Goal: Information Seeking & Learning: Learn about a topic

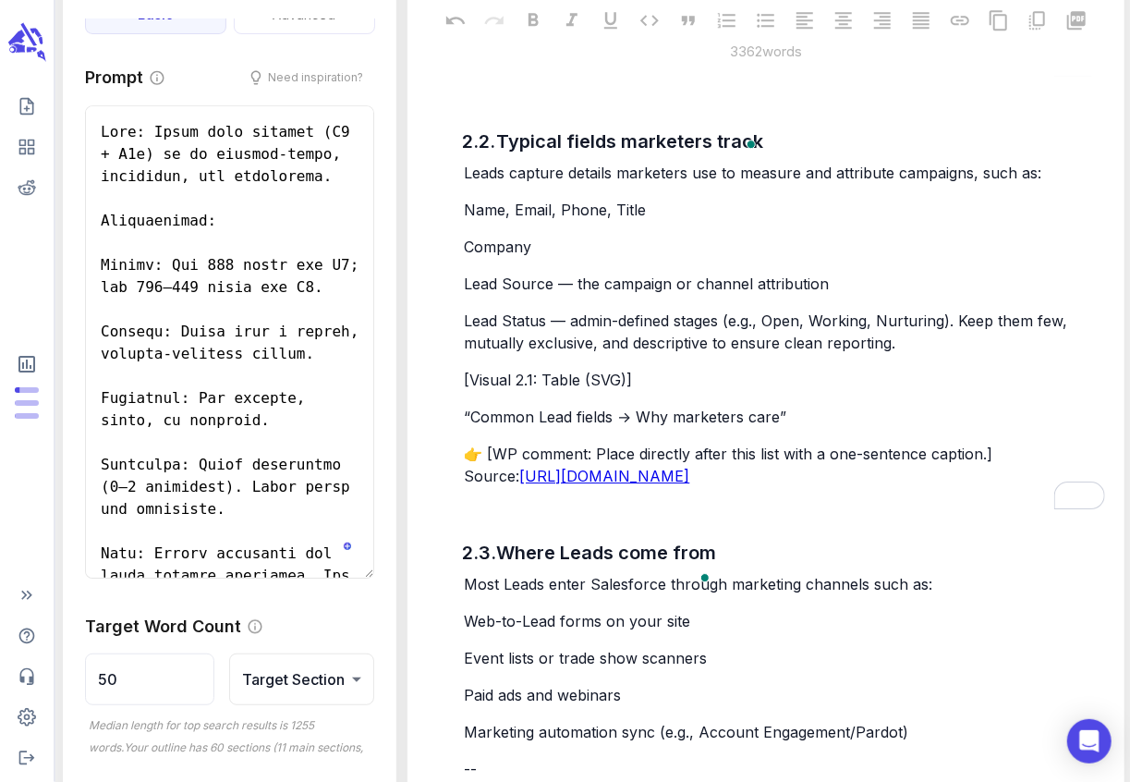
scroll to position [187, 0]
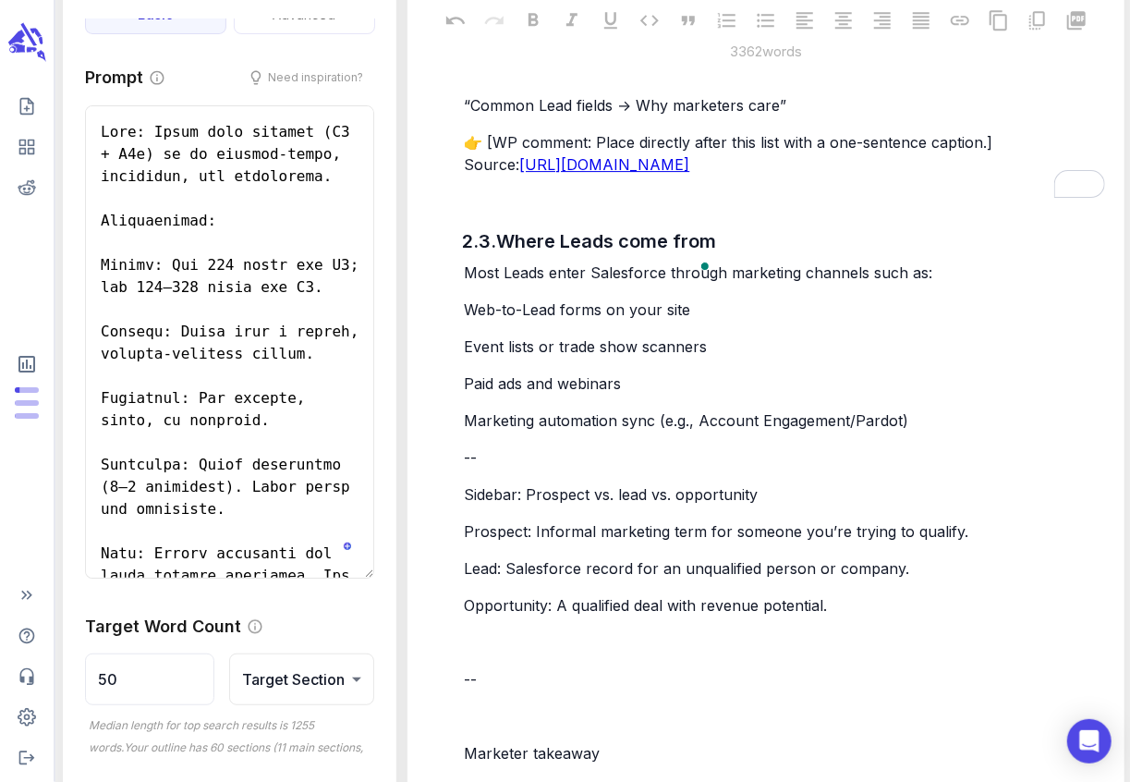
scroll to position [2870, 0]
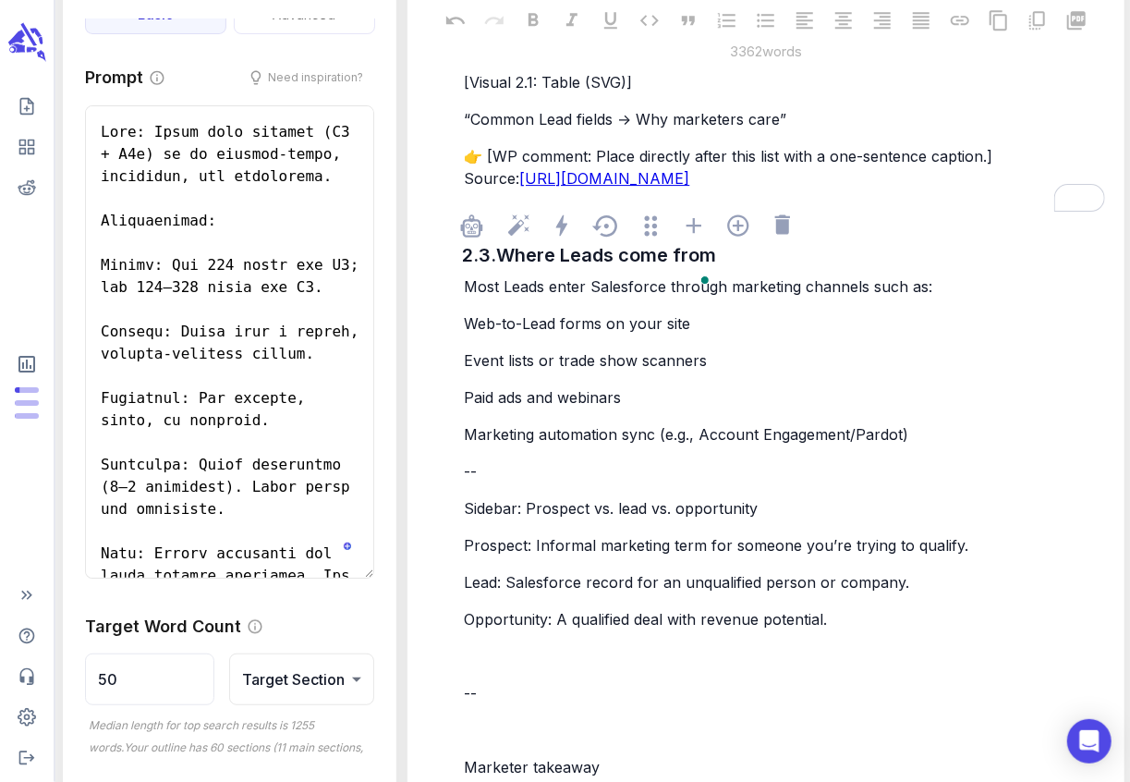
drag, startPoint x: 464, startPoint y: 341, endPoint x: 638, endPoint y: 446, distance: 203.9
click at [638, 446] on div "Most Leads enter Salesforce through marketing channels such as: Web-to-Lead for…" at bounding box center [784, 681] width 648 height 817
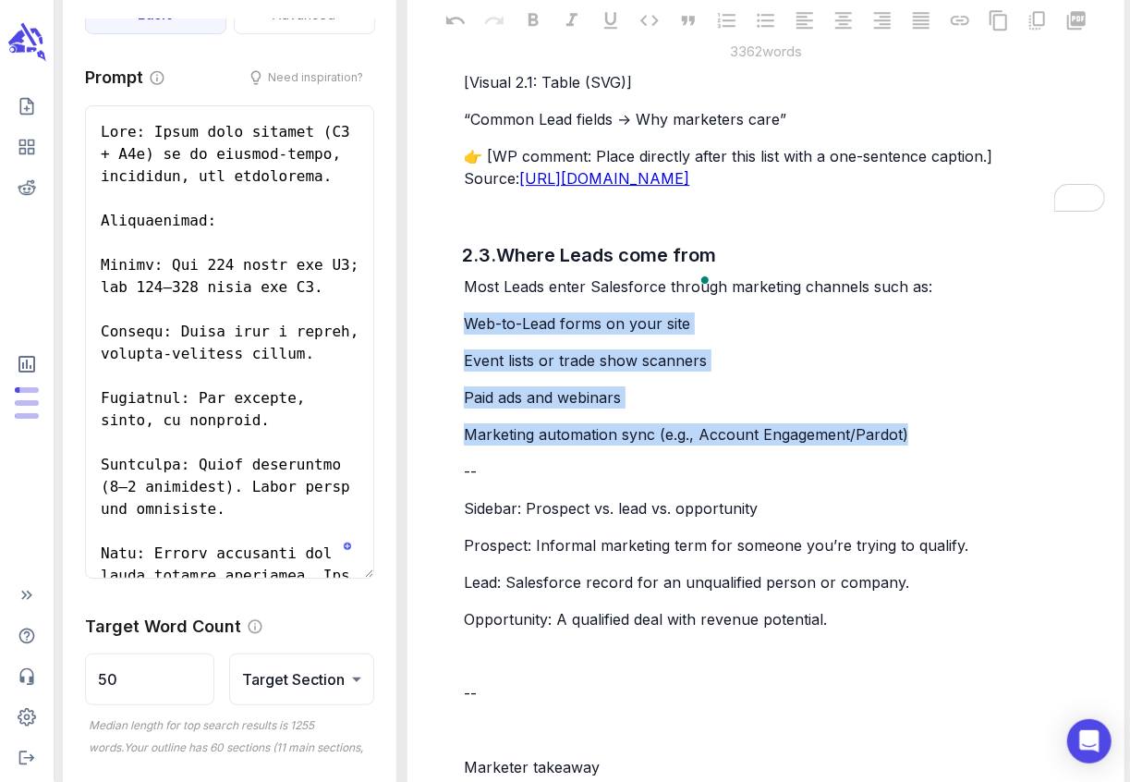
drag, startPoint x: 914, startPoint y: 459, endPoint x: 455, endPoint y: 340, distance: 474.3
click at [455, 340] on div "2.1. Definition: A prospect you haven’t qualified yet In Salesforce, a Lead rep…" at bounding box center [765, 311] width 686 height 2413
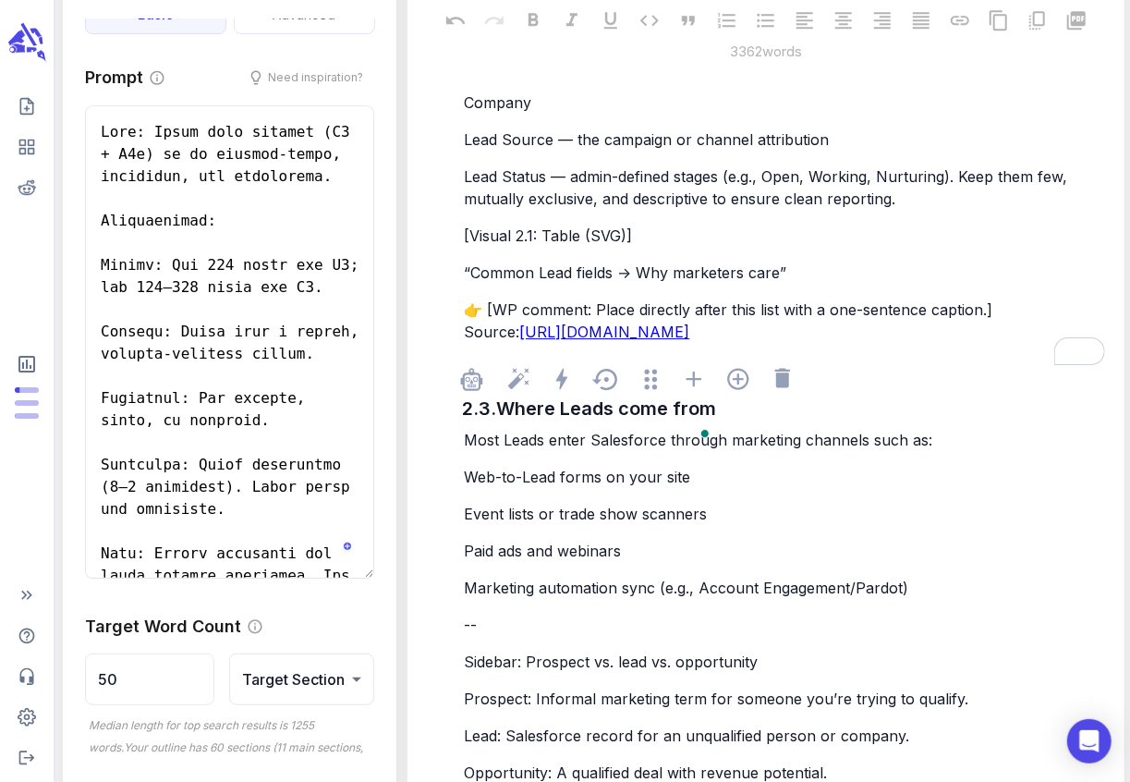
scroll to position [2727, 0]
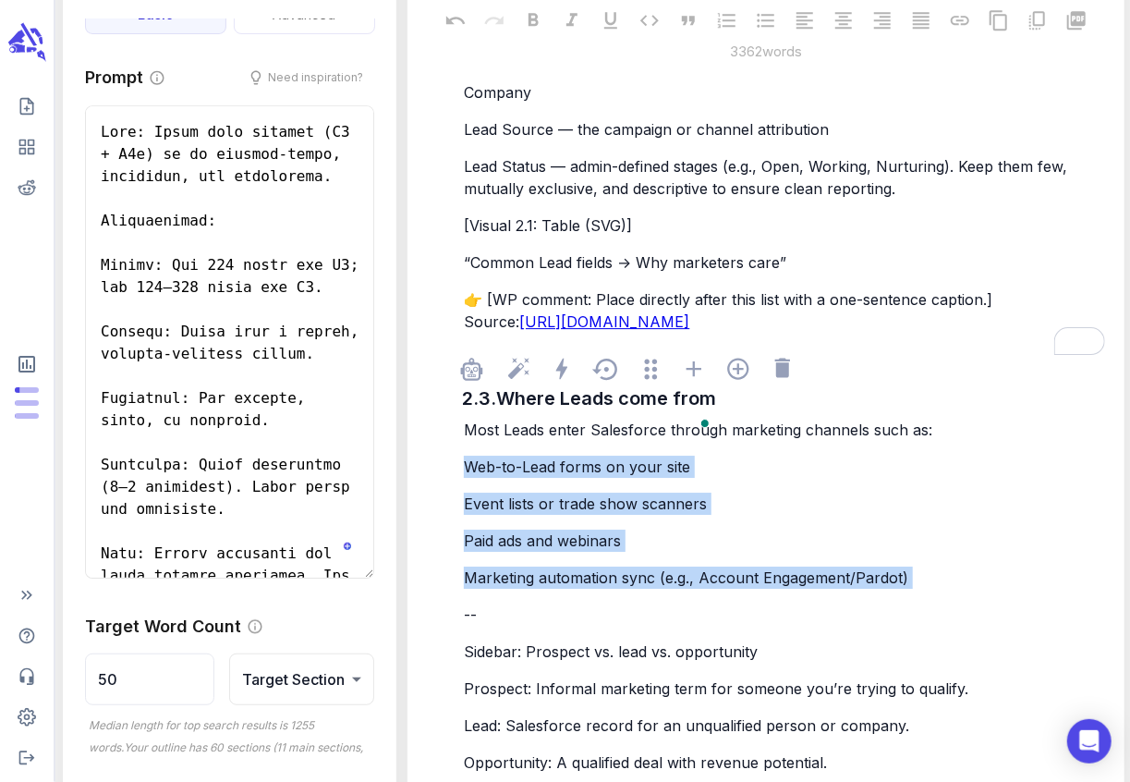
drag, startPoint x: 467, startPoint y: 490, endPoint x: 761, endPoint y: 621, distance: 321.7
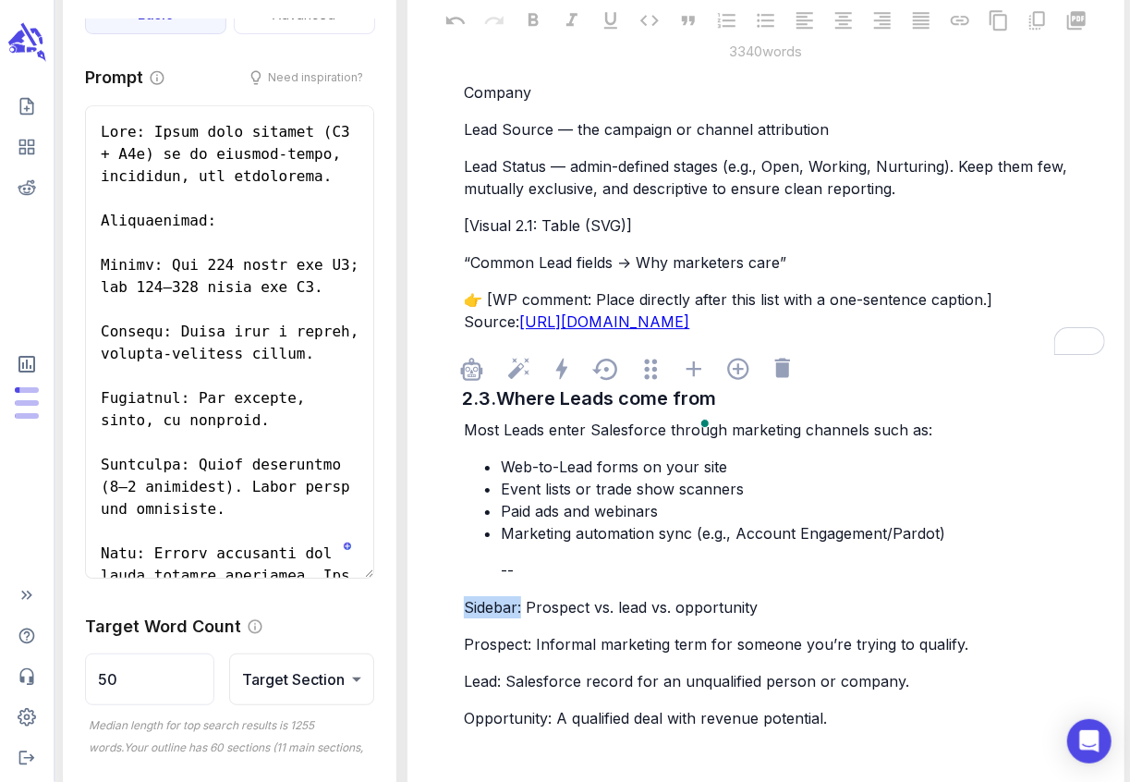
drag, startPoint x: 522, startPoint y: 632, endPoint x: 460, endPoint y: 624, distance: 62.3
drag, startPoint x: 533, startPoint y: 668, endPoint x: 462, endPoint y: 661, distance: 71.5
drag, startPoint x: 500, startPoint y: 704, endPoint x: 455, endPoint y: 704, distance: 45.3
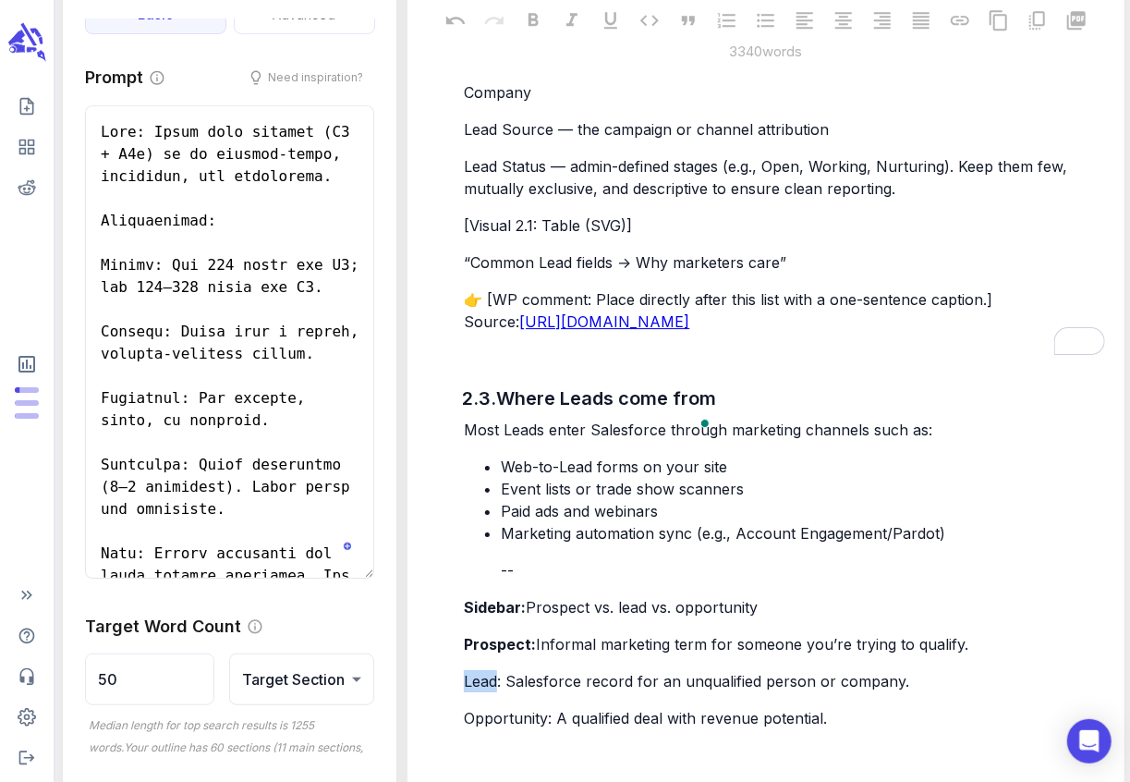
click at [455, 704] on div "2.1. Definition: A prospect you haven’t qualified yet In Salesforce, a Lead rep…" at bounding box center [765, 432] width 686 height 2369
drag, startPoint x: 553, startPoint y: 742, endPoint x: 464, endPoint y: 740, distance: 89.6
click at [464, 727] on span "Opportunity: A qualified deal with revenue potential." at bounding box center [645, 718] width 363 height 18
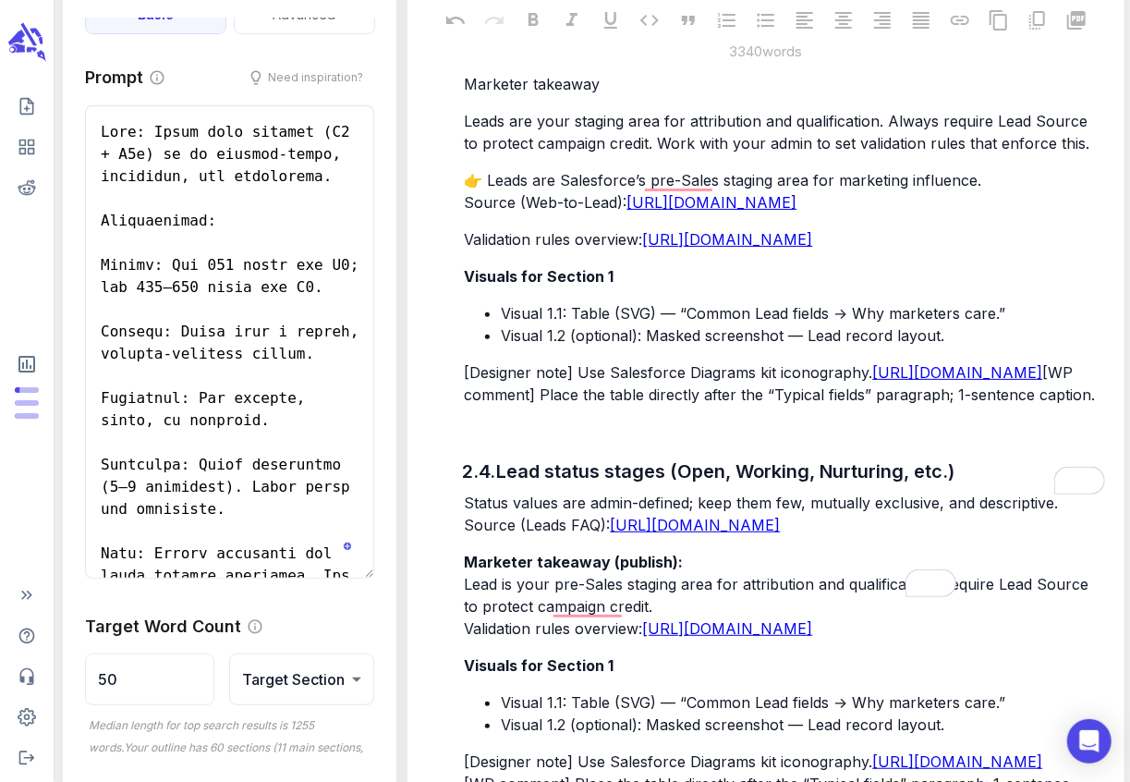
scroll to position [3511, 0]
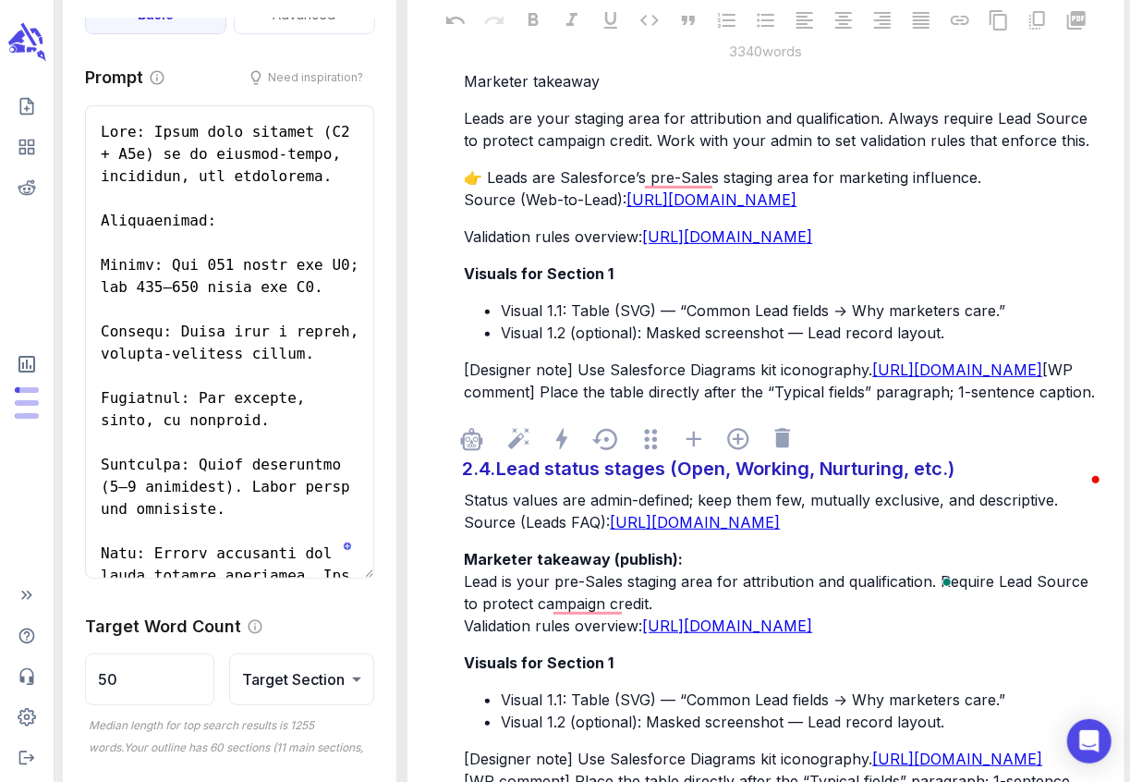
click at [498, 487] on div "Lead status stages (Open, Working, Nurturing, etc.)" at bounding box center [724, 468] width 467 height 37
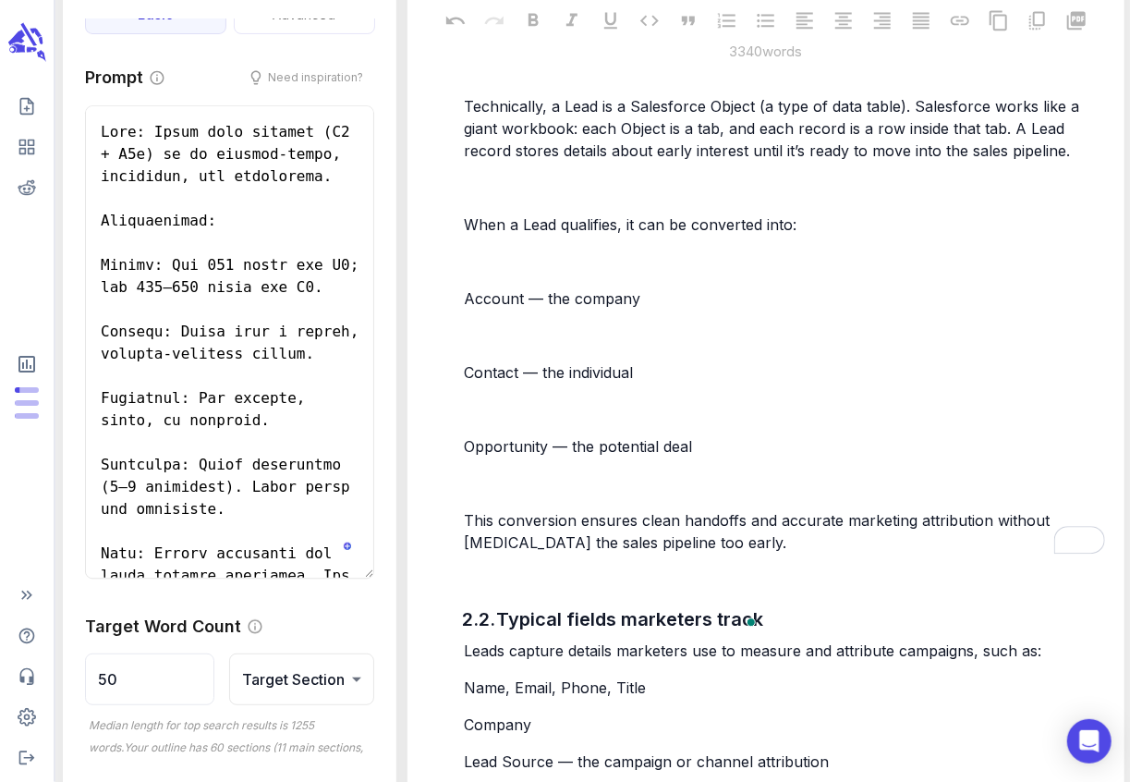
scroll to position [2122, 0]
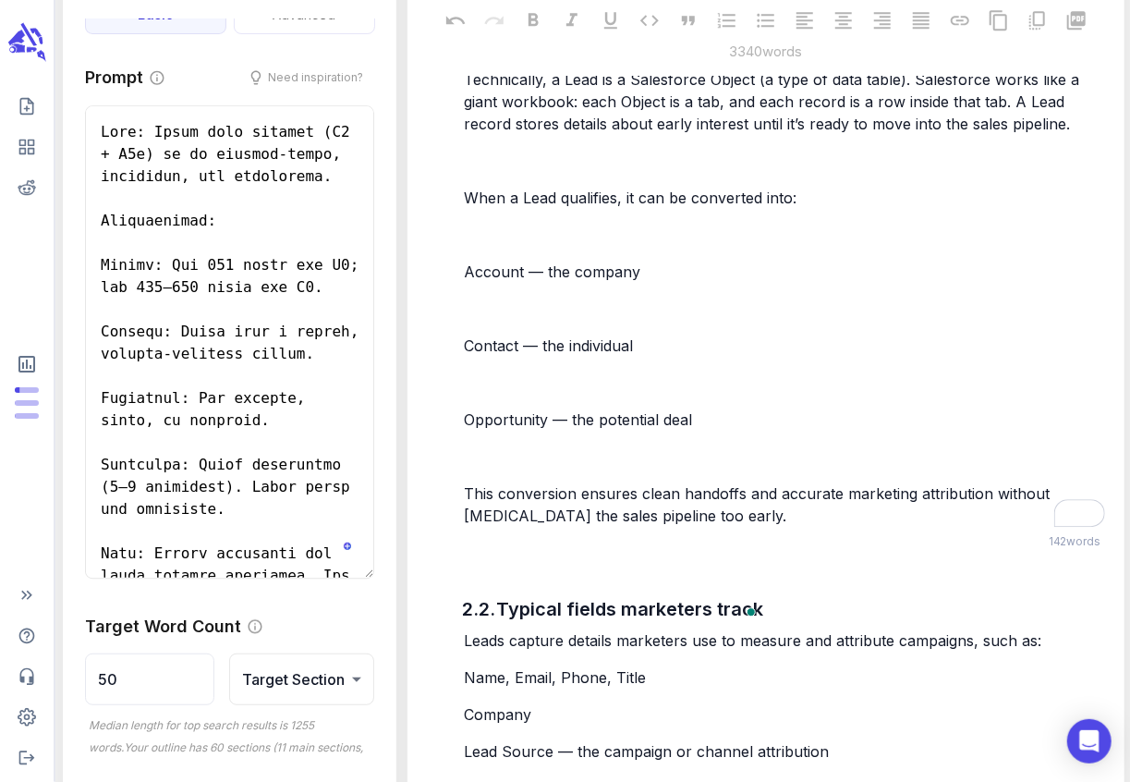
drag, startPoint x: 467, startPoint y: 272, endPoint x: 554, endPoint y: 337, distance: 108.8
click at [554, 337] on div "In Salesforce, a Lead represents someone who has shown interest in your product…" at bounding box center [784, 227] width 648 height 602
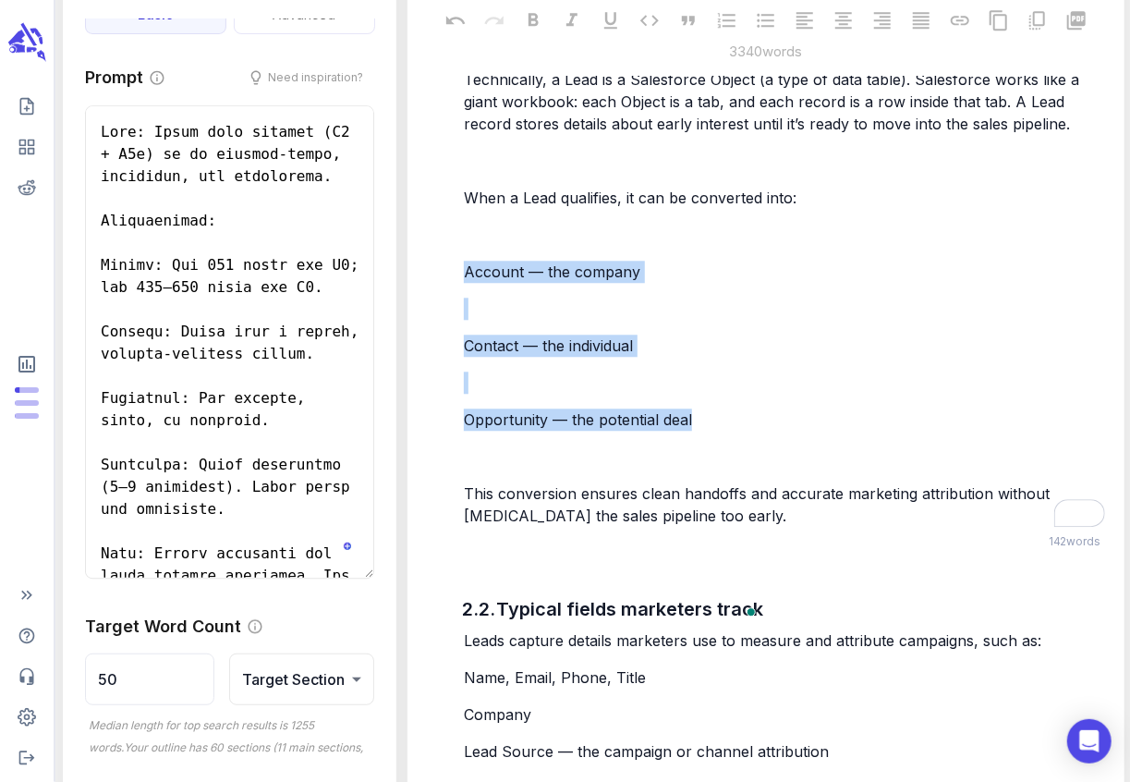
drag, startPoint x: 467, startPoint y: 268, endPoint x: 700, endPoint y: 430, distance: 284.2
click at [702, 430] on div "In Salesforce, a Lead represents someone who has shown interest in your product…" at bounding box center [784, 227] width 648 height 602
copy div "Account — the company ﻿ Contact — the individual ﻿ Opportunity — the potential …"
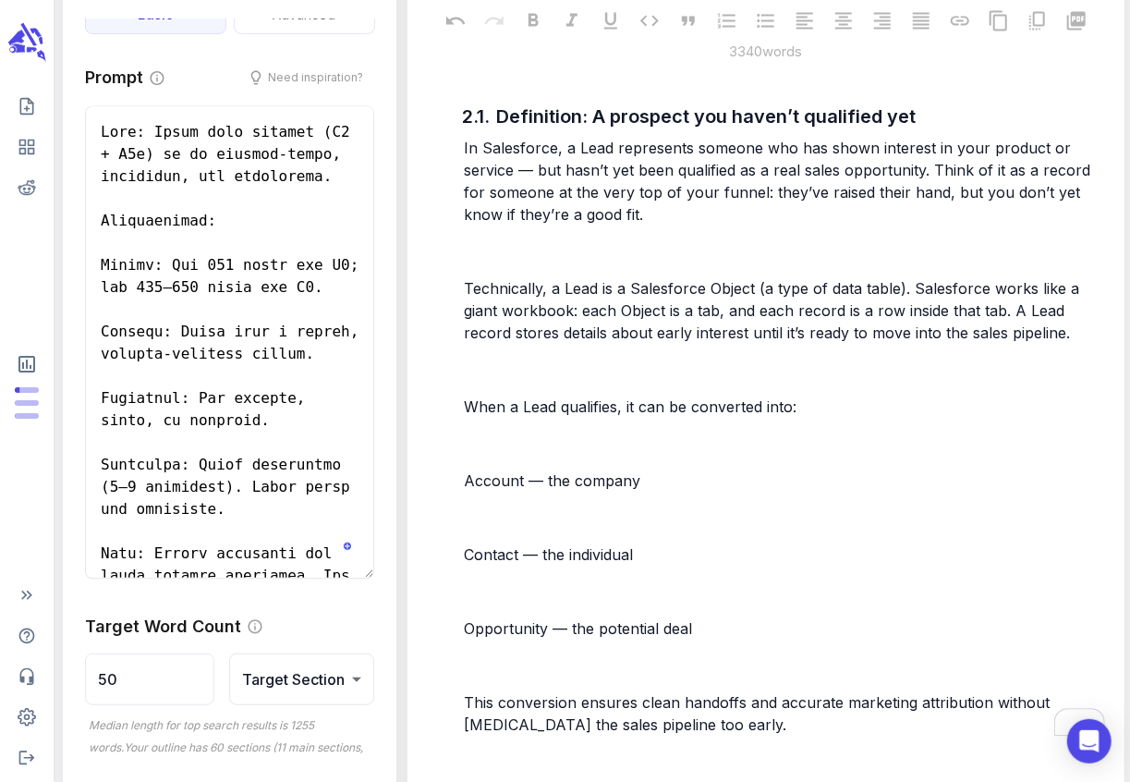
scroll to position [1771, 0]
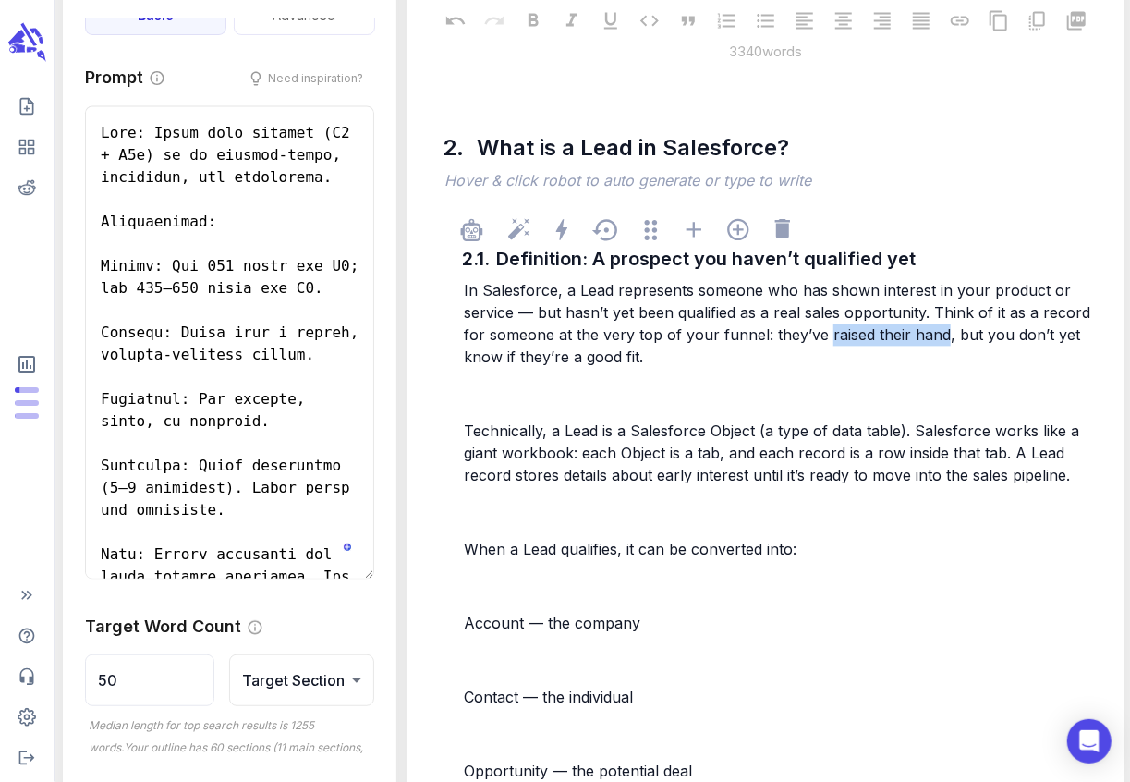
drag, startPoint x: 940, startPoint y: 340, endPoint x: 824, endPoint y: 344, distance: 116.5
click at [824, 344] on p "In Salesforce, a Lead represents someone who has shown interest in your product…" at bounding box center [784, 323] width 640 height 89
drag, startPoint x: 620, startPoint y: 359, endPoint x: 586, endPoint y: 359, distance: 34.2
click at [586, 359] on span "In Salesforce, a Lead represents someone who has shown interest in your product…" at bounding box center [780, 323] width 632 height 85
drag, startPoint x: 624, startPoint y: 551, endPoint x: 560, endPoint y: 552, distance: 63.7
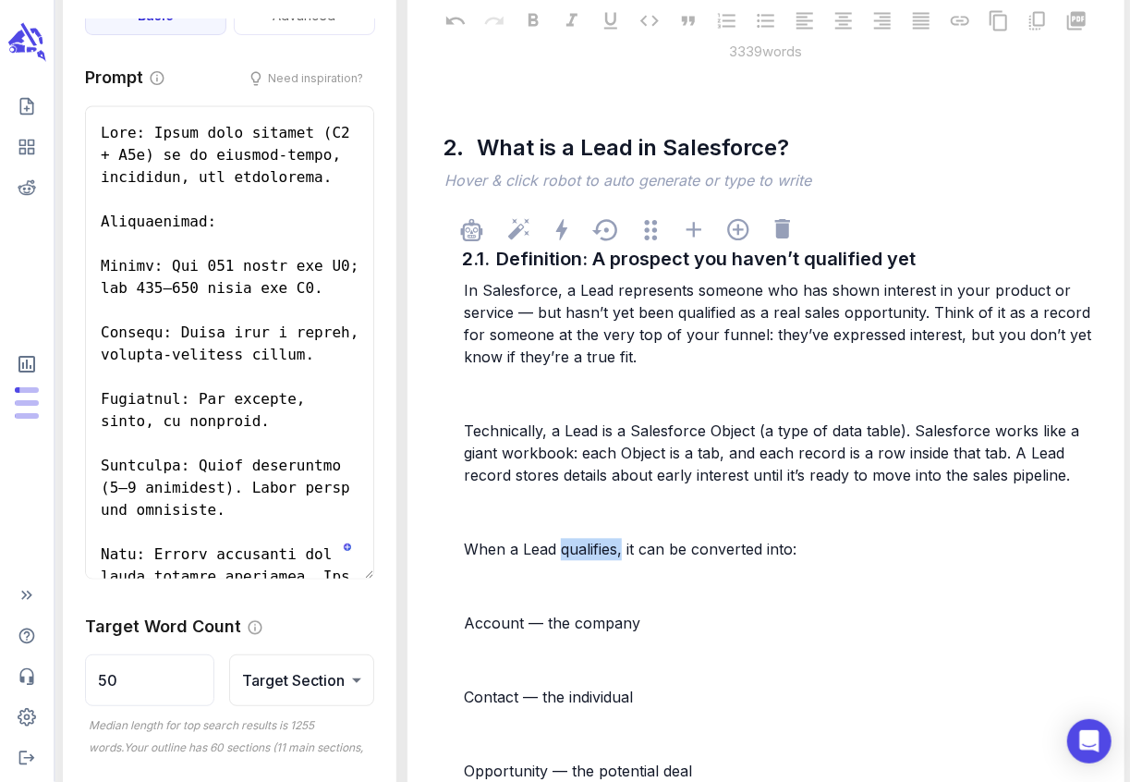
click at [560, 552] on span "When a Lead qualifies, it can be converted into:" at bounding box center [630, 548] width 333 height 18
click at [818, 552] on p "When a Lead is qualified, it can be converted into:" at bounding box center [784, 549] width 640 height 22
click at [510, 548] on span "When a Lead is qualified it can be converted into:" at bounding box center [636, 548] width 344 height 18
click at [637, 550] on span "When a Lead is qualified it can be converted into:" at bounding box center [636, 548] width 344 height 18
click at [808, 548] on span "When a Lead is qualified, it can be converted into:" at bounding box center [638, 548] width 348 height 18
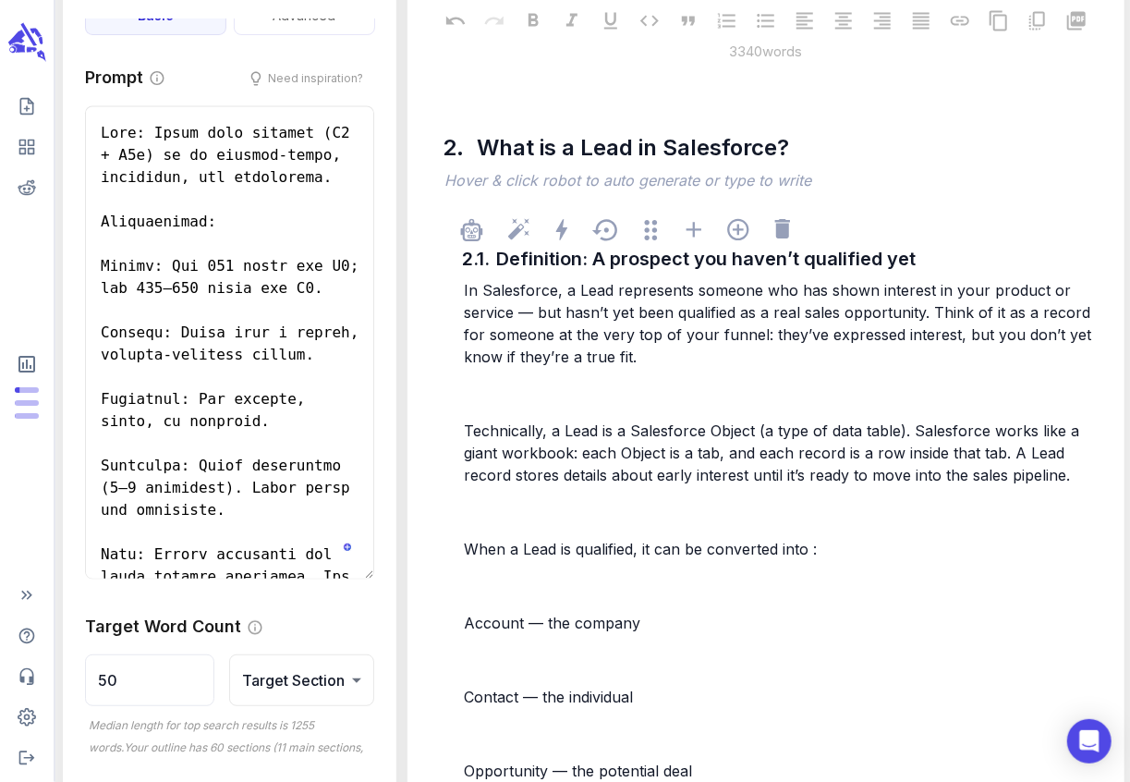
click at [808, 552] on span "When a Lead is qualified, it can be converted into :" at bounding box center [640, 548] width 353 height 18
click at [813, 552] on span "When a Lead is qualified, it can be converted into :" at bounding box center [643, 548] width 358 height 18
drag, startPoint x: 836, startPoint y: 550, endPoint x: 816, endPoint y: 550, distance: 20.3
click at [816, 550] on p "When a Lead is qualified, it can be converted into o :" at bounding box center [784, 549] width 640 height 22
drag, startPoint x: 865, startPoint y: 545, endPoint x: 641, endPoint y: 544, distance: 223.6
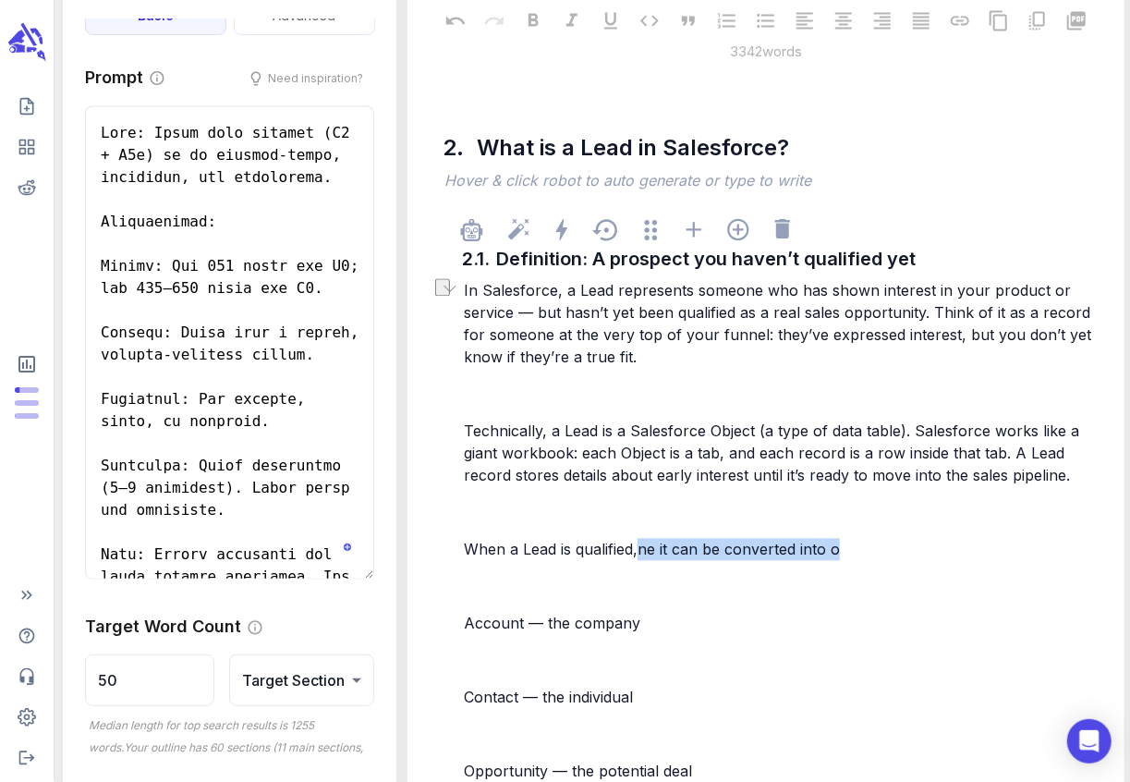
click at [640, 544] on p "When a Lead is qualified,ne it can be converted into o" at bounding box center [784, 549] width 640 height 22
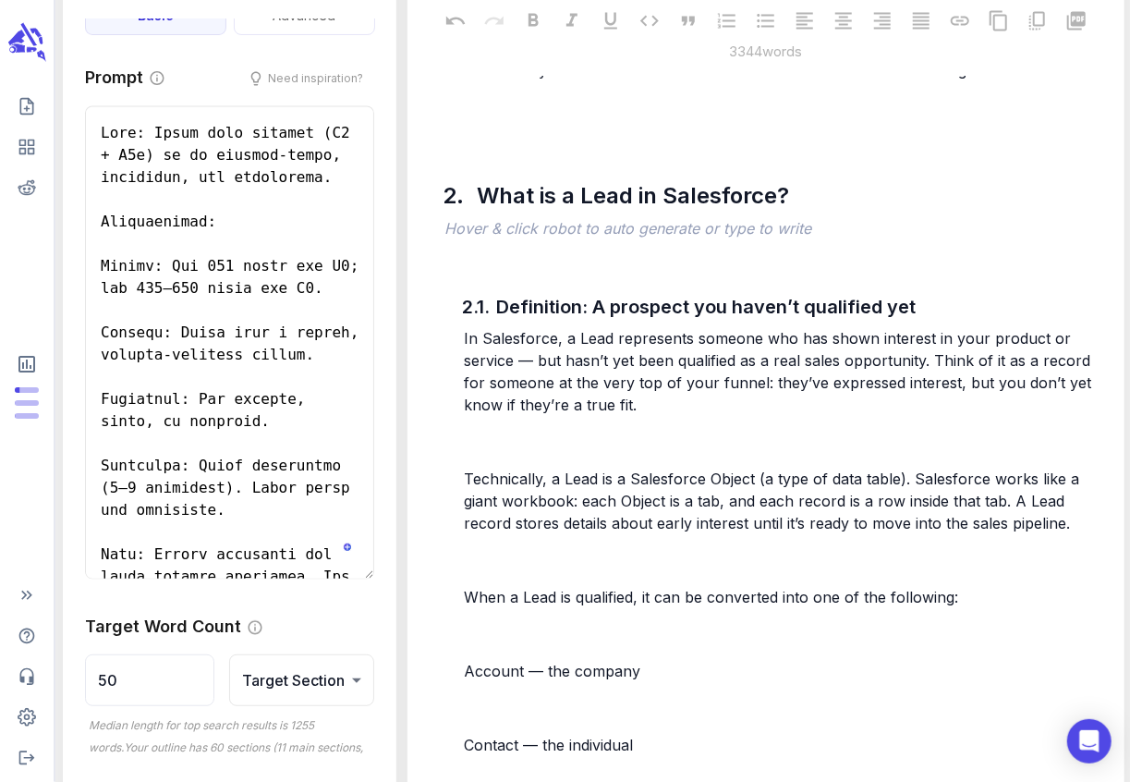
scroll to position [1719, 0]
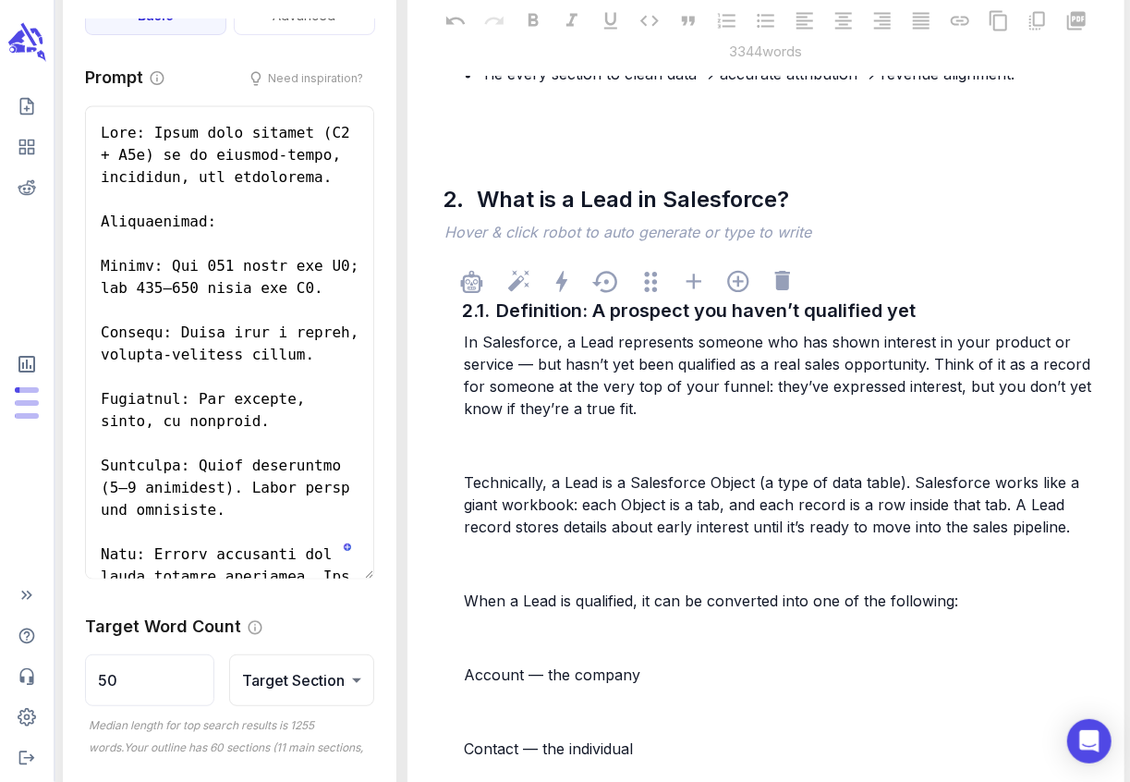
click at [479, 569] on p "﻿" at bounding box center [784, 563] width 640 height 22
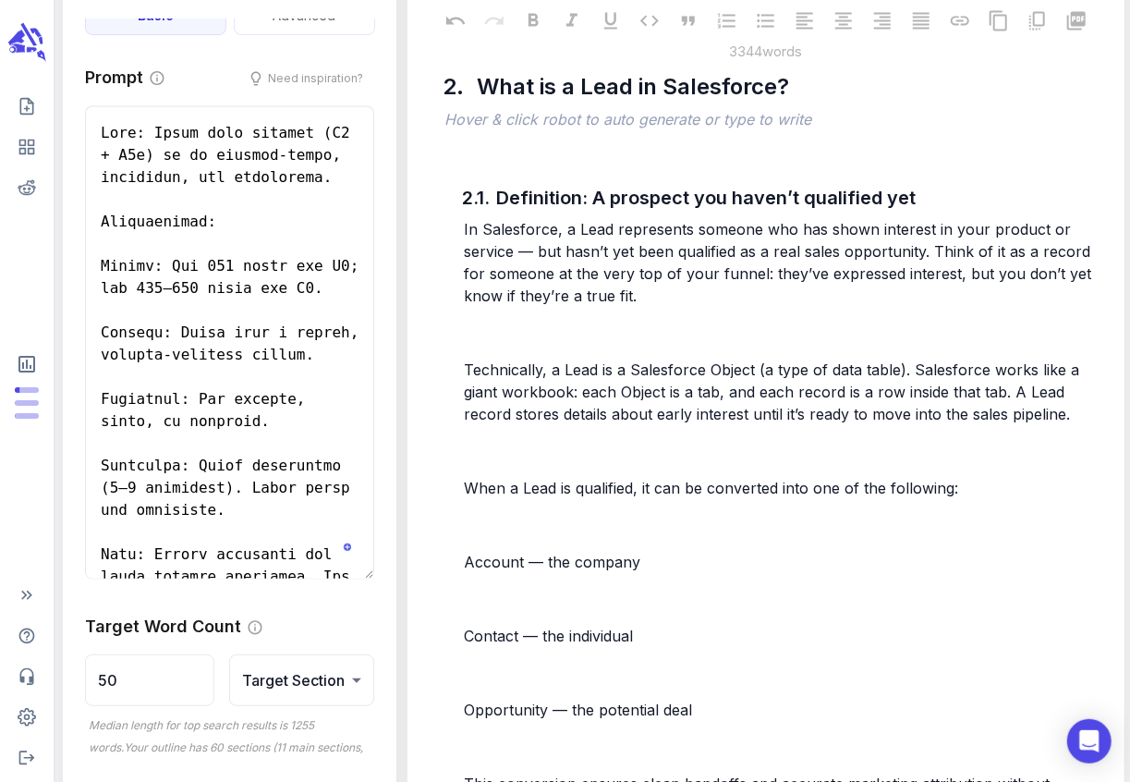
scroll to position [1835, 0]
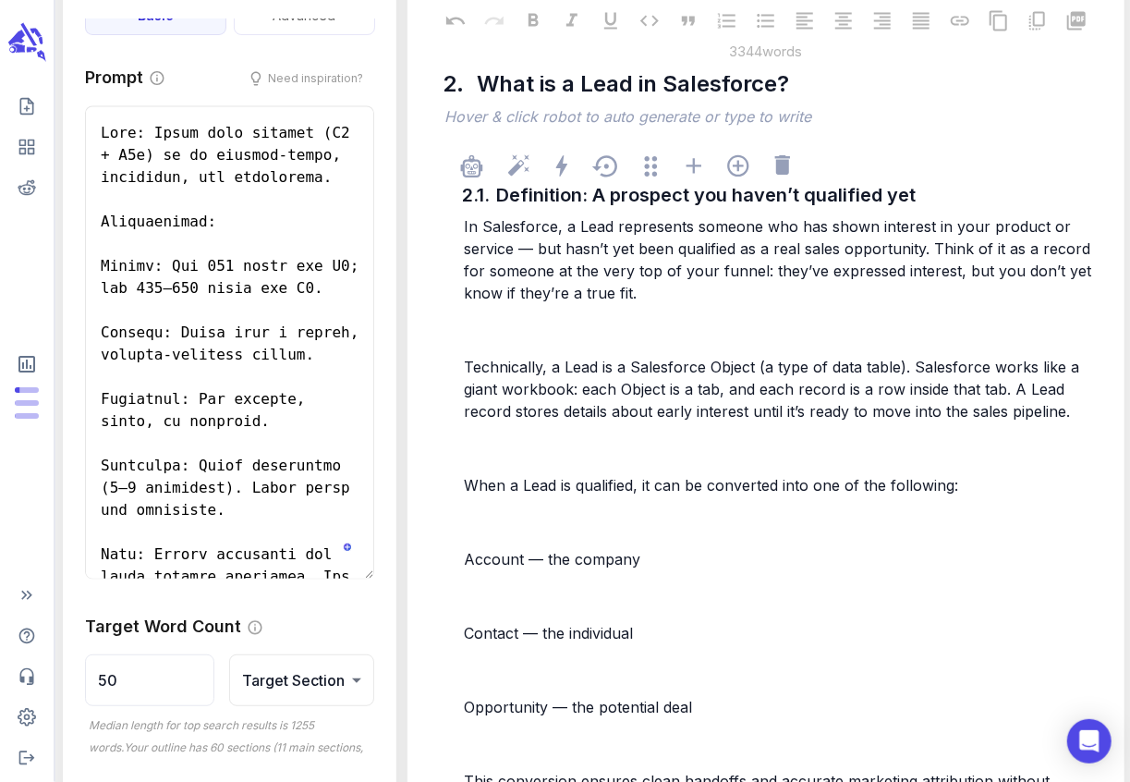
click at [687, 295] on p "In Salesforce, a Lead represents someone who has shown interest in your product…" at bounding box center [784, 259] width 640 height 89
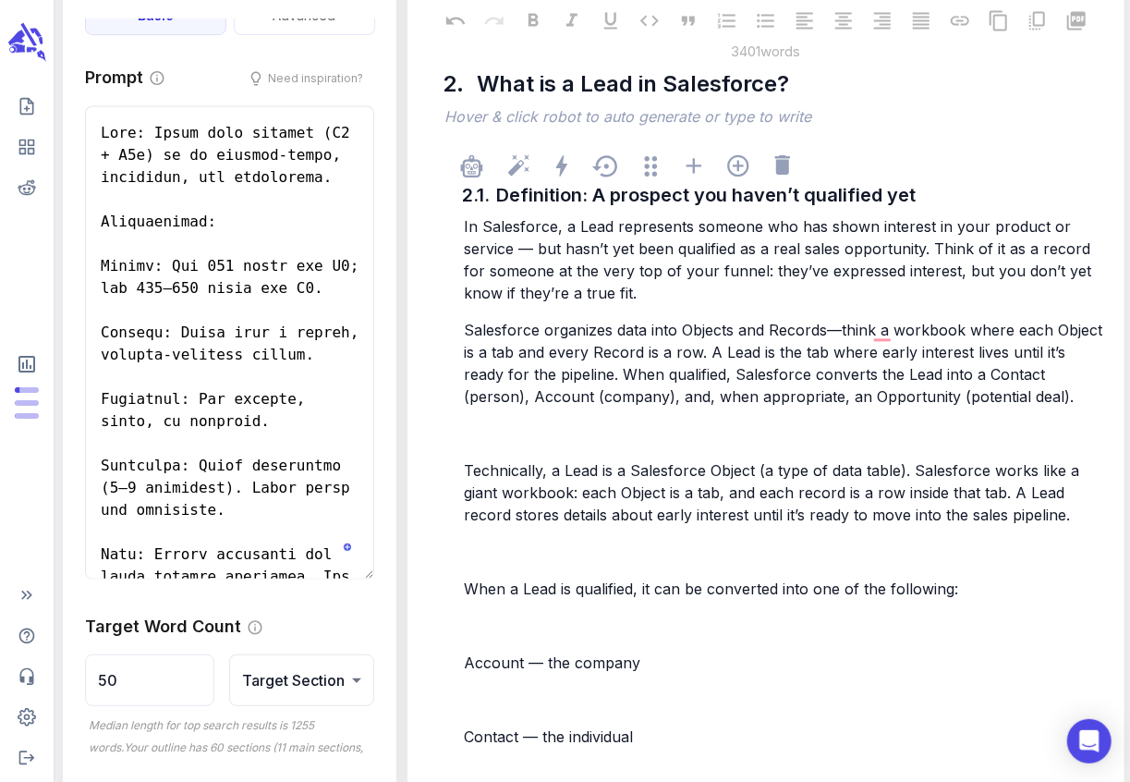
drag, startPoint x: 466, startPoint y: 228, endPoint x: 598, endPoint y: 419, distance: 232.4
click at [598, 419] on div "In Salesforce, a Lead represents someone who has shown interest in your product…" at bounding box center [784, 566] width 648 height 706
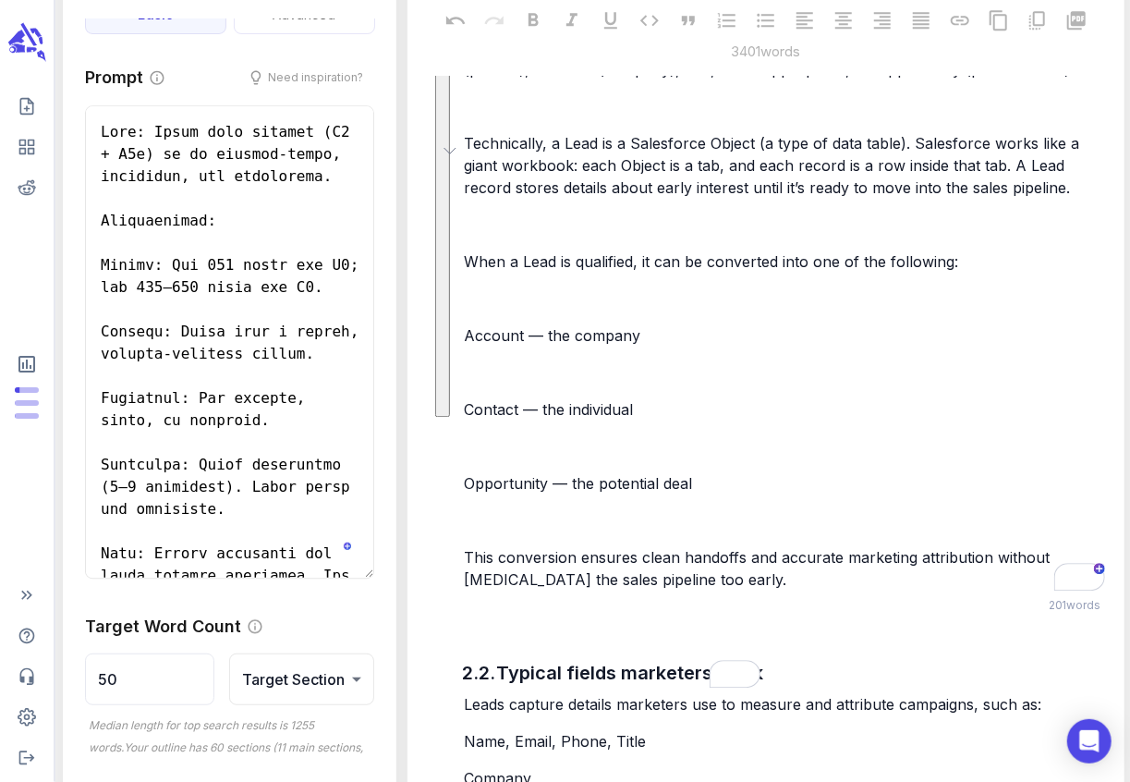
scroll to position [2242, 0]
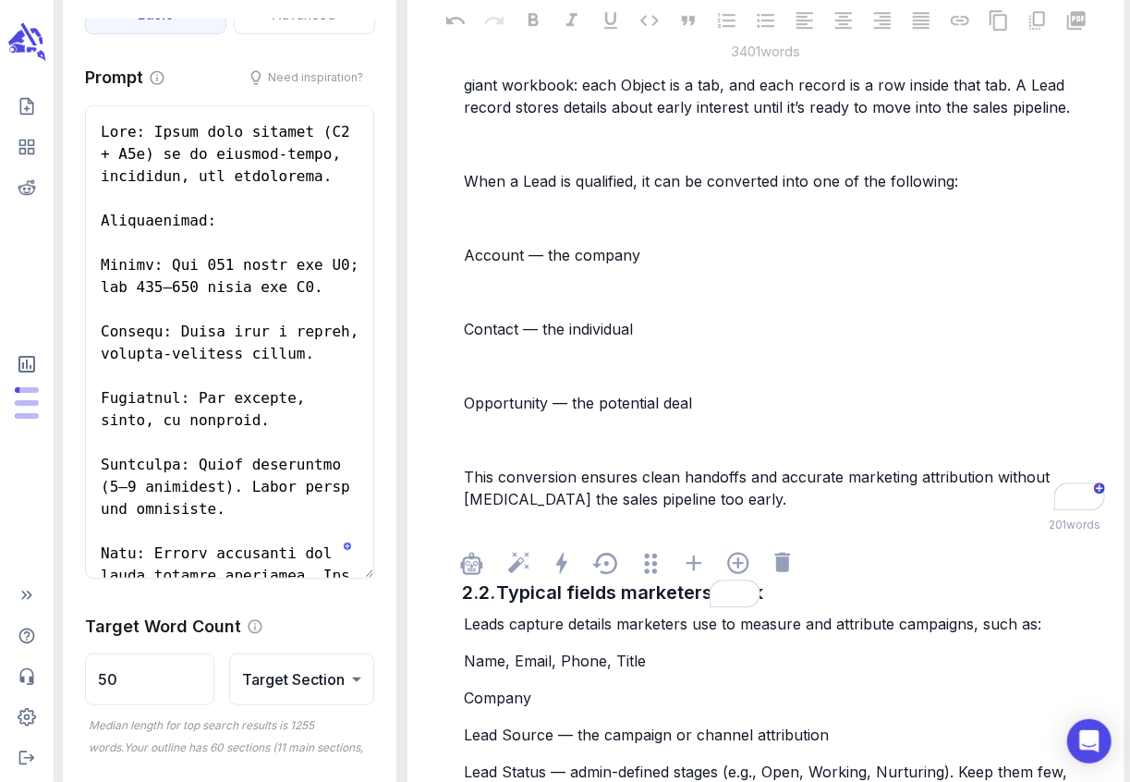
drag, startPoint x: 464, startPoint y: 224, endPoint x: 747, endPoint y: 719, distance: 570.6
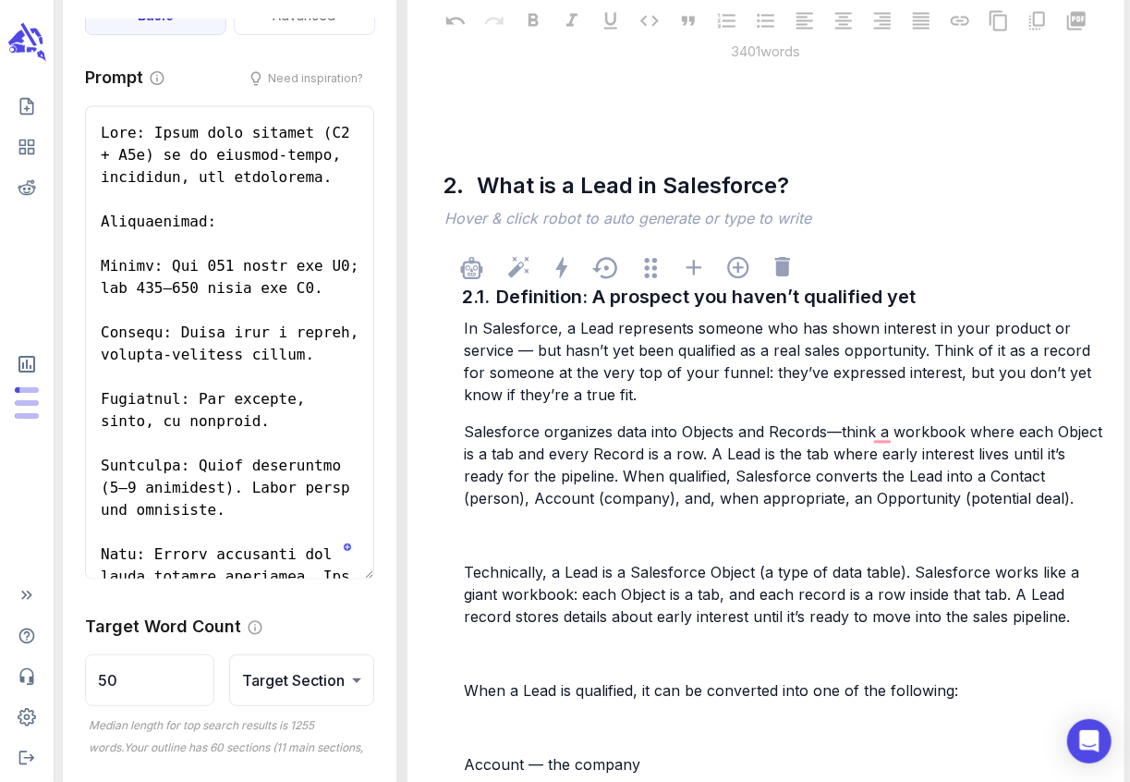
scroll to position [1734, 0]
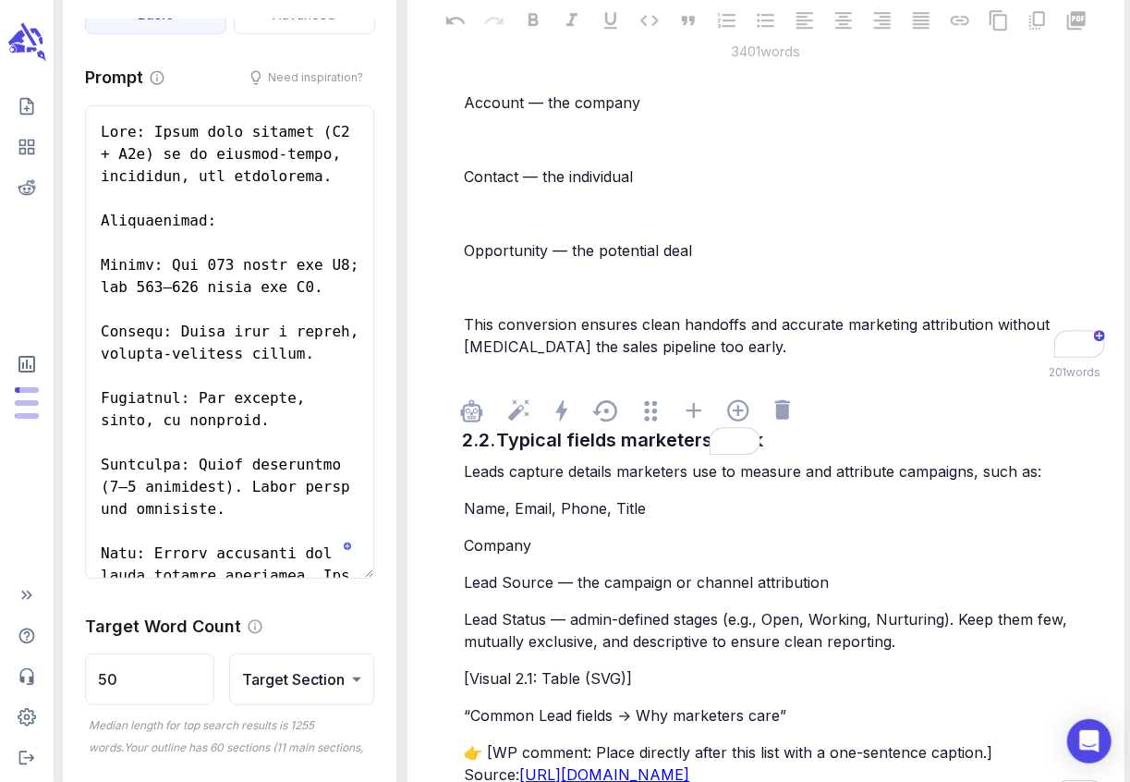
scroll to position [2425, 0]
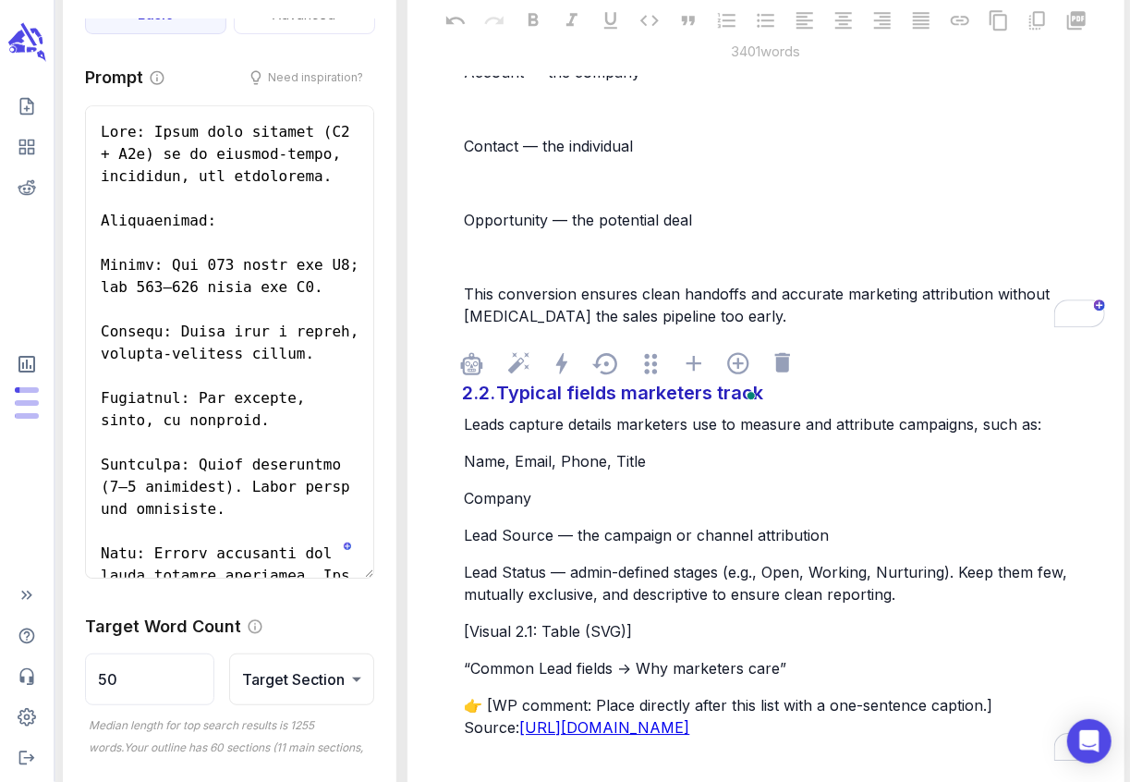
click at [566, 407] on div "Typical fields marketers track" at bounding box center [629, 392] width 276 height 37
drag, startPoint x: 464, startPoint y: 460, endPoint x: 592, endPoint y: 585, distance: 179.0
click at [592, 585] on div "Leads capture details marketers use to measure and attribute campaigns, such as…" at bounding box center [784, 575] width 648 height 329
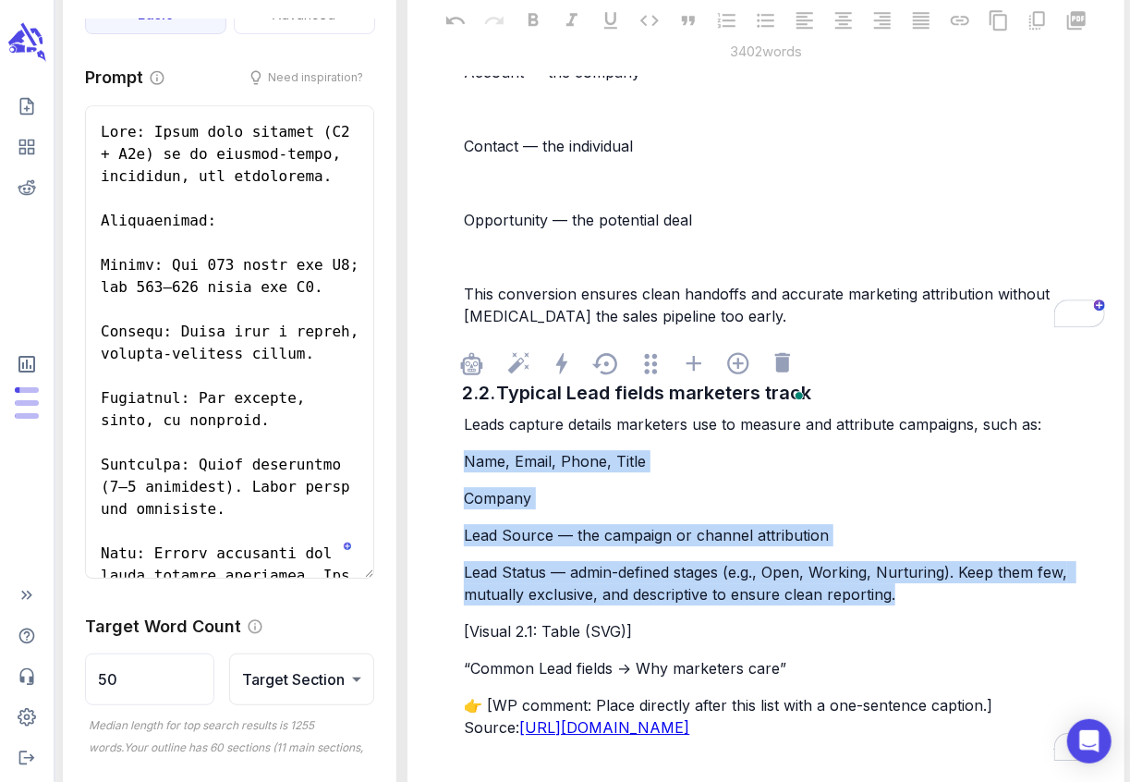
drag, startPoint x: 905, startPoint y: 605, endPoint x: 460, endPoint y: 455, distance: 469.7
click at [460, 455] on div "Leads capture details marketers use to measure and attribute campaigns, such as…" at bounding box center [784, 575] width 648 height 329
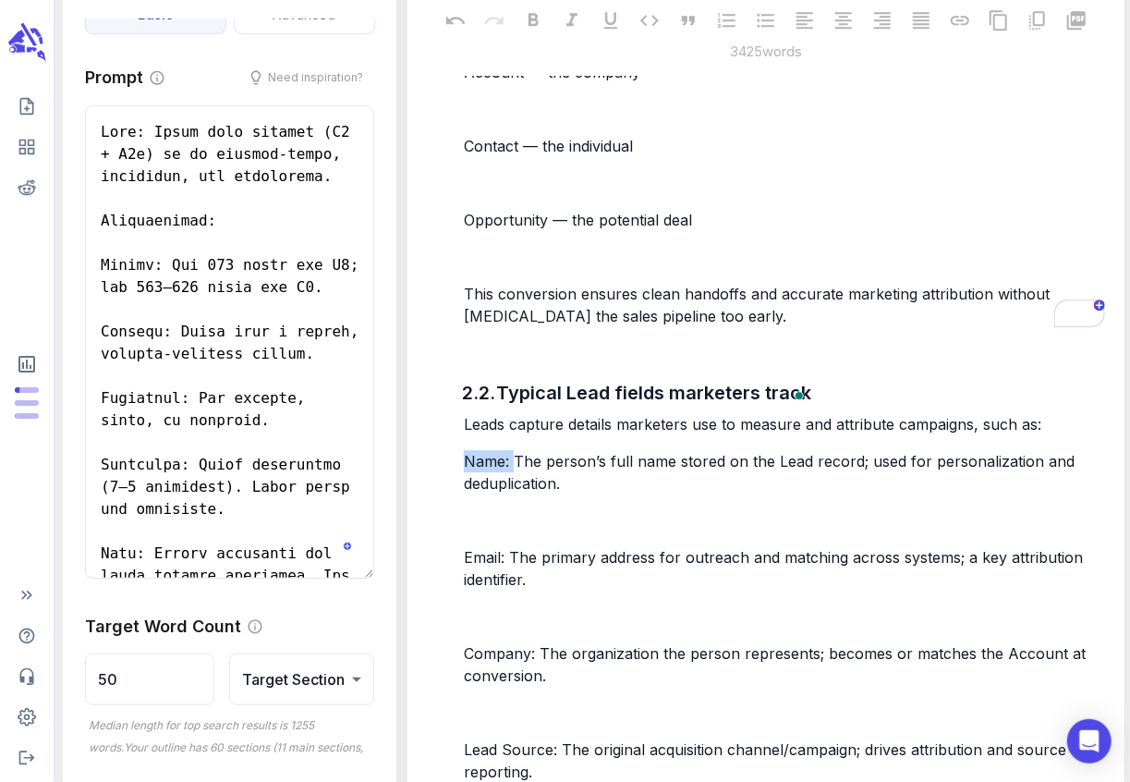
drag, startPoint x: 514, startPoint y: 462, endPoint x: 455, endPoint y: 461, distance: 59.1
click at [494, 528] on p "﻿" at bounding box center [784, 520] width 640 height 22
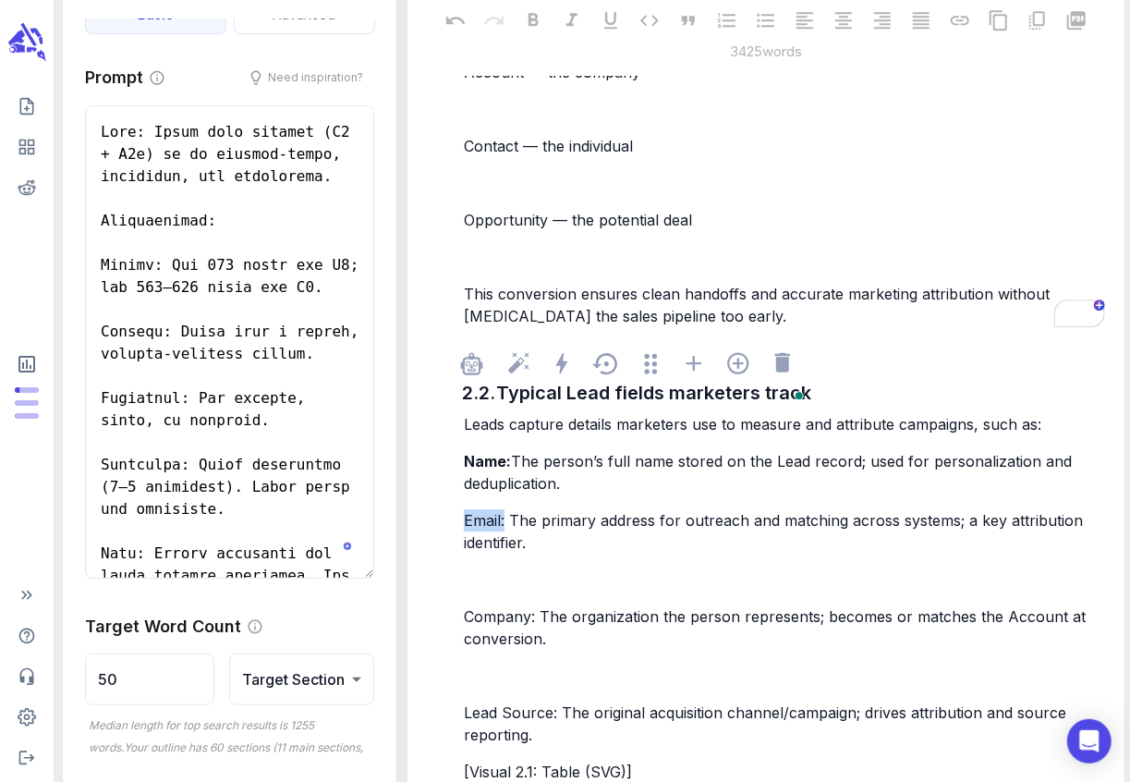
drag, startPoint x: 507, startPoint y: 527, endPoint x: 461, endPoint y: 523, distance: 46.3
click at [461, 523] on div "Leads capture details marketers use to measure and attribute campaigns, such as…" at bounding box center [784, 645] width 648 height 469
click at [514, 574] on p "﻿" at bounding box center [784, 579] width 640 height 22
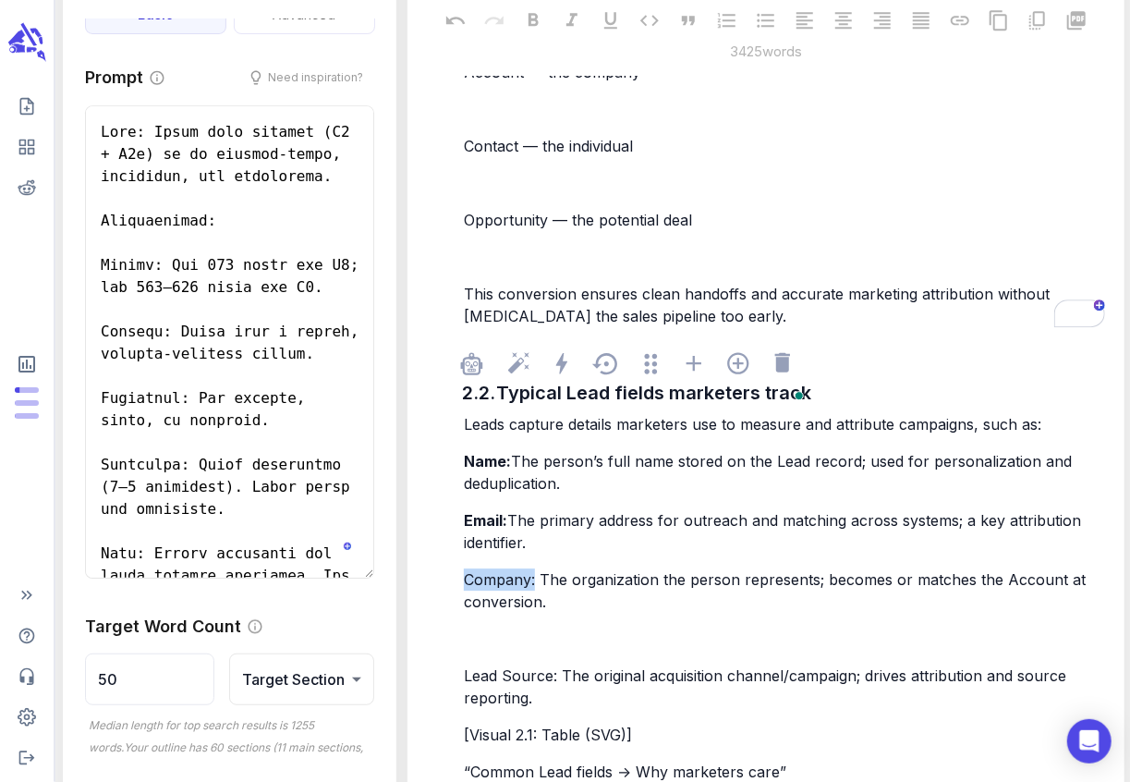
drag, startPoint x: 537, startPoint y: 581, endPoint x: 465, endPoint y: 580, distance: 72.1
click at [465, 580] on span "Company: The organization the person represents; becomes or matches the Account…" at bounding box center [777, 590] width 626 height 41
click at [483, 630] on p "﻿" at bounding box center [784, 638] width 640 height 22
click at [520, 622] on div "Leads capture details marketers use to measure and attribute campaigns, such as…" at bounding box center [784, 627] width 648 height 432
click at [465, 674] on span "Lead Source: The original acquisition channel/campaign; drives attribution and …" at bounding box center [767, 686] width 607 height 41
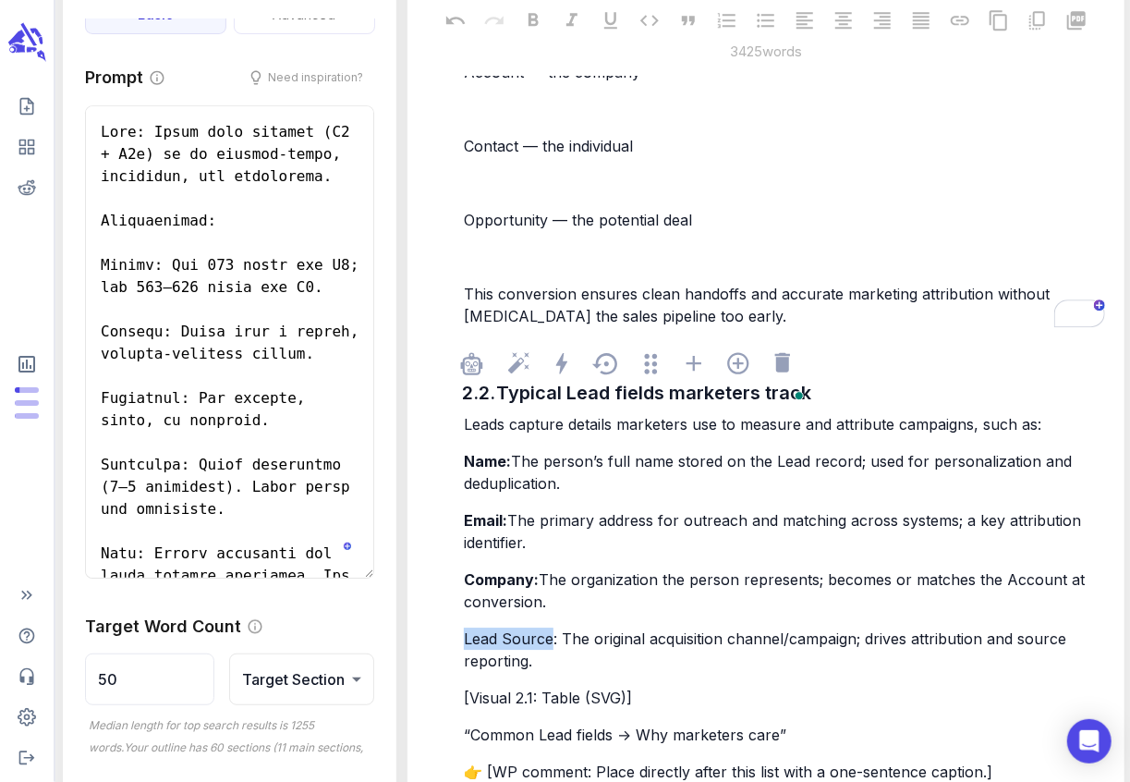
drag, startPoint x: 552, startPoint y: 640, endPoint x: 467, endPoint y: 641, distance: 85.0
click at [467, 641] on span "Lead Source: The original acquisition channel/campaign; drives attribution and …" at bounding box center [767, 649] width 607 height 41
click at [509, 638] on span "Lead Source" at bounding box center [510, 638] width 93 height 18
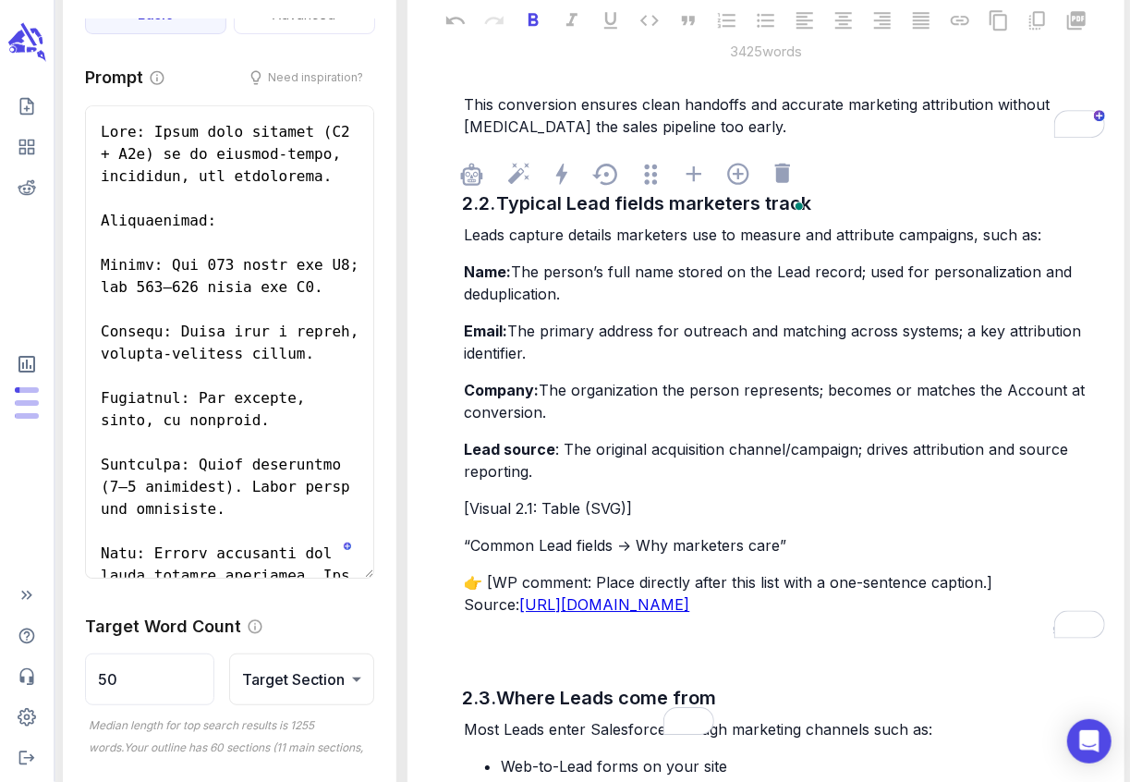
scroll to position [2622, 0]
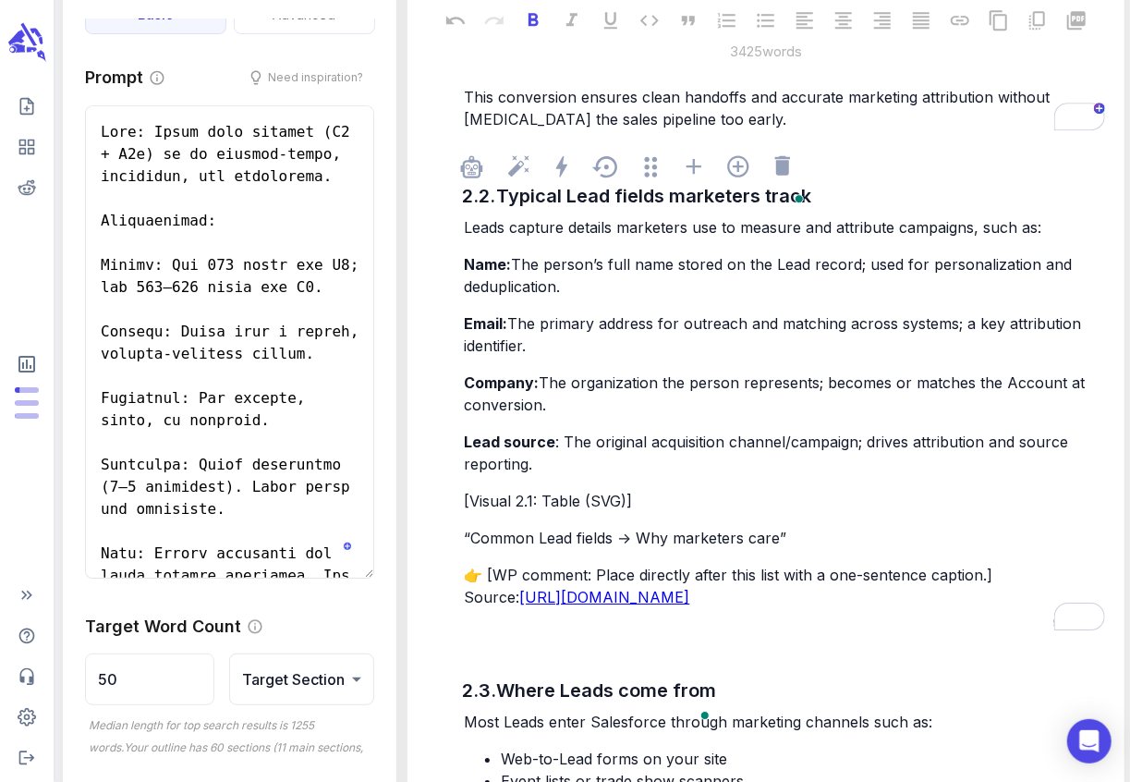
click at [621, 227] on span "Leads capture details marketers use to measure and attribute campaigns, such as:" at bounding box center [752, 227] width 577 height 18
drag, startPoint x: 1073, startPoint y: 232, endPoint x: 1003, endPoint y: 230, distance: 69.3
click at [1003, 230] on p "Leads capture details that marketers use to measure and attribute campaigns, su…" at bounding box center [784, 227] width 640 height 22
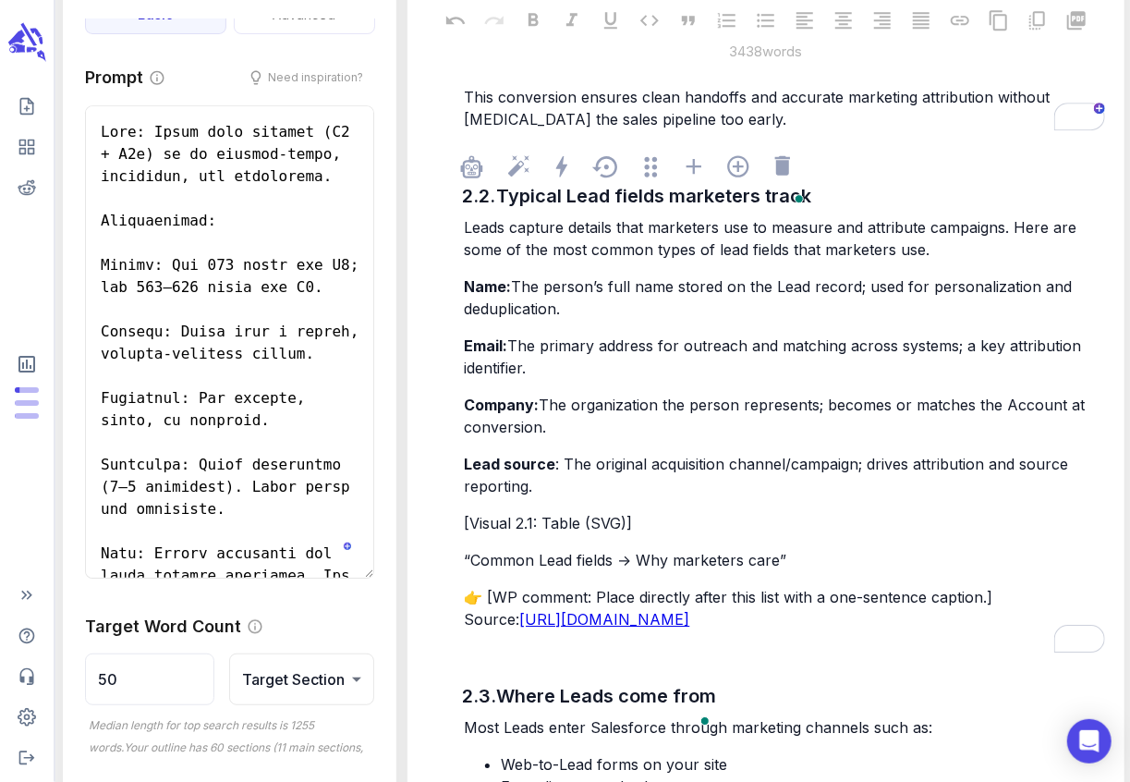
click at [1014, 229] on span "Leads capture details that marketers use to measure and attribute campaigns. He…" at bounding box center [772, 238] width 617 height 41
click at [463, 232] on div "Leads capture details that marketers use to measure and attribute campaigns. He…" at bounding box center [784, 423] width 648 height 418
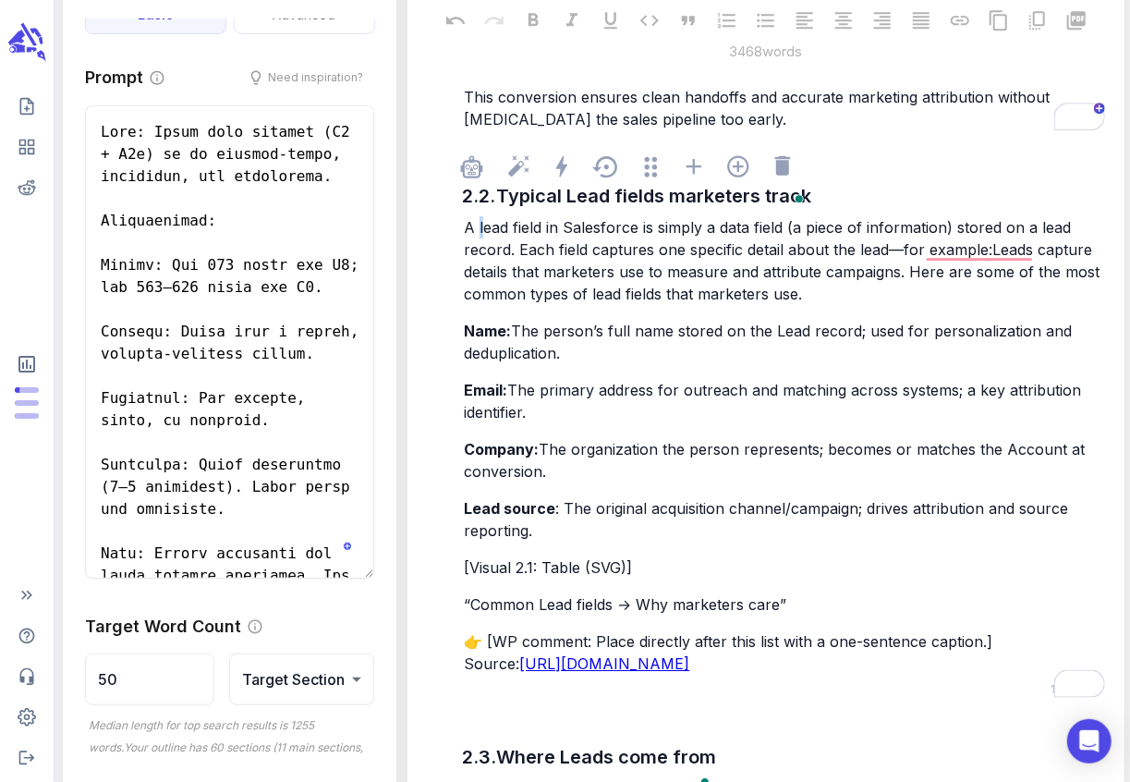
drag, startPoint x: 486, startPoint y: 228, endPoint x: 477, endPoint y: 227, distance: 9.3
click at [477, 227] on span "A lead field in Salesforce is simply a data field (a piece of information) stor…" at bounding box center [784, 260] width 640 height 85
drag, startPoint x: 715, startPoint y: 228, endPoint x: 661, endPoint y: 226, distance: 53.6
click at [661, 226] on span "A Lead field in Salesforce is simply a data field (a piece of information) stor…" at bounding box center [784, 260] width 640 height 85
drag, startPoint x: 797, startPoint y: 228, endPoint x: 664, endPoint y: 228, distance: 133.0
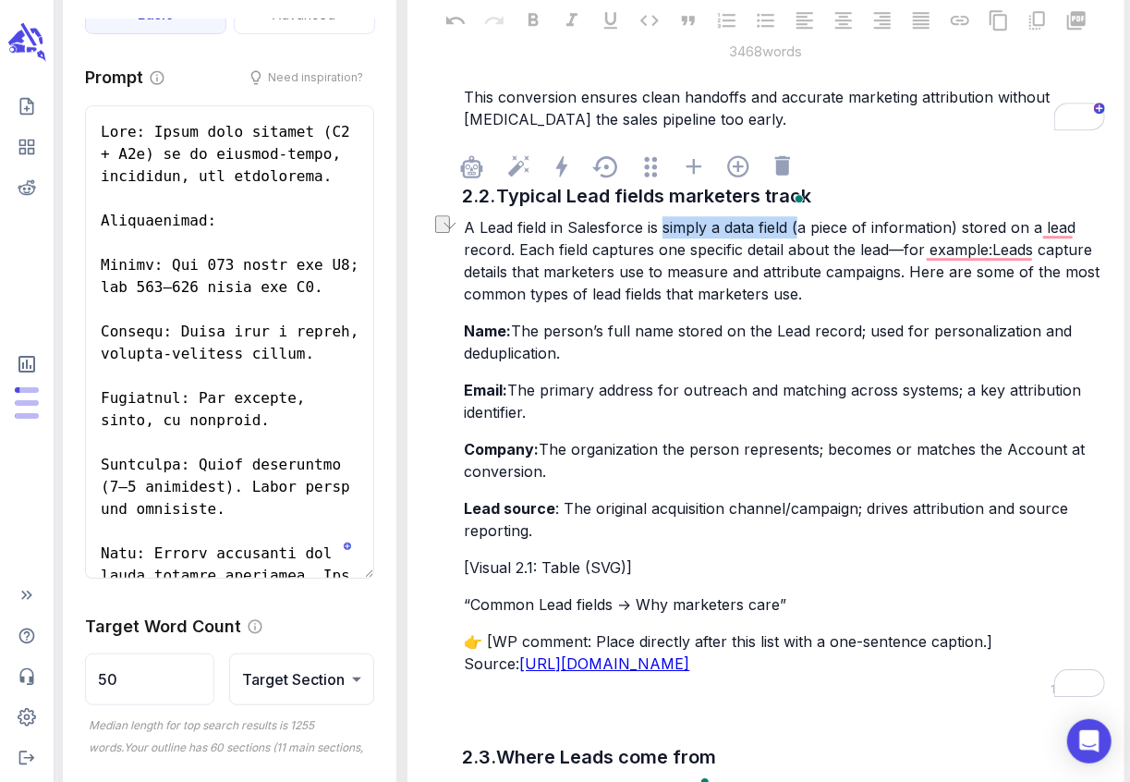
click at [664, 228] on span "A Lead field in Salesforce is simply a data field (a piece of information) stor…" at bounding box center [784, 260] width 640 height 85
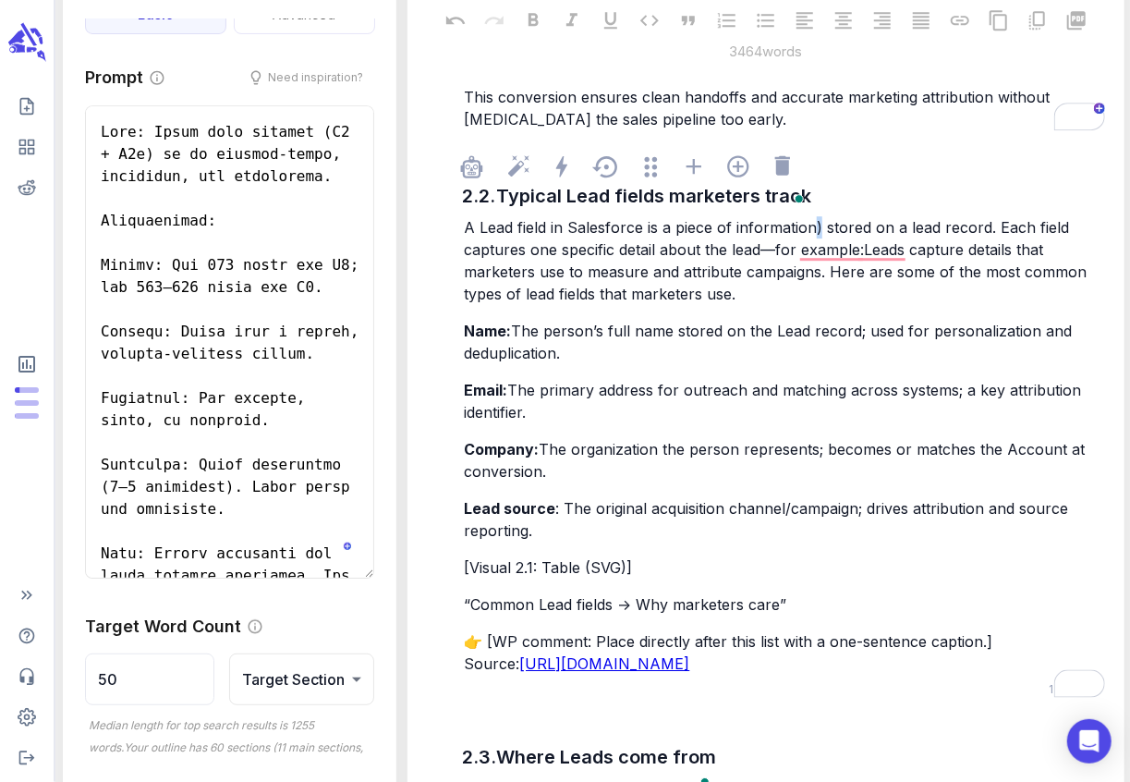
click at [815, 226] on span "A Lead field in Salesforce is a piece of information) stored on a lead record. …" at bounding box center [777, 260] width 627 height 85
click at [903, 226] on span "A Lead field in Salesforce is a piece of information stored on a lead record. E…" at bounding box center [777, 260] width 627 height 85
click at [733, 251] on span "A Lead field in Salesforce is a piece of information stored on a Lead record. E…" at bounding box center [777, 260] width 627 height 85
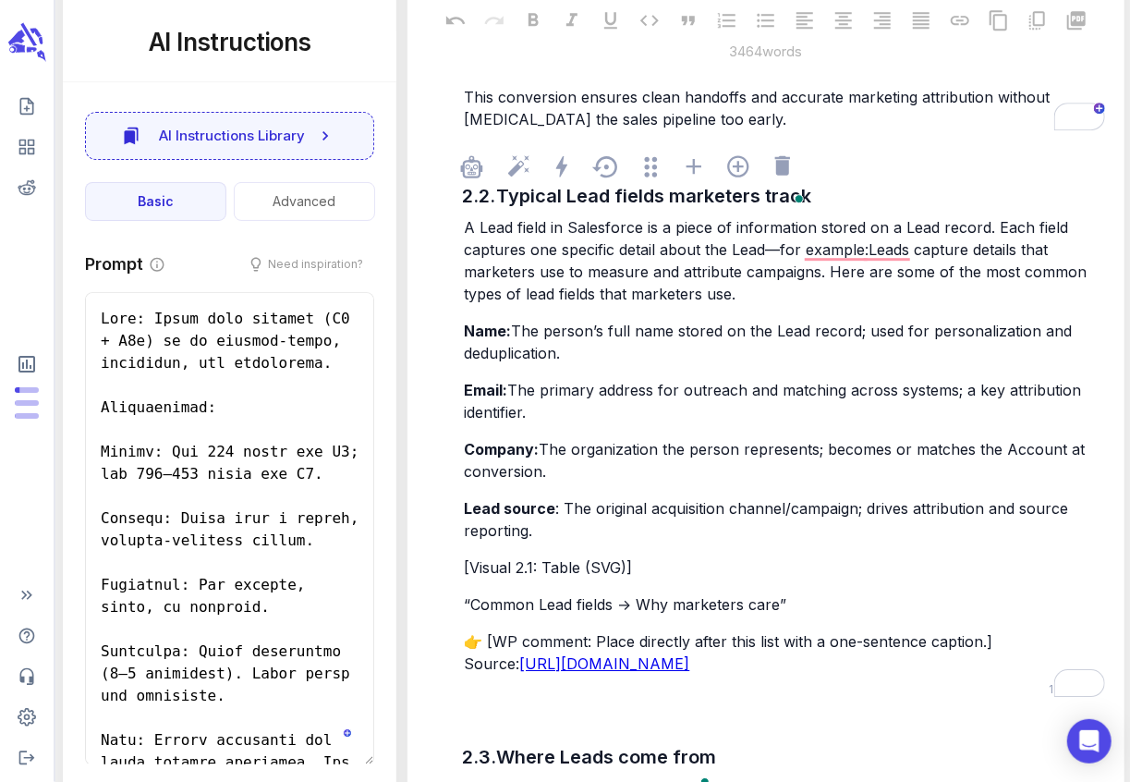
scroll to position [187, 0]
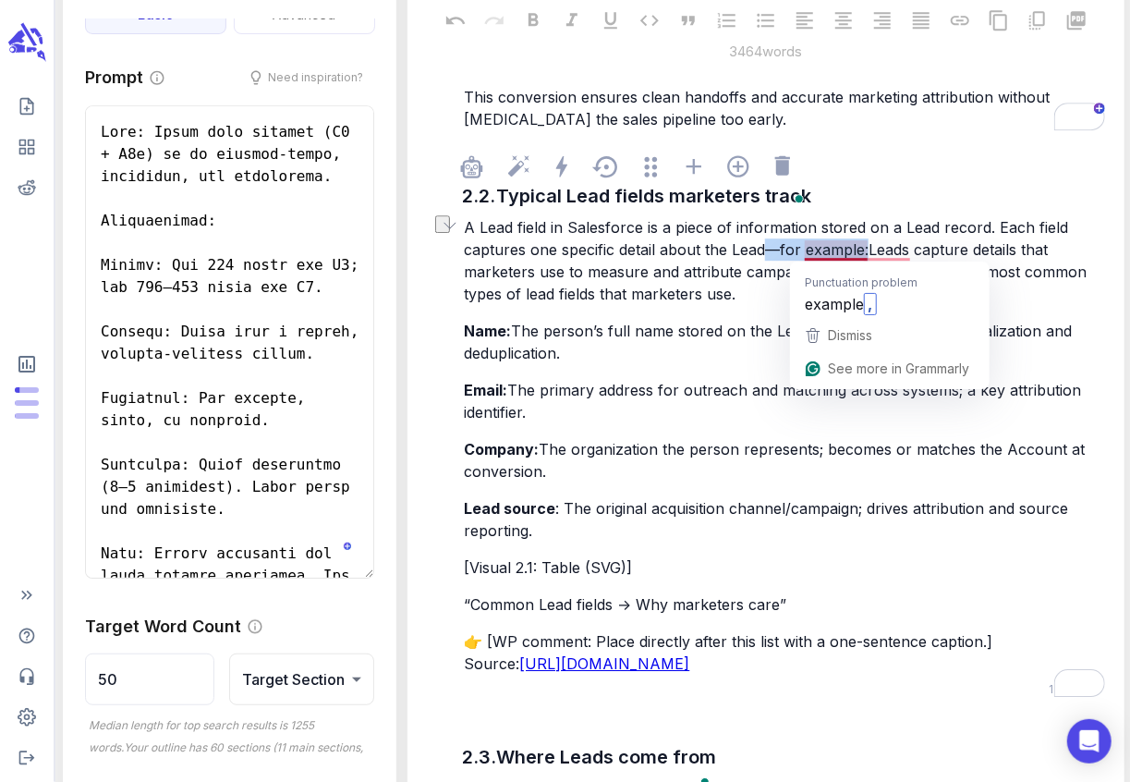
drag, startPoint x: 867, startPoint y: 250, endPoint x: 768, endPoint y: 252, distance: 98.9
click at [768, 252] on span "A Lead field in Salesforce is a piece of information stored on a Lead record. E…" at bounding box center [777, 260] width 627 height 85
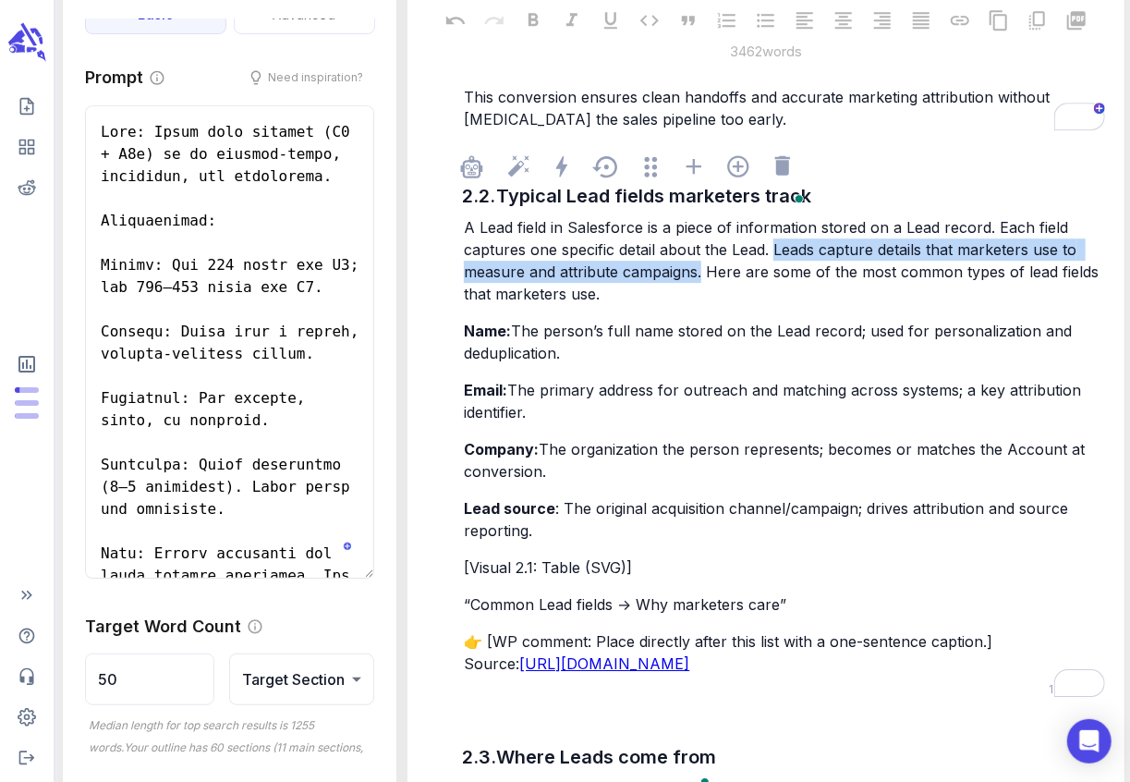
drag, startPoint x: 773, startPoint y: 248, endPoint x: 702, endPoint y: 271, distance: 74.8
click at [702, 271] on span "A Lead field in Salesforce is a piece of information stored on a Lead record. E…" at bounding box center [783, 260] width 639 height 85
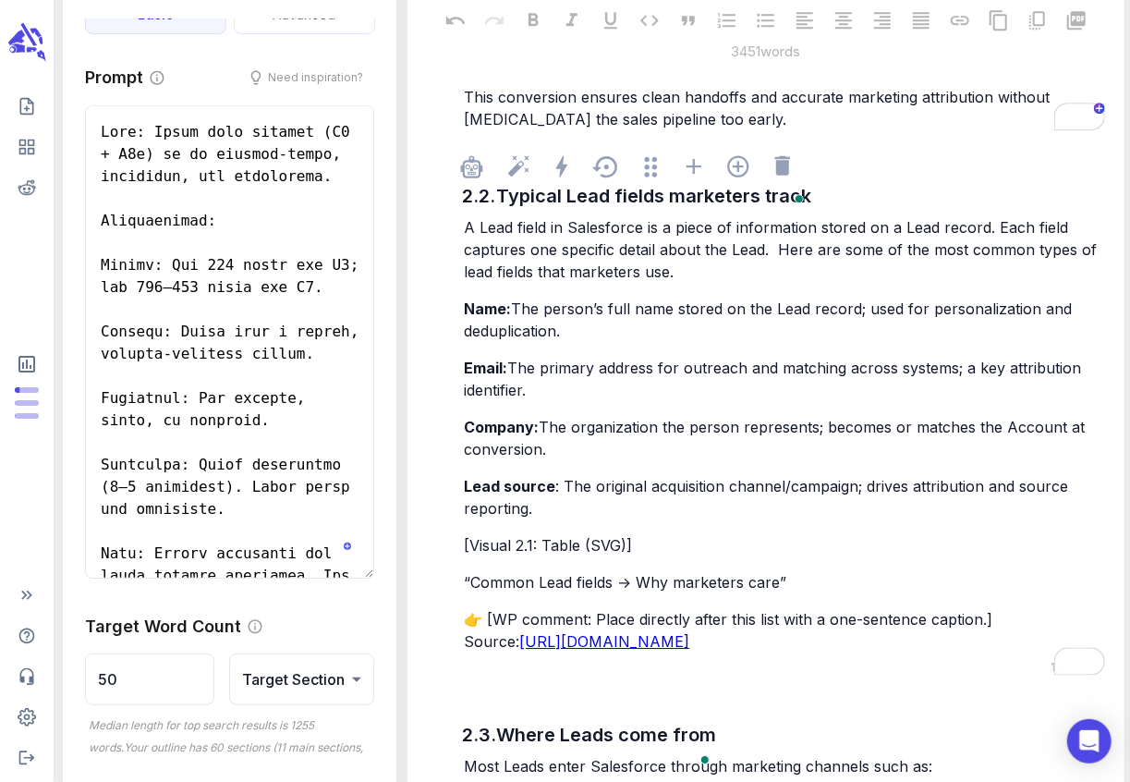
click at [777, 246] on span "A Lead field in Salesforce is a piece of information stored on a Lead record. E…" at bounding box center [782, 249] width 637 height 63
click at [671, 273] on span "A Lead field in Salesforce is a piece of information stored on a Lead record. E…" at bounding box center [780, 249] width 633 height 63
click at [463, 269] on div "A Lead field in Salesforce is a piece of information stored on a Lead record. E…" at bounding box center [784, 434] width 648 height 440
click at [676, 275] on span "A Lead field in Salesforce is a piece of information stored on a Lead record. E…" at bounding box center [780, 249] width 633 height 63
click at [573, 514] on p "Lead source : The original acquisition channel/campaign; drives attribution and…" at bounding box center [784, 497] width 640 height 44
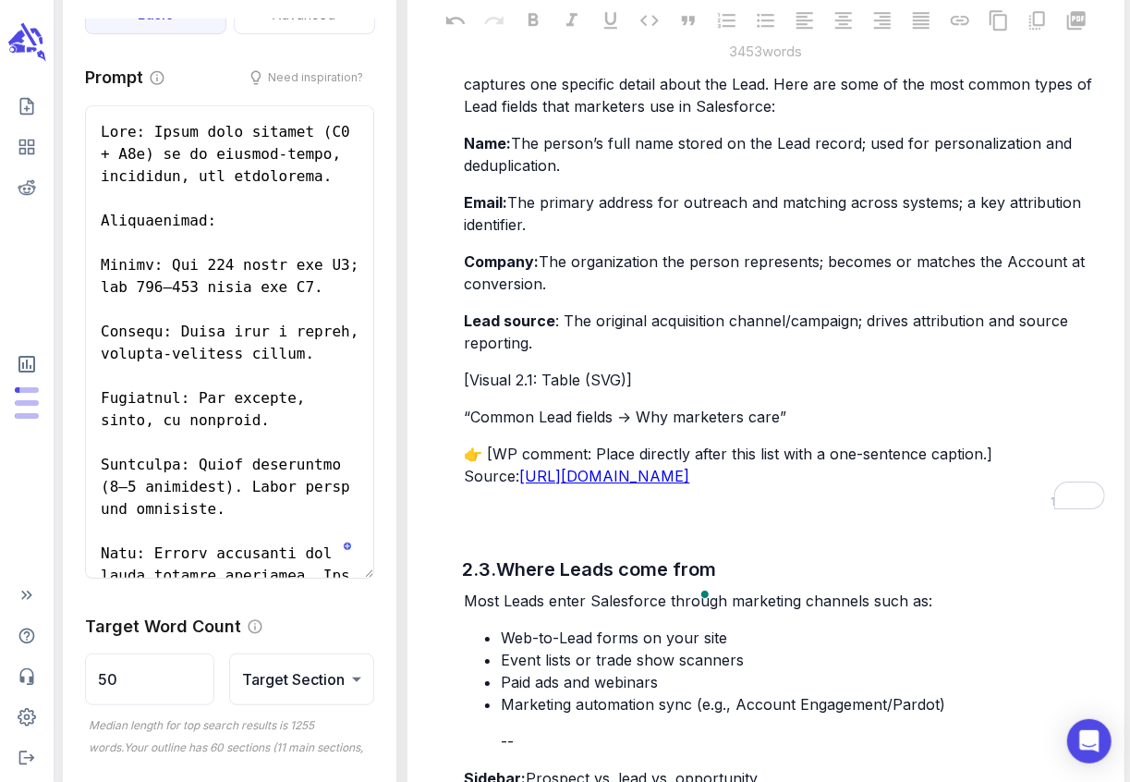
scroll to position [2791, 0]
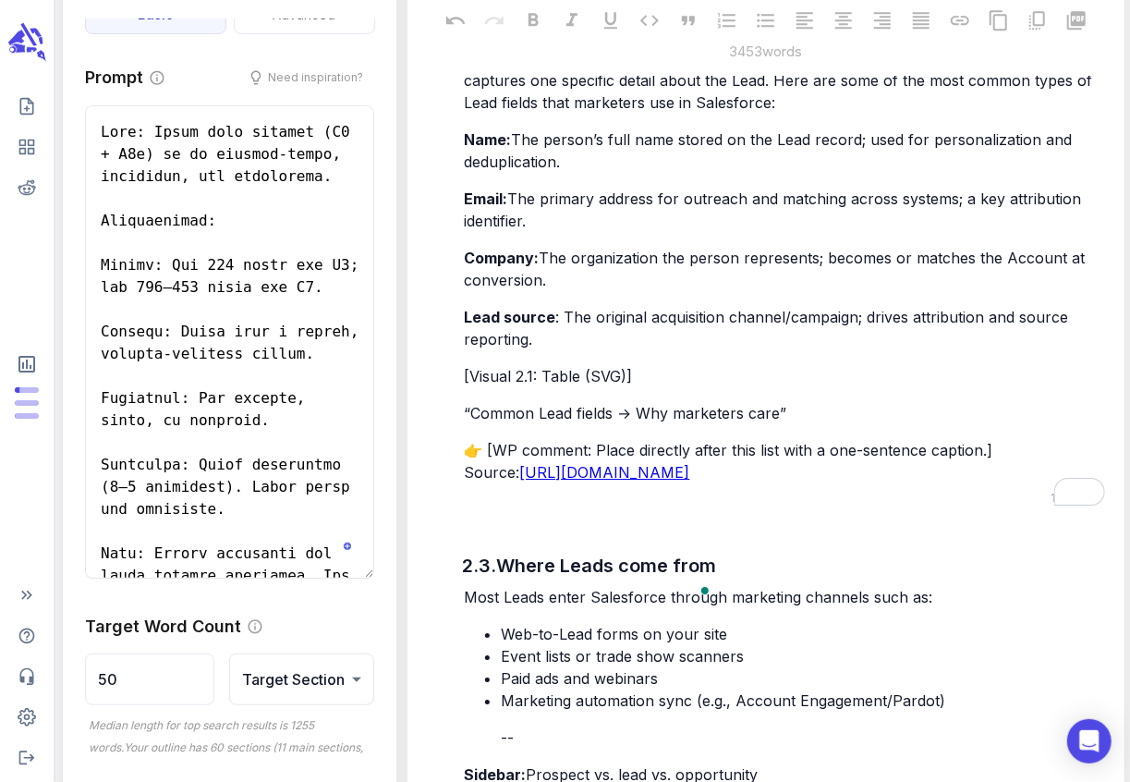
click at [795, 409] on p "“Common Lead fields → Why marketers care”" at bounding box center [784, 413] width 640 height 22
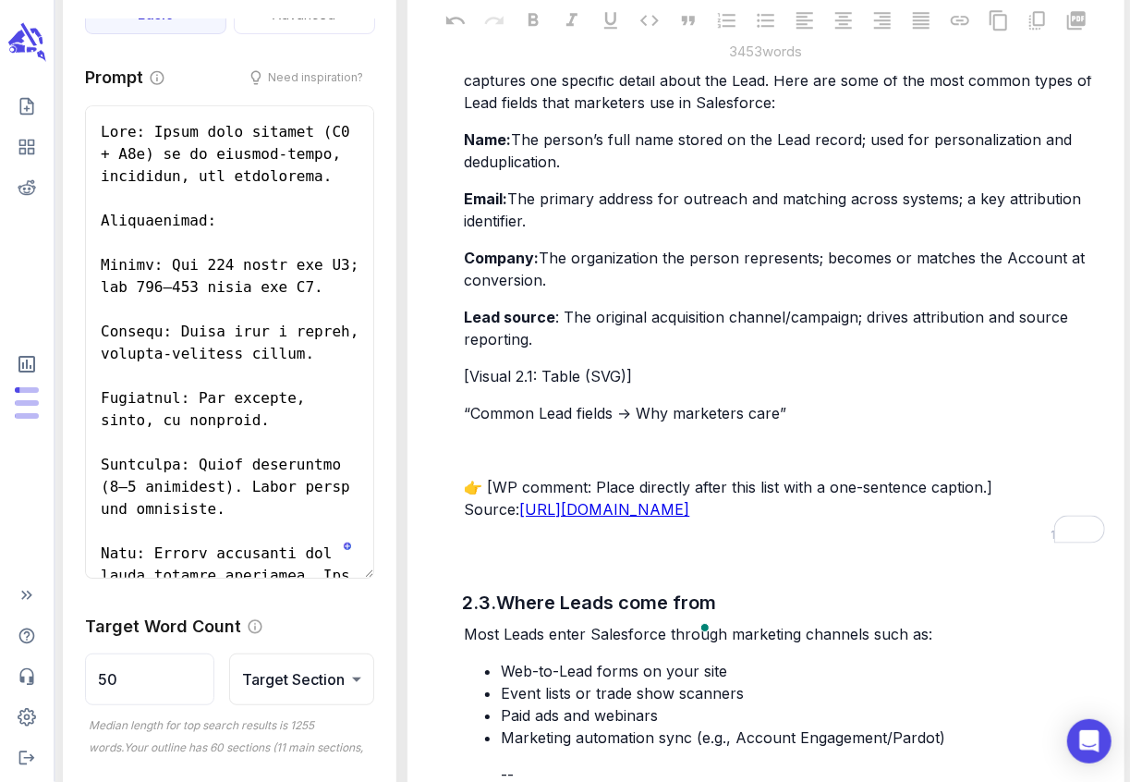
click at [595, 337] on p "Lead source : The original acquisition channel/campaign; drives attribution and…" at bounding box center [784, 328] width 640 height 44
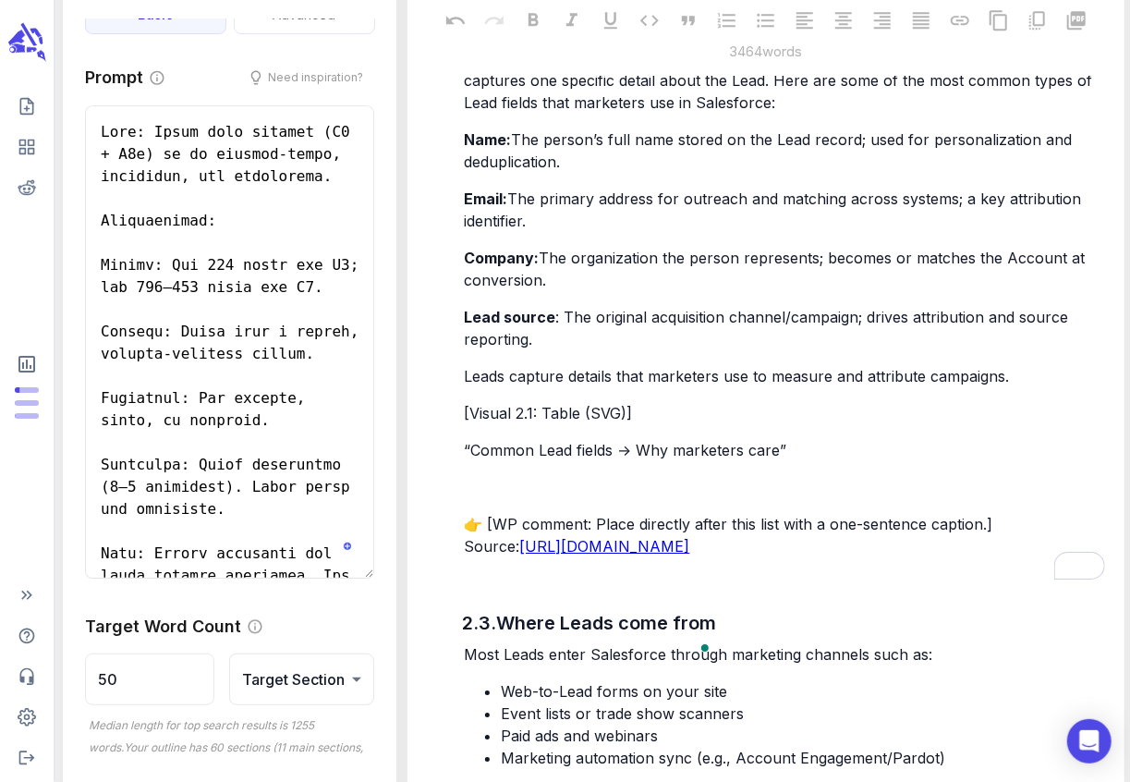
click at [1033, 376] on p "Leads capture details that marketers use to measure and attribute campaigns." at bounding box center [784, 376] width 640 height 22
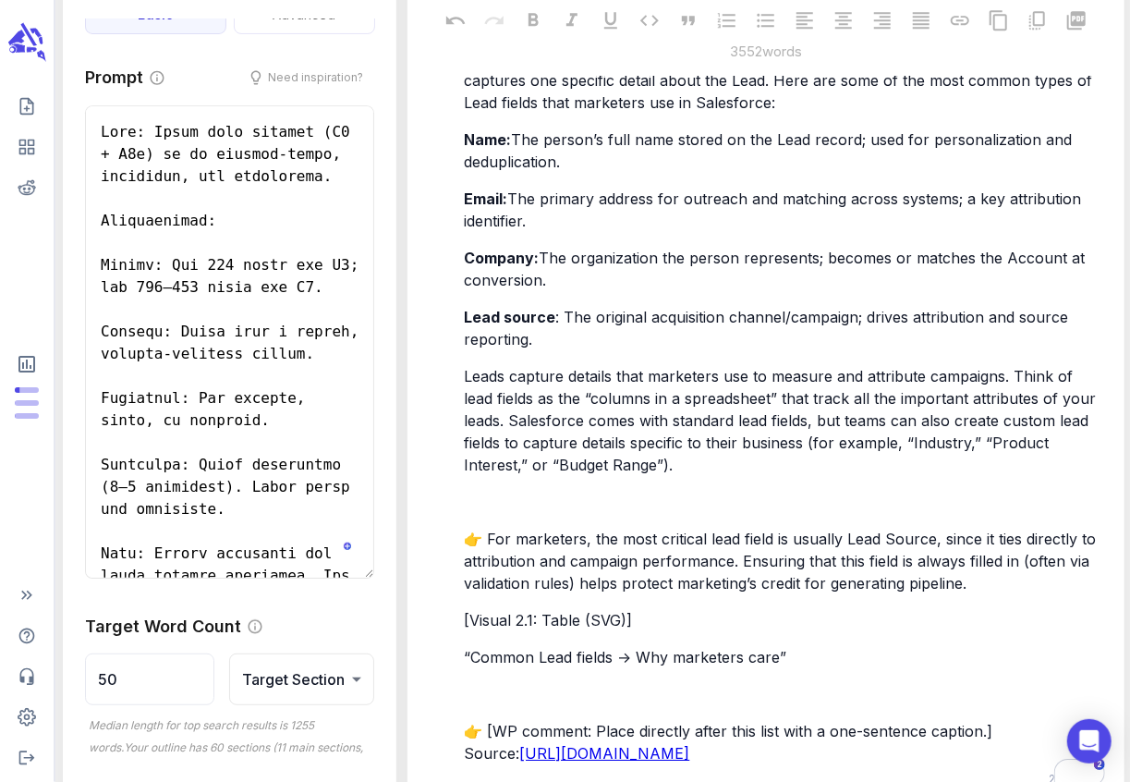
click at [493, 500] on p "﻿" at bounding box center [784, 502] width 640 height 22
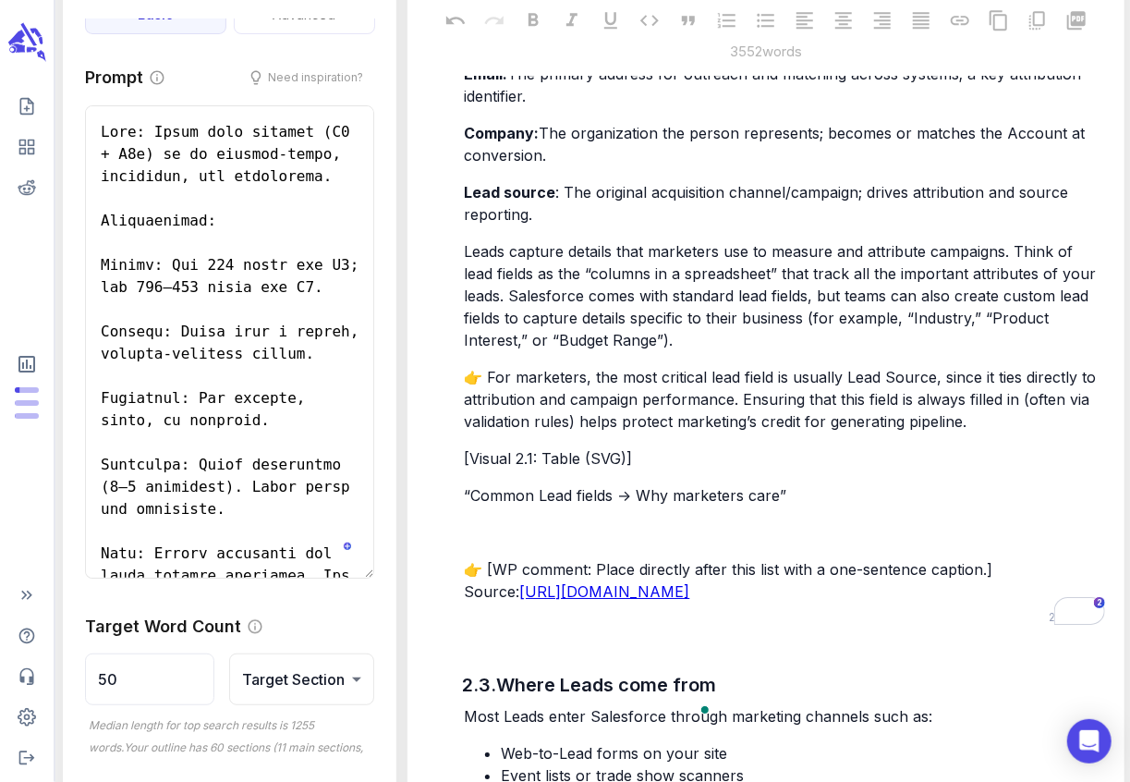
scroll to position [2843, 0]
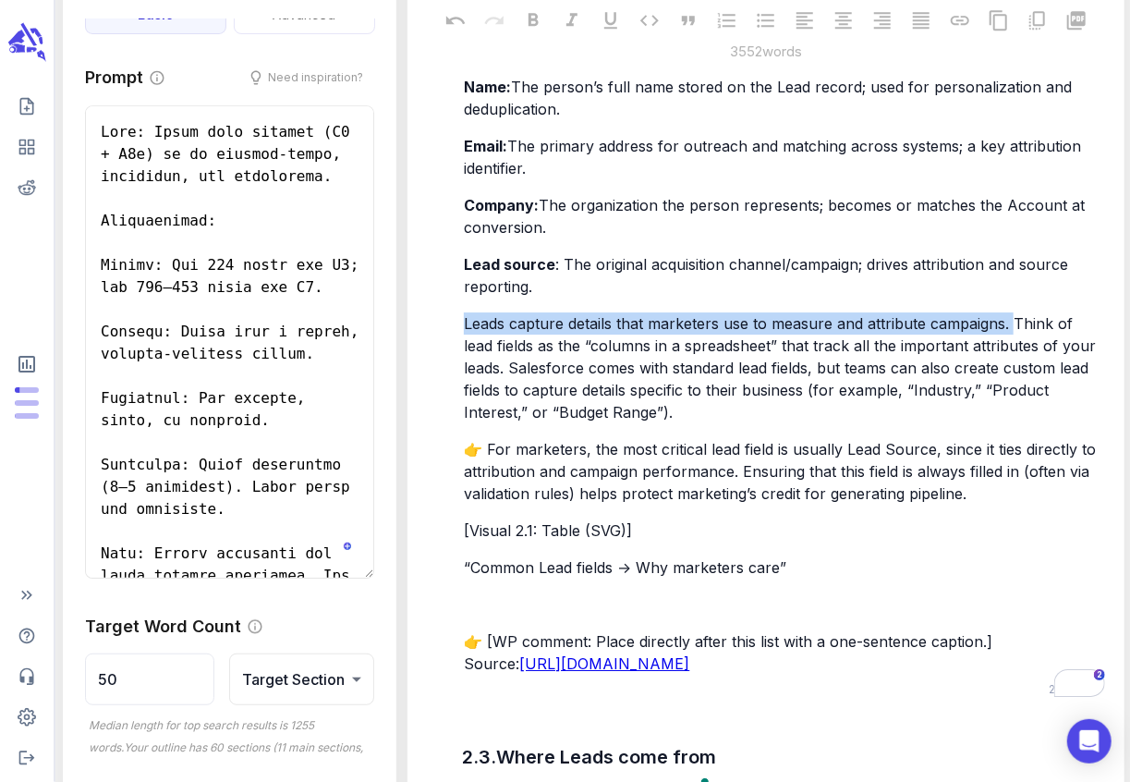
drag, startPoint x: 1017, startPoint y: 324, endPoint x: 431, endPoint y: 320, distance: 585.7
click at [431, 320] on div "2.1. Definition: A prospect you haven’t qualified yet In Salesforce, a Lead rep…" at bounding box center [765, 545] width 686 height 2827
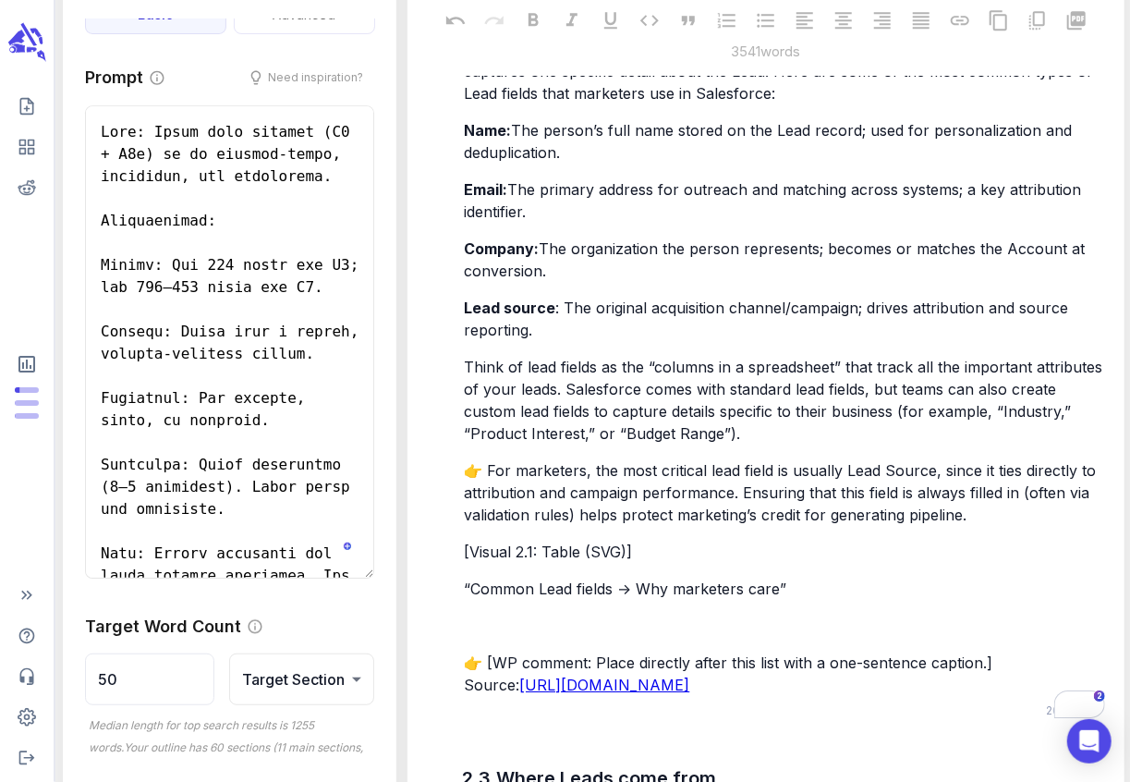
scroll to position [2833, 0]
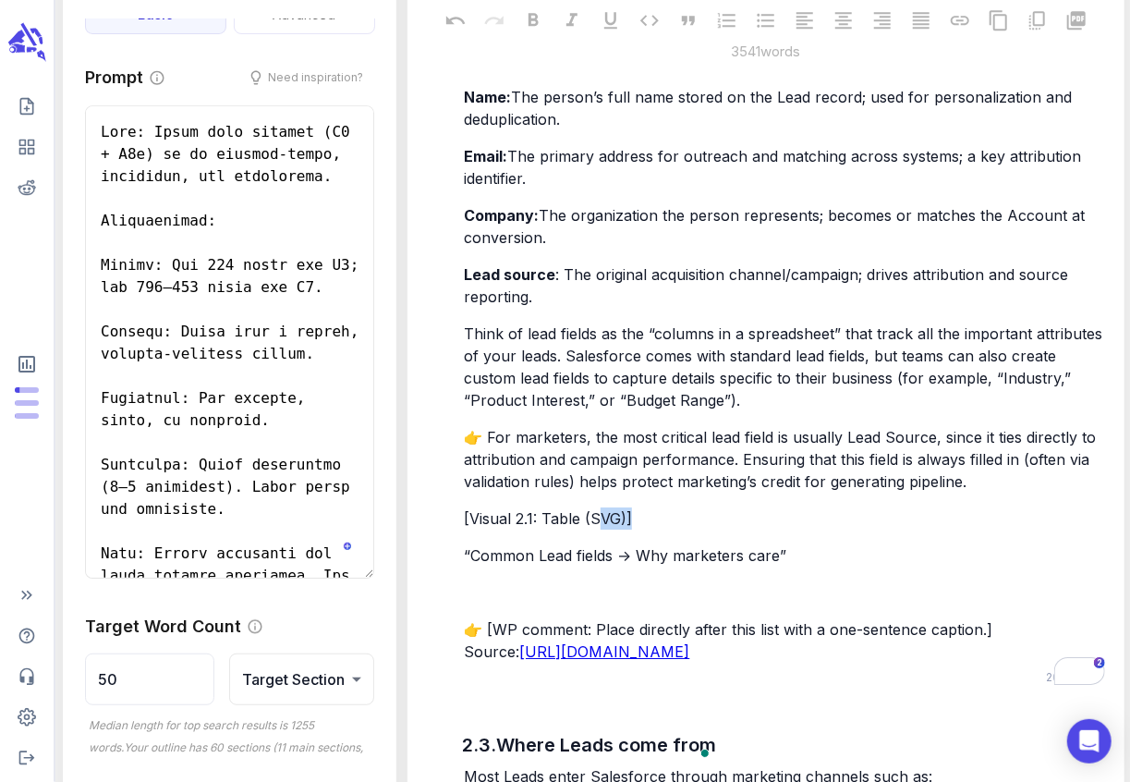
drag, startPoint x: 650, startPoint y: 520, endPoint x: 603, endPoint y: 520, distance: 47.1
click at [603, 520] on p "[Visual 2.1: Table (SVG)]" at bounding box center [784, 518] width 640 height 22
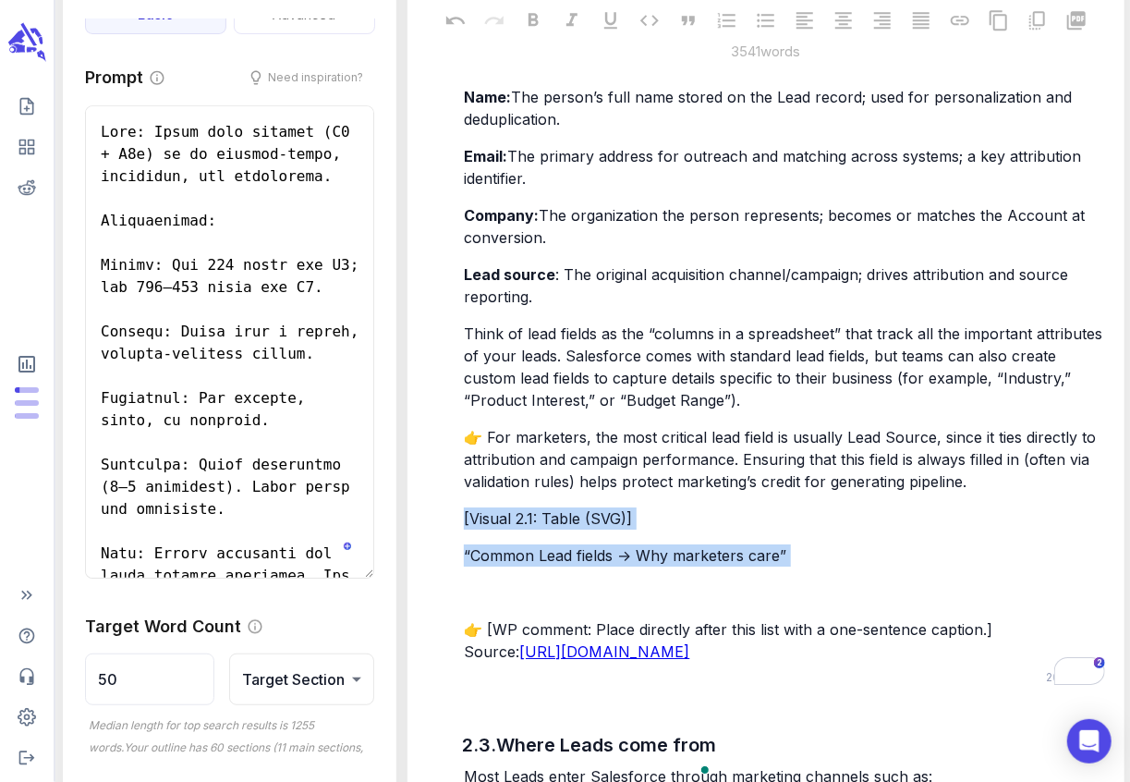
drag, startPoint x: 781, startPoint y: 567, endPoint x: 458, endPoint y: 528, distance: 324.7
click at [458, 528] on div "2.1. Definition: A prospect you haven’t qualified yet In Salesforce, a Lead rep…" at bounding box center [765, 544] width 686 height 2805
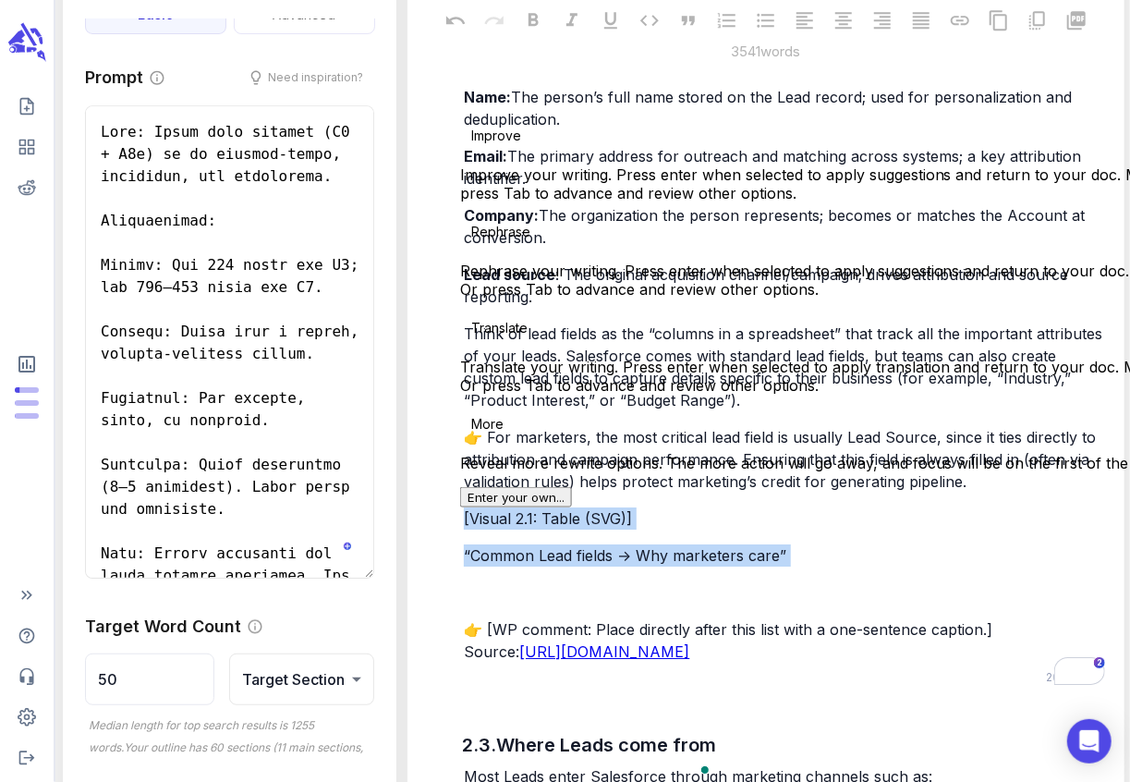
copy div "[Visual 2.1: Table (SVG)] “Common Lead fields → Why marketers care” ﻿"
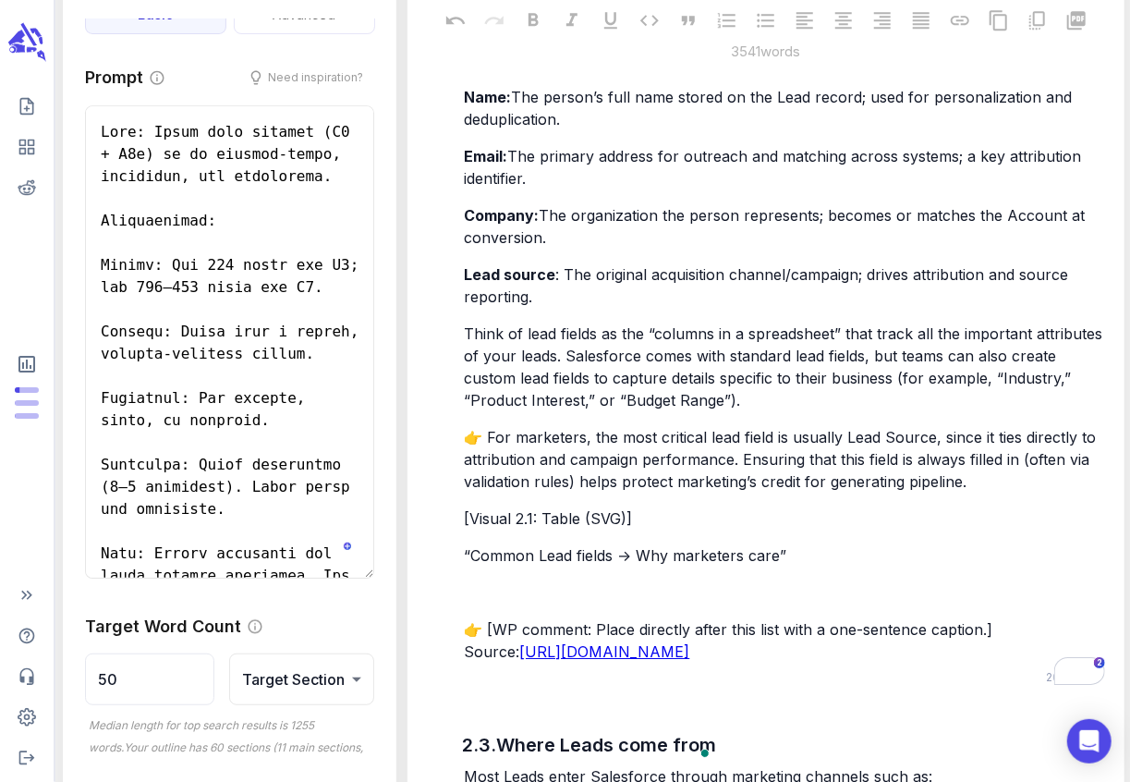
click at [476, 585] on p "﻿" at bounding box center [784, 592] width 640 height 22
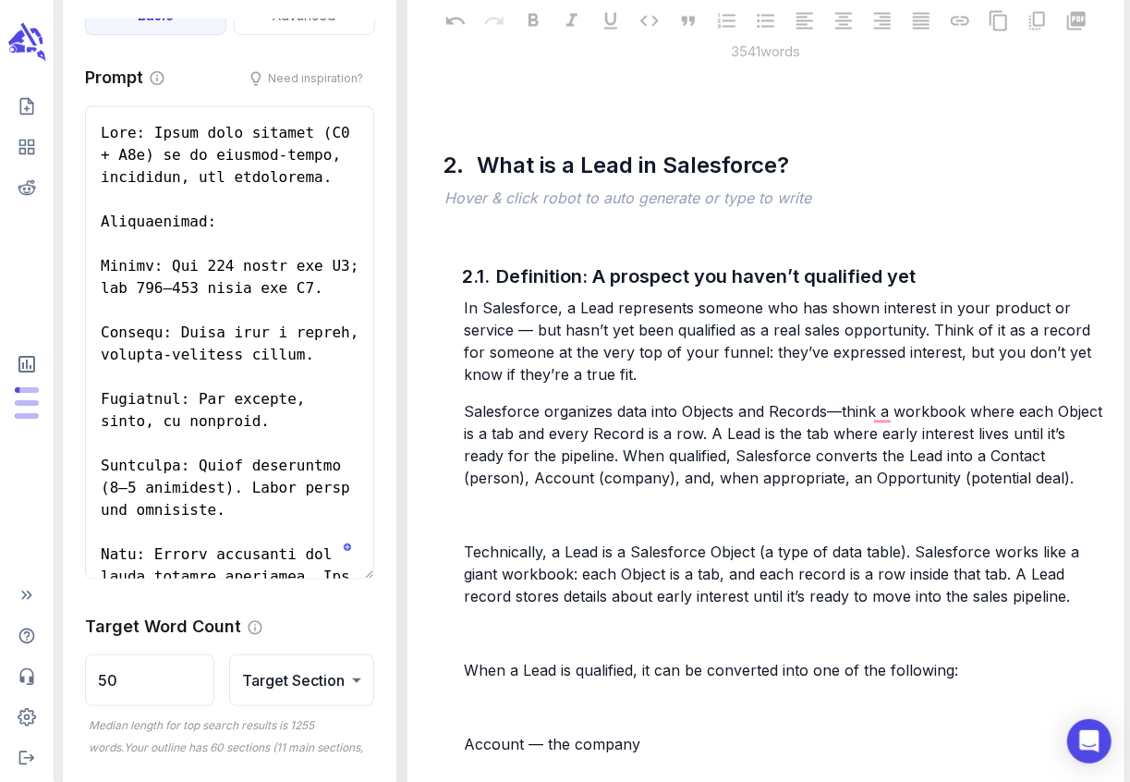
scroll to position [1752, 0]
click at [520, 509] on p "﻿" at bounding box center [784, 515] width 640 height 22
click at [466, 551] on span "Technically, a Lead is a Salesforce Object (a type of data table). Salesforce w…" at bounding box center [774, 574] width 620 height 63
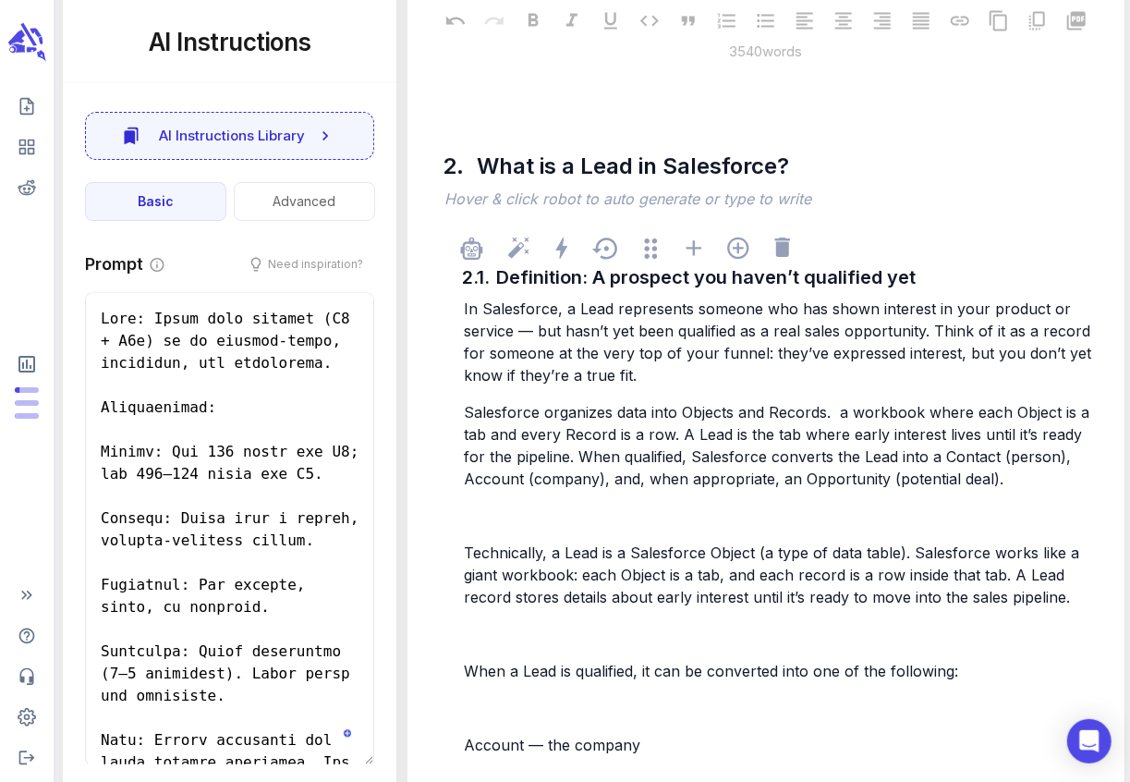
scroll to position [187, 0]
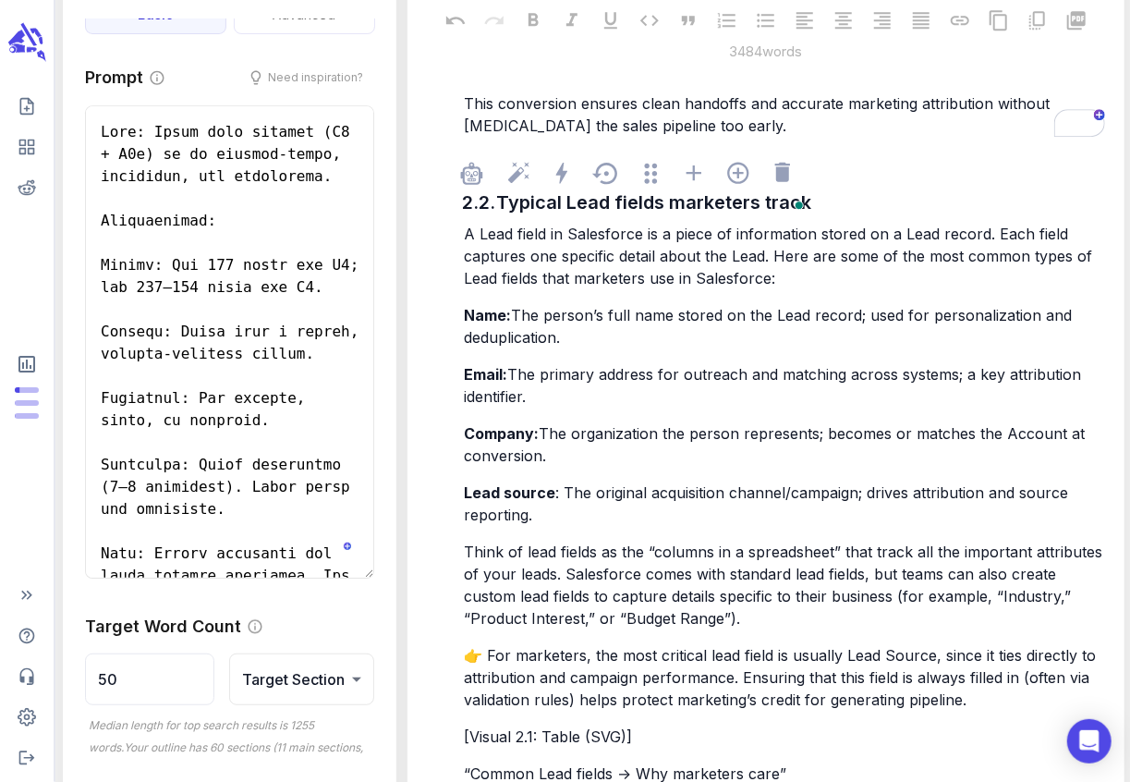
scroll to position [2505, 0]
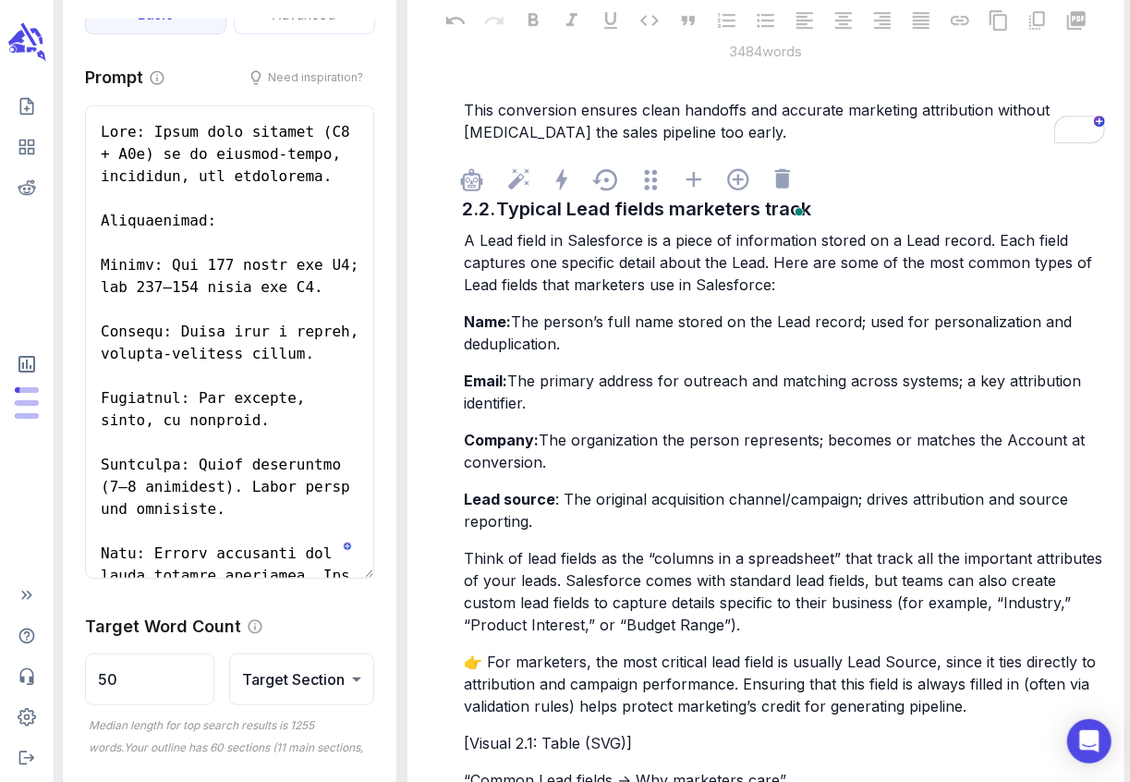
drag, startPoint x: 466, startPoint y: 236, endPoint x: 479, endPoint y: 283, distance: 48.0
click at [479, 283] on span "A Lead field in Salesforce is a piece of information stored on a Lead record. E…" at bounding box center [780, 262] width 633 height 63
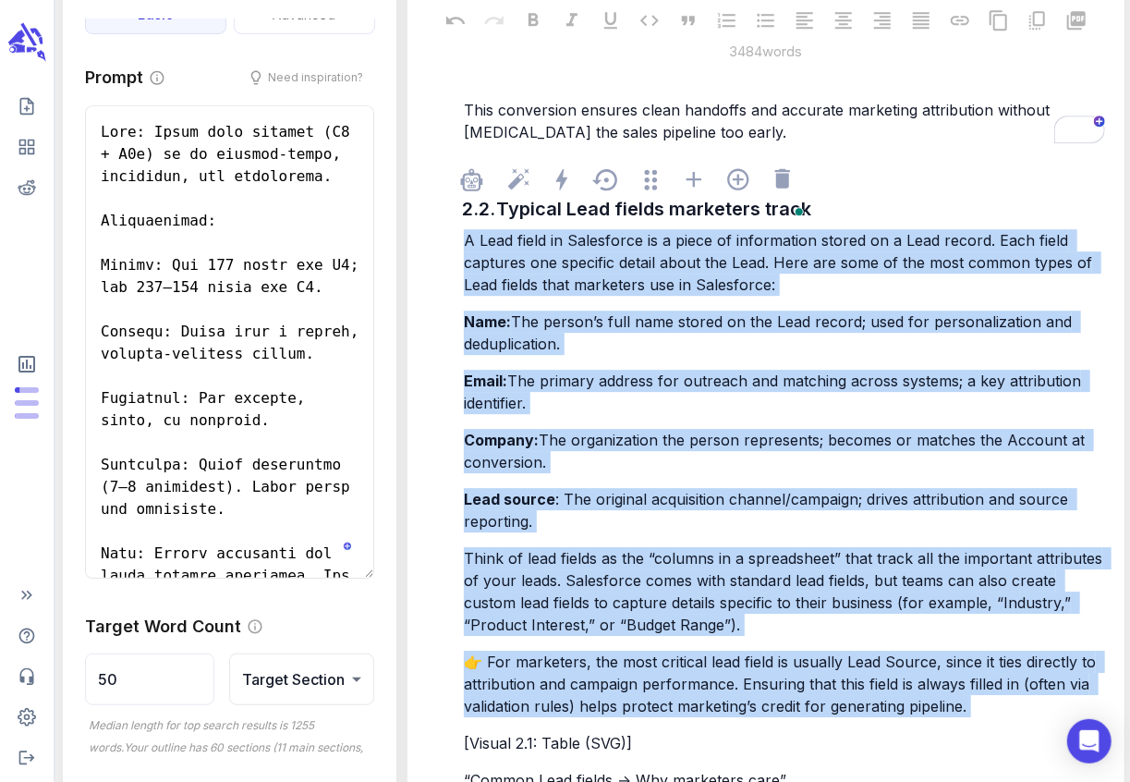
drag, startPoint x: 467, startPoint y: 241, endPoint x: 1023, endPoint y: 724, distance: 736.7
click at [1023, 724] on div "A Lead field in Salesforce is a piece of information stored on a Lead record. E…" at bounding box center [784, 539] width 648 height 624
copy div "A Lead field in Salesforce is a piece of information stored on a Lead record. E…"
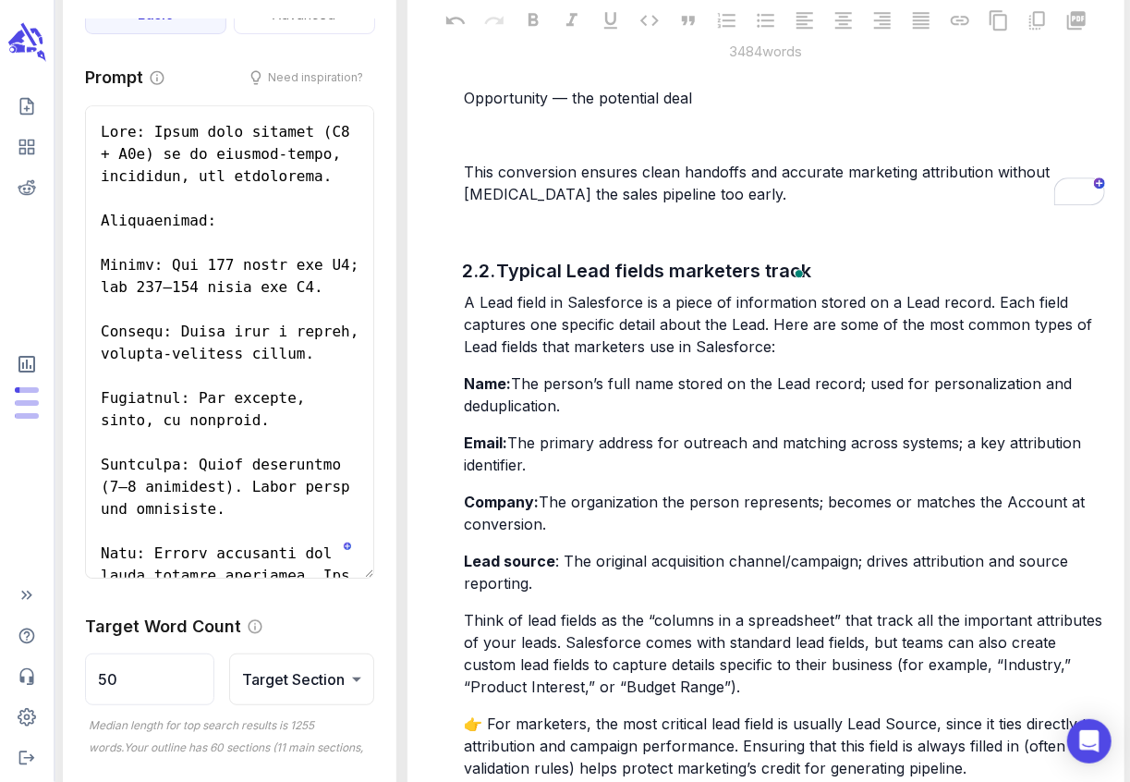
scroll to position [2445, 0]
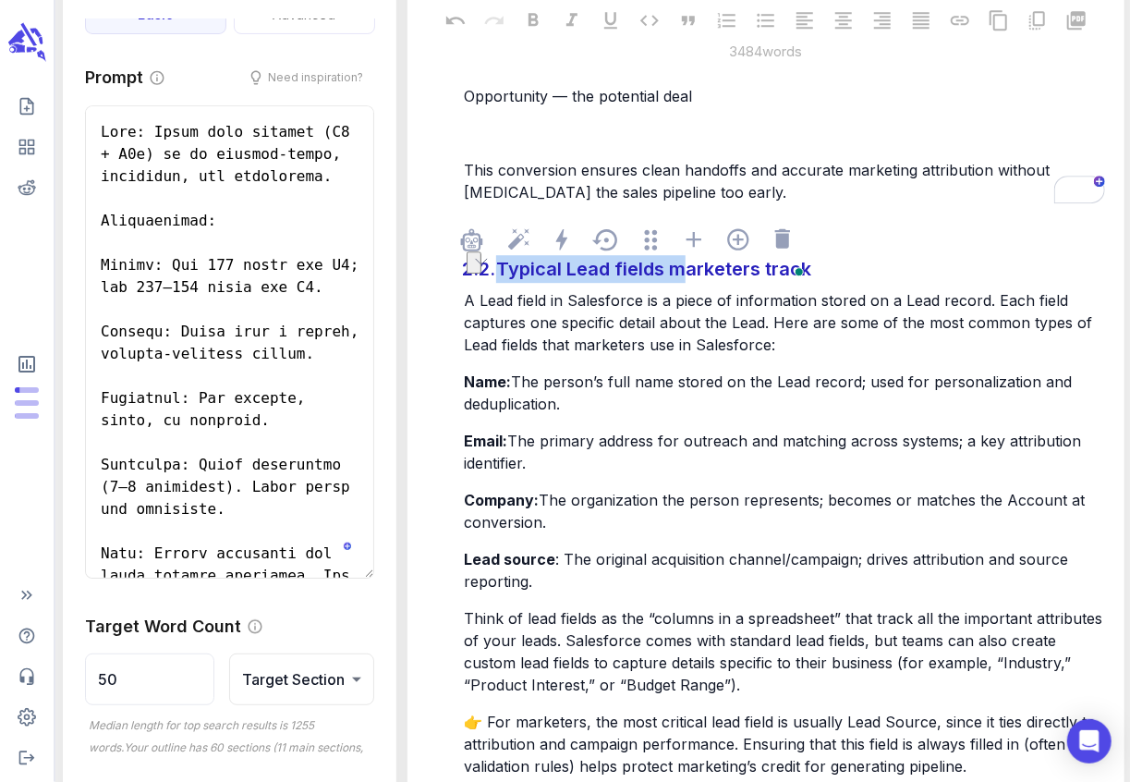
drag, startPoint x: 678, startPoint y: 274, endPoint x: 498, endPoint y: 267, distance: 180.3
click at [498, 267] on div "Typical Lead fields marketers track" at bounding box center [653, 268] width 324 height 37
click at [673, 274] on div "Typical Lead fields marketers track" at bounding box center [653, 268] width 324 height 37
click at [545, 327] on span "A Lead field in Salesforce is a piece of information stored on a Lead record. E…" at bounding box center [780, 322] width 633 height 63
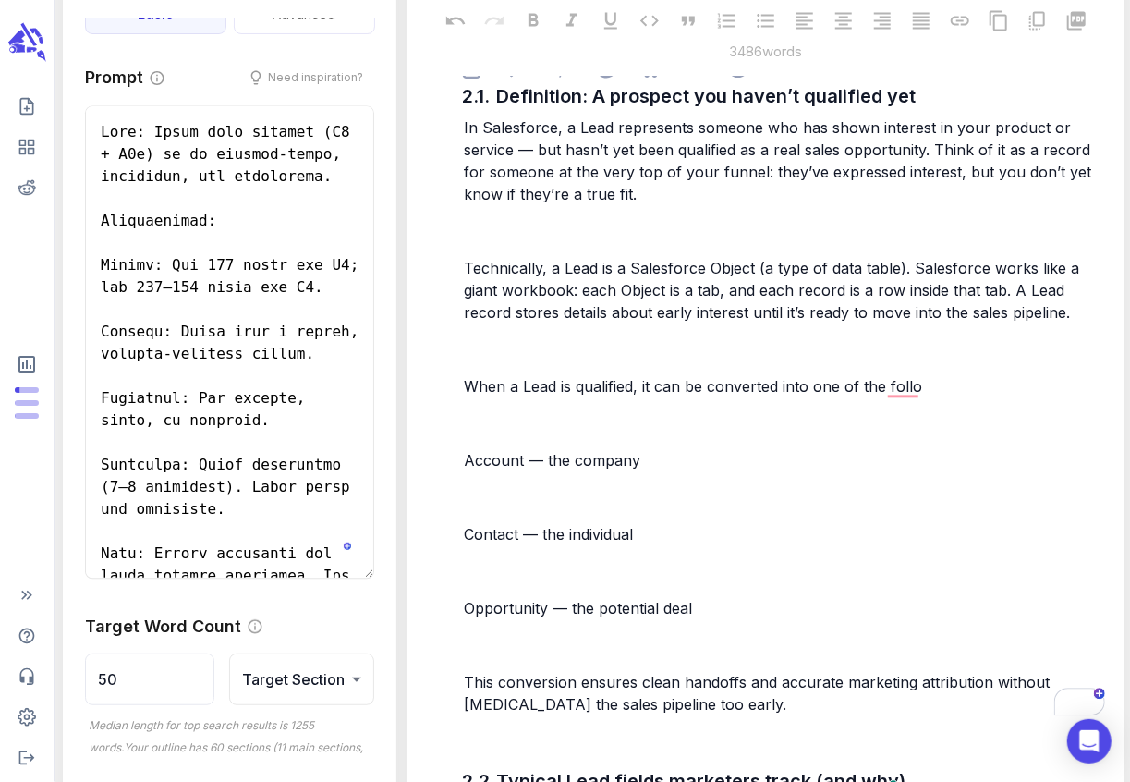
scroll to position [1919, 0]
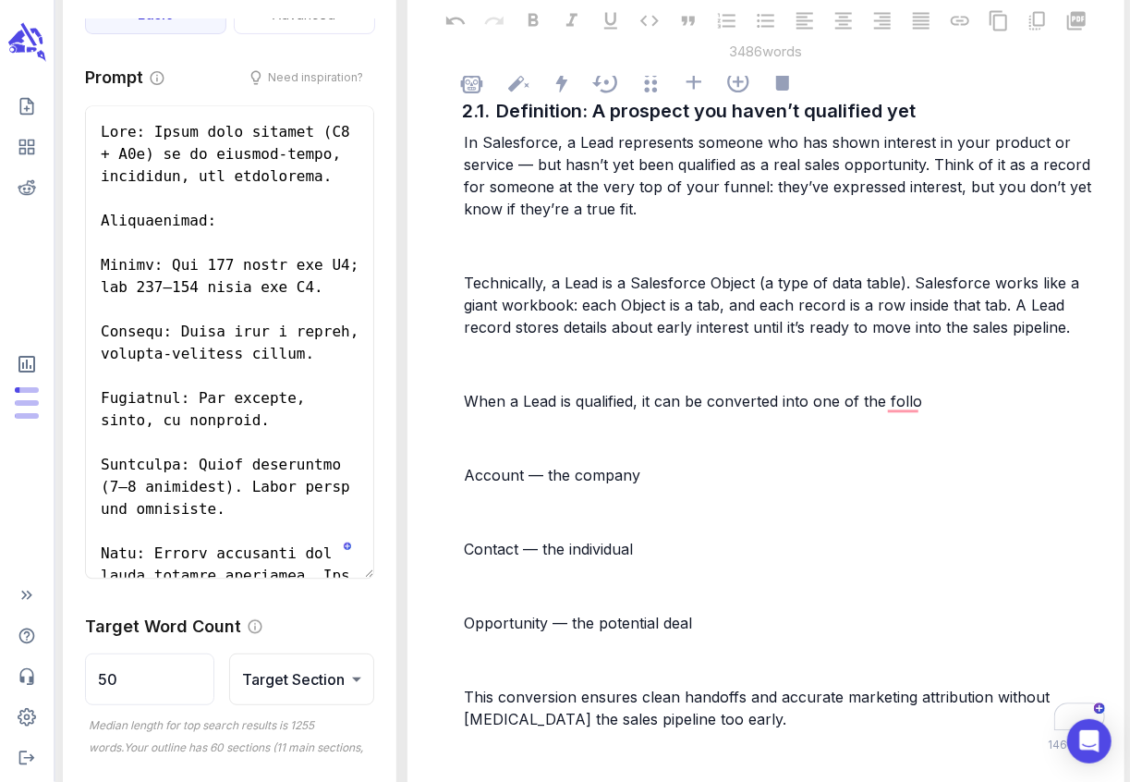
drag, startPoint x: 564, startPoint y: 285, endPoint x: 480, endPoint y: 280, distance: 84.2
click at [480, 280] on span "Technically, a Lead is a Salesforce Object (a type of data table). Salesforce w…" at bounding box center [774, 304] width 620 height 63
drag, startPoint x: 564, startPoint y: 283, endPoint x: 474, endPoint y: 277, distance: 89.8
click at [473, 277] on span "Technically, a Lead is a Salesforce Object (a type of data table). Salesforce w…" at bounding box center [774, 304] width 620 height 63
click at [555, 290] on span "Technically, a Lead is a Salesforce Object (a type of data table). Salesforce w…" at bounding box center [774, 304] width 620 height 63
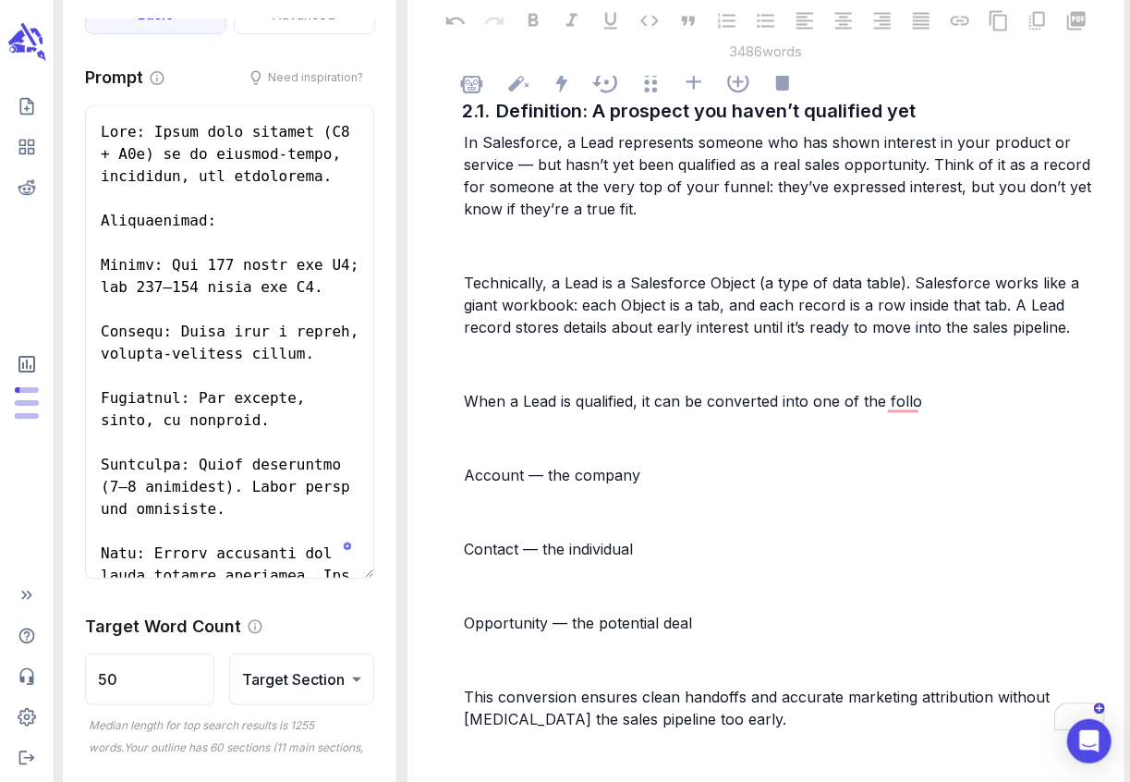
click at [648, 212] on p "In Salesforce, a Lead represents someone who has shown interest in your product…" at bounding box center [784, 175] width 640 height 89
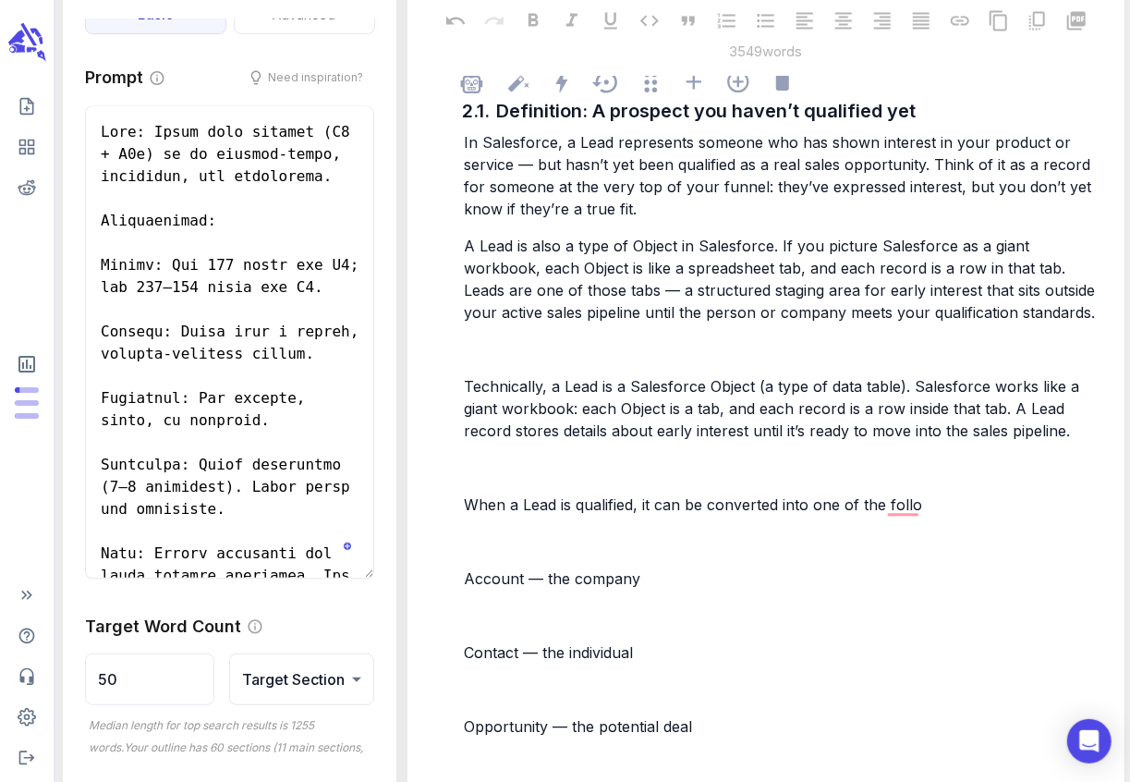
click at [498, 354] on p "﻿" at bounding box center [784, 349] width 640 height 22
click at [479, 345] on p "﻿" at bounding box center [784, 349] width 640 height 22
click at [464, 385] on span "Technically, a Lead is a Salesforce Object (a type of data table). Salesforce w…" at bounding box center [774, 408] width 620 height 63
drag, startPoint x: 464, startPoint y: 385, endPoint x: 464, endPoint y: 333, distance: 52.7
click at [464, 333] on div "In Salesforce, a Lead represents someone who has shown interest in your product…" at bounding box center [784, 482] width 648 height 706
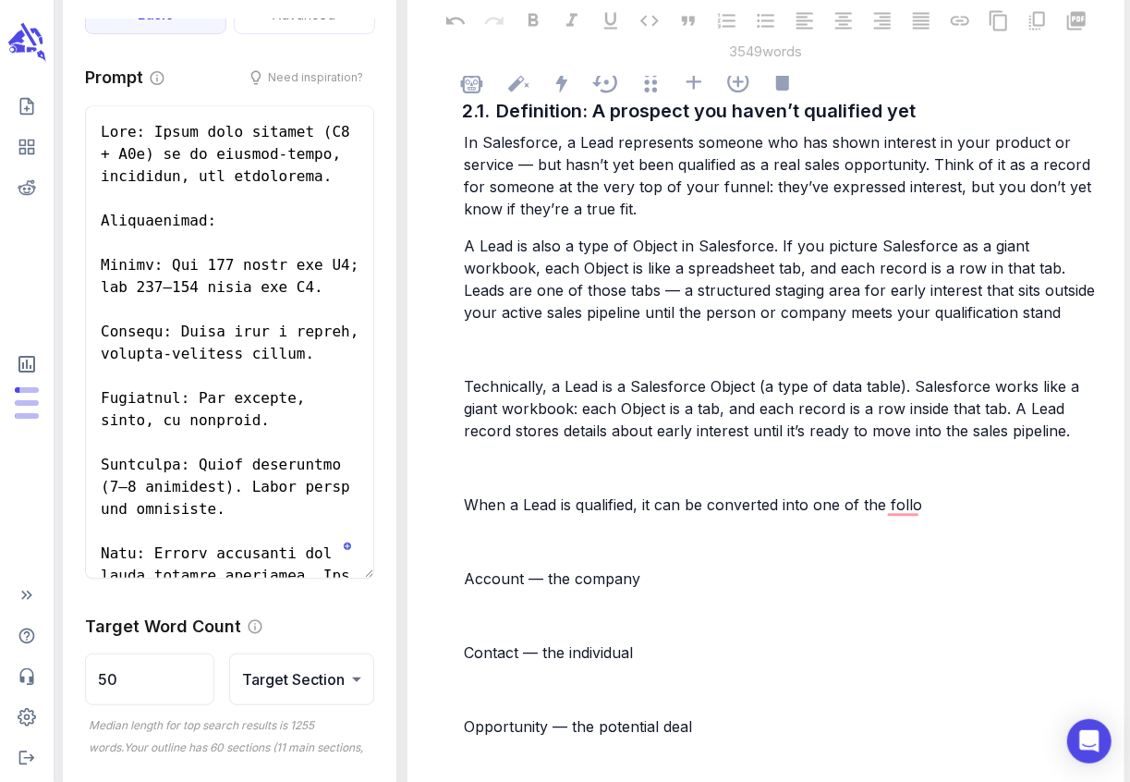
click at [487, 475] on p "﻿" at bounding box center [784, 467] width 640 height 22
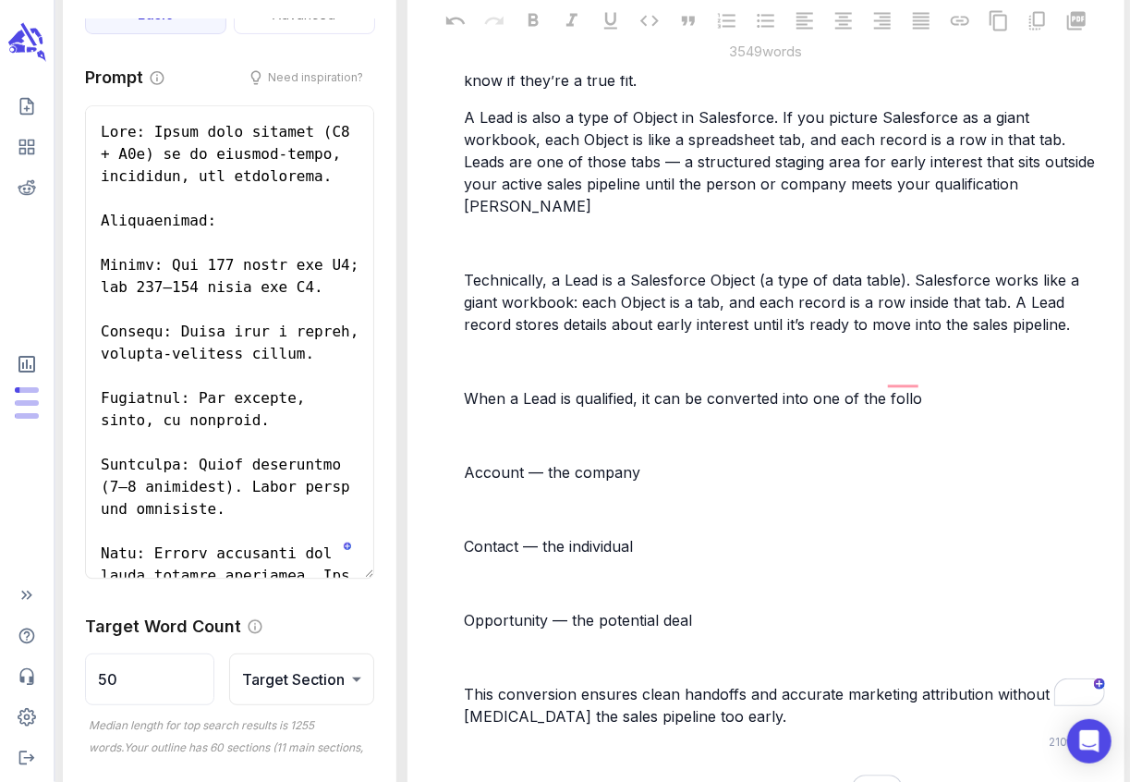
scroll to position [2177, 0]
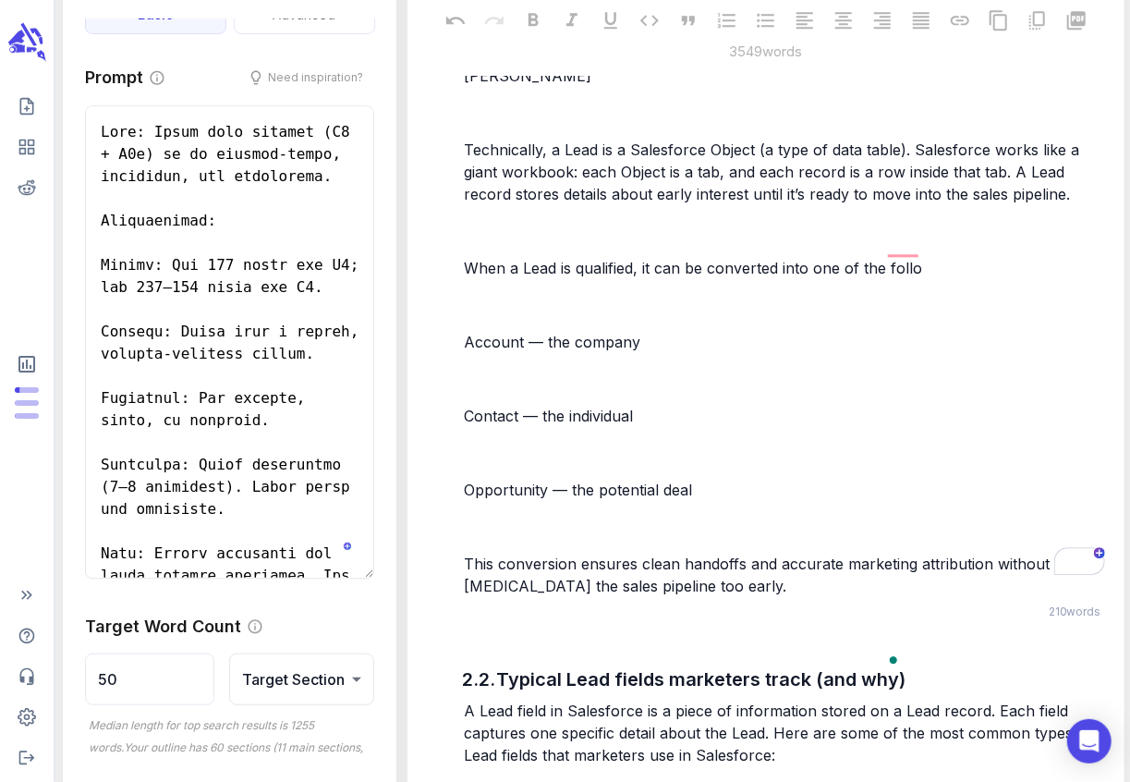
drag, startPoint x: 466, startPoint y: 248, endPoint x: 729, endPoint y: 562, distance: 409.1
click at [729, 562] on div "In Salesforce, a Lead represents someone who has shown interest in your product…" at bounding box center [784, 235] width 648 height 728
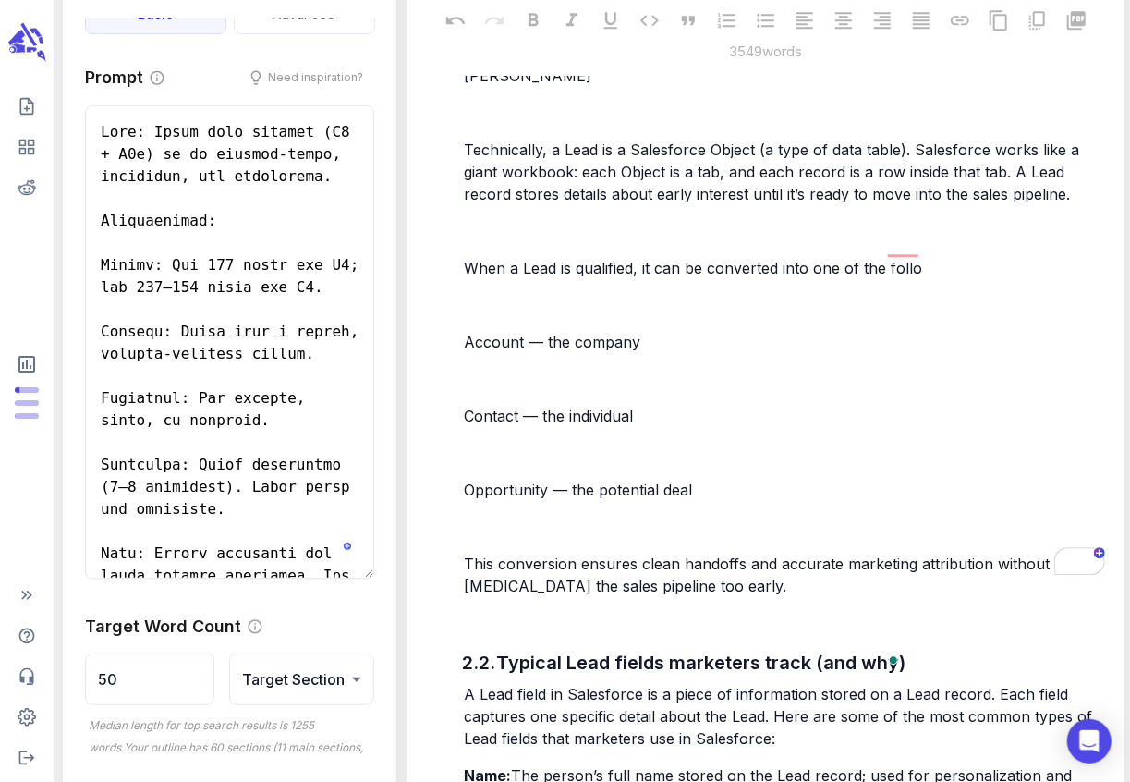
drag, startPoint x: 734, startPoint y: 564, endPoint x: 491, endPoint y: 273, distance: 379.1
click at [491, 273] on div "In Salesforce, a Lead represents someone who has shown interest in your product…" at bounding box center [784, 235] width 648 height 728
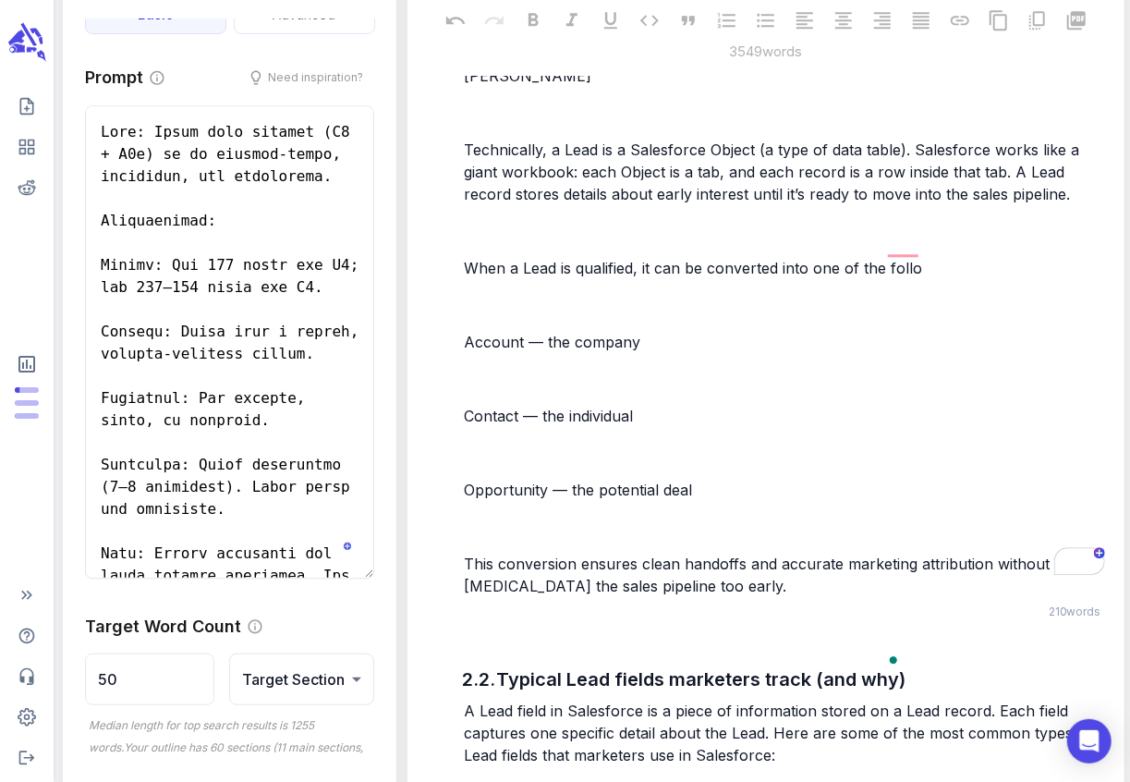
drag, startPoint x: 466, startPoint y: 244, endPoint x: 508, endPoint y: 291, distance: 63.4
click at [508, 291] on div "In Salesforce, a Lead represents someone who has shown interest in your product…" at bounding box center [784, 235] width 648 height 728
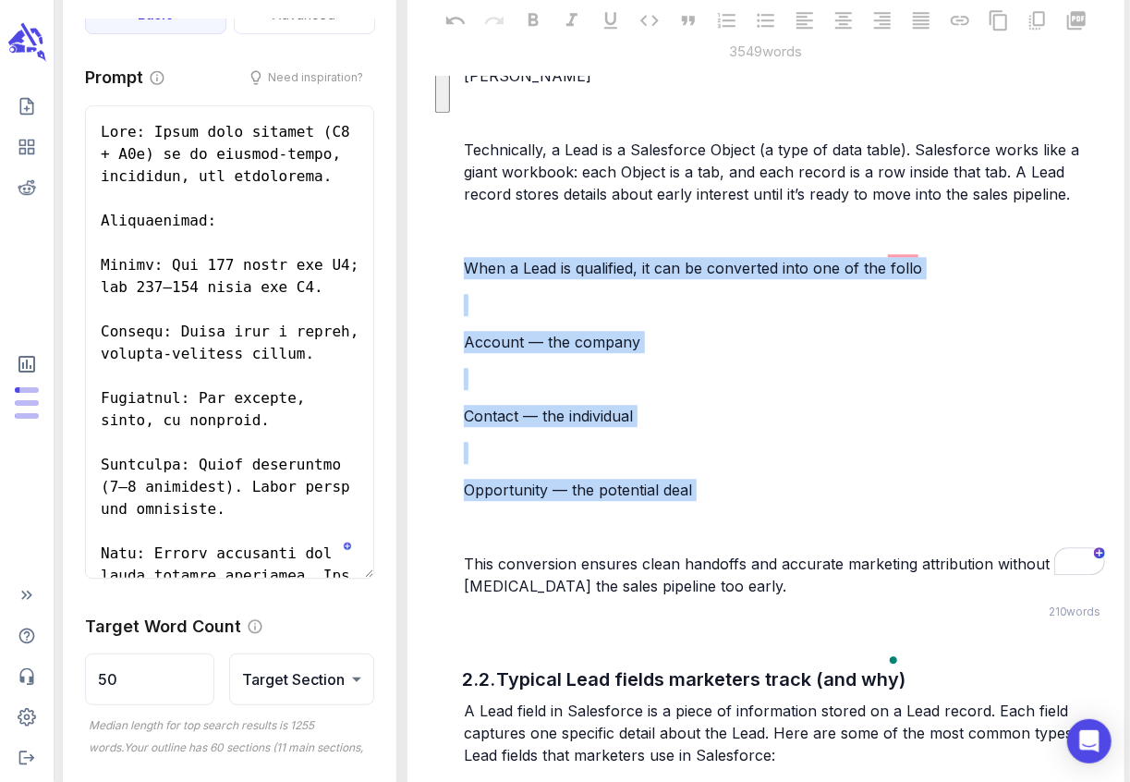
drag, startPoint x: 467, startPoint y: 245, endPoint x: 623, endPoint y: 496, distance: 295.8
click at [623, 496] on div "In Salesforce, a Lead represents someone who has shown interest in your product…" at bounding box center [784, 235] width 648 height 728
copy div "When a Lead is qualified, it can be converted into one of the follo ﻿ Account —…"
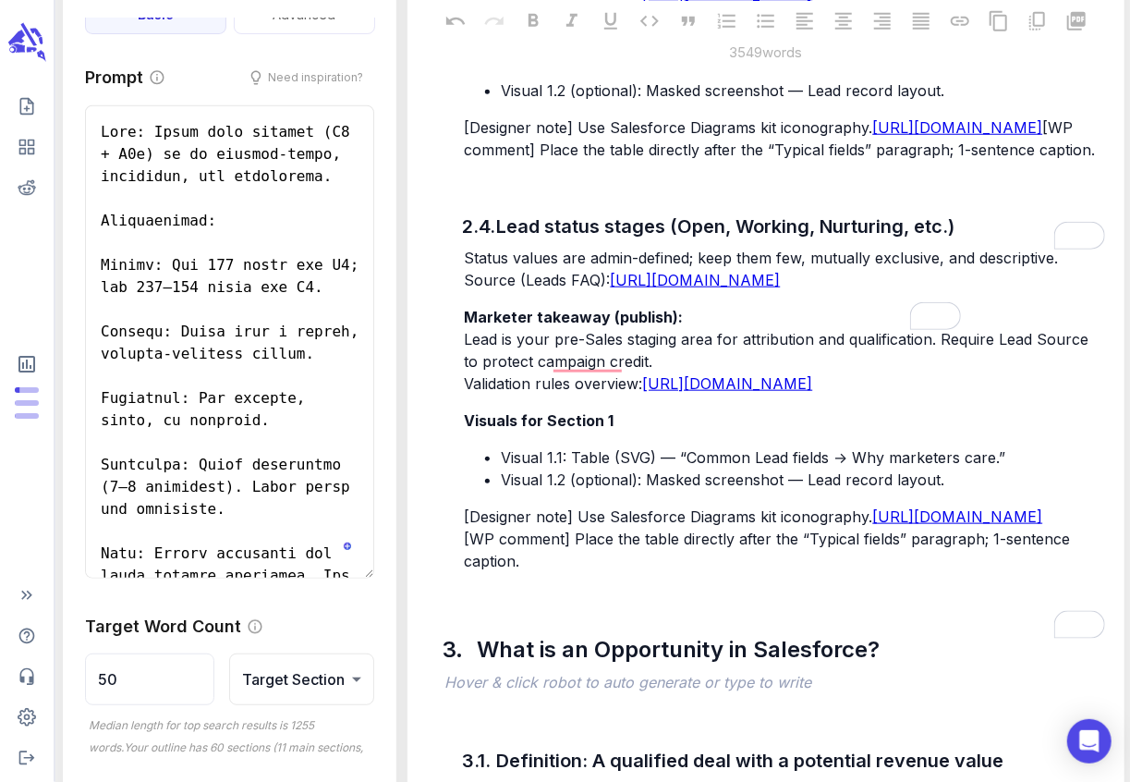
scroll to position [4178, 0]
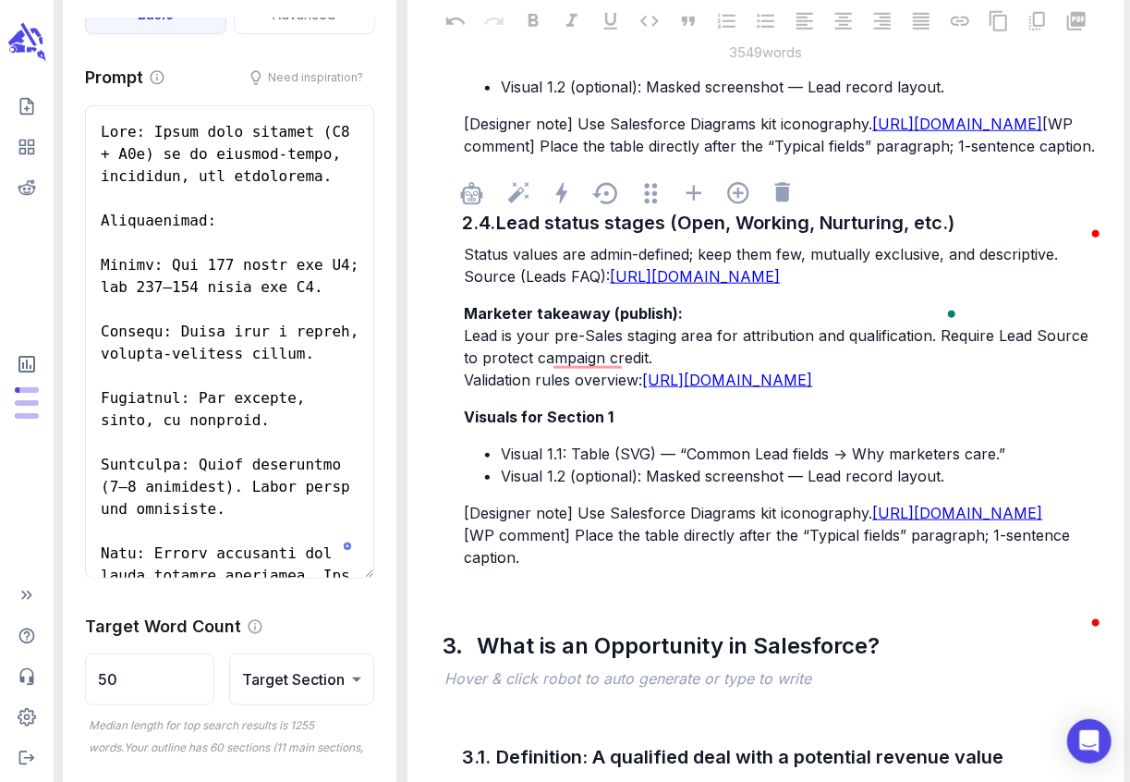
click at [473, 367] on span "Lead is your pre-Sales staging area for attribution and qualification. Require …" at bounding box center [778, 346] width 629 height 41
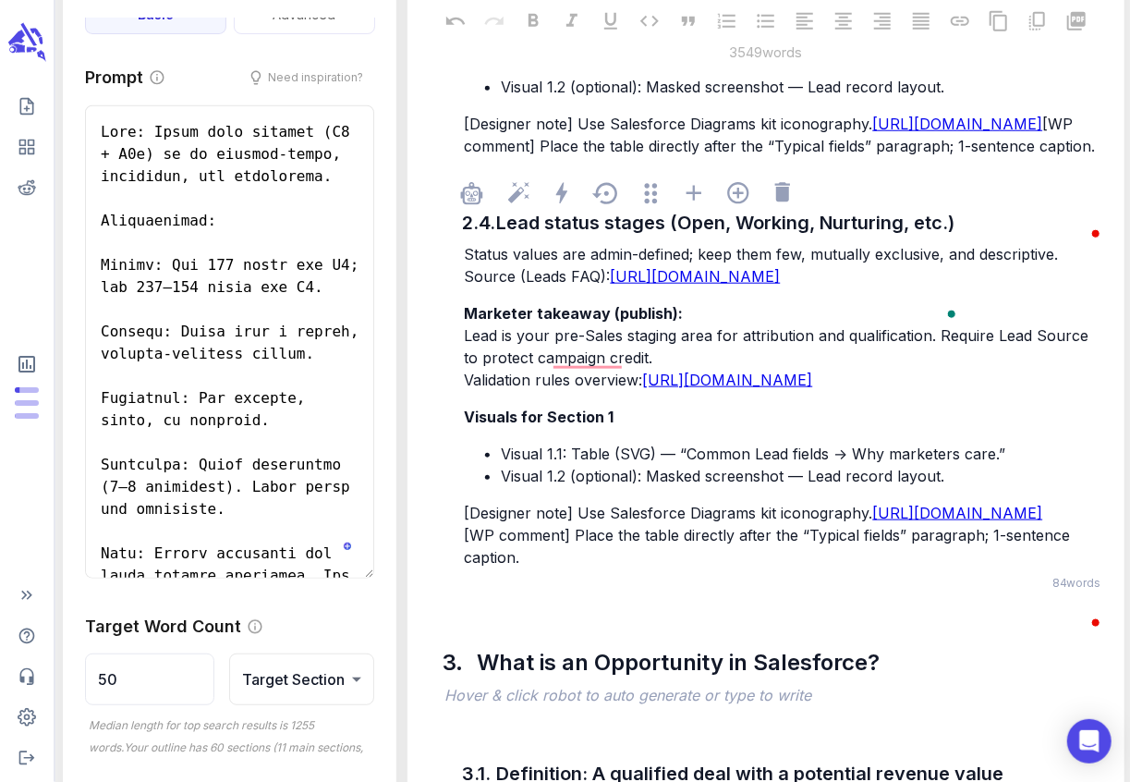
click at [466, 263] on span "Status values are admin-defined; keep them few, mutually exclusive, and descrip…" at bounding box center [761, 254] width 594 height 18
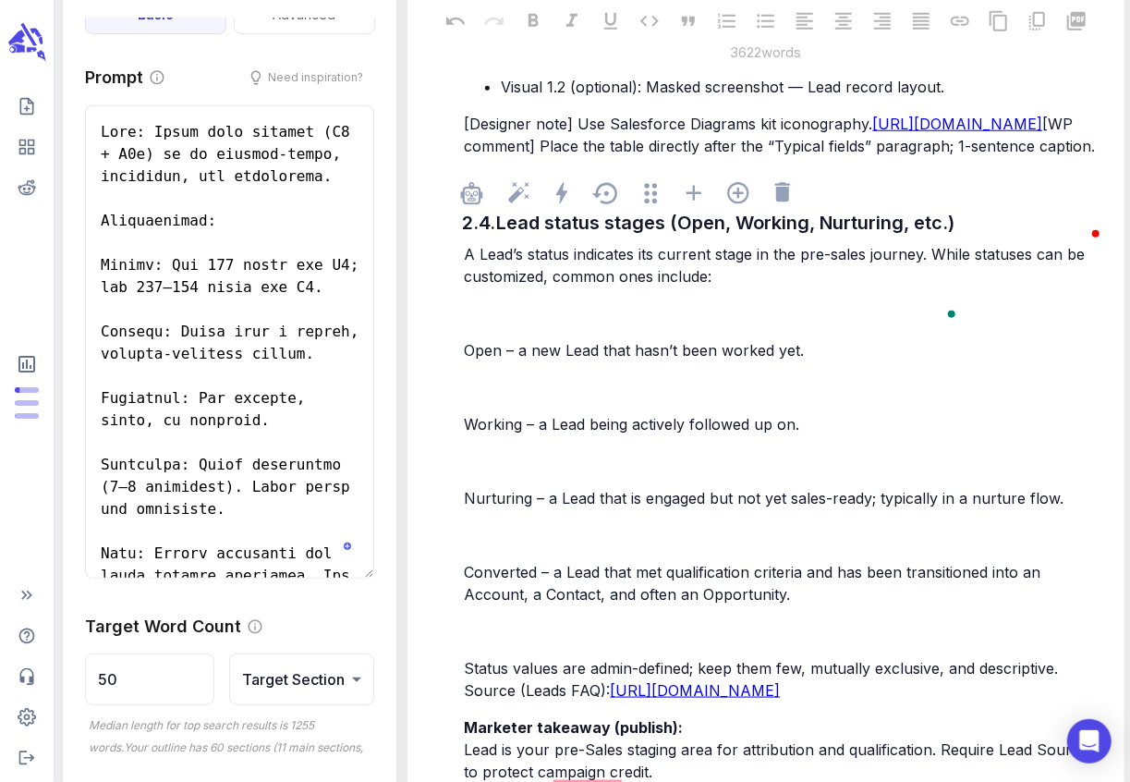
click at [479, 398] on p "﻿" at bounding box center [784, 387] width 640 height 22
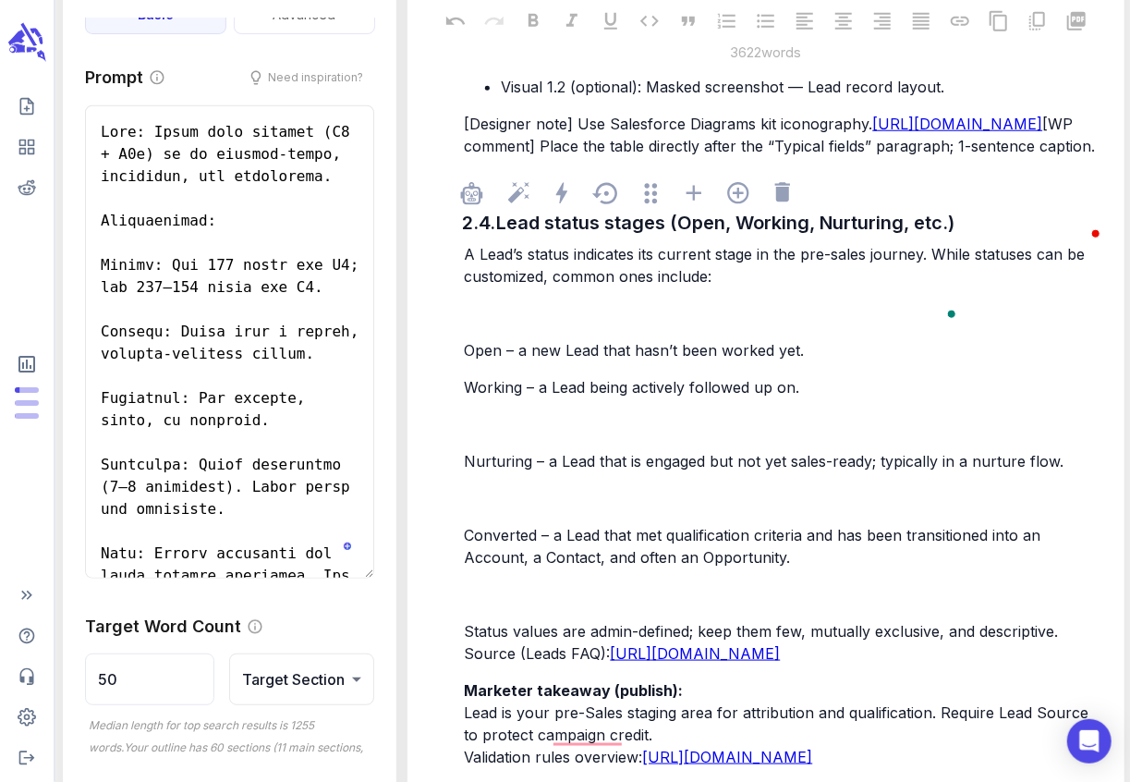
click at [496, 435] on p "﻿" at bounding box center [784, 424] width 640 height 22
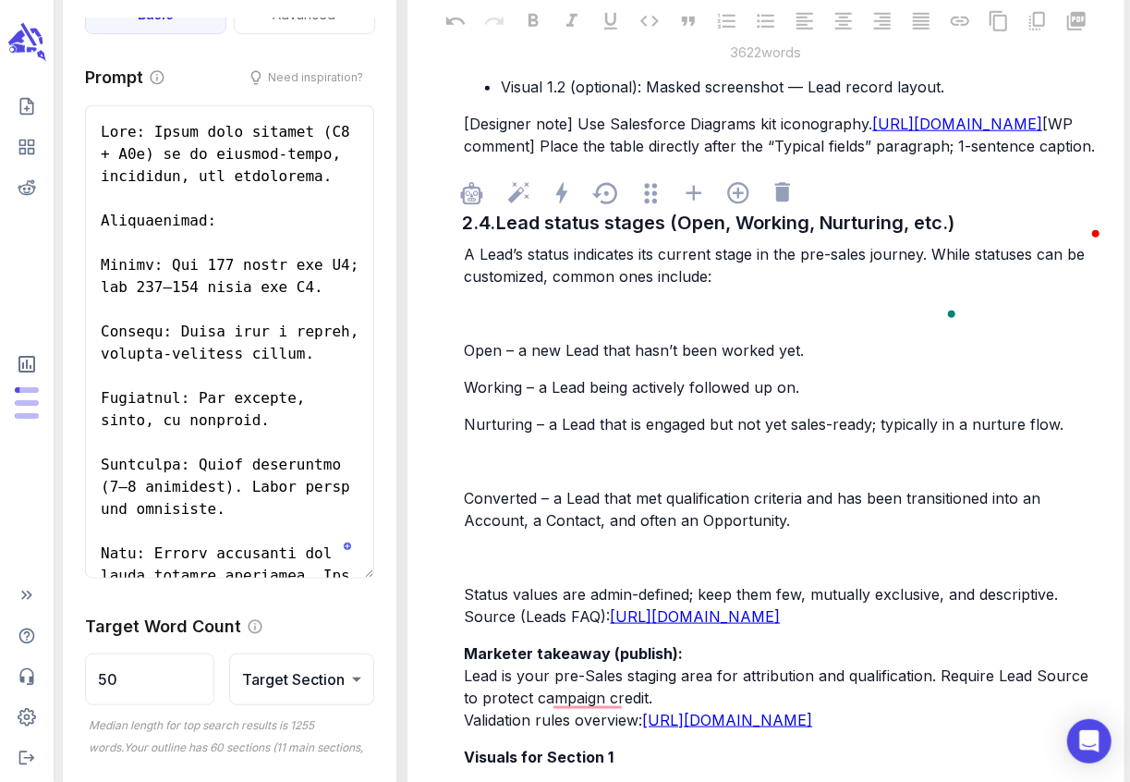
click at [489, 472] on p "﻿" at bounding box center [784, 461] width 640 height 22
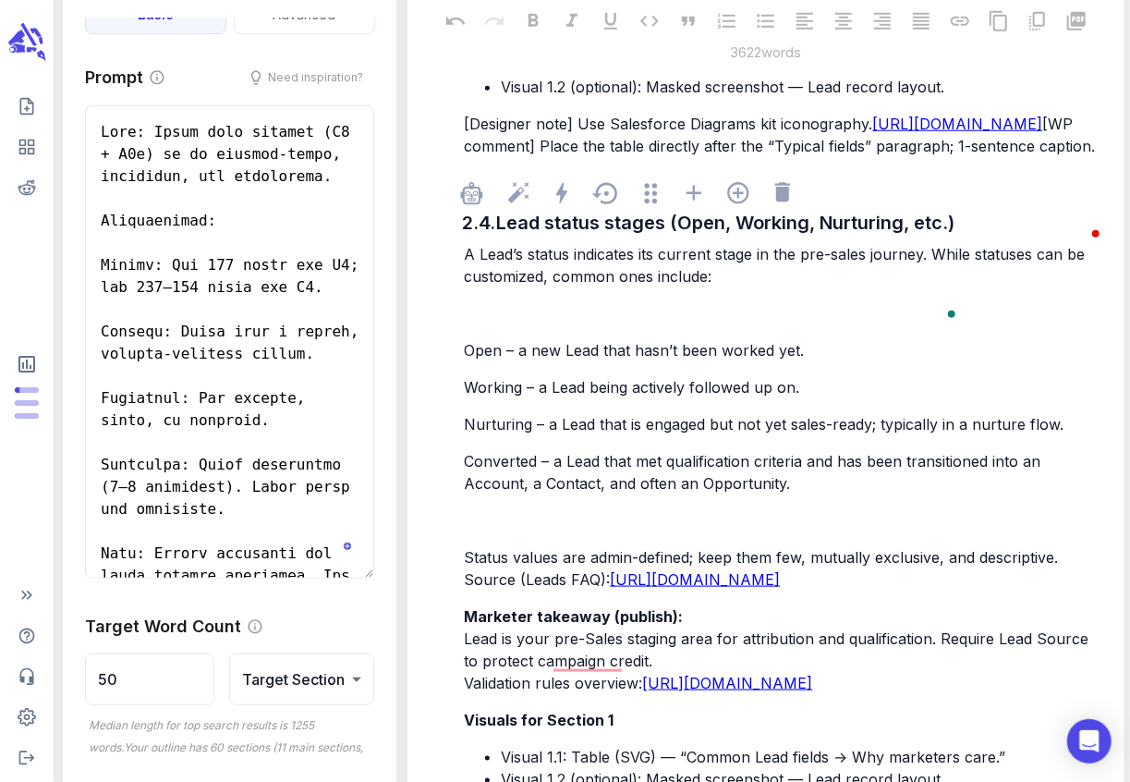
click at [467, 396] on span "Working – a Lead being actively followed up on." at bounding box center [631, 387] width 335 height 18
click at [469, 492] on span "Converted – a Lead that met qualification criteria and has been transitioned in…" at bounding box center [754, 472] width 581 height 41
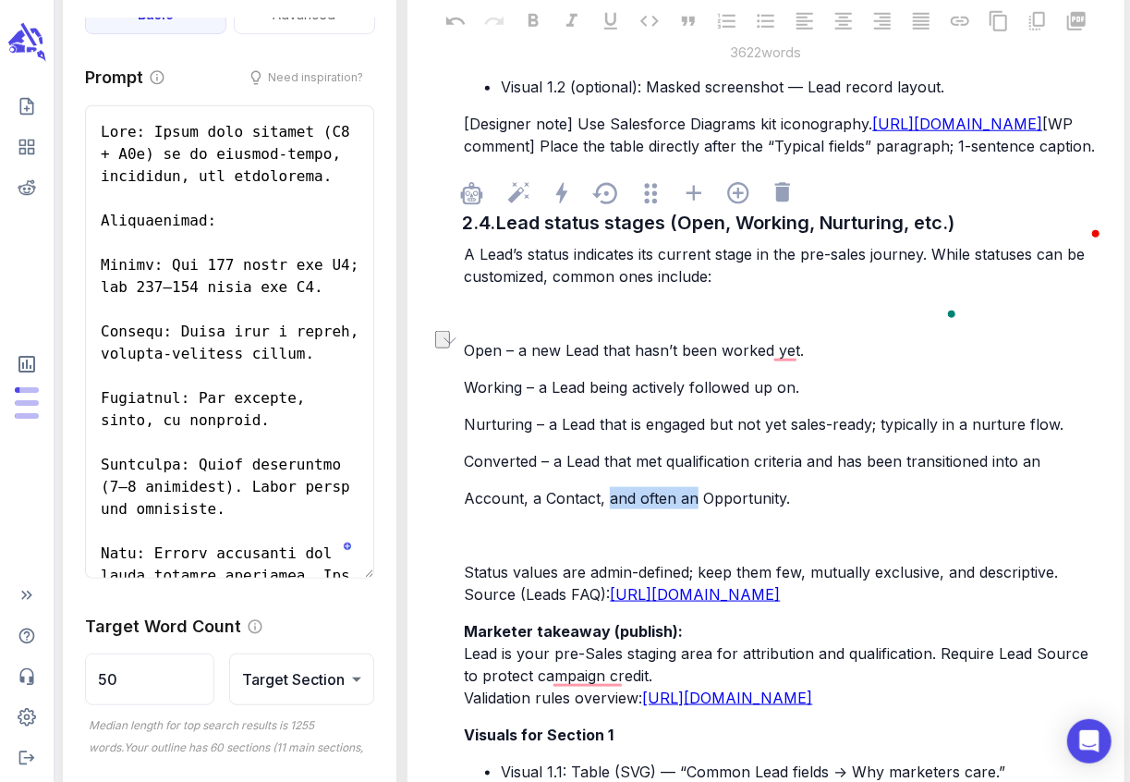
drag, startPoint x: 695, startPoint y: 588, endPoint x: 607, endPoint y: 587, distance: 87.8
click at [607, 507] on span "Account, a Contact, and often an Opportunity." at bounding box center [627, 498] width 326 height 18
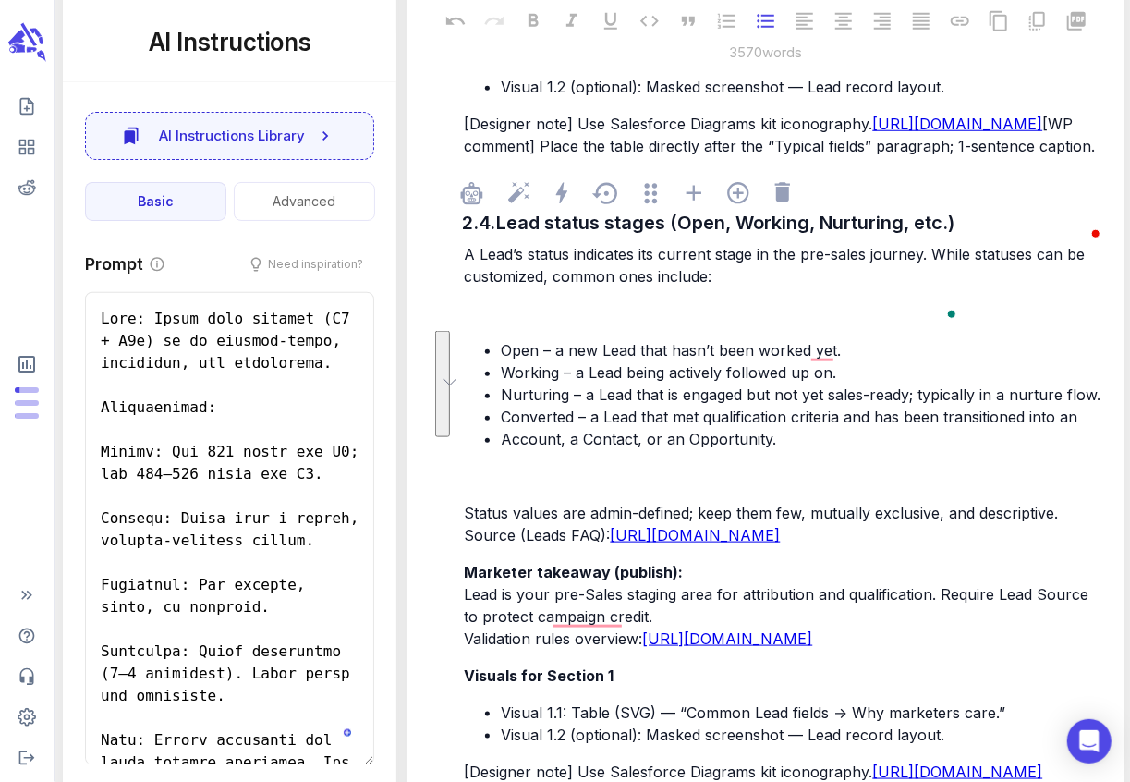
scroll to position [187, 0]
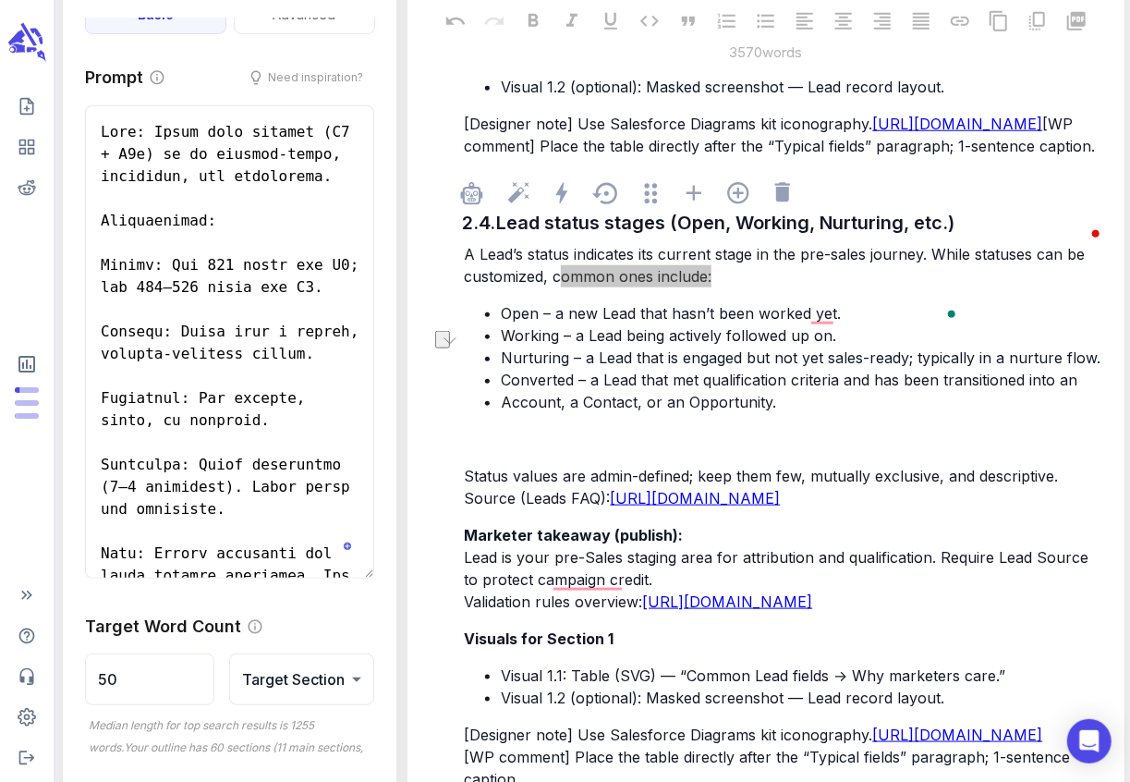
drag, startPoint x: 563, startPoint y: 366, endPoint x: 724, endPoint y: 371, distance: 161.8
click at [724, 287] on p "A Lead’s status indicates its current stage in the pre-sales journey. While sta…" at bounding box center [784, 265] width 640 height 44
click at [482, 450] on p "﻿" at bounding box center [784, 439] width 640 height 22
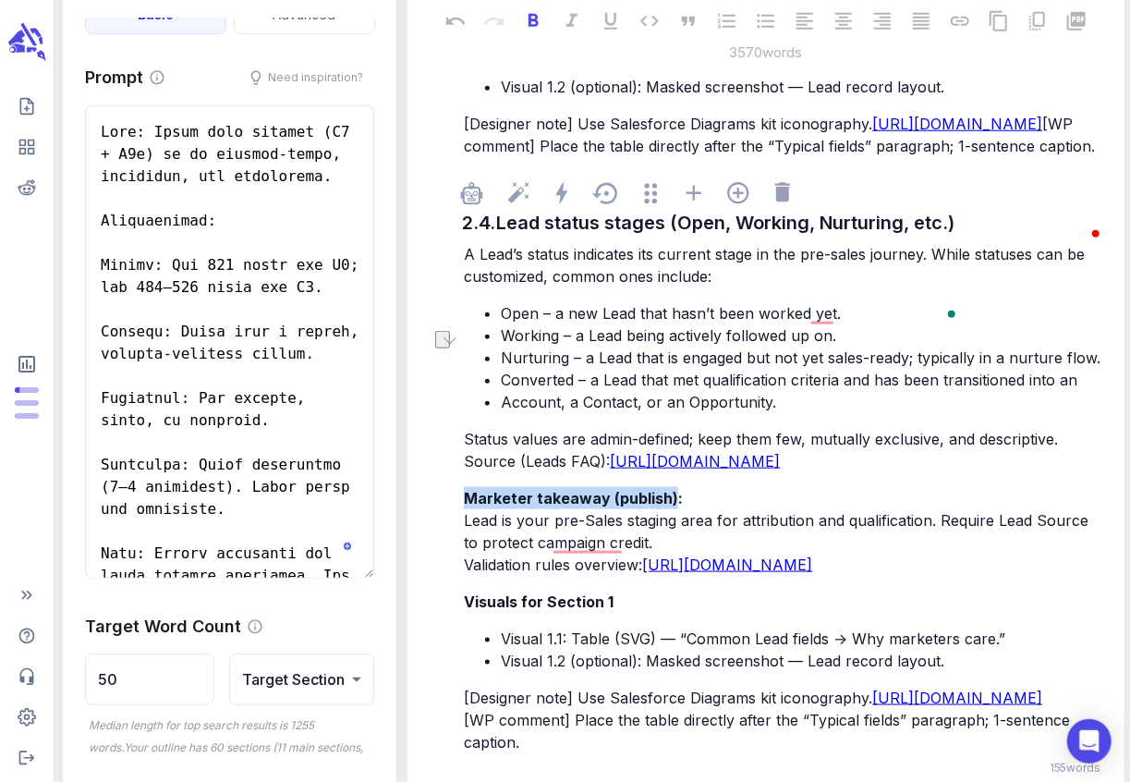
drag, startPoint x: 672, startPoint y: 607, endPoint x: 468, endPoint y: 606, distance: 203.2
click at [468, 507] on span "Marketer takeaway (publish):" at bounding box center [573, 498] width 219 height 18
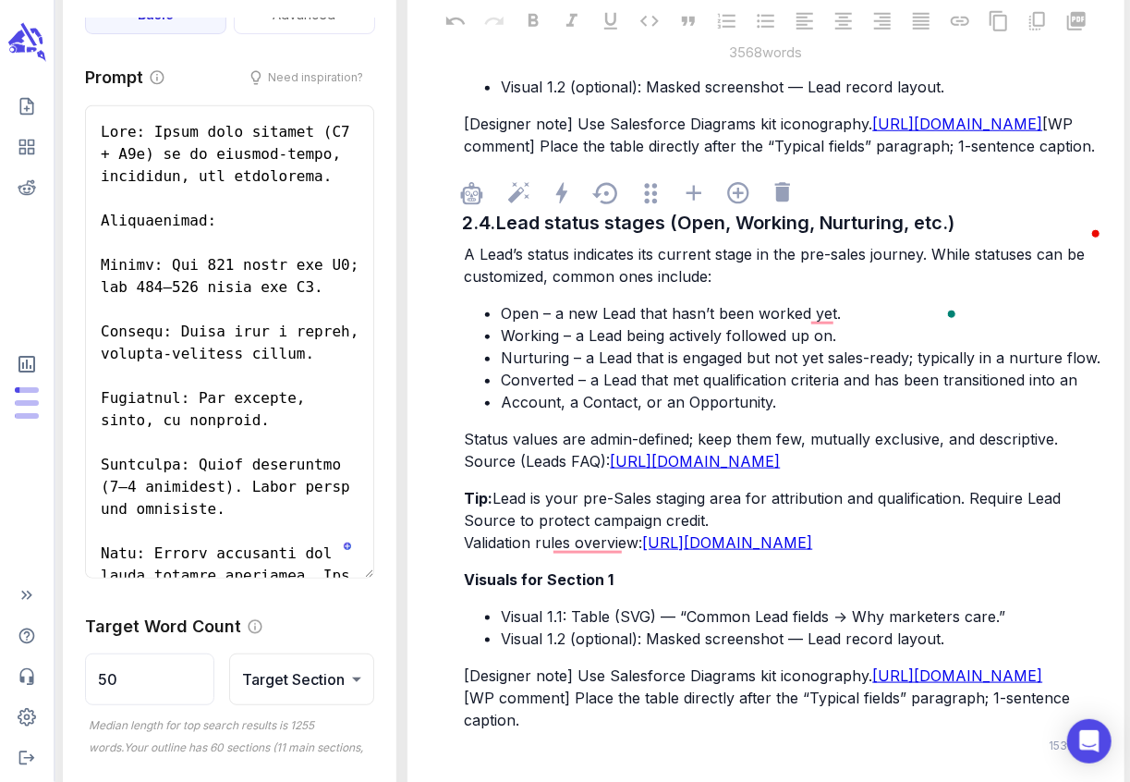
click at [463, 631] on div "A Lead’s status indicates its current stage in the pre-sales journey. While sta…" at bounding box center [784, 486] width 648 height 491
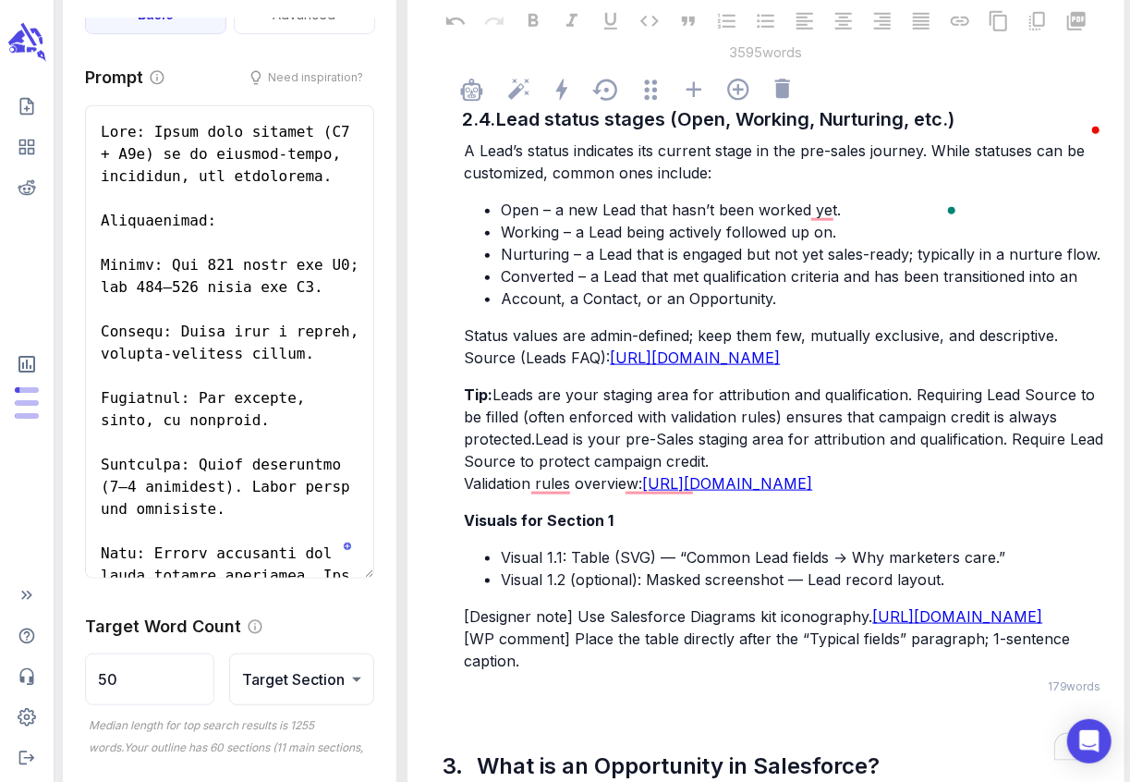
scroll to position [4283, 0]
click at [502, 491] on span "Leads are your staging area for attribution and qualification. Requiring Lead S…" at bounding box center [786, 437] width 644 height 107
drag, startPoint x: 992, startPoint y: 525, endPoint x: 956, endPoint y: 525, distance: 36.0
click at [956, 491] on span "Leads are your staging area for attribution and qualification. Requiring Lead S…" at bounding box center [786, 437] width 644 height 107
click at [1034, 491] on span "Leads are your staging area for attribution and qualification. Requiring the So…" at bounding box center [786, 437] width 644 height 107
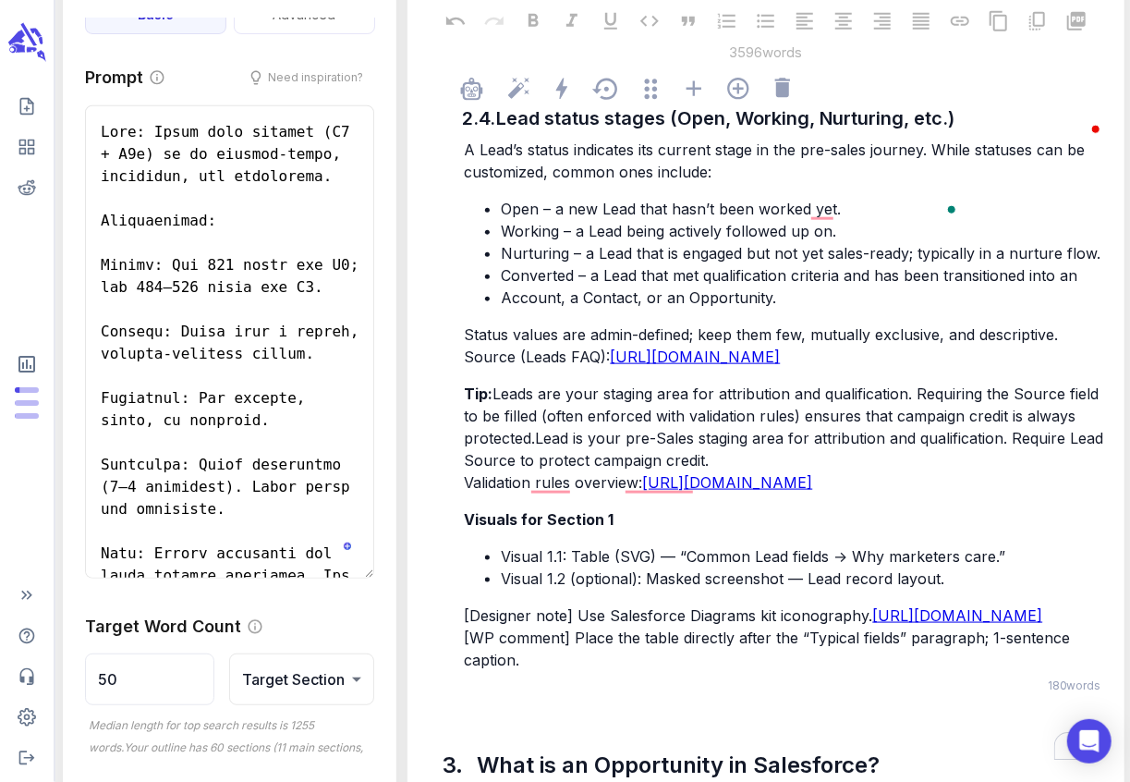
click at [522, 491] on span "Leads are your staging area for attribution and qualification. Requiring the So…" at bounding box center [786, 437] width 644 height 107
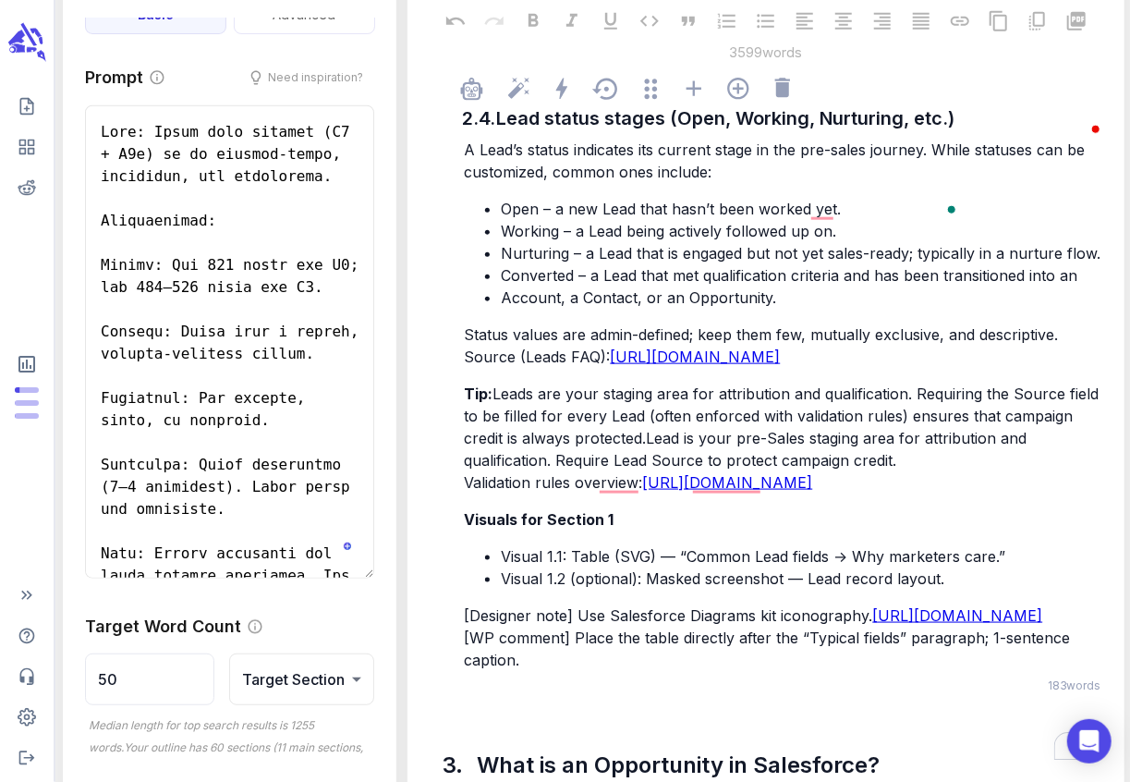
click at [982, 491] on span "Leads are your staging area for attribution and qualification. Requiring the So…" at bounding box center [783, 437] width 639 height 107
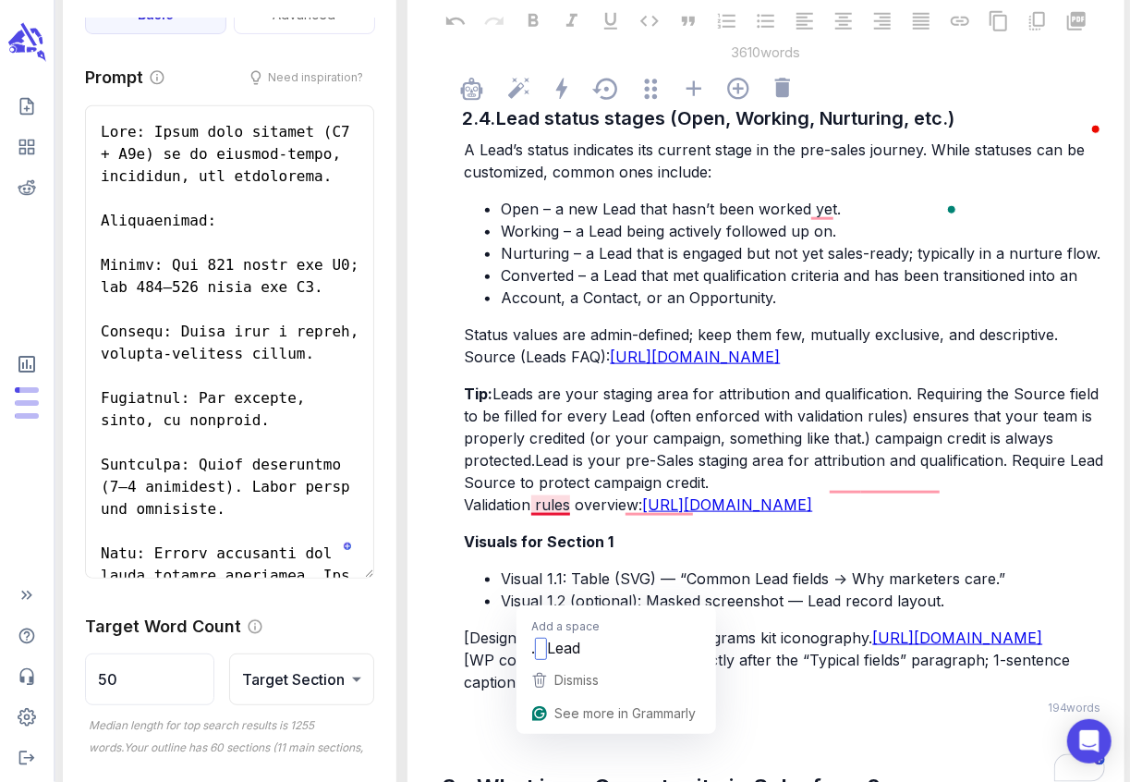
click at [537, 514] on span "Leads are your staging area for attribution and qualification. Requiring the So…" at bounding box center [786, 448] width 644 height 129
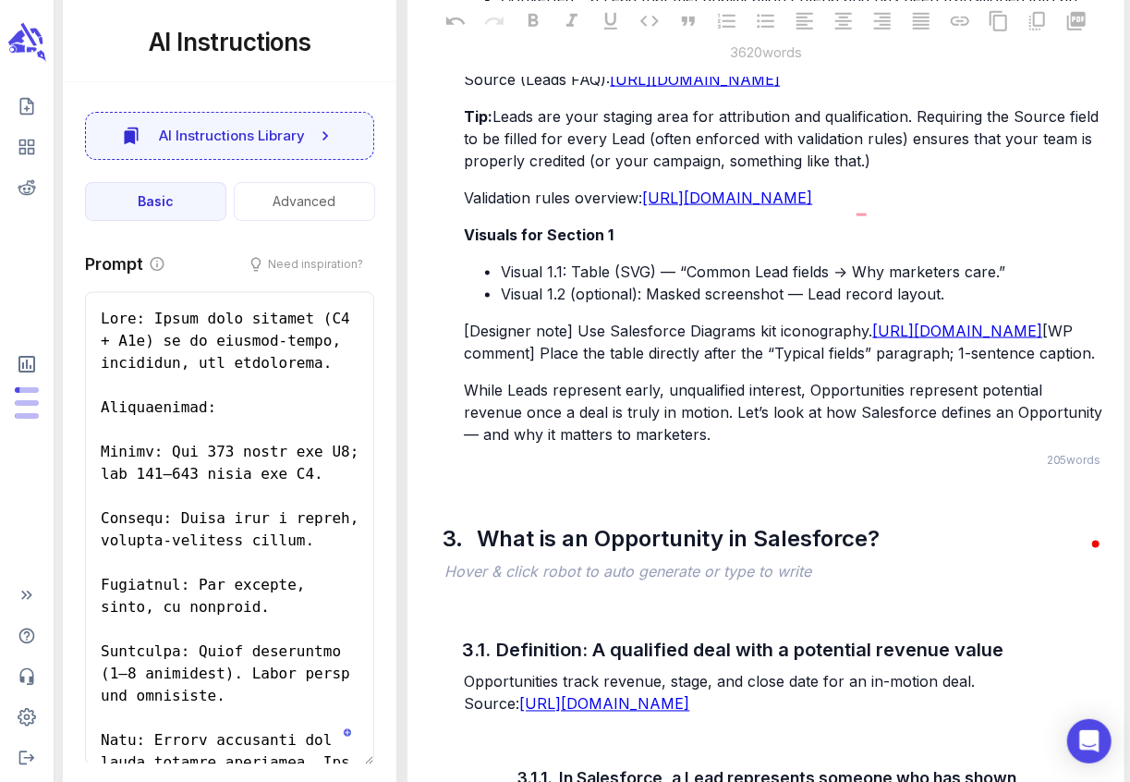
scroll to position [187, 0]
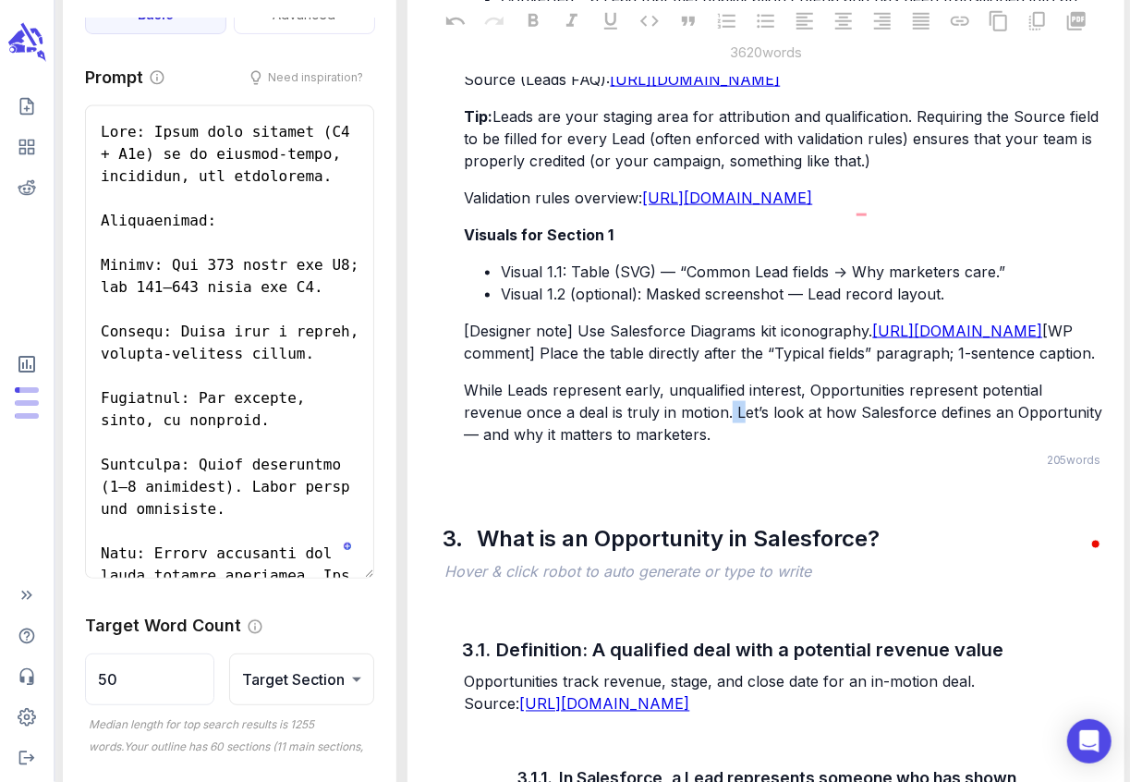
drag, startPoint x: 682, startPoint y: 613, endPoint x: 671, endPoint y: 613, distance: 11.1
click at [671, 443] on span "While Leads represent early, unqualified interest, Opportunities represent pote…" at bounding box center [785, 412] width 643 height 63
click at [904, 443] on span "While Leads represent early, unqualified interest, Opportunities represent pote…" at bounding box center [785, 412] width 643 height 63
drag, startPoint x: 1055, startPoint y: 616, endPoint x: 1040, endPoint y: 616, distance: 14.8
click at [1040, 443] on span "While Leads represent early, unqualified interest, Opportunities represent pote…" at bounding box center [785, 412] width 643 height 63
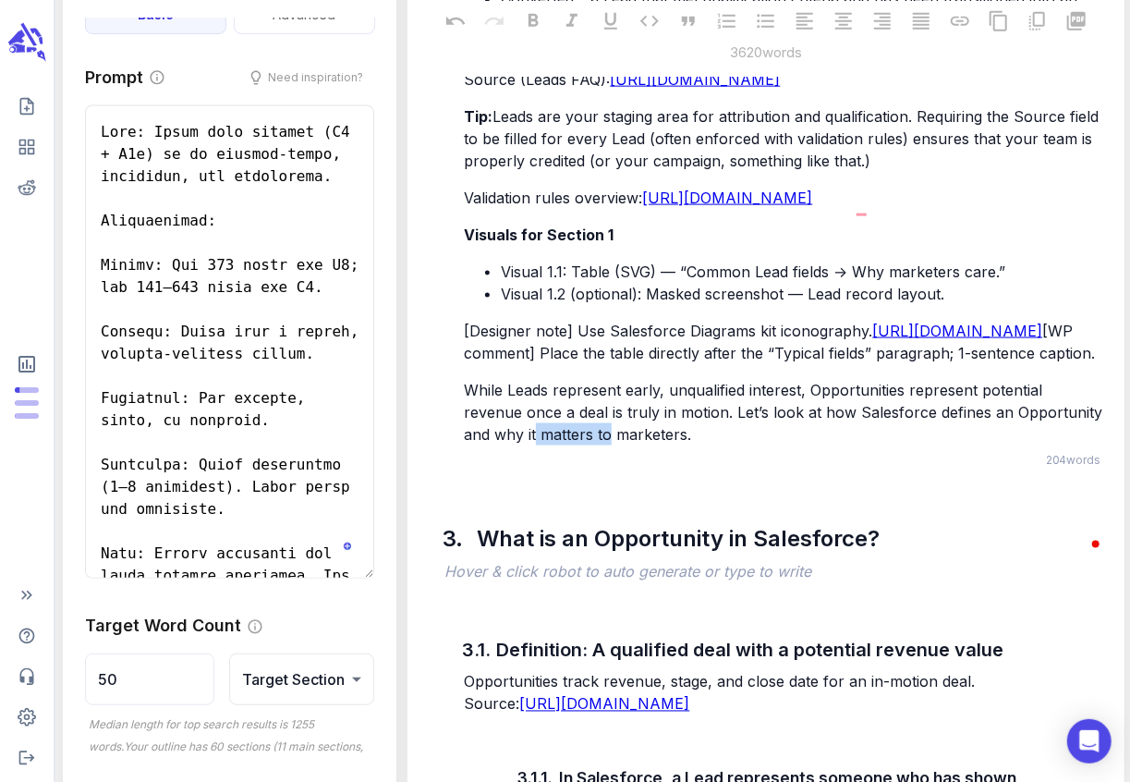
drag, startPoint x: 548, startPoint y: 633, endPoint x: 459, endPoint y: 630, distance: 88.7
click at [459, 464] on div "2.4. Lead status stages (Open, Working, Nurturing, etc.) A Lead’s status indica…" at bounding box center [783, 125] width 649 height 677
drag, startPoint x: 803, startPoint y: 633, endPoint x: 712, endPoint y: 631, distance: 90.6
click at [711, 445] on p "While Leads represent early, unqualified interest, Opportunities represent pote…" at bounding box center [784, 412] width 640 height 67
drag, startPoint x: 782, startPoint y: 632, endPoint x: 532, endPoint y: 635, distance: 250.4
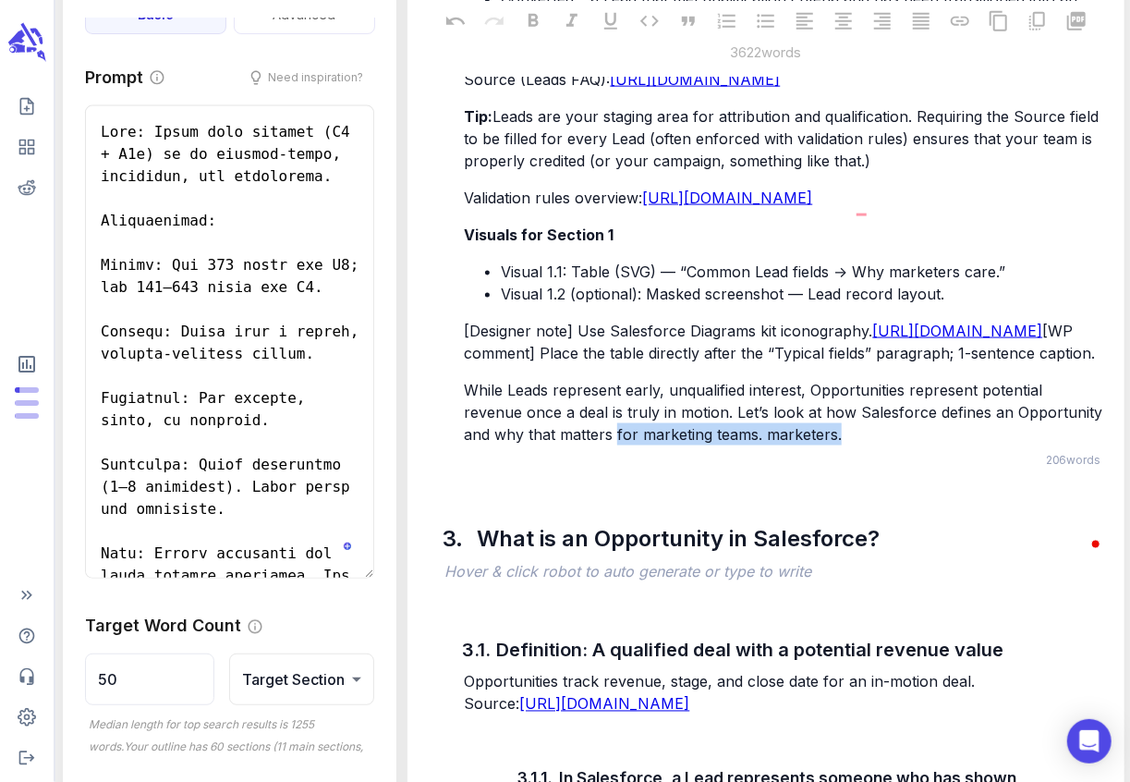
click at [552, 445] on p "While Leads represent early, unqualified interest, Opportunities represent pote…" at bounding box center [784, 412] width 640 height 67
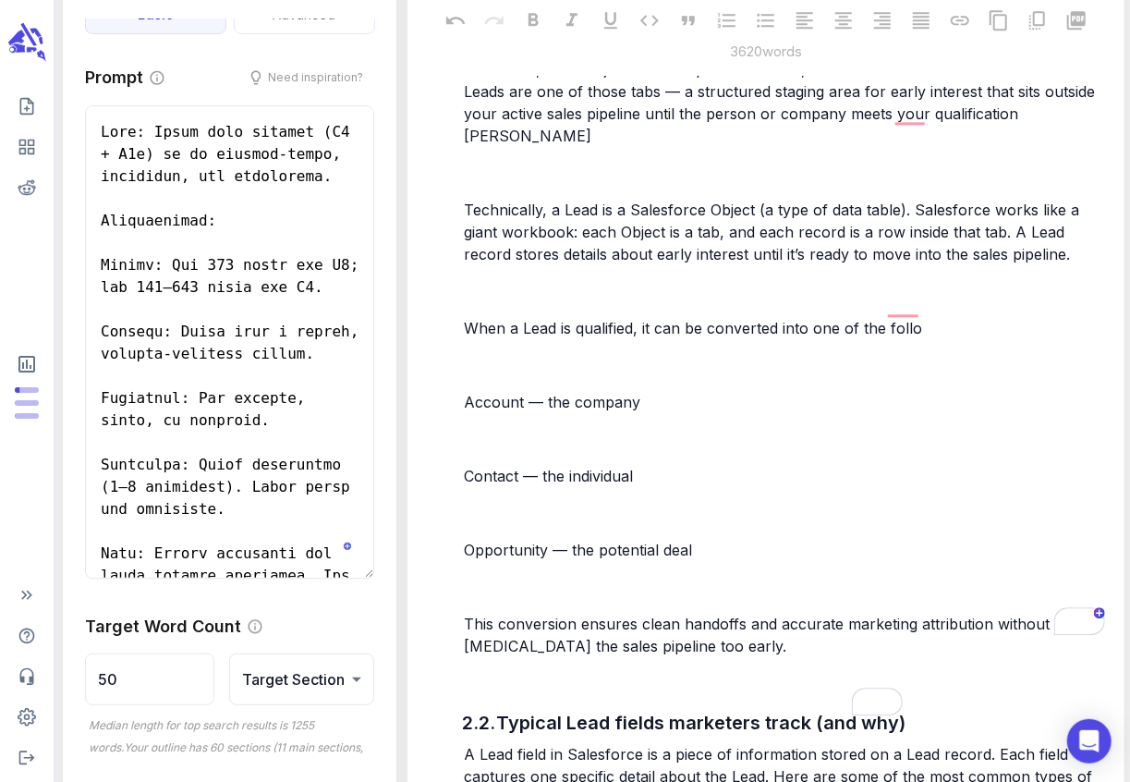
scroll to position [2162, 0]
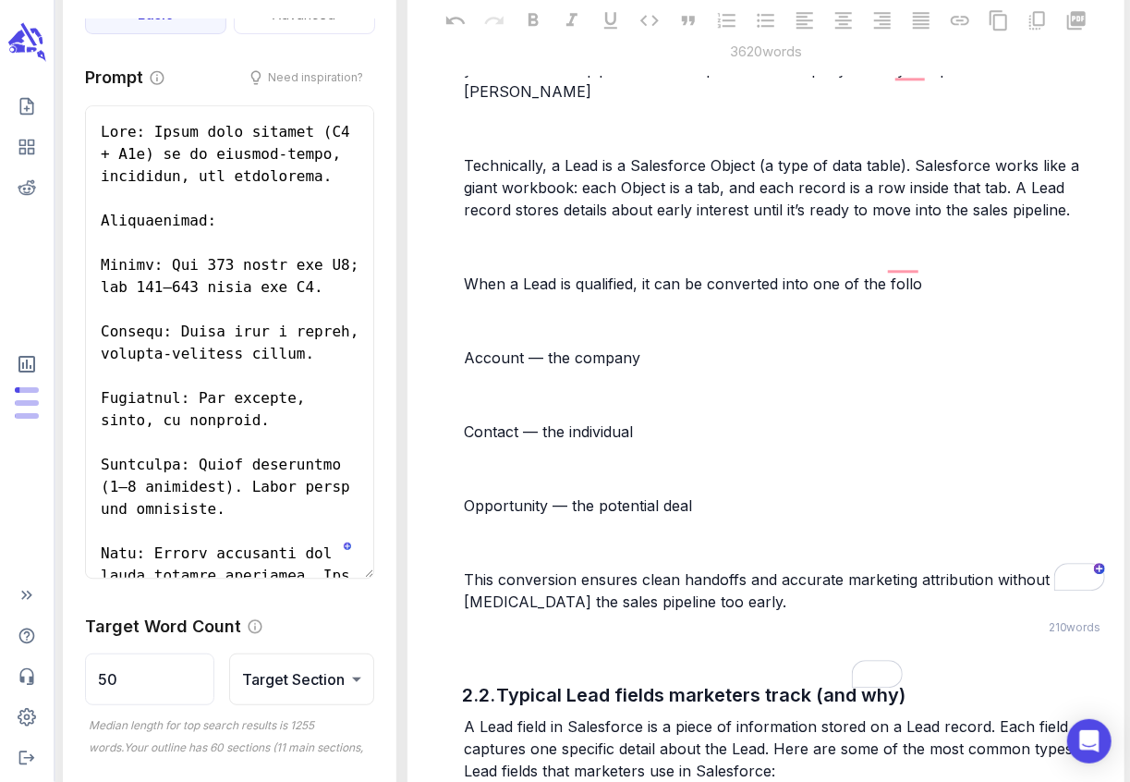
drag, startPoint x: 739, startPoint y: 584, endPoint x: 620, endPoint y: 485, distance: 154.8
click at [620, 485] on div "In Salesforce, a Lead represents someone who has shown interest in your product…" at bounding box center [784, 250] width 648 height 728
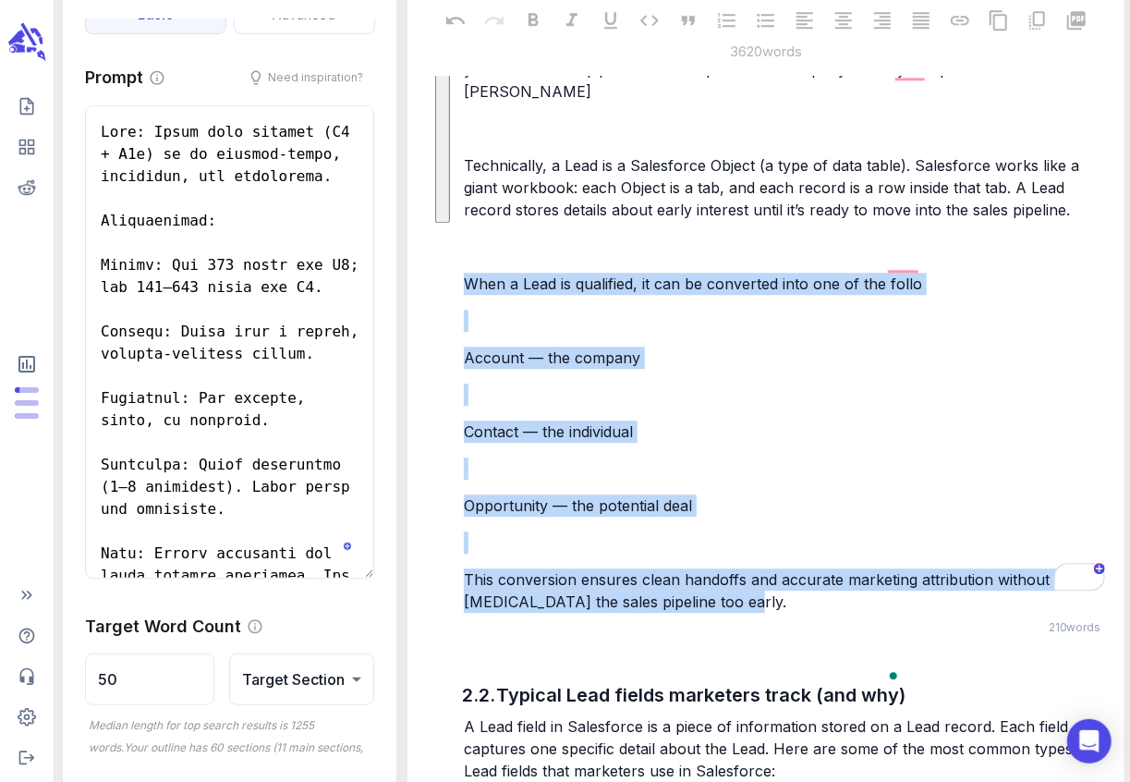
drag, startPoint x: 747, startPoint y: 570, endPoint x: 459, endPoint y: 259, distance: 424.3
click at [464, 260] on div "In Salesforce, a Lead represents someone who has shown interest in your product…" at bounding box center [784, 250] width 648 height 728
copy div "When a Lead is qualified, it can be converted into one of the follo ﻿ Account —…"
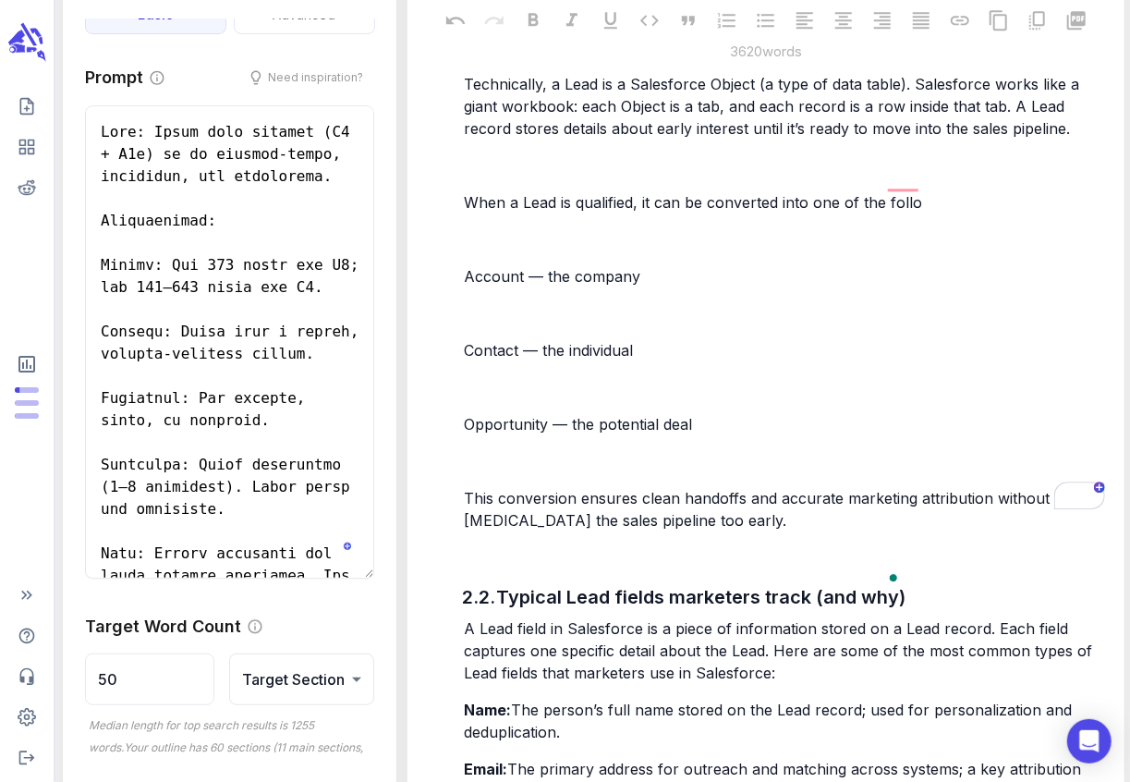
scroll to position [2241, 0]
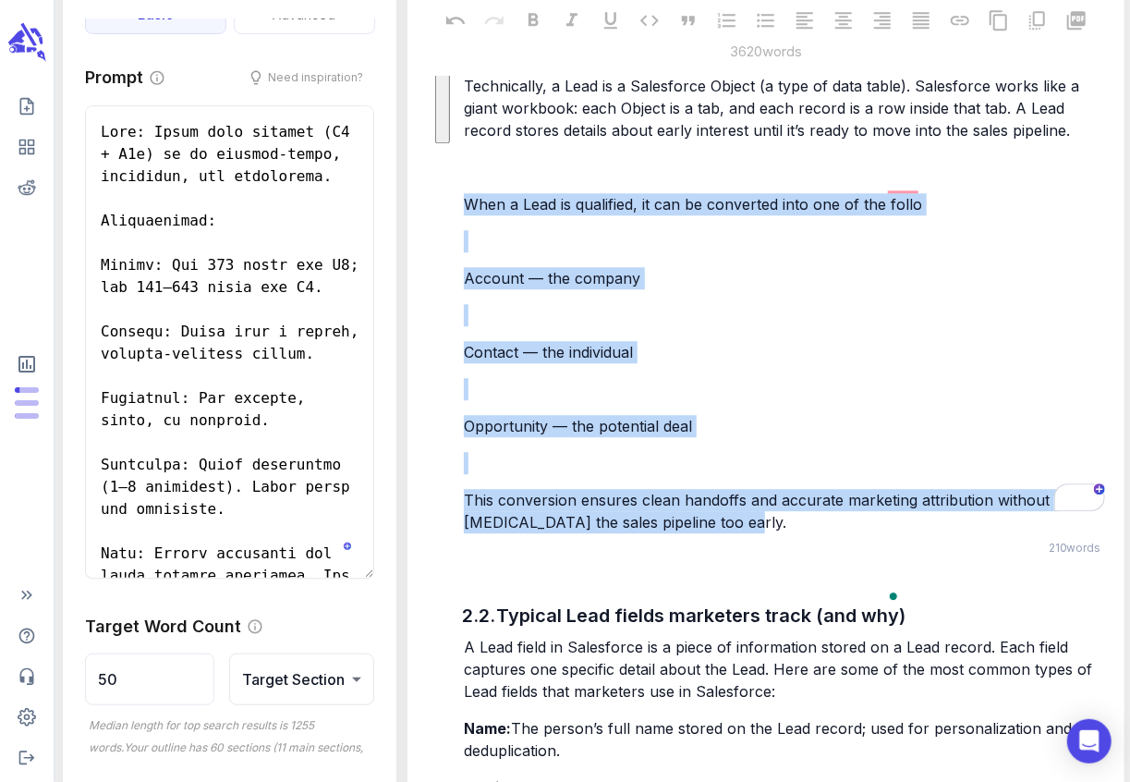
drag, startPoint x: 728, startPoint y: 500, endPoint x: 519, endPoint y: 162, distance: 397.4
click at [519, 162] on div "In Salesforce, a Lead represents someone who has shown interest in your product…" at bounding box center [784, 171] width 648 height 728
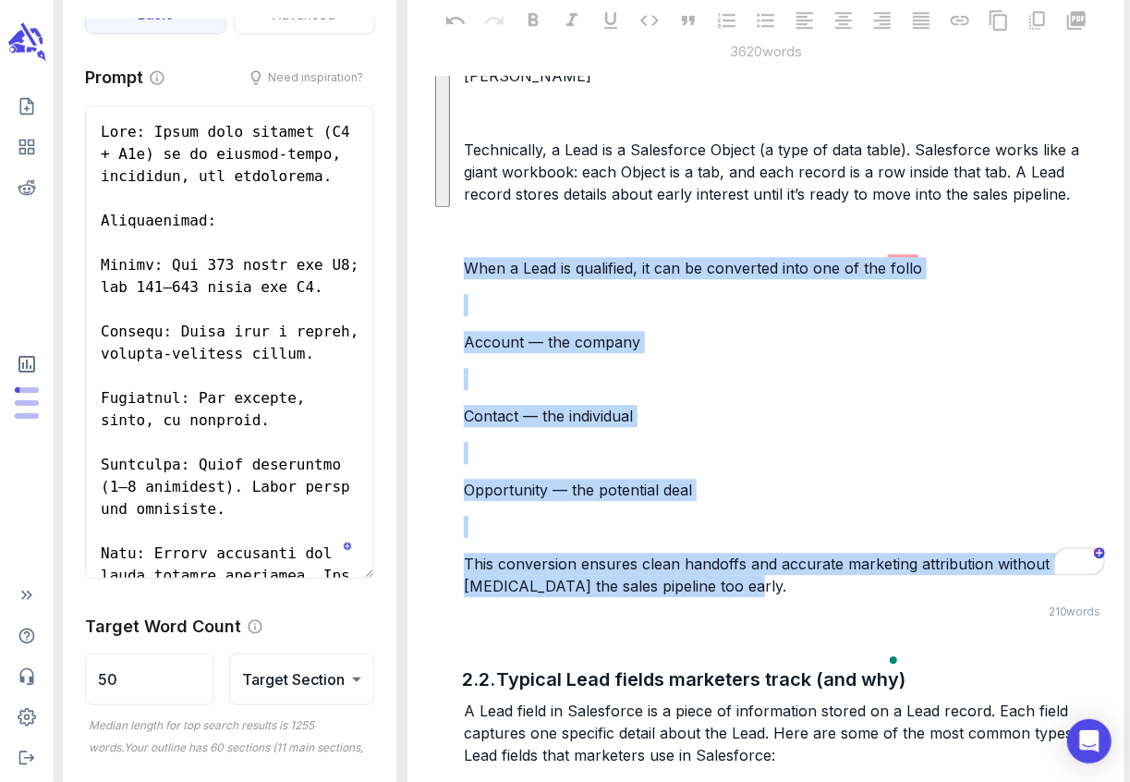
scroll to position [2164, 0]
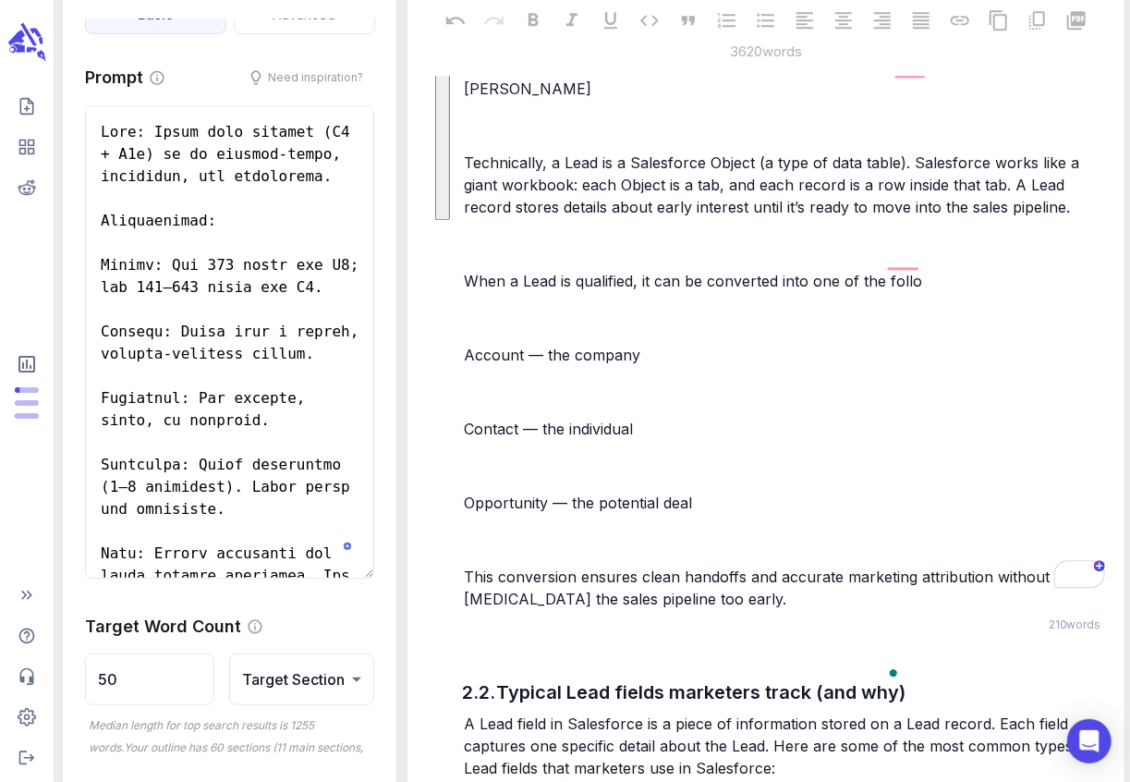
click at [480, 233] on p "﻿" at bounding box center [784, 244] width 640 height 22
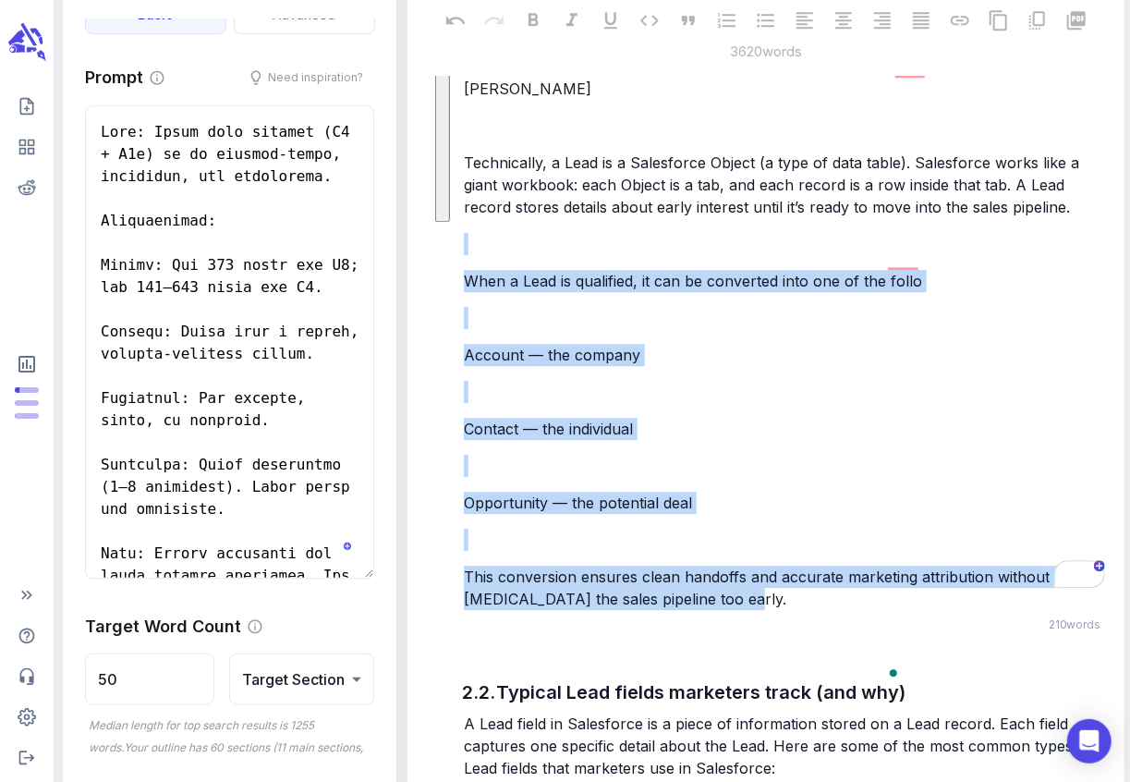
drag, startPoint x: 474, startPoint y: 212, endPoint x: 782, endPoint y: 576, distance: 477.2
click at [782, 581] on div "In Salesforce, a Lead represents someone who has shown interest in your product…" at bounding box center [784, 248] width 648 height 728
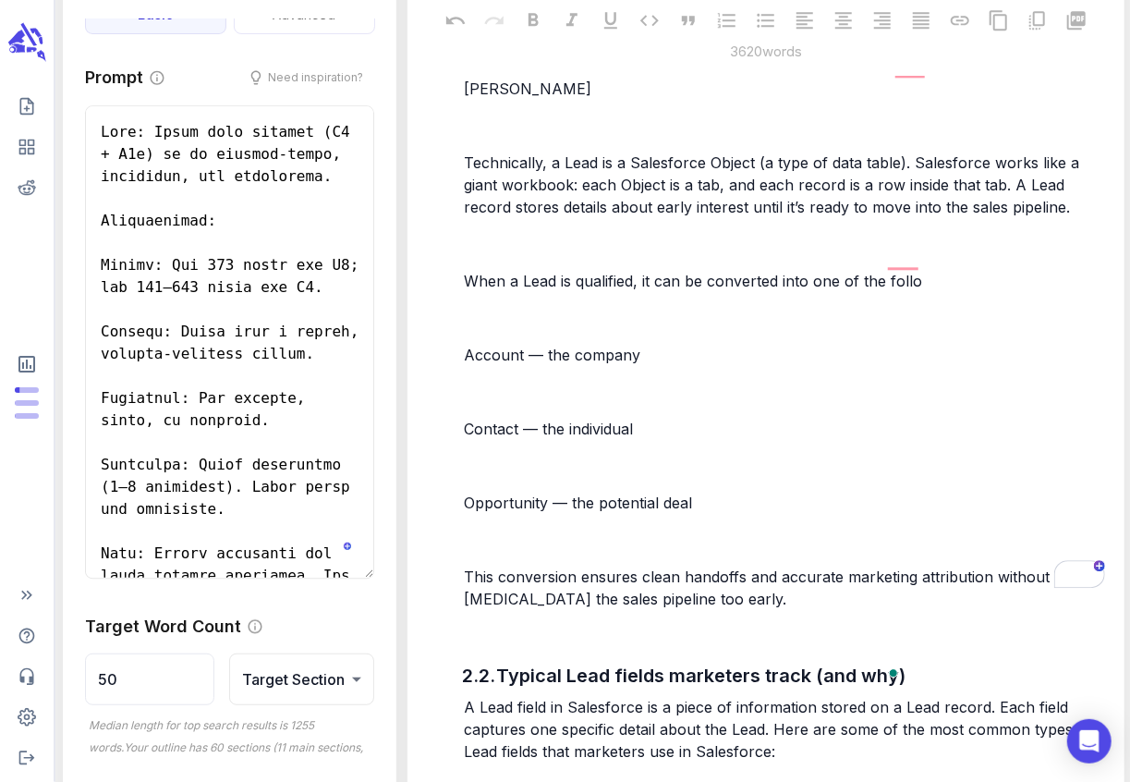
drag, startPoint x: 782, startPoint y: 576, endPoint x: 552, endPoint y: 255, distance: 395.3
click at [552, 255] on div "In Salesforce, a Lead represents someone who has shown interest in your product…" at bounding box center [784, 248] width 648 height 728
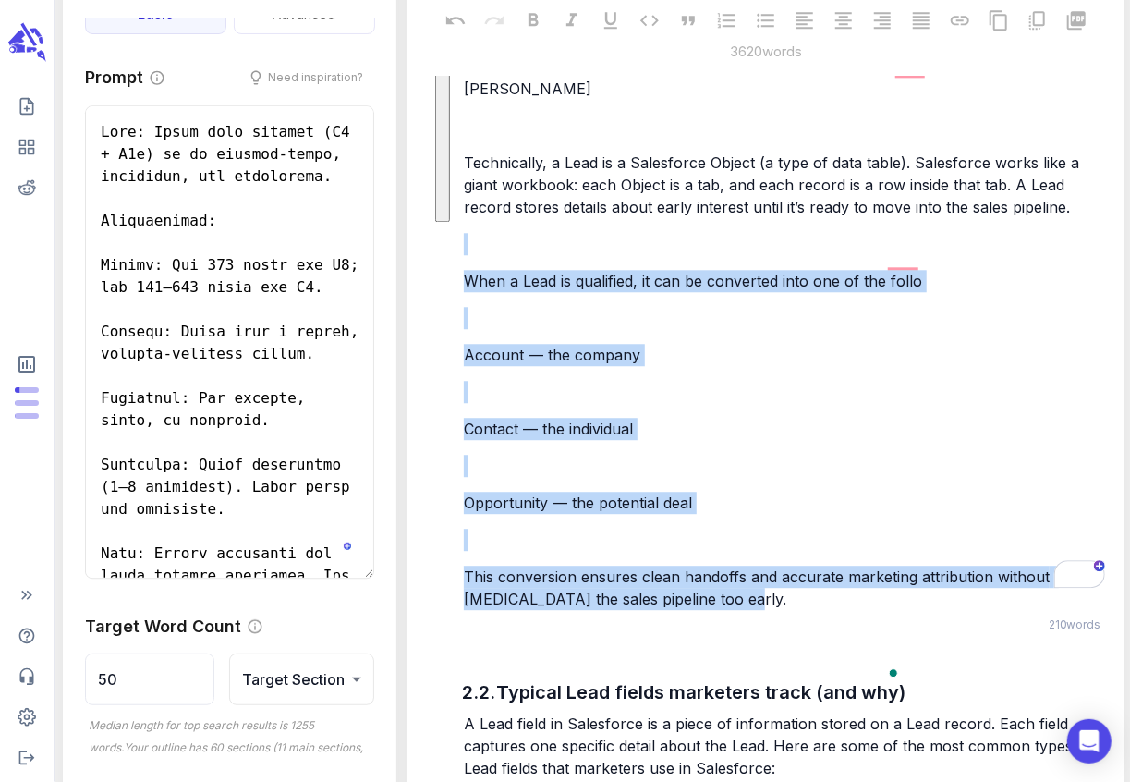
drag, startPoint x: 740, startPoint y: 581, endPoint x: 466, endPoint y: 202, distance: 467.7
click at [466, 202] on div "In Salesforce, a Lead represents someone who has shown interest in your product…" at bounding box center [784, 248] width 648 height 728
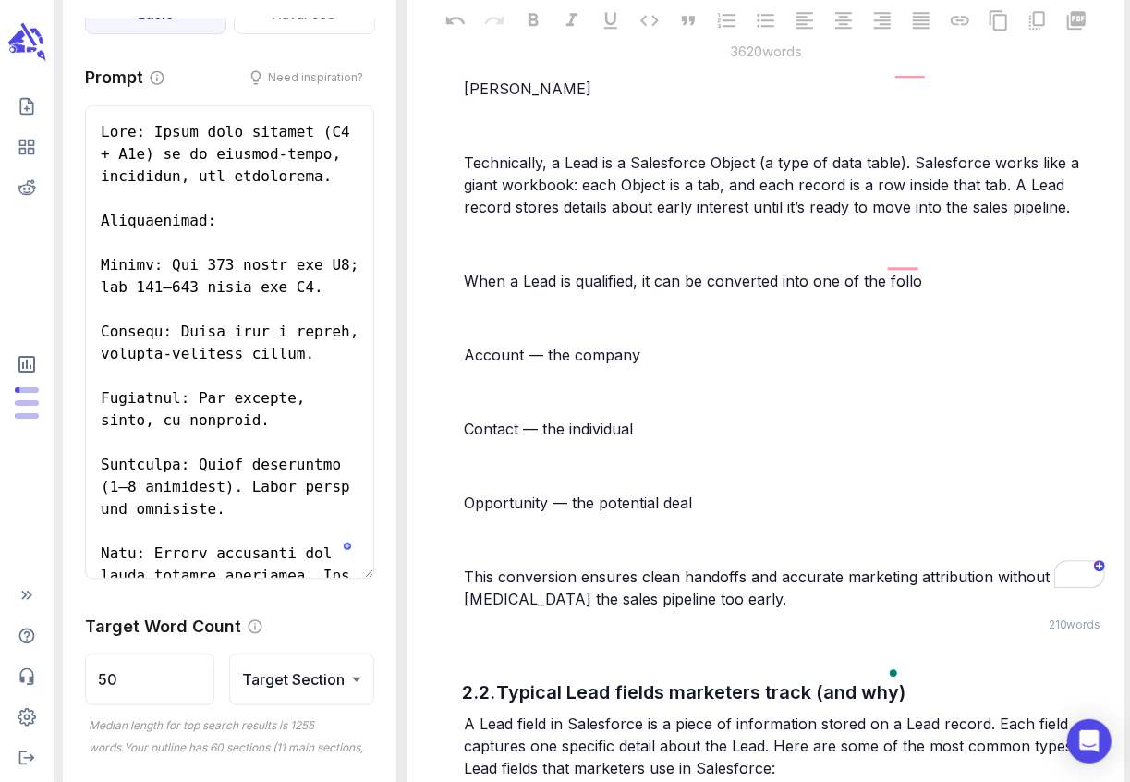
drag, startPoint x: 1070, startPoint y: 189, endPoint x: 1097, endPoint y: 240, distance: 57.9
click at [1097, 240] on div "In Salesforce, a Lead represents someone who has shown interest in your product…" at bounding box center [784, 248] width 648 height 728
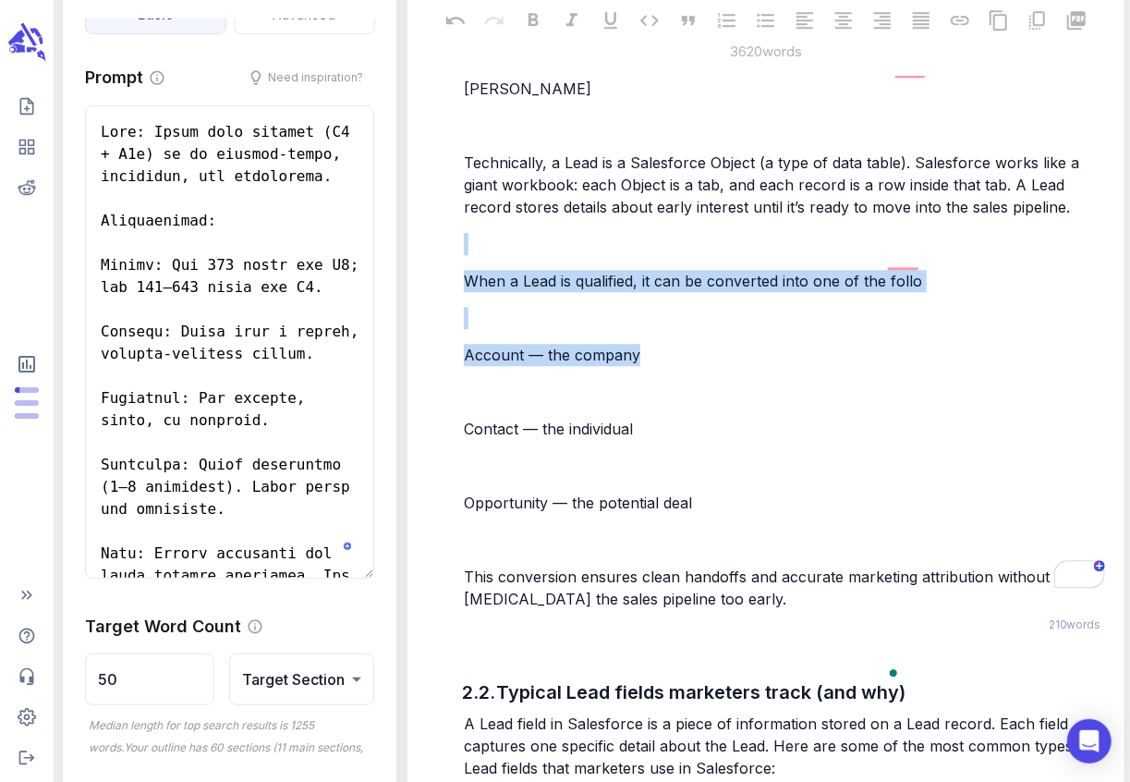
drag, startPoint x: 1078, startPoint y: 194, endPoint x: 1063, endPoint y: 345, distance: 152.2
click at [1063, 345] on div "In Salesforce, a Lead represents someone who has shown interest in your product…" at bounding box center [784, 248] width 648 height 728
click at [926, 283] on div "In Salesforce, a Lead represents someone who has shown interest in your product…" at bounding box center [784, 248] width 648 height 728
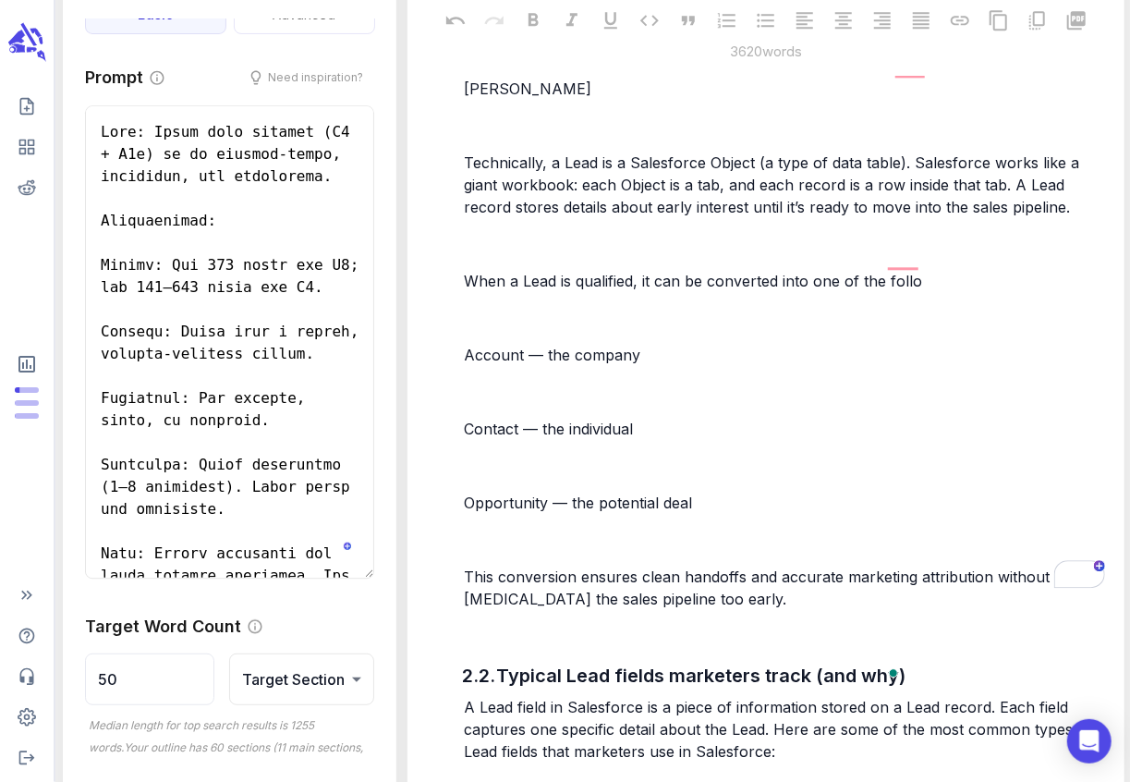
drag, startPoint x: 1079, startPoint y: 187, endPoint x: 1024, endPoint y: 393, distance: 213.3
click at [1024, 393] on div "In Salesforce, a Lead represents someone who has shown interest in your product…" at bounding box center [784, 248] width 648 height 728
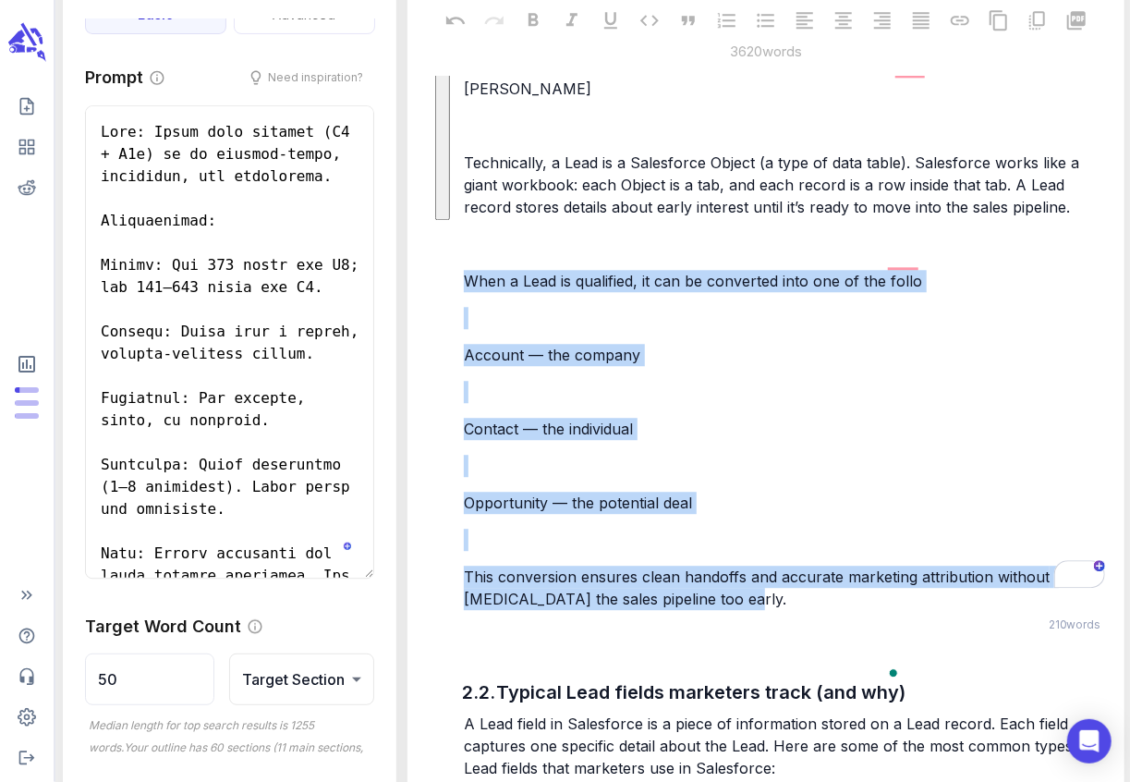
drag, startPoint x: 738, startPoint y: 574, endPoint x: 460, endPoint y: 257, distance: 421.6
click at [460, 257] on div "In Salesforce, a Lead represents someone who has shown interest in your product…" at bounding box center [784, 248] width 648 height 728
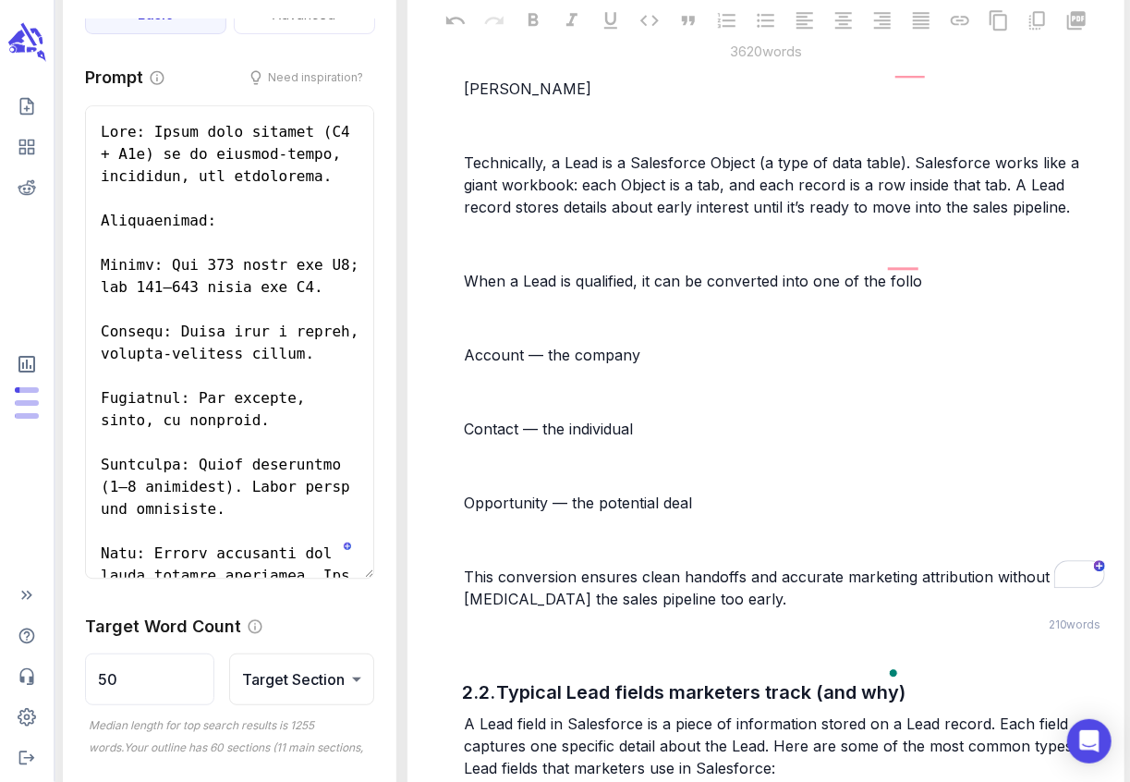
click at [466, 272] on span "When a Lead is qualified, it can be converted into one of the follo" at bounding box center [693, 281] width 458 height 18
click at [473, 241] on div "In Salesforce, a Lead represents someone who has shown interest in your product…" at bounding box center [784, 248] width 648 height 728
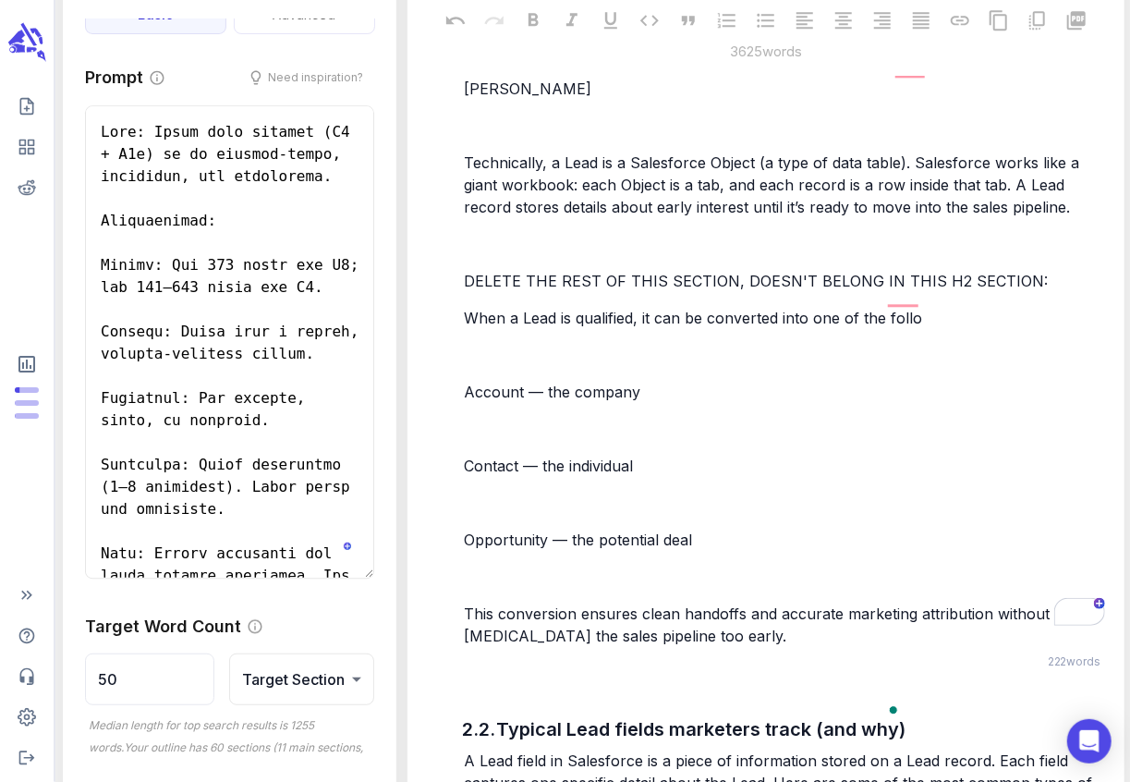
click at [465, 309] on span "When a Lead is qualified, it can be converted into one of the follo" at bounding box center [693, 318] width 458 height 18
drag, startPoint x: 465, startPoint y: 293, endPoint x: 501, endPoint y: 316, distance: 42.8
click at [501, 316] on div "In Salesforce, a Lead represents someone who has shown interest in your product…" at bounding box center [784, 266] width 648 height 765
click at [468, 309] on span "When a Lead is qualified, it can be converted into one of the follo" at bounding box center [693, 318] width 458 height 18
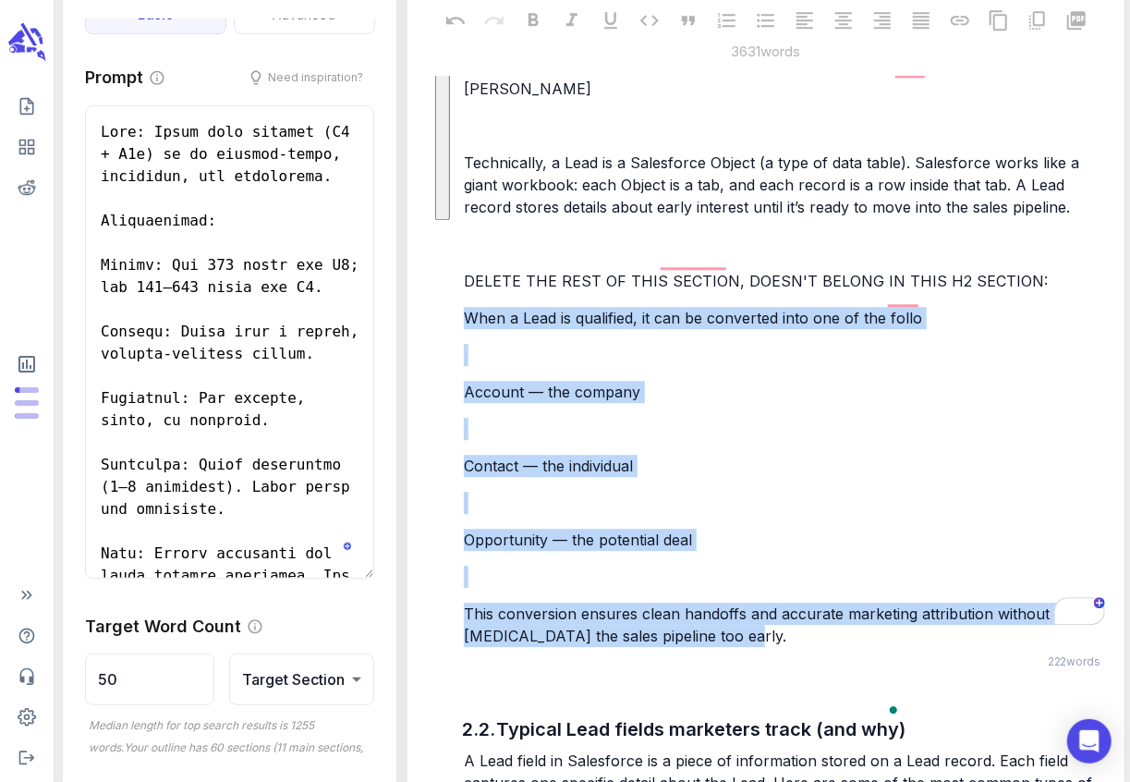
drag, startPoint x: 468, startPoint y: 297, endPoint x: 730, endPoint y: 617, distance: 413.6
click at [730, 617] on div "In Salesforce, a Lead represents someone who has shown interest in your product…" at bounding box center [784, 266] width 648 height 765
click at [743, 604] on span "This conversion ensures clean handoffs and accurate marketing attribution witho…" at bounding box center [759, 624] width 590 height 41
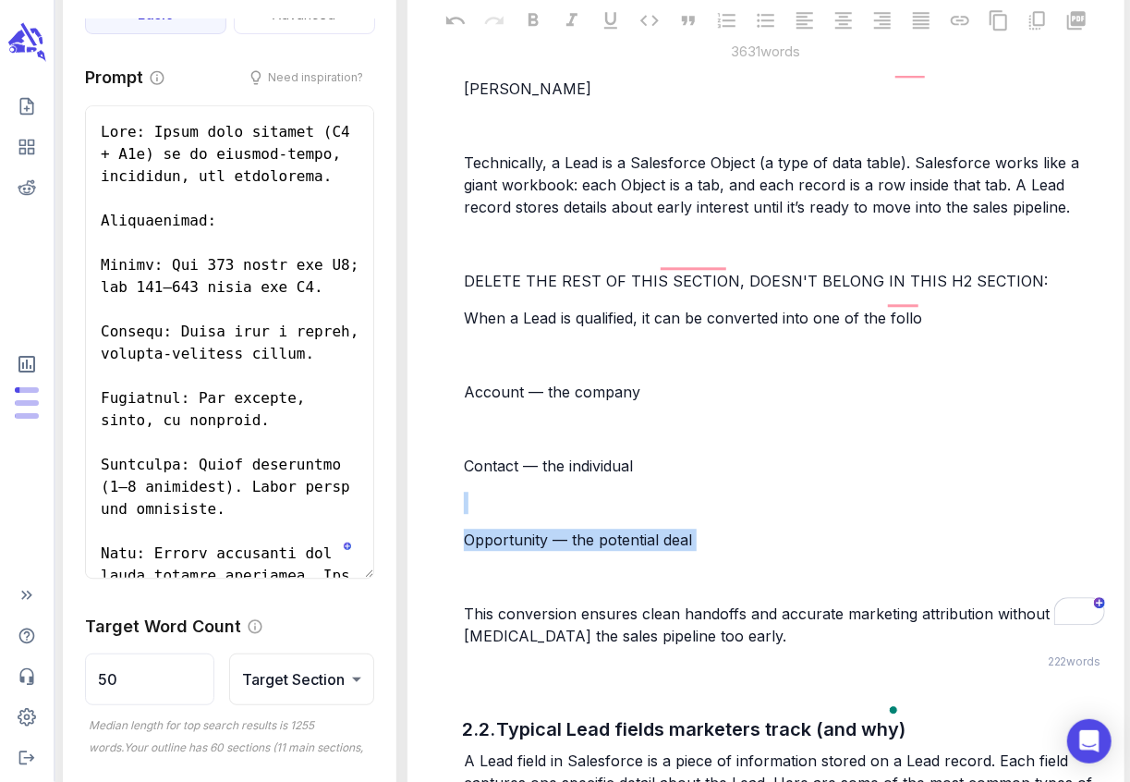
drag, startPoint x: 731, startPoint y: 612, endPoint x: 630, endPoint y: 500, distance: 150.4
click at [622, 488] on div "In Salesforce, a Lead represents someone who has shown interest in your product…" at bounding box center [784, 266] width 648 height 765
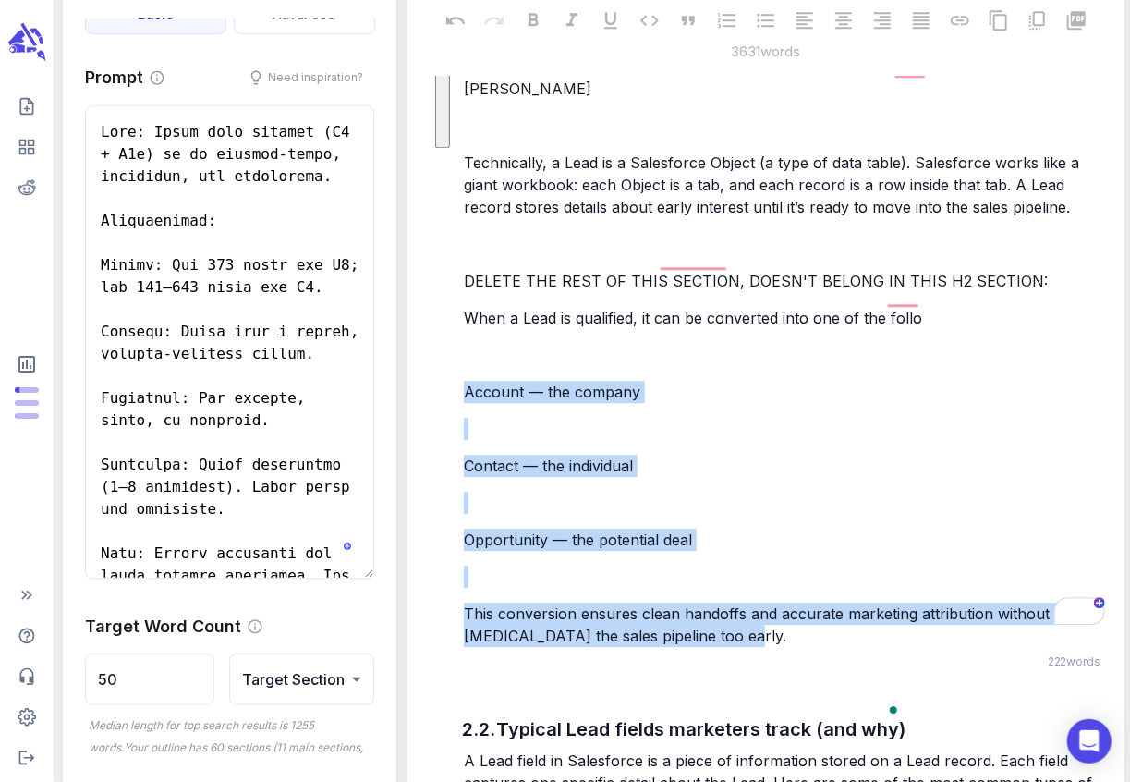
drag, startPoint x: 732, startPoint y: 615, endPoint x: 580, endPoint y: 345, distance: 310.2
click at [580, 345] on div "In Salesforce, a Lead represents someone who has shown interest in your product…" at bounding box center [784, 266] width 648 height 765
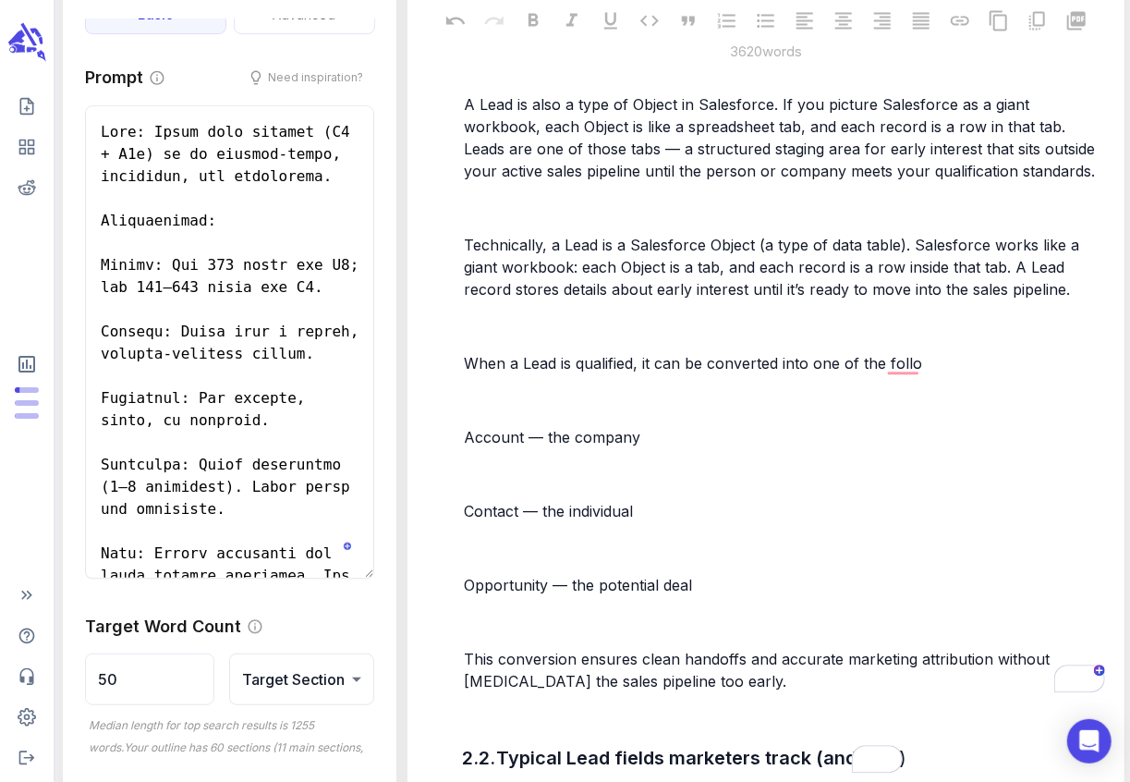
scroll to position [2143, 0]
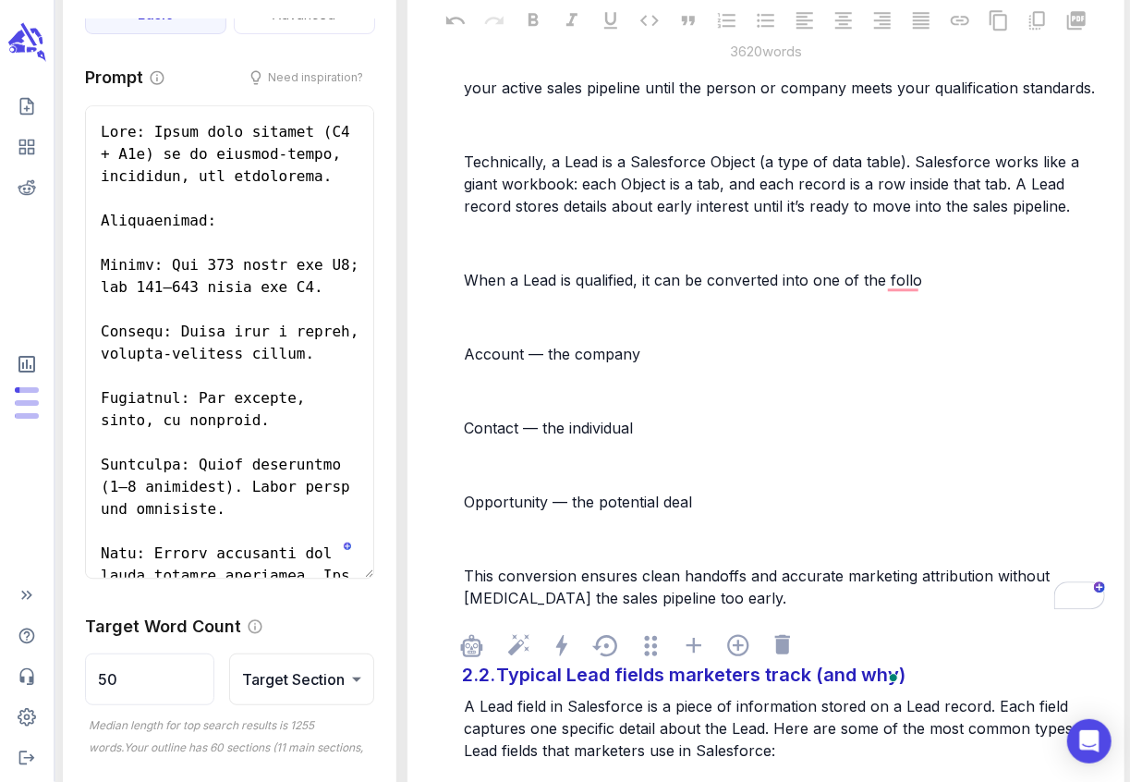
click at [502, 673] on div "Typical Lead fields marketers track (and why)" at bounding box center [700, 674] width 418 height 37
click at [499, 673] on div "Typical Lead fields marketers track (and why)" at bounding box center [700, 674] width 418 height 37
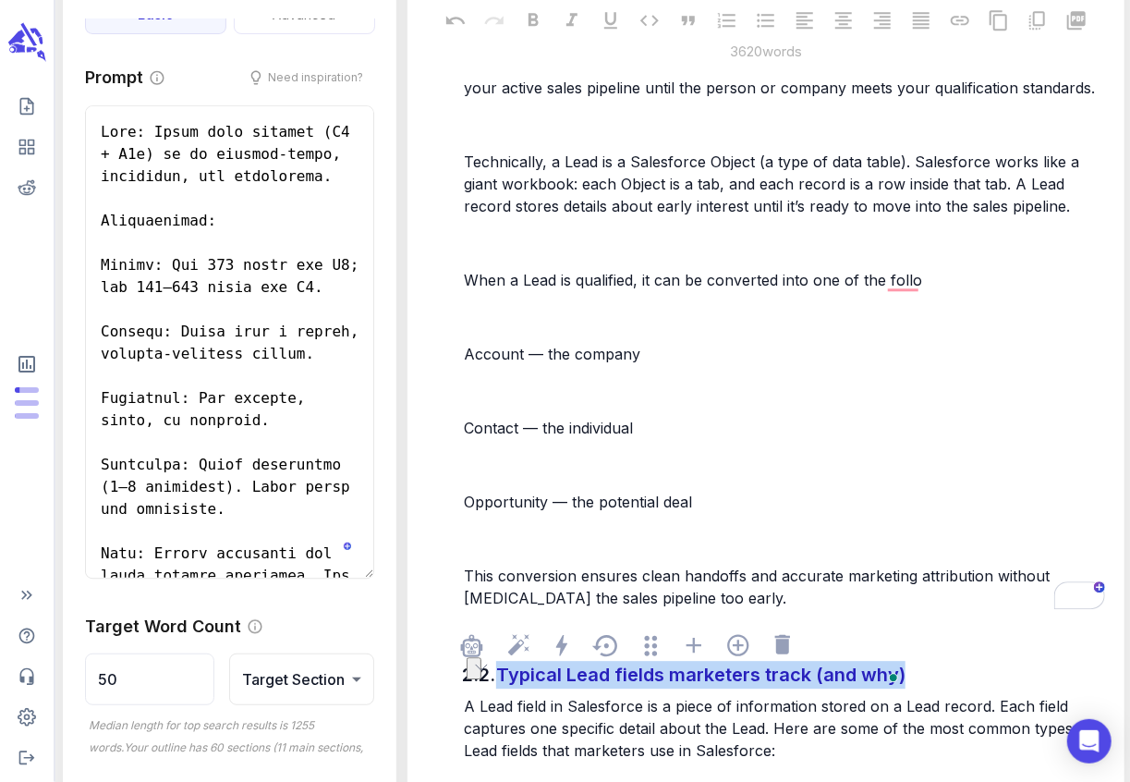
drag, startPoint x: 499, startPoint y: 673, endPoint x: 624, endPoint y: 701, distance: 128.0
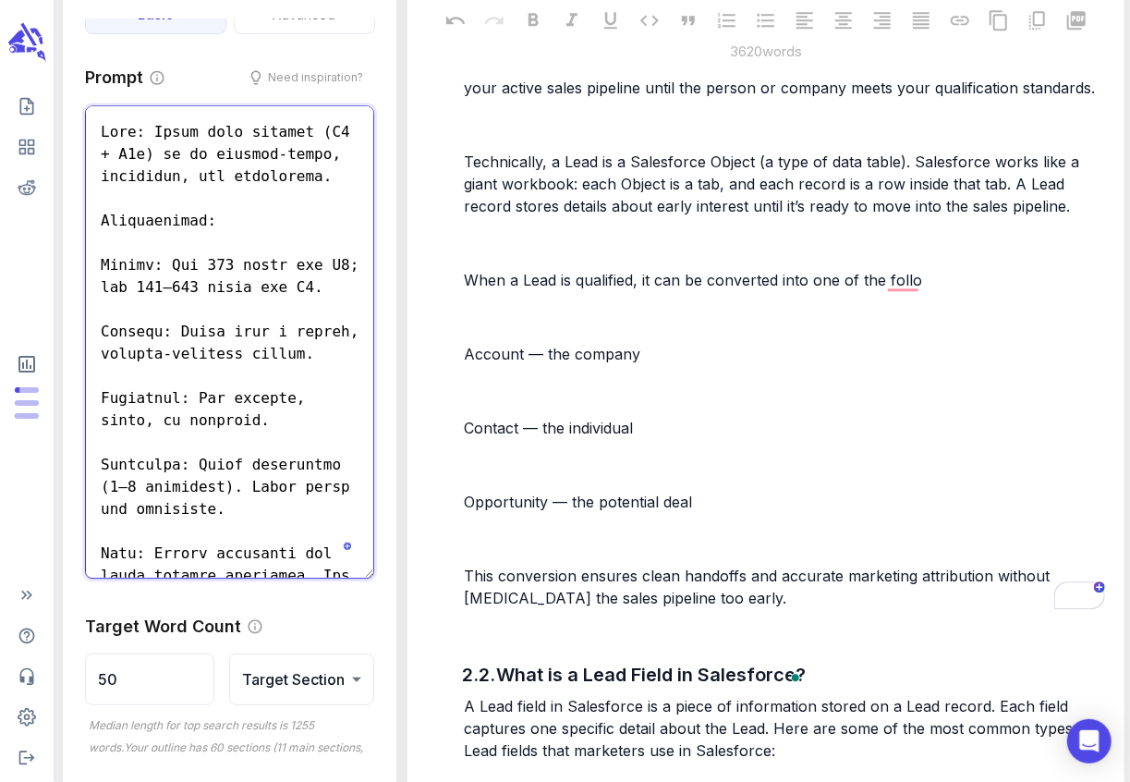
drag, startPoint x: 102, startPoint y: 541, endPoint x: -6, endPoint y: 480, distance: 123.3
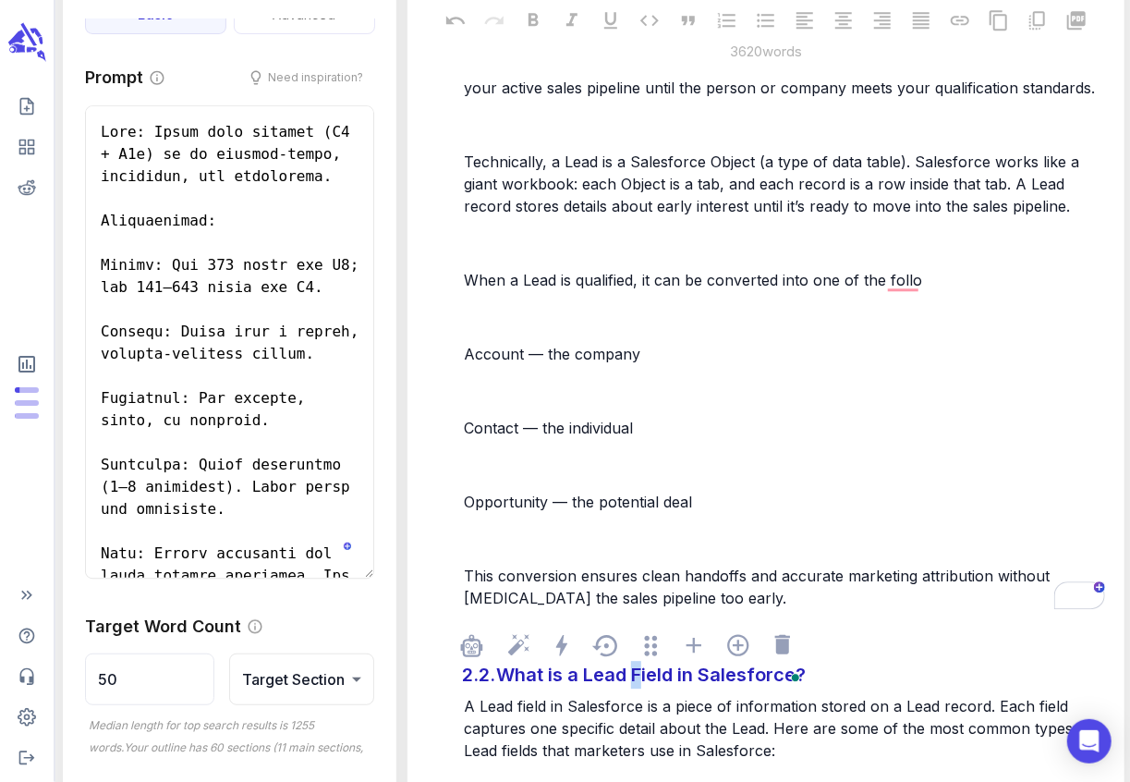
click at [633, 672] on div "What is a Lead Field in Salesforce?" at bounding box center [650, 674] width 319 height 37
click at [618, 483] on div "In Salesforce, a Lead represents someone who has shown interest in your product…" at bounding box center [784, 258] width 648 height 706
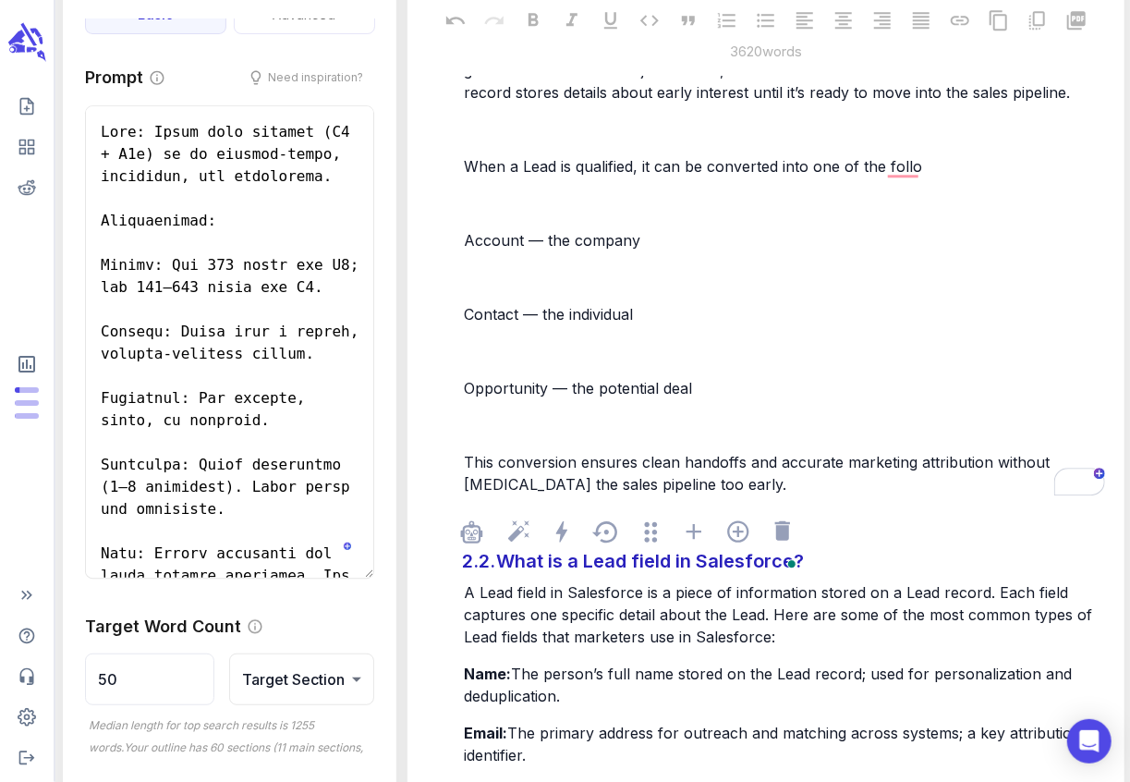
scroll to position [2279, 0]
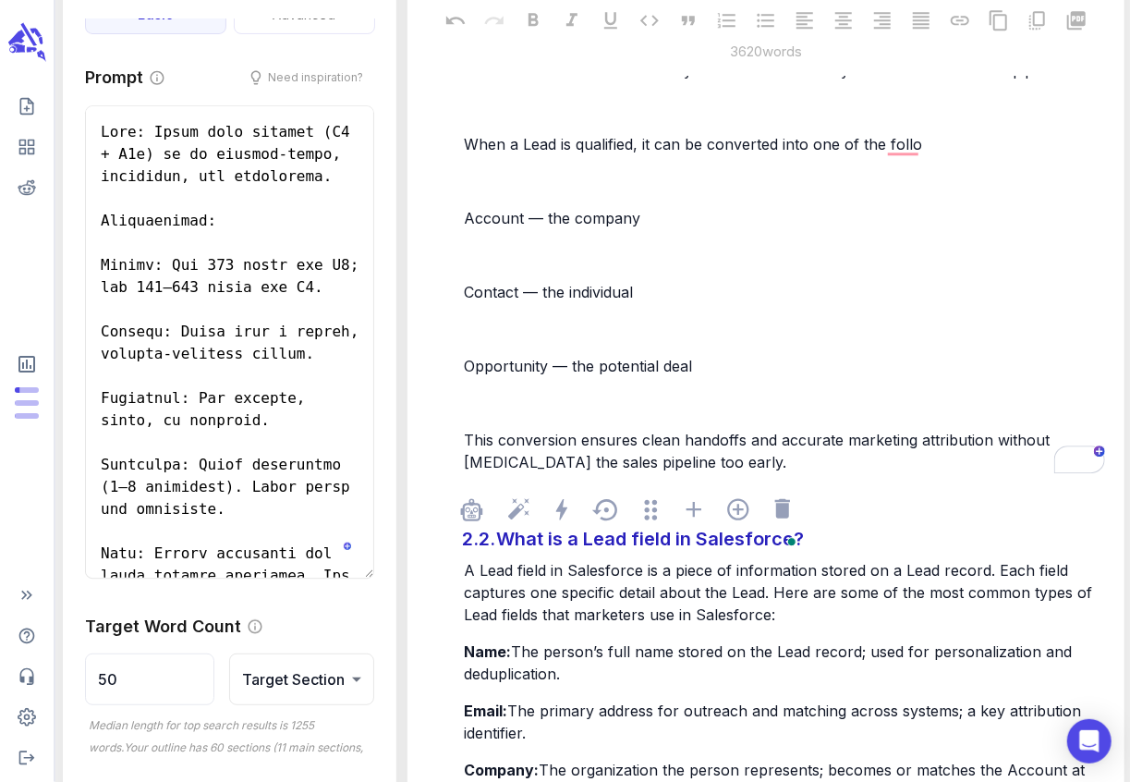
click at [502, 539] on div "What is a Lead field in Salesforce?" at bounding box center [649, 538] width 317 height 37
drag, startPoint x: 502, startPoint y: 539, endPoint x: 586, endPoint y: 547, distance: 84.5
click at [586, 547] on div "What is a Lead field in Salesforce?" at bounding box center [649, 538] width 317 height 37
click at [653, 541] on div "Typical Lead field in Salesforce?" at bounding box center [641, 538] width 300 height 37
click at [927, 542] on div "Typical Lead fields marketers use in Salesforce?" at bounding box center [712, 538] width 443 height 37
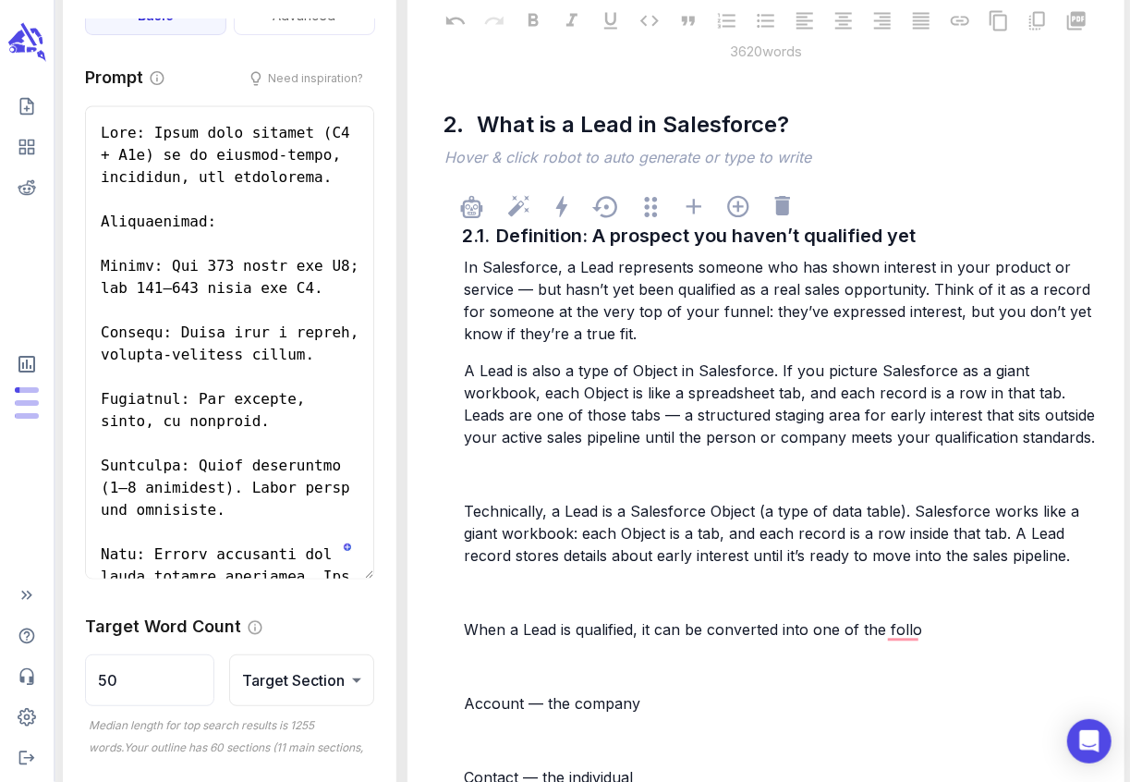
scroll to position [1761, 0]
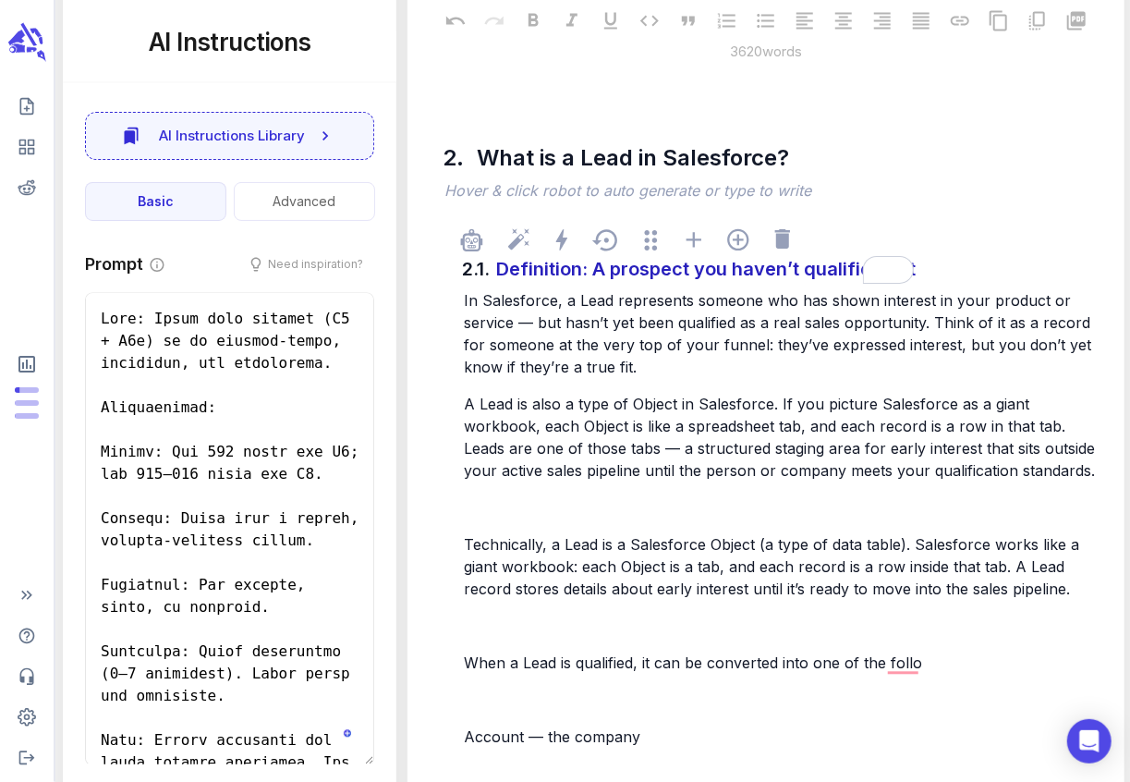
scroll to position [187, 0]
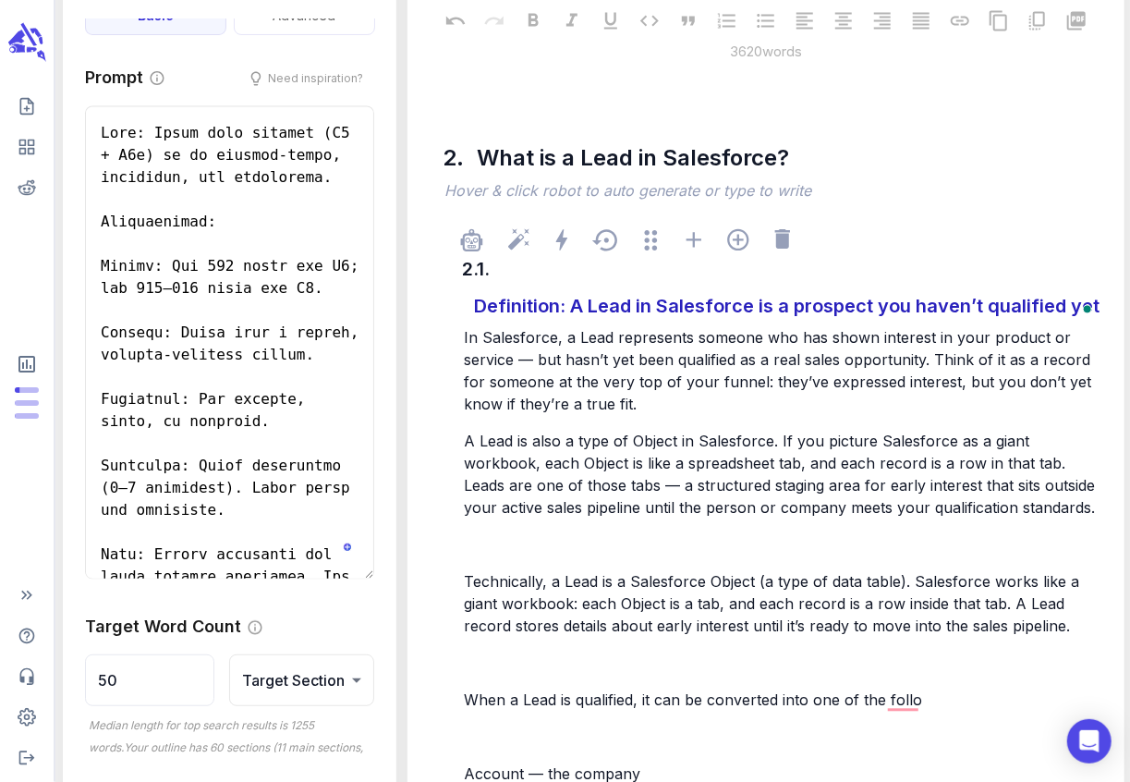
click at [593, 400] on span "In Salesforce, a Lead represents someone who has shown interest in your product…" at bounding box center [780, 370] width 632 height 85
click at [476, 305] on div "Definition: A Lead in Salesforce is a prospect you haven’t qualified yet" at bounding box center [786, 305] width 635 height 37
click at [512, 268] on div "2.1. Definition: A Lead in Salesforce is a prospect you haven’t qualified yet" at bounding box center [784, 287] width 648 height 74
click at [507, 272] on div "2.1. Definition: A Lead in Salesforce is a prospect you haven’t qualified yet" at bounding box center [784, 287] width 648 height 74
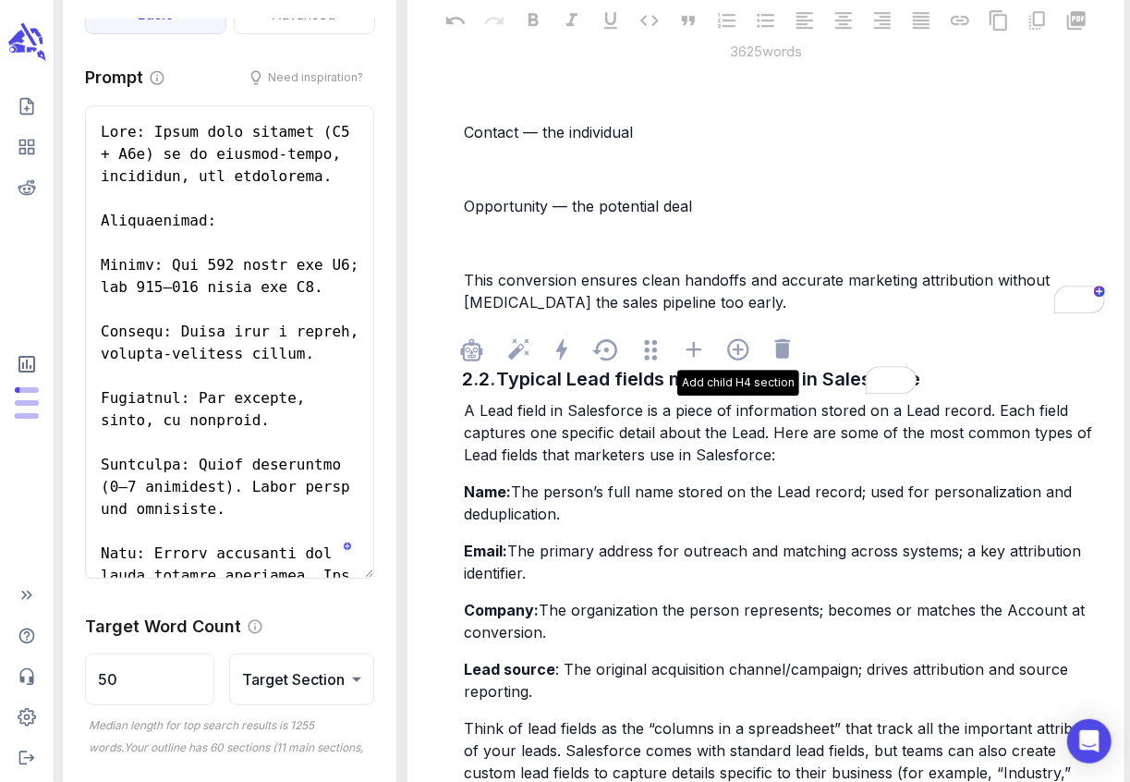
scroll to position [2442, 0]
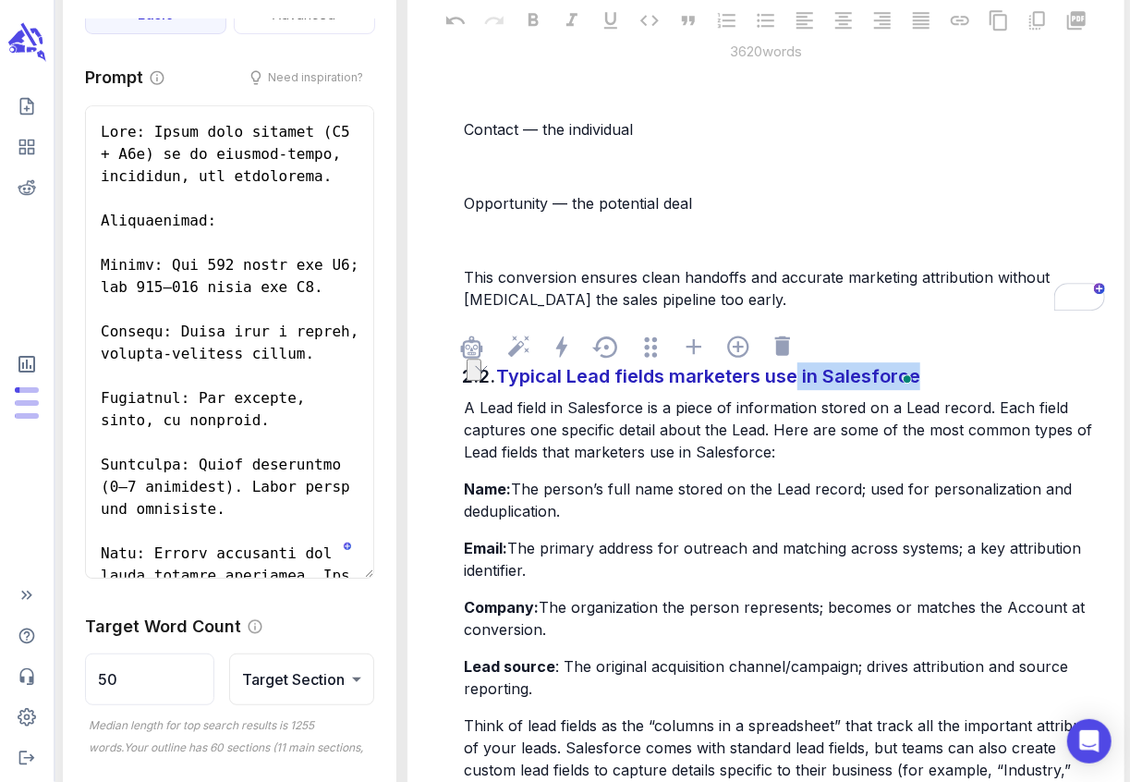
drag, startPoint x: 796, startPoint y: 374, endPoint x: 939, endPoint y: 404, distance: 145.3
click at [939, 404] on div "2.2. Typical Lead fields marketers use in Salesforce A Lead field in Salesforce…" at bounding box center [783, 669] width 649 height 697
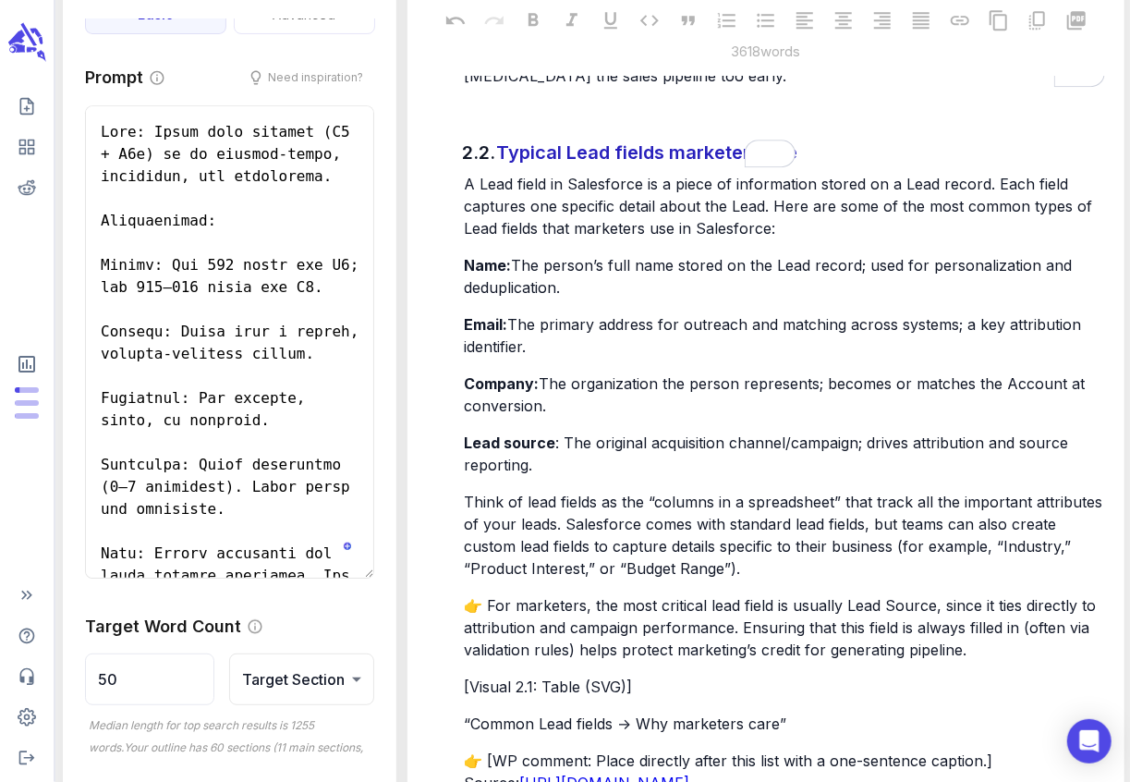
scroll to position [2626, 0]
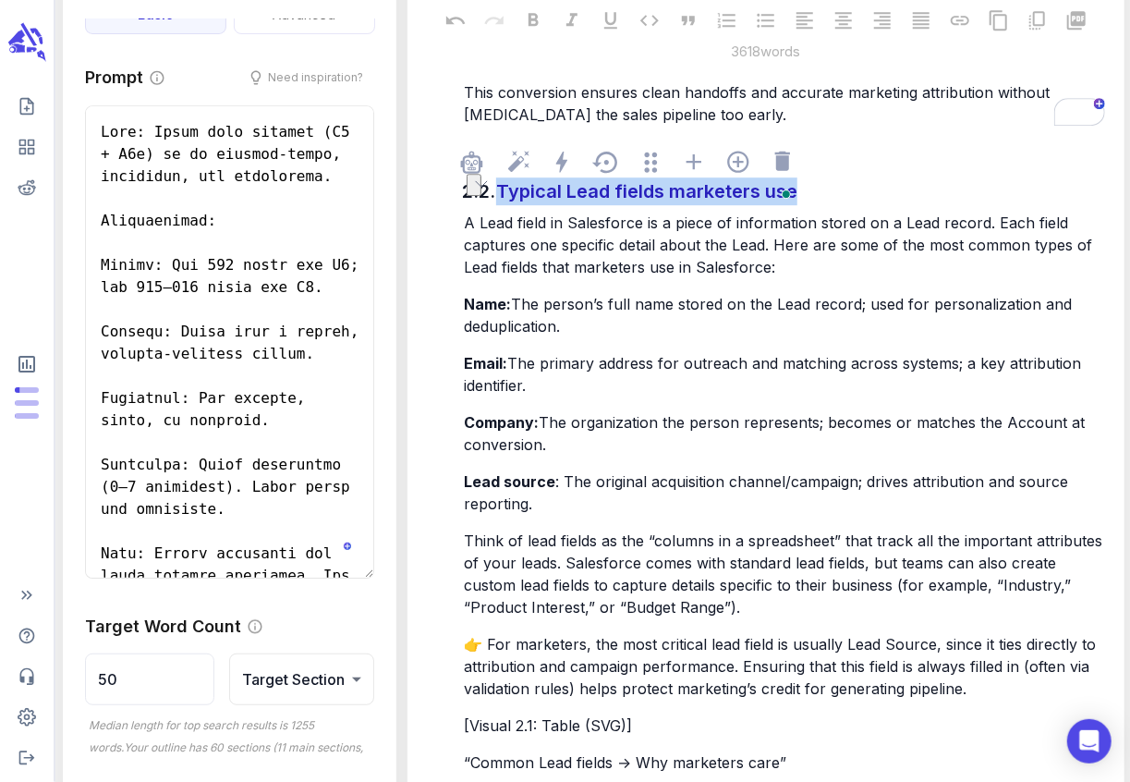
drag, startPoint x: 501, startPoint y: 188, endPoint x: 705, endPoint y: 227, distance: 207.8
click at [705, 227] on div "2.2. Typical Lead fields marketers use A Lead field in Salesforce is a piece of…" at bounding box center [783, 485] width 649 height 697
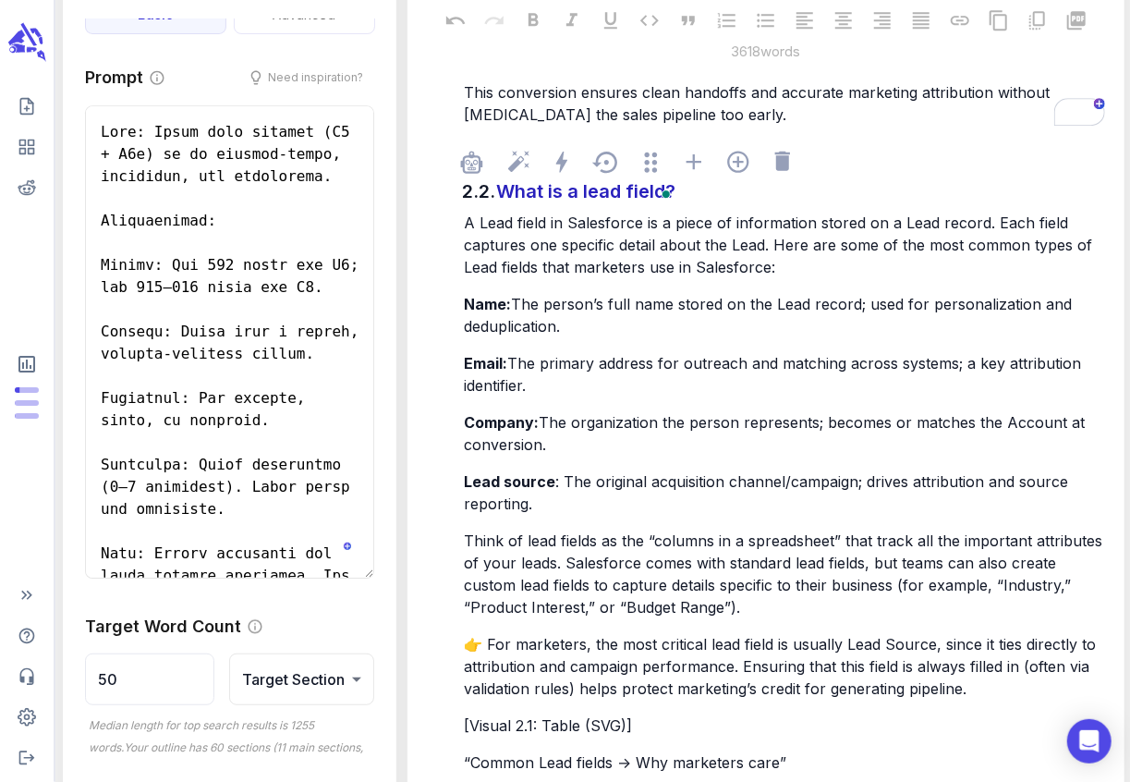
click at [775, 244] on span "A Lead field in Salesforce is a piece of information stored on a Lead record. E…" at bounding box center [780, 244] width 633 height 63
click at [774, 246] on span "A Lead field in Salesforce is a piece of information stored on a Lead record. E…" at bounding box center [780, 244] width 633 height 63
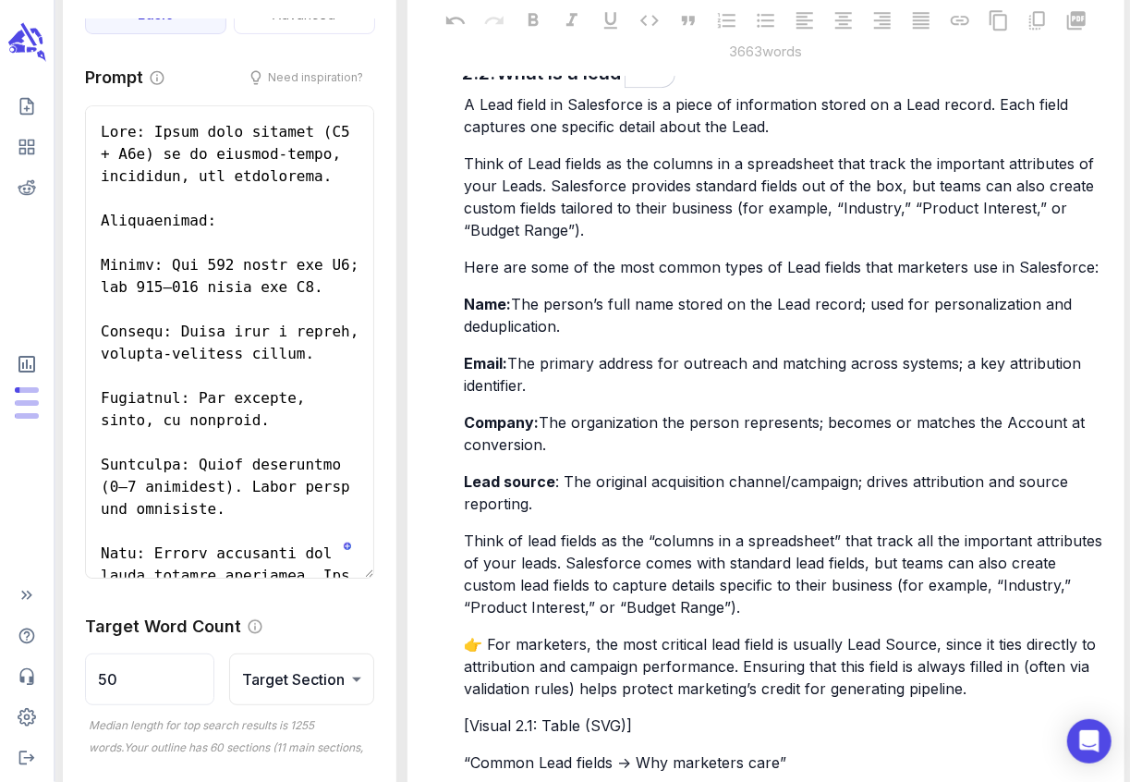
scroll to position [2770, 0]
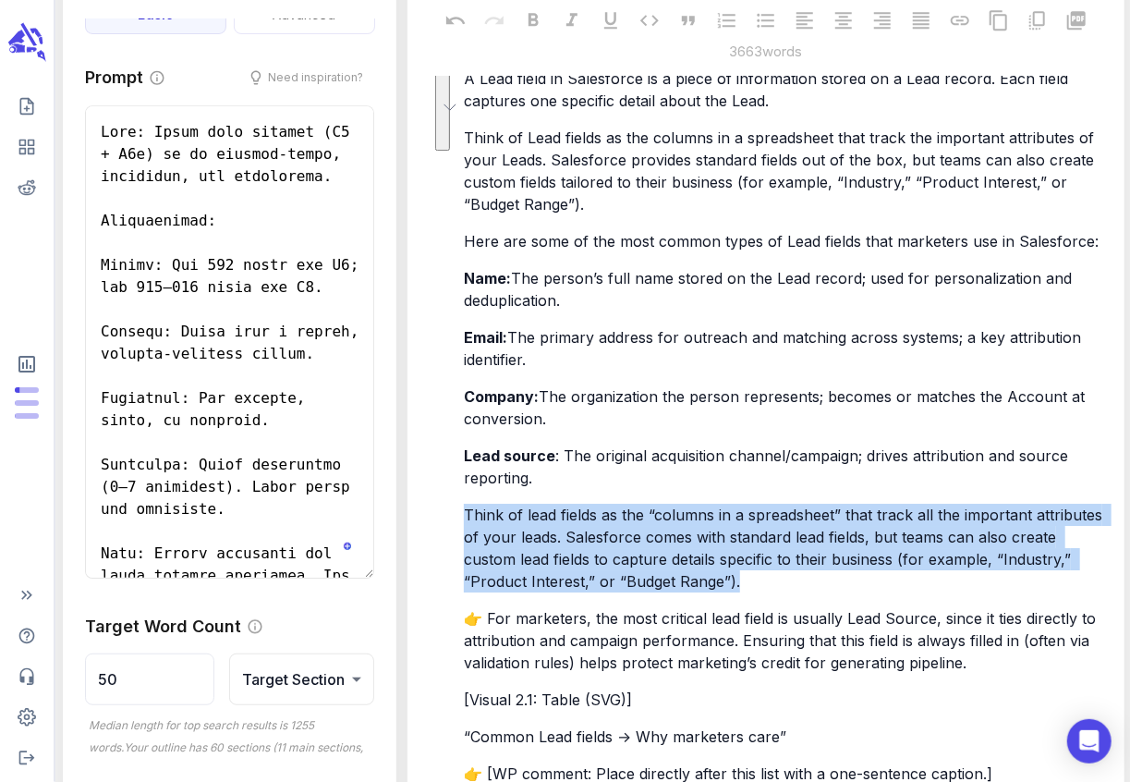
drag, startPoint x: 745, startPoint y: 582, endPoint x: 458, endPoint y: 503, distance: 297.8
click at [458, 503] on div "2.1. Definition: A prospect you haven’t qualified yet In Salesforce, a Lead rep…" at bounding box center [765, 777] width 686 height 3145
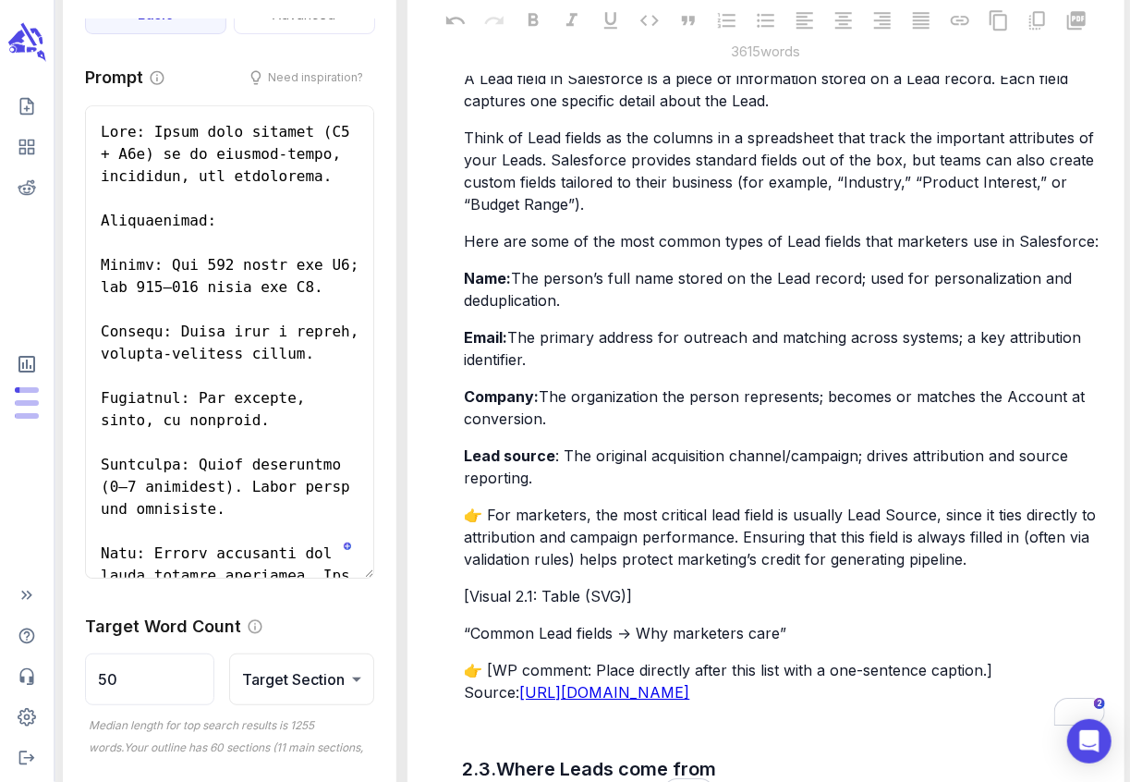
click at [554, 486] on p "Lead source : The original acquisition channel/campaign; drives attribution and…" at bounding box center [784, 466] width 640 height 44
click at [976, 562] on p "👉 For marketers, the most critical lead field is usually Lead Source, since it …" at bounding box center [784, 536] width 640 height 67
click at [820, 637] on p "“Common Lead fields → Why marketers care”" at bounding box center [784, 633] width 640 height 22
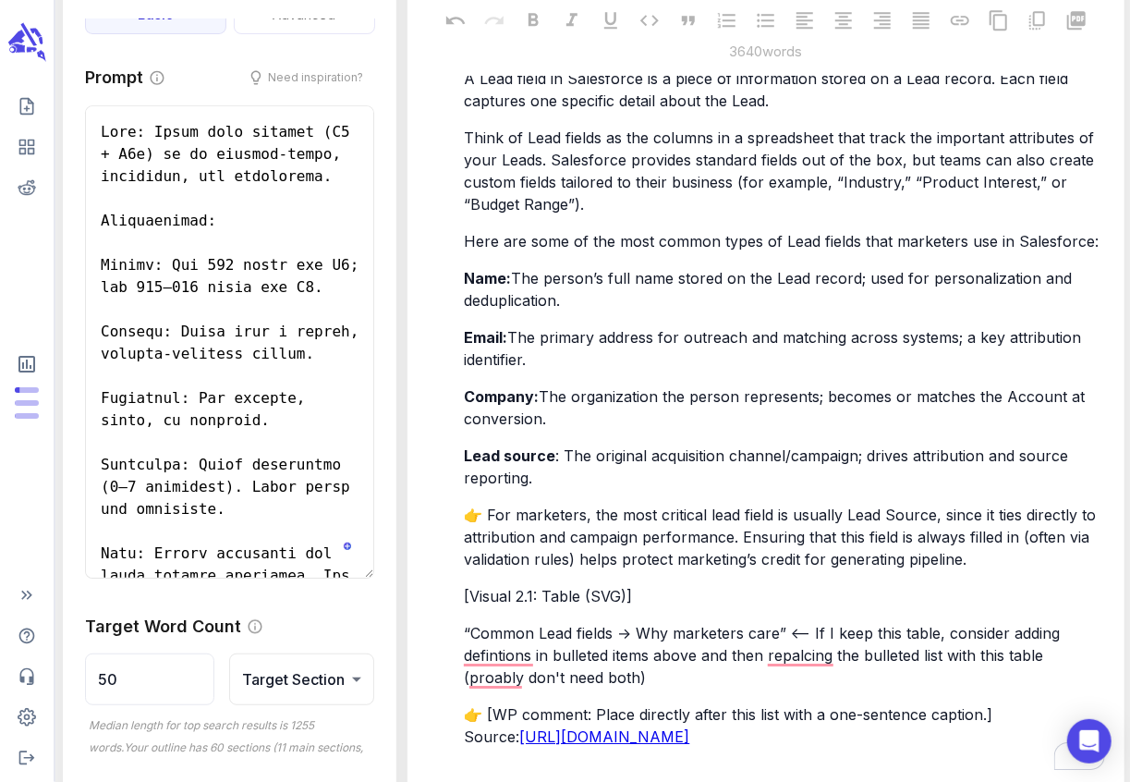
click at [660, 678] on p "“Common Lead fields → Why marketers care” <-- If I keep this table, consider ad…" at bounding box center [784, 655] width 640 height 67
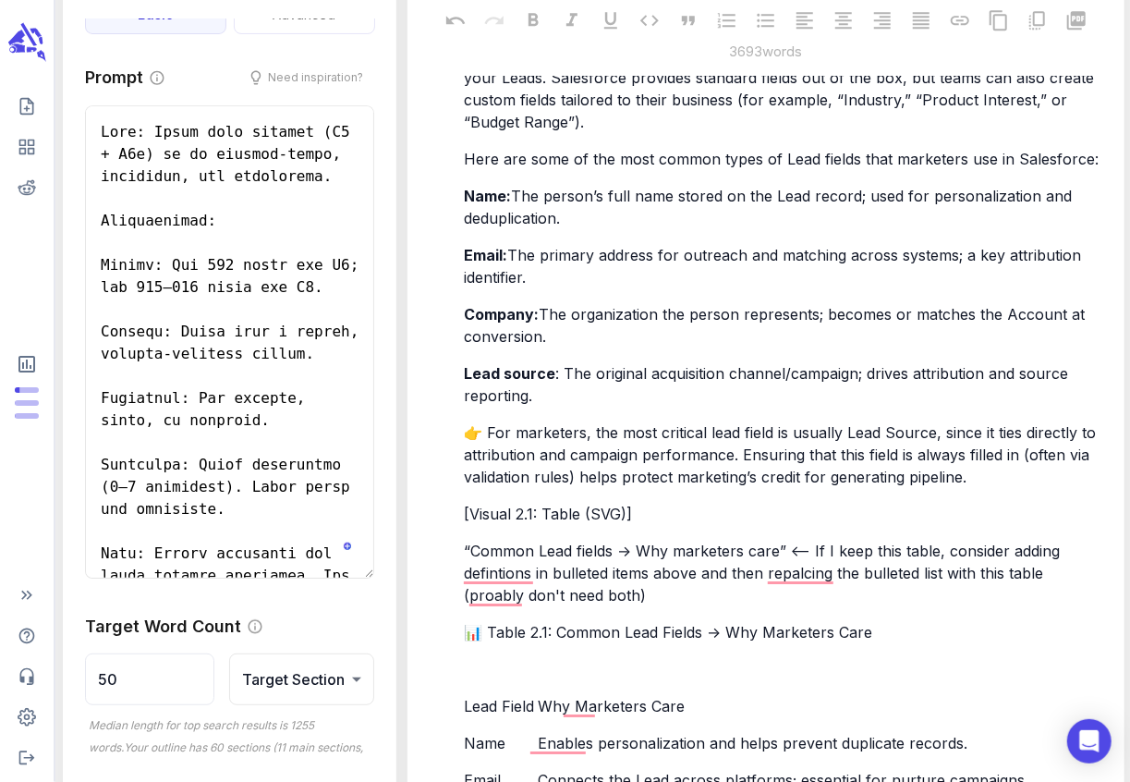
scroll to position [2856, 0]
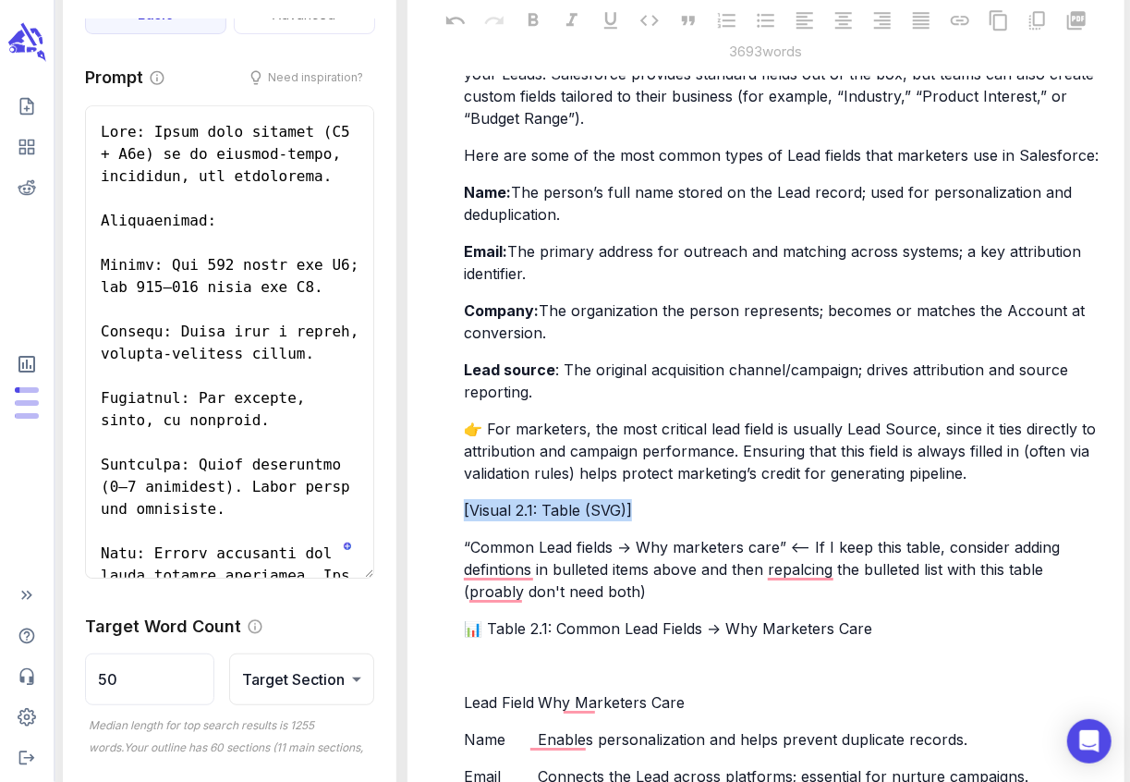
drag, startPoint x: 636, startPoint y: 510, endPoint x: 467, endPoint y: 508, distance: 170.0
click at [467, 508] on p "[Visual 2.1: Table (SVG)]" at bounding box center [784, 510] width 640 height 22
click at [670, 540] on span "“Common Lead fields → Why marketers care” <-- If I keep this table, consider ad…" at bounding box center [764, 569] width 600 height 63
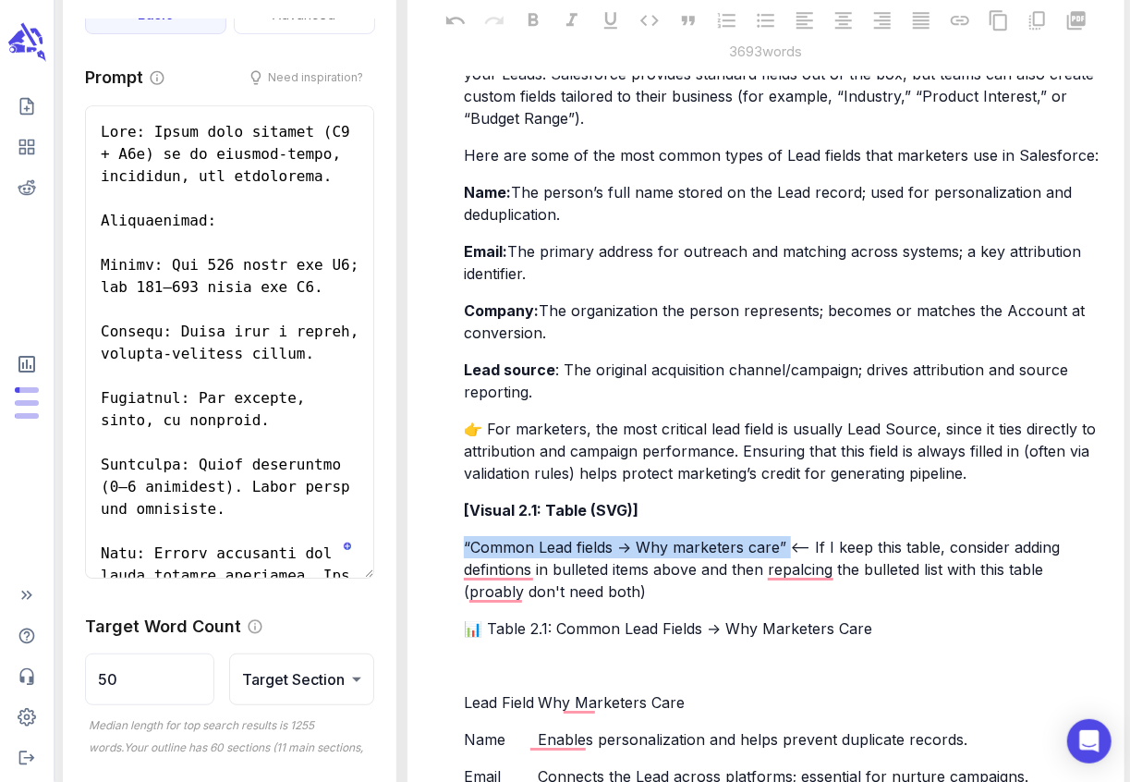
drag, startPoint x: 787, startPoint y: 543, endPoint x: 460, endPoint y: 540, distance: 327.0
click at [460, 540] on div "A Lead field in Salesforce is a piece of information stored on a Lead record. E…" at bounding box center [784, 451] width 648 height 942
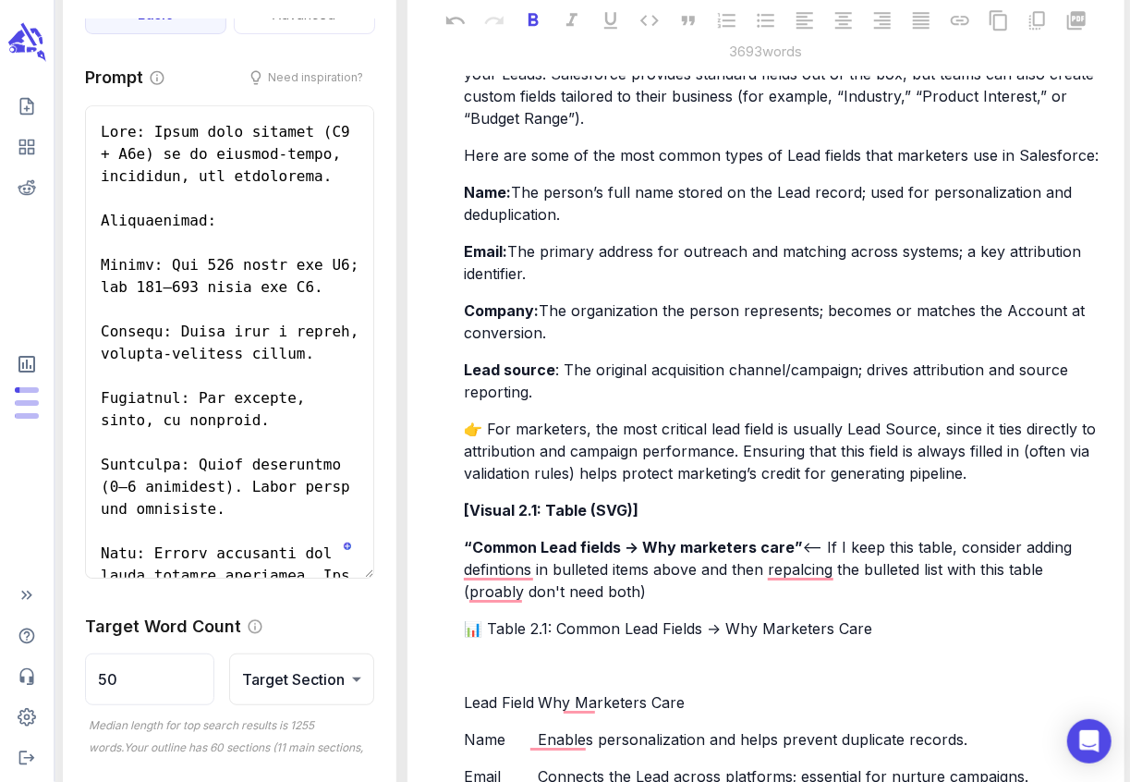
click at [443, 587] on div "2.1. Definition: A prospect you haven’t qualified yet In Salesforce, a Lead rep…" at bounding box center [765, 791] width 686 height 3344
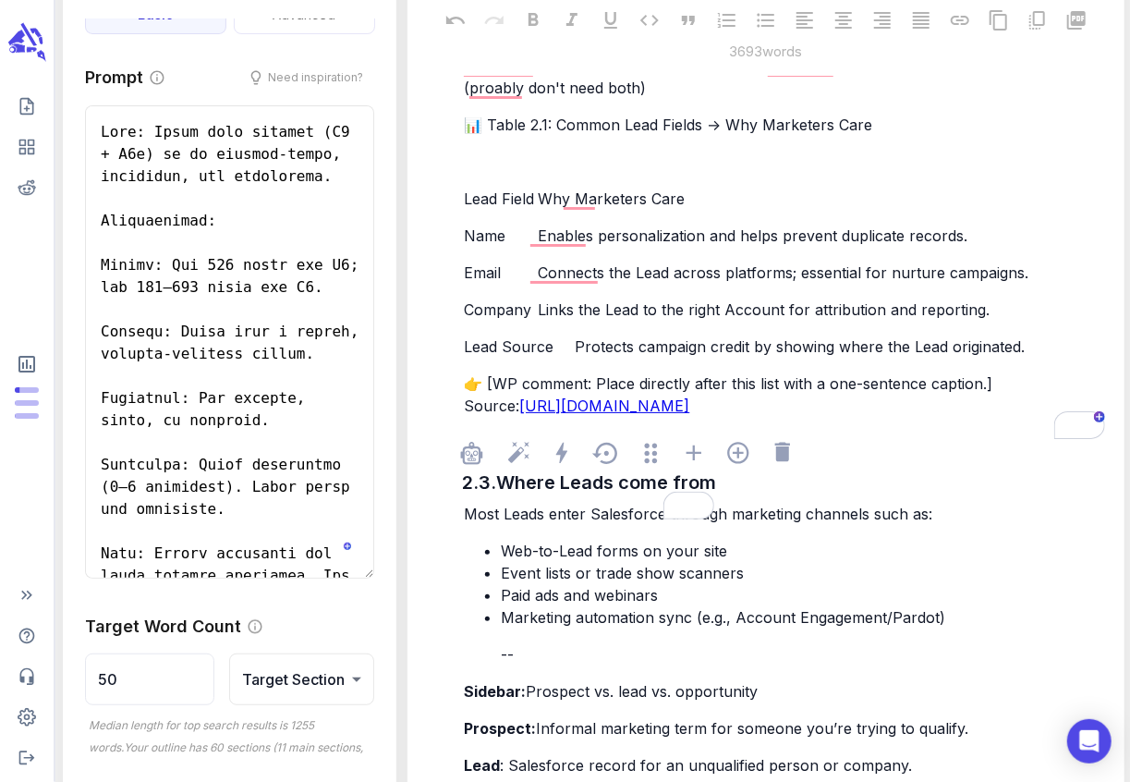
scroll to position [3364, 0]
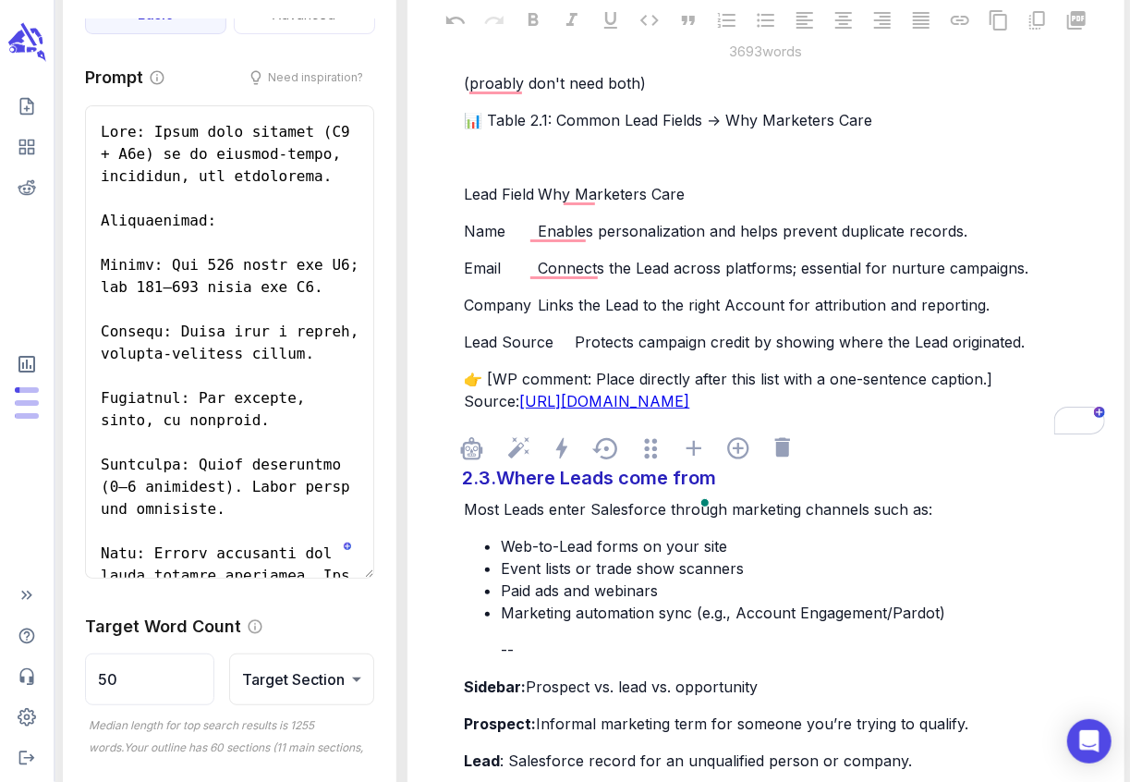
click at [559, 496] on div "Where Leads come from" at bounding box center [605, 477] width 229 height 37
click at [711, 496] on div "Where do Leads come from" at bounding box center [619, 477] width 256 height 37
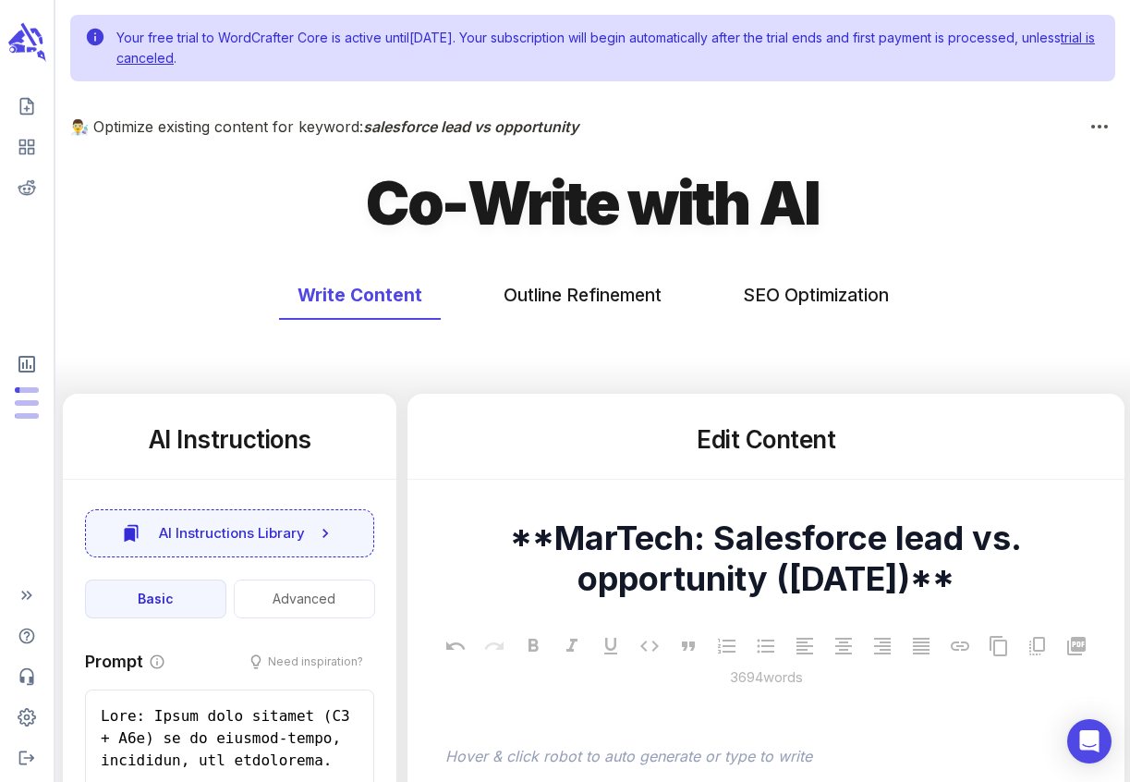
scroll to position [3364, 0]
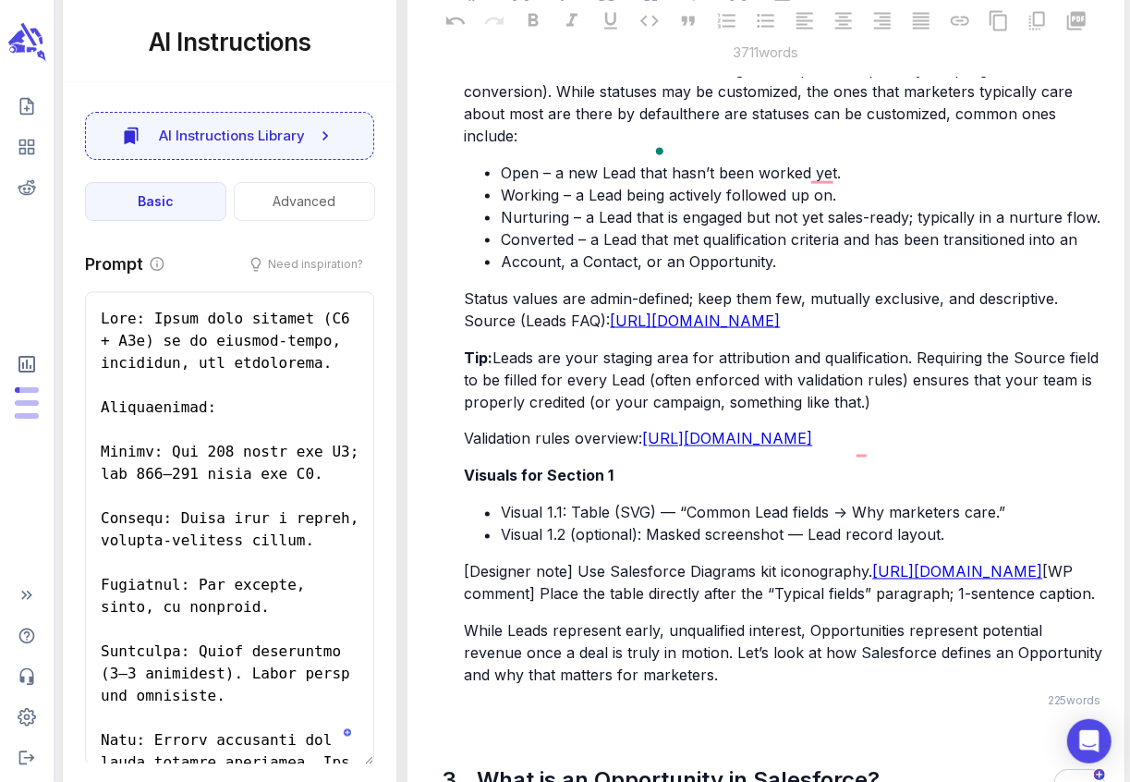
scroll to position [187, 0]
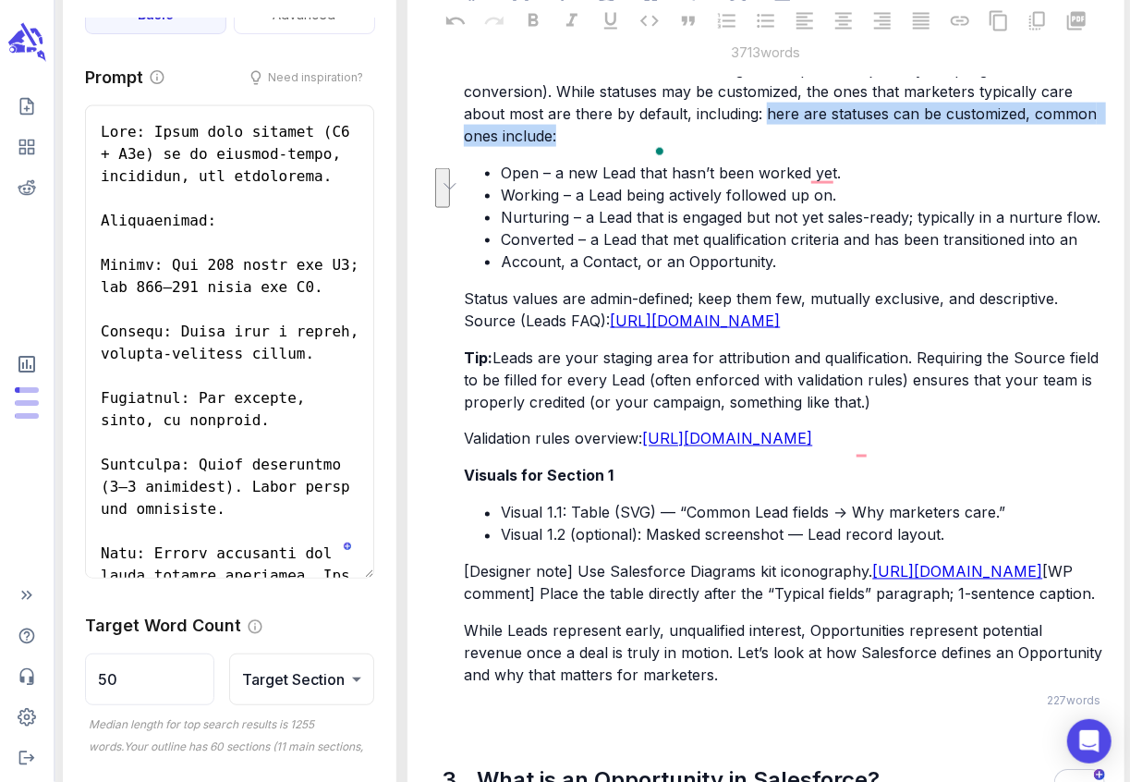
drag, startPoint x: 766, startPoint y: 224, endPoint x: 770, endPoint y: 242, distance: 19.0
click at [770, 147] on p "A Lead’s status indicates its current stage in the pre-sales journey (or progre…" at bounding box center [784, 102] width 640 height 89
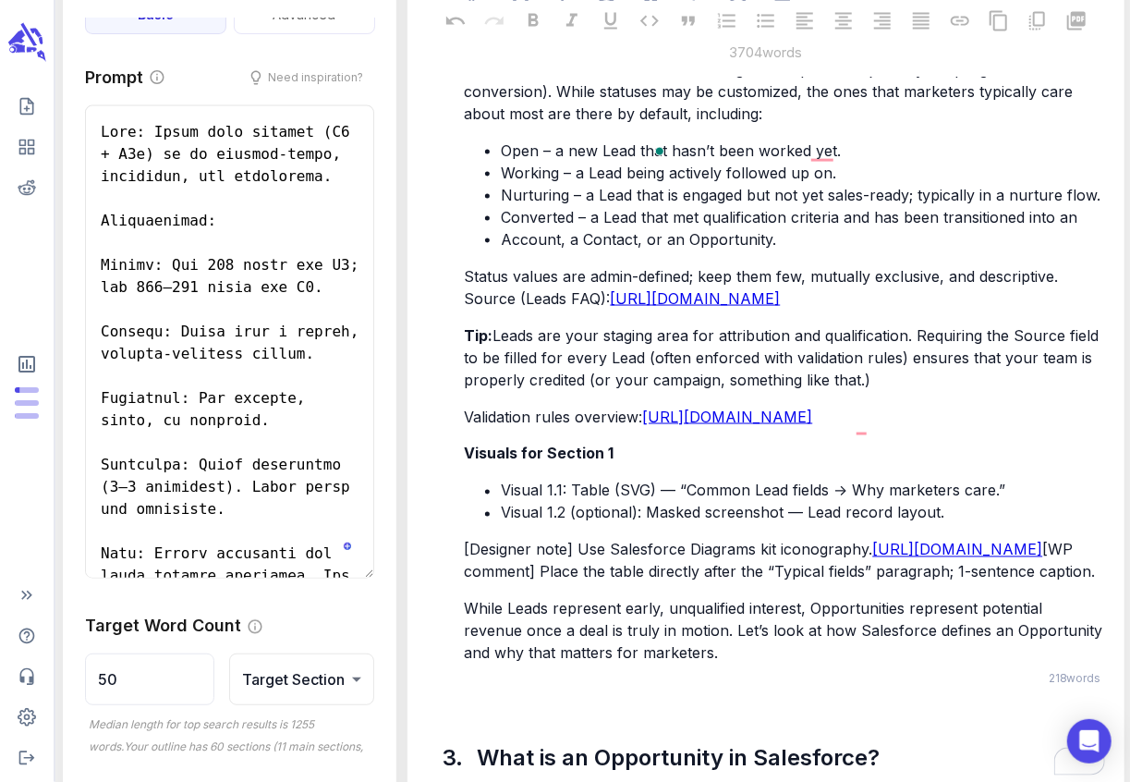
click at [539, 160] on span "Open – a new Lead that hasn’t been worked yet." at bounding box center [671, 150] width 340 height 18
click at [562, 182] on span "Working – a Lead being actively followed up on." at bounding box center [668, 173] width 335 height 18
drag, startPoint x: 578, startPoint y: 261, endPoint x: 547, endPoint y: 261, distance: 31.4
click at [547, 160] on span "Open Lead – a new Lead that hasn’t been worked yet." at bounding box center [690, 150] width 378 height 18
drag, startPoint x: 579, startPoint y: 262, endPoint x: 541, endPoint y: 264, distance: 37.9
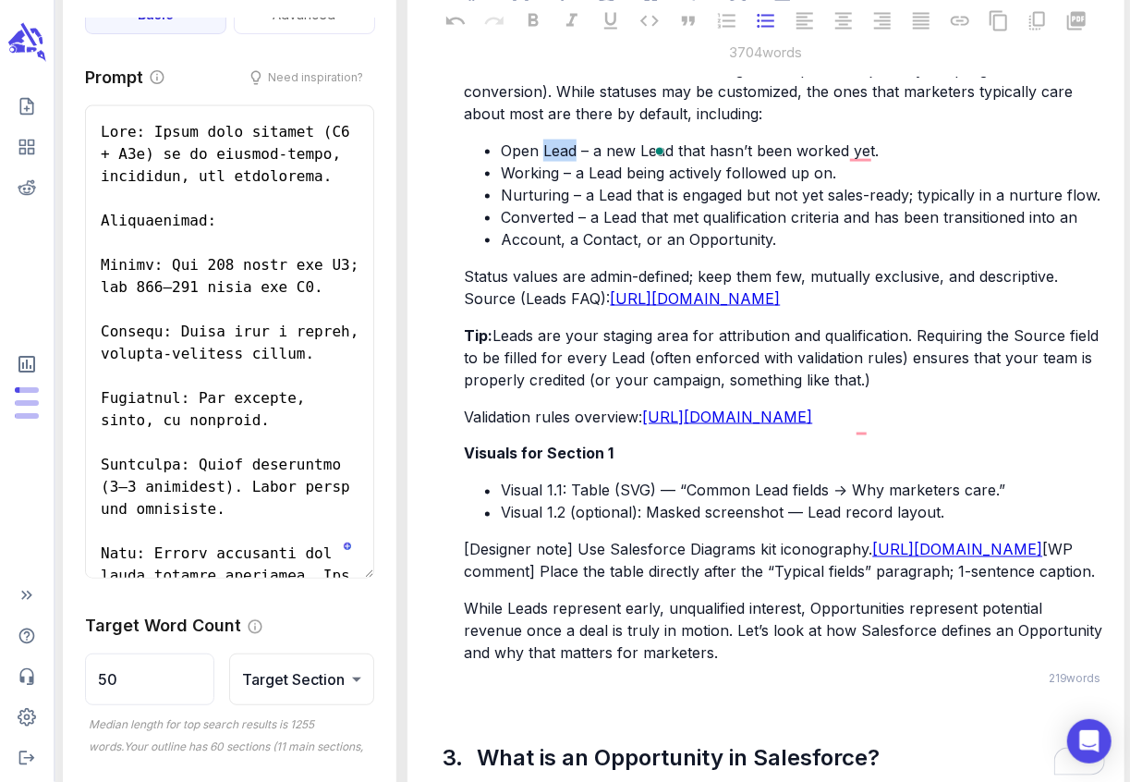
click at [541, 160] on span "Open Lead – a new Lead that hasn’t been worked yet." at bounding box center [690, 150] width 378 height 18
click at [561, 182] on span "Working – a Lead being actively followed up on." at bounding box center [668, 173] width 335 height 18
click at [566, 204] on span "Nurturing – a Lead that is engaged but not yet sales-ready; typically in a nurt…" at bounding box center [801, 195] width 600 height 18
click at [570, 204] on span "Nurturing – a Lead that is engaged but not yet sales-ready; typically in a nurt…" at bounding box center [801, 195] width 600 height 18
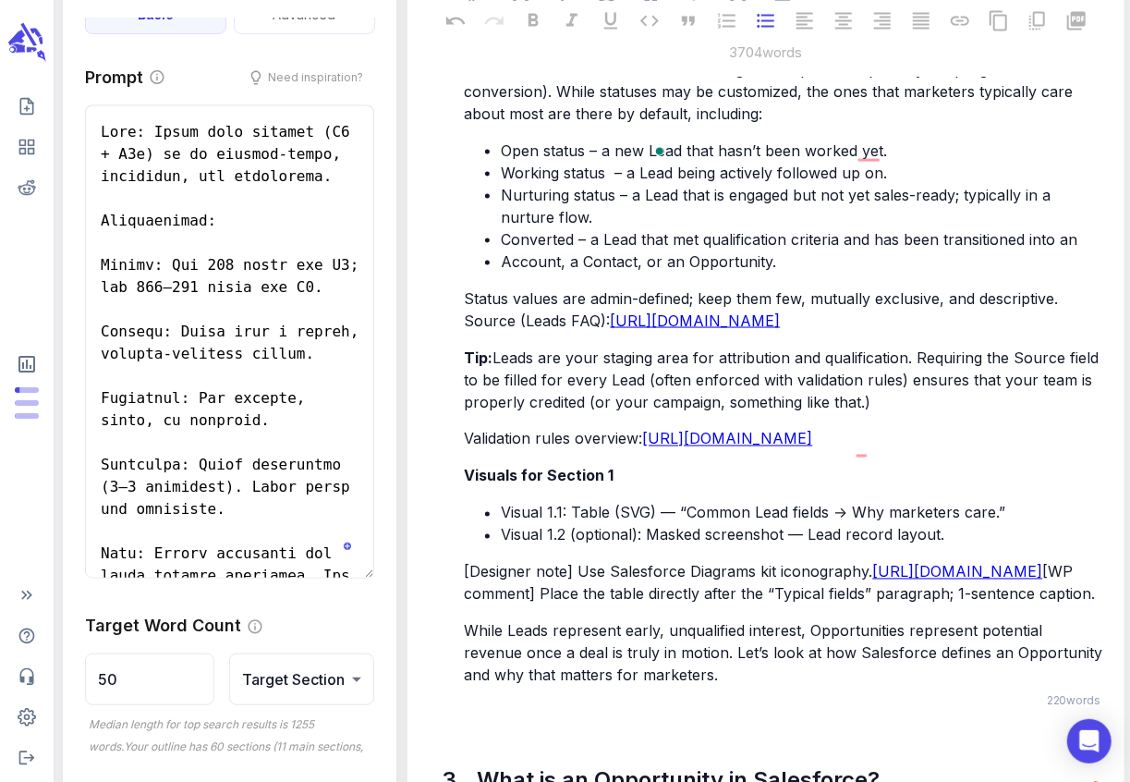
click at [576, 248] on span "Converted – a Lead that met qualification criteria and has been transitioned in…" at bounding box center [789, 239] width 576 height 18
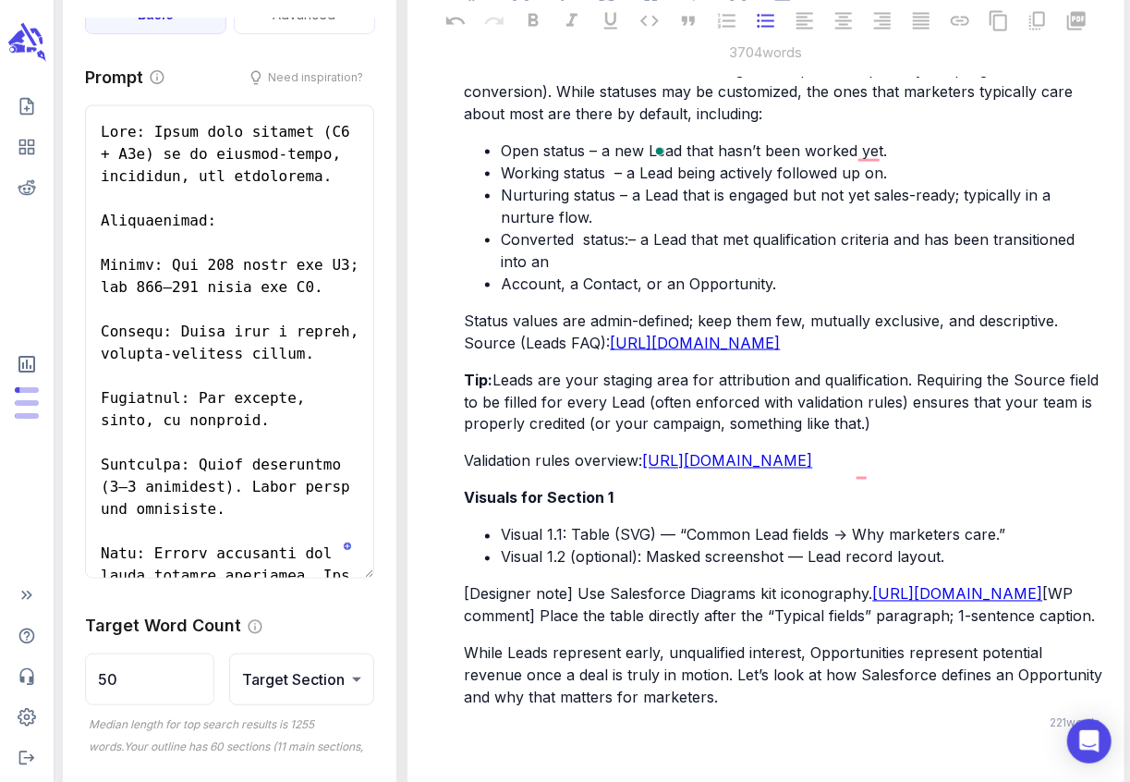
drag, startPoint x: 617, startPoint y: 261, endPoint x: 588, endPoint y: 261, distance: 29.6
click at [588, 160] on span "Open status – a new Lead that hasn’t been worked yet." at bounding box center [694, 150] width 386 height 18
click at [881, 162] on li "Open status: A new Lead that hasn’t been worked yet." at bounding box center [802, 150] width 603 height 22
click at [629, 182] on span "Working status – a Lead being actively followed up on." at bounding box center [694, 173] width 386 height 18
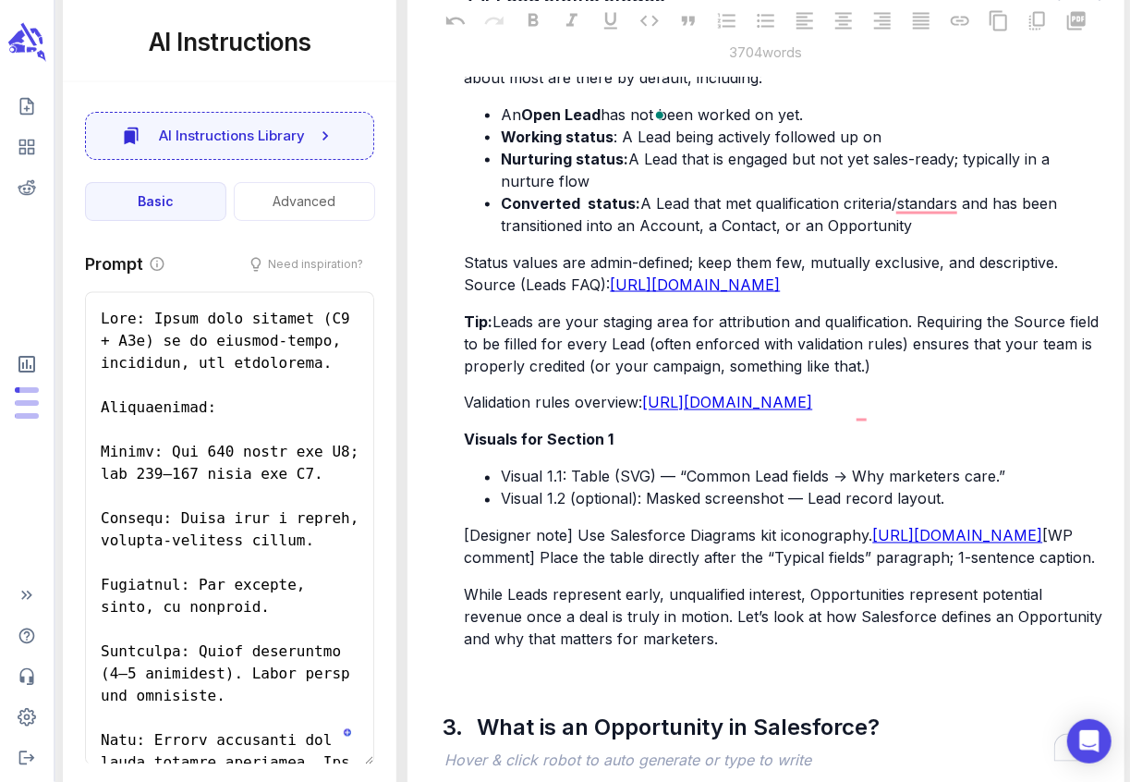
scroll to position [187, 0]
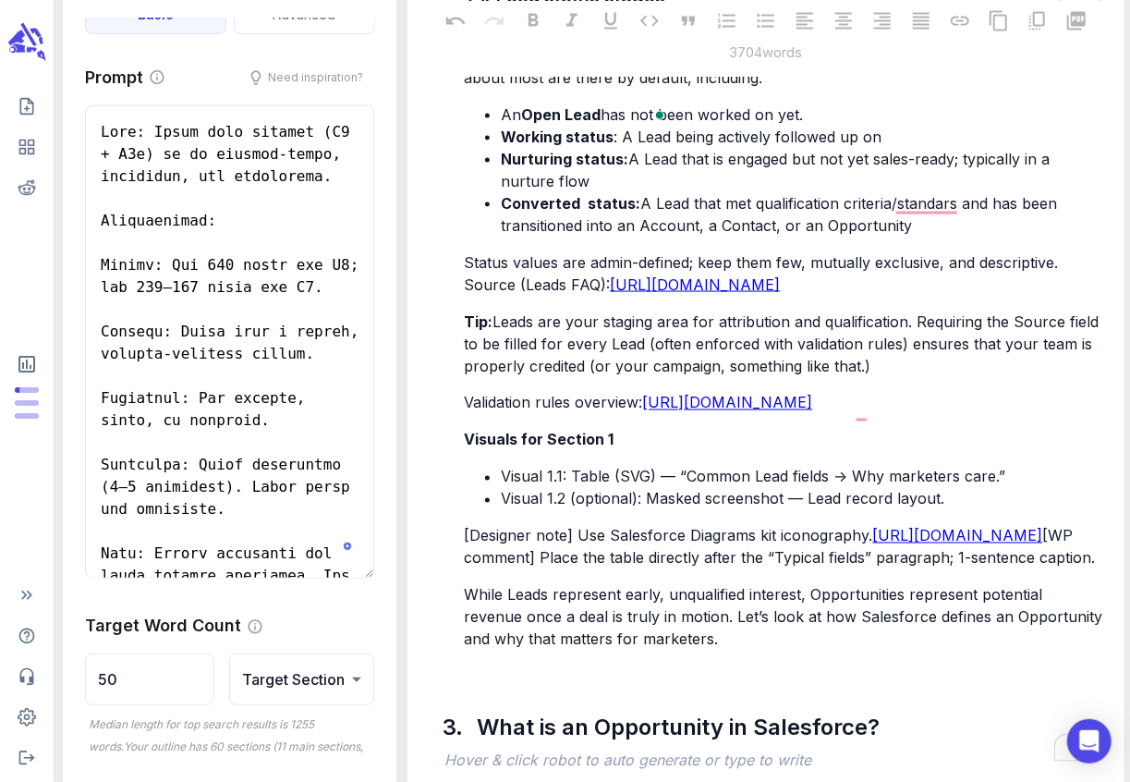
click at [898, 377] on p "Tip: Leads are your staging area for attribution and qualification. Requiring t…" at bounding box center [784, 343] width 640 height 67
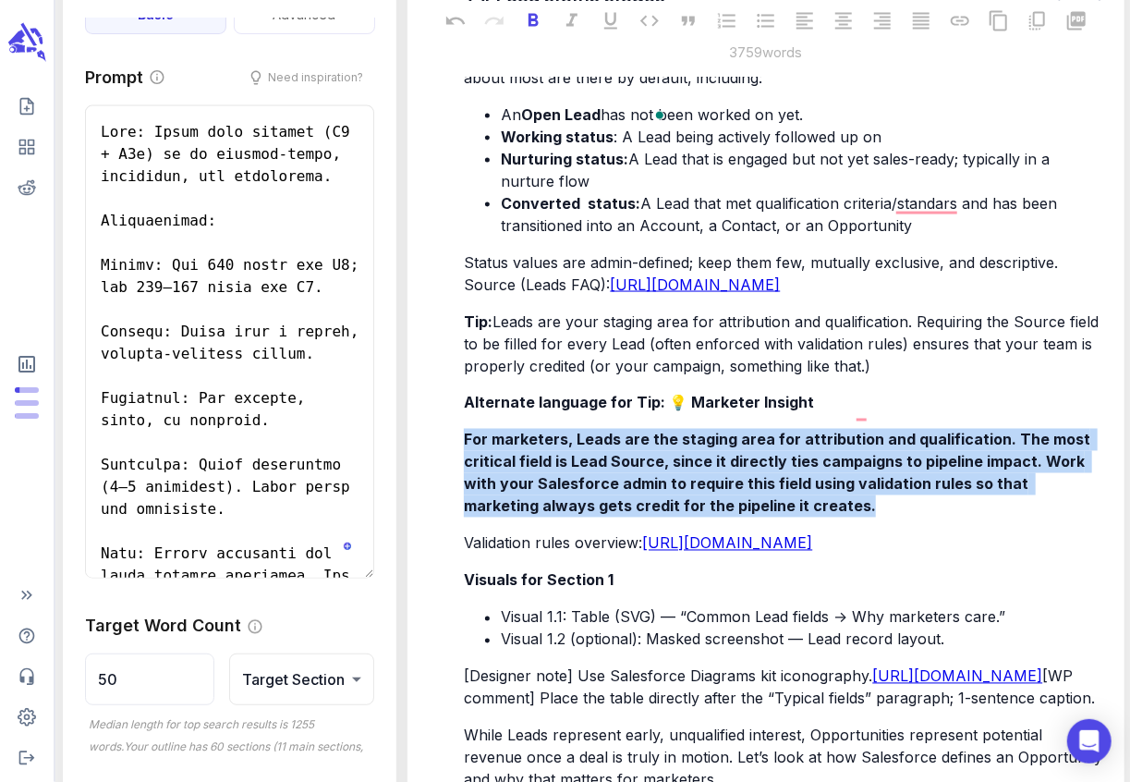
drag, startPoint x: 783, startPoint y: 666, endPoint x: 464, endPoint y: 598, distance: 326.9
click at [464, 517] on p "For marketers, Leads are the staging area for attribution and qualification. Th…" at bounding box center [784, 473] width 640 height 89
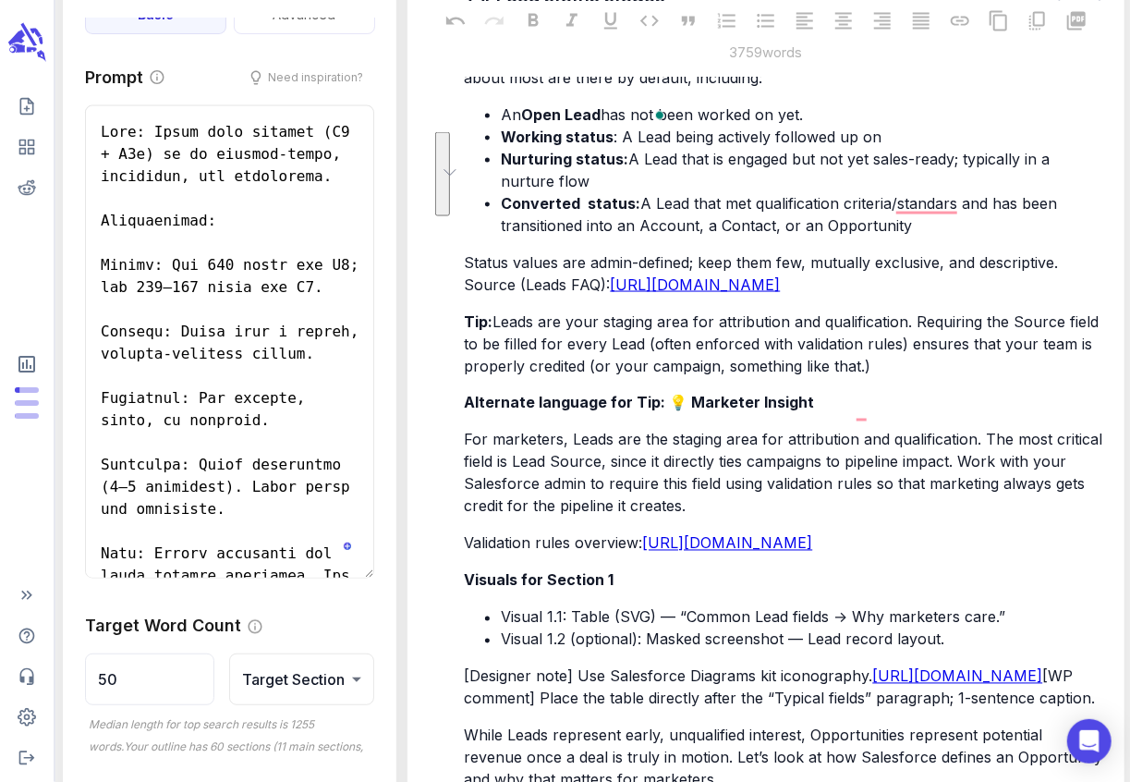
click at [493, 582] on div "A Lead’s status indicates its current stage in the pre-sales journey (or progre…" at bounding box center [784, 406] width 648 height 772
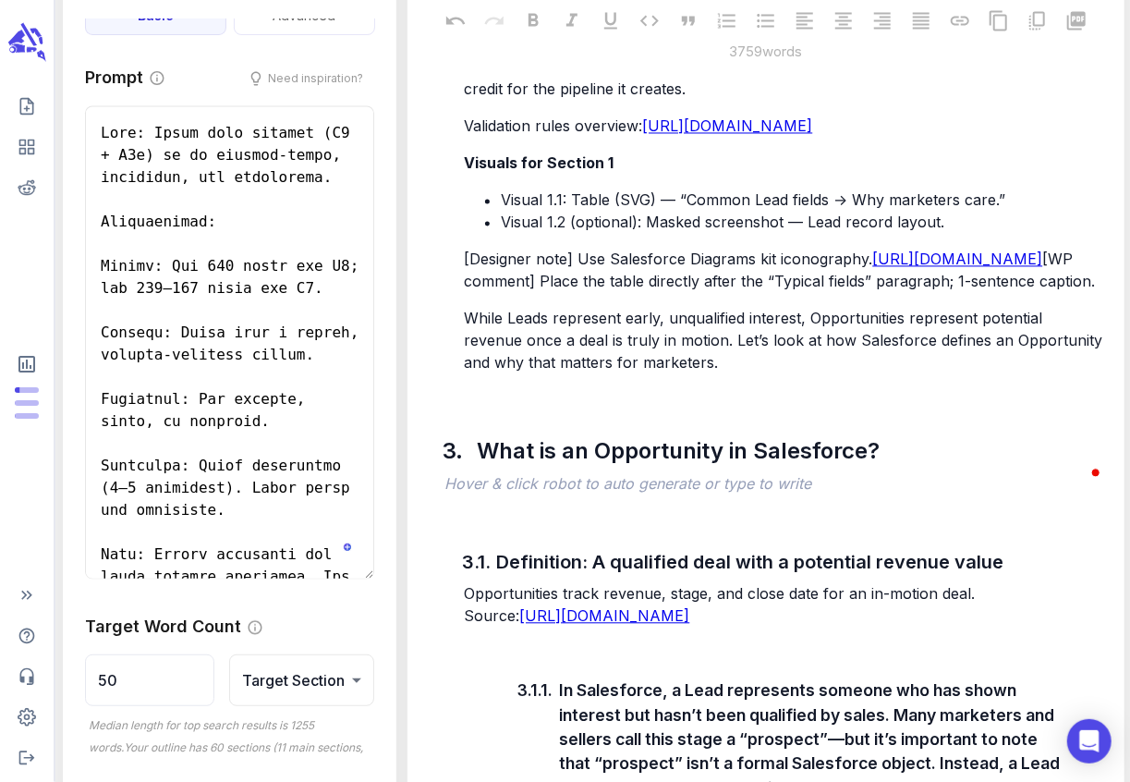
scroll to position [5134, 0]
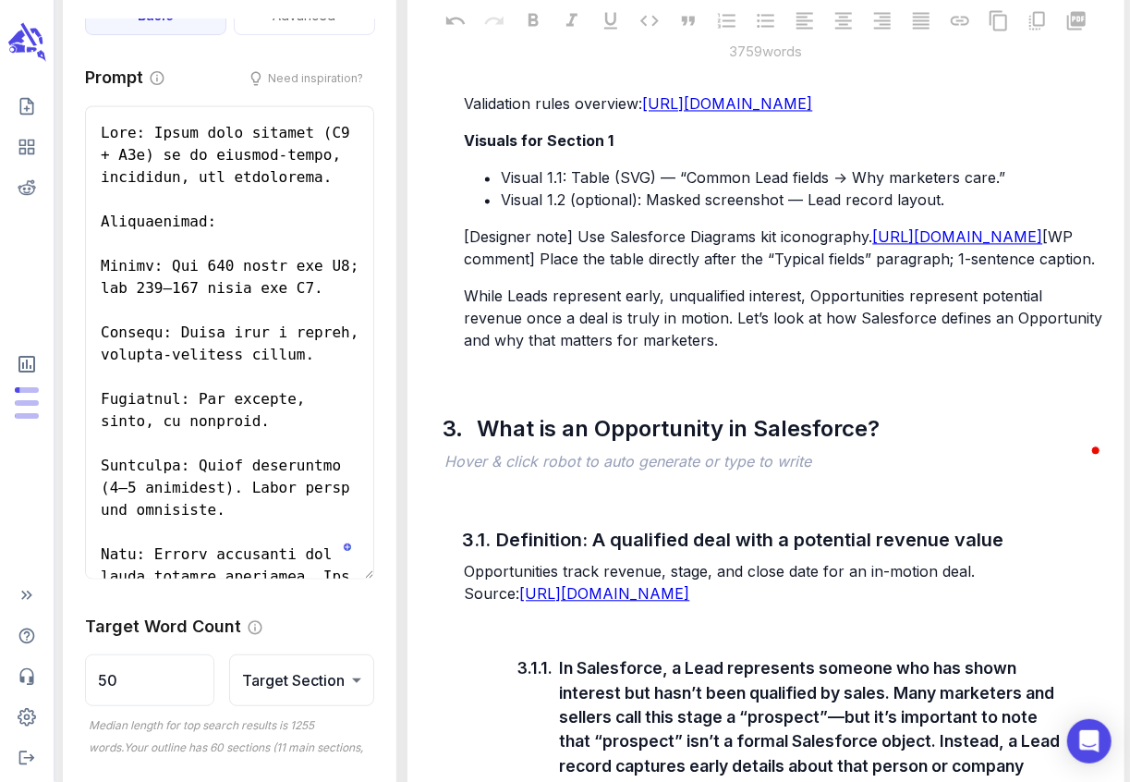
click at [735, 351] on p "While Leads represent early, unqualified interest, Opportunities represent pote…" at bounding box center [784, 318] width 640 height 67
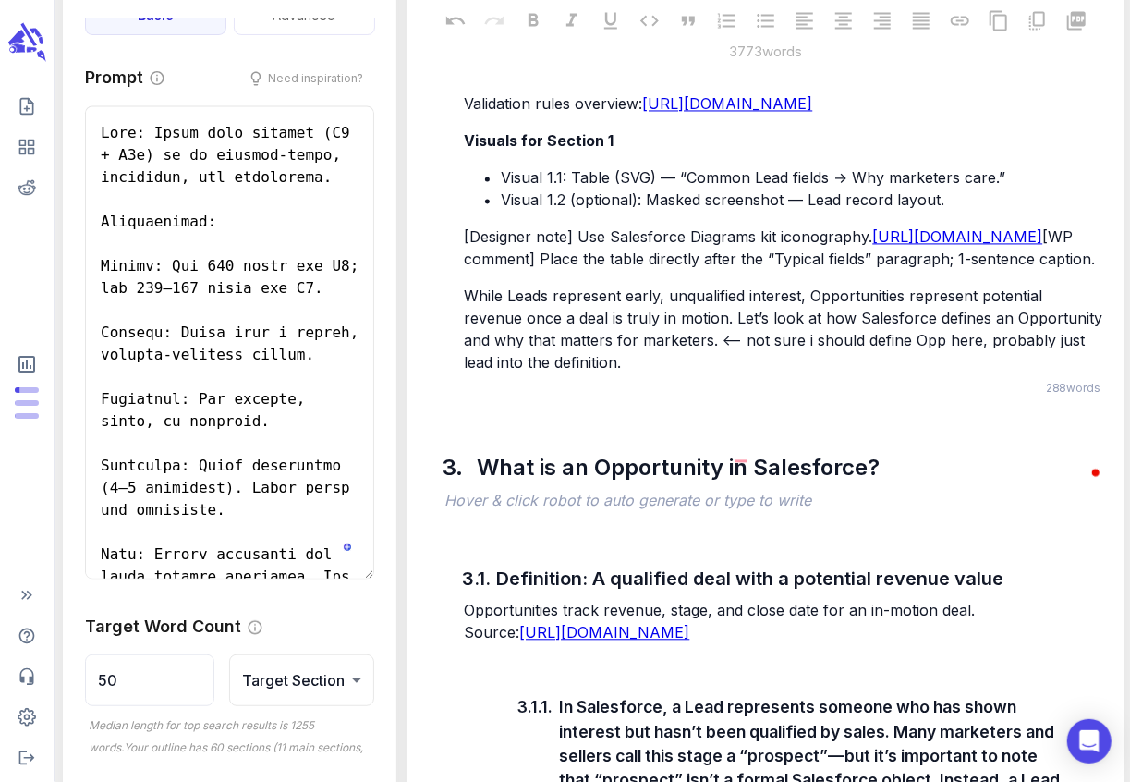
click at [545, 371] on span "While Leads represent early, unqualified interest, Opportunities represent pote…" at bounding box center [785, 328] width 643 height 85
click at [547, 371] on span "While Leads represent early, unqualified interest, Opportunities represent pote…" at bounding box center [785, 328] width 643 height 85
drag, startPoint x: 768, startPoint y: 564, endPoint x: 697, endPoint y: 559, distance: 70.4
click at [697, 371] on span "While Leads represent early, unqualified interest, Opportunities represent pote…" at bounding box center [785, 328] width 643 height 85
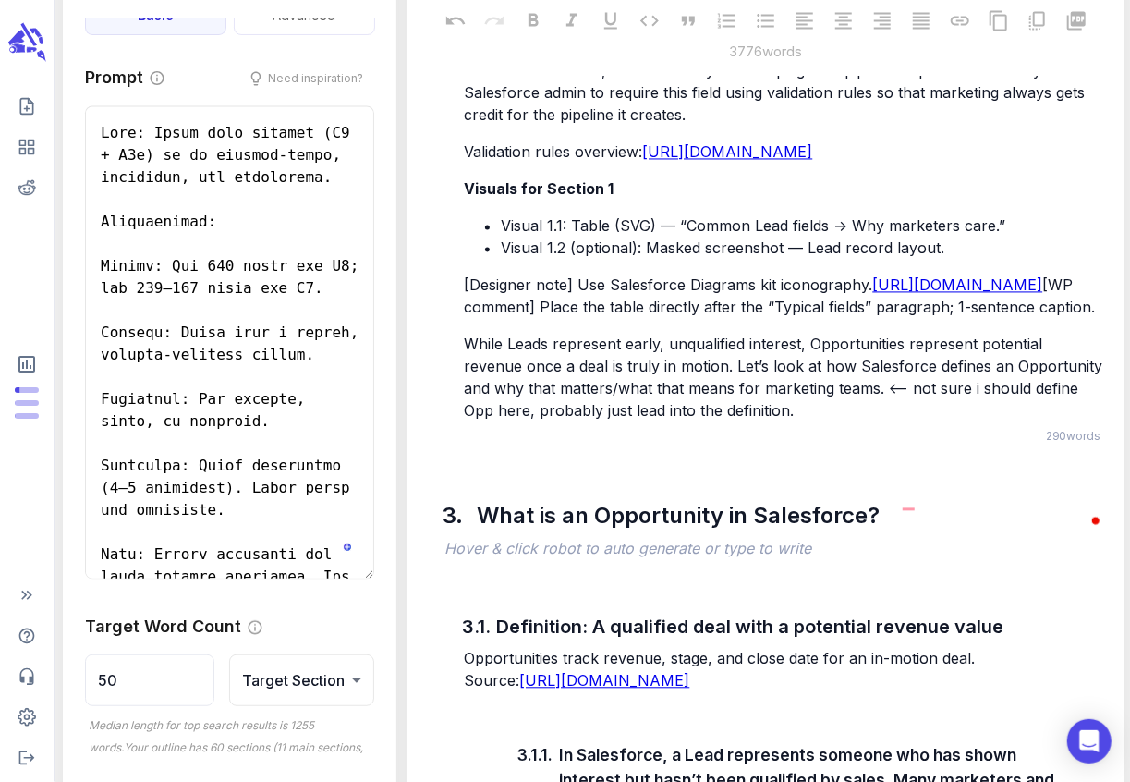
scroll to position [5090, 0]
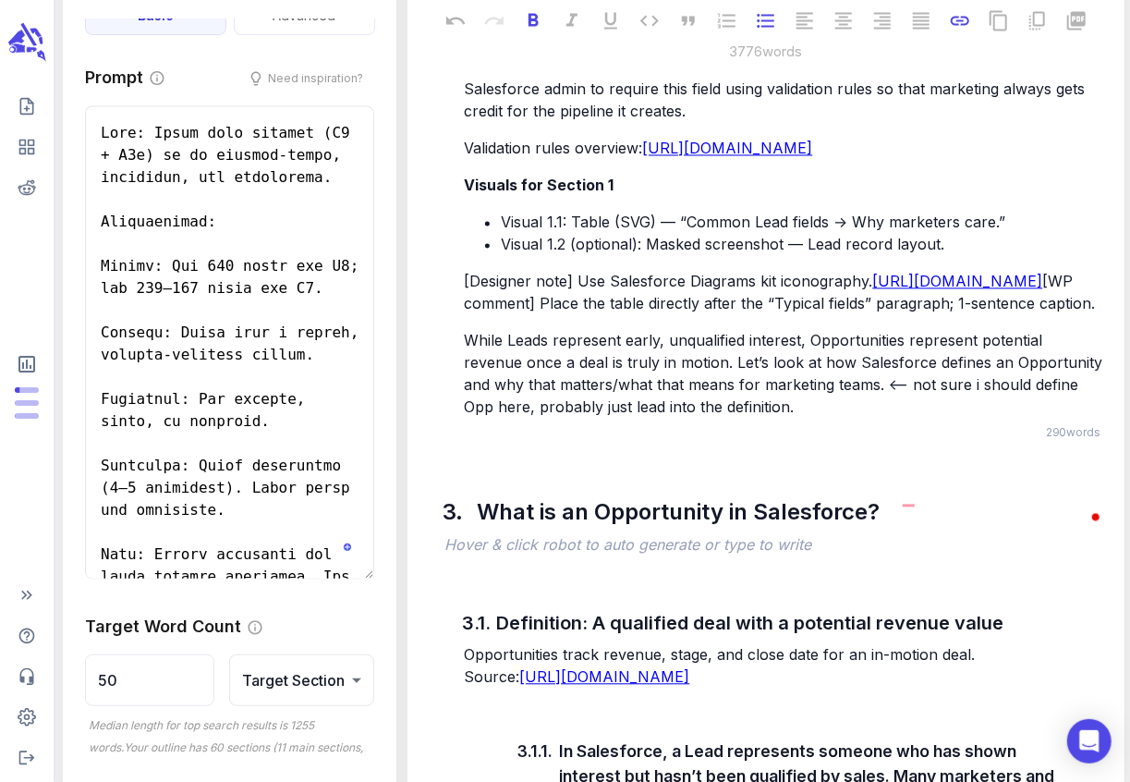
drag, startPoint x: 536, startPoint y: 535, endPoint x: 466, endPoint y: 372, distance: 177.1
click at [466, 372] on div "A Lead’s status indicates its current stage in the pre-sales journey (or progre…" at bounding box center [784, 22] width 648 height 794
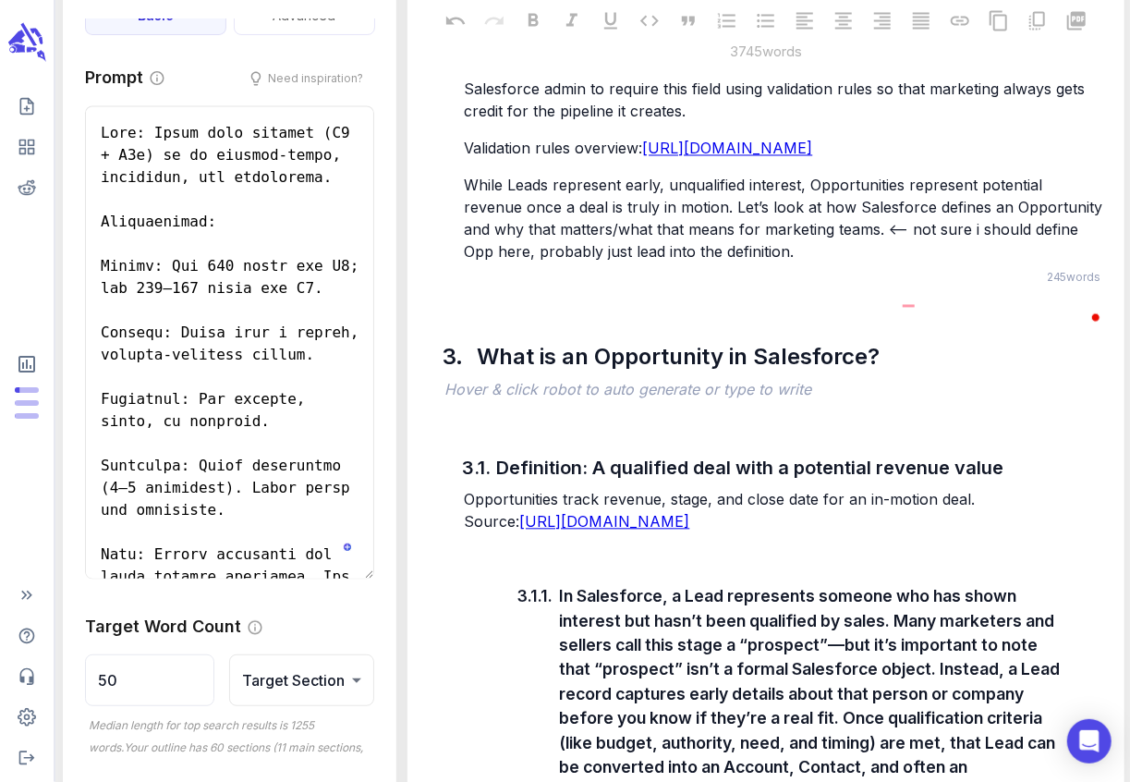
click at [744, 262] on p "While Leads represent early, unqualified interest, Opportunities represent pote…" at bounding box center [784, 218] width 640 height 89
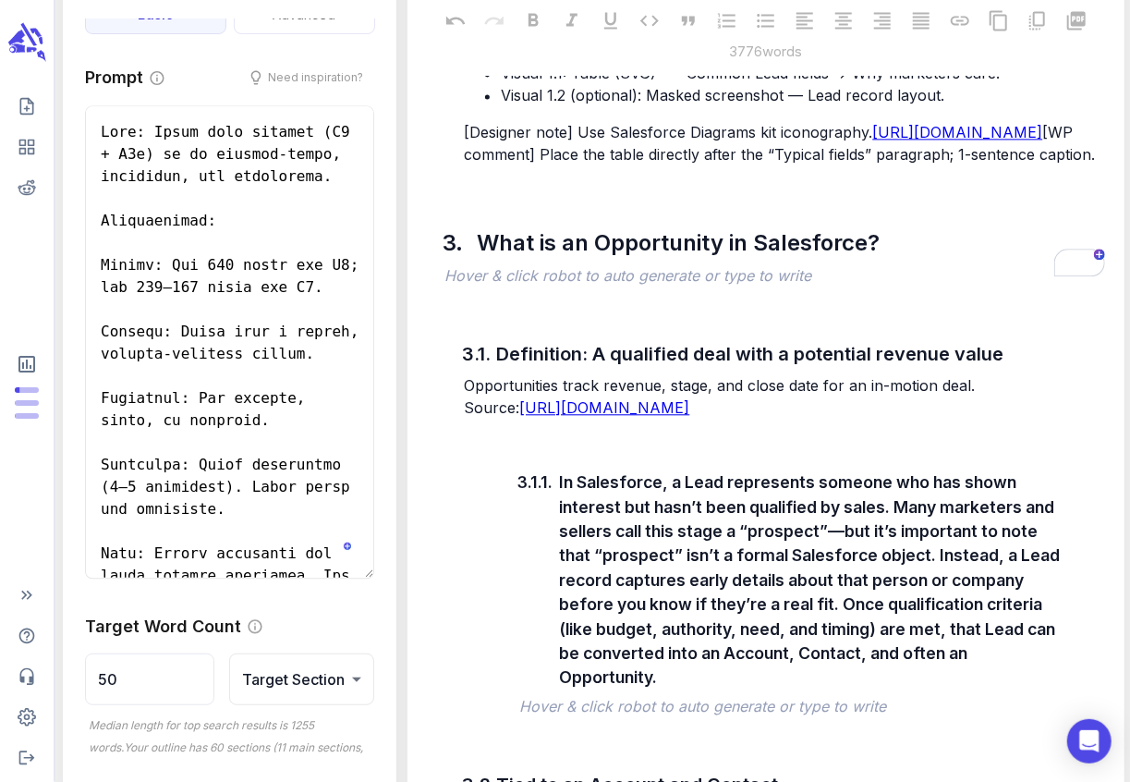
scroll to position [5476, 0]
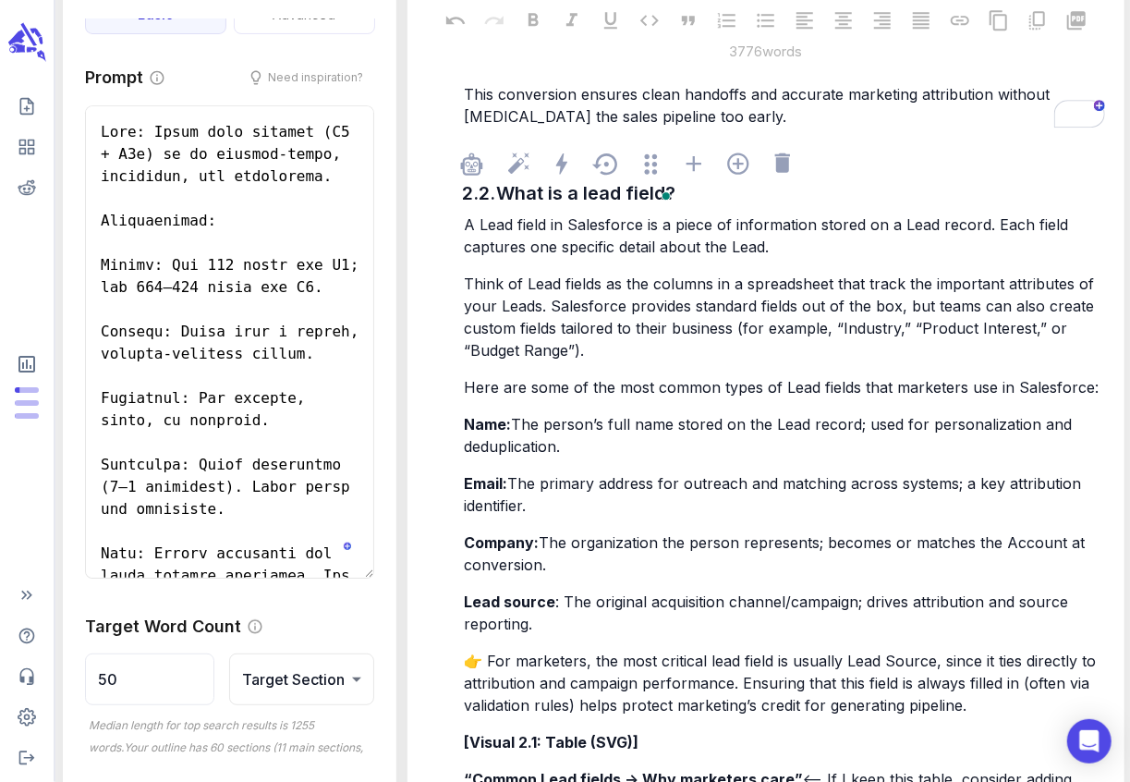
scroll to position [2625, 0]
click at [612, 358] on p "Think of Lead fields as the columns in a spreadsheet that track the important a…" at bounding box center [784, 316] width 640 height 89
click at [603, 349] on p "Think of Lead fields as the columns in a spreadsheet that track the important a…" at bounding box center [784, 316] width 640 height 89
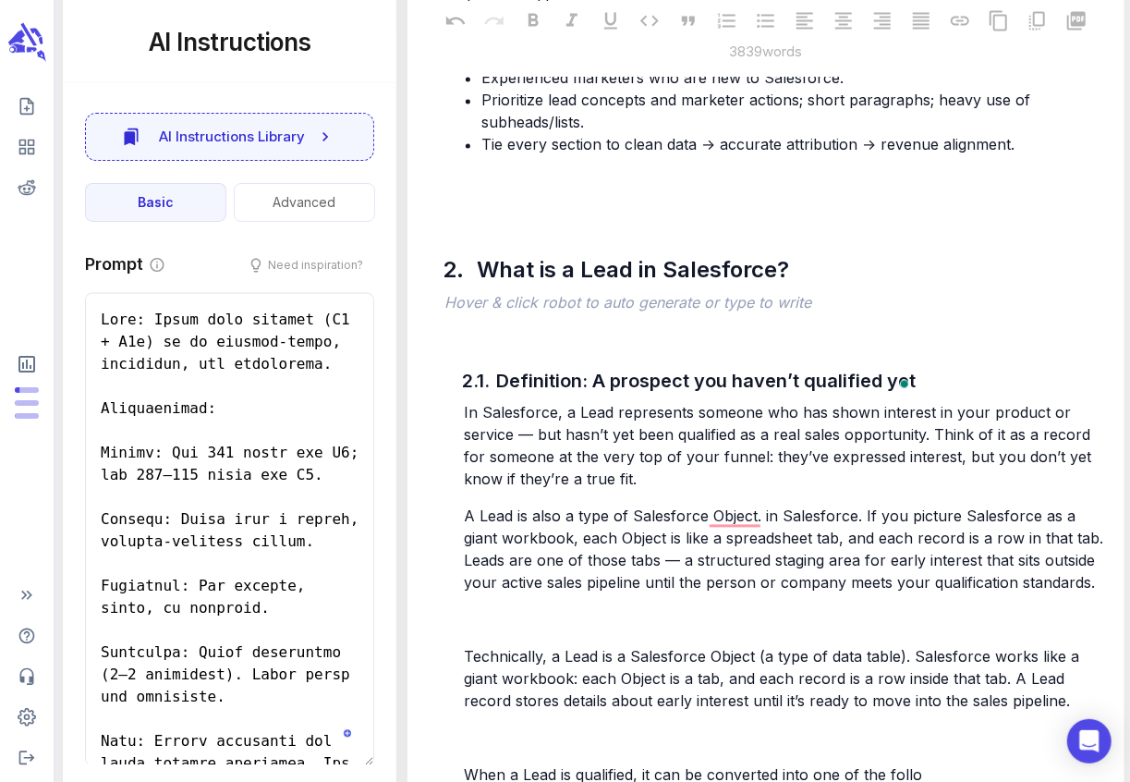
scroll to position [187, 0]
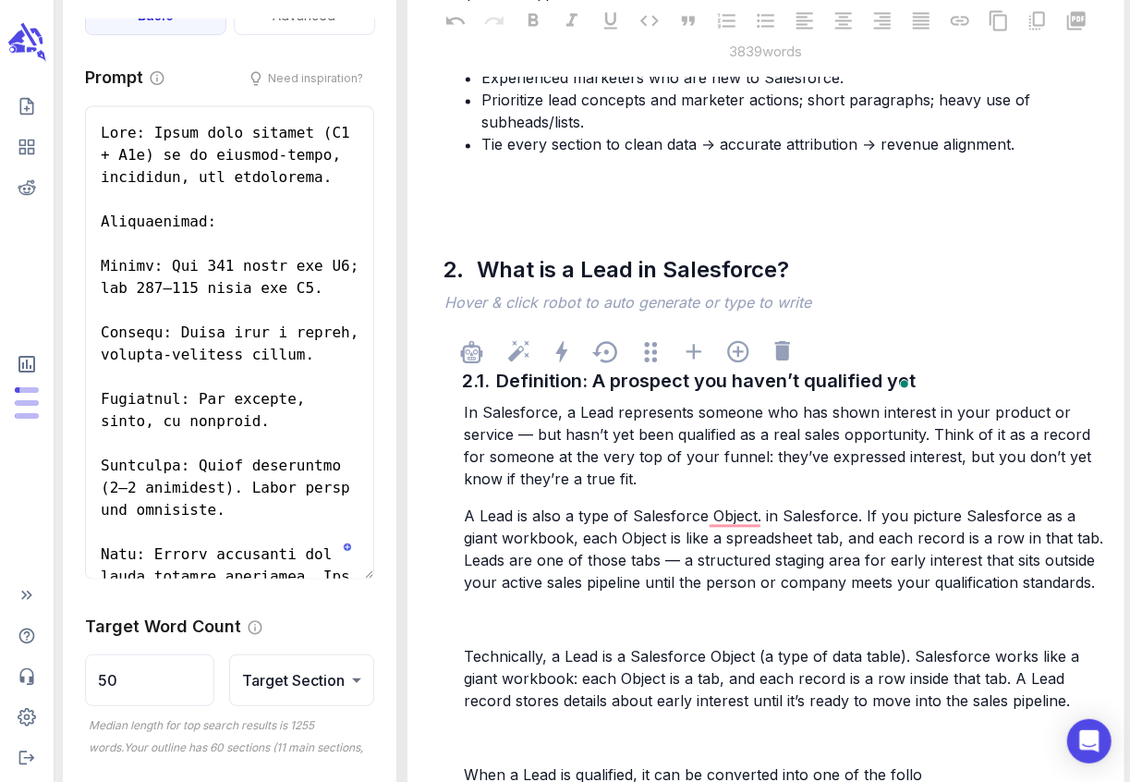
click at [1061, 584] on p "A Lead is also a type of Salesforce Object. in Salesforce. If you picture Sales…" at bounding box center [784, 549] width 640 height 89
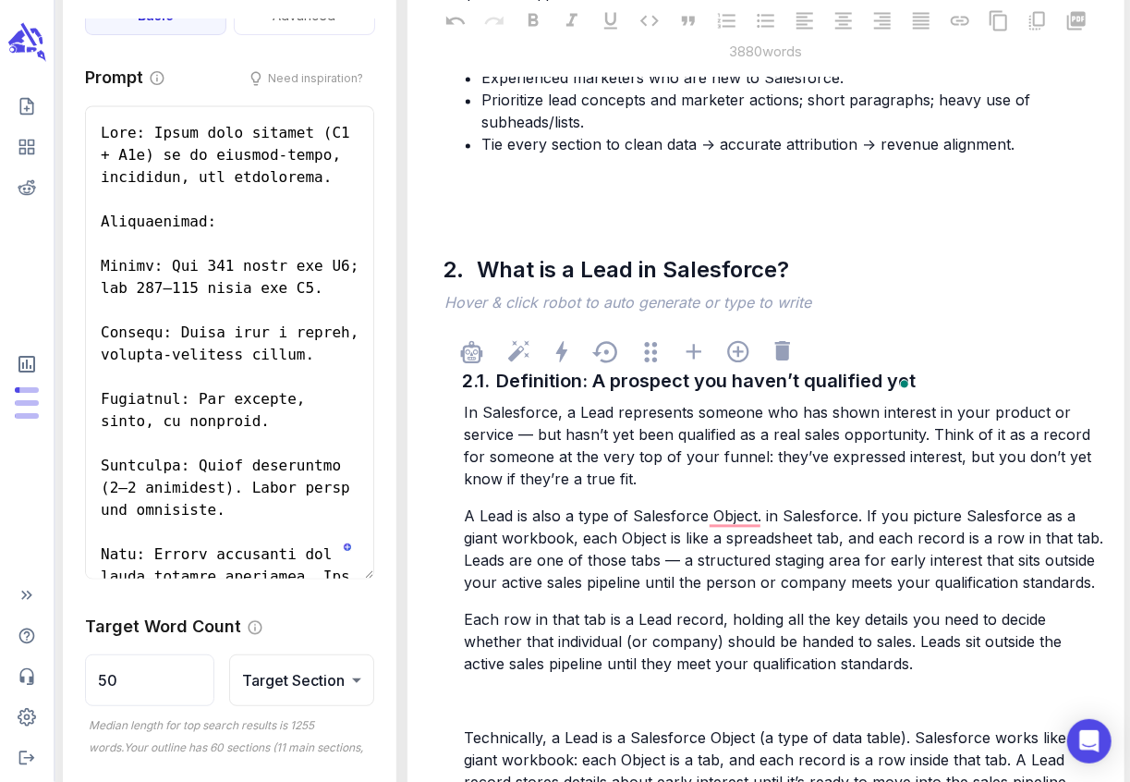
click at [499, 707] on p "﻿" at bounding box center [784, 701] width 640 height 22
click at [467, 735] on span "Technically, a Lead is a Salesforce Object (a type of data table). Salesforce w…" at bounding box center [774, 760] width 620 height 63
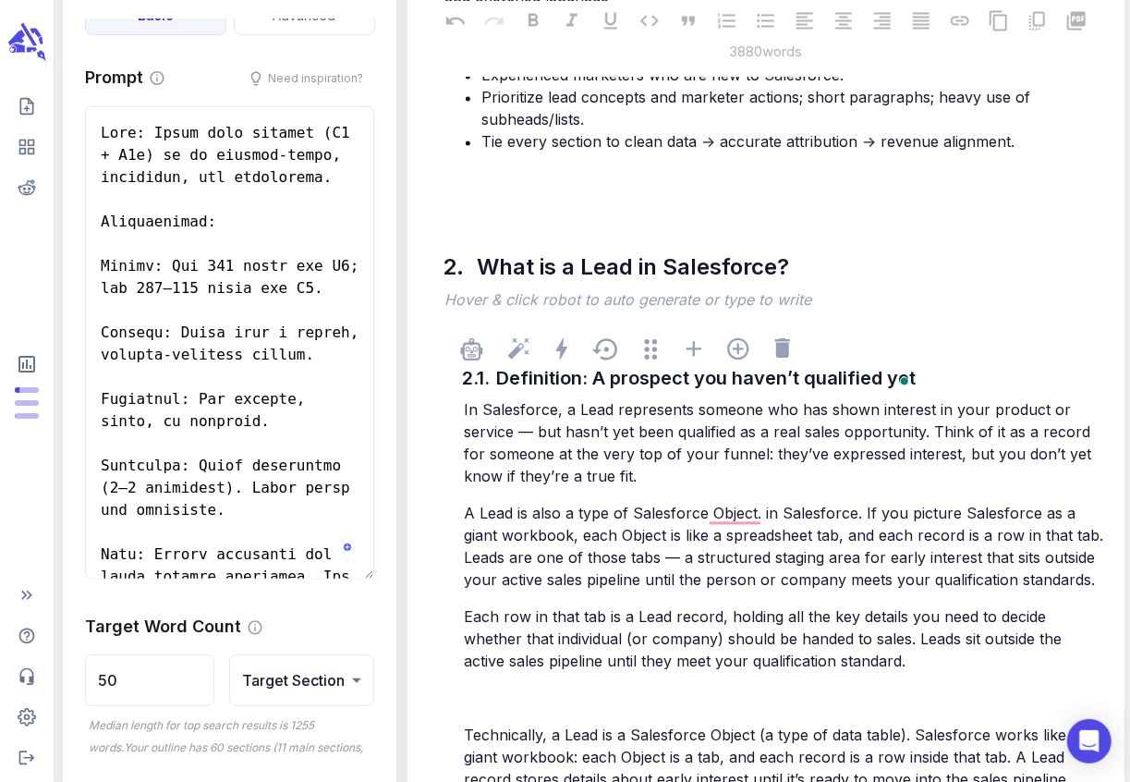
scroll to position [2222, 0]
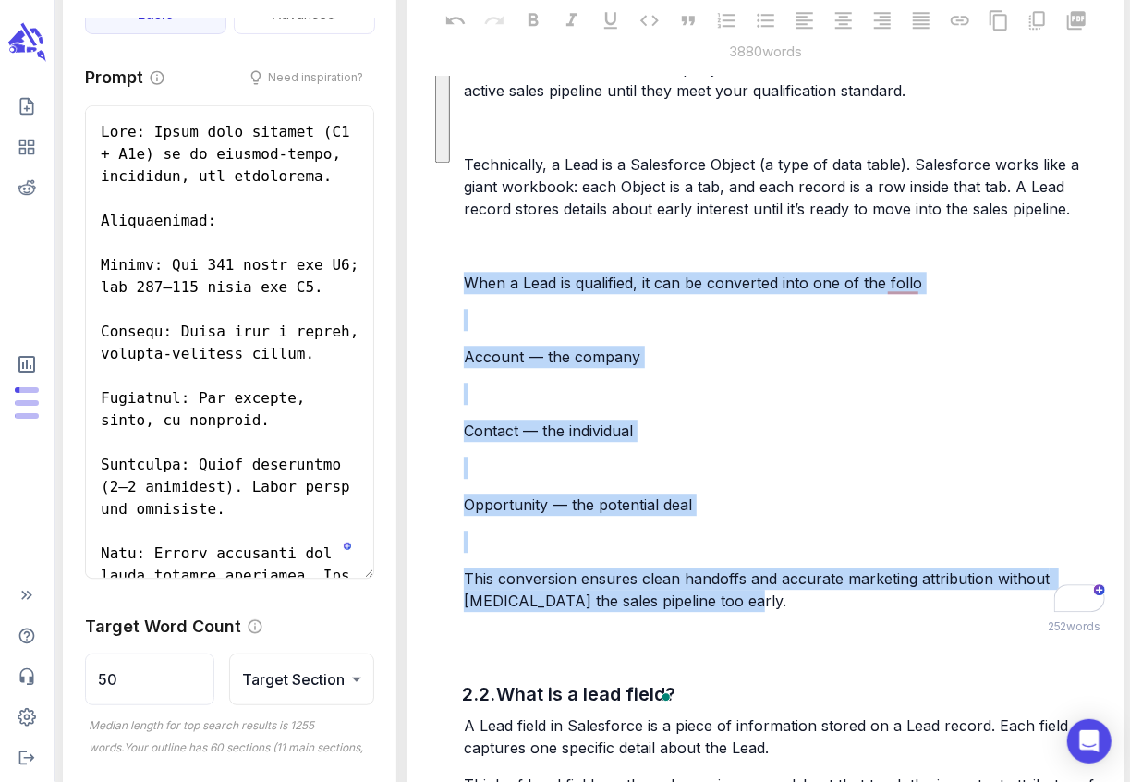
drag, startPoint x: 468, startPoint y: 285, endPoint x: 739, endPoint y: 597, distance: 413.2
click at [739, 597] on div "In Salesforce, a Lead represents someone who has shown interest in your product…" at bounding box center [784, 219] width 648 height 787
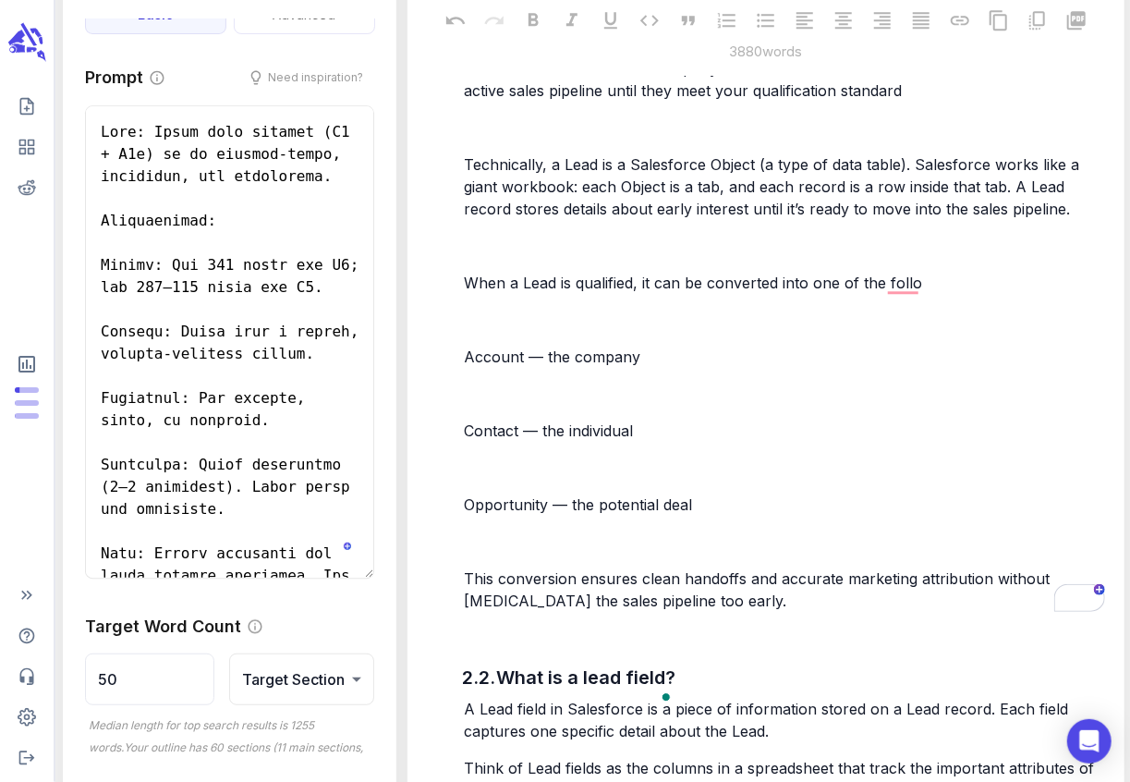
drag, startPoint x: 730, startPoint y: 604, endPoint x: 644, endPoint y: 425, distance: 198.7
click at [644, 425] on div "In Salesforce, a Lead represents someone who has shown interest in your product…" at bounding box center [784, 219] width 648 height 787
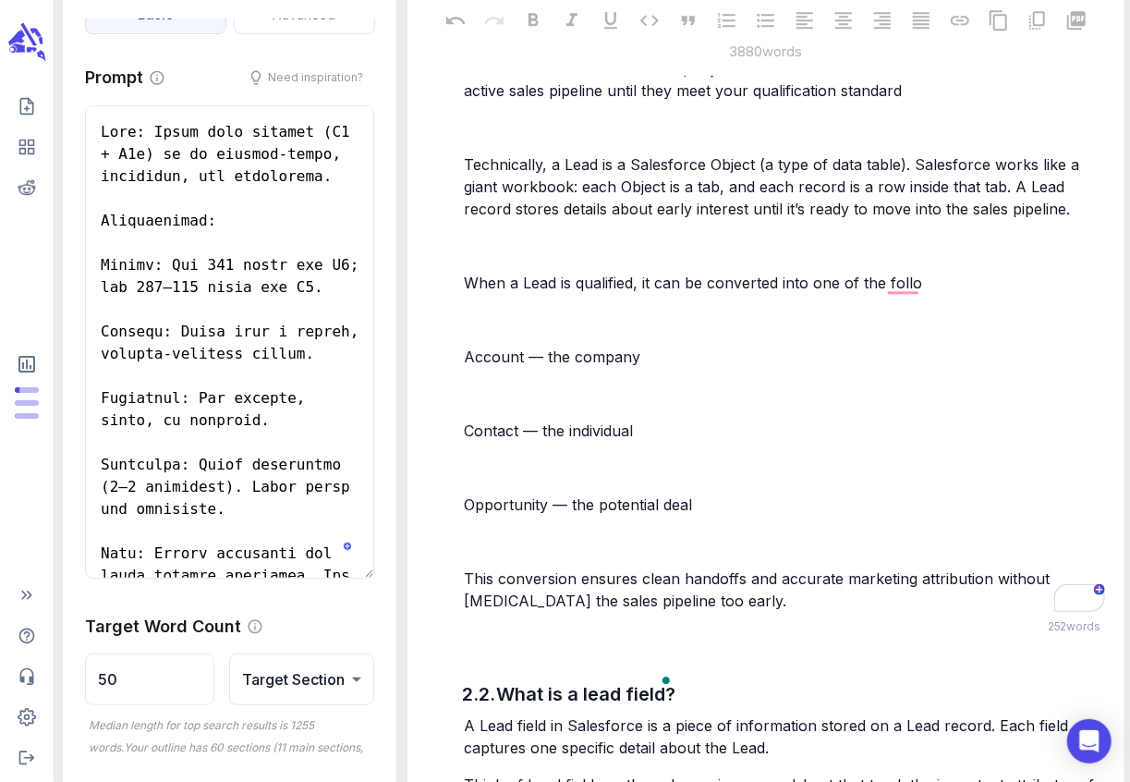
click at [742, 604] on p "This conversion ensures clean handoffs and accurate marketing attribution witho…" at bounding box center [784, 589] width 640 height 44
click at [1065, 595] on div "Rewrite with Grammarly" at bounding box center [1068, 597] width 20 height 21
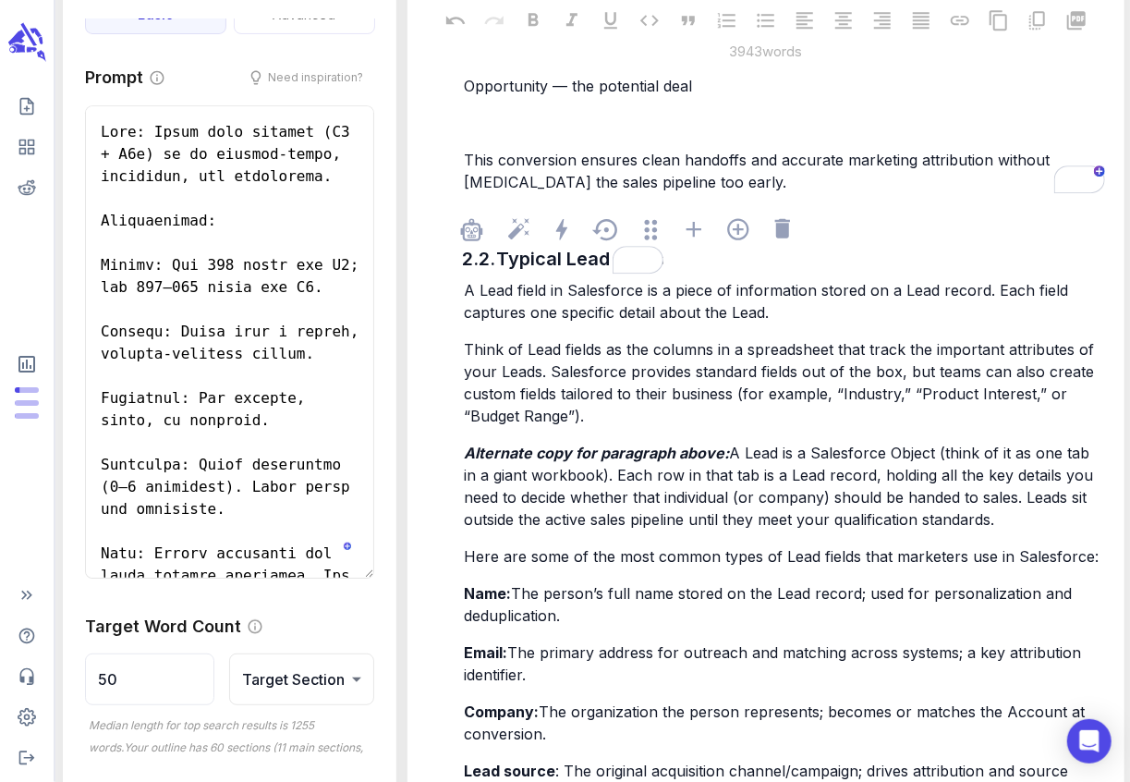
scroll to position [2534, 0]
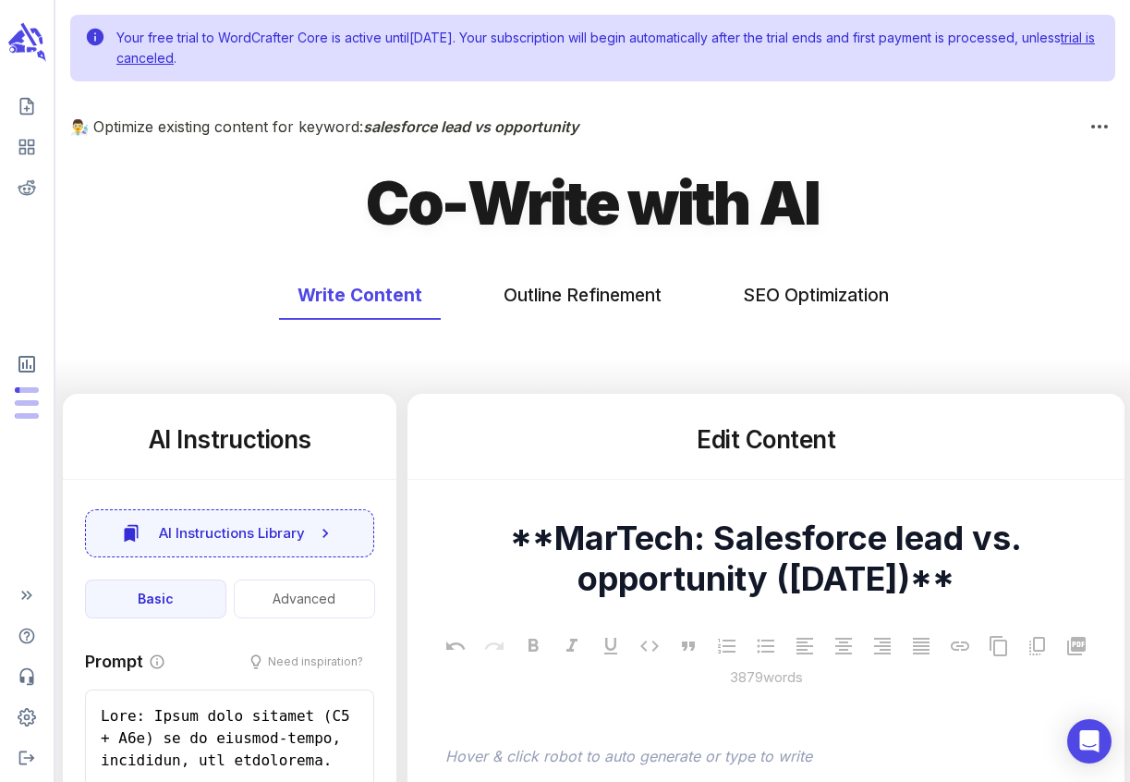
scroll to position [2628, 0]
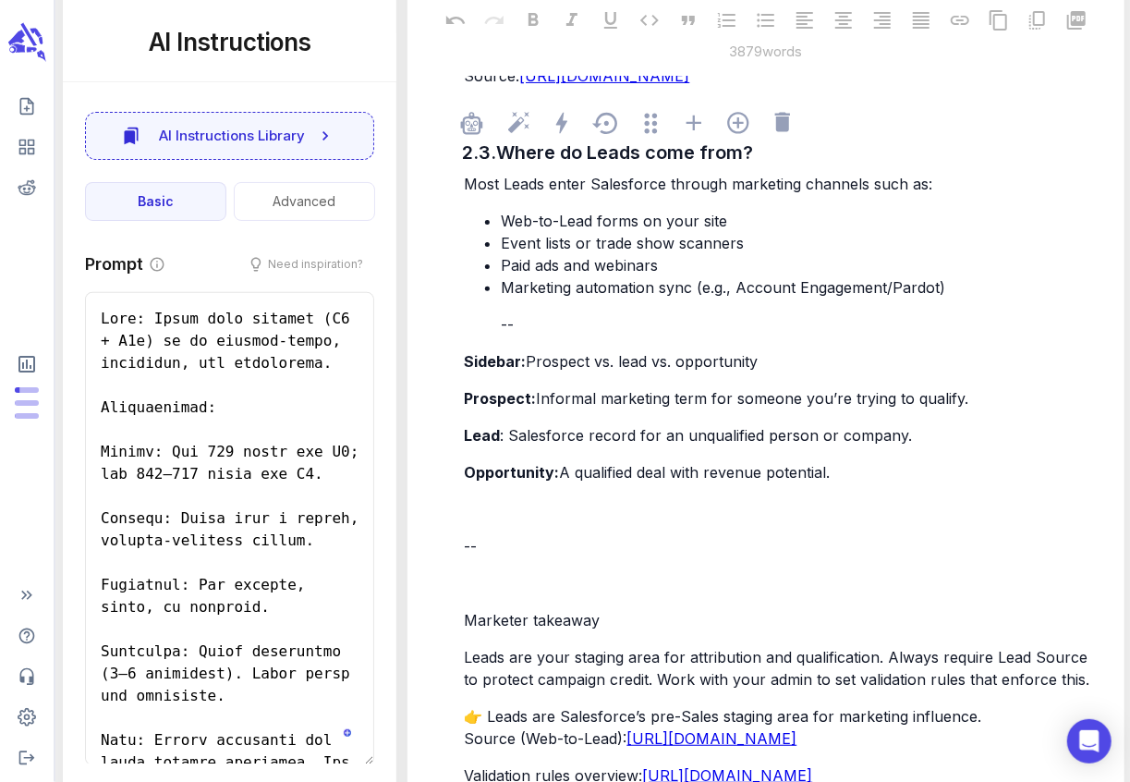
drag, startPoint x: 468, startPoint y: 209, endPoint x: 577, endPoint y: 298, distance: 141.1
click at [577, 298] on div "Most Leads enter Salesforce through marketing channels such as: Web-to-Lead for…" at bounding box center [784, 557] width 648 height 772
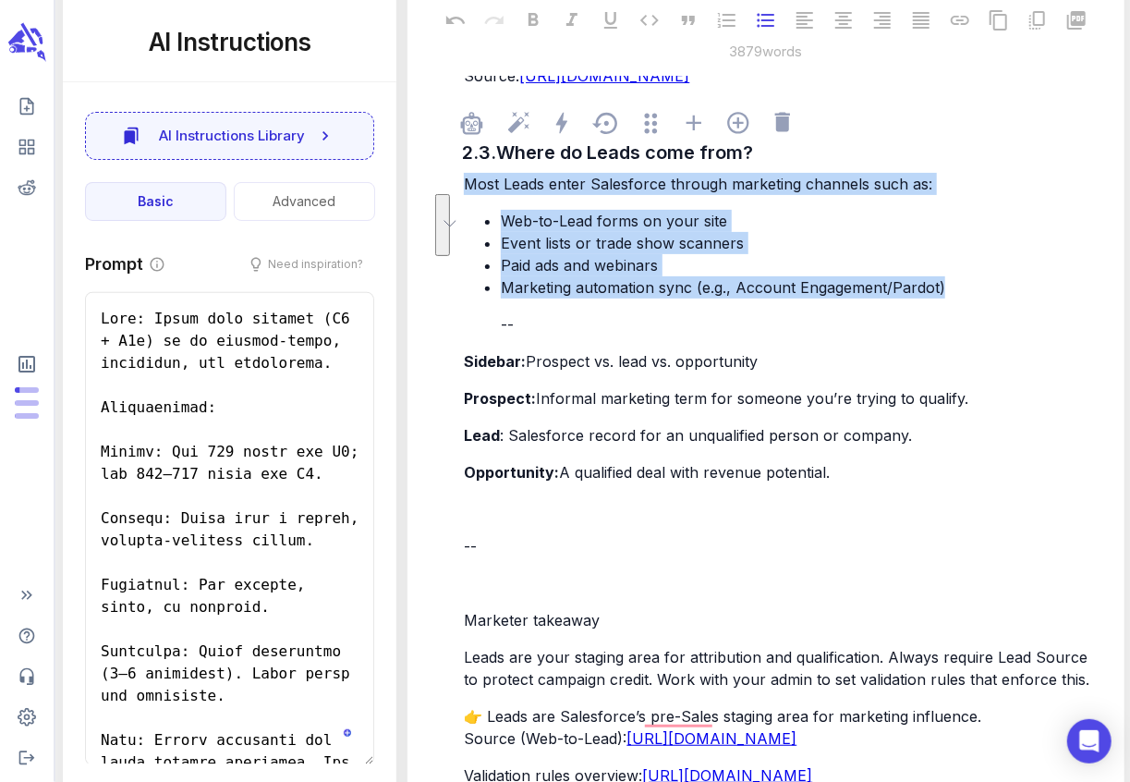
drag, startPoint x: 959, startPoint y: 312, endPoint x: 462, endPoint y: 201, distance: 509.2
click at [462, 201] on div "Most Leads enter Salesforce through marketing channels such as: Web-to-Lead for…" at bounding box center [784, 557] width 648 height 772
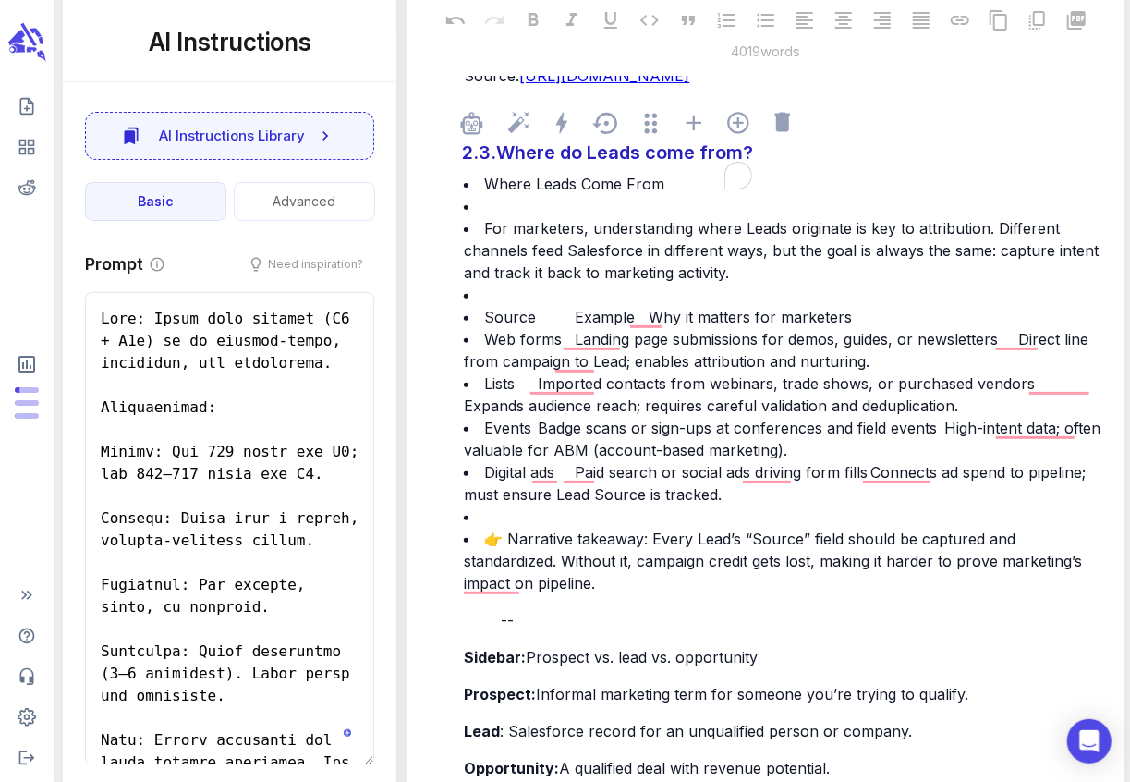
click at [563, 171] on div "Where do Leads come from?" at bounding box center [624, 152] width 266 height 37
drag, startPoint x: 486, startPoint y: 251, endPoint x: 455, endPoint y: 224, distance: 41.2
click at [455, 224] on div "2.1. Definition: A prospect you haven’t qualified yet In Salesforce, a Lead rep…" at bounding box center [765, 279] width 686 height 3706
click at [485, 248] on span "For marketers, understanding where Leads originate is key to attribution. Diffe…" at bounding box center [783, 250] width 639 height 63
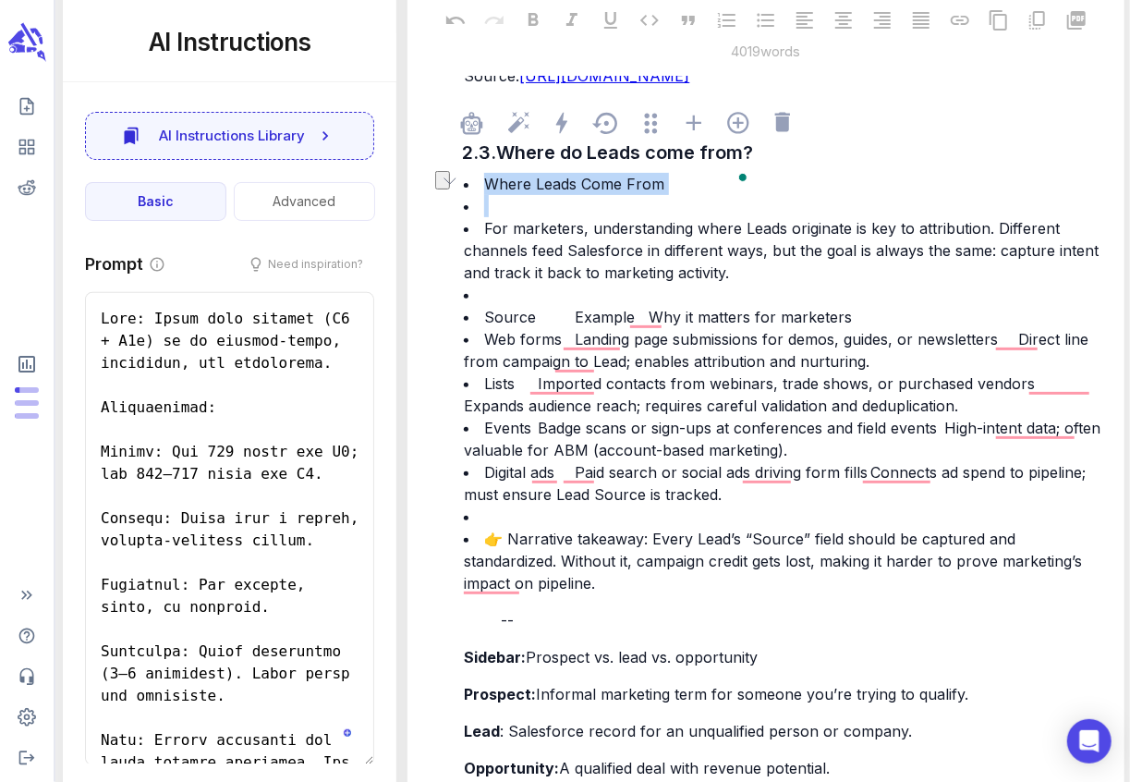
drag, startPoint x: 485, startPoint y: 248, endPoint x: 463, endPoint y: 203, distance: 49.6
click at [463, 203] on div "Where Leads Come From ﻿ For marketers, understanding where Leads originate is k…" at bounding box center [784, 705] width 648 height 1068
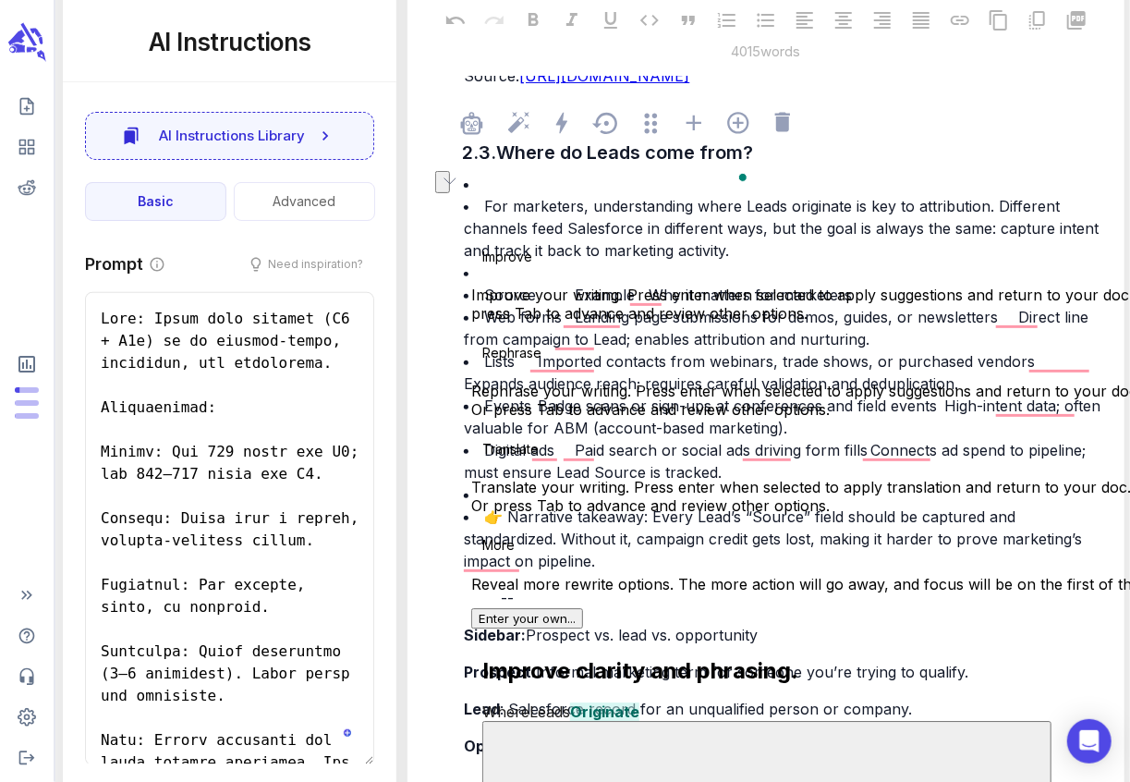
click at [497, 195] on li "﻿" at bounding box center [784, 184] width 640 height 22
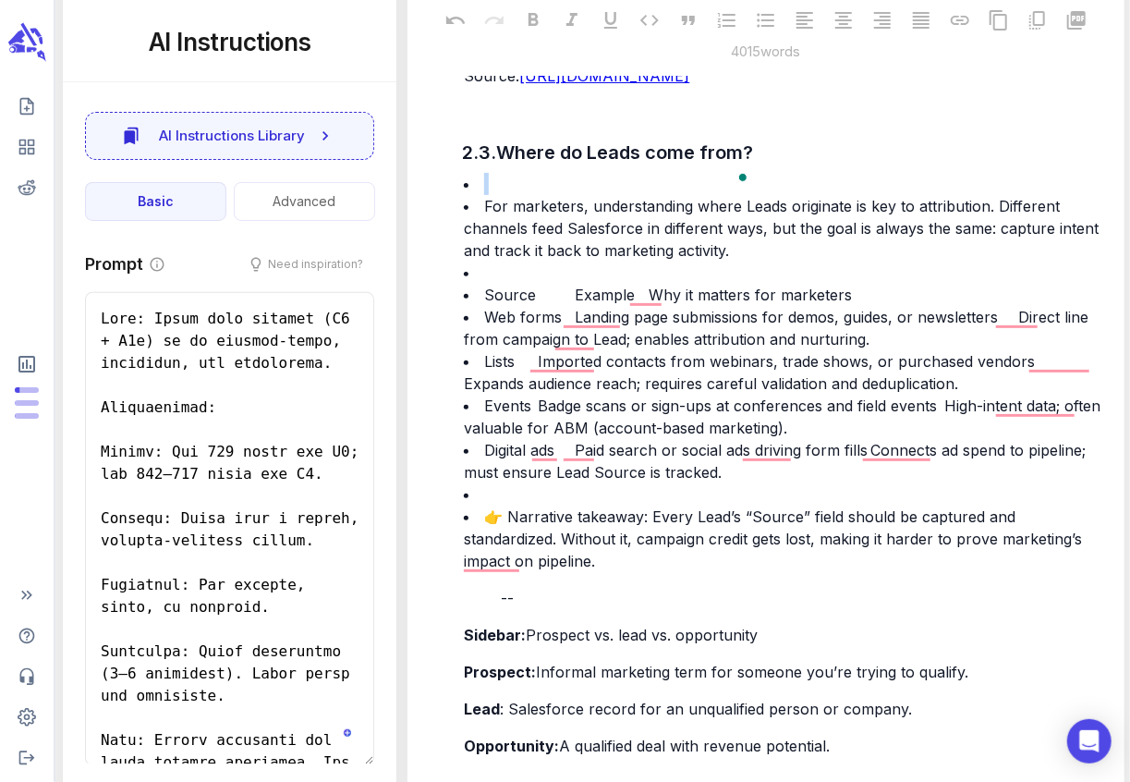
drag, startPoint x: 486, startPoint y: 227, endPoint x: 457, endPoint y: 205, distance: 36.2
click at [457, 205] on div "2.1. Definition: A prospect you haven’t qualified yet In Salesforce, a Lead rep…" at bounding box center [765, 268] width 686 height 3684
click at [465, 195] on li "﻿" at bounding box center [784, 184] width 640 height 22
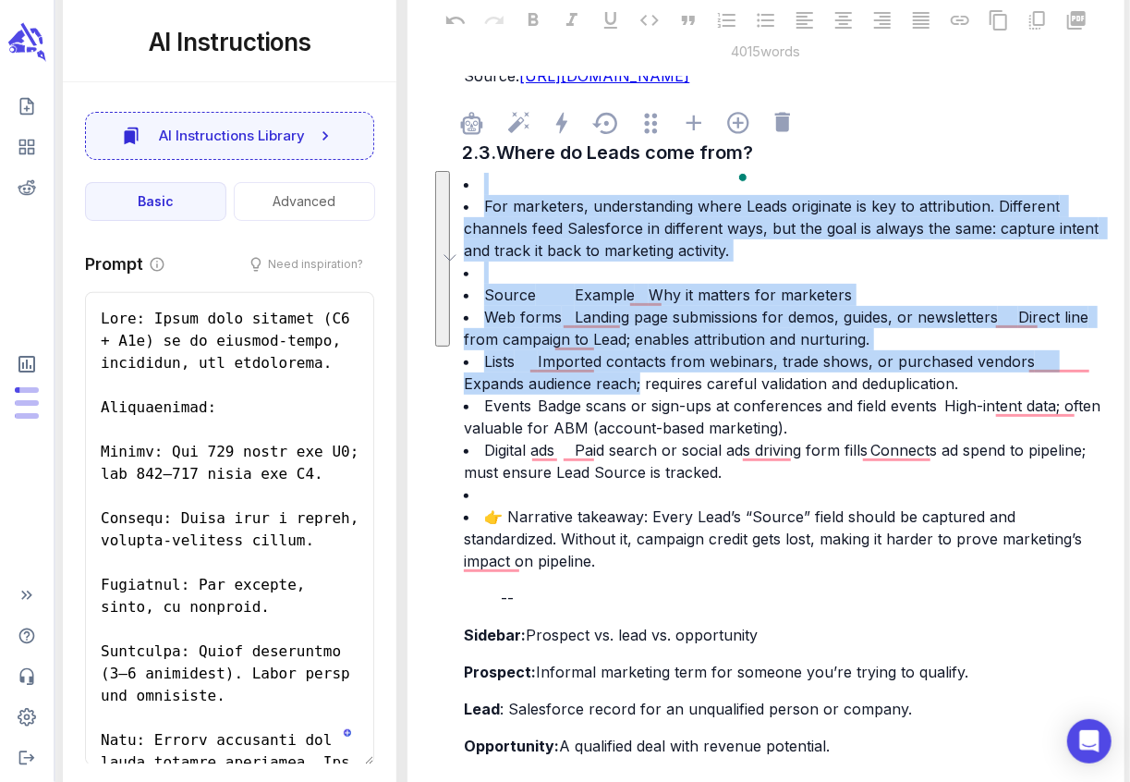
drag, startPoint x: 464, startPoint y: 205, endPoint x: 575, endPoint y: 402, distance: 225.8
click at [575, 402] on div "﻿ For marketers, understanding where Leads originate is key to attribution. Dif…" at bounding box center [784, 694] width 648 height 1046
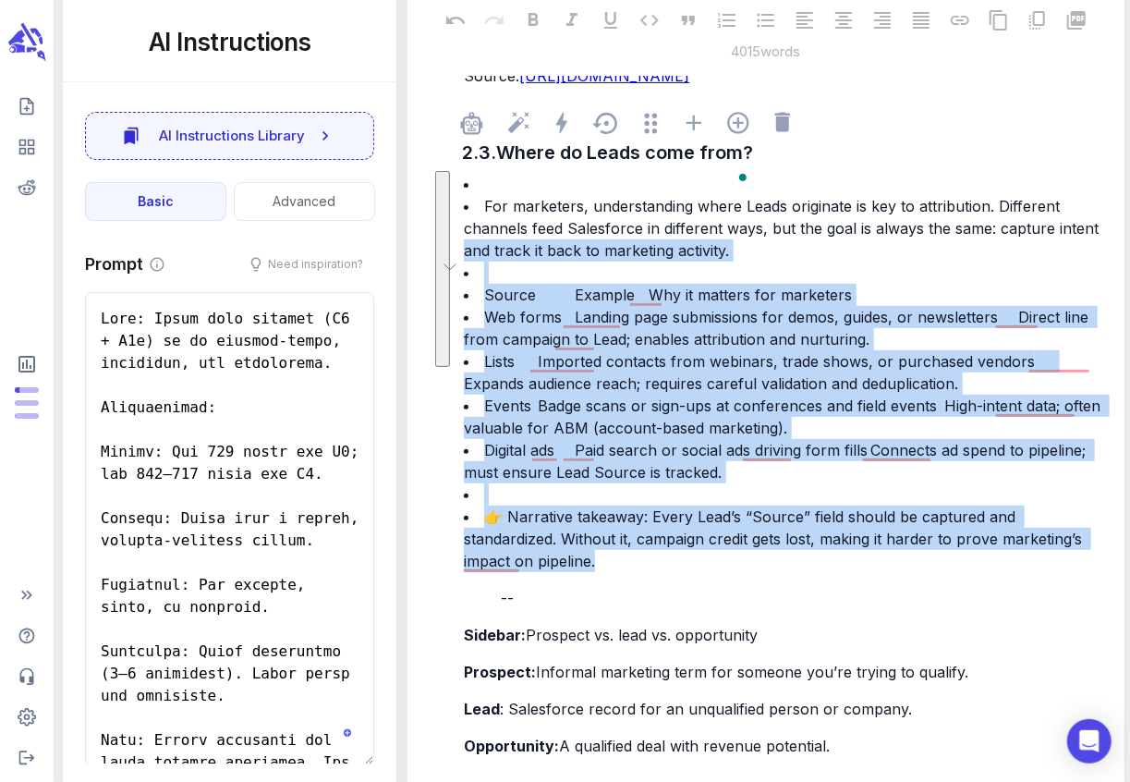
drag, startPoint x: 536, startPoint y: 584, endPoint x: 424, endPoint y: 275, distance: 328.2
click at [424, 275] on div "2.1. Definition: A prospect you haven’t qualified yet In Salesforce, a Lead rep…" at bounding box center [765, 268] width 686 height 3684
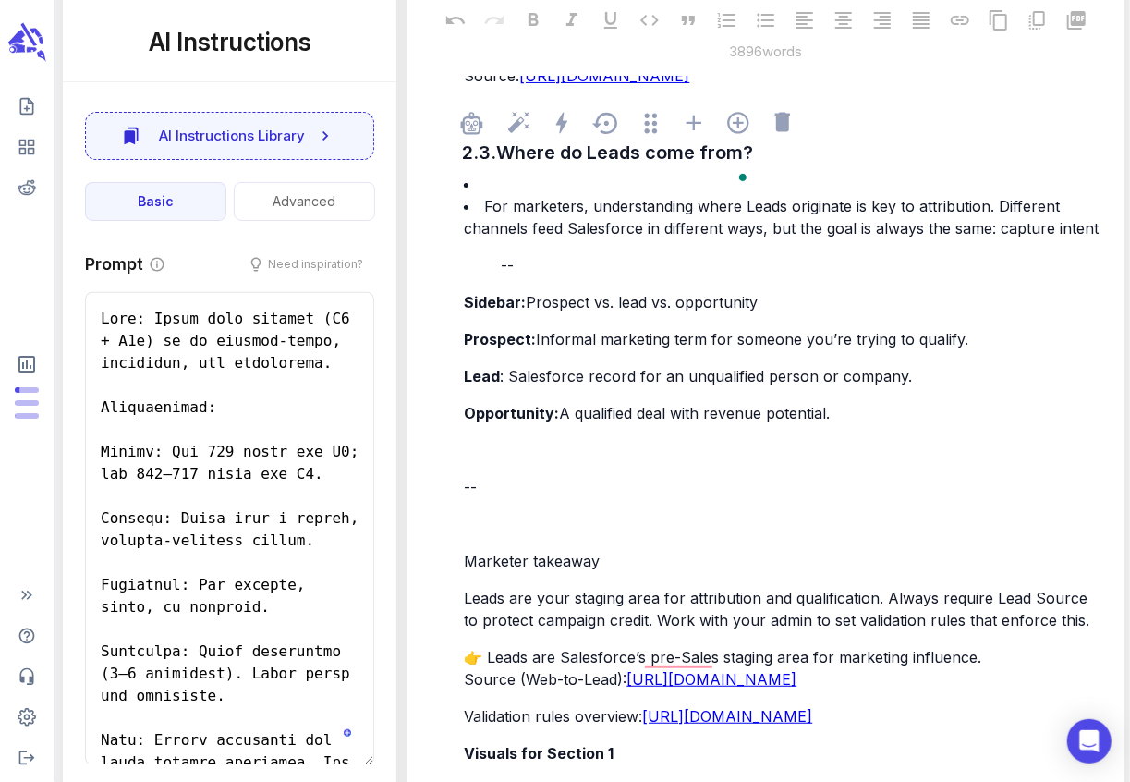
click at [820, 385] on span ": Salesforce record for an unqualified person or company." at bounding box center [706, 376] width 412 height 18
drag, startPoint x: 837, startPoint y: 436, endPoint x: 782, endPoint y: 412, distance: 60.4
click at [782, 412] on div "﻿ For marketers, understanding where Leads originate is key to attribution. Dif…" at bounding box center [784, 527] width 648 height 713
drag, startPoint x: 1097, startPoint y: 250, endPoint x: 459, endPoint y: 204, distance: 639.1
click at [459, 204] on div "2.3. Where do Leads come from? ﻿ For marketers, understanding where Leads origi…" at bounding box center [783, 499] width 649 height 803
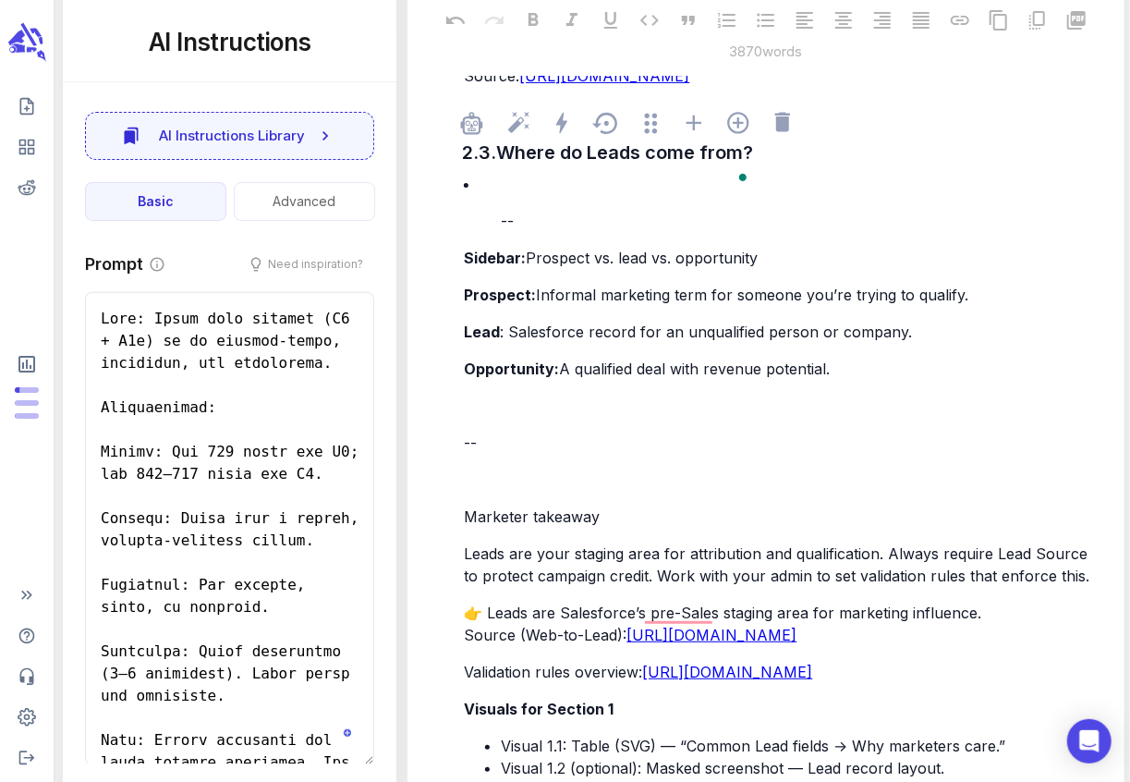
drag, startPoint x: 477, startPoint y: 204, endPoint x: 438, endPoint y: 204, distance: 38.8
click at [438, 204] on div "2.1. Definition: A prospect you haven’t qualified yet In Salesforce, a Lead rep…" at bounding box center [765, 79] width 686 height 3307
click at [479, 195] on p "﻿" at bounding box center [784, 184] width 640 height 22
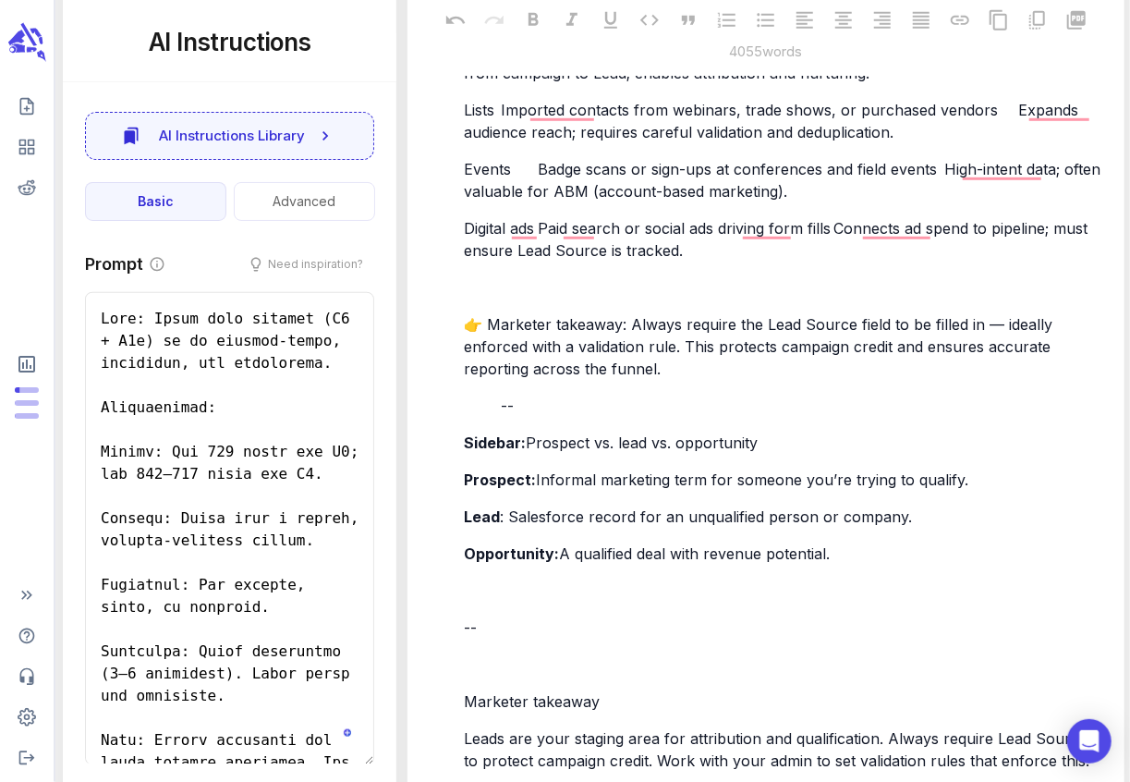
scroll to position [3356, 0]
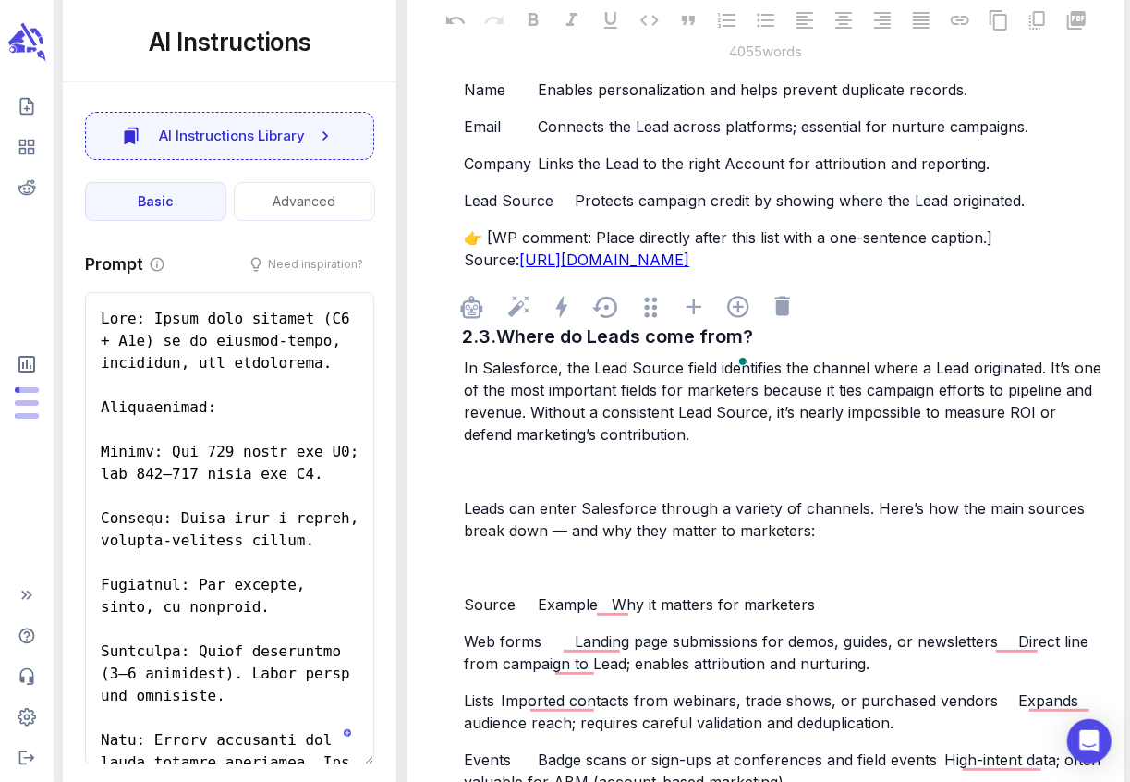
click at [465, 392] on span "In Salesforce, the Lead Source field identifies the channel where a Lead origin…" at bounding box center [785, 400] width 642 height 85
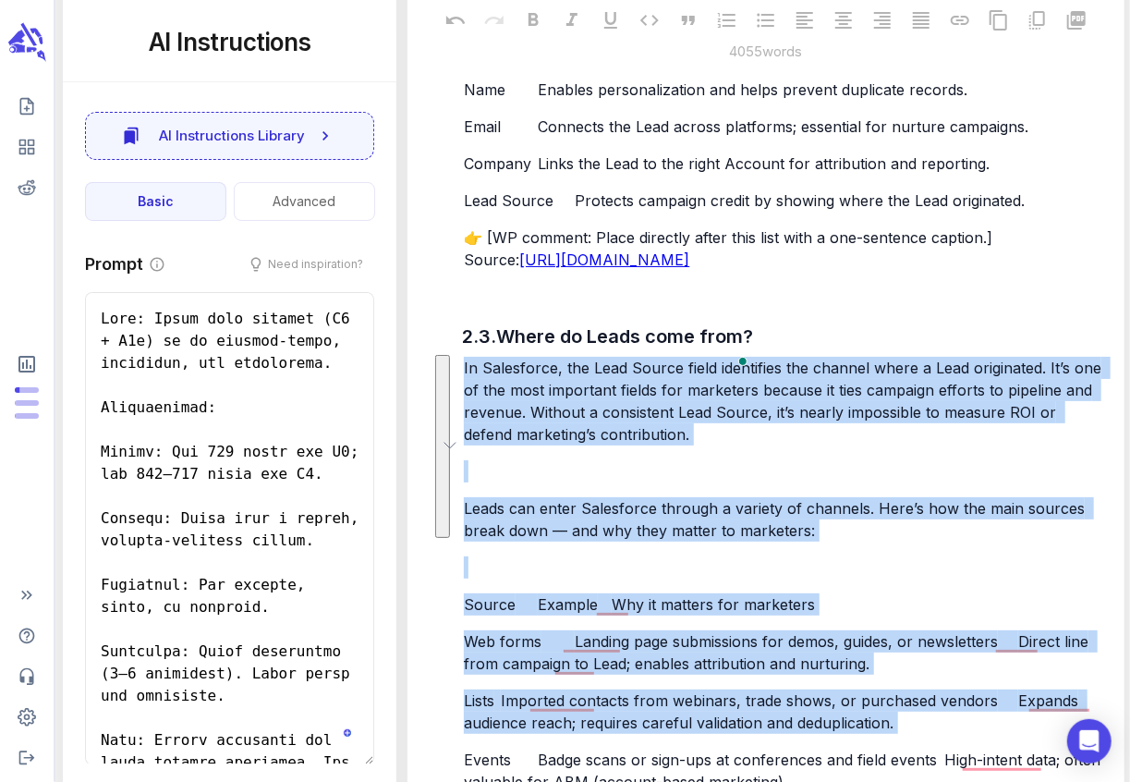
scroll to position [3729, 0]
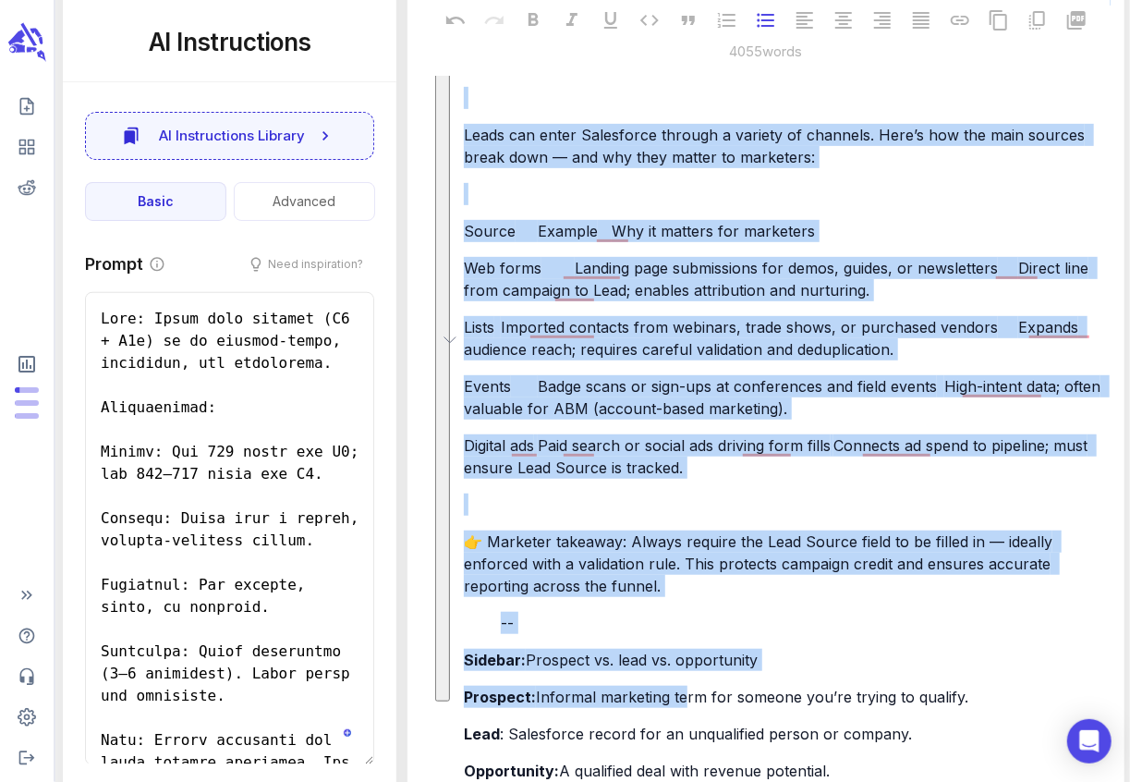
drag, startPoint x: 464, startPoint y: 388, endPoint x: 683, endPoint y: 721, distance: 398.9
click at [684, 722] on div "In Salesforce, the Lead Source field identifies the channel where a Lead origin…" at bounding box center [784, 612] width 648 height 1260
click at [480, 629] on div "In Salesforce, the Lead Source field identifies the channel where a Lead origin…" at bounding box center [784, 612] width 648 height 1260
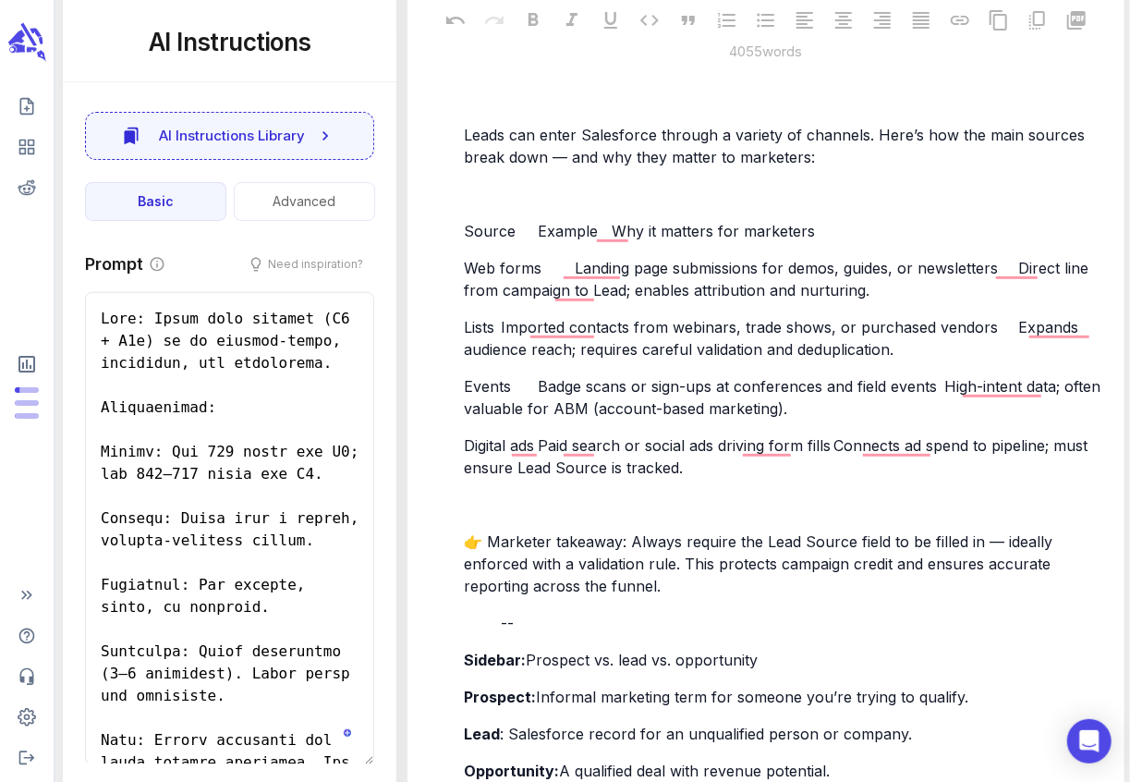
drag, startPoint x: 667, startPoint y: 610, endPoint x: 550, endPoint y: 382, distance: 255.7
click at [550, 382] on div "In Salesforce, the Lead Source field identifies the channel where a Lead origin…" at bounding box center [784, 612] width 648 height 1260
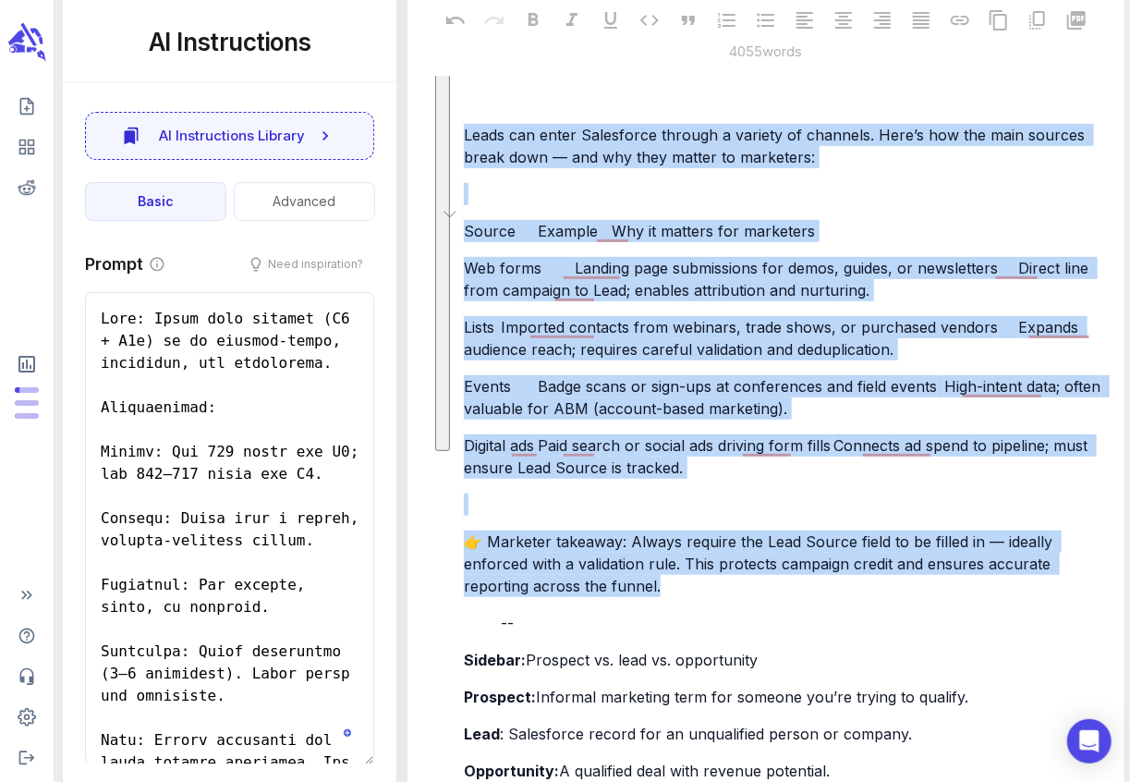
drag, startPoint x: 688, startPoint y: 609, endPoint x: 418, endPoint y: 139, distance: 542.5
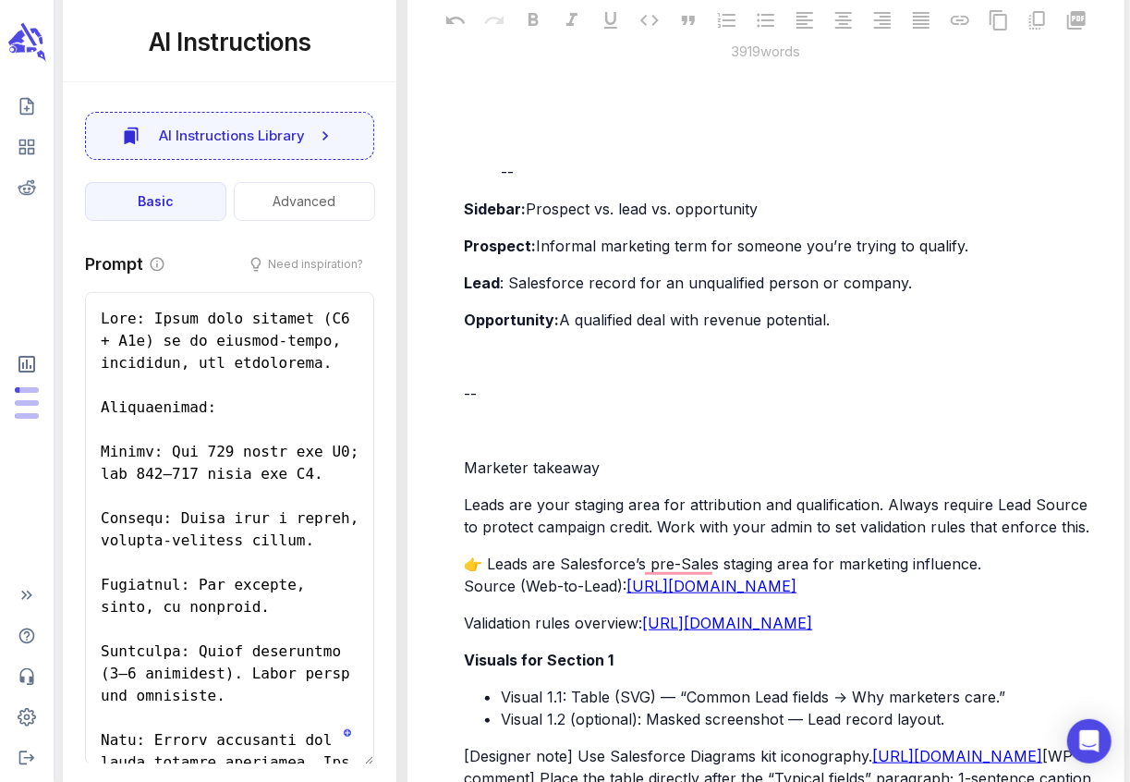
scroll to position [3544, 0]
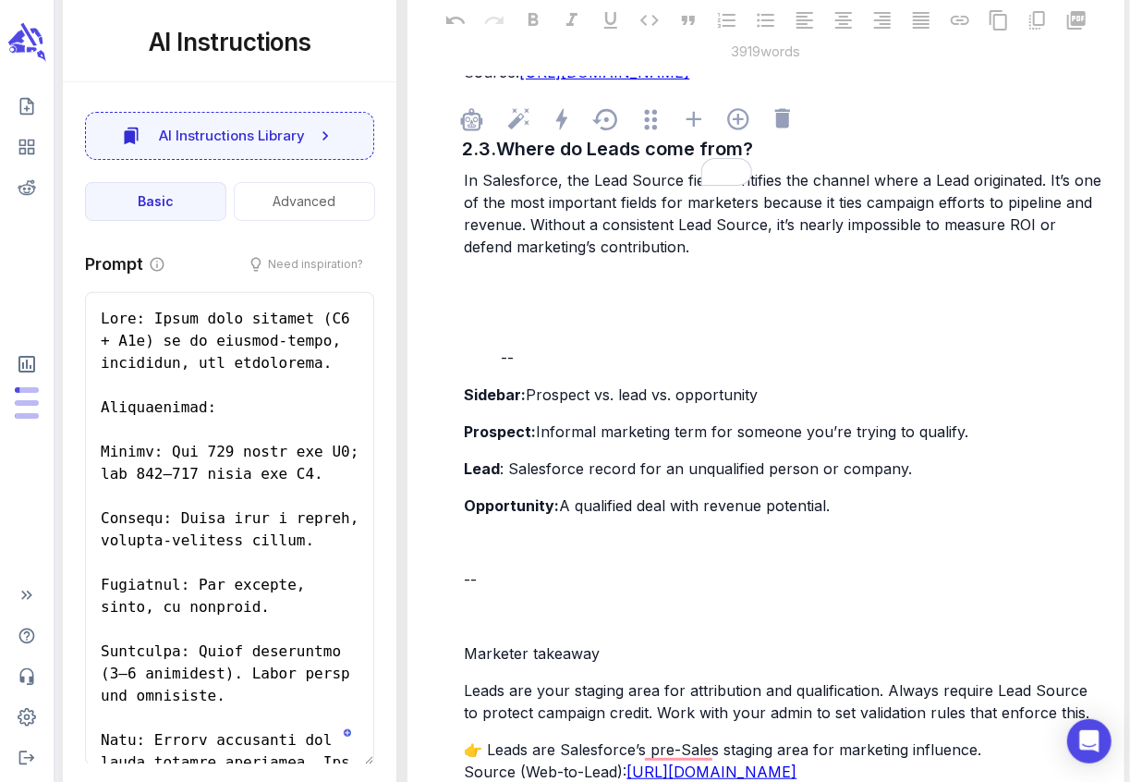
drag, startPoint x: 672, startPoint y: 276, endPoint x: 442, endPoint y: 175, distance: 250.6
click at [442, 175] on div "2.1. Definition: A prospect you haven’t qualified yet In Salesforce, a Lead rep…" at bounding box center [765, 146] width 686 height 3448
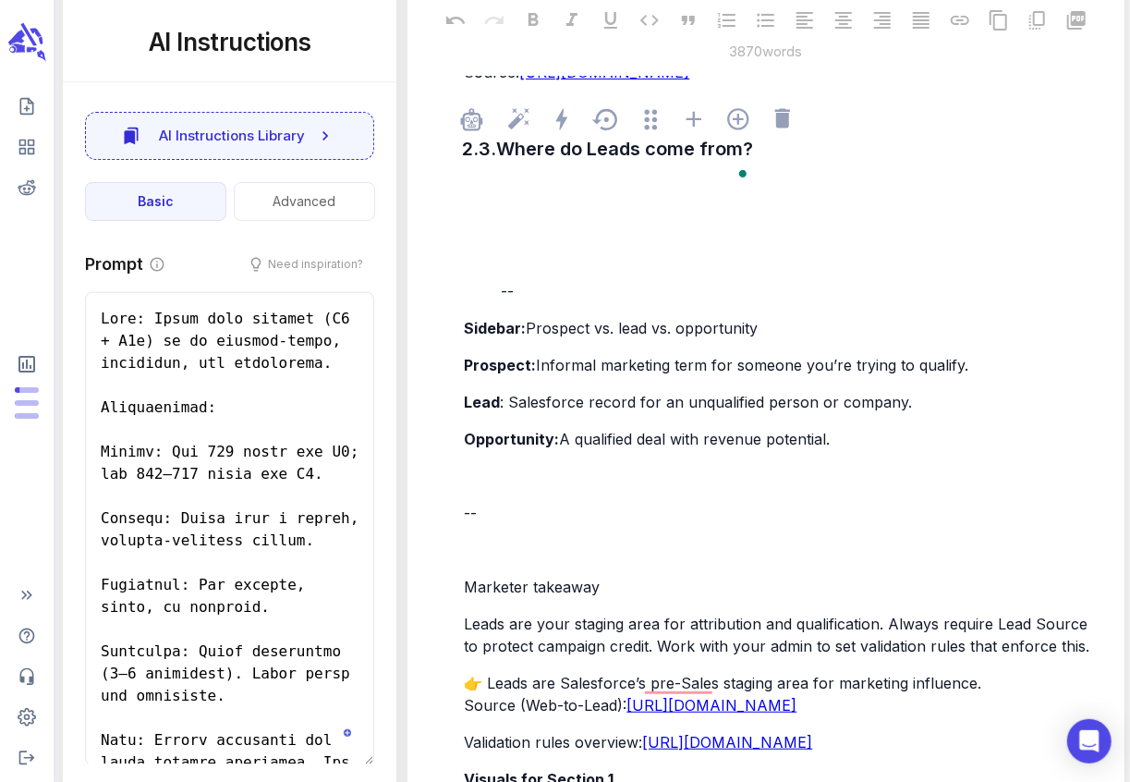
click at [485, 221] on div "﻿ ﻿ ﻿ -- Sidebar: Prospect vs. lead vs. opportunity Prospect: Informal marketin…" at bounding box center [784, 538] width 648 height 743
click at [472, 191] on p "﻿" at bounding box center [784, 180] width 640 height 22
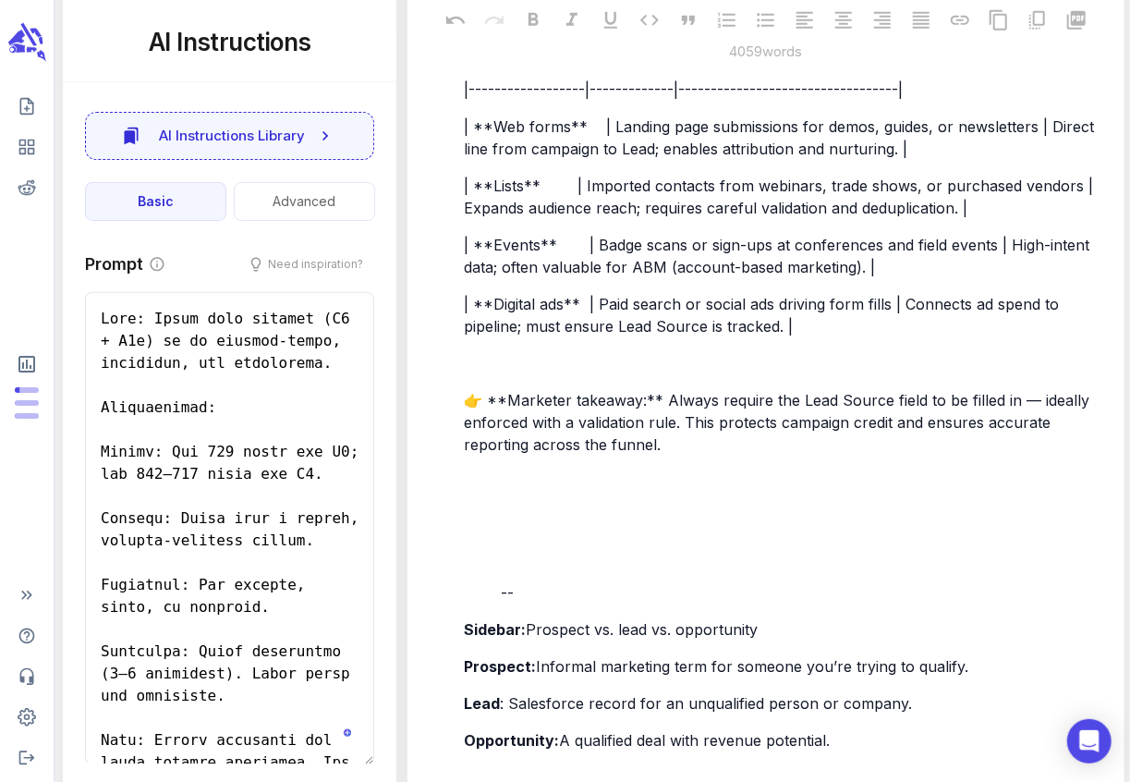
scroll to position [3976, 0]
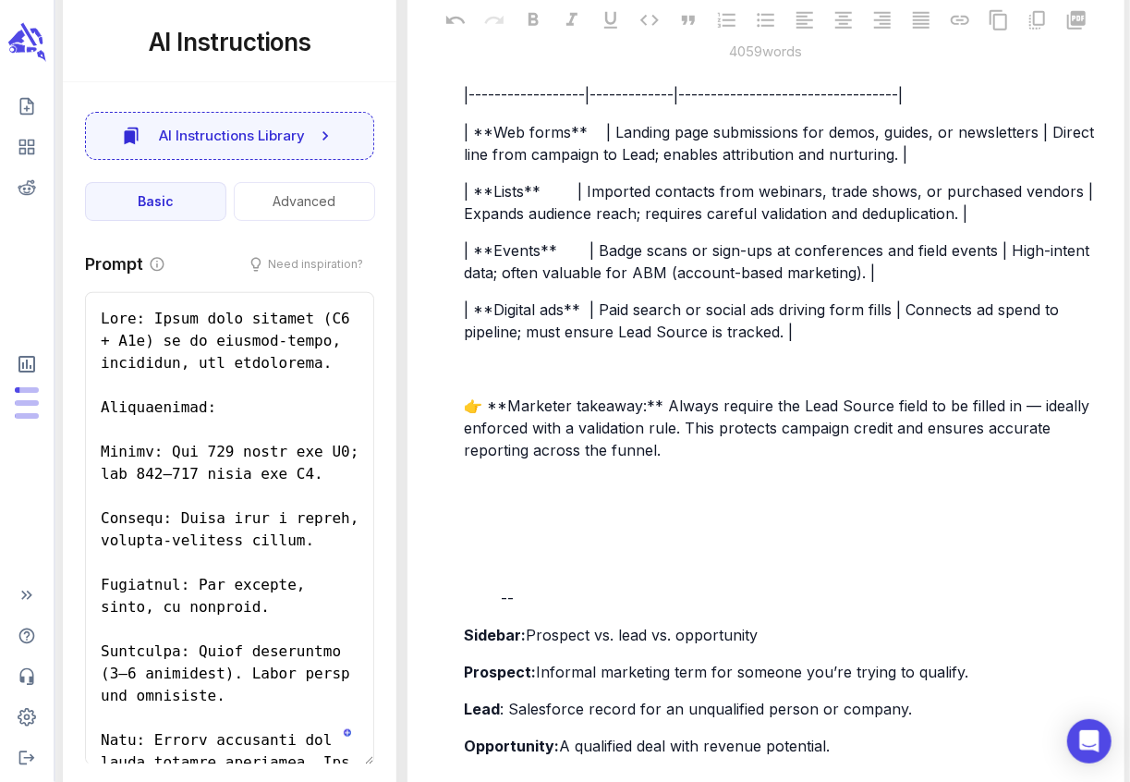
click at [441, 264] on div "2.1. Definition: A prospect you haven’t qualified yet In Salesforce, a Lead rep…" at bounding box center [765, 50] width 686 height 4120
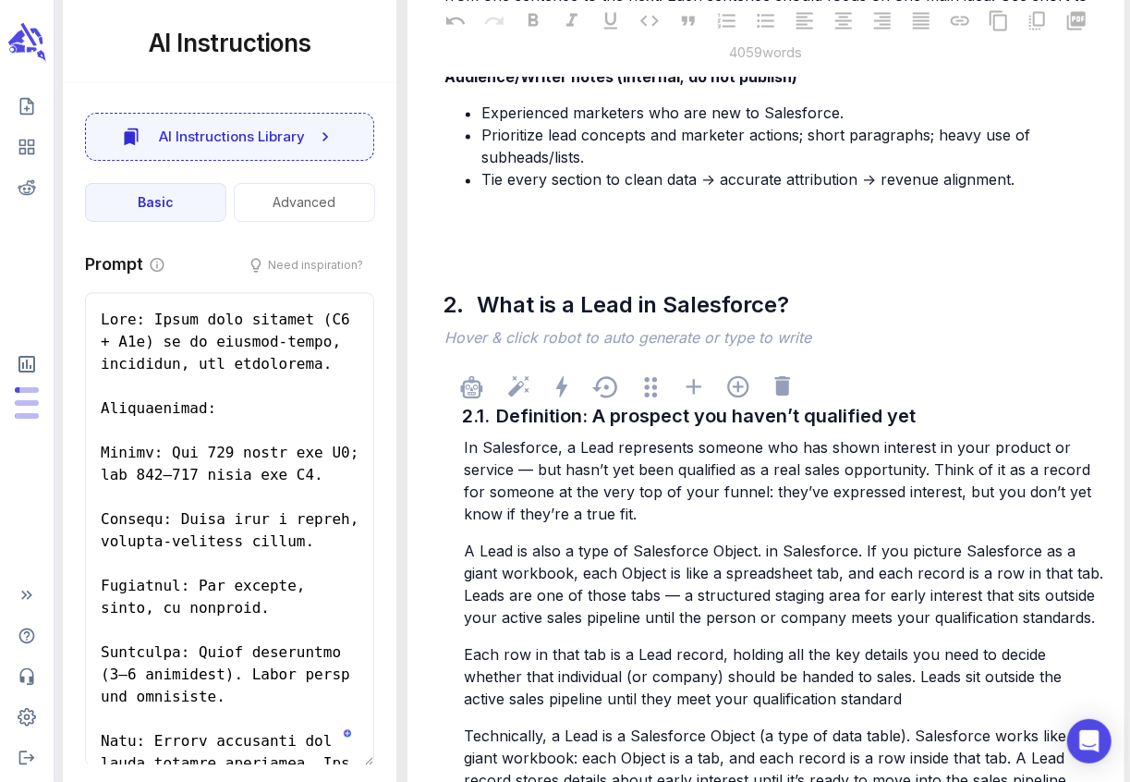
scroll to position [1570, 0]
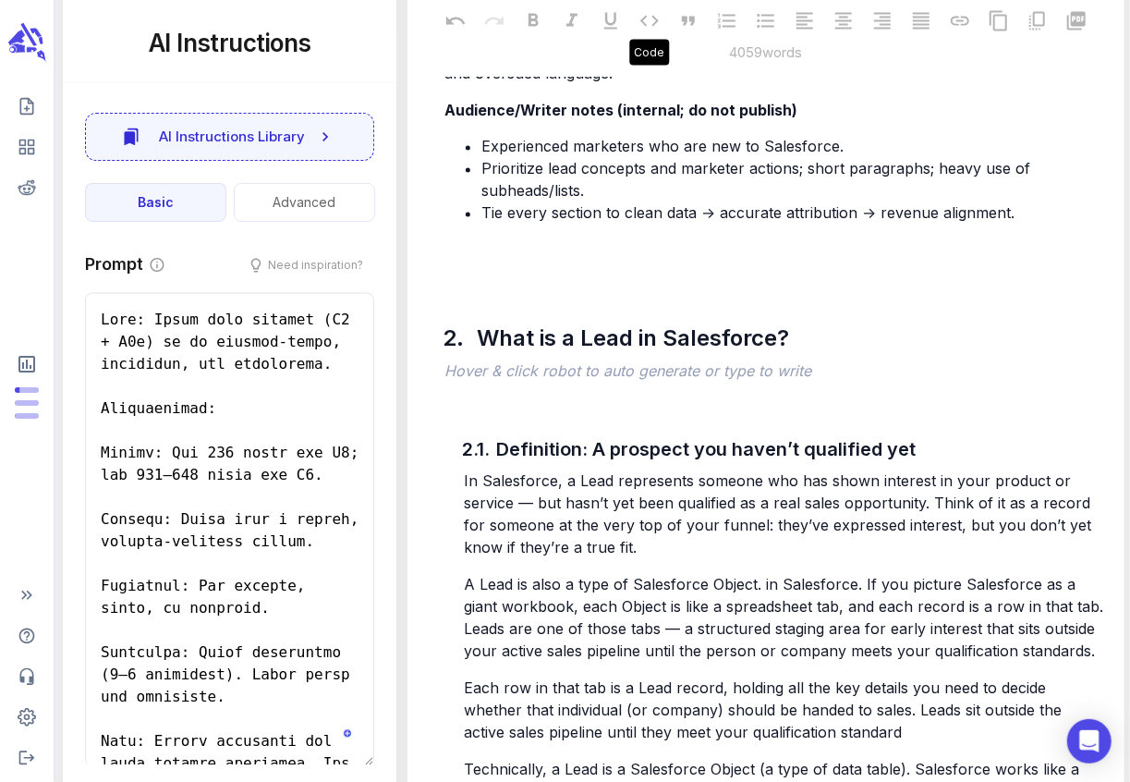
click at [648, 14] on icon at bounding box center [649, 20] width 22 height 22
click at [653, 16] on icon at bounding box center [649, 20] width 18 height 11
click at [597, 144] on span "Experienced marketers who are new to Salesforce." at bounding box center [662, 147] width 362 height 18
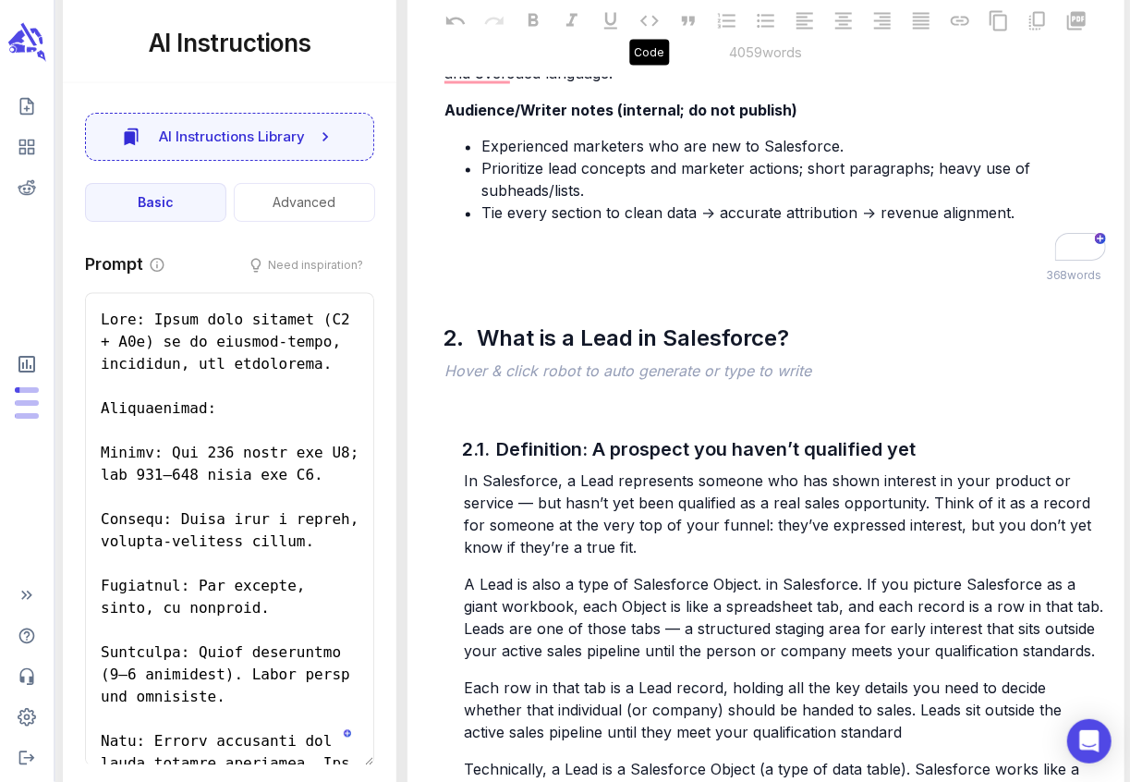
click at [647, 18] on icon at bounding box center [649, 20] width 22 height 22
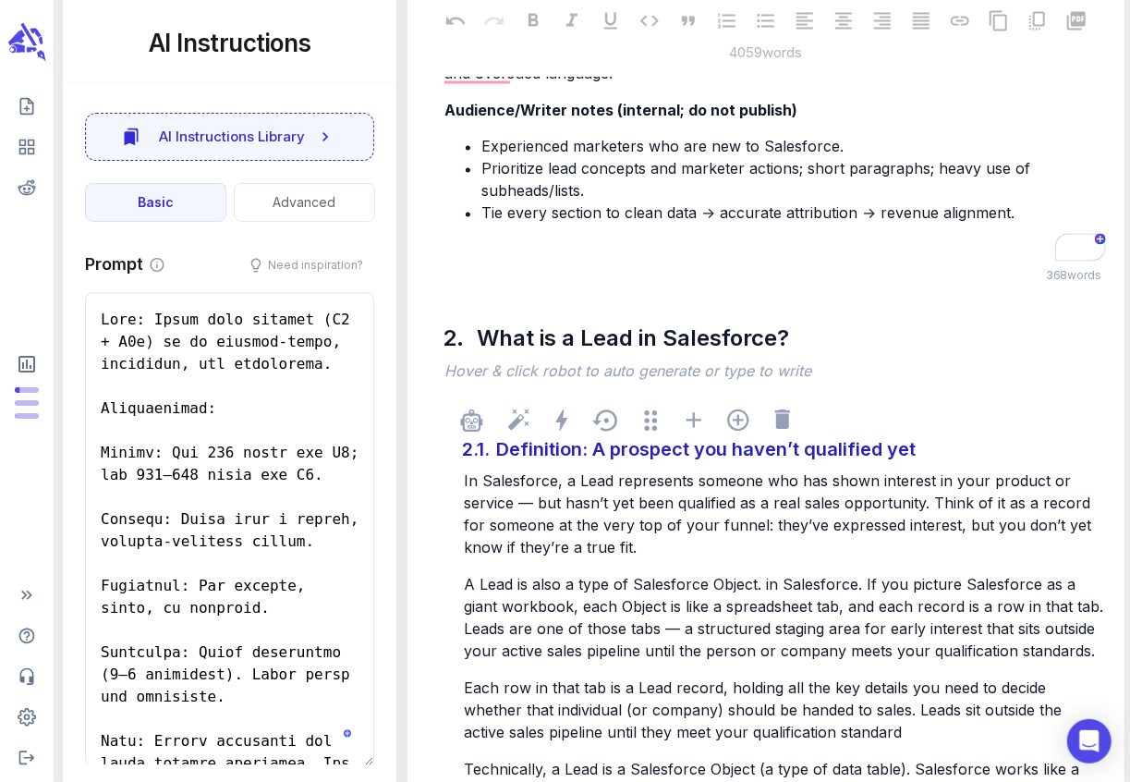
click at [569, 460] on div "Definition: A prospect you haven’t qualified yet" at bounding box center [774, 449] width 567 height 37
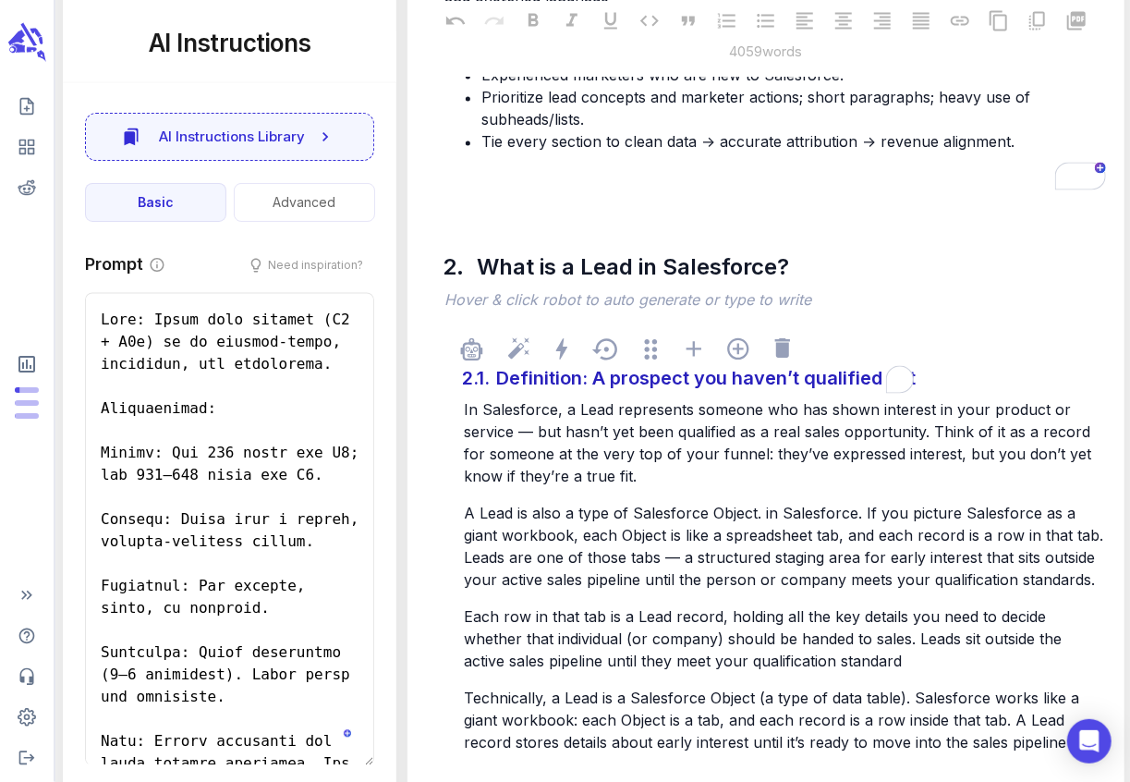
scroll to position [1726, 0]
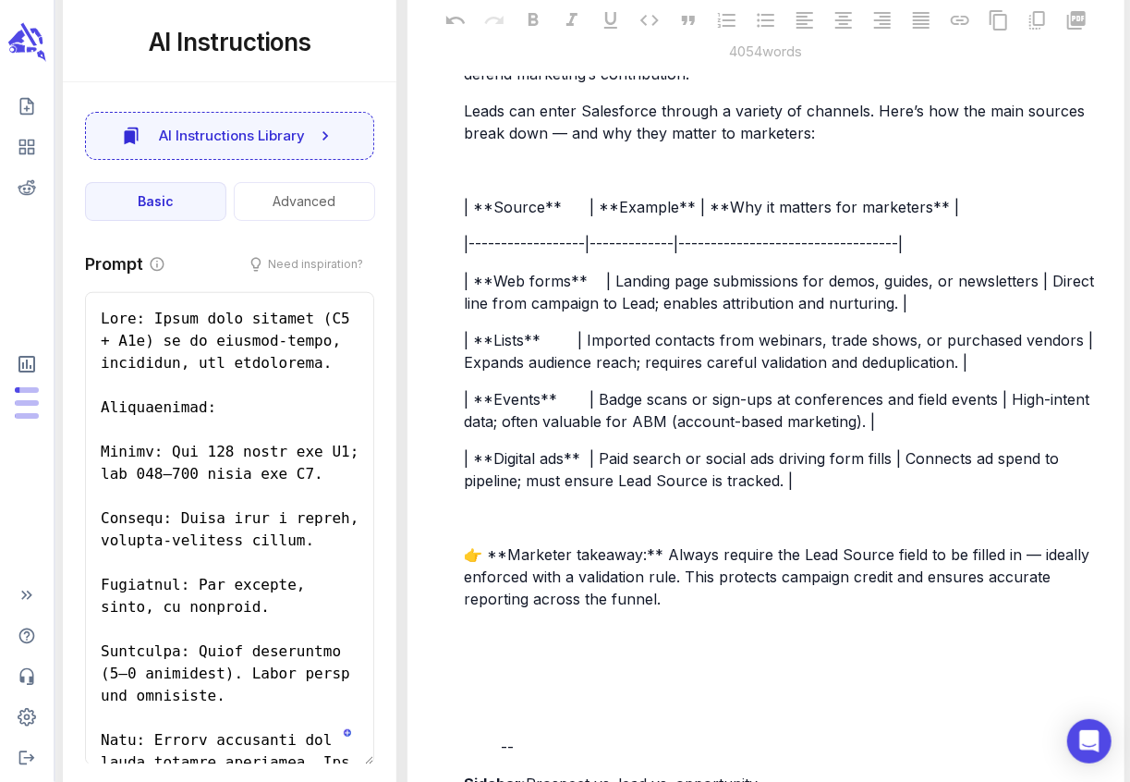
scroll to position [3727, 0]
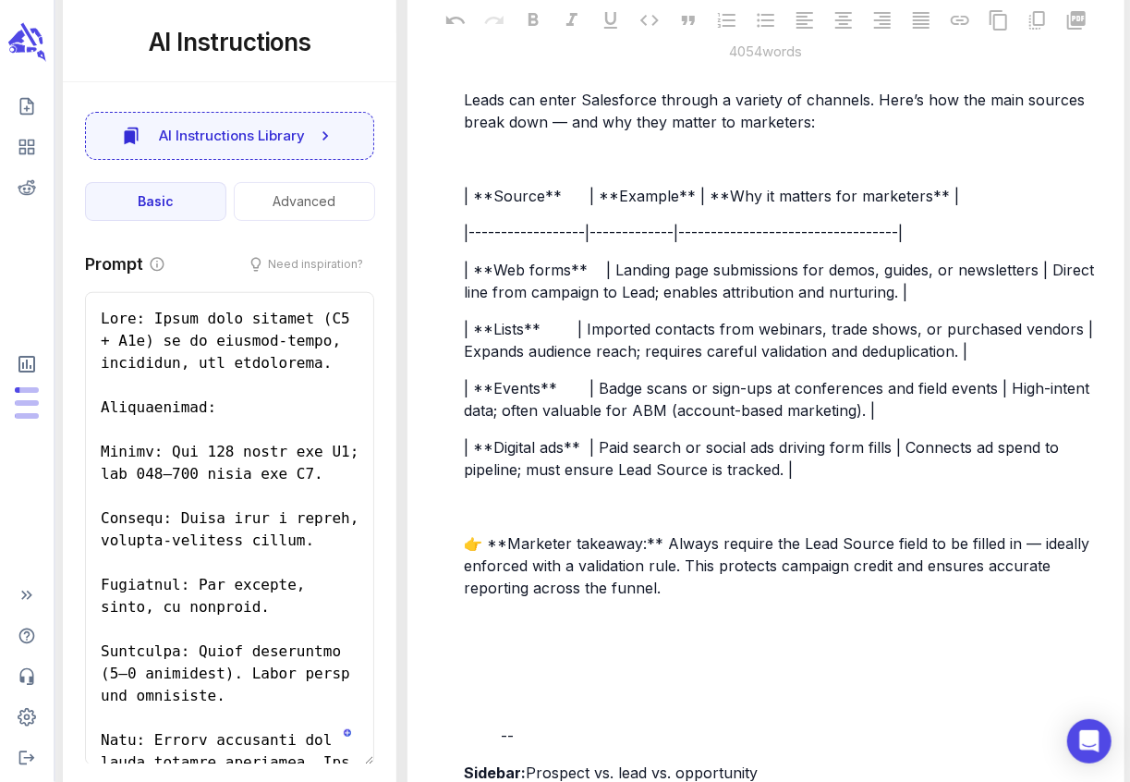
click at [489, 170] on p "﻿" at bounding box center [784, 159] width 640 height 22
drag, startPoint x: 661, startPoint y: 564, endPoint x: 470, endPoint y: 569, distance: 191.3
click at [470, 569] on span "👉 **Marketer takeaway:** Always require the Lead Source field to be filled in —…" at bounding box center [779, 565] width 630 height 63
click at [501, 552] on span "👉 **Marketer takeaway:**" at bounding box center [569, 543] width 211 height 18
drag, startPoint x: 501, startPoint y: 569, endPoint x: 463, endPoint y: 567, distance: 37.9
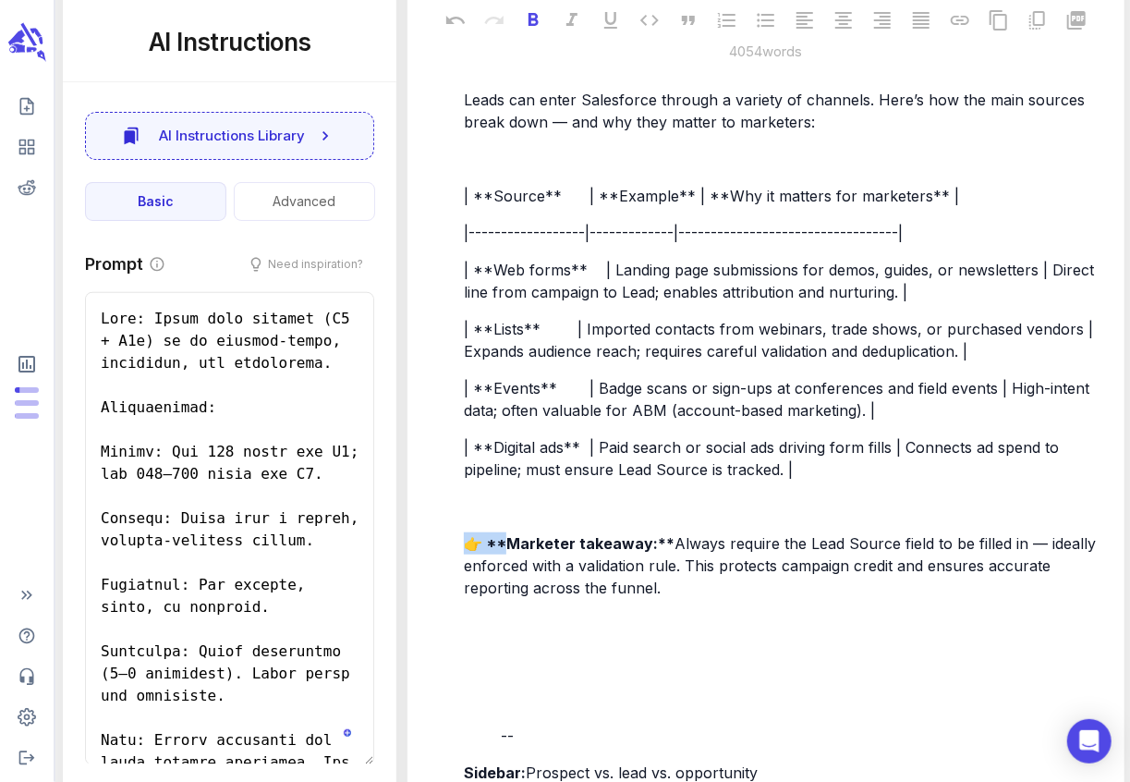
click at [463, 567] on div "In Salesforce, the Lead Source field identifies the channel where a Lead origin…" at bounding box center [784, 668] width 648 height 1371
drag, startPoint x: 641, startPoint y: 568, endPoint x: 465, endPoint y: 562, distance: 176.6
click at [465, 552] on span "👉 **Marketer takeaway:**" at bounding box center [569, 543] width 211 height 18
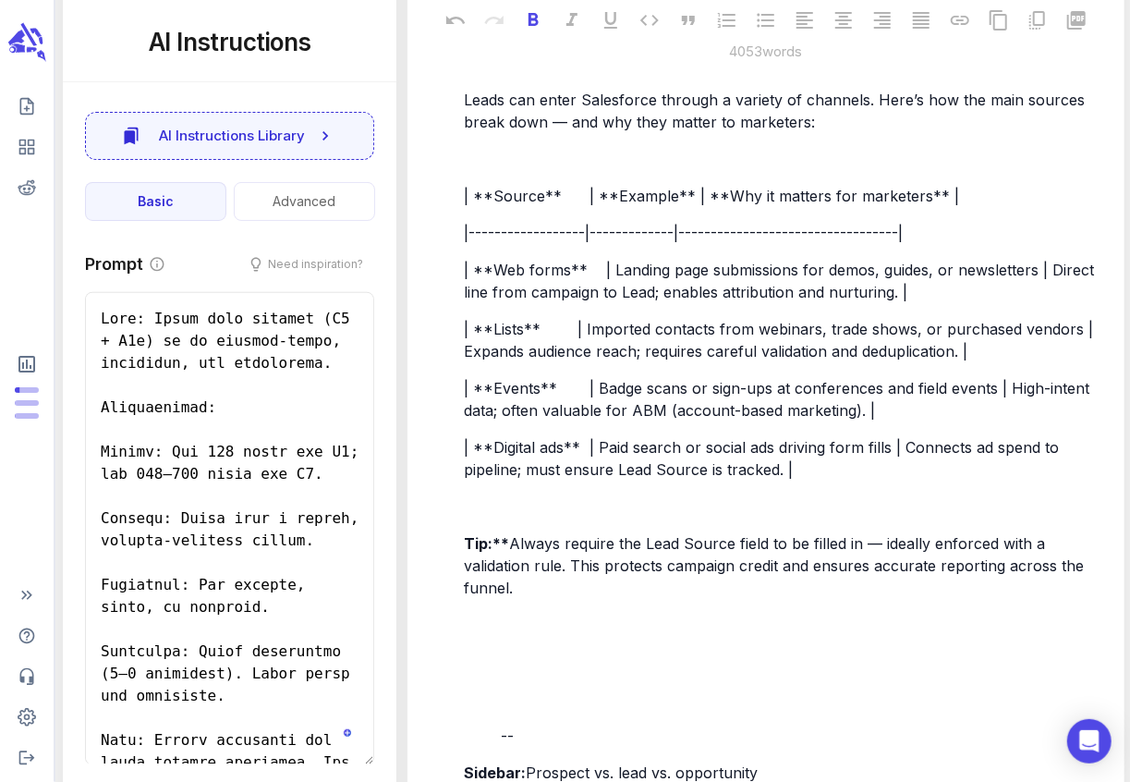
drag, startPoint x: 513, startPoint y: 566, endPoint x: 494, endPoint y: 566, distance: 18.5
click at [494, 566] on p "Tip:** Always require the Lead Source field to be filled in — ideally enforced …" at bounding box center [784, 565] width 640 height 67
drag, startPoint x: 515, startPoint y: 565, endPoint x: 501, endPoint y: 565, distance: 13.9
click at [501, 565] on p "Tip:** Always require the Lead Source field to be filled in — ideally enforced …" at bounding box center [784, 565] width 640 height 67
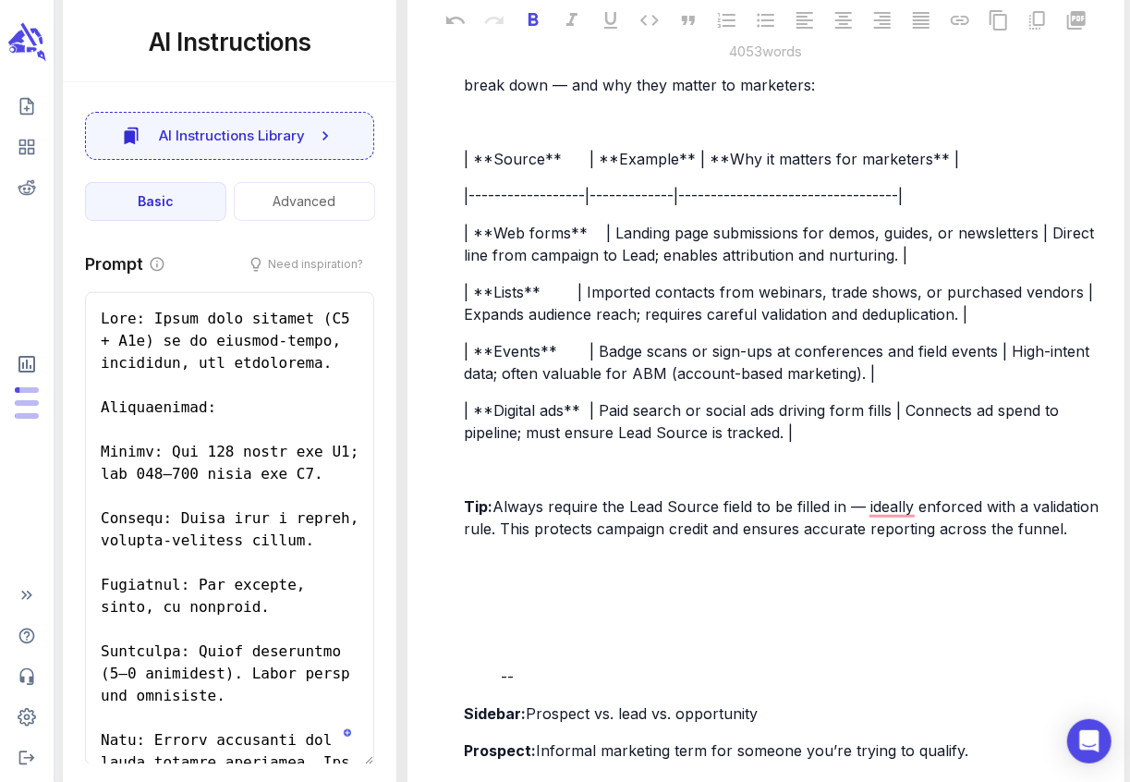
scroll to position [3776, 0]
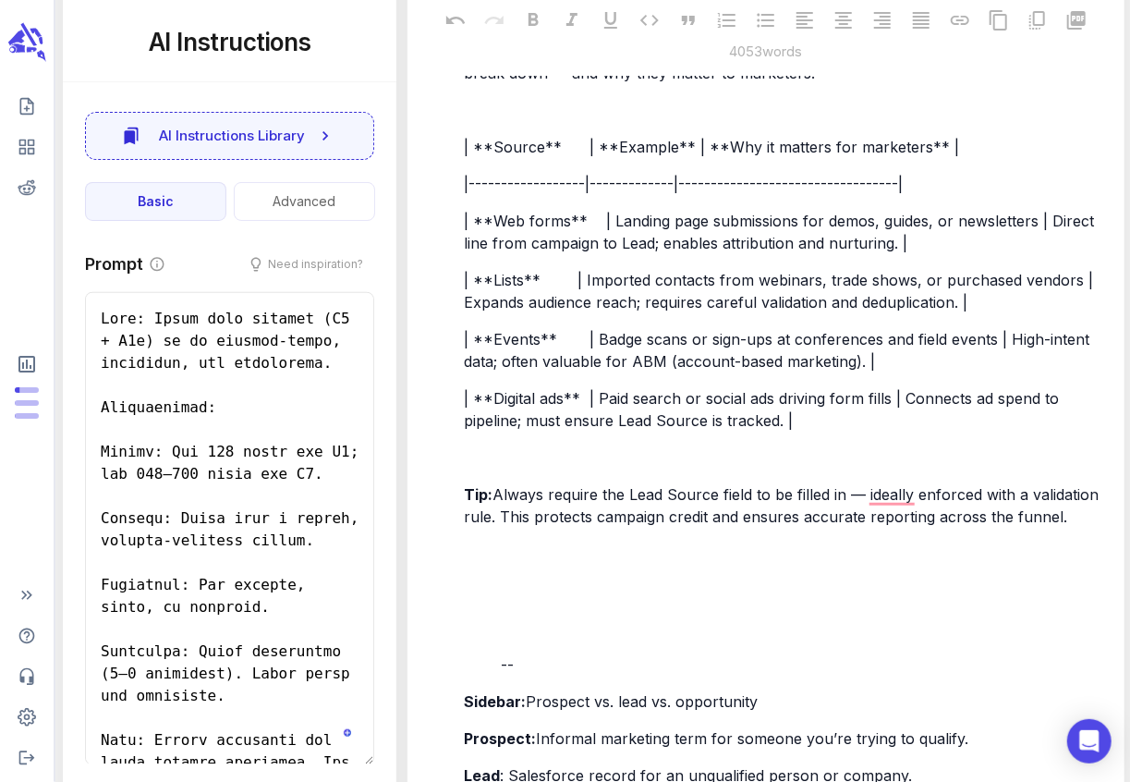
click at [845, 515] on span "Always require the Lead Source field to be filled in — ideally enforced with a …" at bounding box center [783, 505] width 639 height 41
drag, startPoint x: 984, startPoint y: 513, endPoint x: 847, endPoint y: 512, distance: 136.7
click at [847, 512] on span "Always require the Lead Source field to be filled in — ideally enforced with a …" at bounding box center [783, 505] width 639 height 41
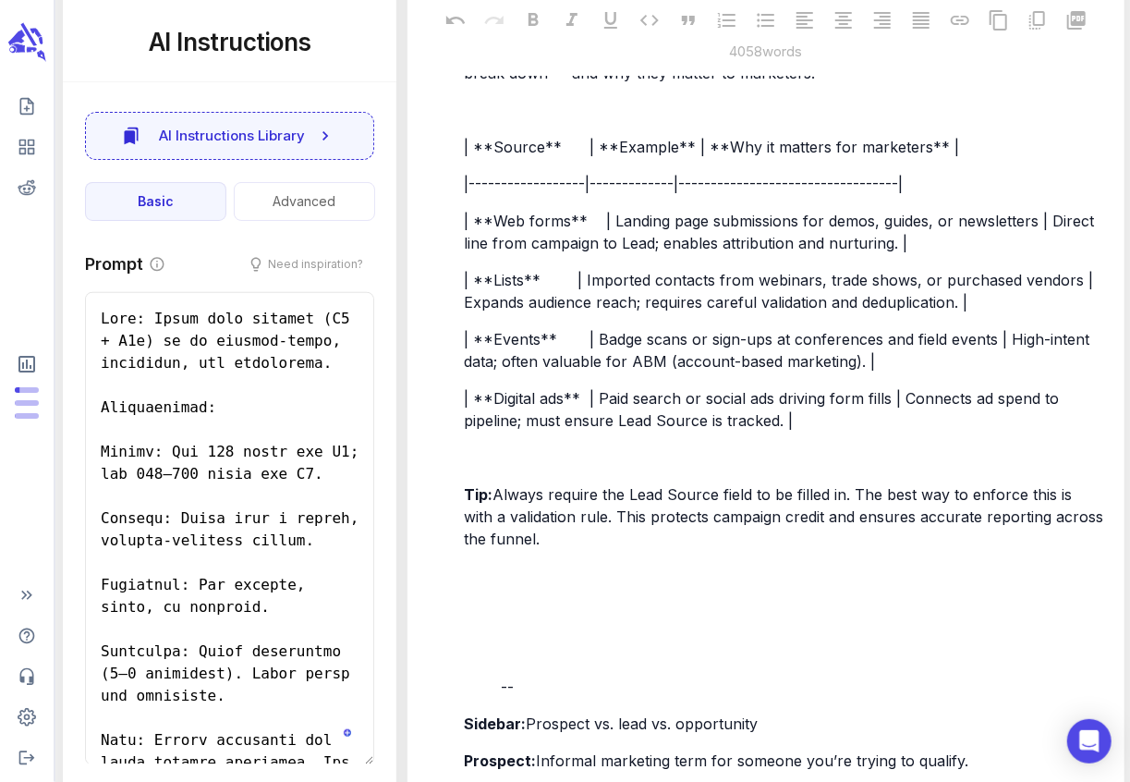
click at [847, 519] on span "Always require the Lead Source field to be filled in. The best way to enforce t…" at bounding box center [786, 516] width 644 height 63
click at [524, 587] on p "﻿" at bounding box center [784, 575] width 640 height 22
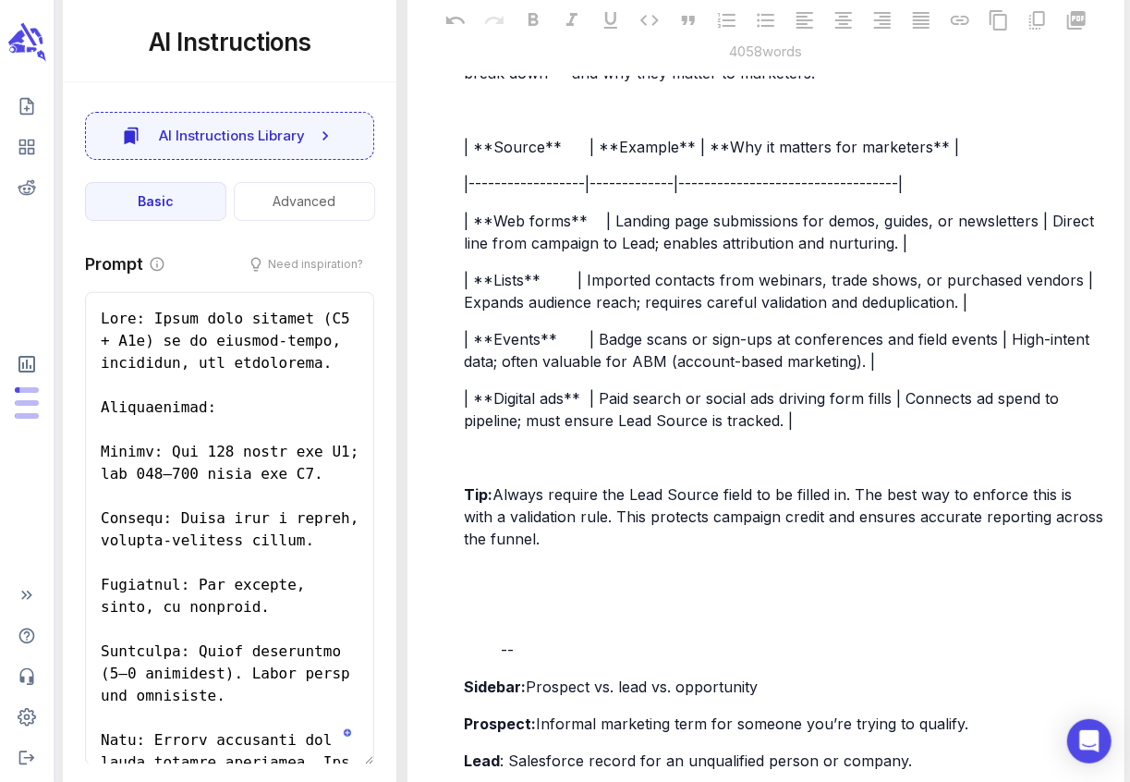
click at [486, 624] on p "﻿" at bounding box center [784, 612] width 640 height 22
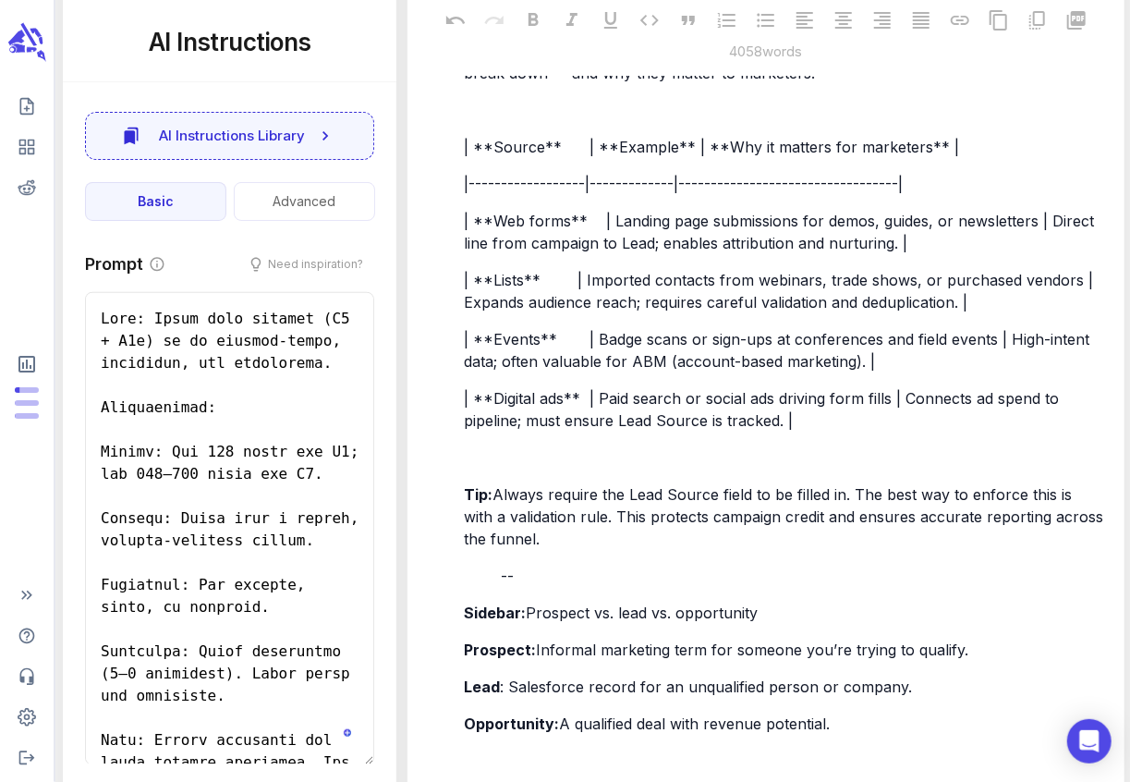
click at [843, 514] on span "Always require the Lead Source field to be filled in. The best way to enforce t…" at bounding box center [786, 516] width 644 height 63
drag, startPoint x: 558, startPoint y: 518, endPoint x: 506, endPoint y: 517, distance: 51.7
click at [506, 517] on span "Always require the Lead Source field to be filled in . The best way to enforce …" at bounding box center [786, 516] width 644 height 63
drag, startPoint x: 556, startPoint y: 518, endPoint x: 497, endPoint y: 515, distance: 59.2
click at [496, 515] on span "Always require the Lead Source field to be filled in . The best way to enforce …" at bounding box center [786, 516] width 644 height 63
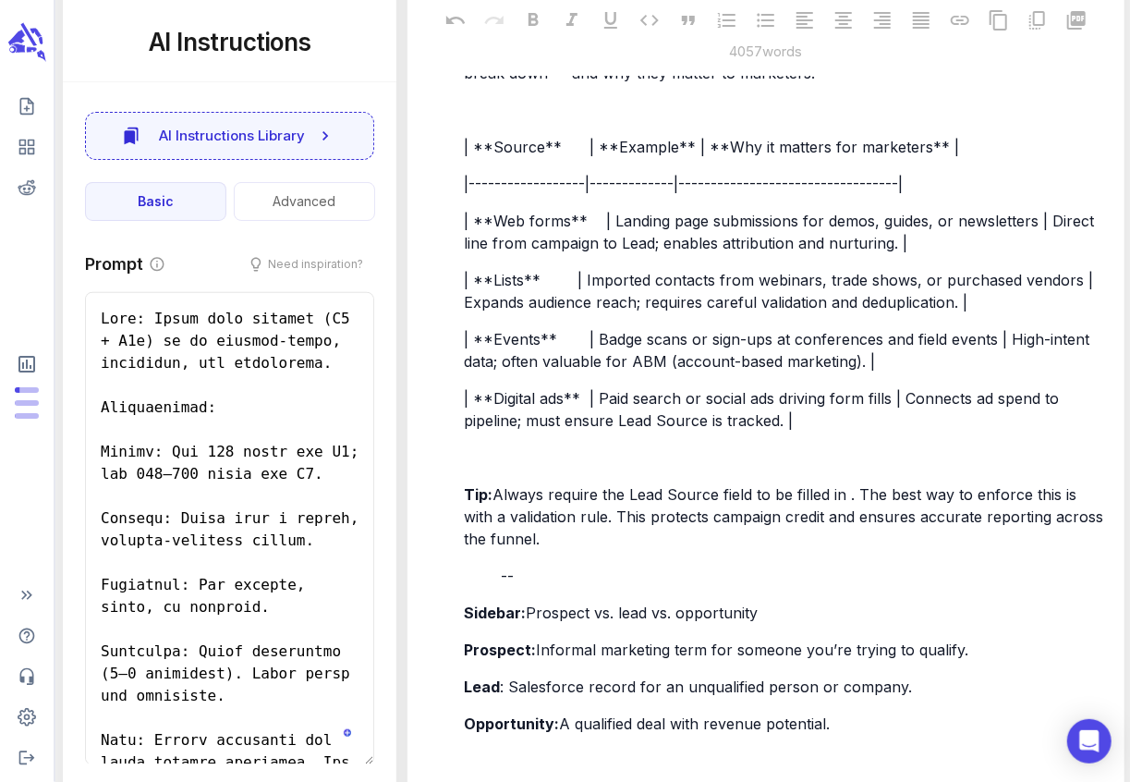
click at [746, 522] on span "Always require the Lead Source field to be filled in . The best way to enforce …" at bounding box center [786, 516] width 644 height 63
click at [848, 516] on span "Always require the Lead Source field to be filled in . The best way to enforce …" at bounding box center [786, 516] width 644 height 63
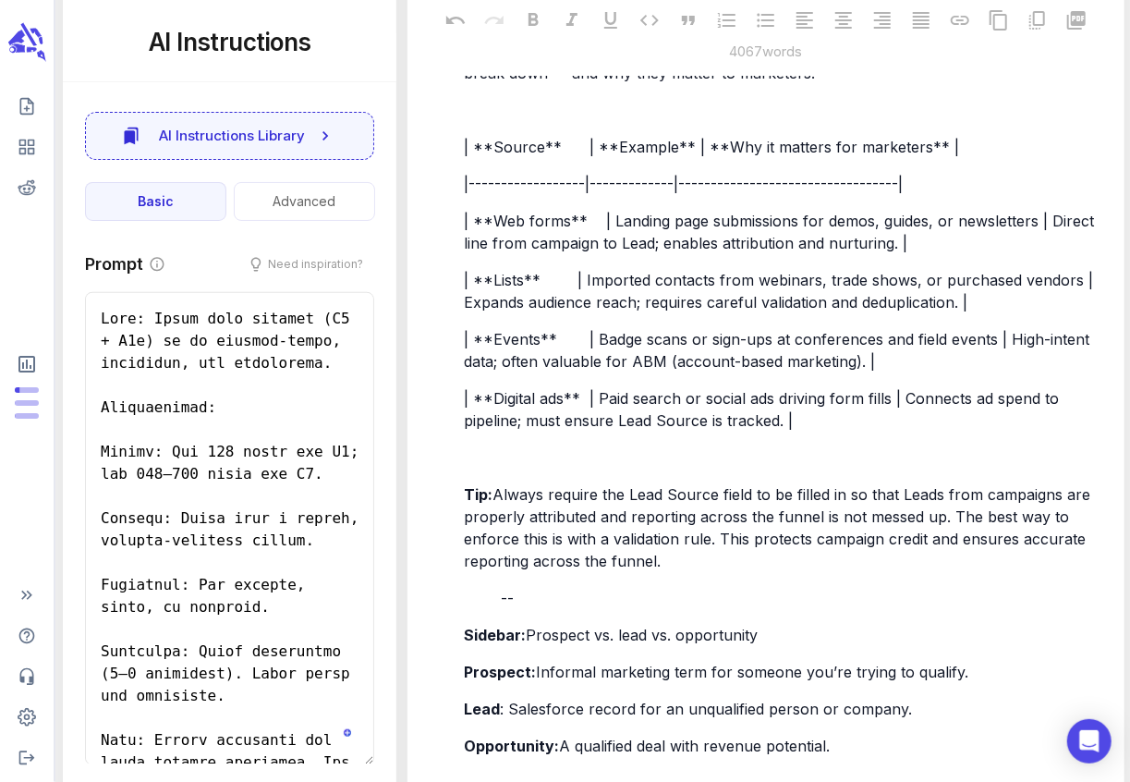
drag, startPoint x: 721, startPoint y: 559, endPoint x: 733, endPoint y: 595, distance: 38.3
click at [733, 595] on div "In Salesforce, the Lead Source field identifies the channel where a Lead origin…" at bounding box center [784, 575] width 648 height 1282
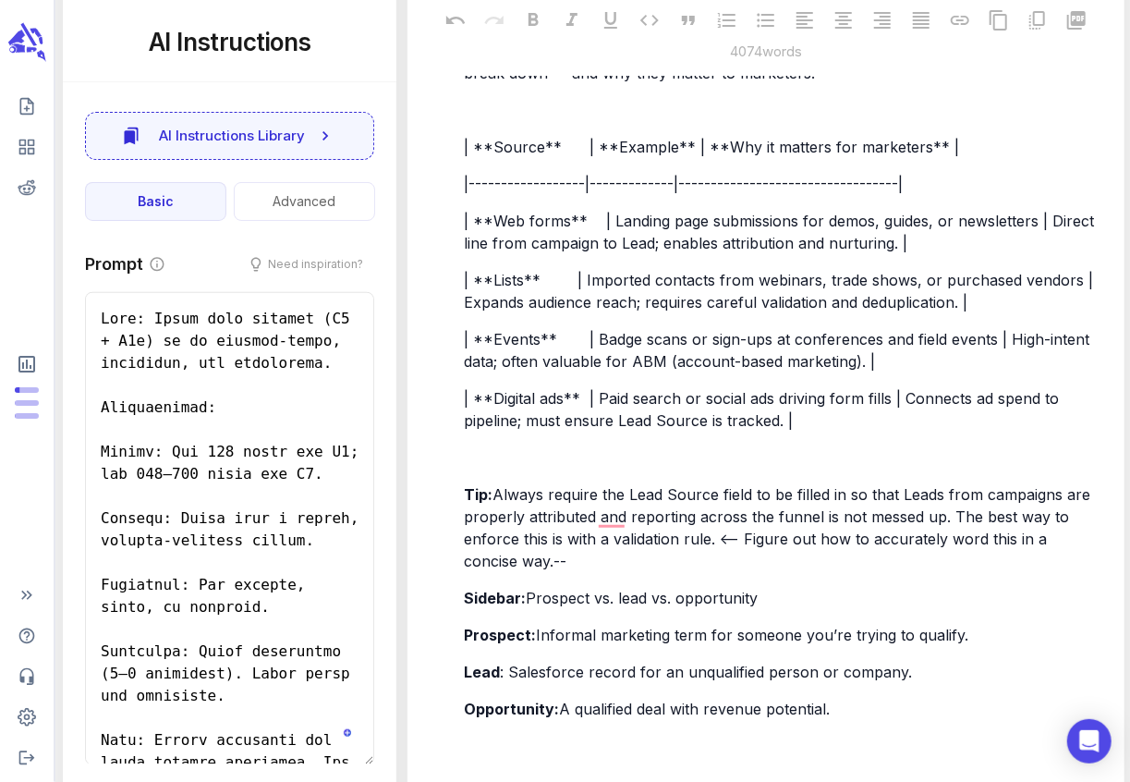
drag, startPoint x: 521, startPoint y: 583, endPoint x: 499, endPoint y: 580, distance: 22.3
click at [499, 572] on p "Tip: Always require the Lead Source field to be filled in so that Leads from ca…" at bounding box center [784, 527] width 640 height 89
click at [472, 497] on div "In Salesforce, the Lead Source field identifies the channel where a Lead origin…" at bounding box center [784, 556] width 648 height 1245
click at [517, 572] on p "Tip: Always require the Lead Source field to be filled in so that Leads from ca…" at bounding box center [784, 527] width 640 height 89
click at [467, 503] on span "Tip:" at bounding box center [478, 494] width 29 height 18
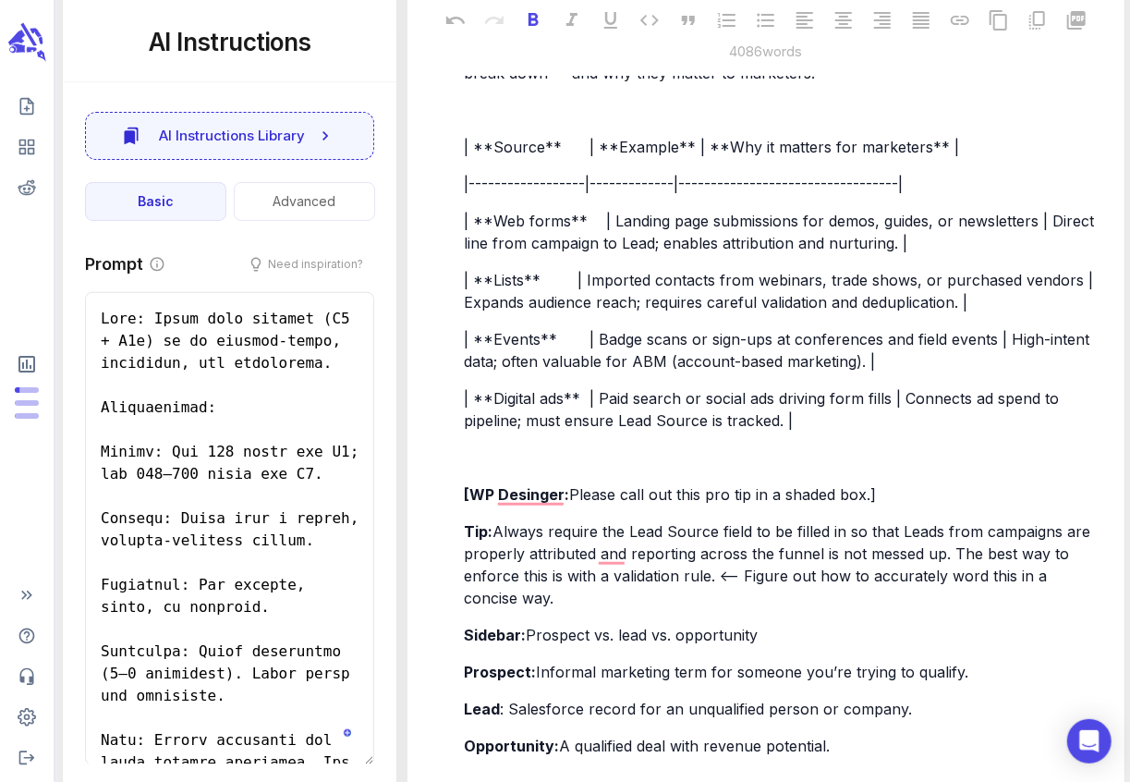
click at [539, 503] on span "[WP Desinger:" at bounding box center [516, 494] width 105 height 18
click at [466, 644] on span "Sidebar:" at bounding box center [495, 634] width 62 height 18
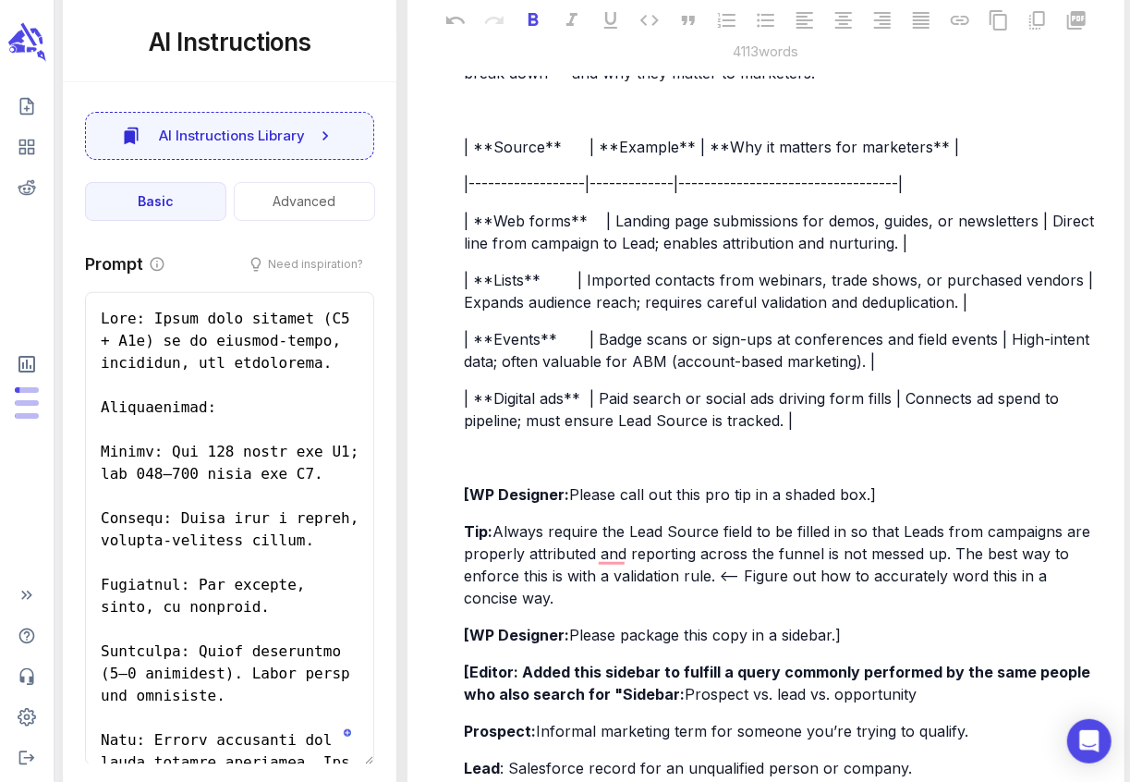
click at [609, 703] on span "[Editor: Added this sidebar to fulfill a query commonly performed by the same p…" at bounding box center [779, 682] width 630 height 41
click at [619, 703] on span "[Editor: Added this sidebar to fulfill a query commonly performed by the same p…" at bounding box center [779, 682] width 630 height 41
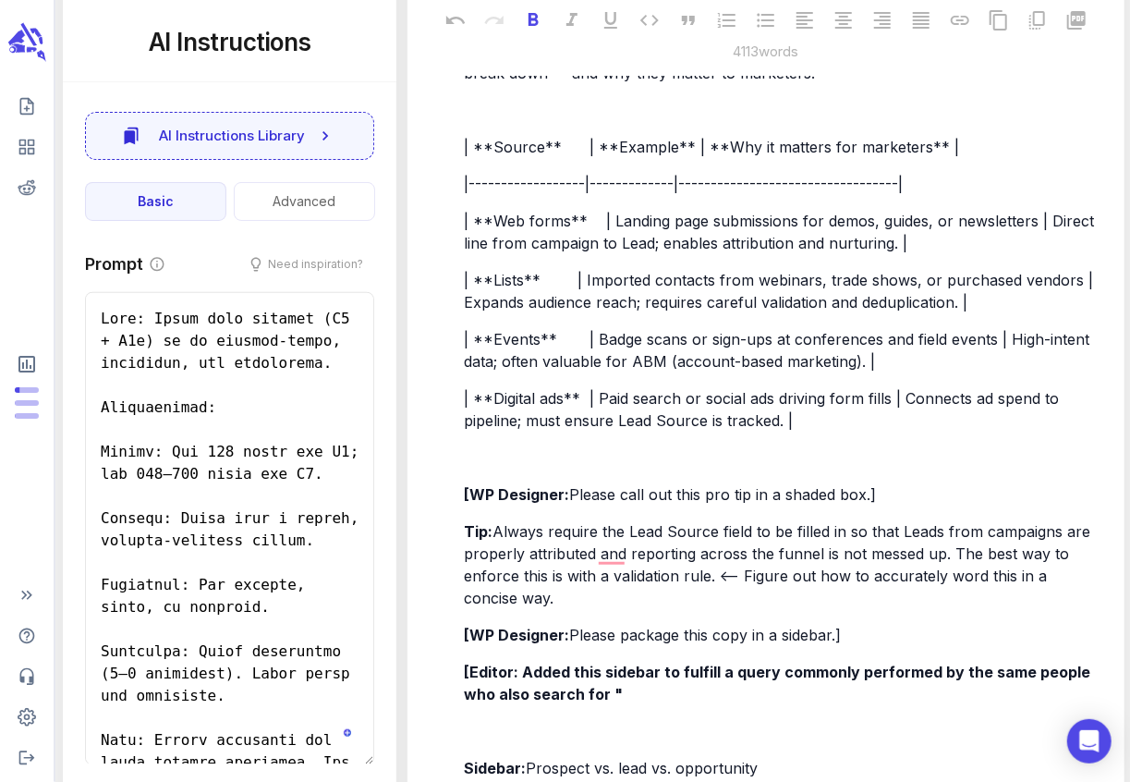
scroll to position [4176, 0]
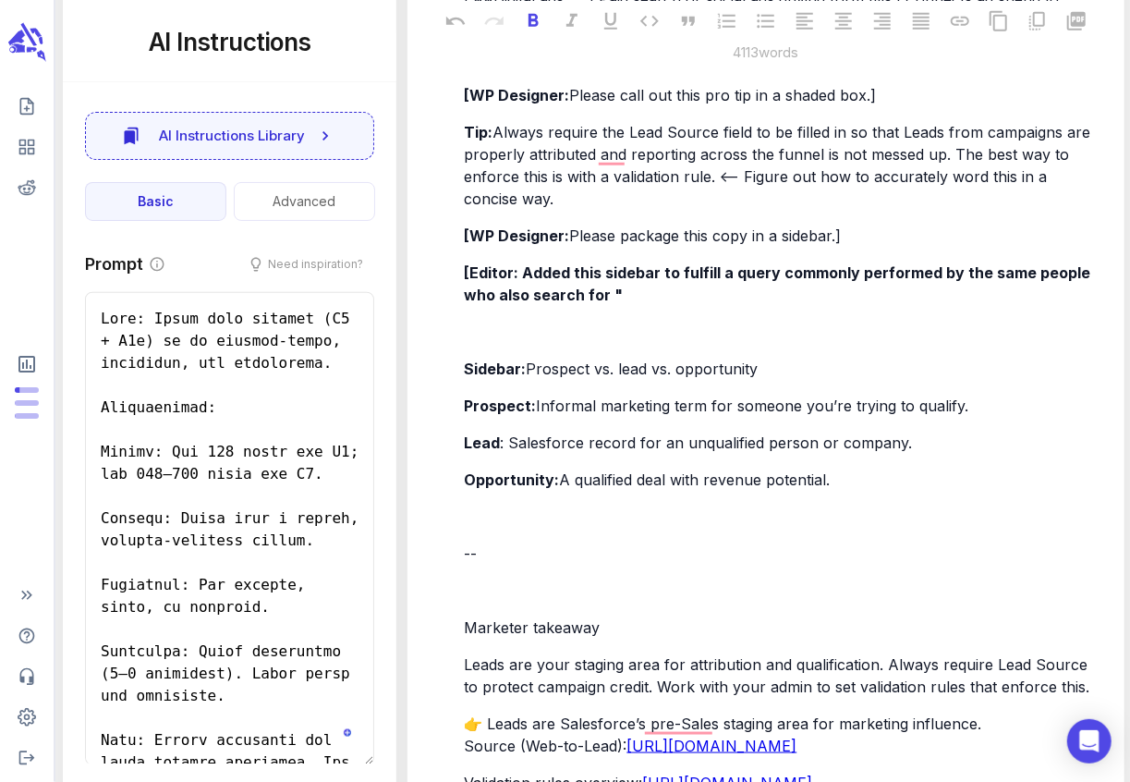
click at [618, 306] on p "[Editor: Added this sidebar to fulfill a query commonly performed by the same p…" at bounding box center [784, 283] width 640 height 44
click at [669, 306] on p "[Editor: Added this sidebar to fulfill a query commonly performed by the same p…" at bounding box center [784, 283] width 640 height 44
drag, startPoint x: 658, startPoint y: 312, endPoint x: 889, endPoint y: 330, distance: 231.6
click at [889, 330] on div "In Salesforce, the Lead Source field identifies the channel where a Lead origin…" at bounding box center [784, 242] width 648 height 1415
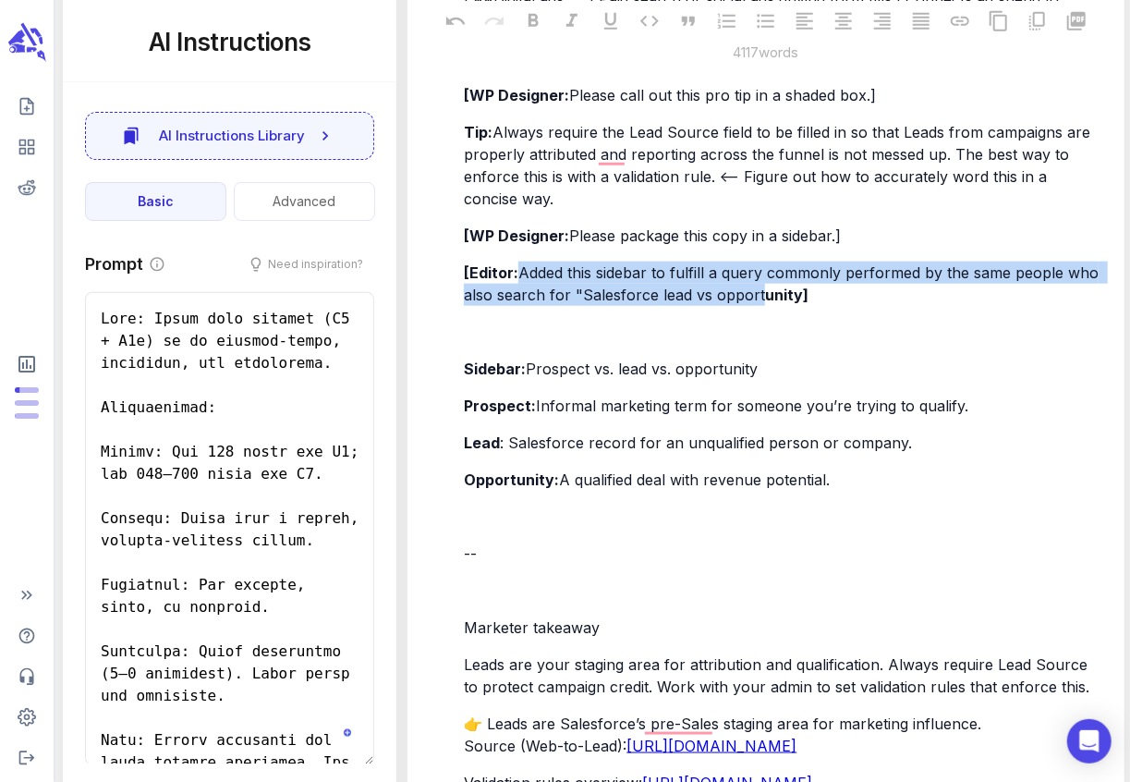
click at [759, 295] on span "Added this sidebar to fulfill a query commonly performed by the same people who…" at bounding box center [783, 283] width 639 height 41
click at [771, 294] on span "Added this sidebar to fulfill a query commonly performed by the same people who…" at bounding box center [783, 283] width 639 height 41
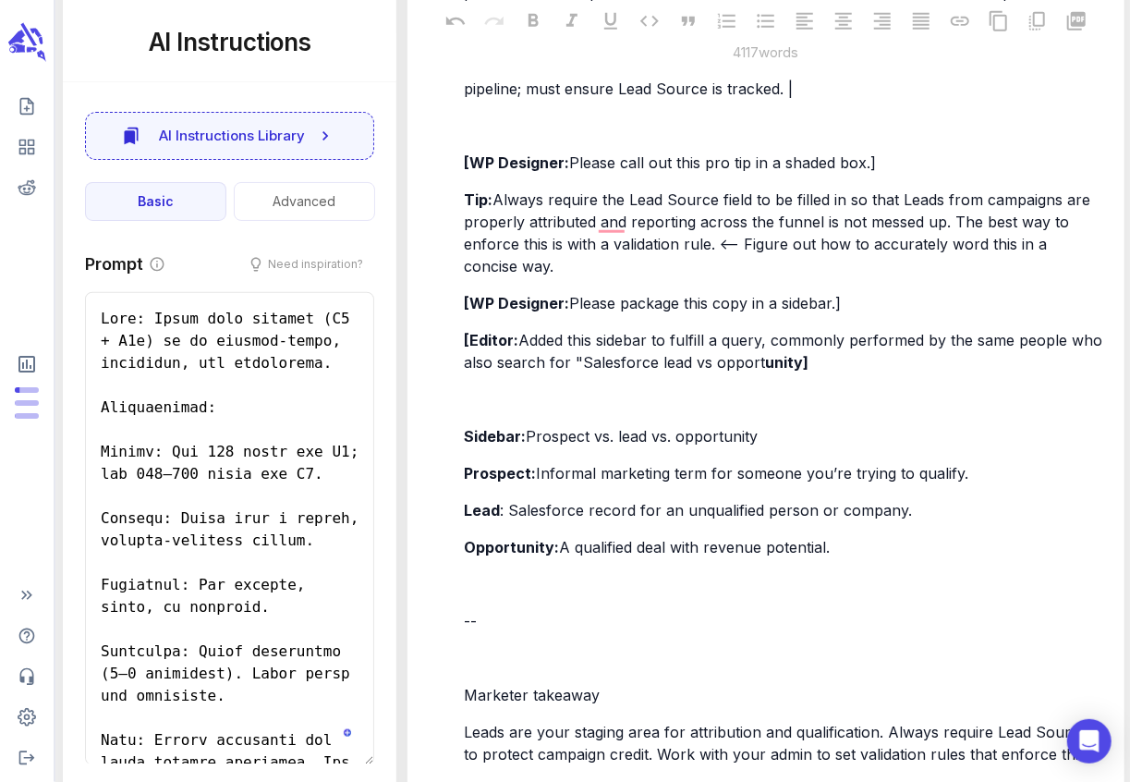
scroll to position [4201, 0]
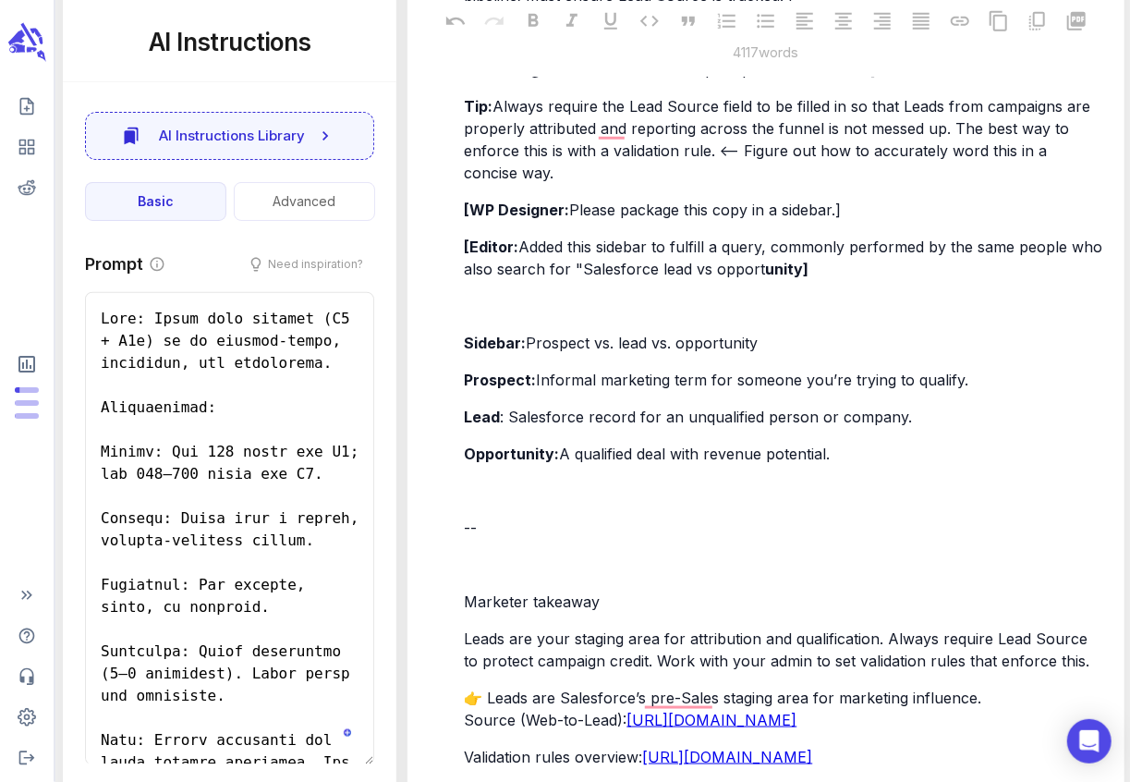
click at [467, 658] on span "Leads are your staging area for attribution and qualification. Always require L…" at bounding box center [778, 649] width 628 height 41
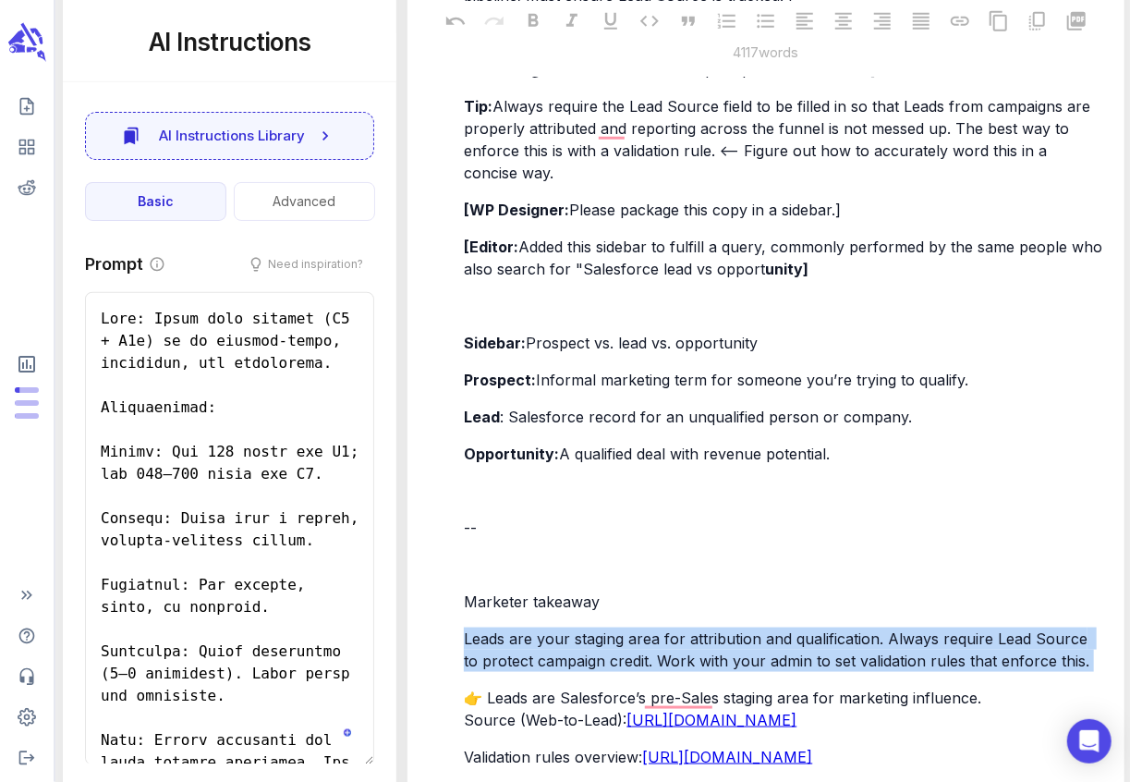
drag, startPoint x: 467, startPoint y: 658, endPoint x: 1021, endPoint y: 697, distance: 554.7
click at [1022, 697] on div "In Salesforce, the Lead Source field identifies the channel where a Lead origin…" at bounding box center [784, 216] width 648 height 1415
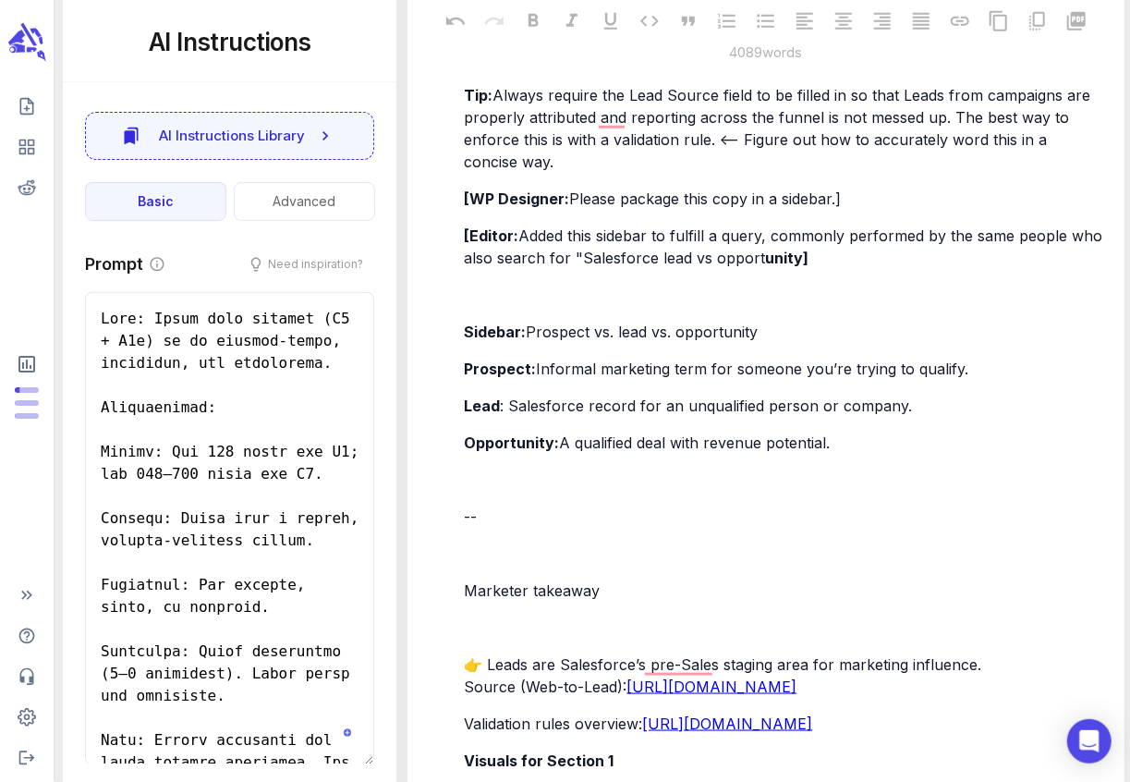
scroll to position [4214, 0]
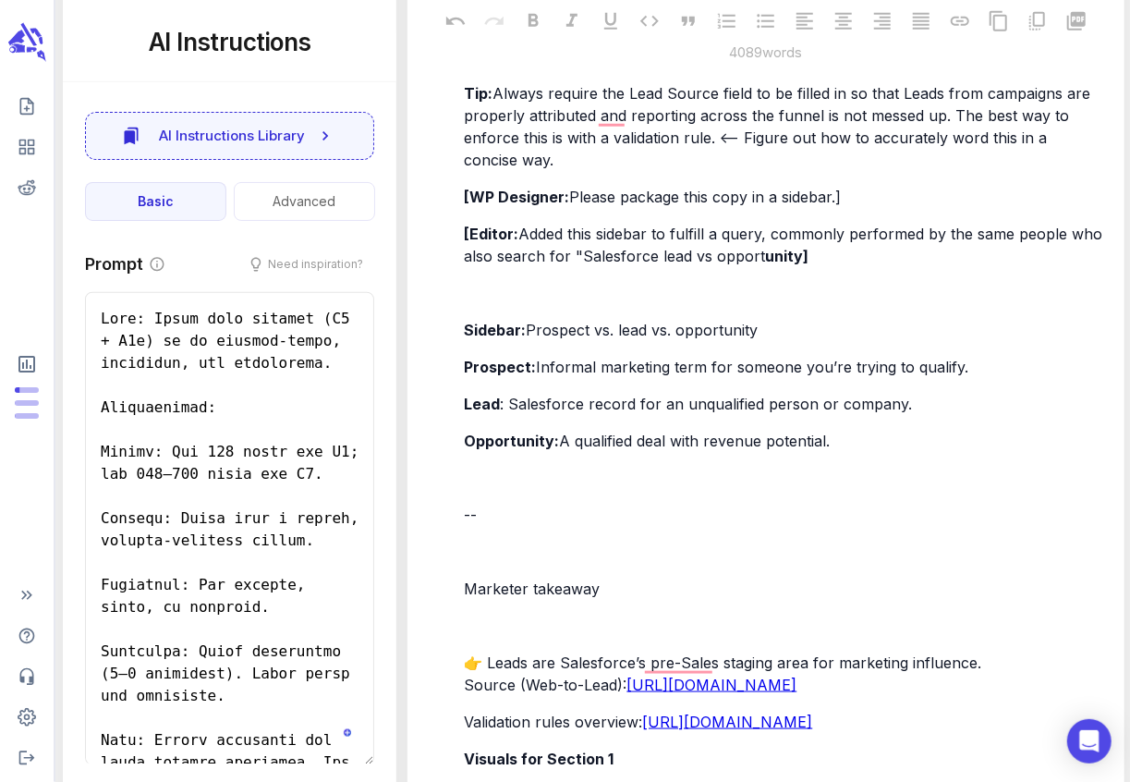
click at [477, 304] on p "﻿" at bounding box center [784, 293] width 640 height 22
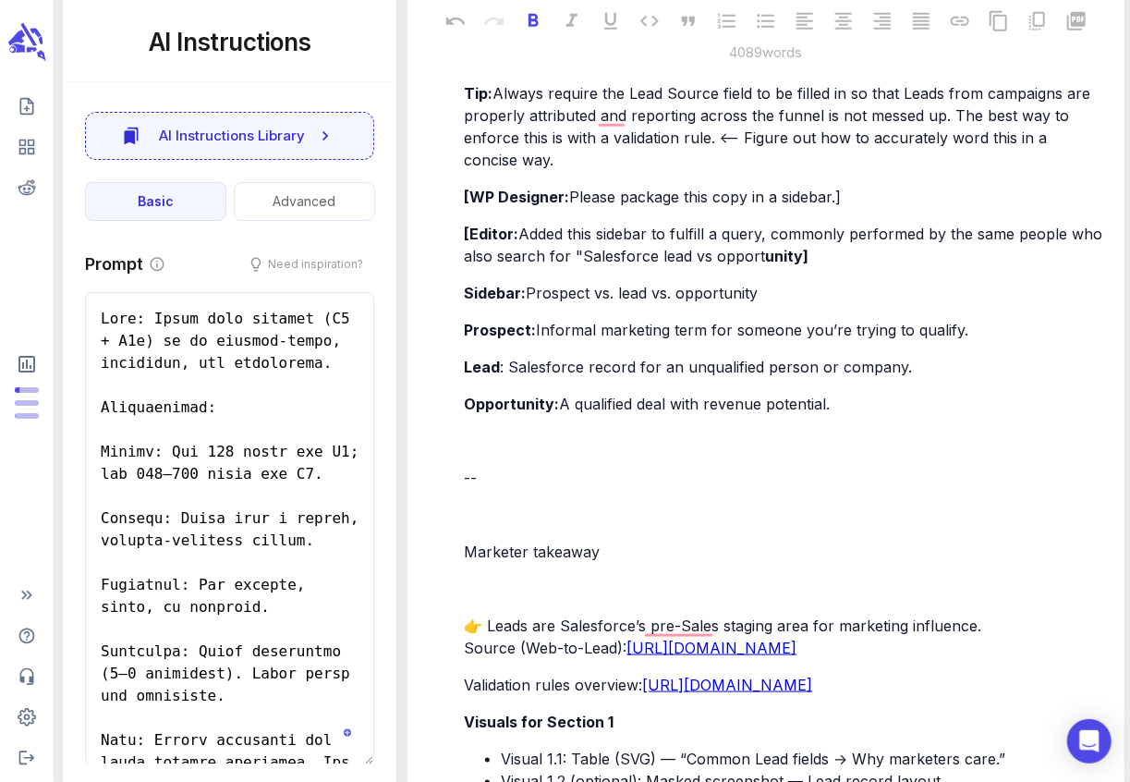
click at [466, 302] on span "Sidebar:" at bounding box center [495, 293] width 62 height 18
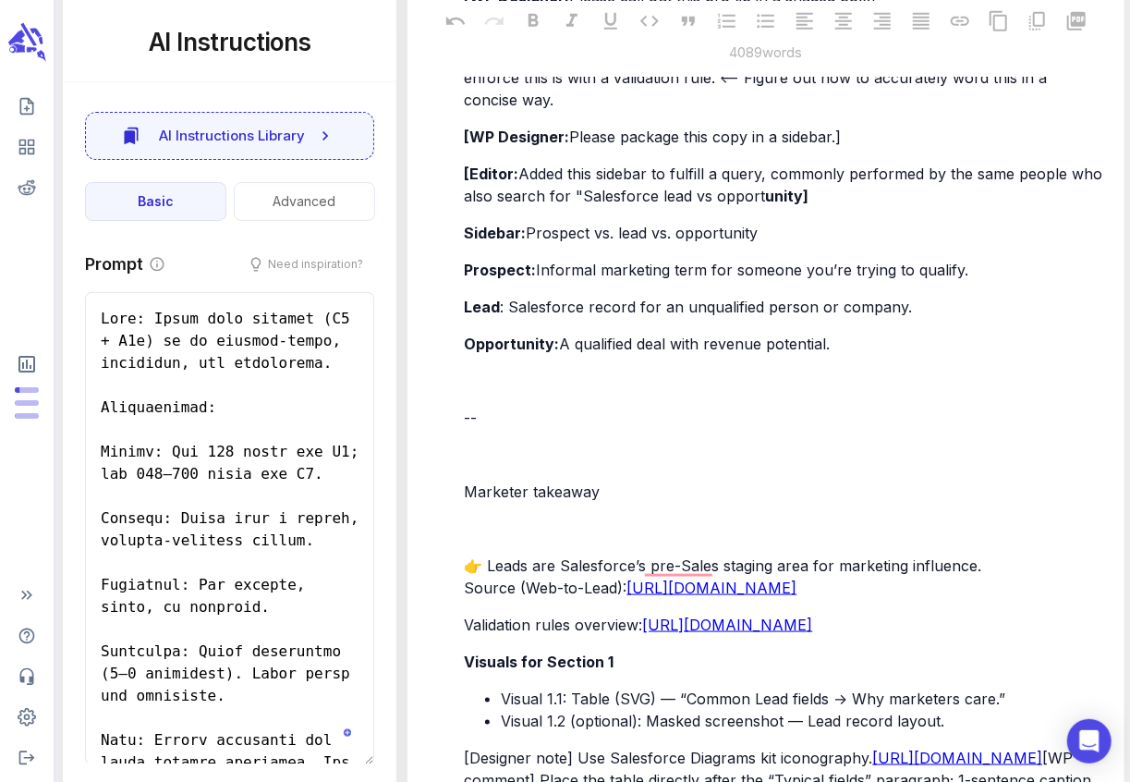
scroll to position [4316, 0]
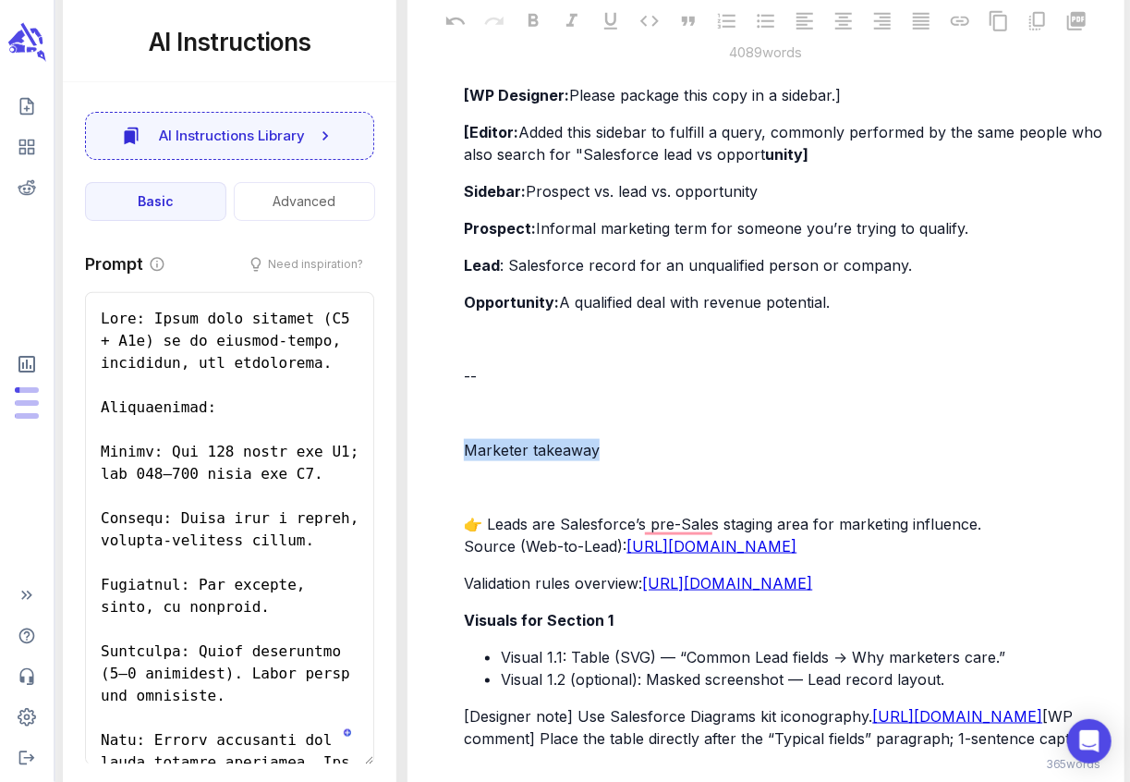
drag, startPoint x: 612, startPoint y: 469, endPoint x: 467, endPoint y: 479, distance: 145.4
click at [467, 461] on p "Marketer takeaway" at bounding box center [784, 450] width 640 height 22
drag, startPoint x: 465, startPoint y: 470, endPoint x: 455, endPoint y: 399, distance: 71.7
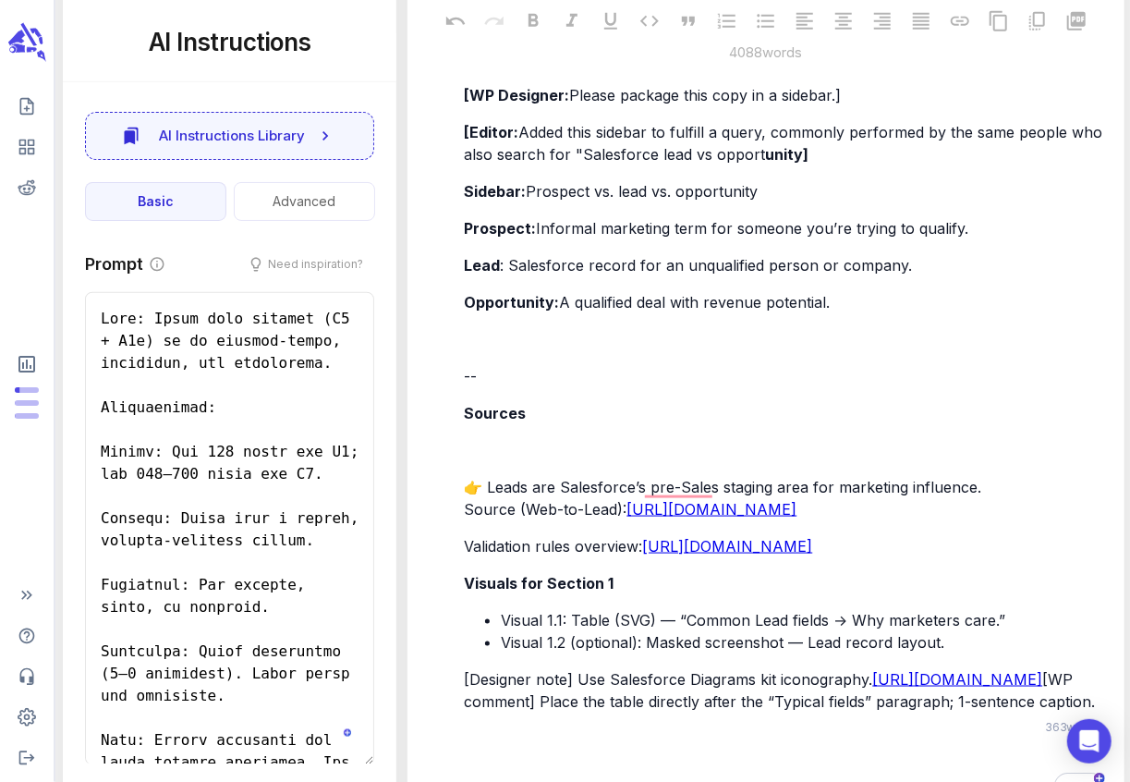
click at [486, 350] on p "﻿" at bounding box center [784, 339] width 640 height 22
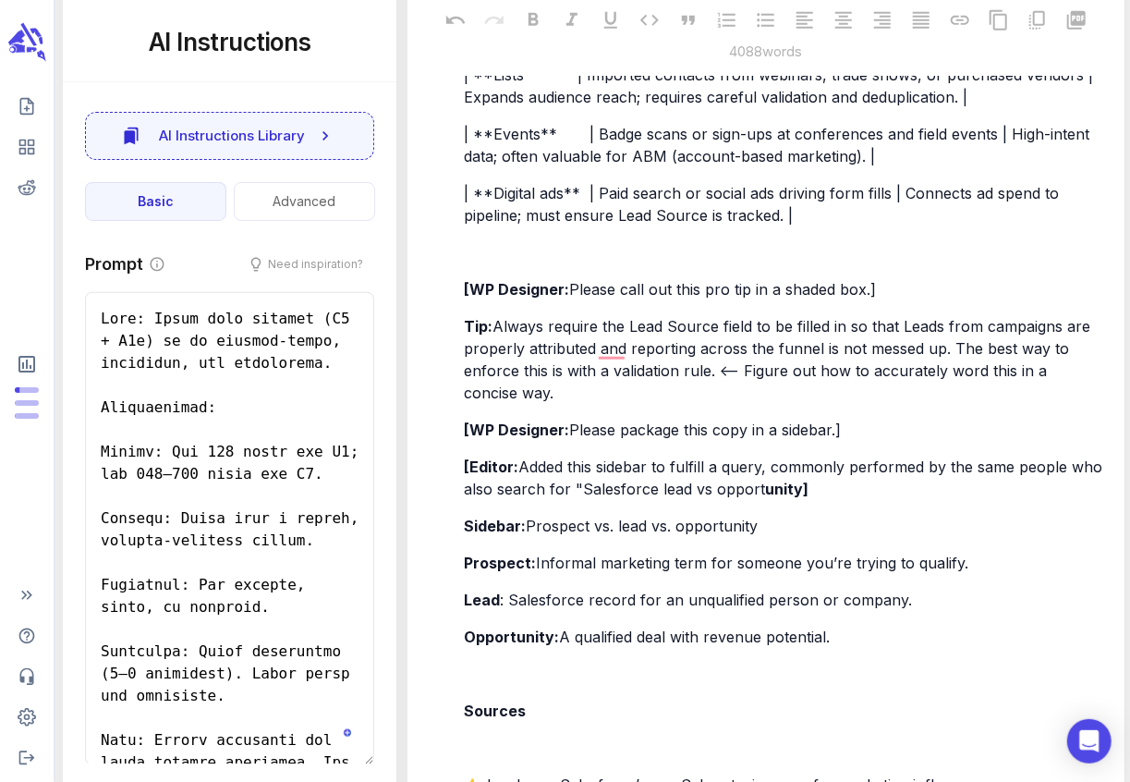
scroll to position [3989, 0]
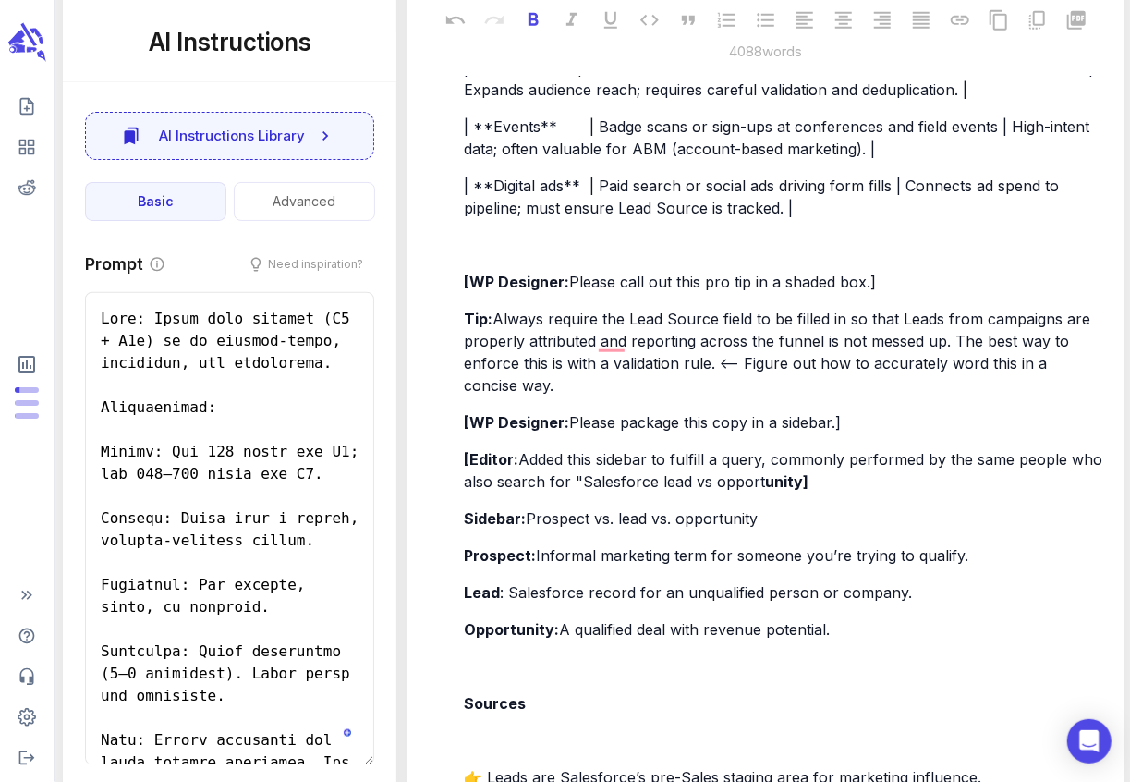
click at [523, 482] on span "Added this sidebar to fulfill a query, commonly performed by the same people wh…" at bounding box center [785, 470] width 643 height 41
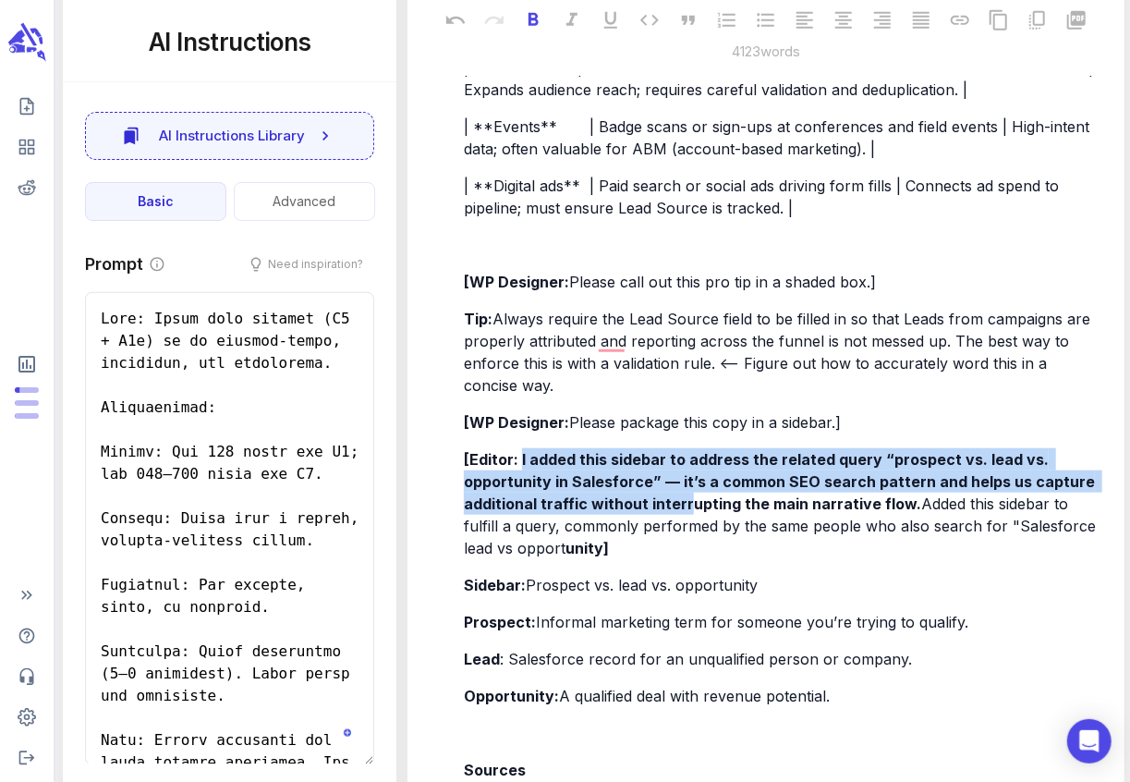
drag, startPoint x: 519, startPoint y: 480, endPoint x: 803, endPoint y: 503, distance: 284.5
click at [682, 534] on p "[Editor: I added this sidebar to address the related query “prospect vs. lead v…" at bounding box center [784, 503] width 640 height 111
click at [892, 494] on span "[Editor: I added this sidebar to address the related query “prospect vs. lead v…" at bounding box center [781, 481] width 635 height 63
drag, startPoint x: 903, startPoint y: 526, endPoint x: 519, endPoint y: 483, distance: 385.7
click at [519, 483] on span "[Editor: I added this sidebar to address the related query “prospect vs. lead v…" at bounding box center [781, 481] width 635 height 63
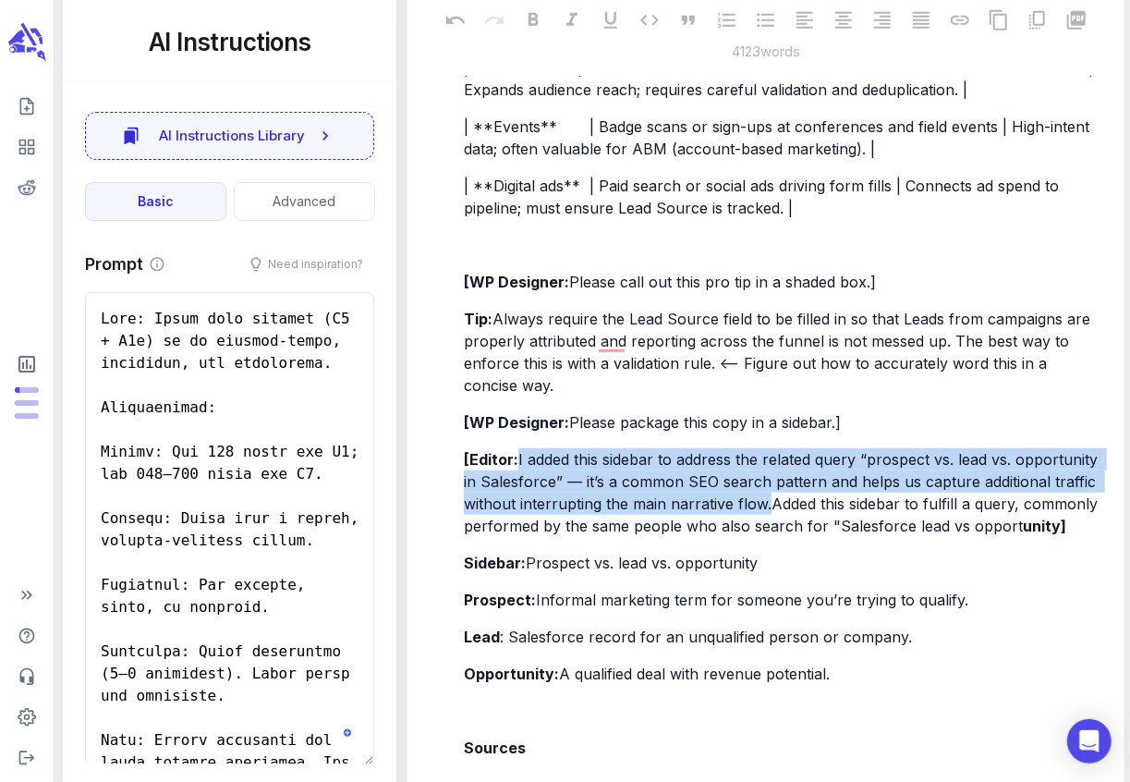
click at [588, 485] on span "I added this sidebar to address the related query “prospect vs. lead vs. opport…" at bounding box center [783, 492] width 638 height 85
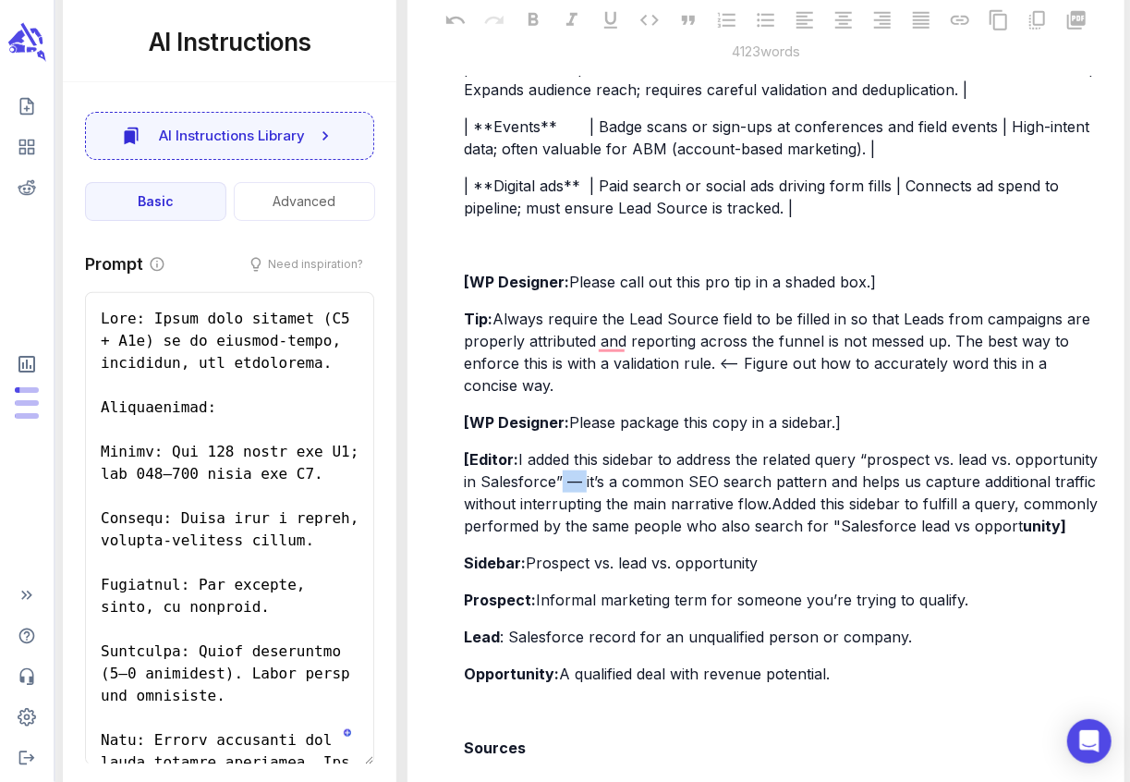
drag, startPoint x: 583, startPoint y: 504, endPoint x: 562, endPoint y: 503, distance: 21.3
click at [561, 503] on span "I added this sidebar to address the related query “prospect vs. lead vs. opport…" at bounding box center [783, 492] width 638 height 85
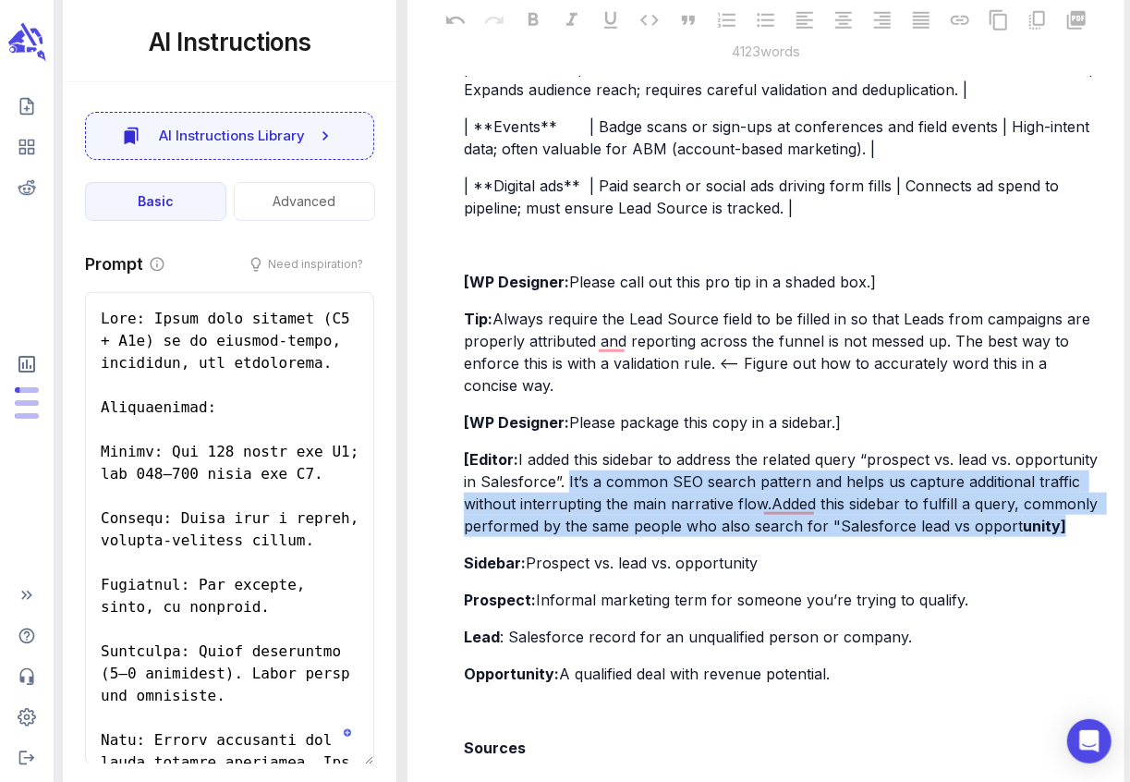
drag, startPoint x: 567, startPoint y: 503, endPoint x: 1058, endPoint y: 537, distance: 491.7
click at [1058, 537] on p "[Editor: I added this sidebar to address the related query “prospect vs. lead v…" at bounding box center [784, 492] width 640 height 89
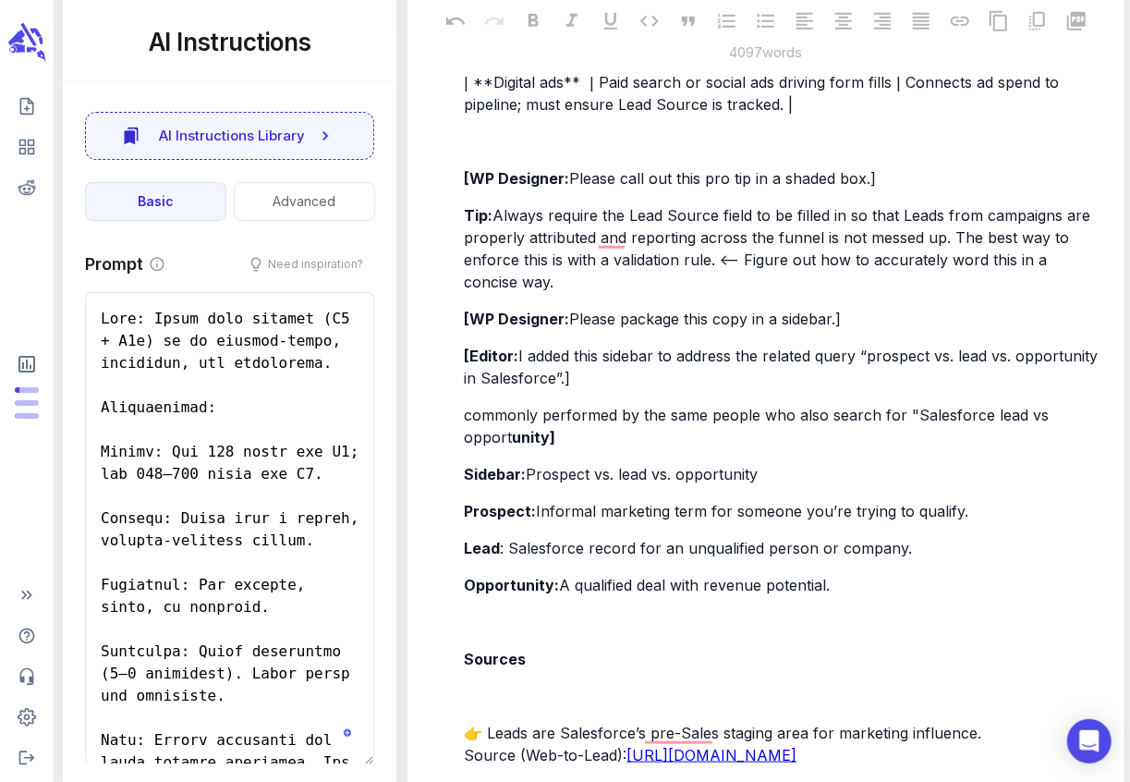
scroll to position [4099, 0]
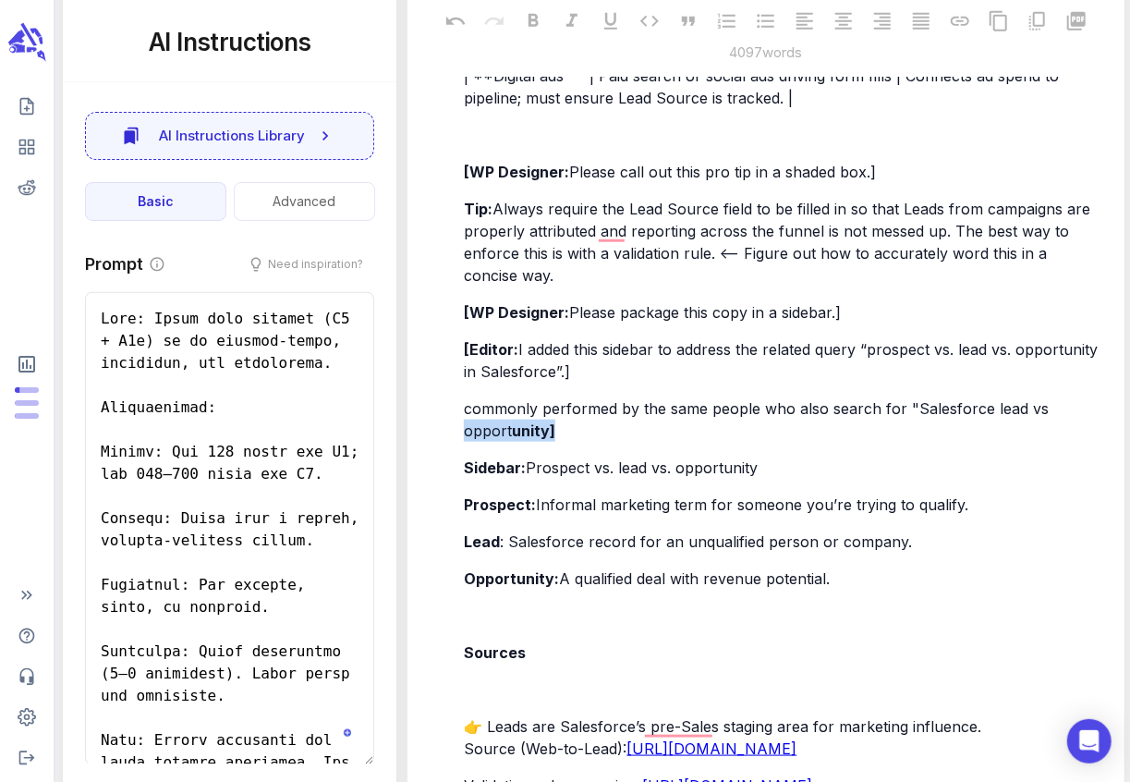
drag, startPoint x: 558, startPoint y: 451, endPoint x: 463, endPoint y: 439, distance: 95.9
click at [462, 439] on div "In Salesforce, the Lead Source field identifies the channel where a Lead origin…" at bounding box center [784, 282] width 648 height 1341
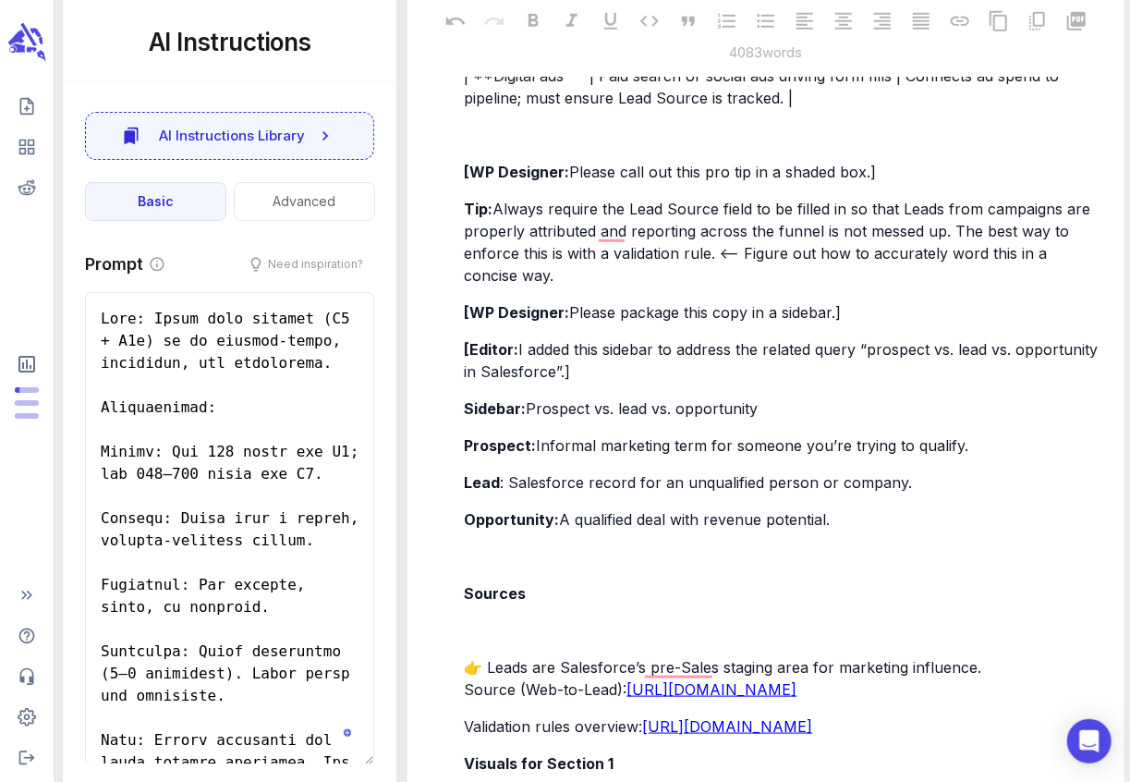
click at [465, 418] on span "Sidebar:" at bounding box center [495, 408] width 62 height 18
drag, startPoint x: 780, startPoint y: 428, endPoint x: 532, endPoint y: 426, distance: 247.6
click at [532, 419] on p "Sidebar: Prospect vs. lead vs. opportunity" at bounding box center [784, 408] width 640 height 22
click at [758, 418] on span "Prospect vs. lead vs. opportunity" at bounding box center [642, 408] width 232 height 18
click at [467, 418] on span "Sidebar:" at bounding box center [495, 408] width 62 height 18
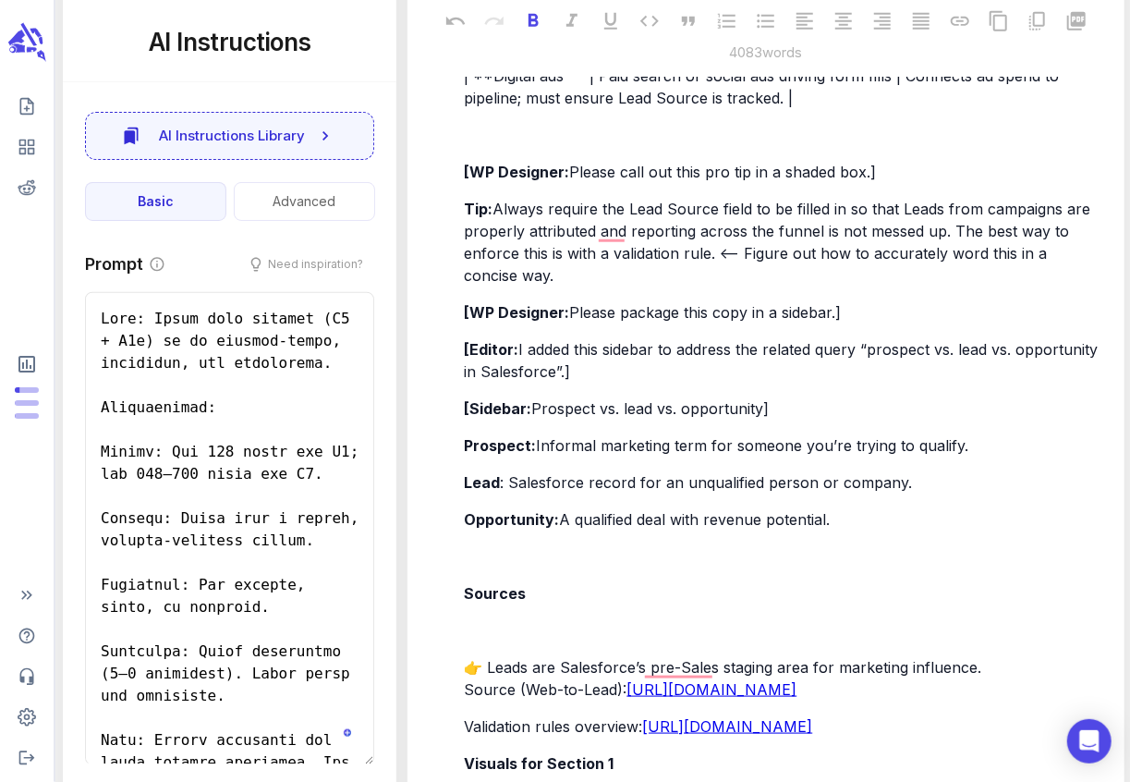
click at [479, 567] on p "﻿" at bounding box center [784, 556] width 640 height 22
click at [467, 602] on span "Sources" at bounding box center [495, 593] width 62 height 18
click at [466, 602] on span "Sources" at bounding box center [495, 593] width 62 height 18
click at [535, 604] on p "[Sources" at bounding box center [784, 593] width 640 height 22
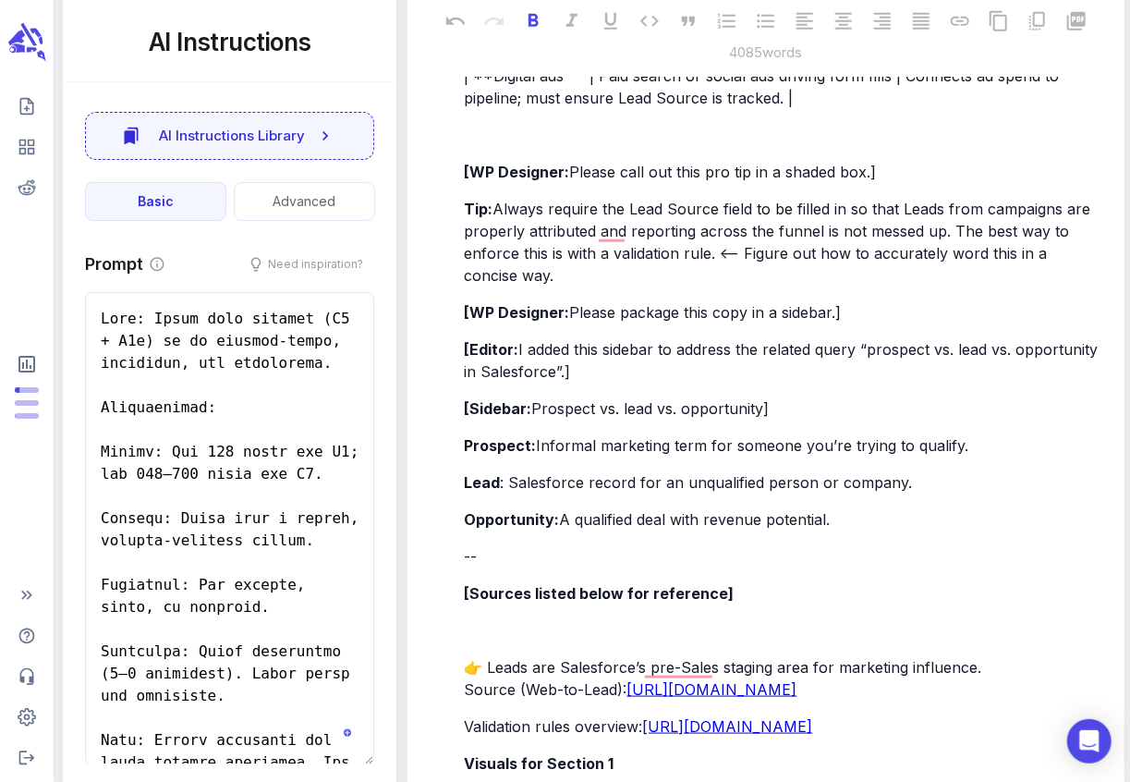
click at [486, 641] on p "﻿" at bounding box center [784, 630] width 640 height 22
click at [483, 641] on p "﻿" at bounding box center [784, 630] width 640 height 22
click at [478, 619] on p "﻿" at bounding box center [784, 630] width 640 height 22
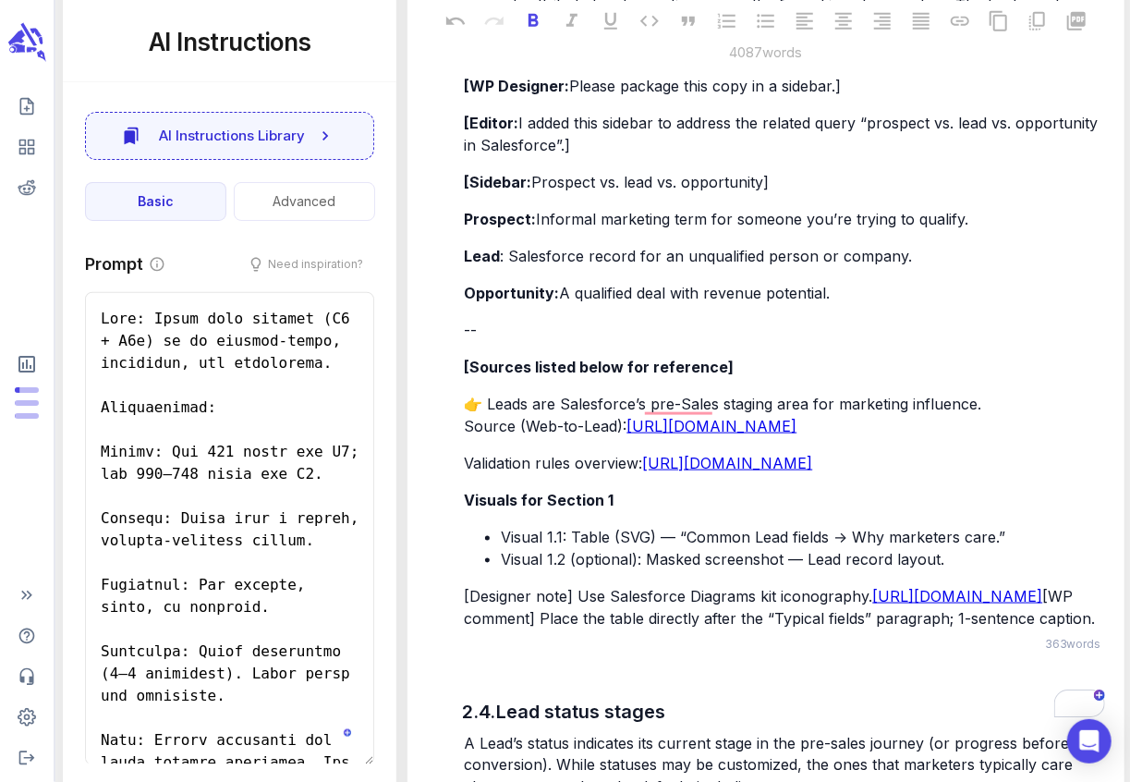
scroll to position [4325, 0]
click at [617, 511] on p "[Visuals for Section 1" at bounding box center [784, 500] width 640 height 22
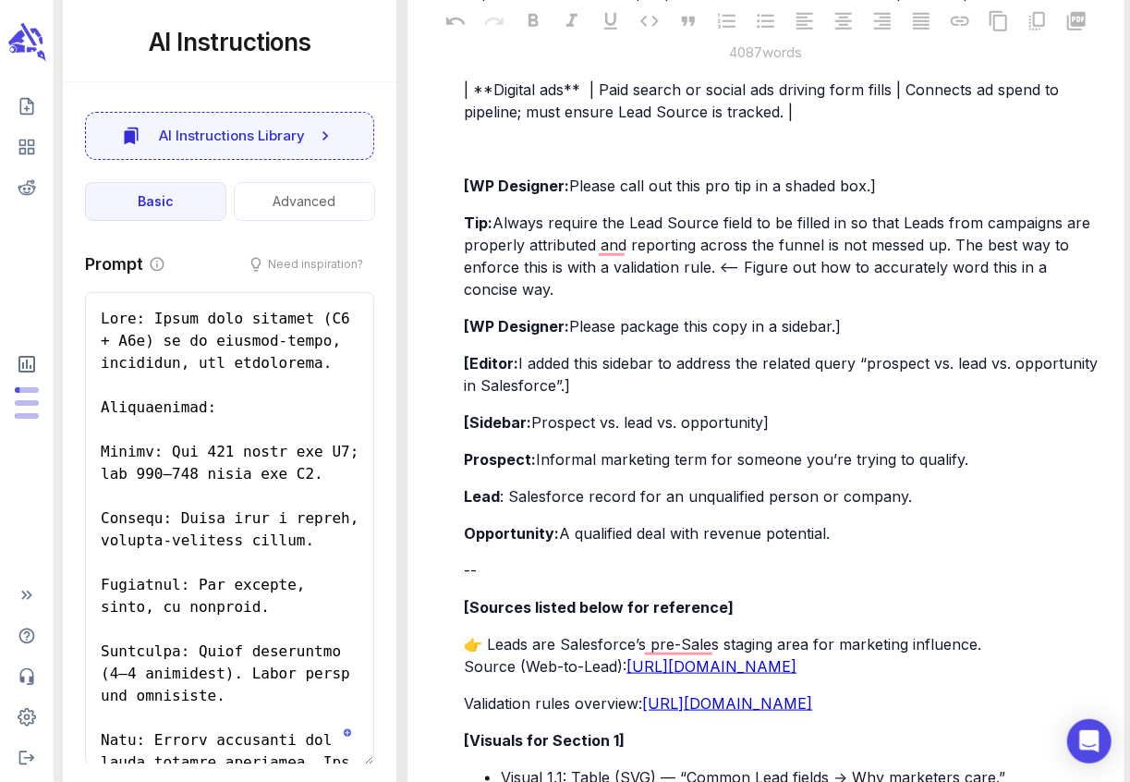
scroll to position [4089, 0]
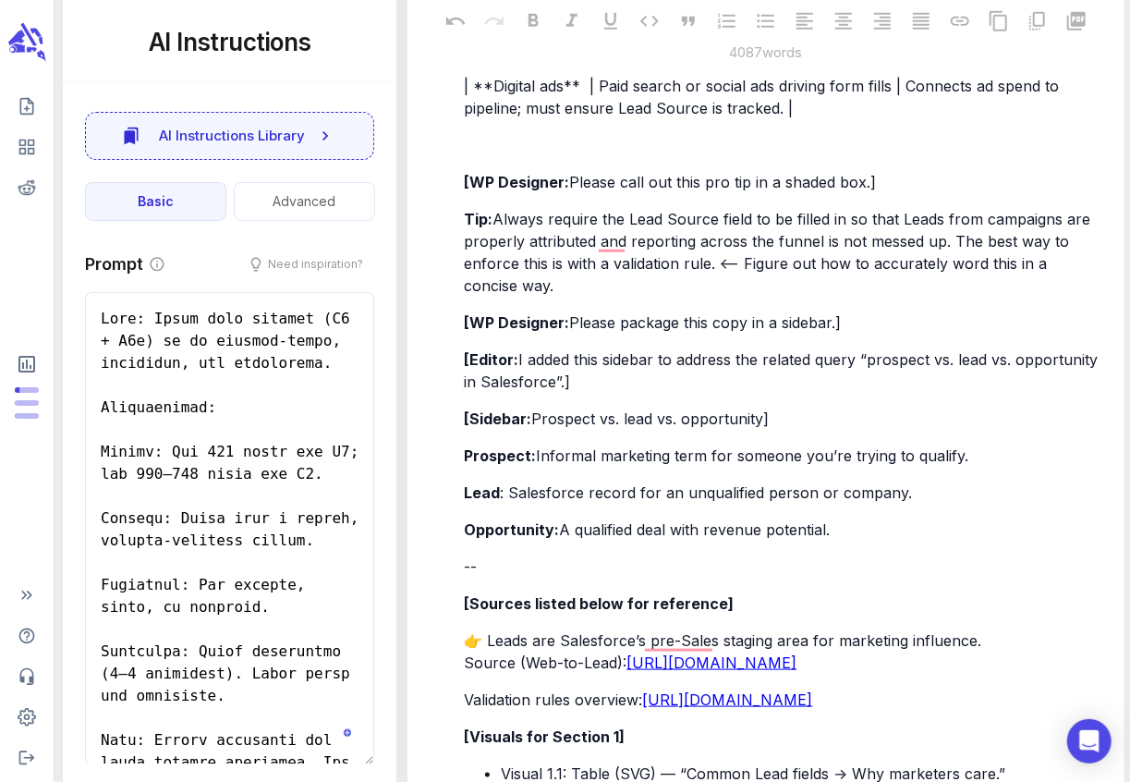
click at [577, 393] on p "[Editor: I added this sidebar to address the related query “prospect vs. lead v…" at bounding box center [784, 370] width 640 height 44
click at [789, 430] on p "[Sidebar: Prospect vs. lead vs. opportunity]" at bounding box center [784, 418] width 640 height 22
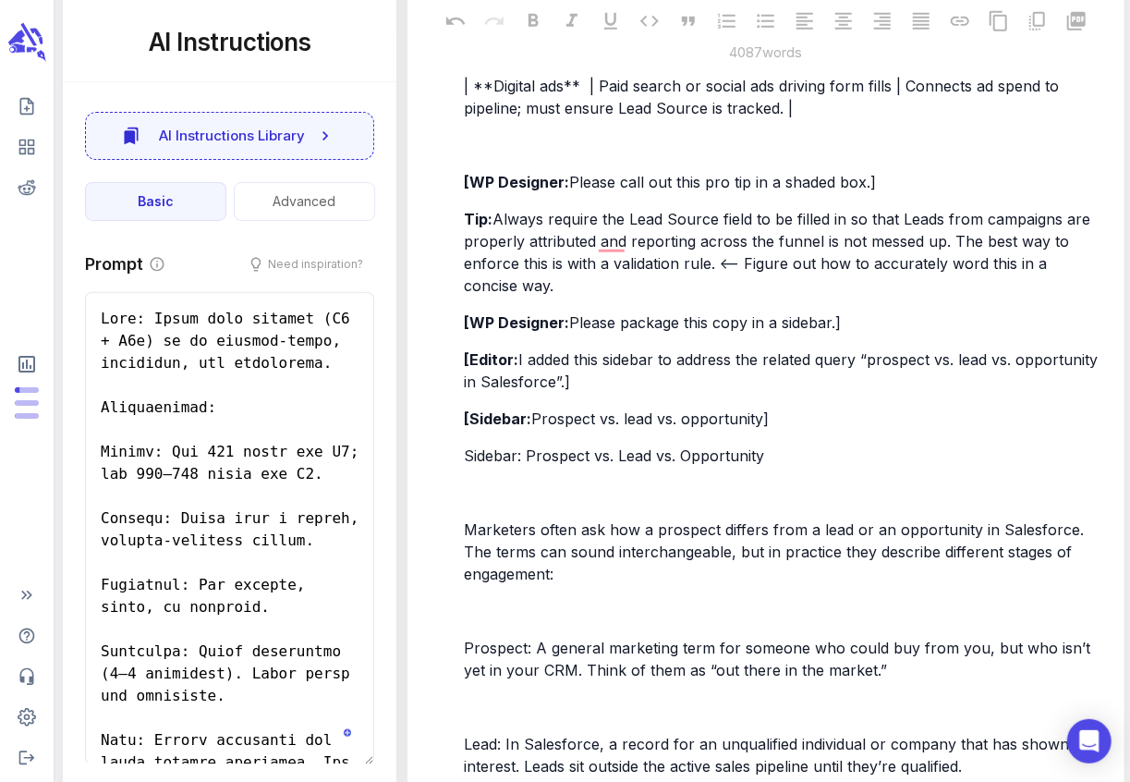
scroll to position [4699, 0]
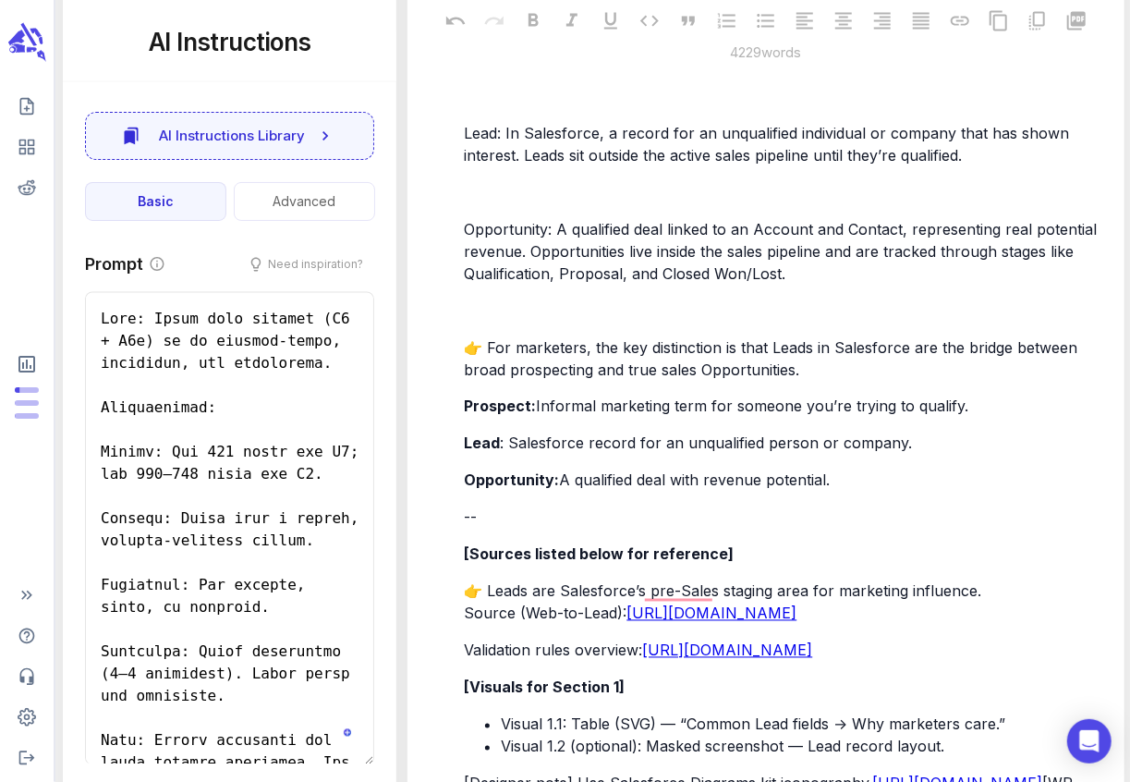
click at [486, 203] on p "﻿" at bounding box center [784, 192] width 640 height 22
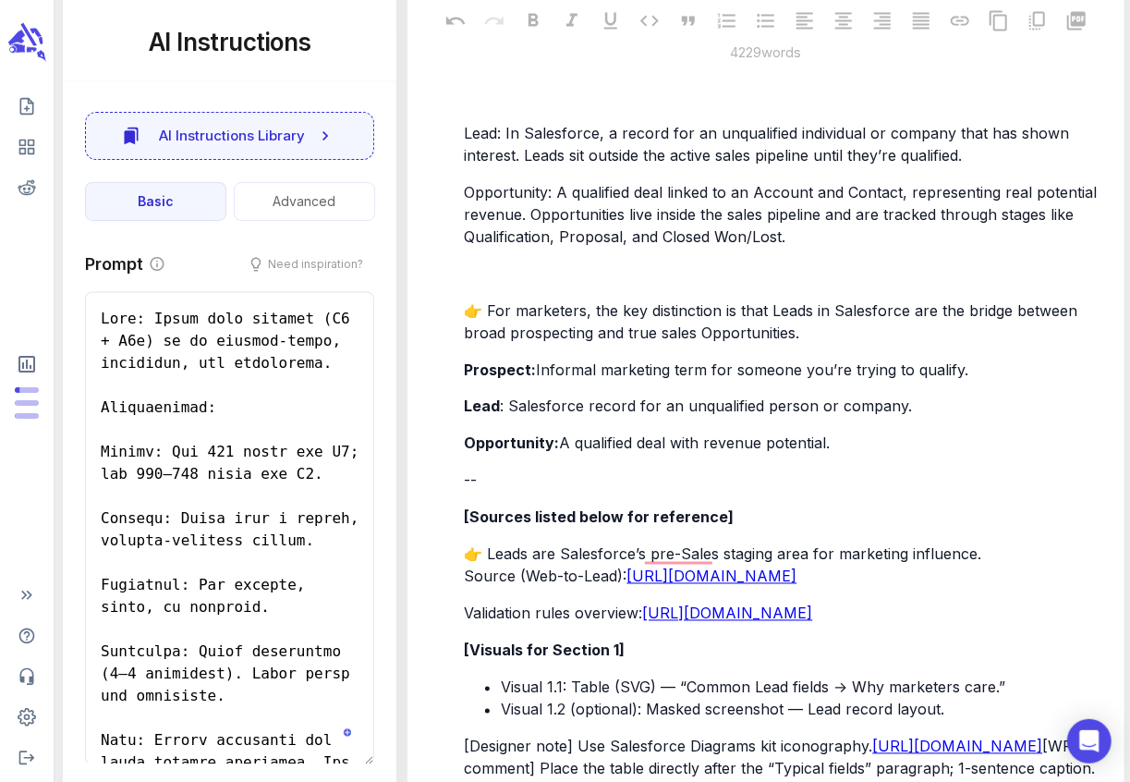
drag, startPoint x: 551, startPoint y: 213, endPoint x: 469, endPoint y: 214, distance: 81.3
click at [469, 214] on span "Opportunity: A qualified deal linked to an Account and Contact, representing re…" at bounding box center [782, 214] width 637 height 63
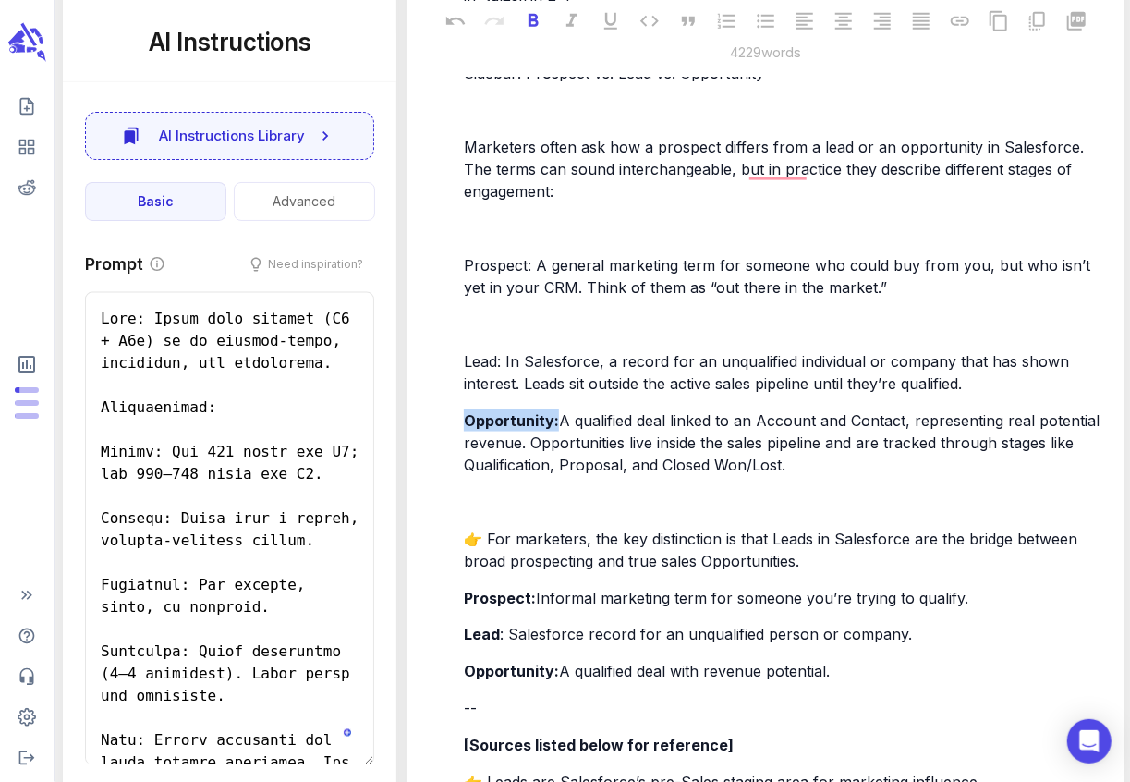
scroll to position [4469, 0]
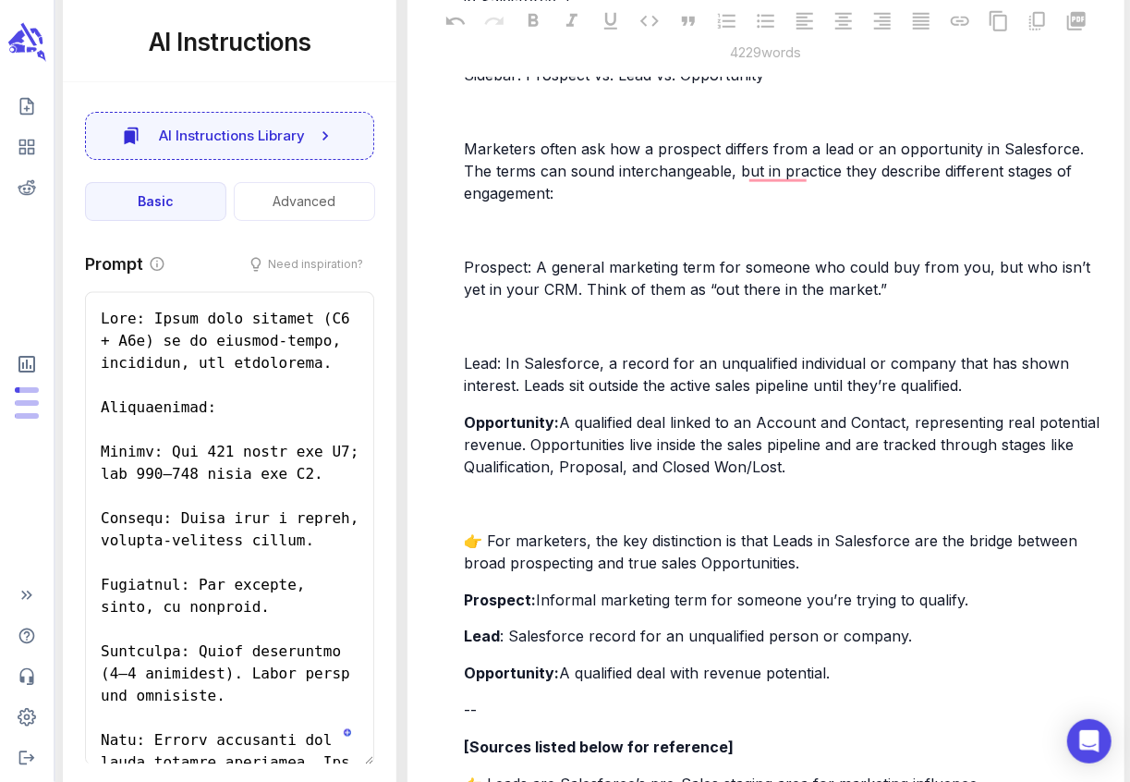
click at [552, 289] on span "Prospect: A general marketing term for someone who could buy from you, but who …" at bounding box center [779, 278] width 631 height 41
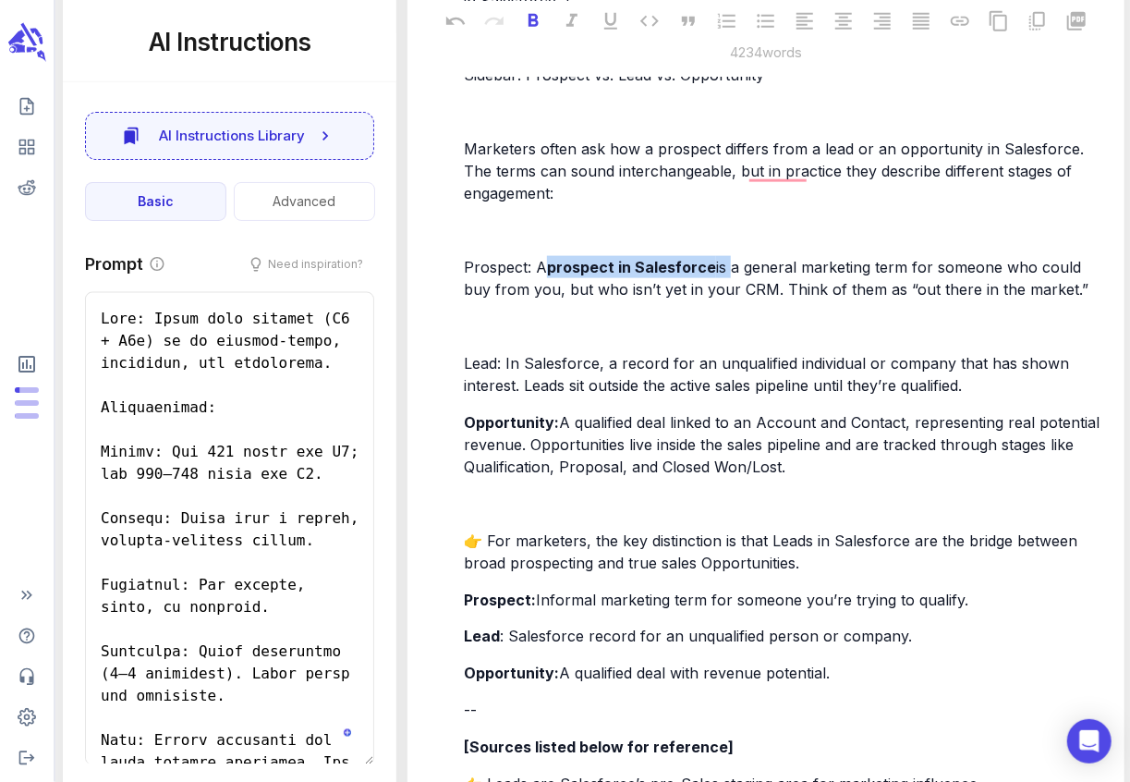
drag, startPoint x: 729, startPoint y: 290, endPoint x: 539, endPoint y: 287, distance: 189.4
click at [538, 287] on p "Prospect: A prospect in Salesforce is a general marketing term for someone who …" at bounding box center [784, 278] width 640 height 44
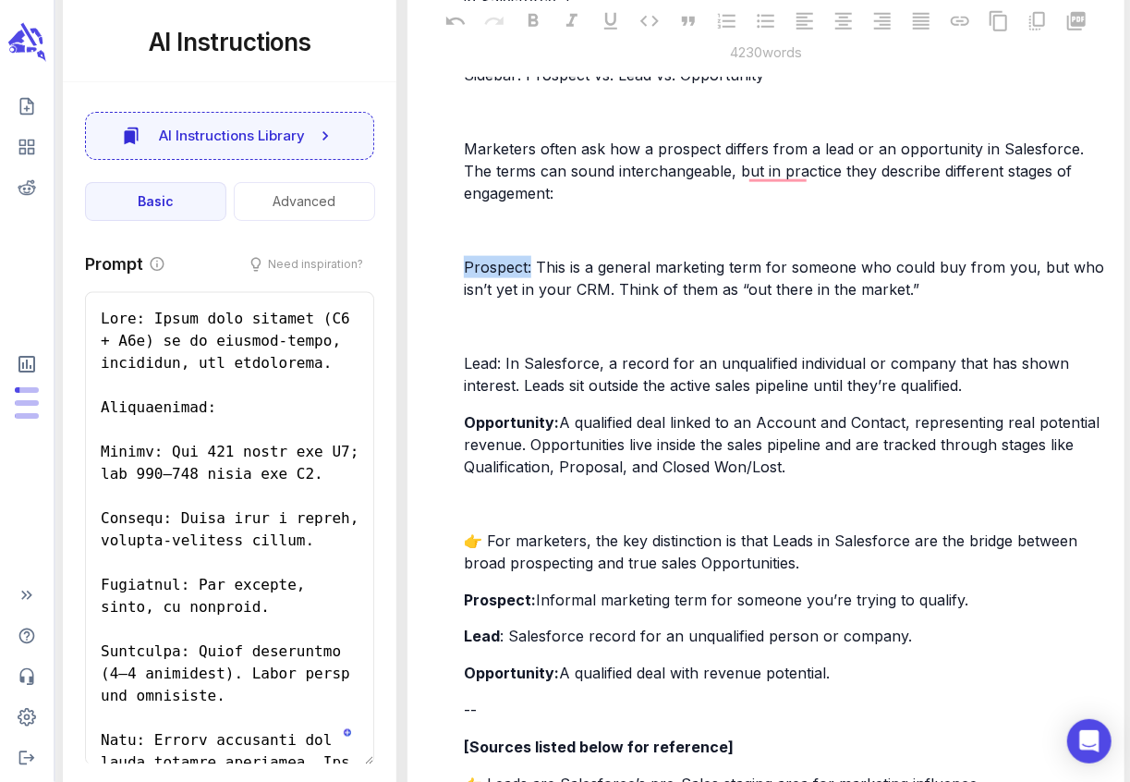
drag, startPoint x: 530, startPoint y: 290, endPoint x: 465, endPoint y: 288, distance: 65.6
click at [465, 288] on span "Prospect: This is a general marketing term for someone who could buy from you, …" at bounding box center [786, 278] width 645 height 41
click at [490, 337] on p "﻿" at bounding box center [784, 326] width 640 height 22
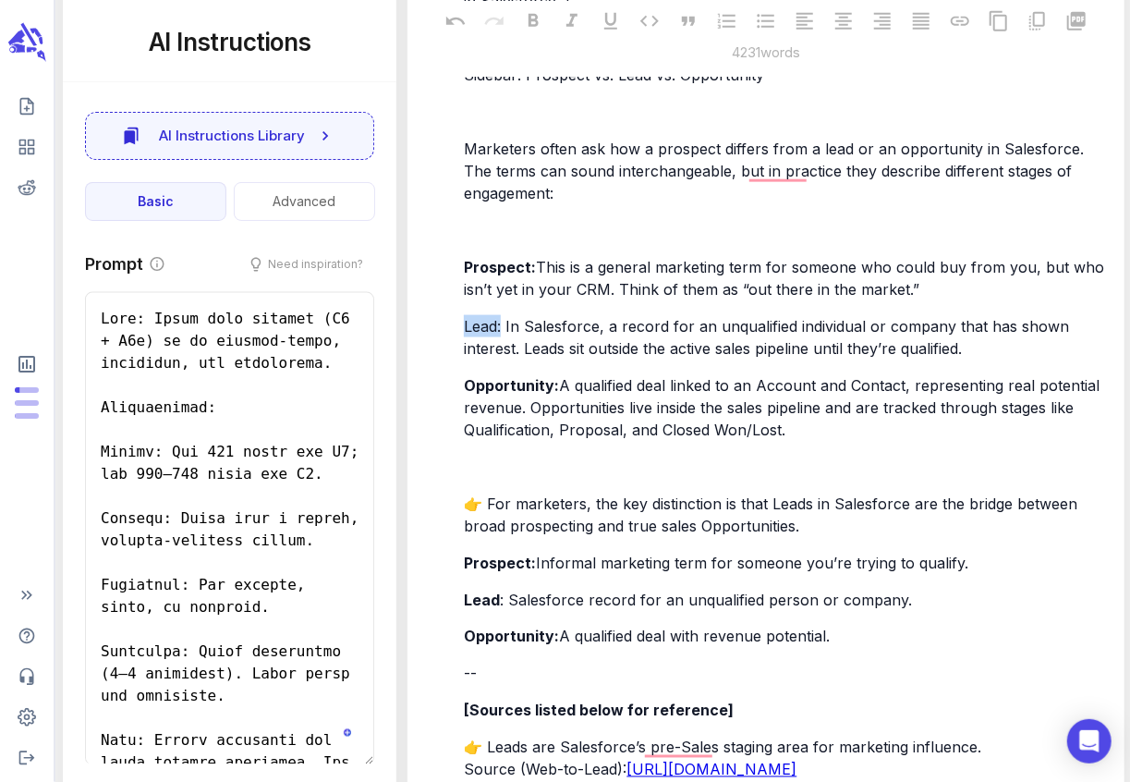
drag, startPoint x: 480, startPoint y: 350, endPoint x: 461, endPoint y: 346, distance: 19.7
click at [461, 346] on div "In Salesforce, the Lead Source field identifies the channel where a Lead origin…" at bounding box center [784, 108] width 648 height 1733
click at [486, 241] on p "﻿" at bounding box center [784, 230] width 640 height 22
click at [480, 241] on p "﻿" at bounding box center [784, 230] width 640 height 22
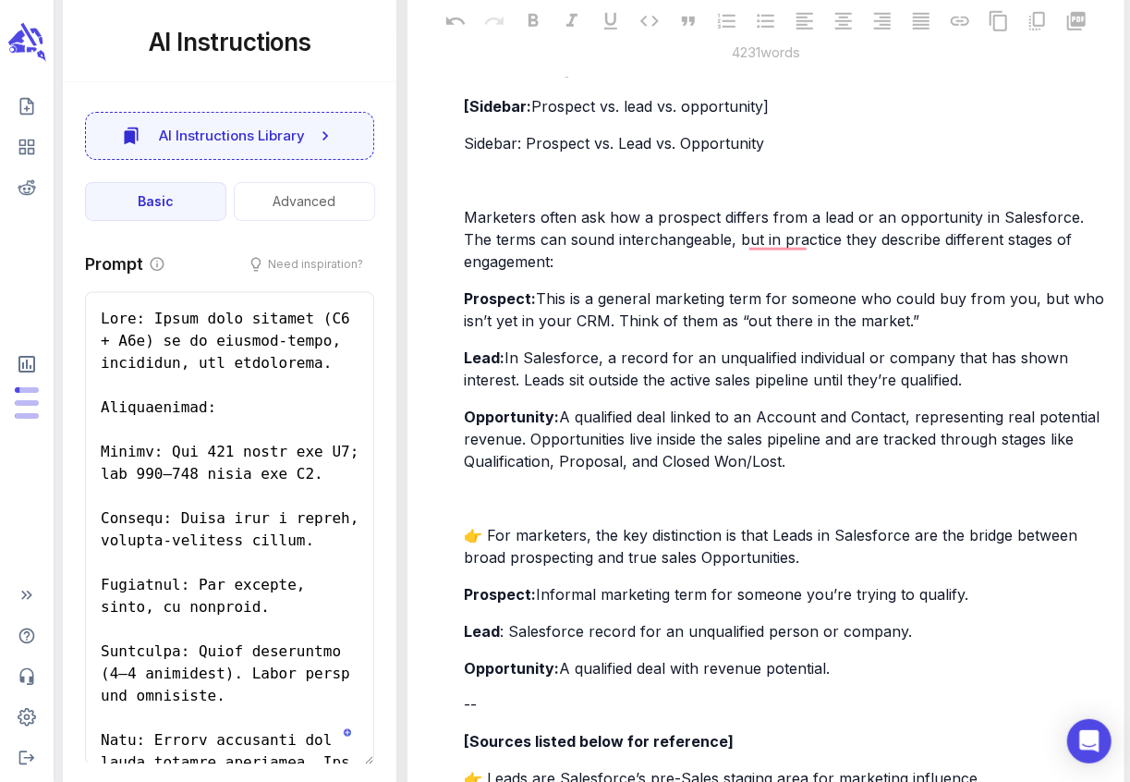
scroll to position [4399, 0]
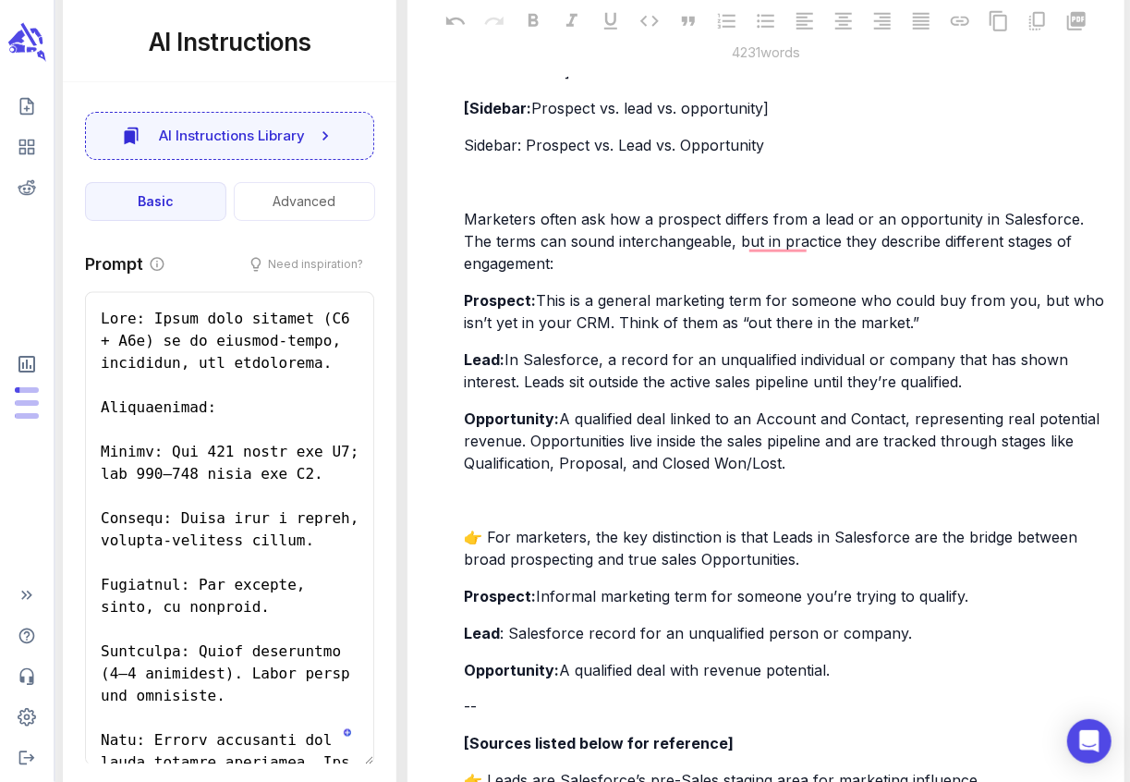
click at [602, 241] on span "Marketers often ask how a prospect differs from a lead or an opportunity in Sal…" at bounding box center [776, 241] width 624 height 63
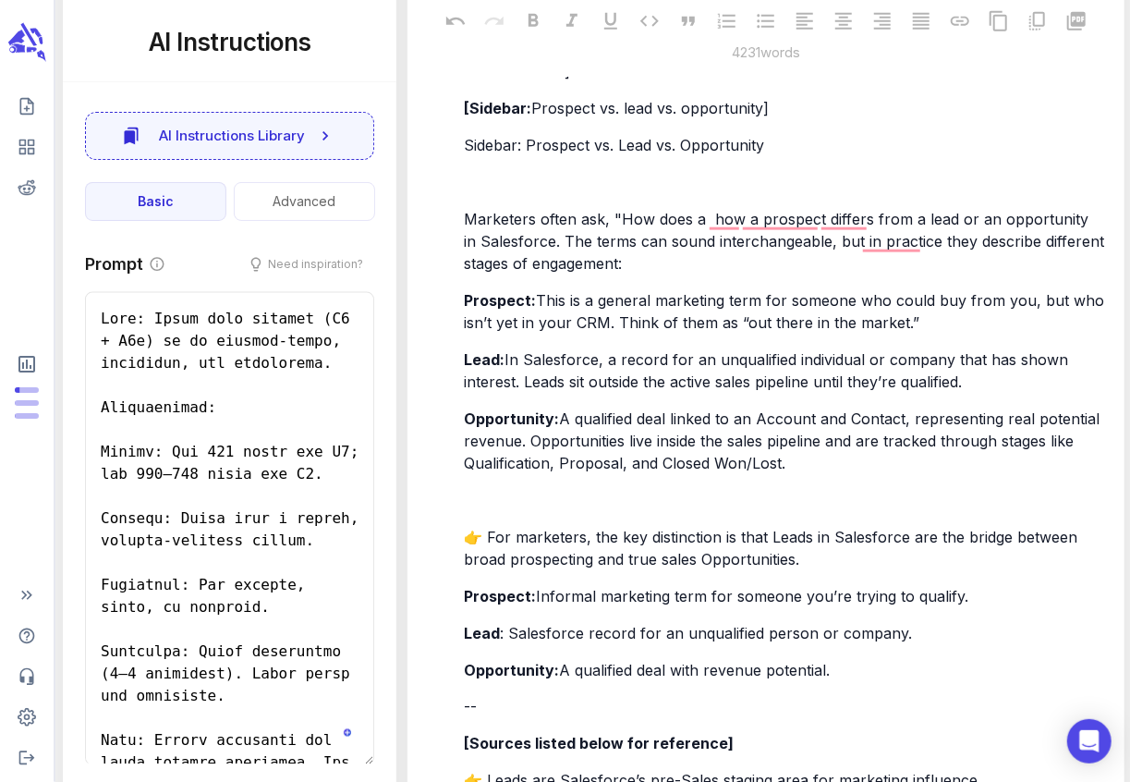
drag, startPoint x: 733, startPoint y: 243, endPoint x: 703, endPoint y: 243, distance: 30.5
click at [703, 243] on span "Marketers often ask, "How does a how a prospect differs from a lead or an oppor…" at bounding box center [786, 241] width 645 height 63
drag, startPoint x: 703, startPoint y: 239, endPoint x: 623, endPoint y: 241, distance: 80.4
click at [622, 240] on span "Marketers often ask, "How does a a prospect differs from a lead or an opportuni…" at bounding box center [778, 241] width 628 height 63
click at [623, 241] on span "Marketers often ask, "How does a a prospect differs from a lead or an opportuni…" at bounding box center [778, 241] width 628 height 63
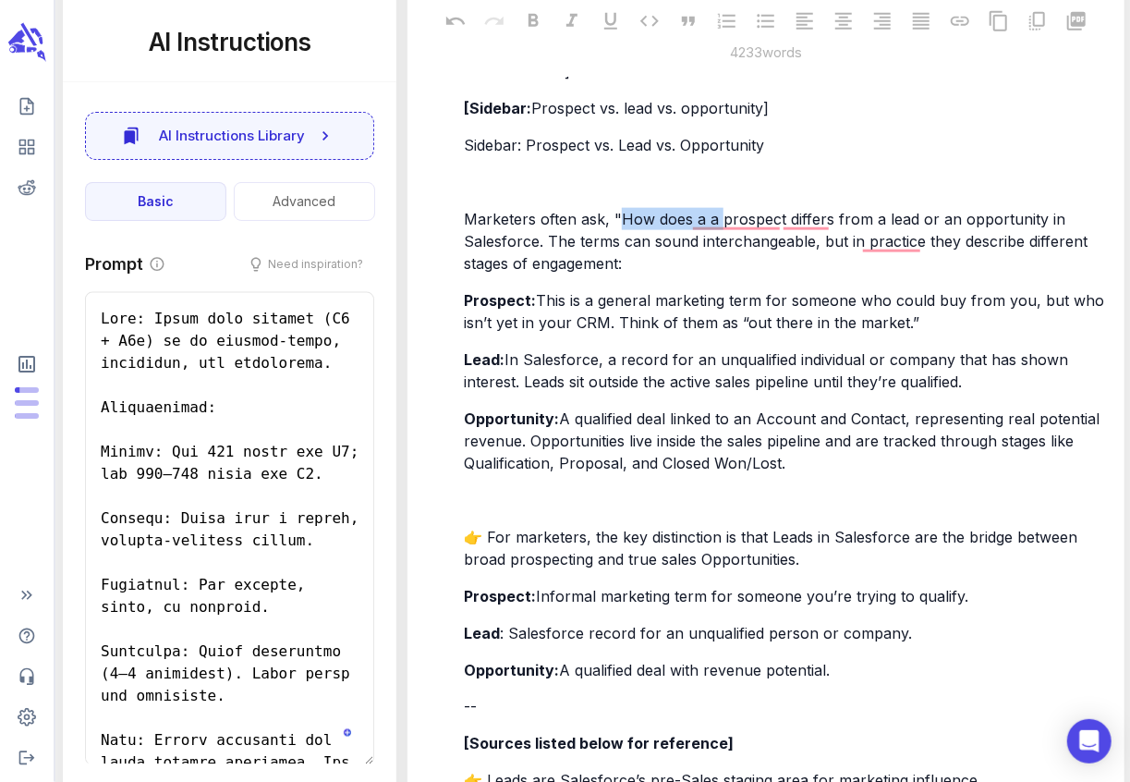
drag, startPoint x: 623, startPoint y: 241, endPoint x: 721, endPoint y: 243, distance: 98.9
click at [721, 243] on span "Marketers often ask, "How does a a prospect differs from a lead or an opportuni…" at bounding box center [778, 241] width 628 height 63
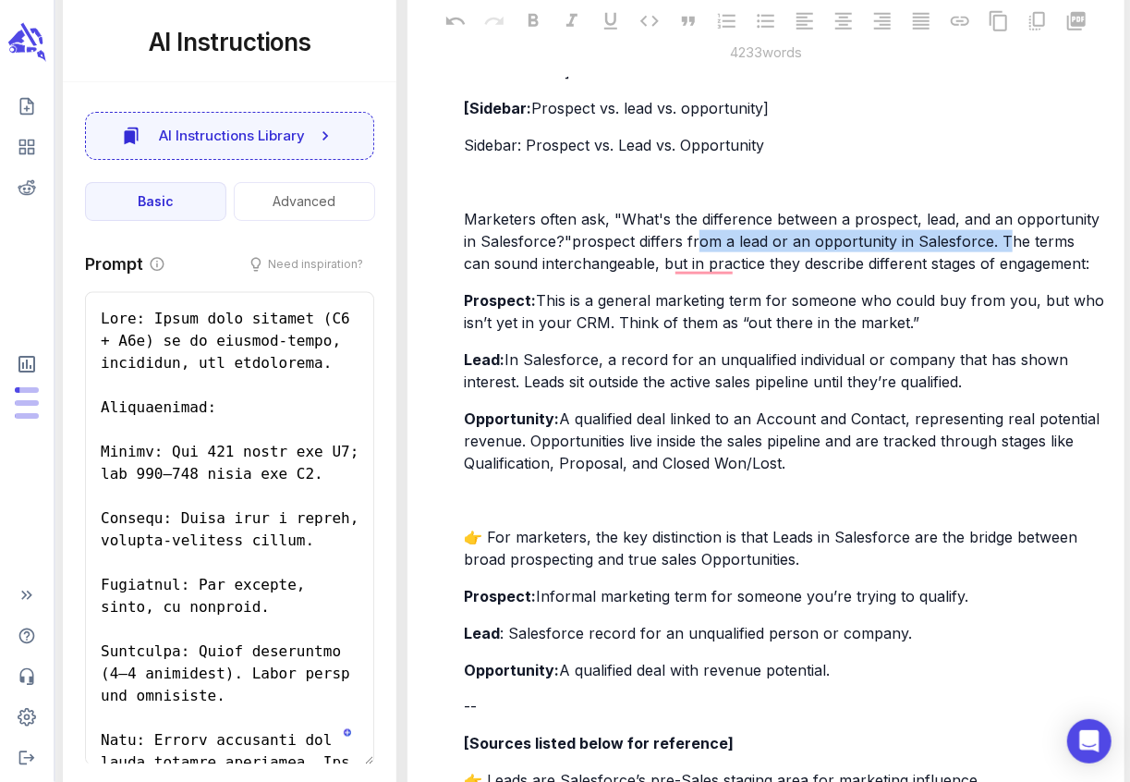
drag, startPoint x: 996, startPoint y: 264, endPoint x: 569, endPoint y: 263, distance: 426.8
click at [570, 263] on span "Marketers often ask, "What's the difference between a prospect, lead, and an op…" at bounding box center [784, 241] width 640 height 63
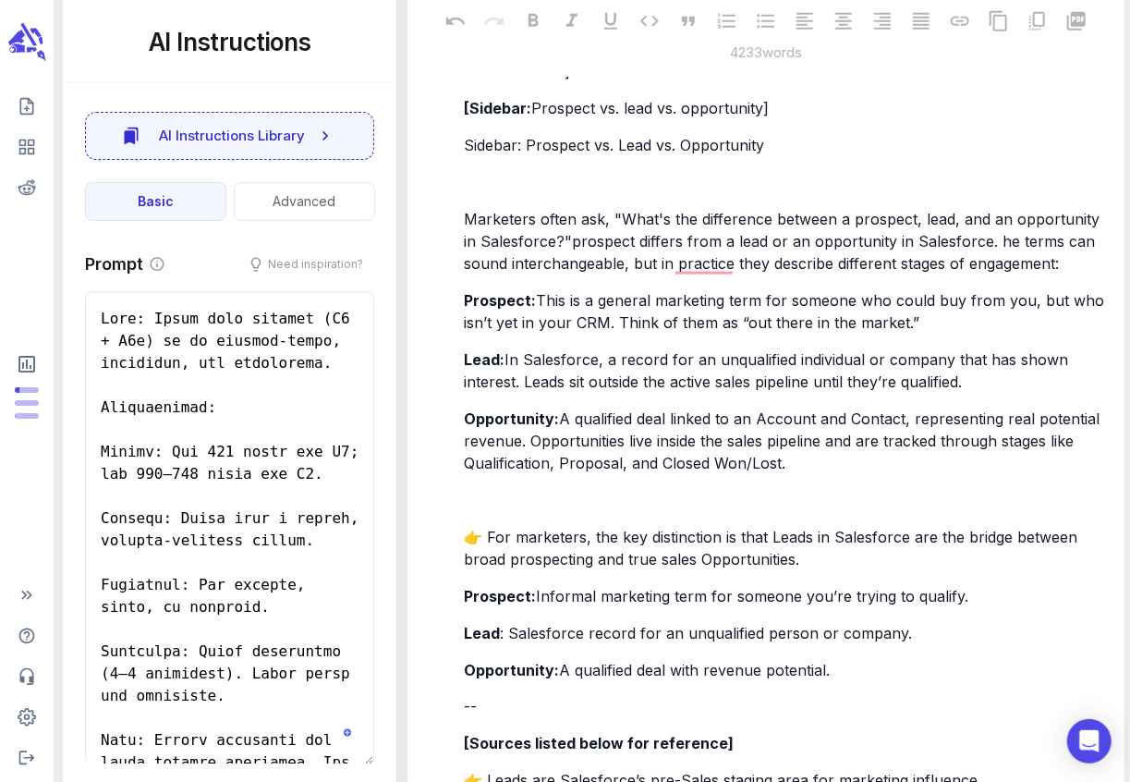
click at [572, 266] on span "Marketers often ask, "What's the difference between a prospect, lead, and an op…" at bounding box center [784, 241] width 640 height 63
click at [571, 266] on span "Marketers often ask, "What's the difference between a prospect, lead, and an op…" at bounding box center [784, 241] width 640 height 63
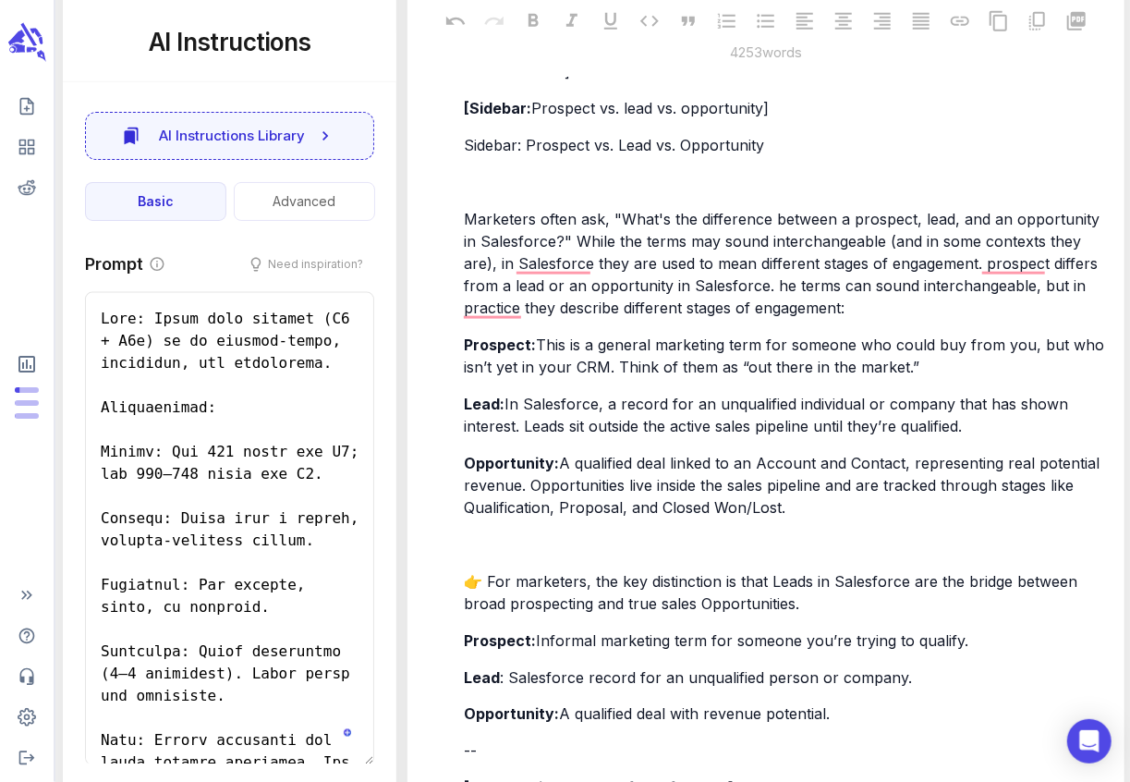
drag, startPoint x: 983, startPoint y: 285, endPoint x: 983, endPoint y: 341, distance: 55.4
click at [983, 319] on p "Marketers often ask, "What's the difference between a prospect, lead, and an op…" at bounding box center [784, 263] width 640 height 111
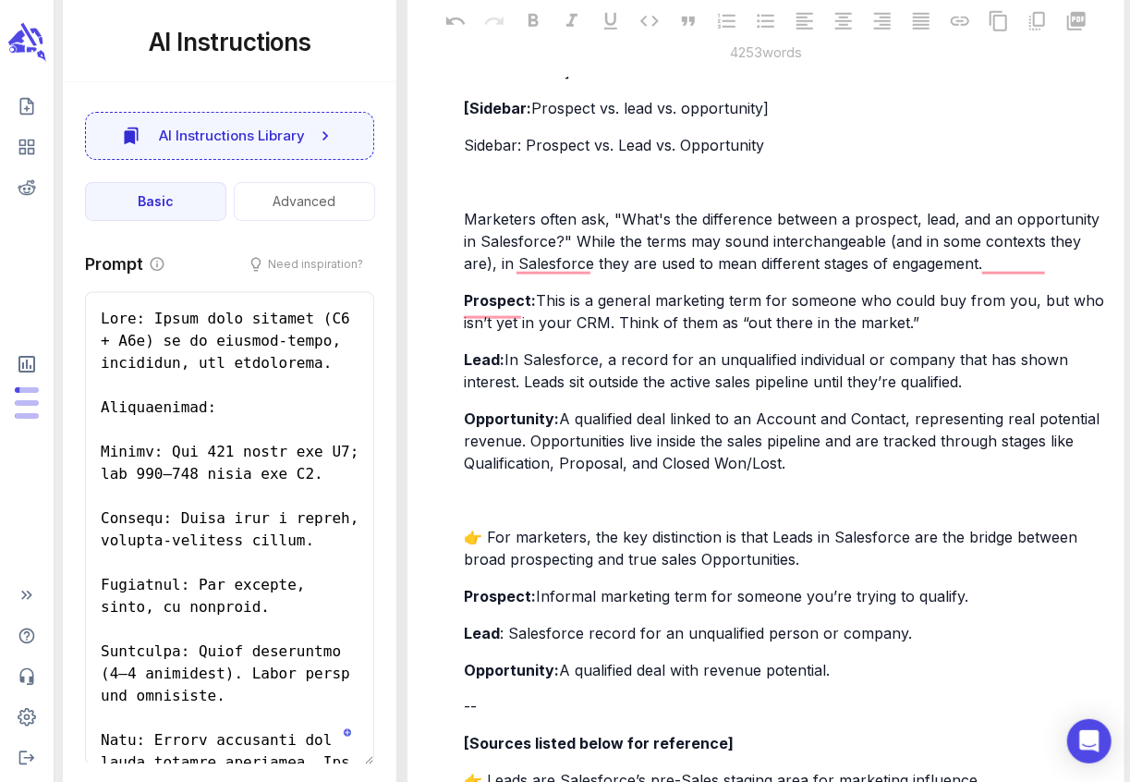
click at [509, 193] on p "﻿" at bounding box center [784, 182] width 640 height 22
drag, startPoint x: 525, startPoint y: 241, endPoint x: 462, endPoint y: 235, distance: 63.1
click at [462, 235] on div "In Salesforce, the Lead Source field identifies the channel where a Lead origin…" at bounding box center [784, 160] width 648 height 1696
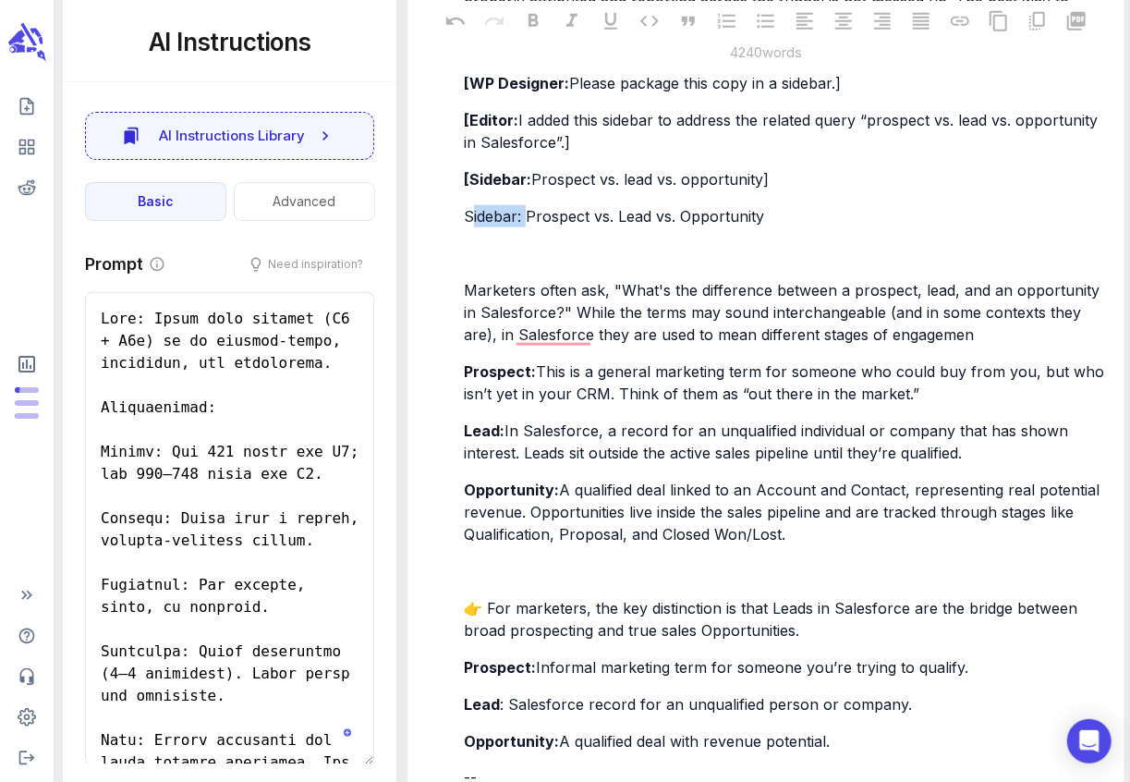
drag, startPoint x: 527, startPoint y: 237, endPoint x: 464, endPoint y: 239, distance: 63.8
click at [464, 225] on span "Sidebar: Prospect vs. Lead vs. Opportunity" at bounding box center [614, 216] width 300 height 18
click at [563, 225] on span "Prospect vs. Lead vs. Opportunity" at bounding box center [583, 216] width 238 height 18
click at [620, 225] on span "Prospect vs. lead vs. Opportunity" at bounding box center [581, 216] width 234 height 18
click at [626, 225] on span "Prospect vs. lead vs. Opportunity" at bounding box center [581, 216] width 234 height 18
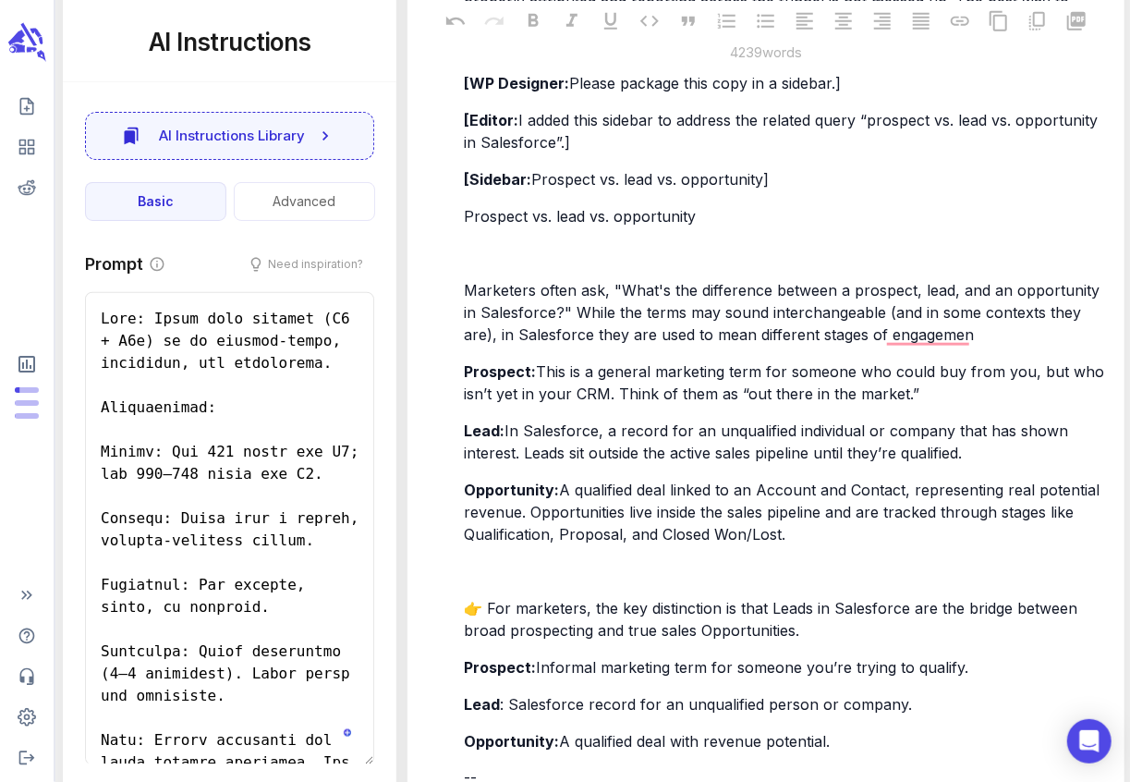
drag, startPoint x: 700, startPoint y: 244, endPoint x: 467, endPoint y: 236, distance: 233.8
drag, startPoint x: 707, startPoint y: 245, endPoint x: 461, endPoint y: 236, distance: 245.9
click at [461, 236] on div "In Salesforce, the Lead Source field identifies the channel where a Lead origin…" at bounding box center [784, 231] width 648 height 1696
click at [483, 264] on p "﻿" at bounding box center [784, 253] width 640 height 22
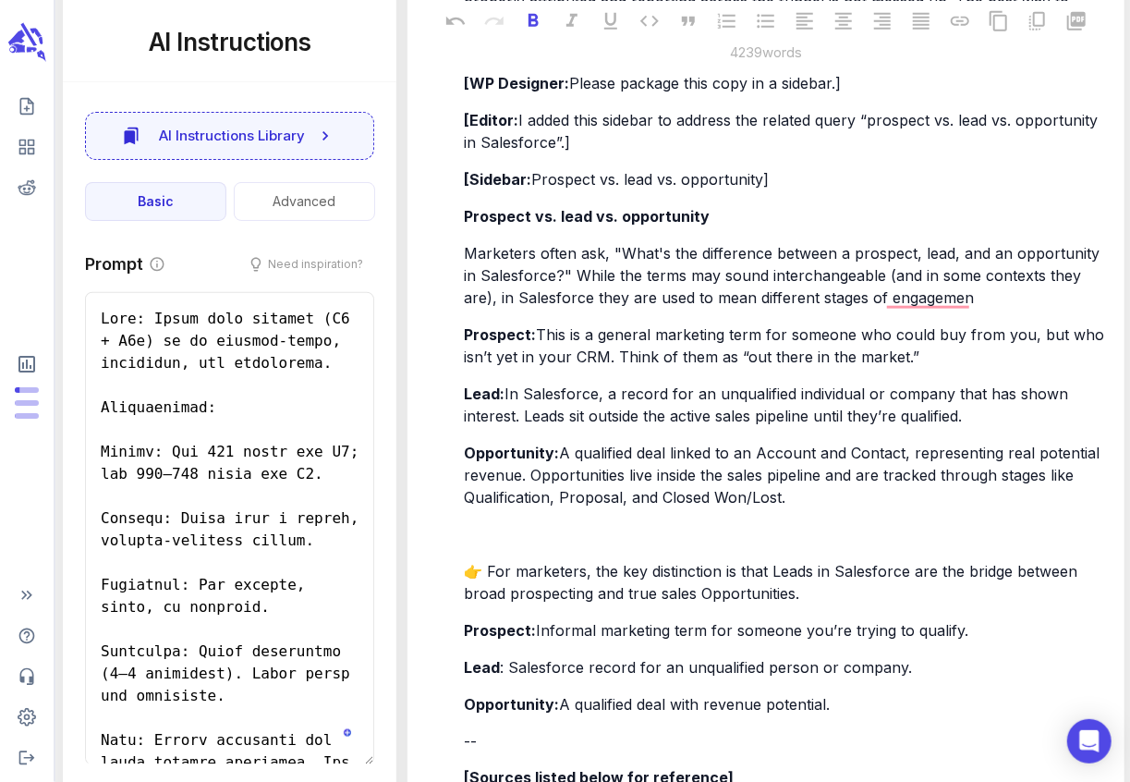
click at [495, 545] on p "﻿" at bounding box center [784, 534] width 640 height 22
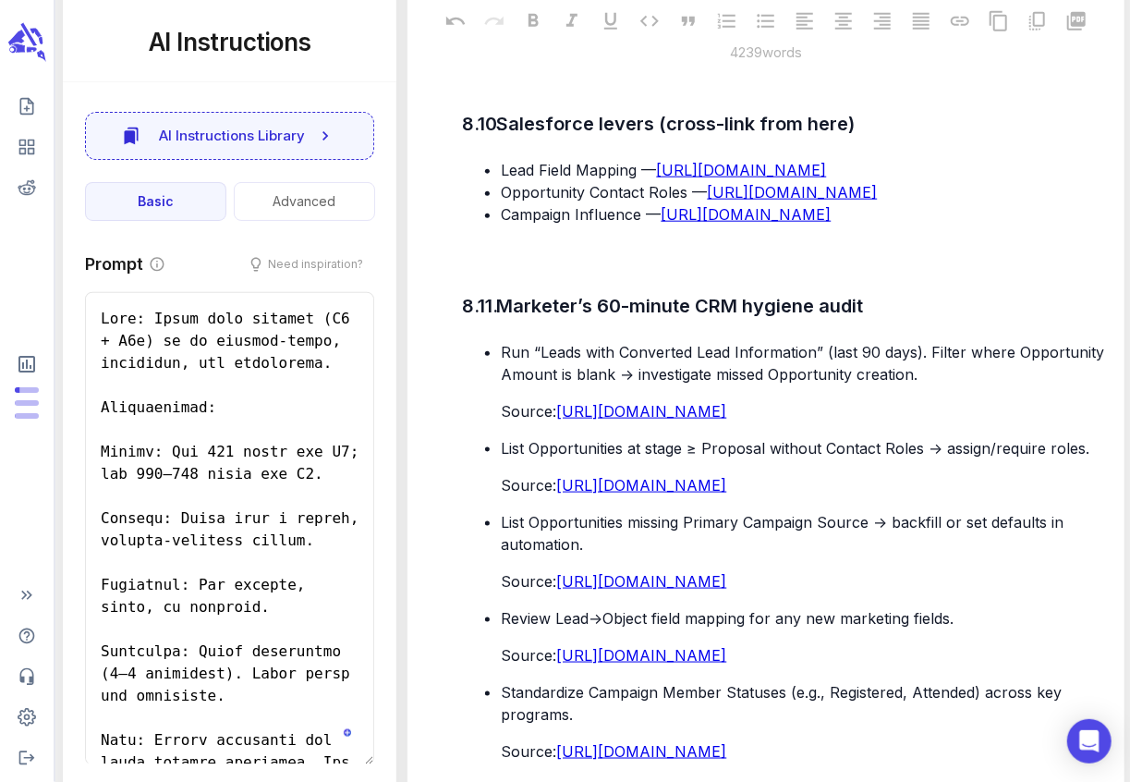
scroll to position [14736, 0]
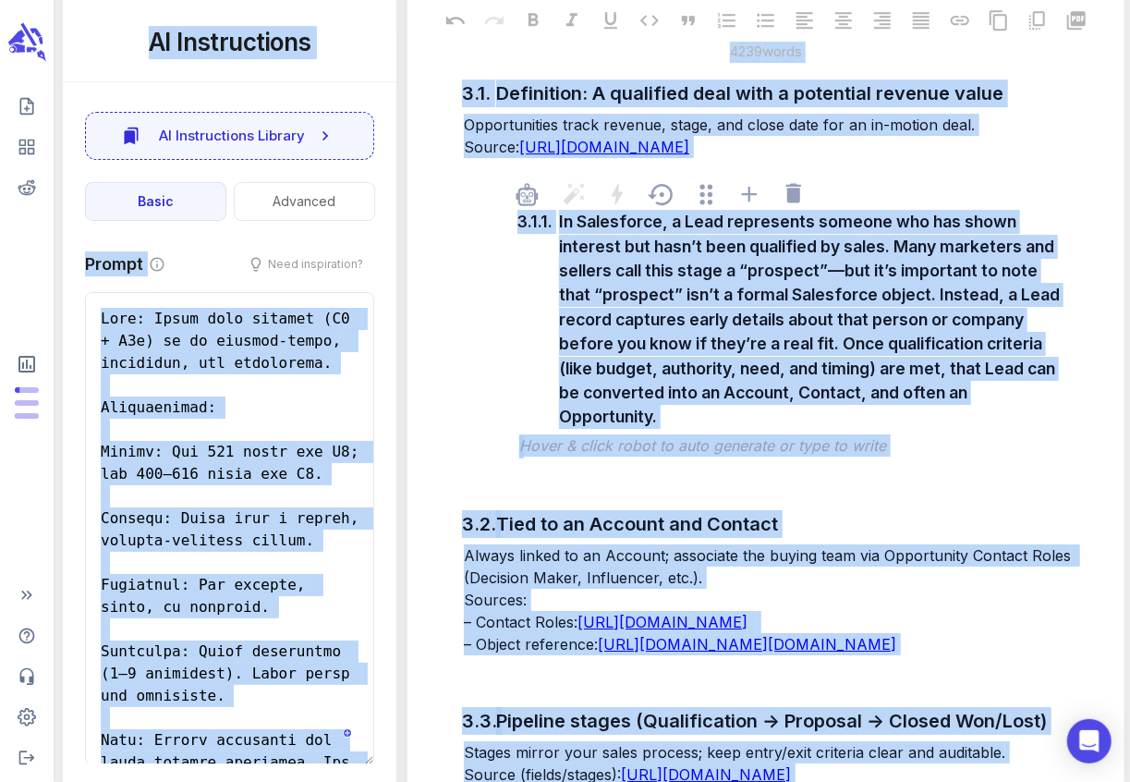
scroll to position [6308, 0]
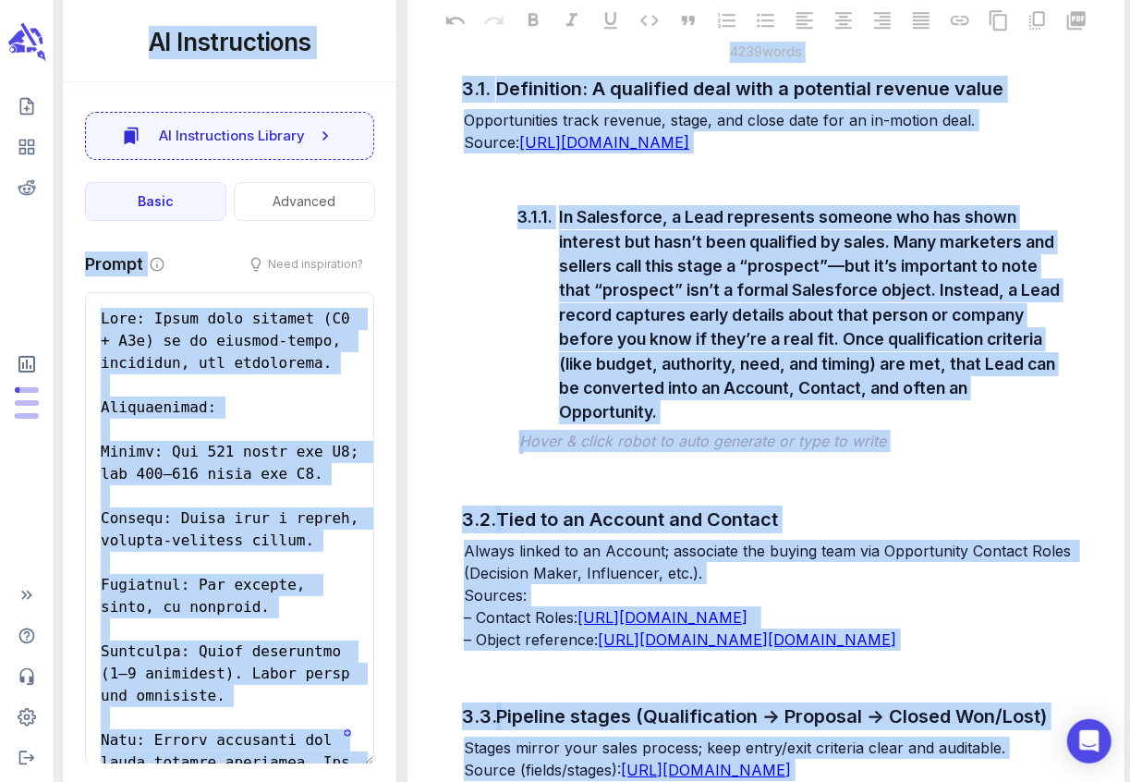
click at [867, 153] on p "Opportunities track revenue, stage, and close date for an in-motion deal. Sourc…" at bounding box center [784, 131] width 640 height 44
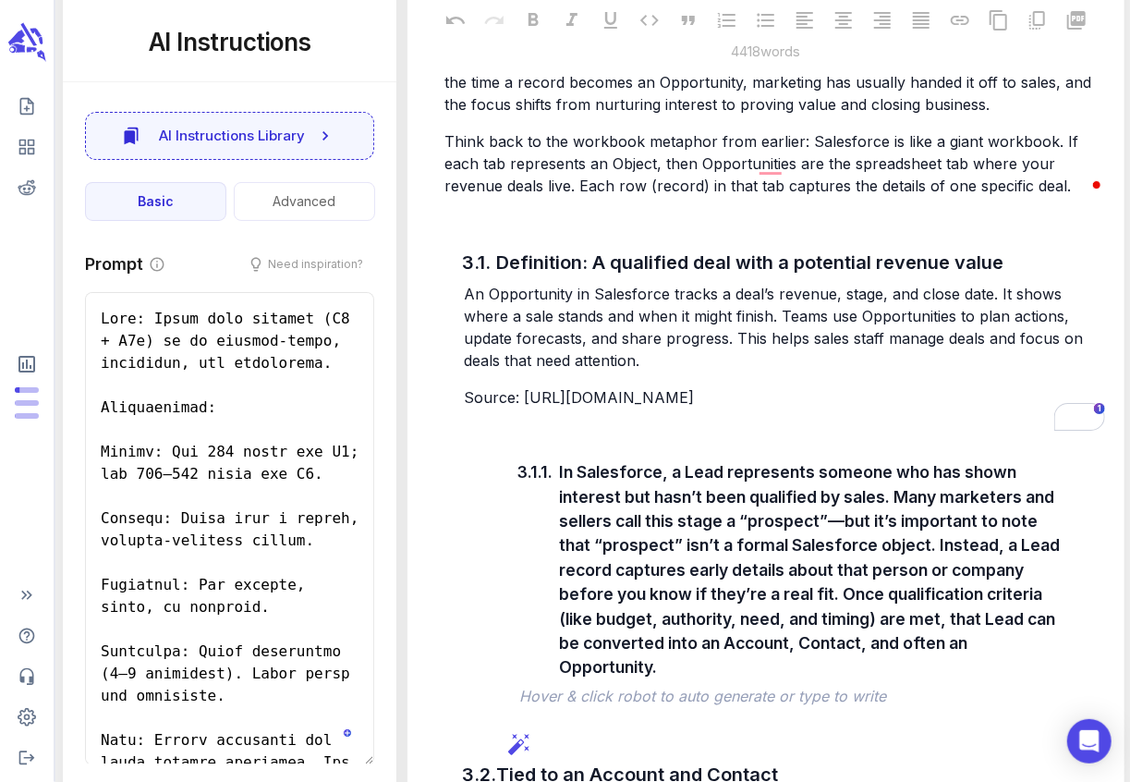
scroll to position [6391, 0]
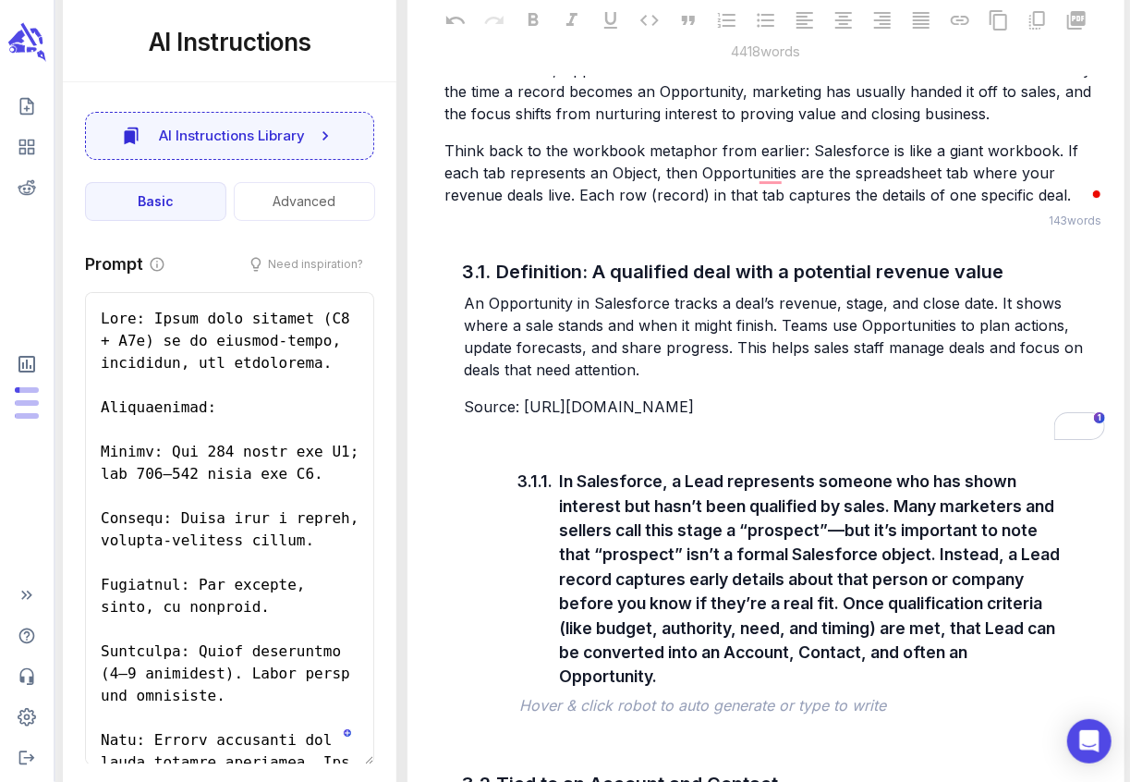
click at [567, 43] on p "﻿" at bounding box center [774, 32] width 661 height 22
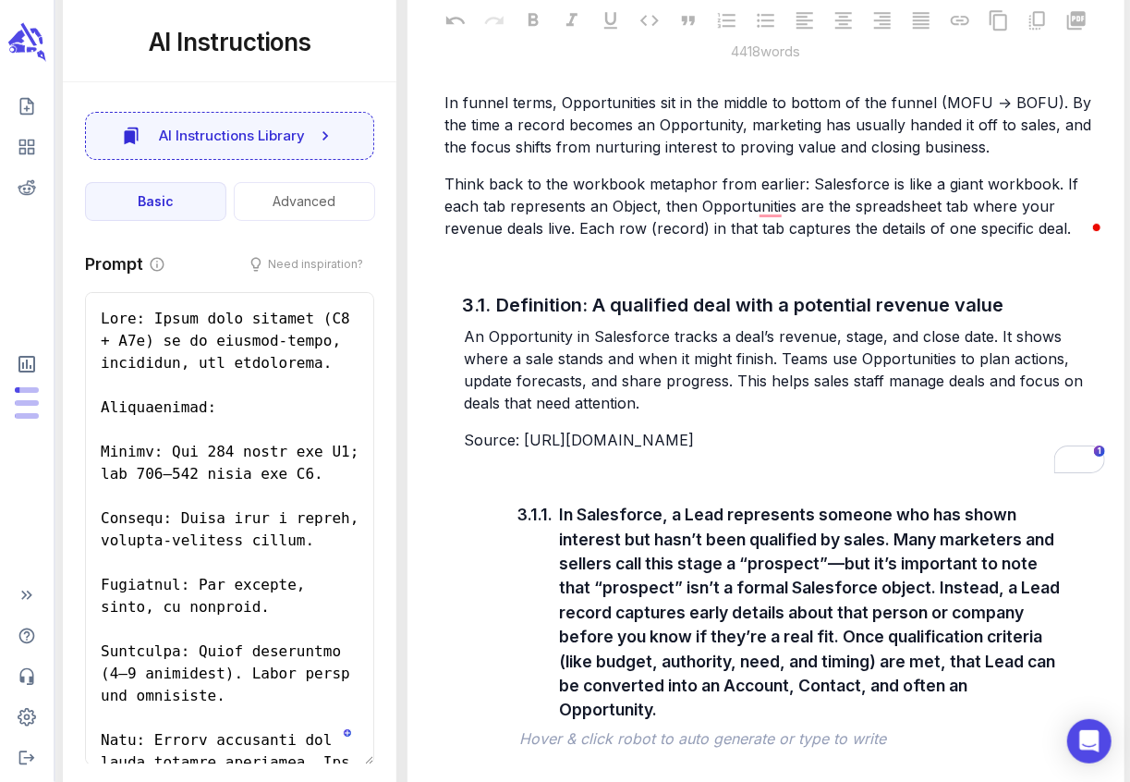
scroll to position [6308, 0]
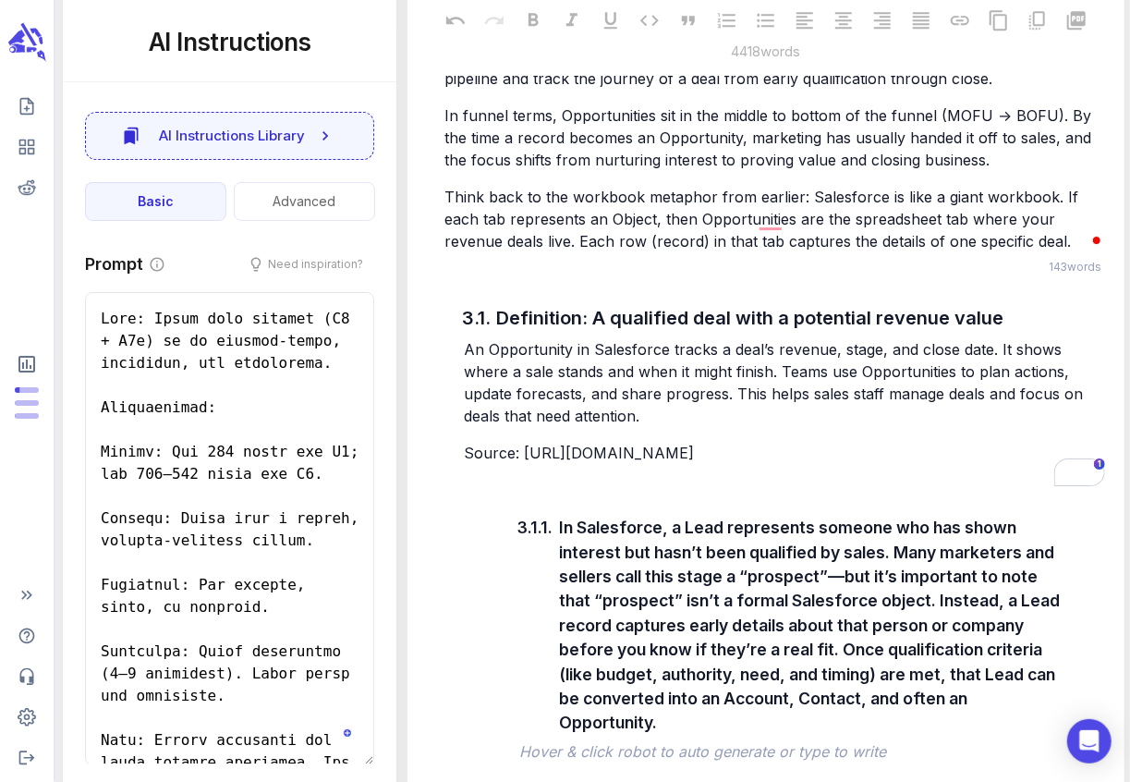
click at [444, 88] on span "If a Lead is where marketing interest begins, an Opportunity is where revenue p…" at bounding box center [753, 45] width 619 height 85
click at [443, 234] on div "If a Lead is where marketing interest begins, an Opportunity is where revenue p…" at bounding box center [775, 126] width 668 height 255
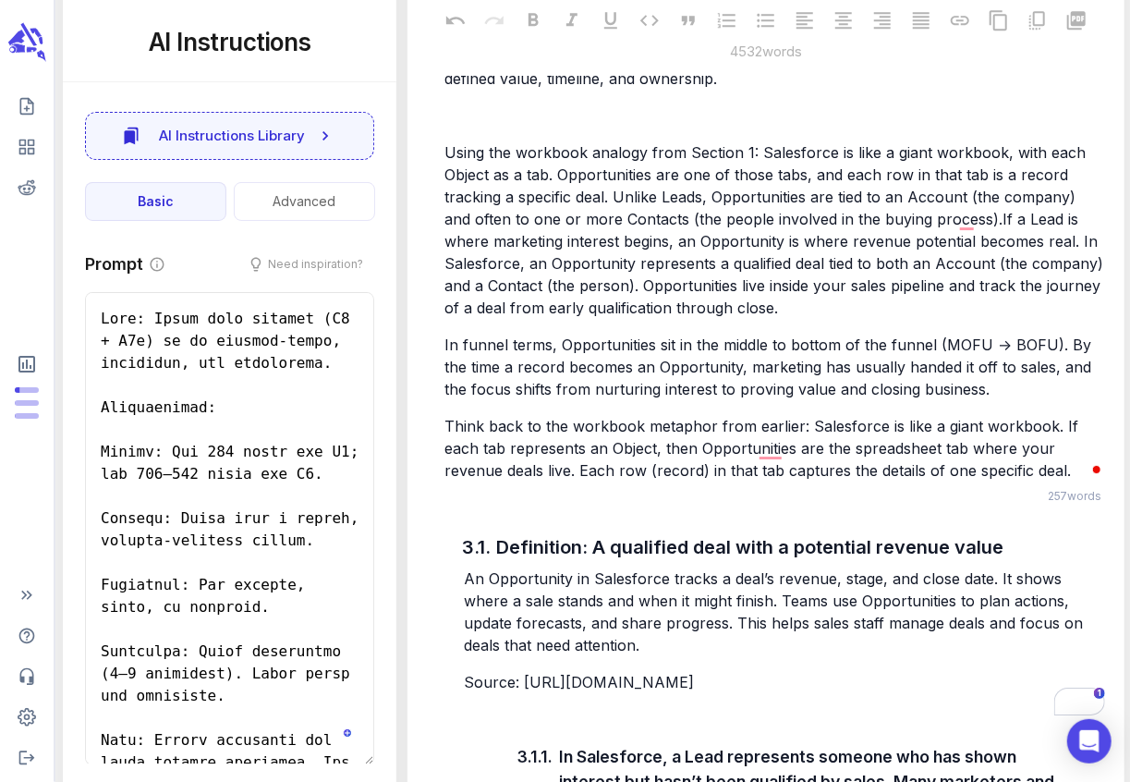
click at [483, 127] on p "﻿" at bounding box center [774, 115] width 661 height 22
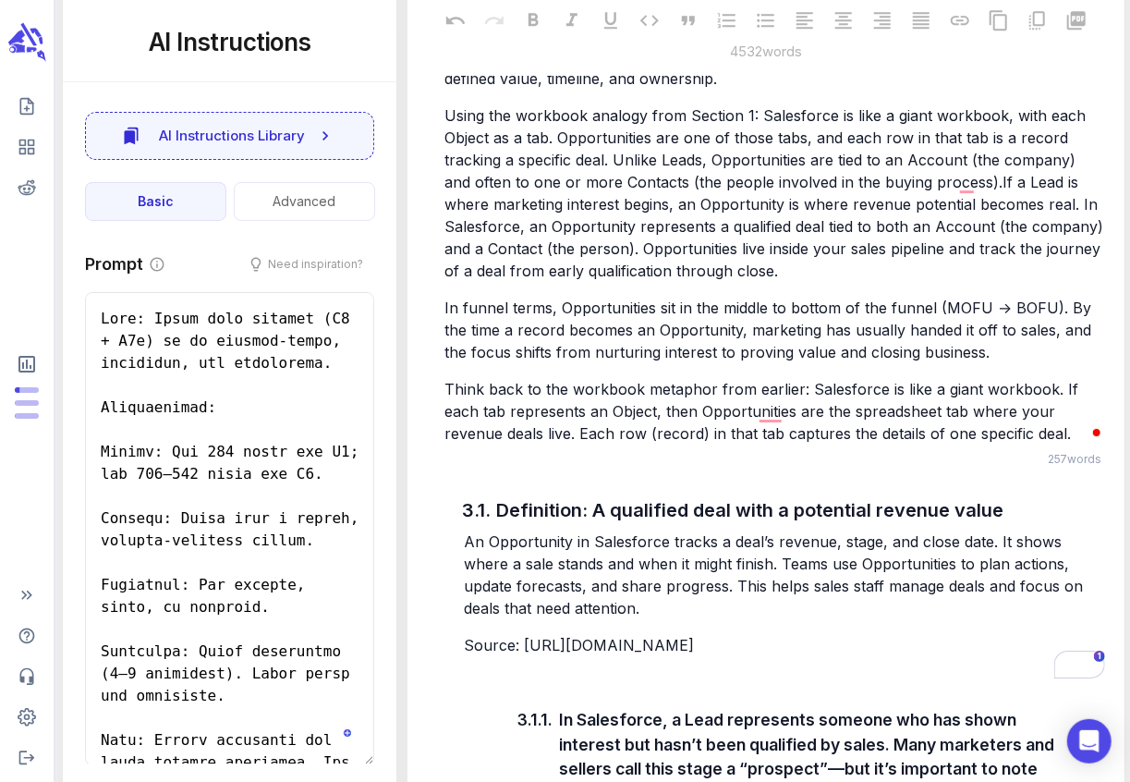
click at [614, 280] on span "Using the workbook analogy from Section 1: Salesforce is like a giant workbook,…" at bounding box center [775, 193] width 663 height 174
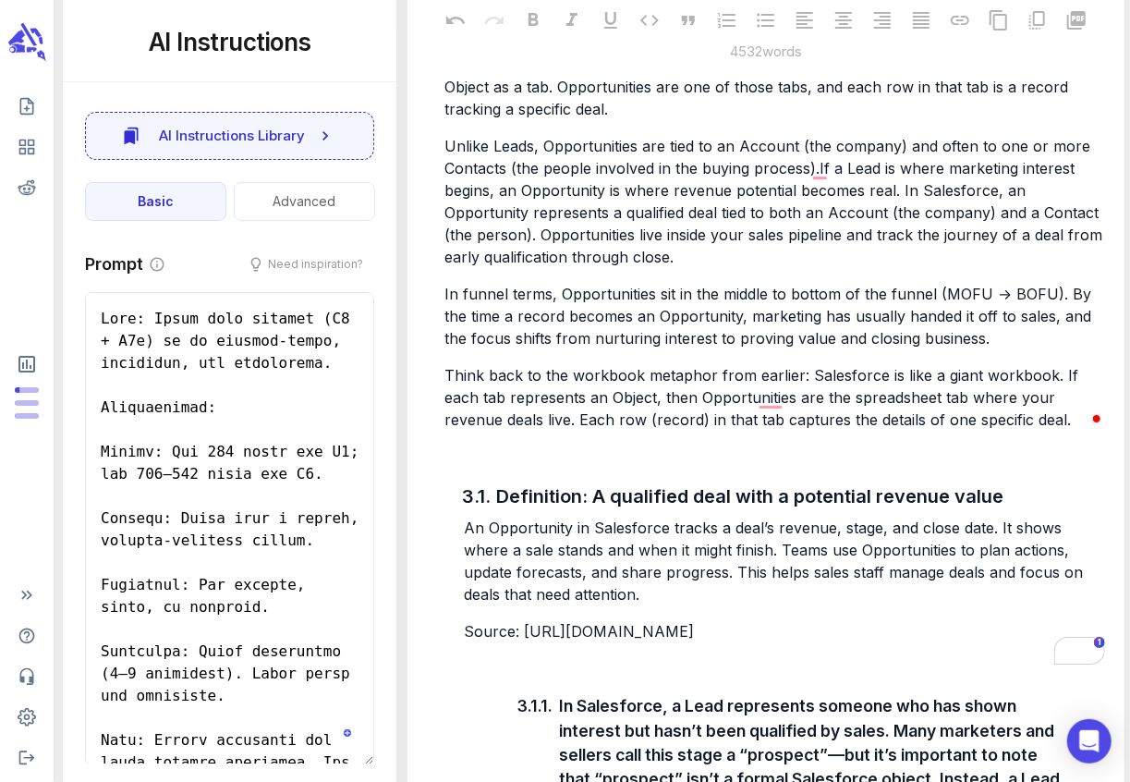
scroll to position [6368, 0]
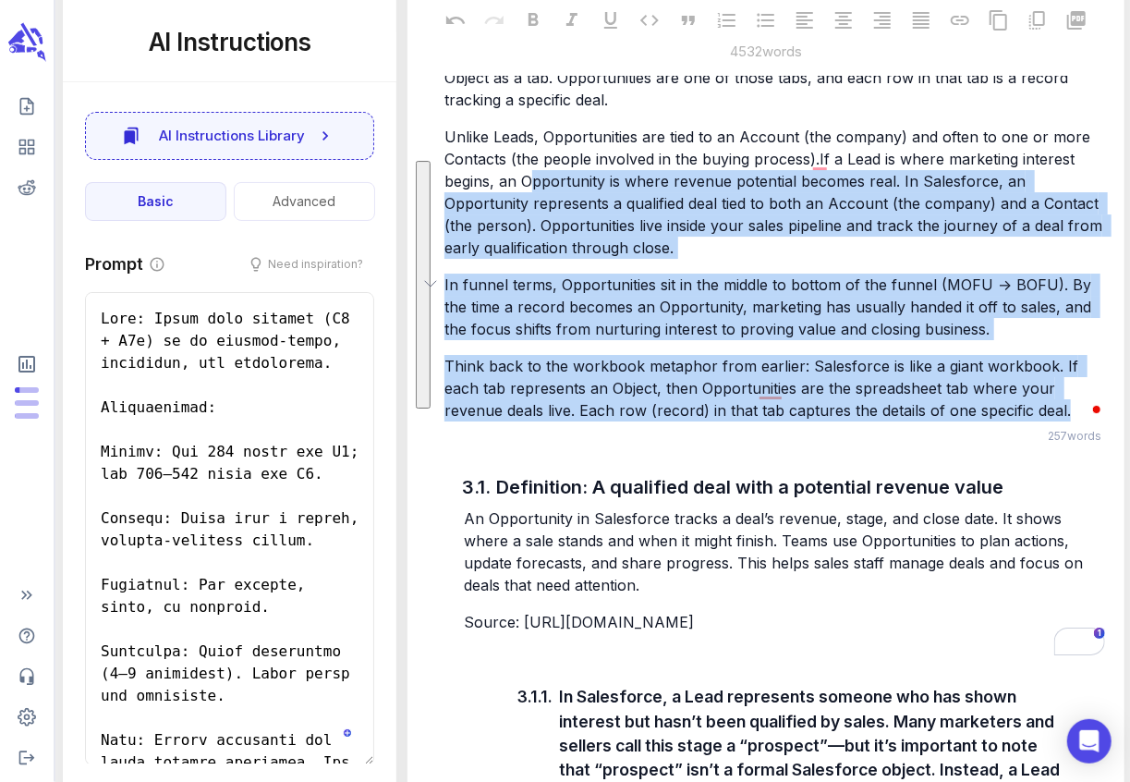
drag, startPoint x: 1012, startPoint y: 638, endPoint x: 533, endPoint y: 396, distance: 537.1
click at [533, 396] on div "f a Lead represents early interest, an Opportunity represents a potential deal …" at bounding box center [775, 181] width 668 height 484
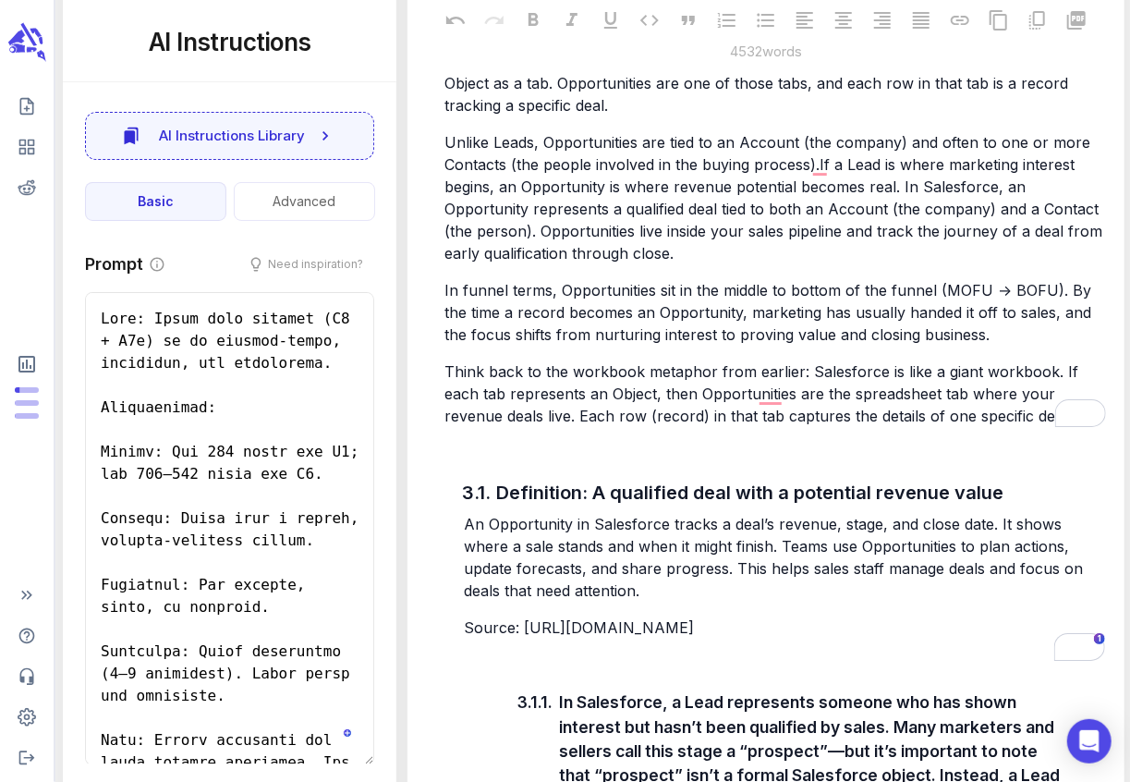
scroll to position [6350, 0]
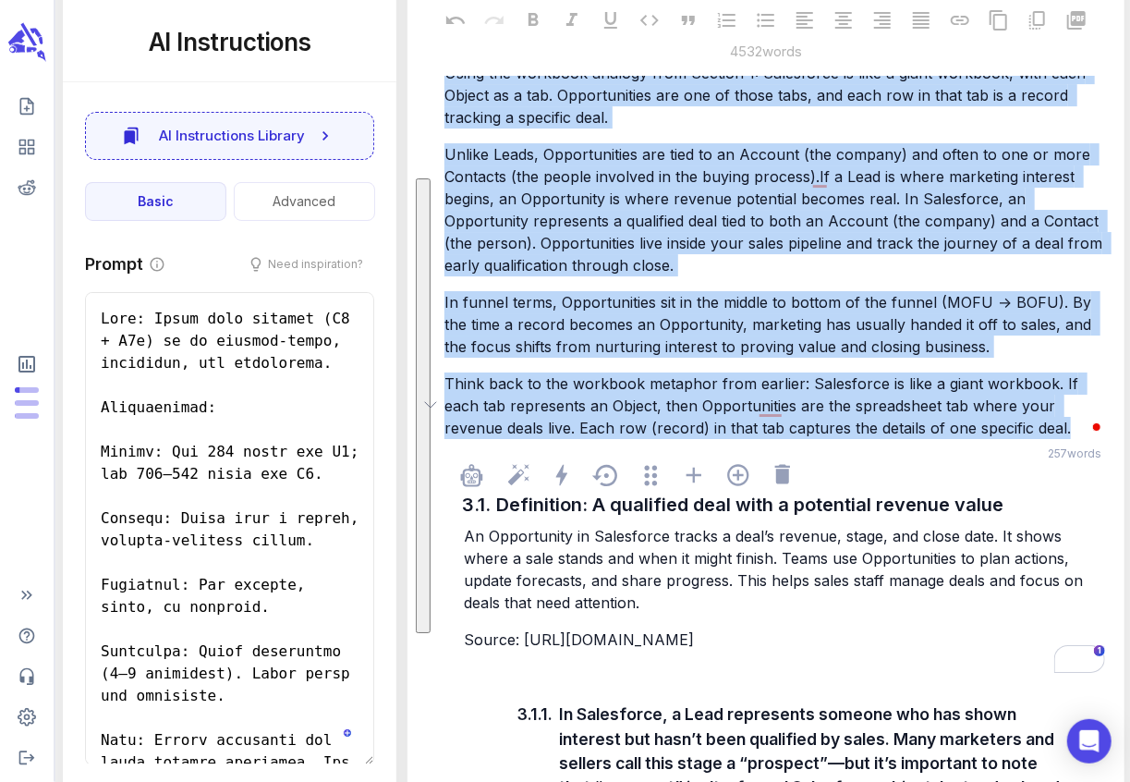
drag, startPoint x: 443, startPoint y: 190, endPoint x: 962, endPoint y: 671, distance: 706.6
click at [962, 671] on div "3. What is an Opportunity in Salesforce? If a Lead represents early interest, a…" at bounding box center [765, 777] width 686 height 1798
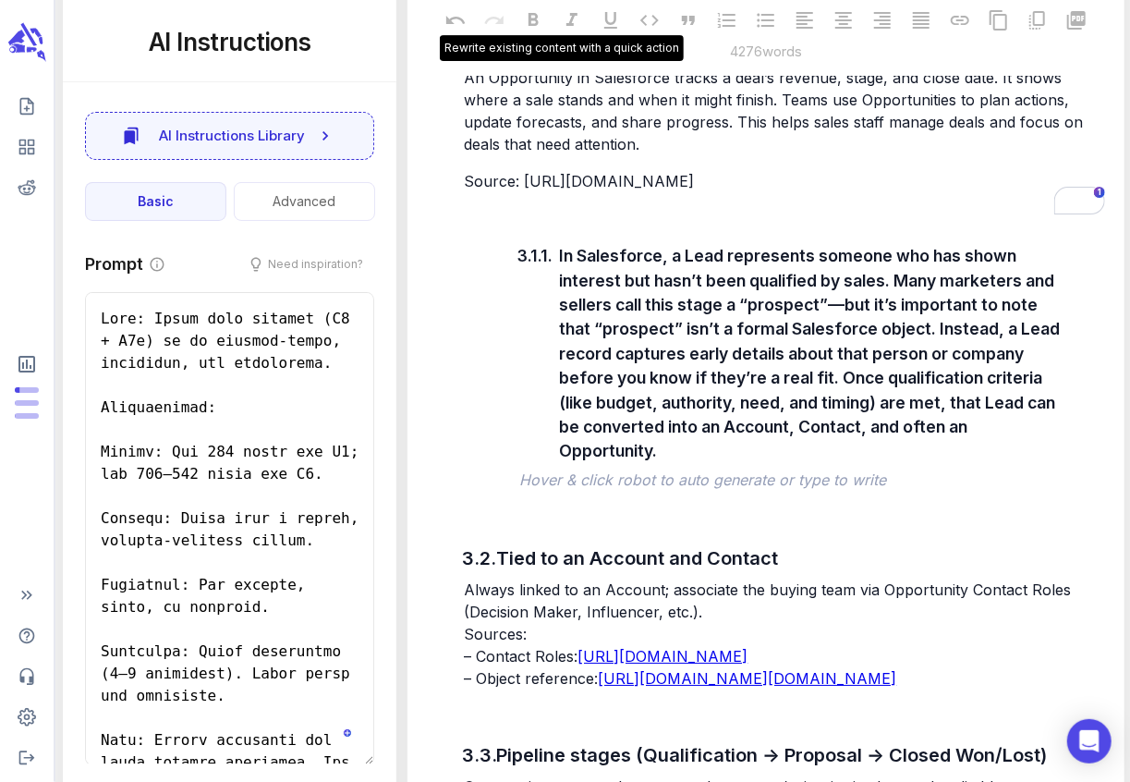
click at [543, 153] on span "An Opportunity in Salesforce tracks a deal’s revenue, stage, and close date. It…" at bounding box center [776, 110] width 624 height 85
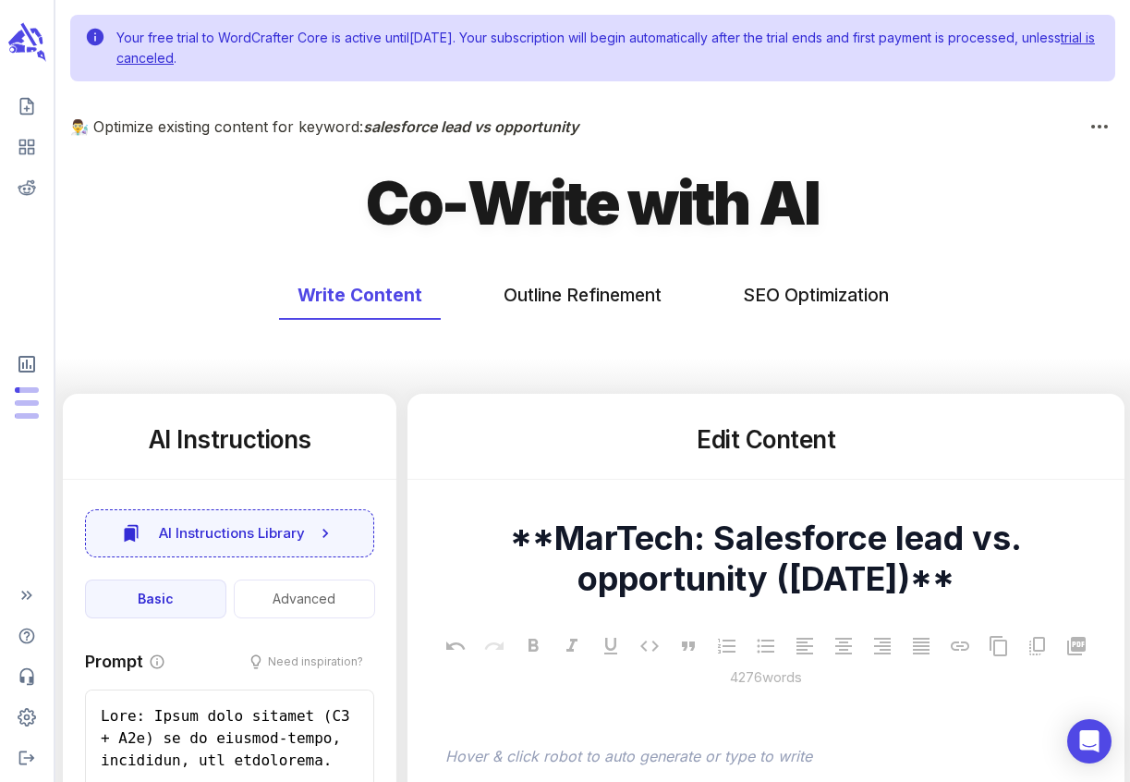
scroll to position [6350, 0]
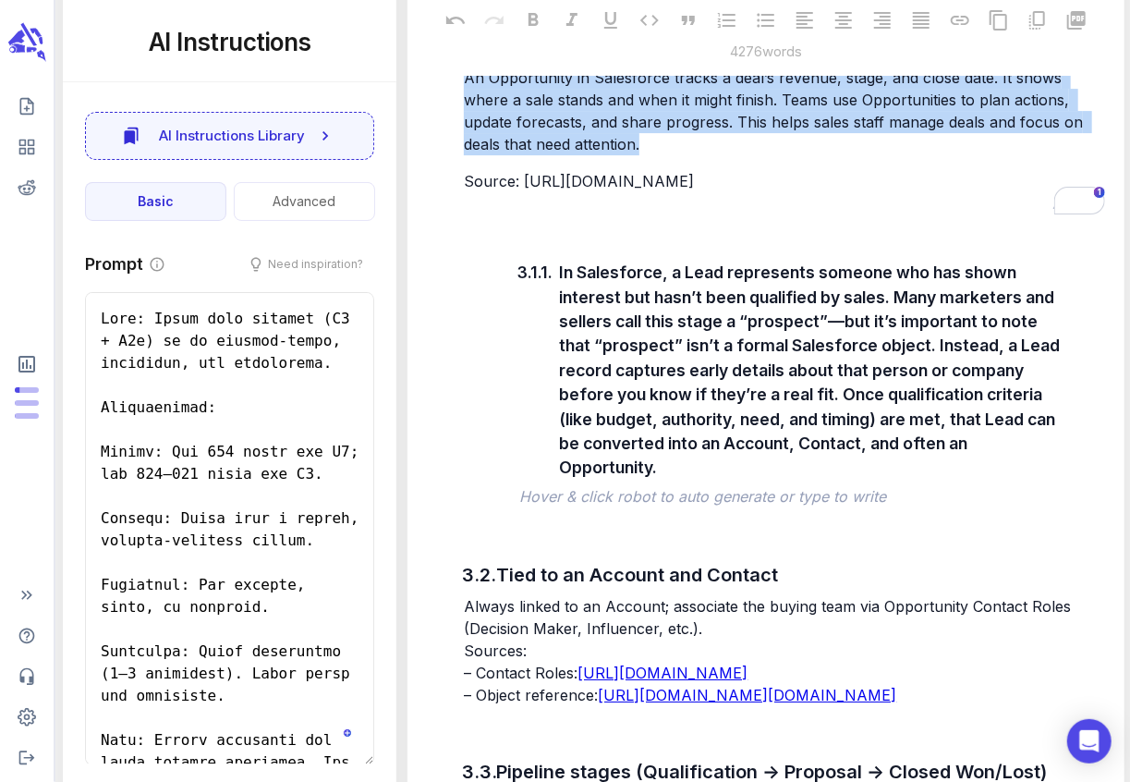
drag, startPoint x: 590, startPoint y: 366, endPoint x: 447, endPoint y: 292, distance: 161.1
click at [447, 292] on div "3.1. Definition: A qualified deal with a potential revenue value An Opportunity…" at bounding box center [765, 613] width 686 height 1242
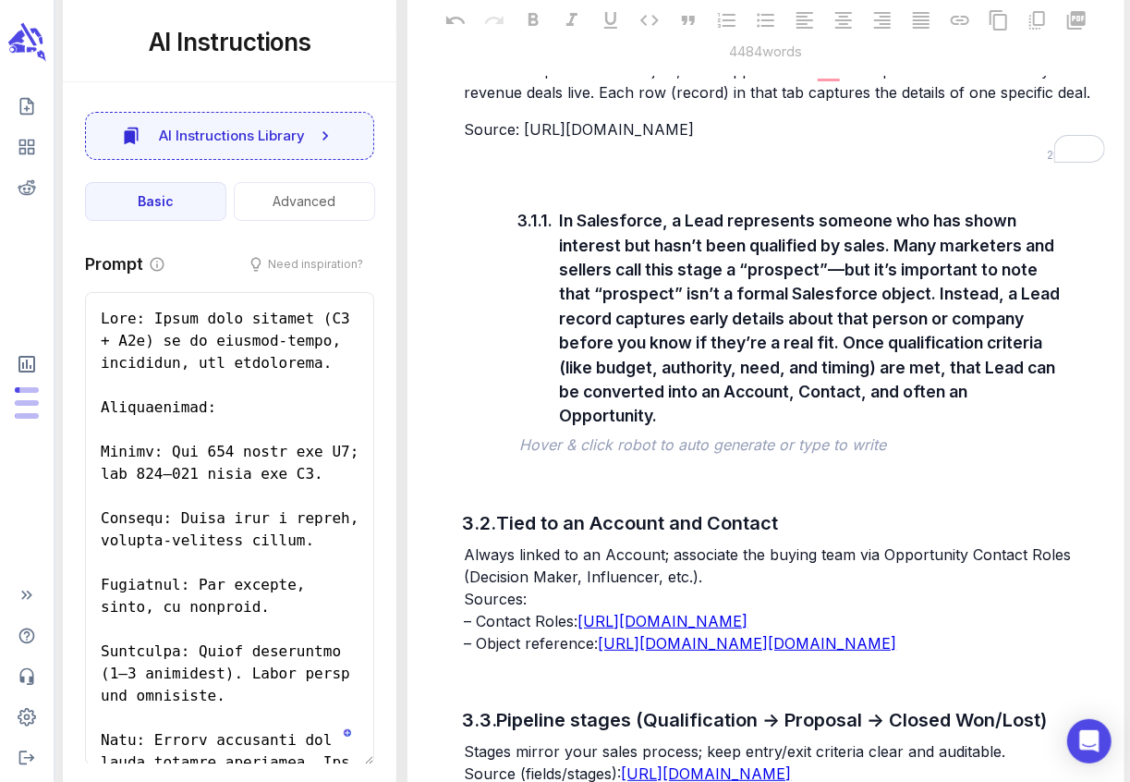
scroll to position [6794, 0]
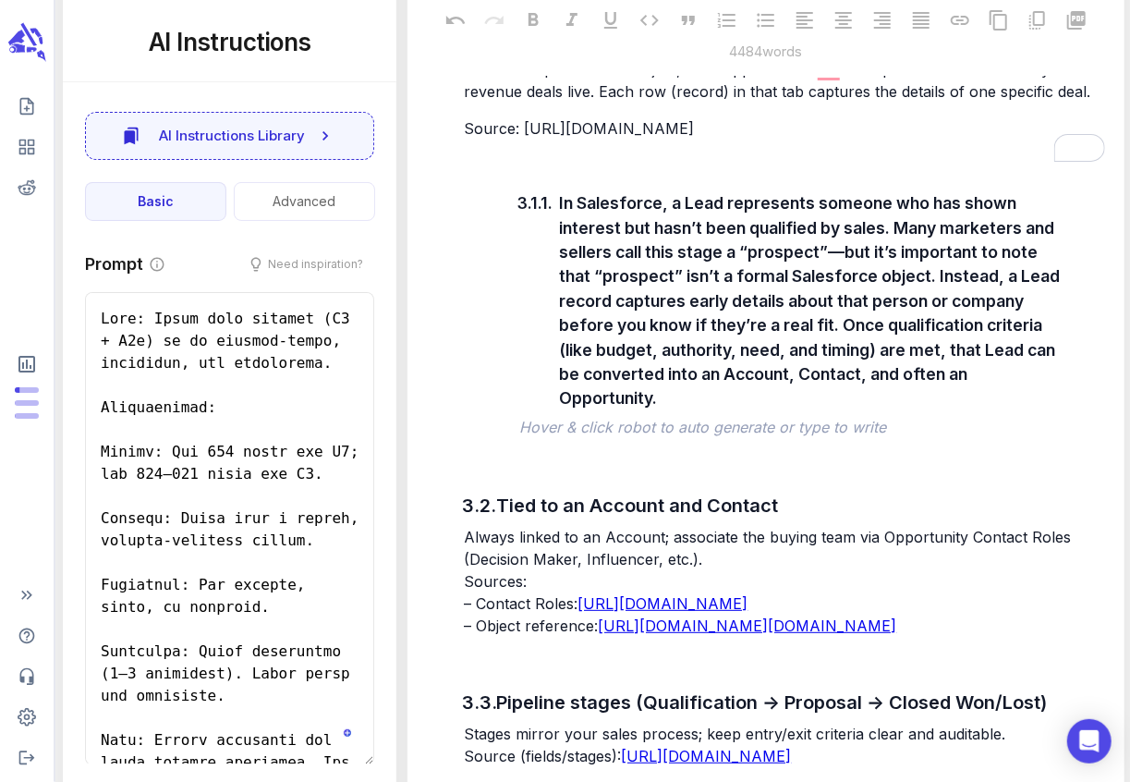
click at [500, 442] on div "3.1.1. In Salesforce, a Lead represents someone who has shown interest but hasn…" at bounding box center [783, 296] width 649 height 291
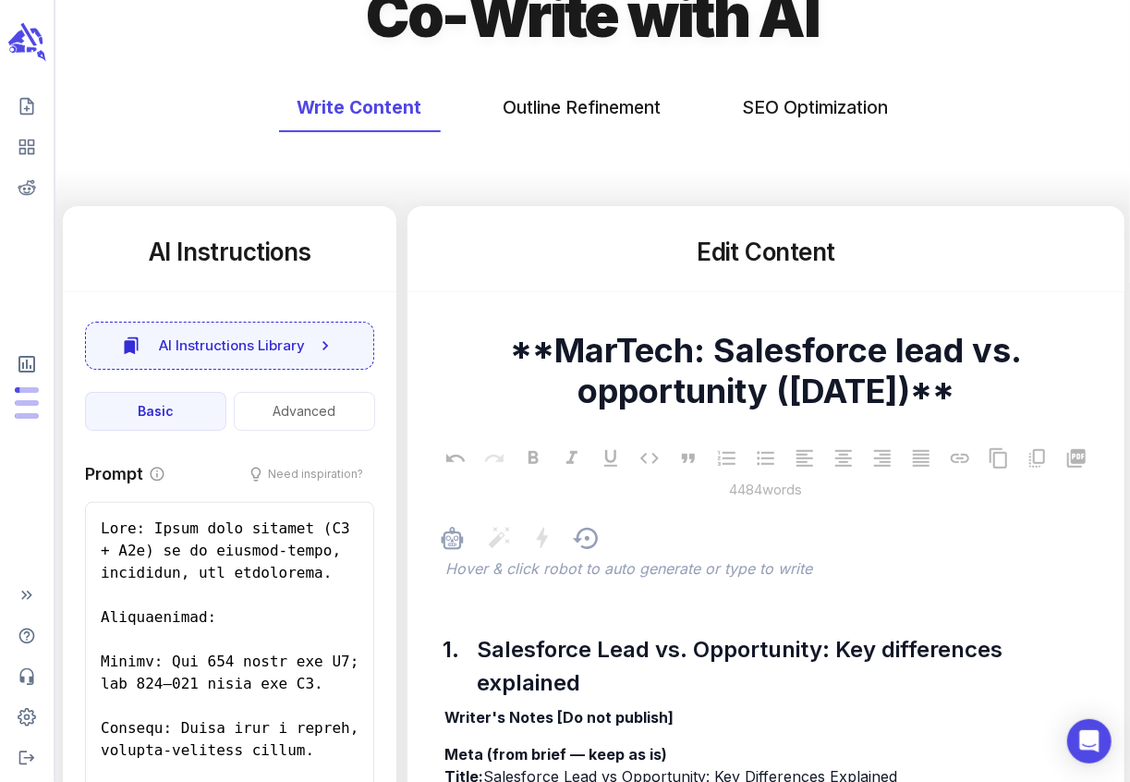
scroll to position [0, 0]
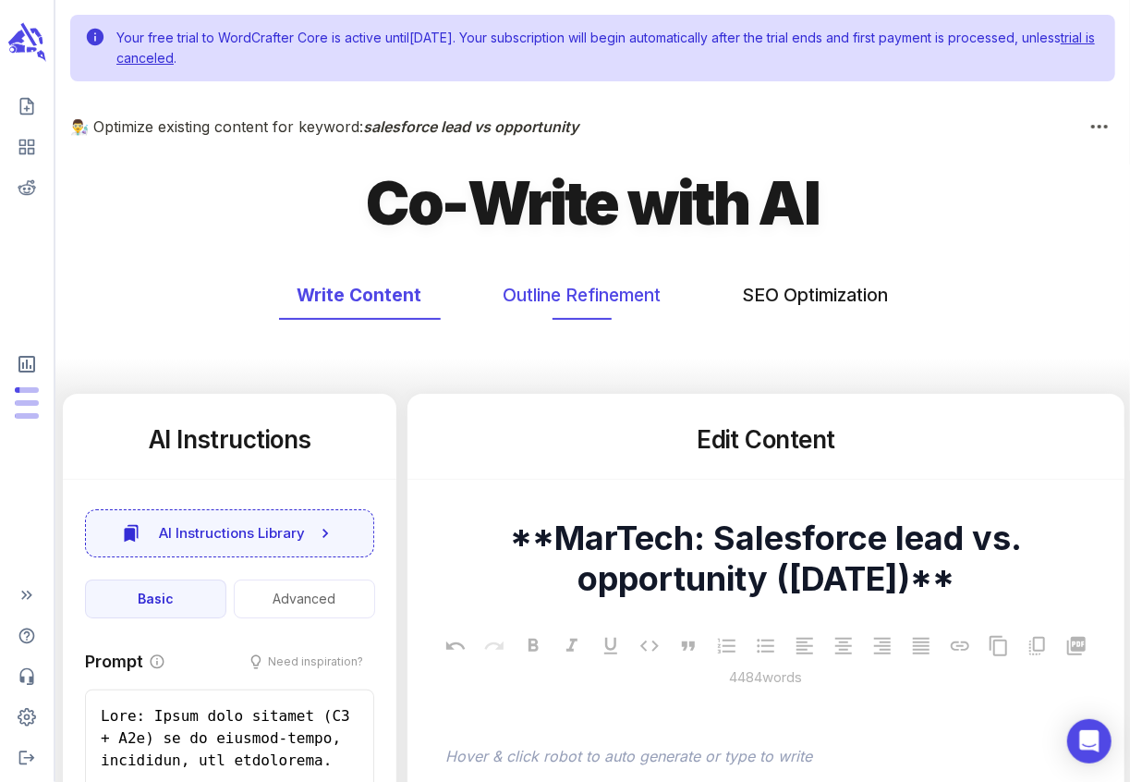
click at [608, 293] on button "Outline Refinement" at bounding box center [582, 295] width 195 height 49
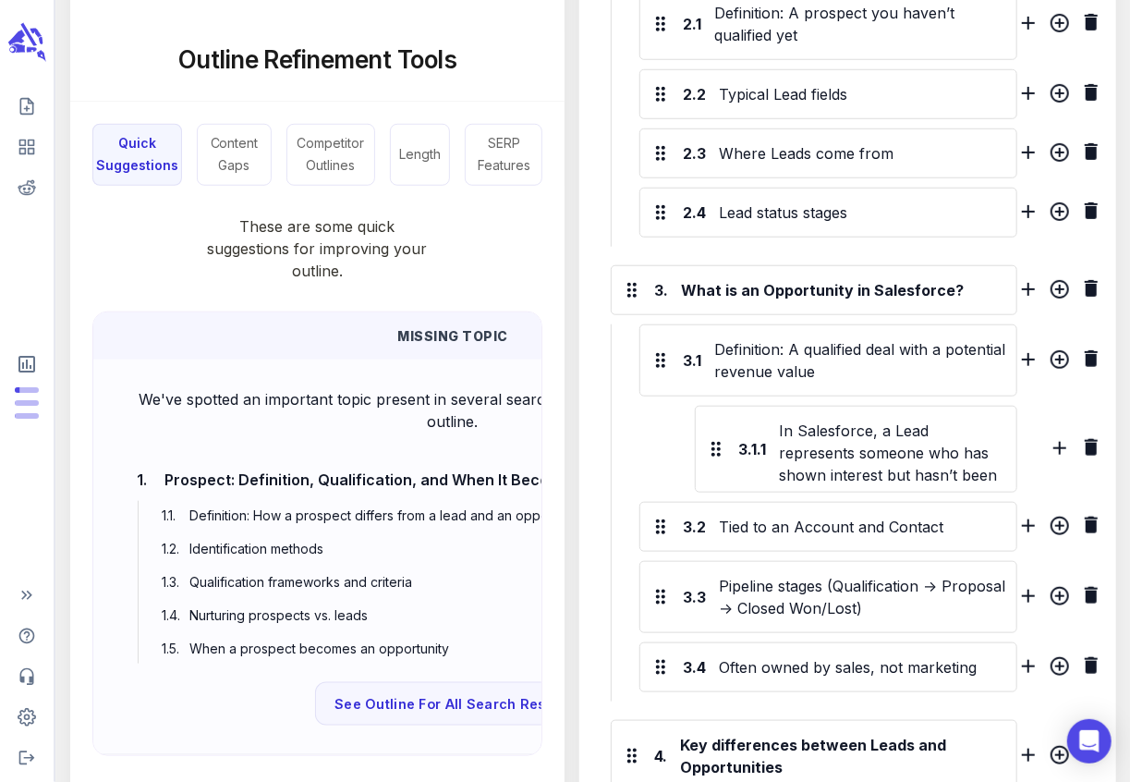
scroll to position [685, 0]
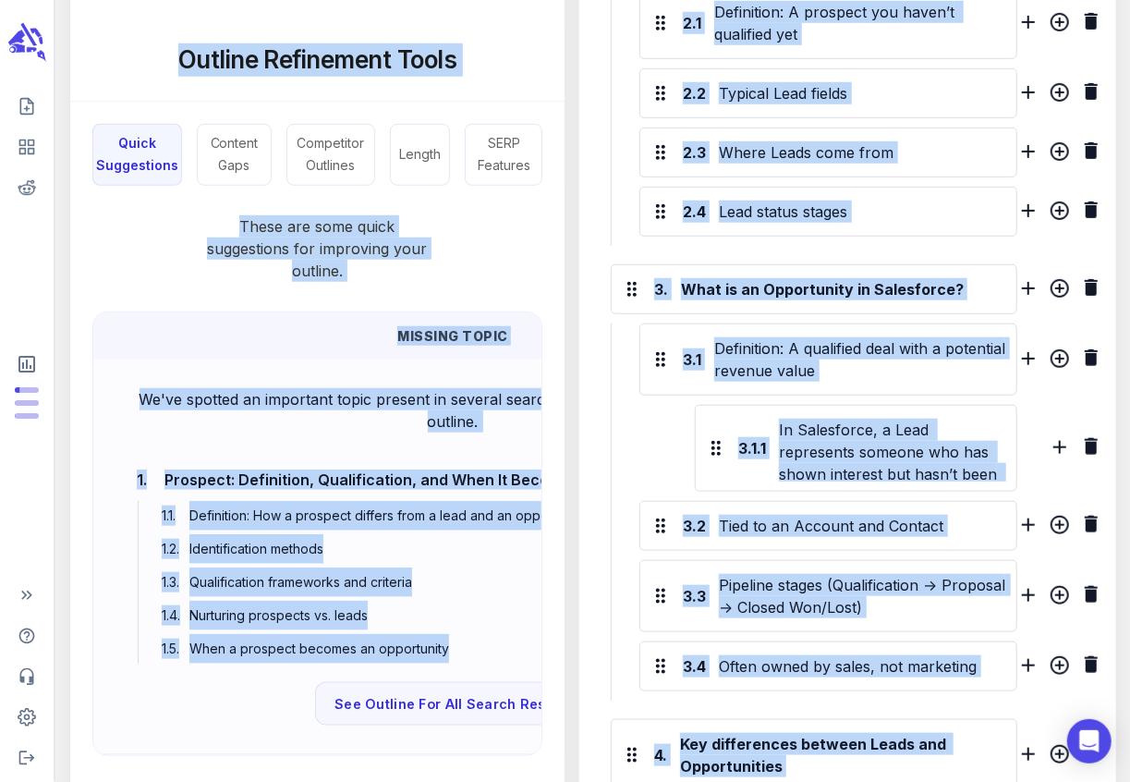
copy body "Lore ipsu dolor si AmetConsect Adip el seddoe tempo Incididun 02, 1547 . Utla e…"
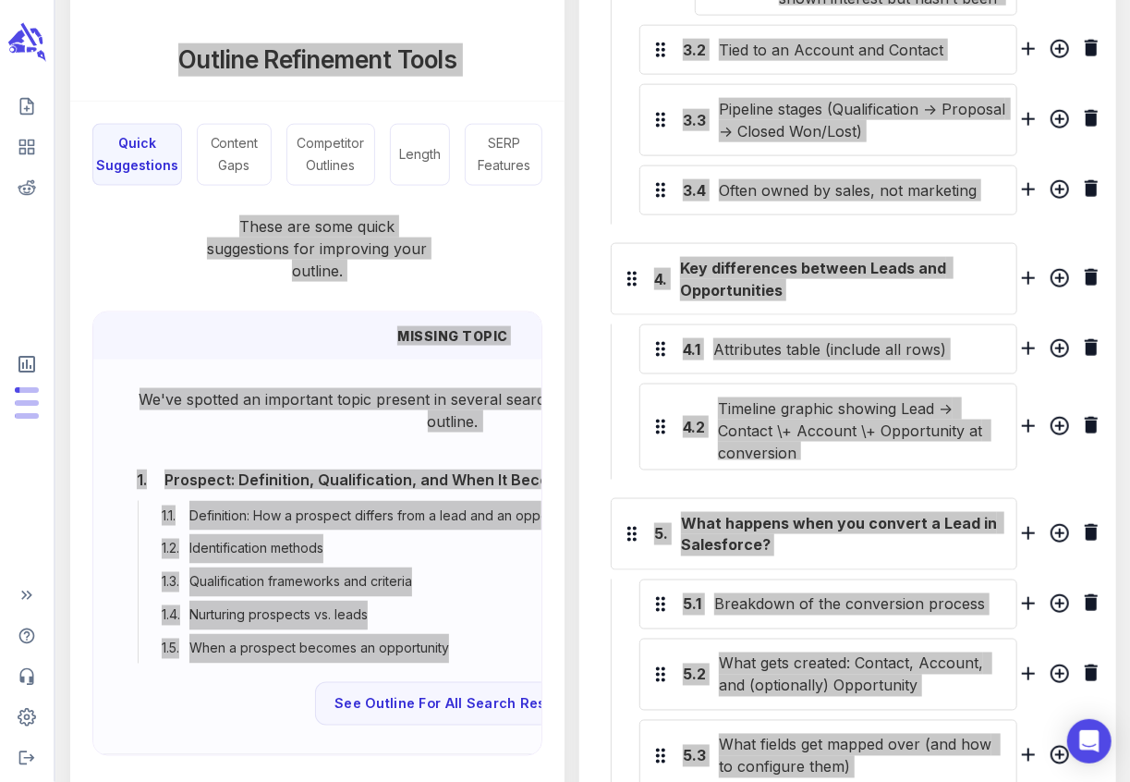
scroll to position [1162, 0]
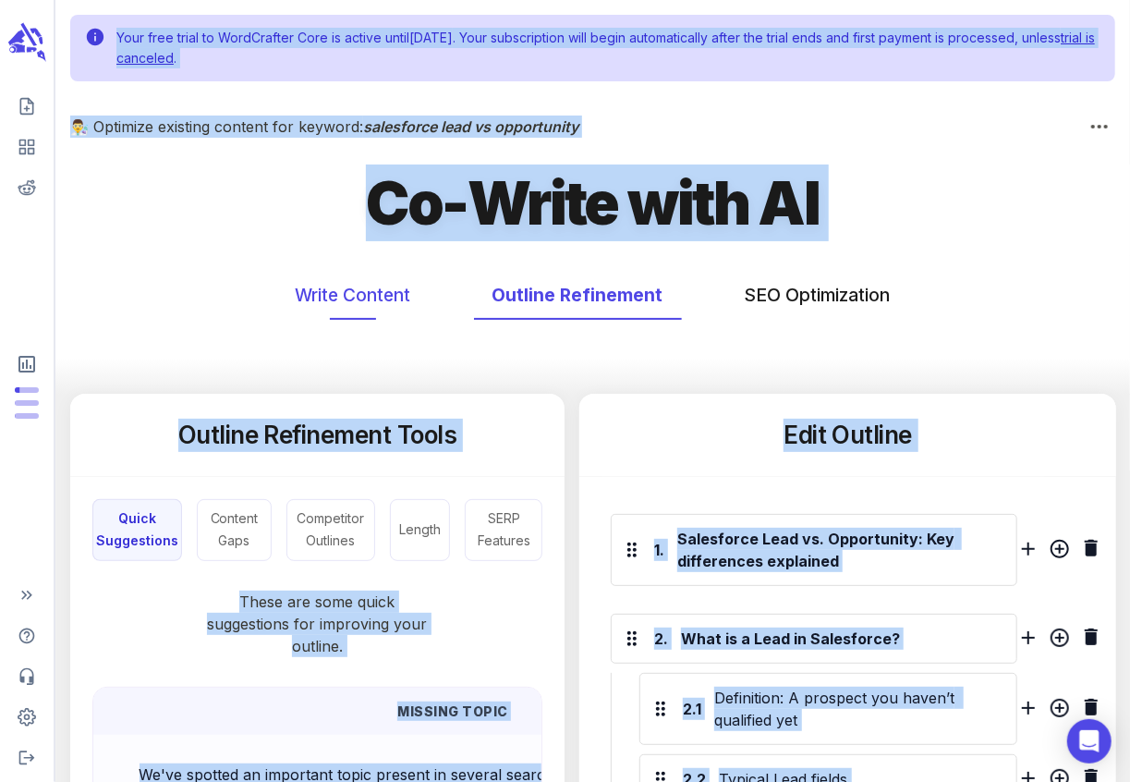
click at [369, 307] on button "Write Content" at bounding box center [353, 295] width 152 height 49
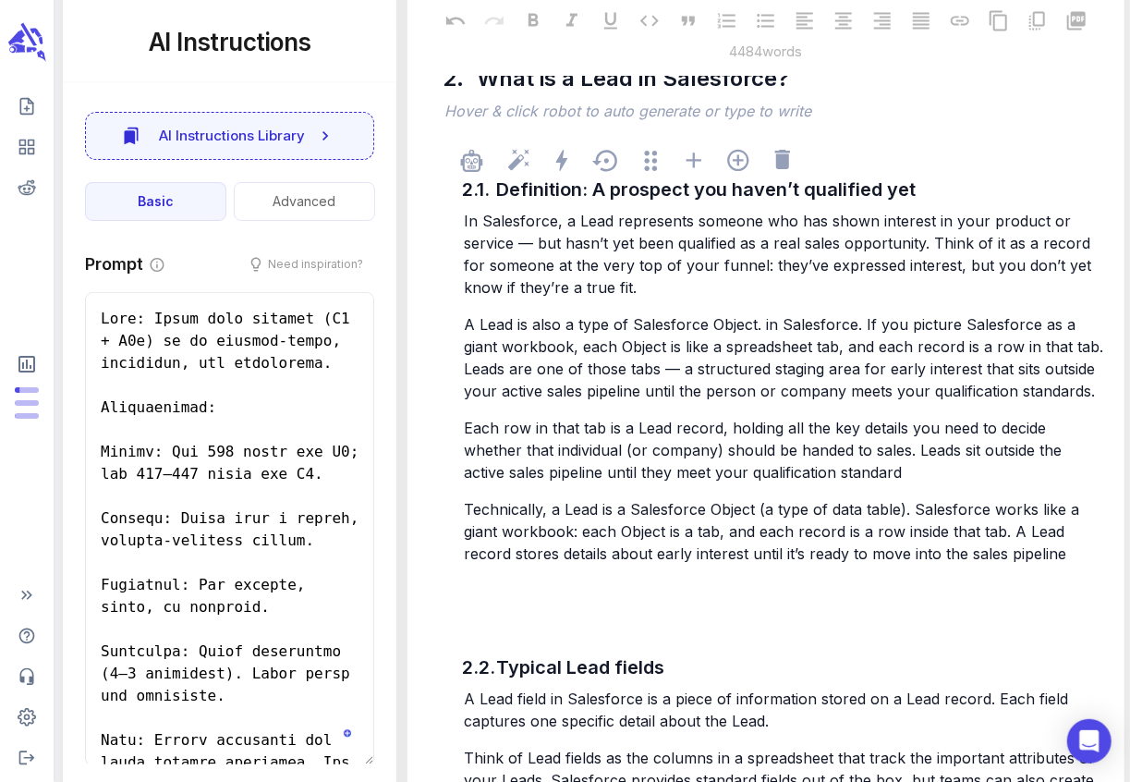
scroll to position [1833, 0]
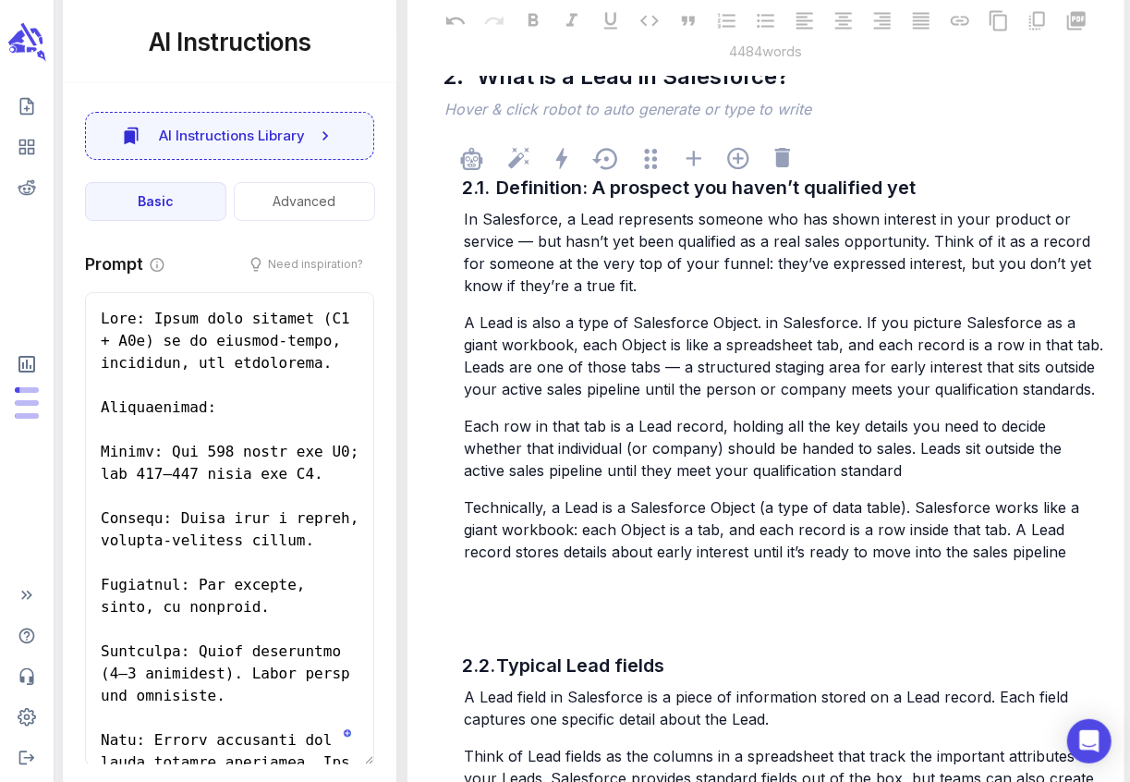
click at [715, 261] on span "In Salesforce, a Lead represents someone who has shown interest in your product…" at bounding box center [780, 252] width 632 height 85
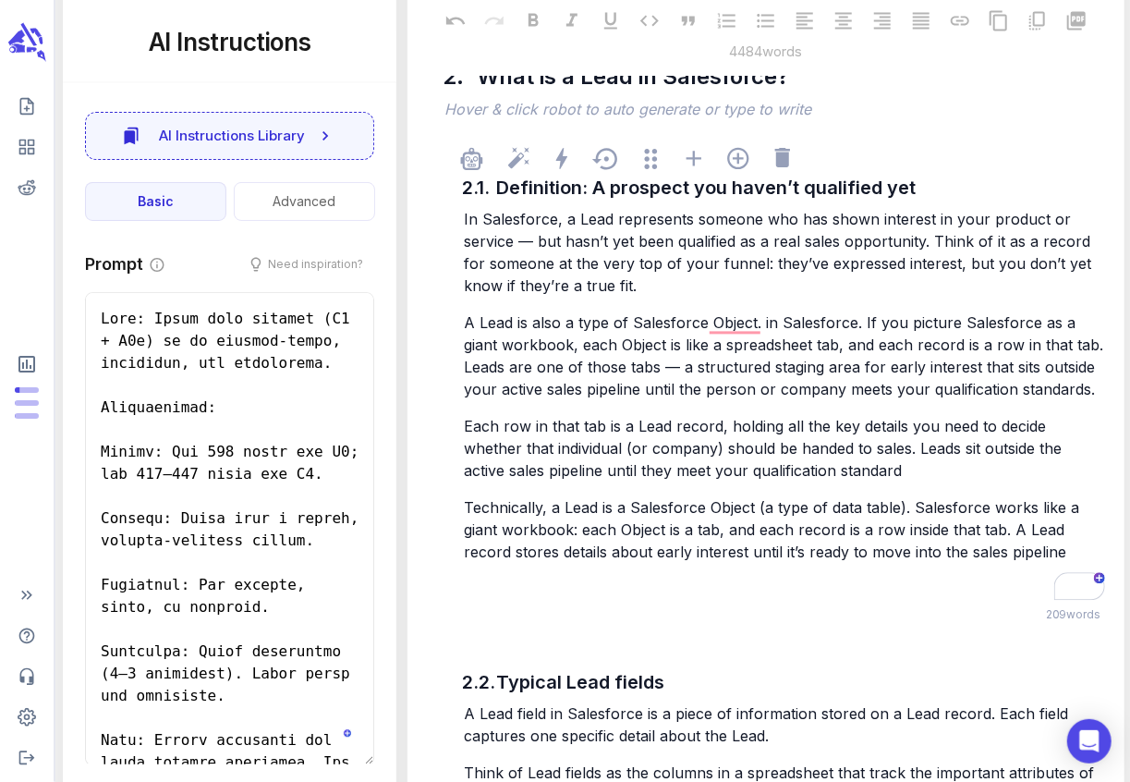
click at [715, 261] on span "In Salesforce, a Lead represents someone who has shown interest in your product…" at bounding box center [780, 252] width 632 height 85
type textarea "x"
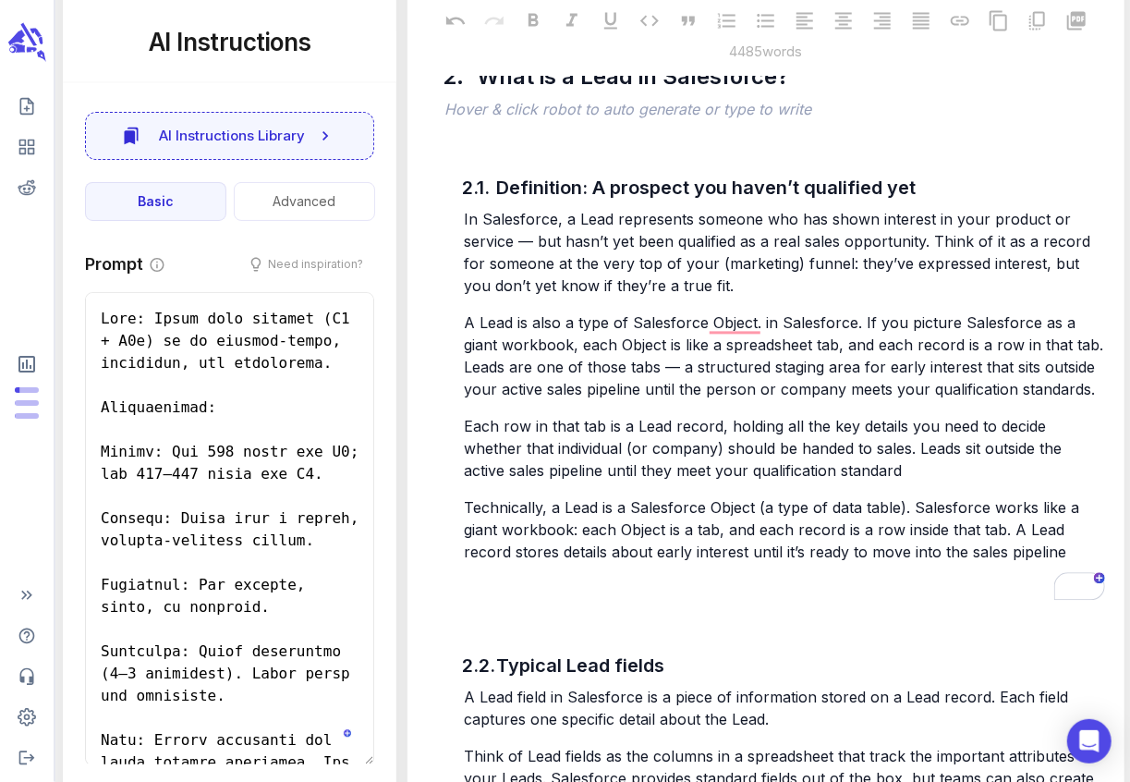
type textarea "x"
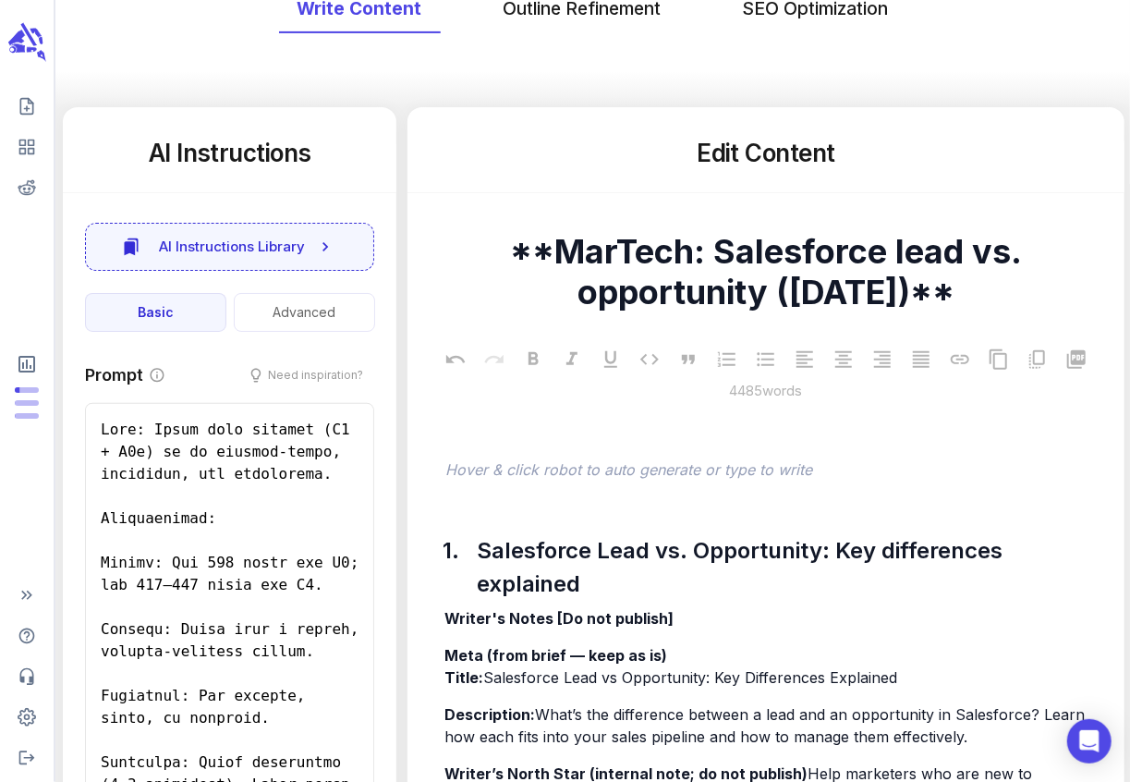
scroll to position [0, 0]
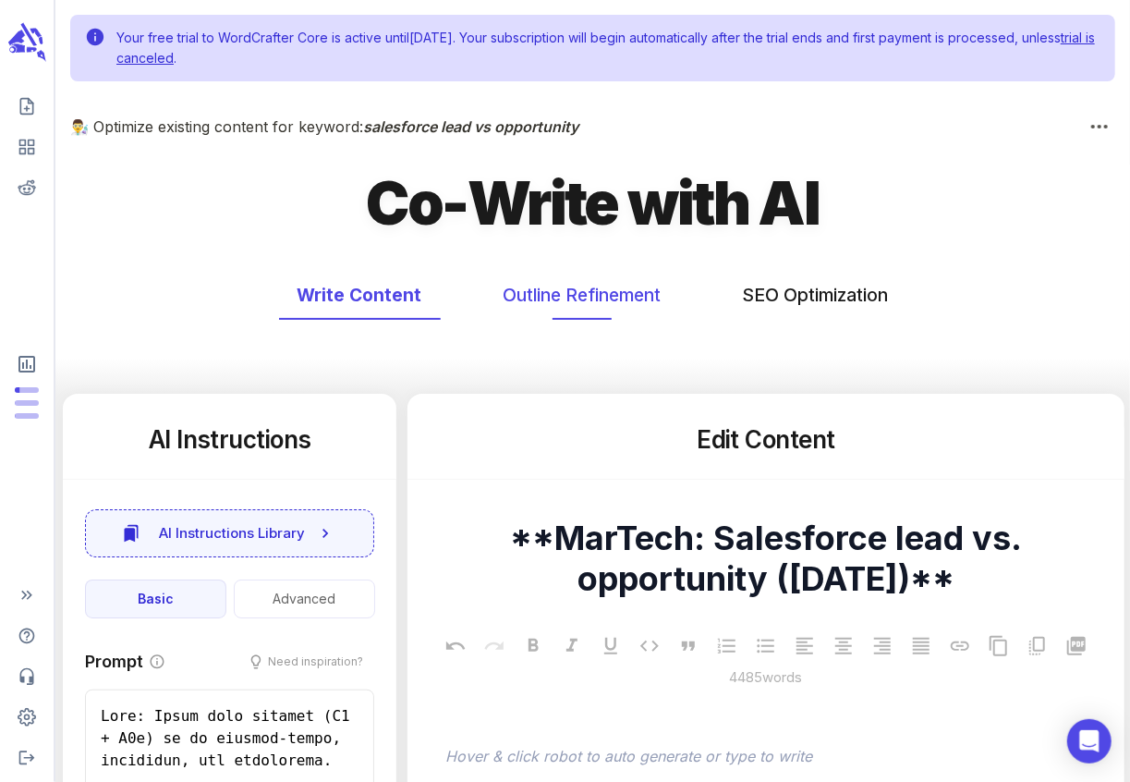
click at [622, 299] on button "Outline Refinement" at bounding box center [582, 295] width 195 height 49
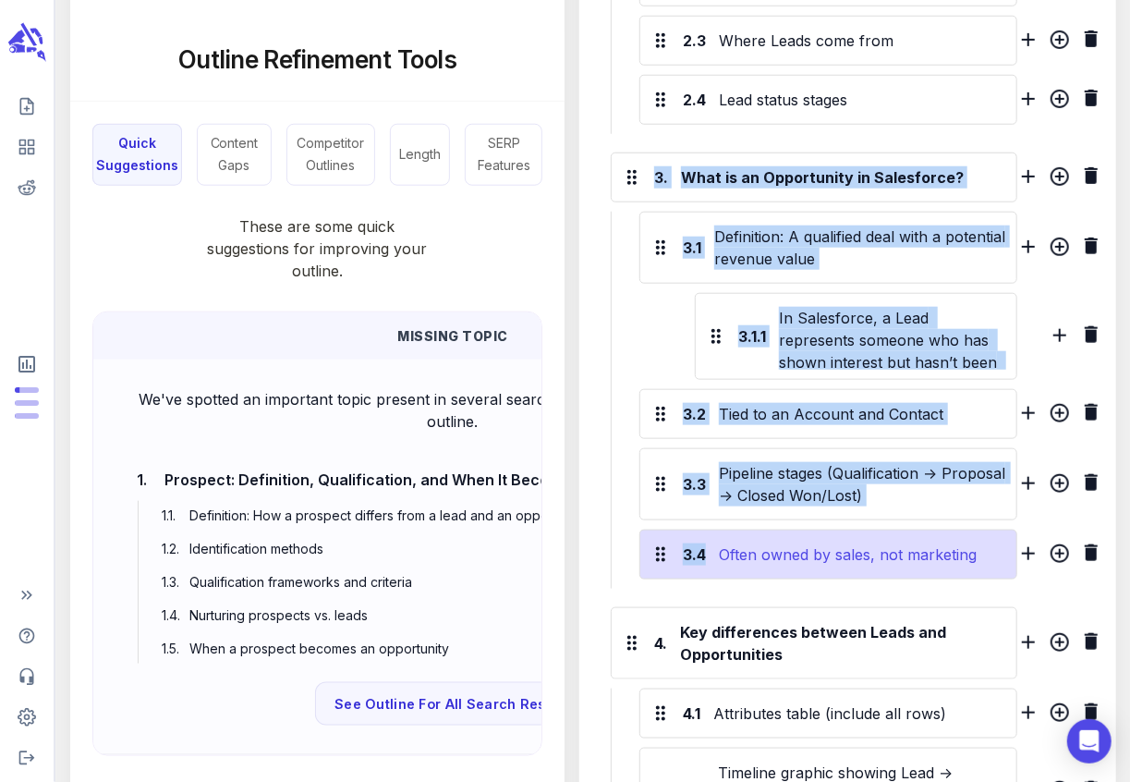
drag, startPoint x: 616, startPoint y: 135, endPoint x: 811, endPoint y: 549, distance: 457.5
copy div "3. What is an Opportunity in Salesforce? 3.1 Definition: A qualified deal with …"
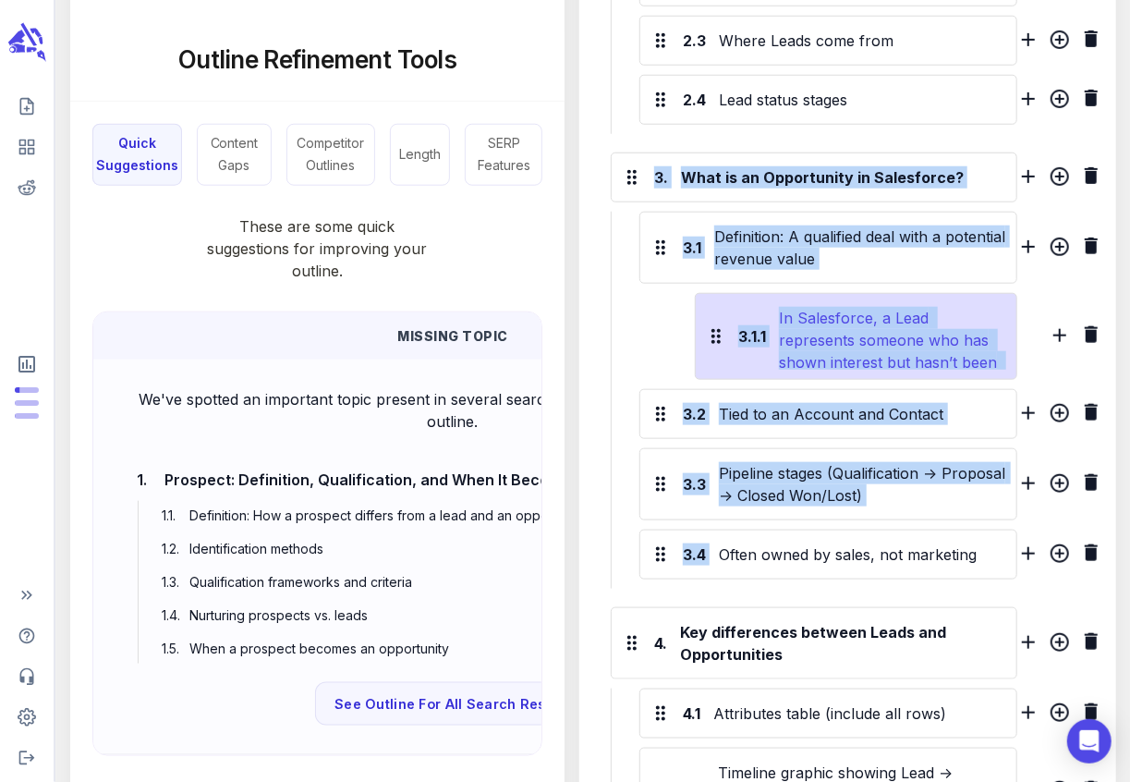
click at [798, 321] on div "In Salesforce, a Lead represents someone who has shown interest but hasn’t been…" at bounding box center [893, 336] width 236 height 67
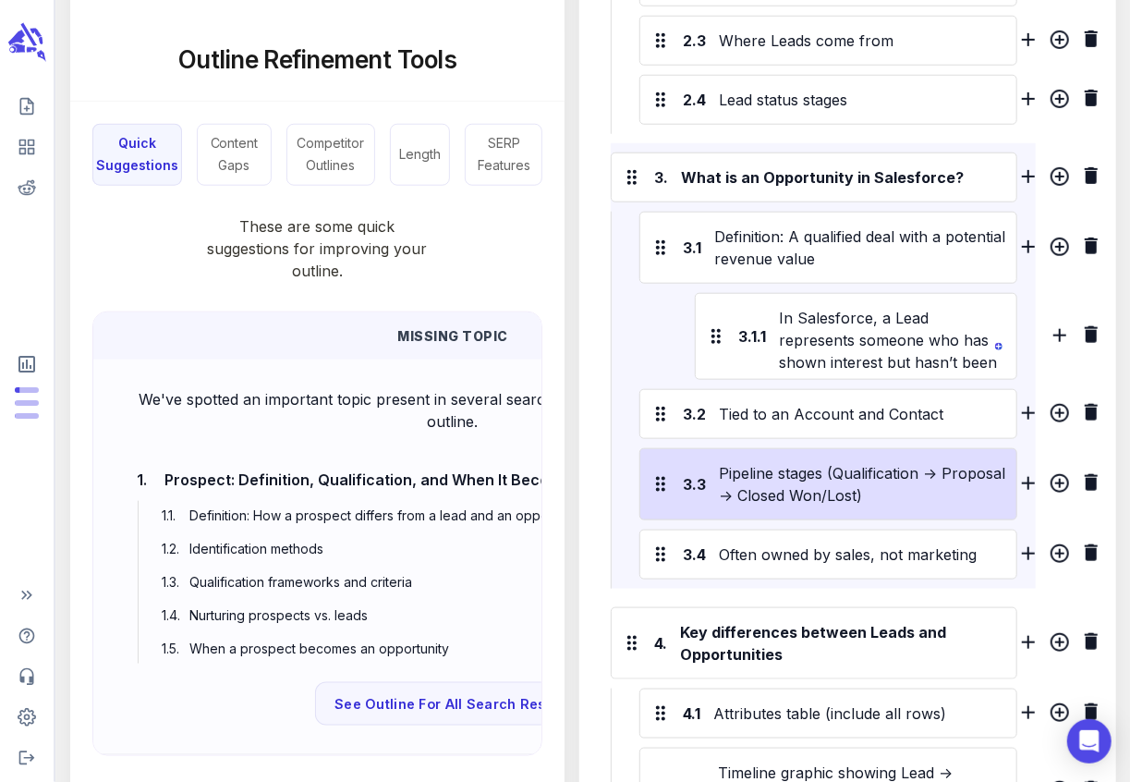
scroll to position [317, 0]
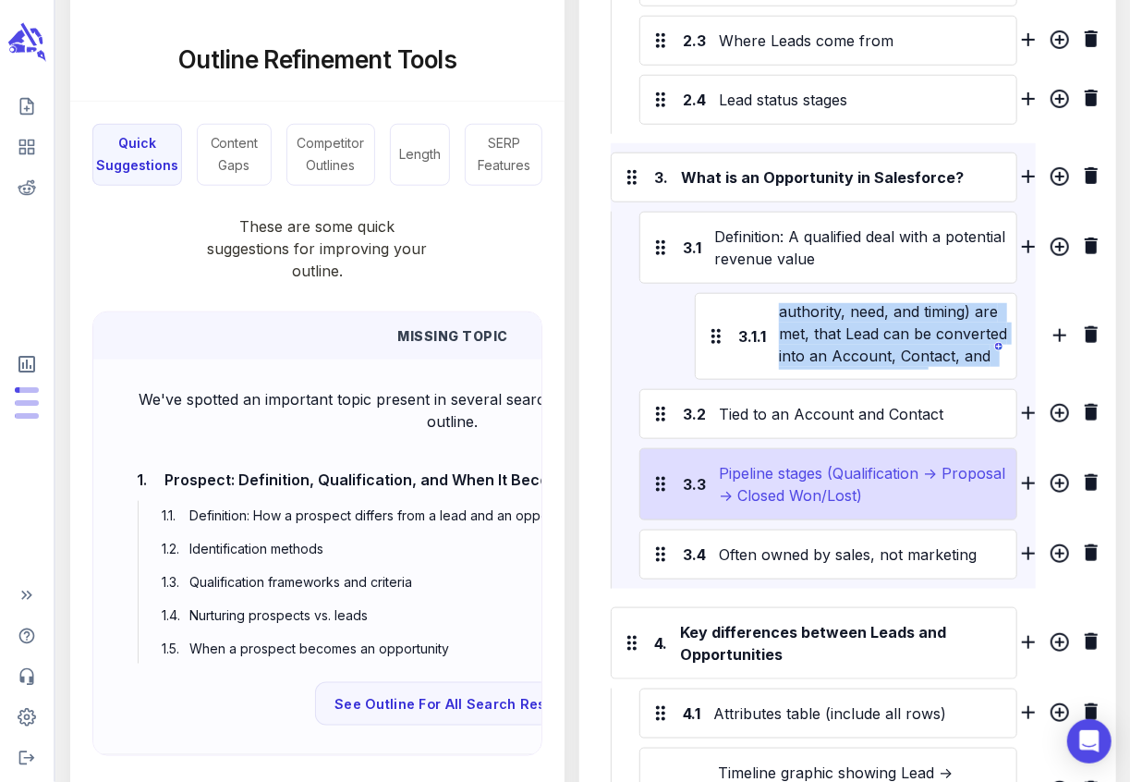
drag, startPoint x: 782, startPoint y: 308, endPoint x: 915, endPoint y: 449, distance: 194.7
click at [915, 449] on div "3.1 Definition: A qualified deal with a potential revenue value 3.1.1 In Salesf…" at bounding box center [814, 400] width 406 height 377
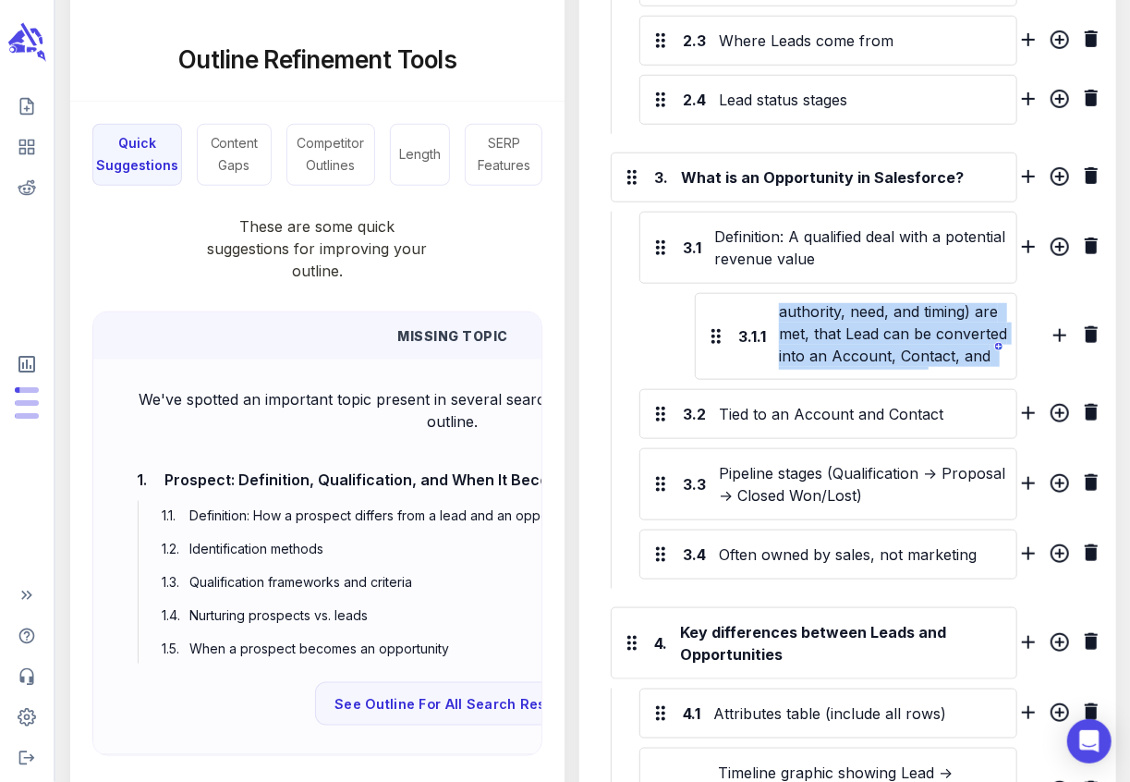
copy div "n Salesforce, a Lead represents someone who has shown interest but hasn’t been …"
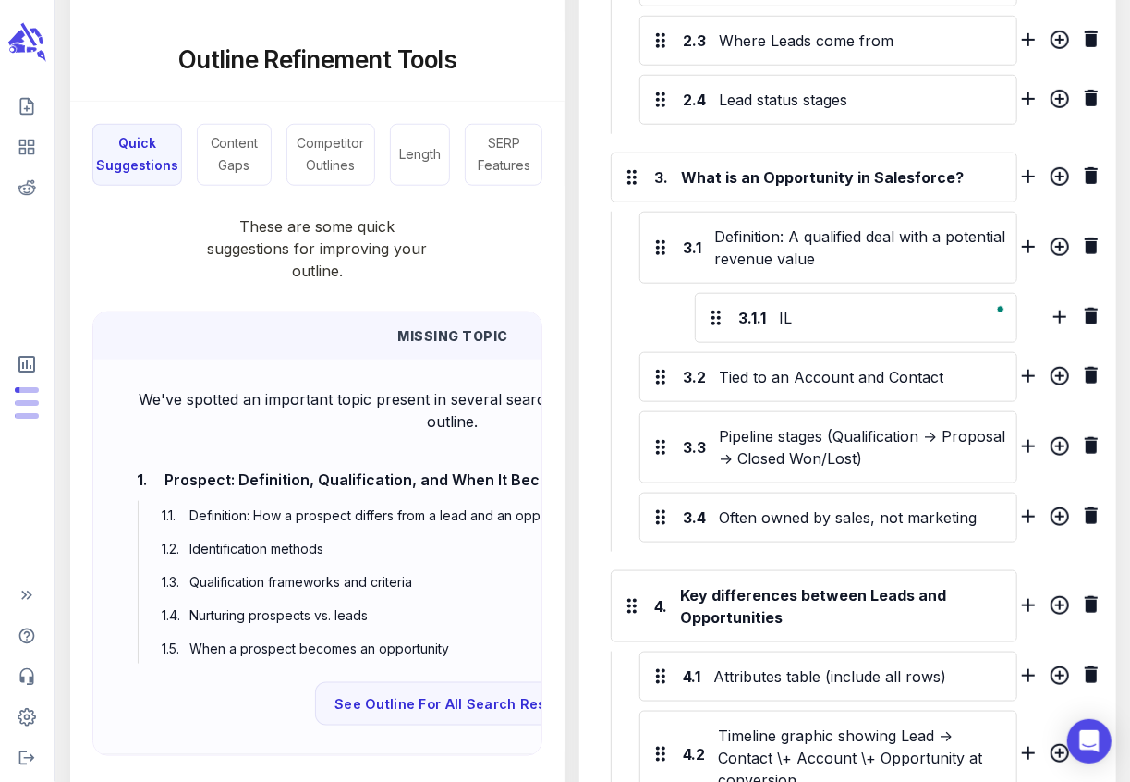
scroll to position [0, 0]
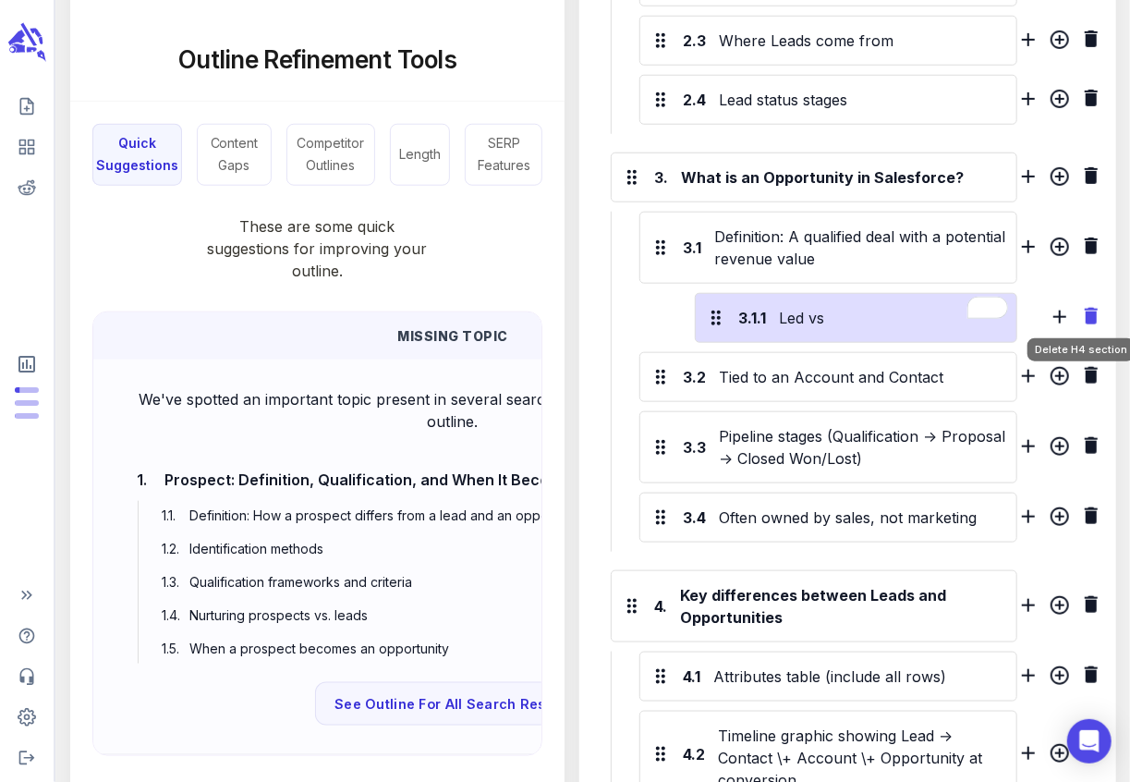
click at [1088, 305] on icon "Delete H4 section" at bounding box center [1091, 316] width 22 height 22
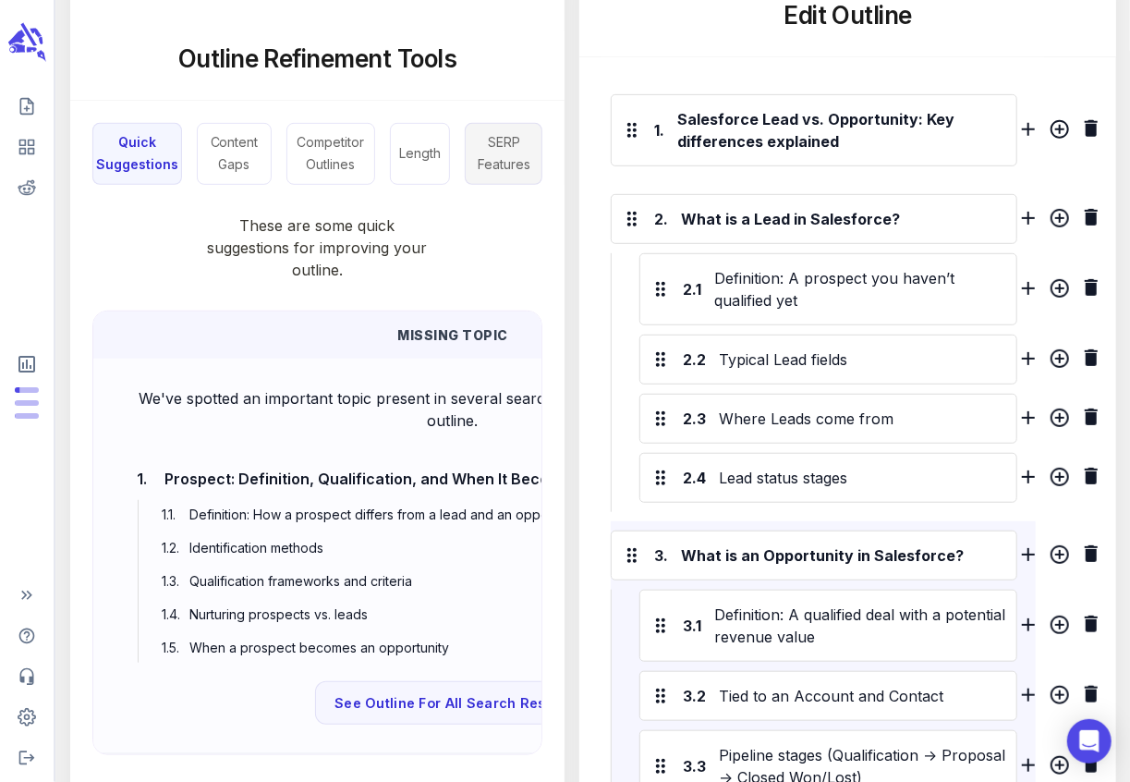
scroll to position [423, 0]
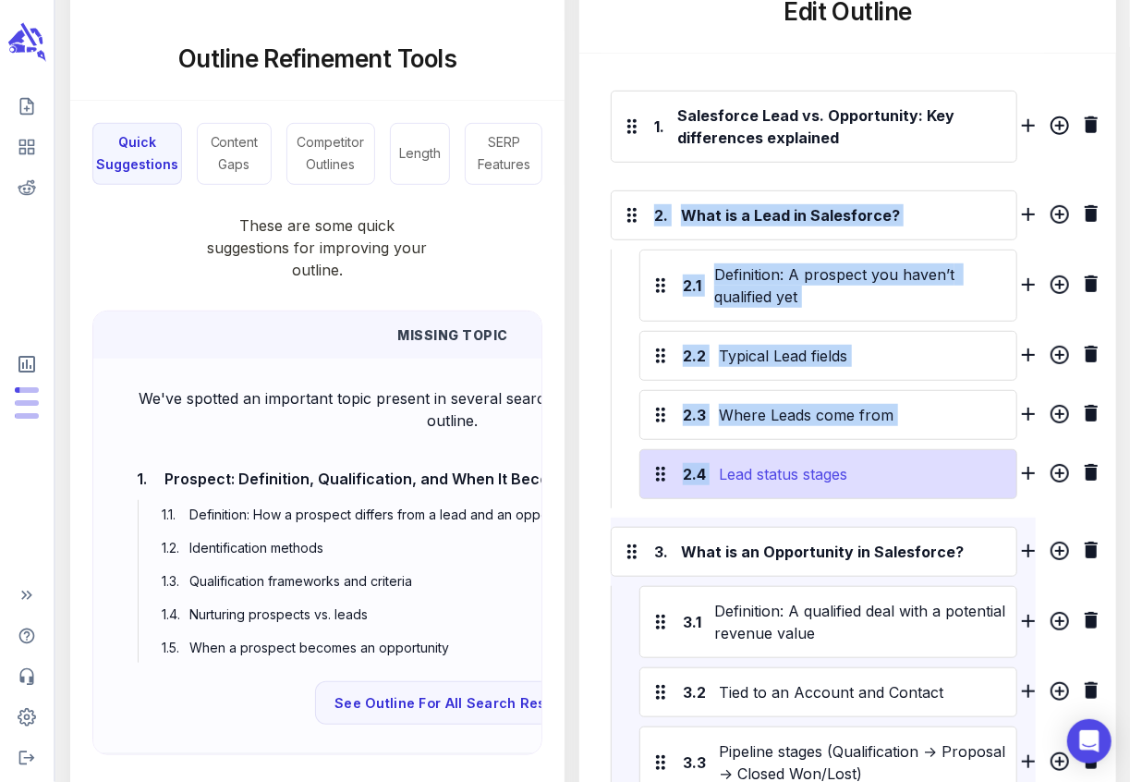
drag, startPoint x: 657, startPoint y: 173, endPoint x: 867, endPoint y: 482, distance: 374.3
copy div "2. What is a Lead in Salesforce? 2.1 Definition: A prospect you haven’t qualifi…"
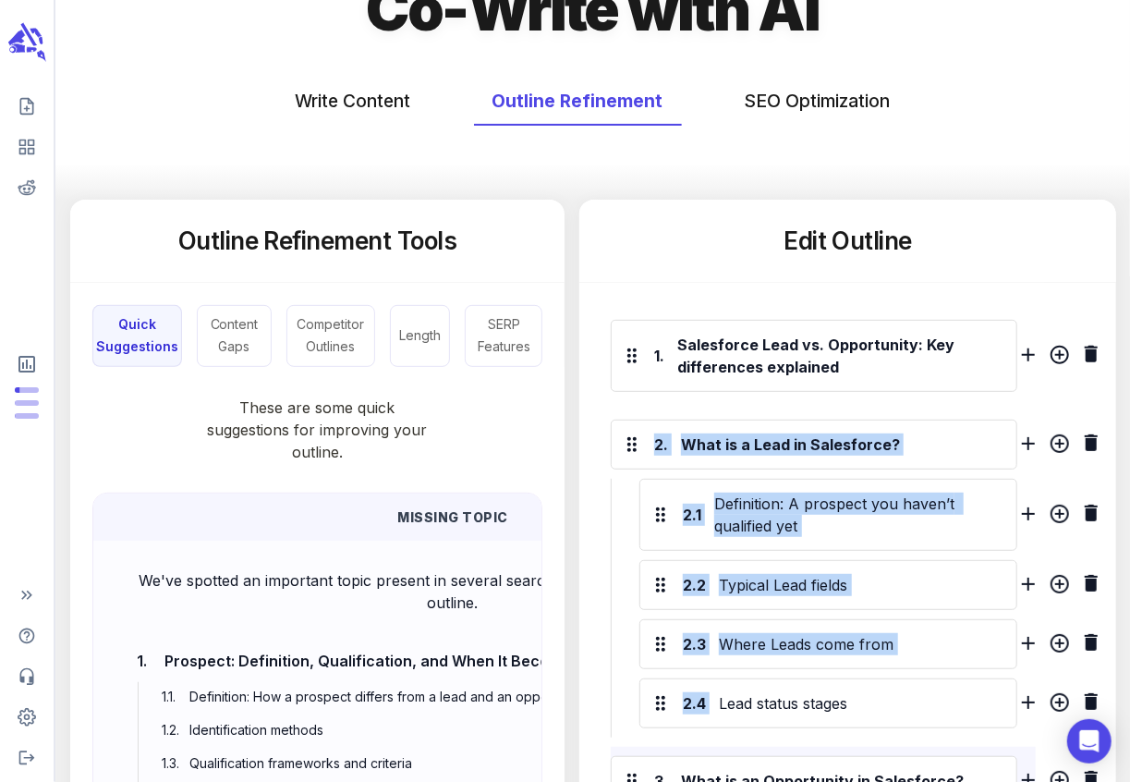
scroll to position [181, 0]
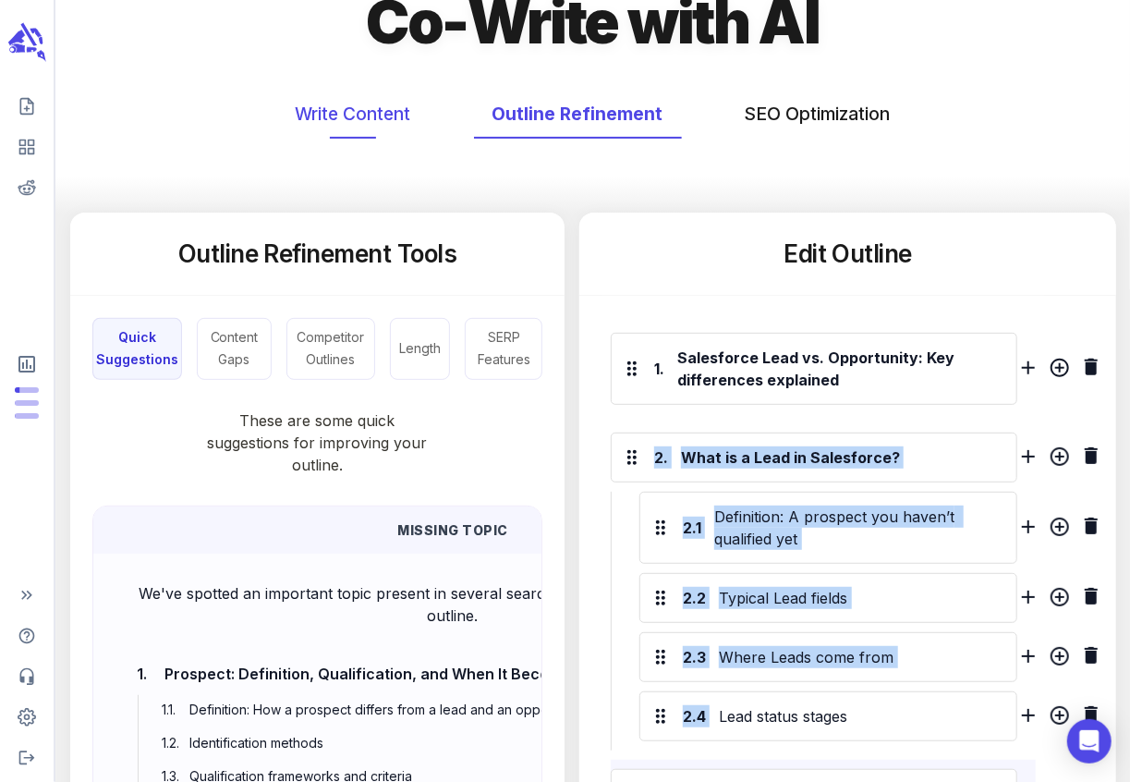
click at [369, 104] on button "Write Content" at bounding box center [353, 114] width 152 height 49
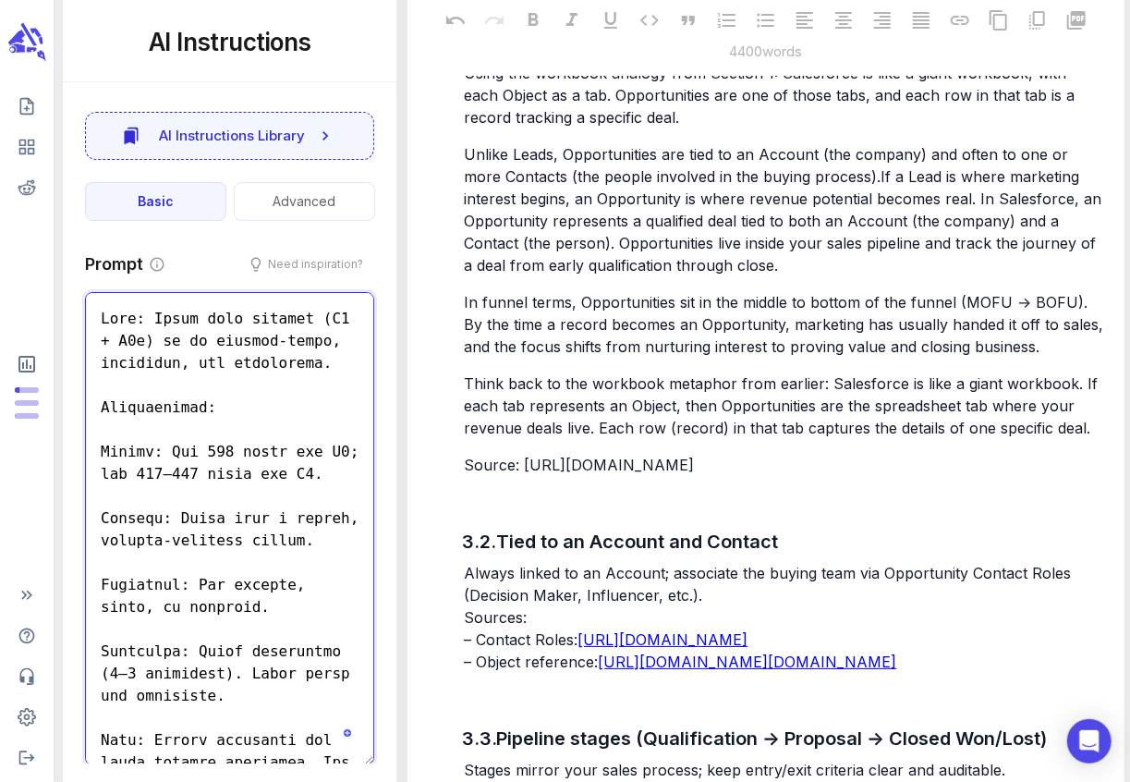
scroll to position [6471, 0]
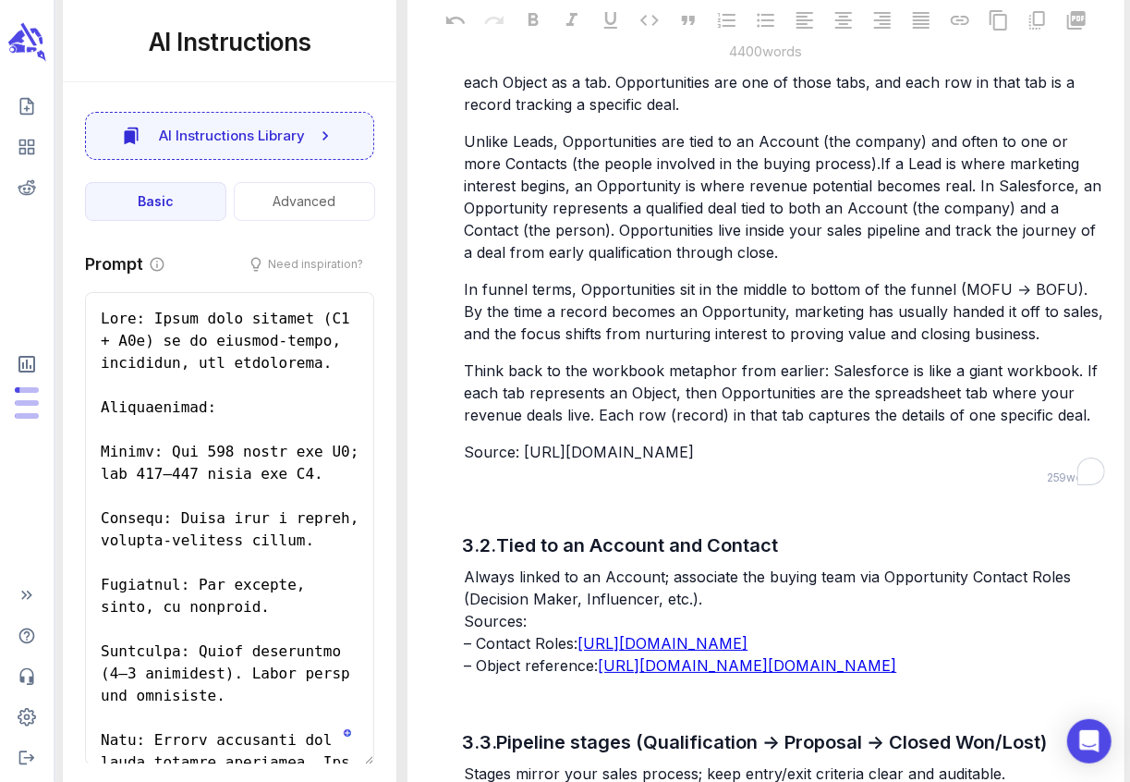
drag, startPoint x: 463, startPoint y: 178, endPoint x: 553, endPoint y: 311, distance: 160.9
click at [553, 311] on div "If a Lead represents early interest, an Opportunity represents a potential deal…" at bounding box center [784, 204] width 648 height 521
click at [546, 261] on div "If a Lead represents early interest, an Opportunity represents a potential deal…" at bounding box center [784, 204] width 648 height 521
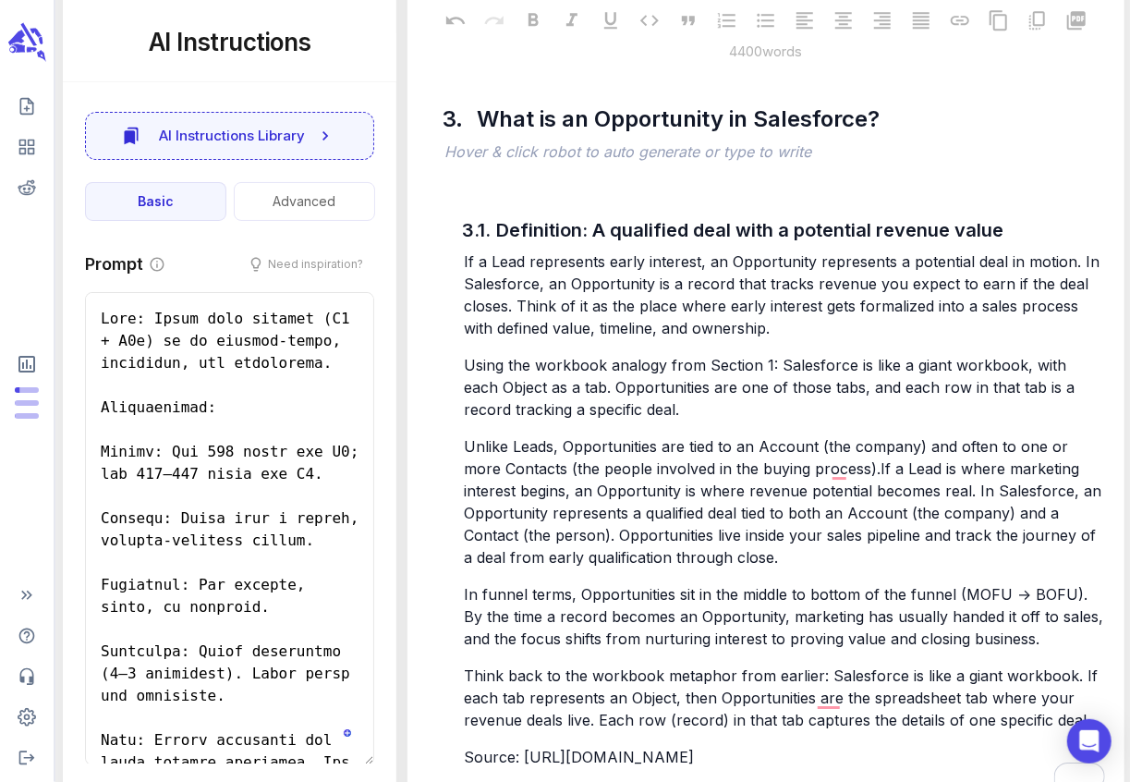
scroll to position [6167, 0]
click at [518, 164] on p "﻿" at bounding box center [774, 152] width 661 height 22
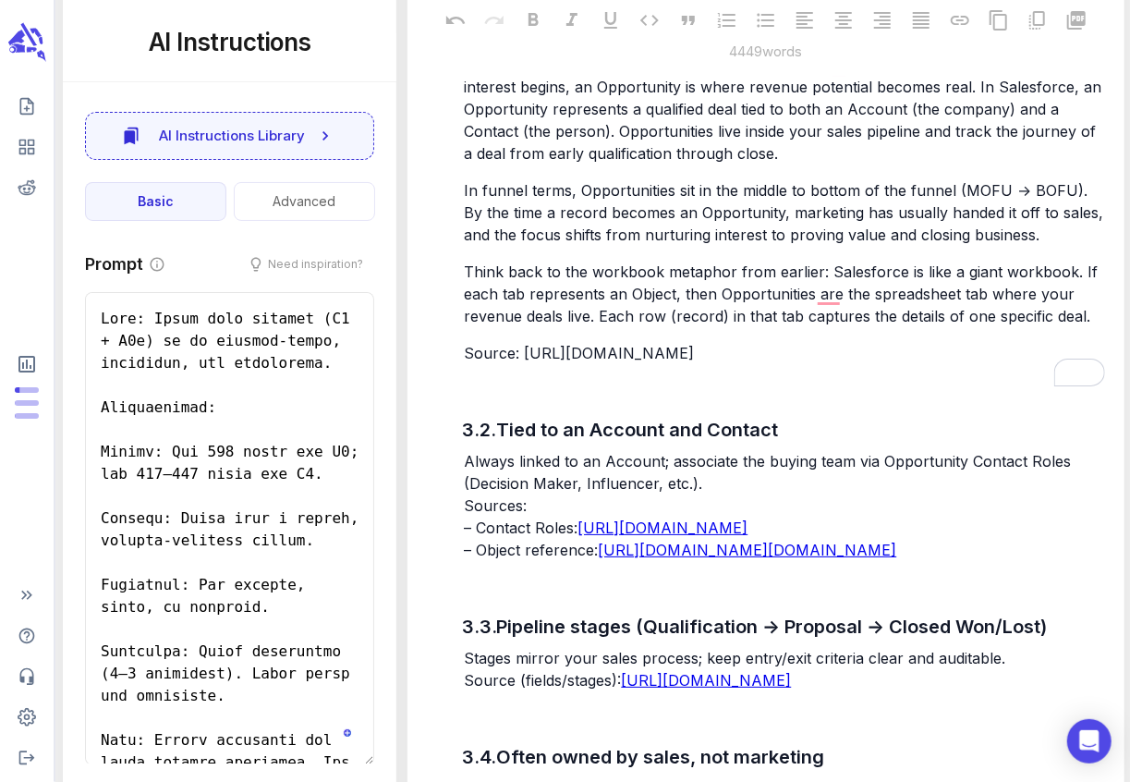
scroll to position [6640, 0]
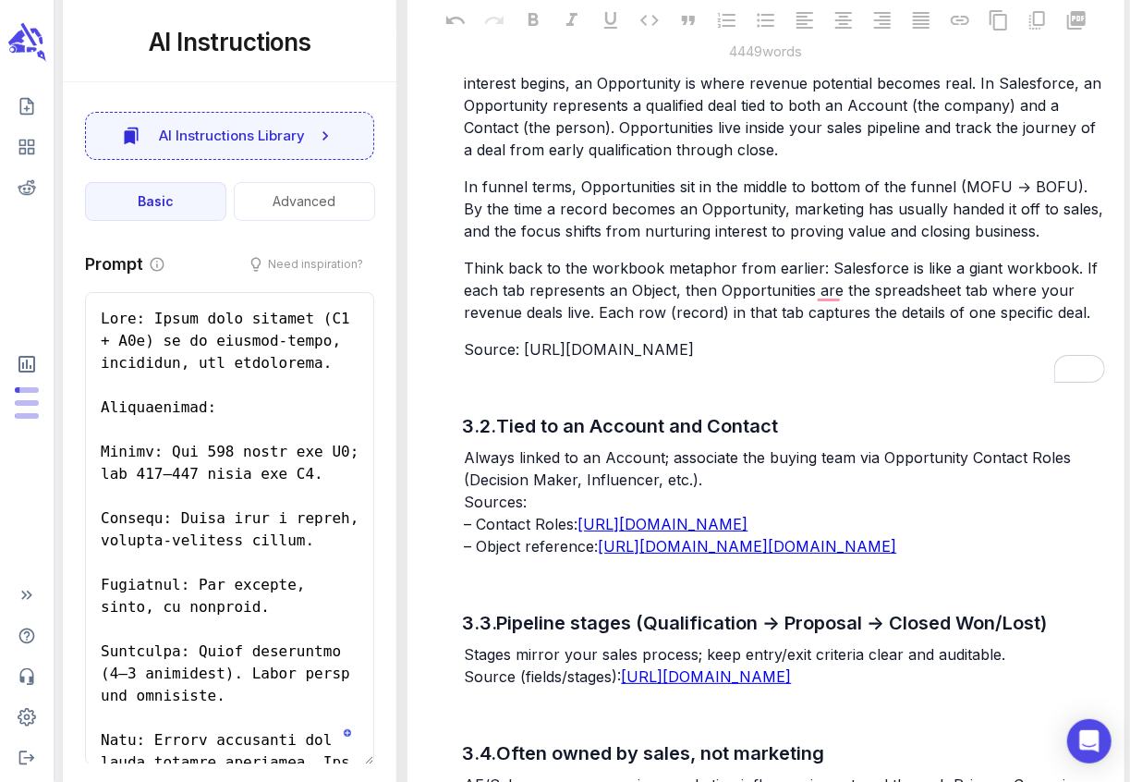
click at [648, 234] on div "If a Lead represents early interest, an Opportunity represents a potential deal…" at bounding box center [784, 101] width 648 height 521
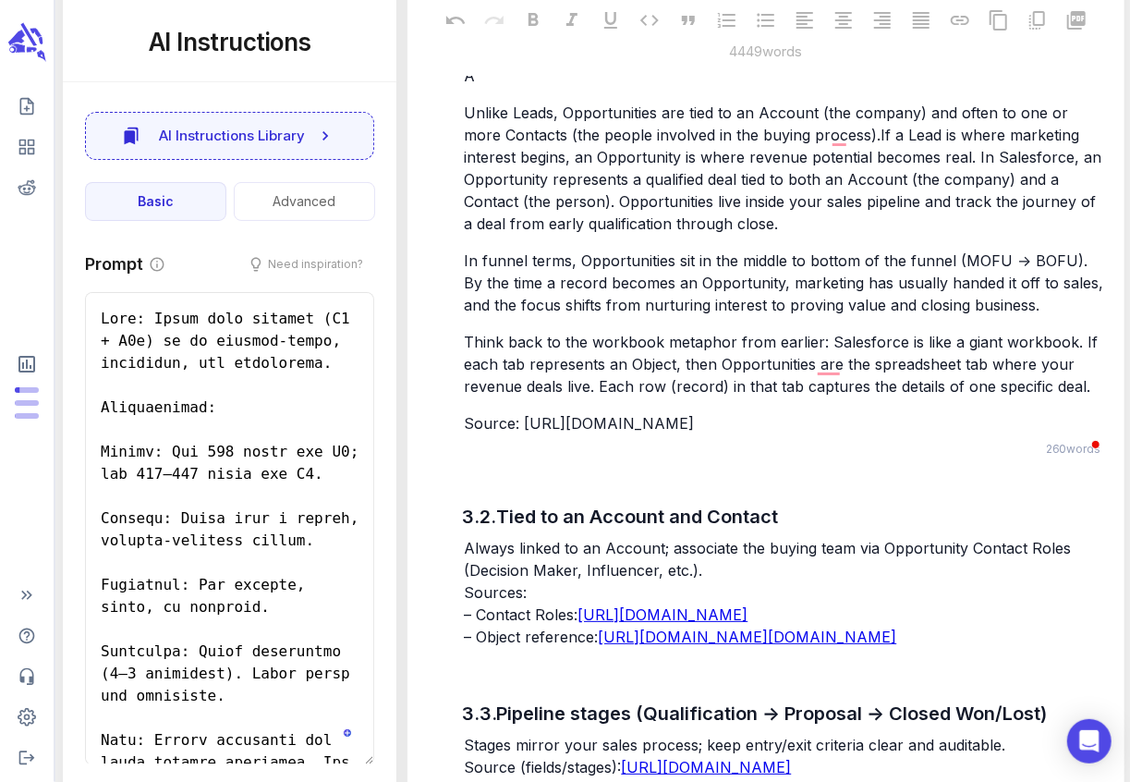
type textarea "x"
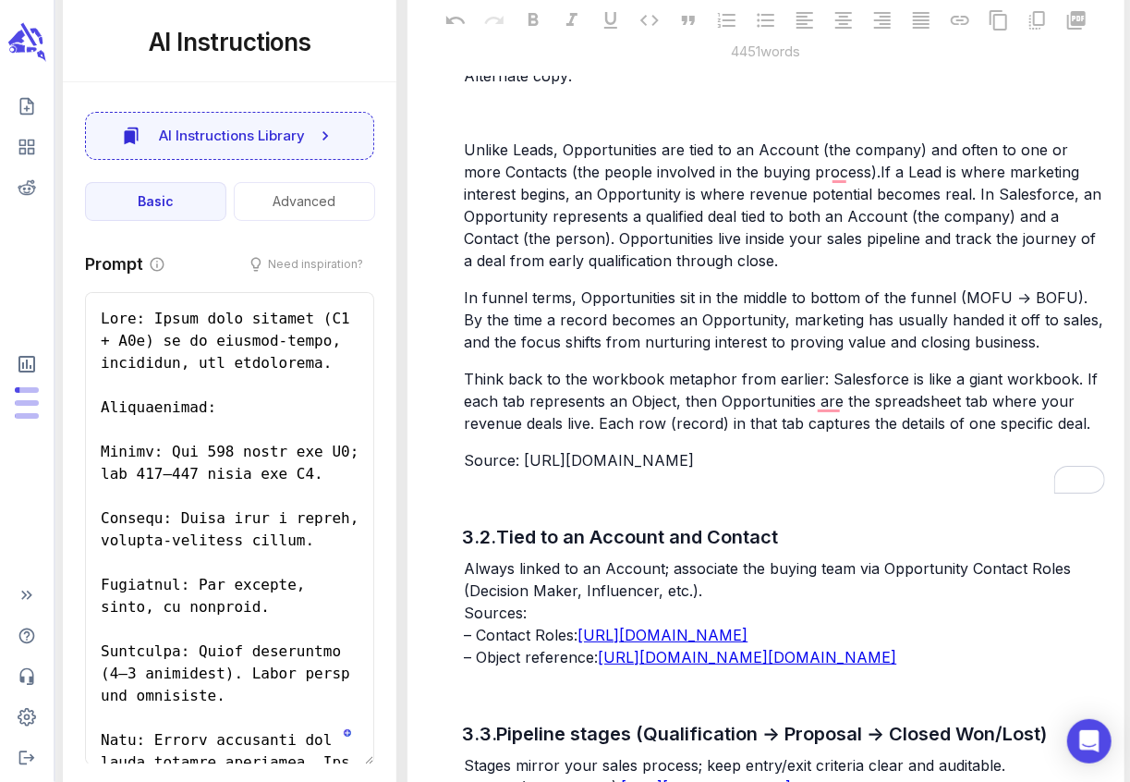
click at [486, 320] on div "If a Lead represents early interest, an Opportunity represents a potential deal…" at bounding box center [784, 157] width 648 height 632
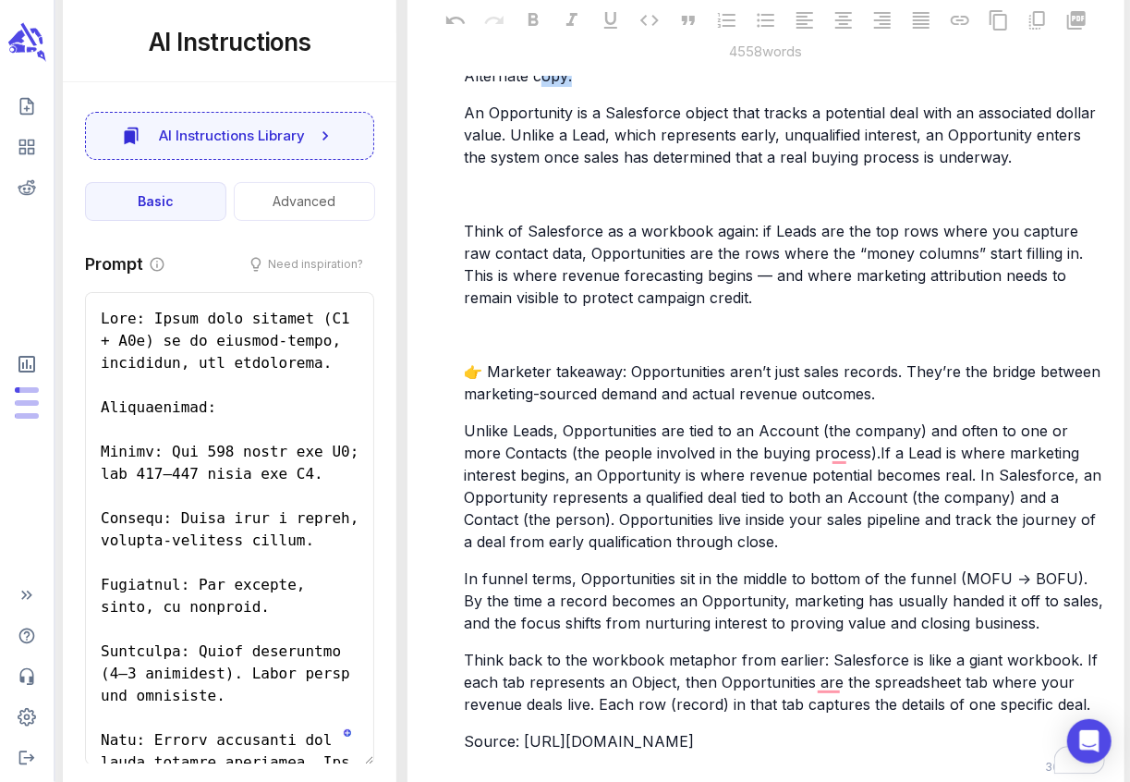
drag, startPoint x: 588, startPoint y: 297, endPoint x: 464, endPoint y: 297, distance: 123.8
click at [464, 87] on p "Alternate copy:" at bounding box center [784, 76] width 640 height 22
click at [511, 205] on p "﻿" at bounding box center [784, 194] width 640 height 22
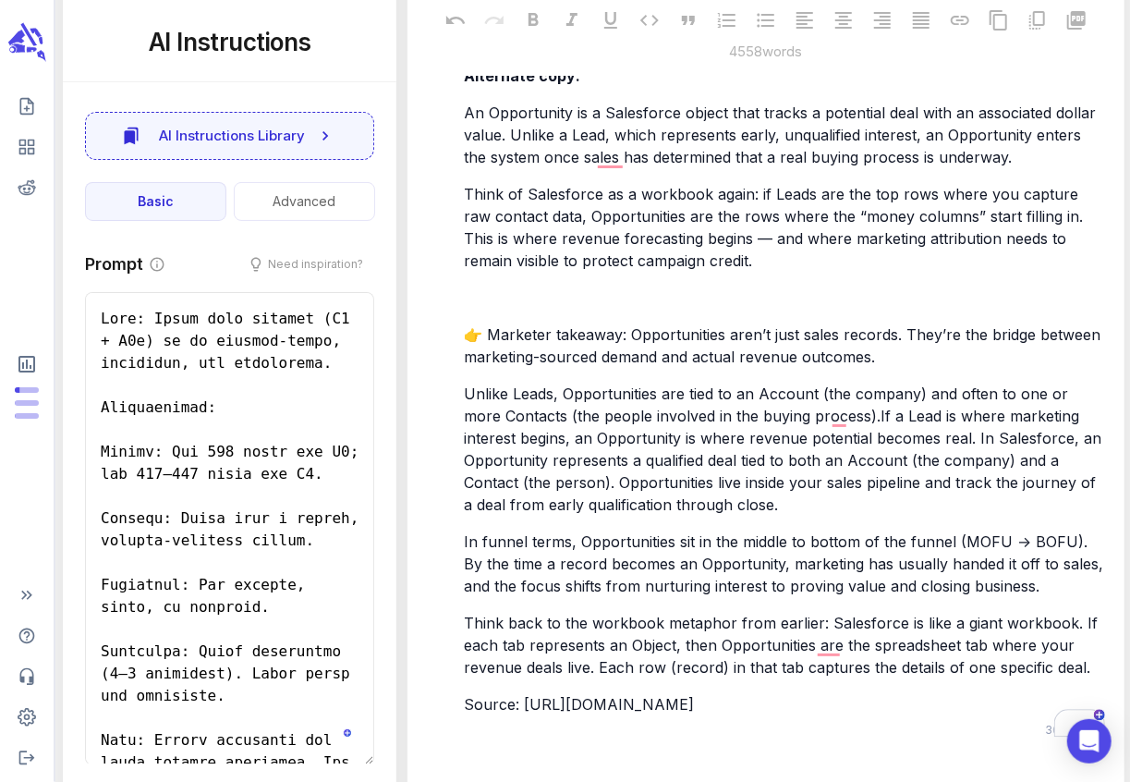
click at [481, 309] on p "﻿" at bounding box center [784, 297] width 640 height 22
click at [480, 309] on p "﻿" at bounding box center [784, 297] width 640 height 22
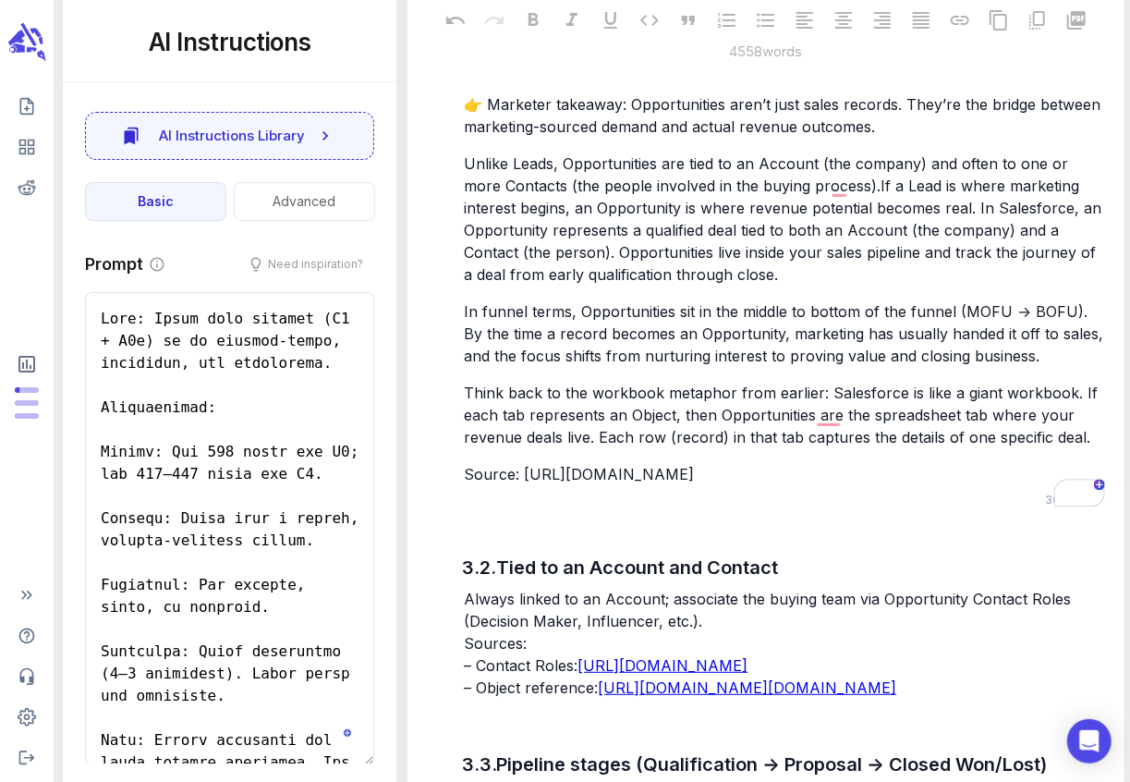
scroll to position [6890, 0]
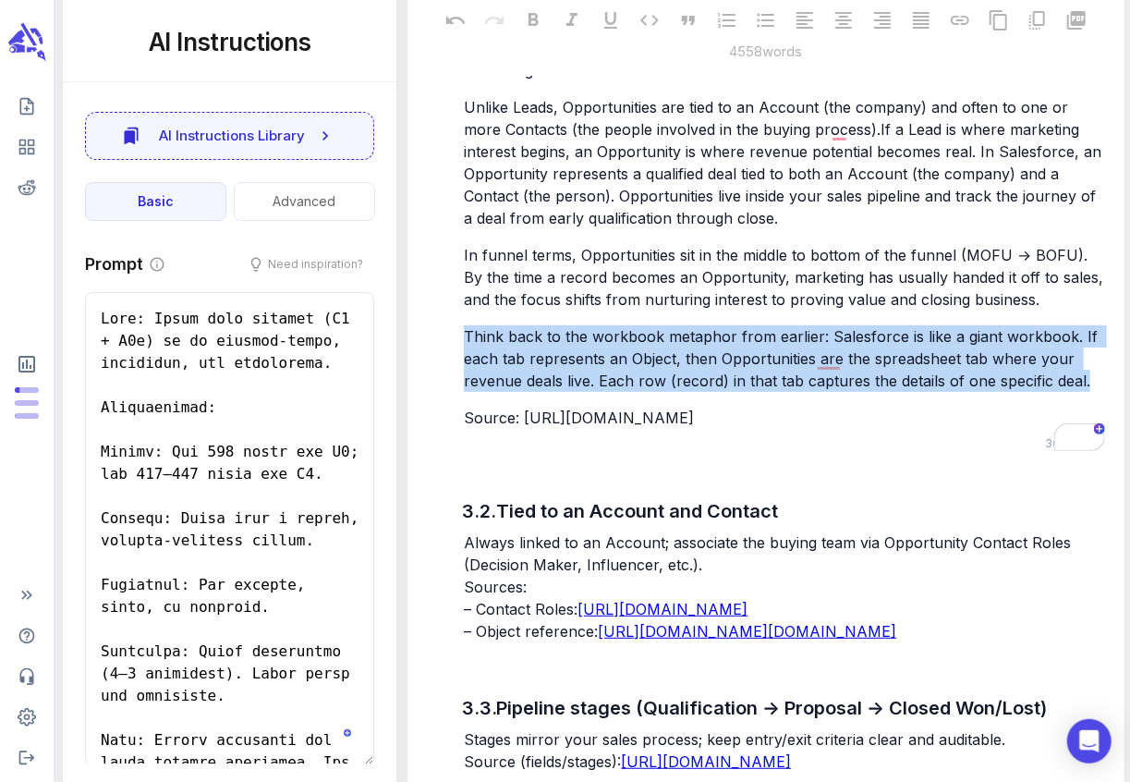
drag, startPoint x: 1086, startPoint y: 605, endPoint x: 830, endPoint y: 542, distance: 264.4
click at [830, 430] on div "If a Lead represents early interest, an Opportunity represents a potential deal…" at bounding box center [784, 11] width 648 height 839
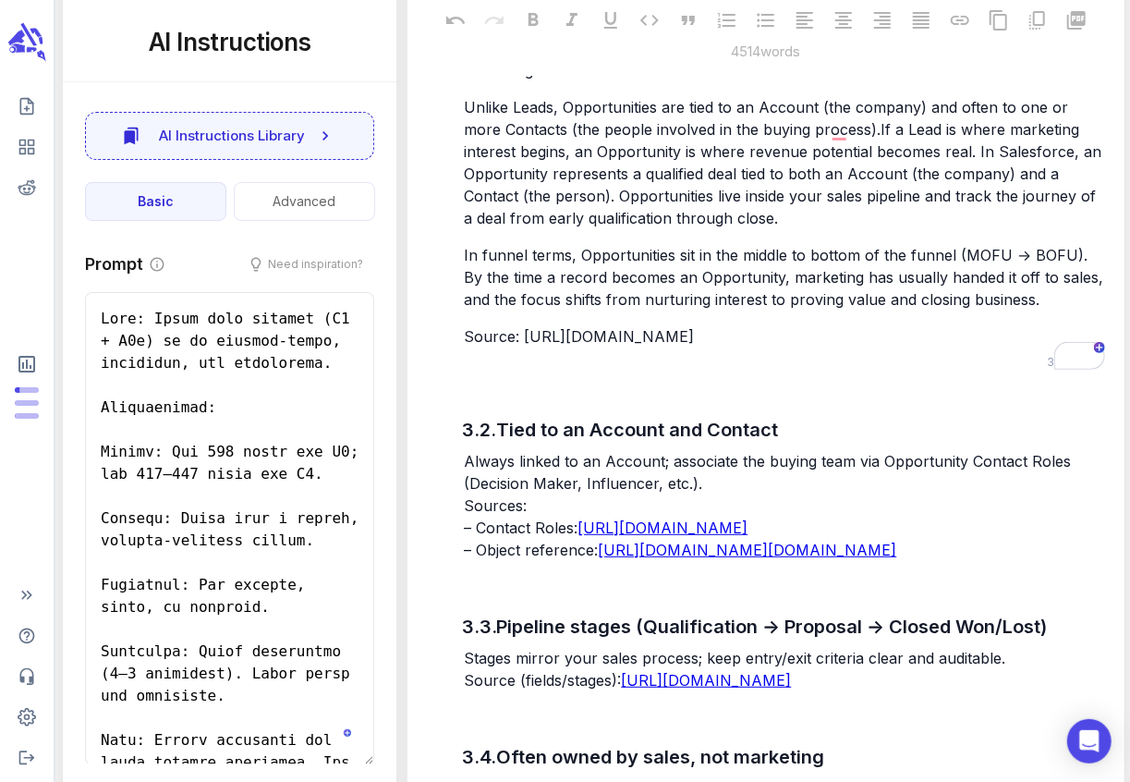
click at [892, 81] on p "👉 Marketer takeaway: Opportunities aren’t just sales records. They’re the bridg…" at bounding box center [784, 59] width 640 height 44
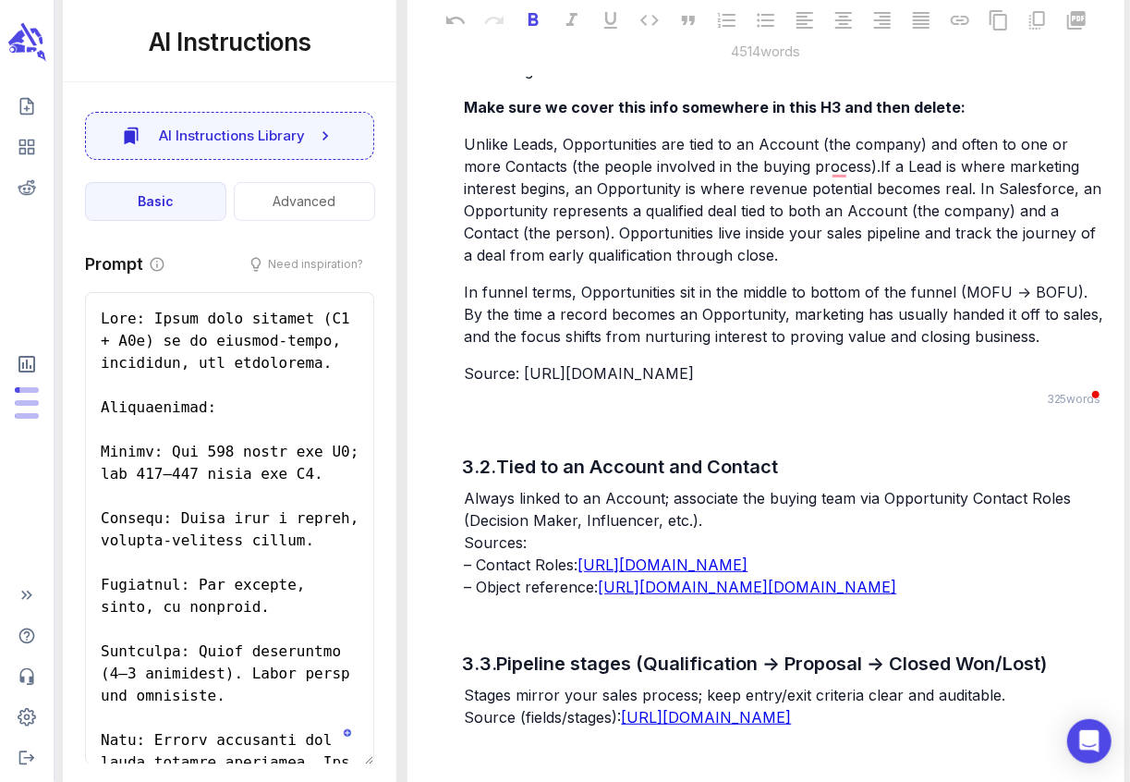
click at [520, 600] on div "3.2. Tied to an Account and Contact Always linked to an Account; associate the …" at bounding box center [783, 506] width 649 height 188
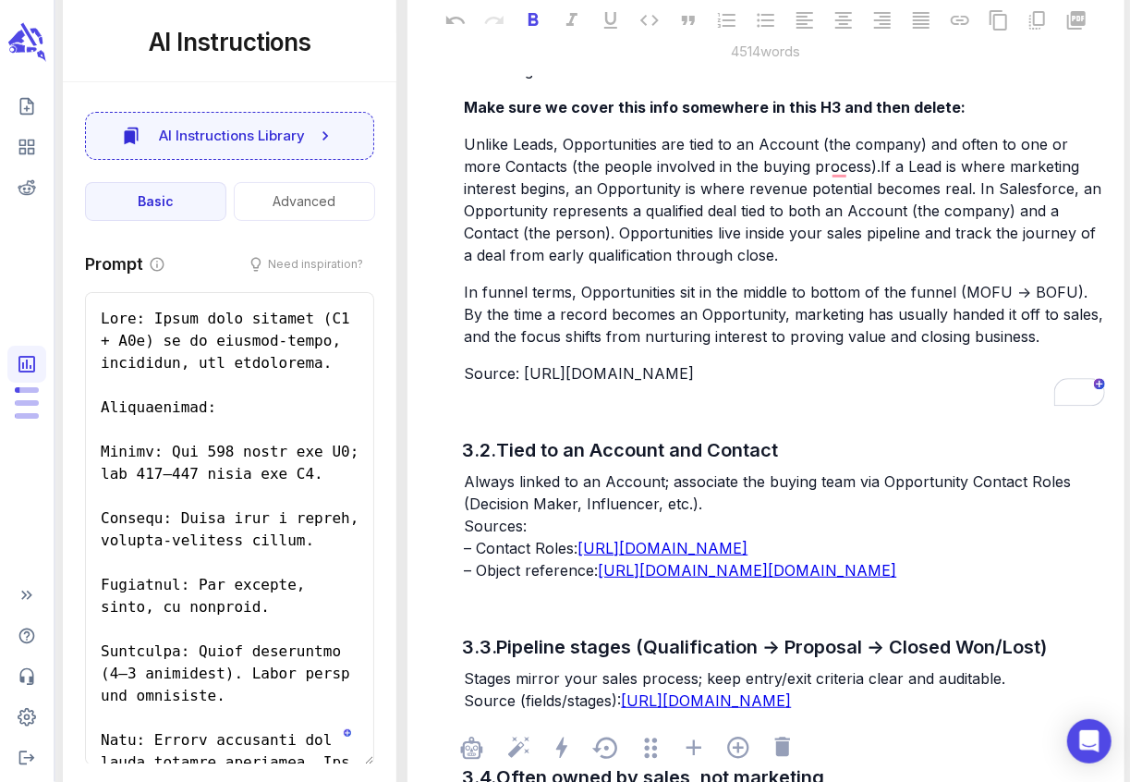
scroll to position [7422, 0]
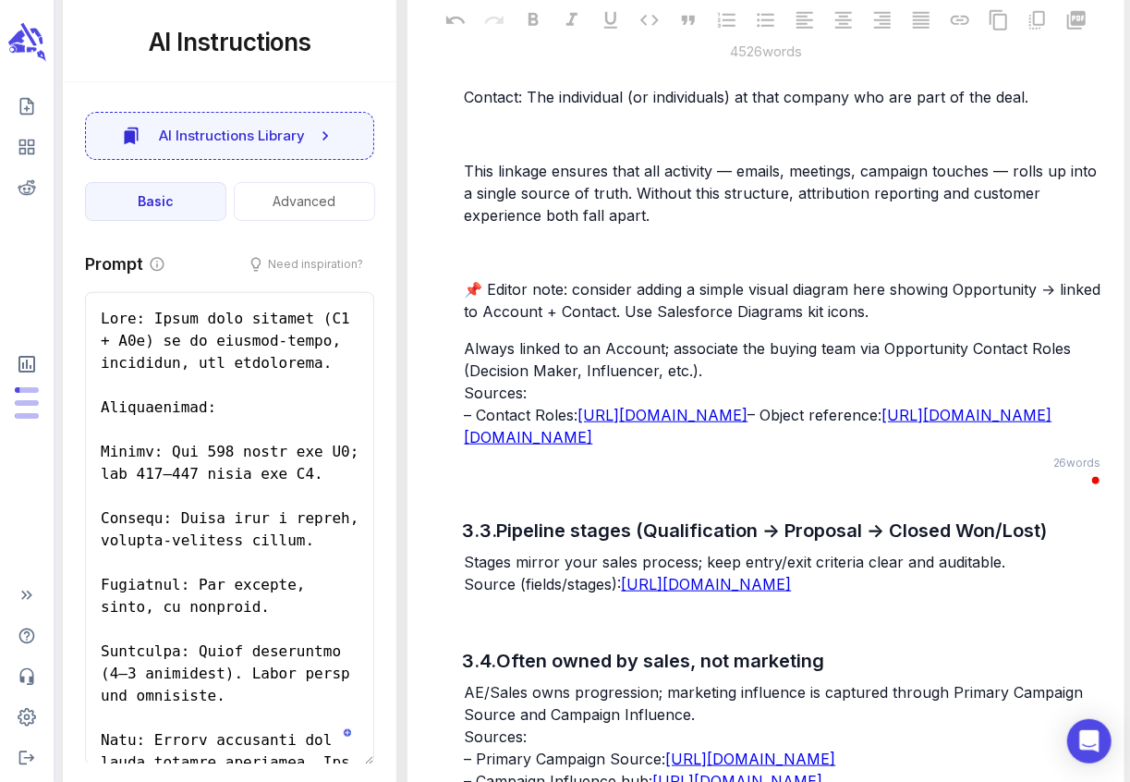
click at [465, 32] on span "Account: The company or organization that the deal is with." at bounding box center [674, 23] width 421 height 18
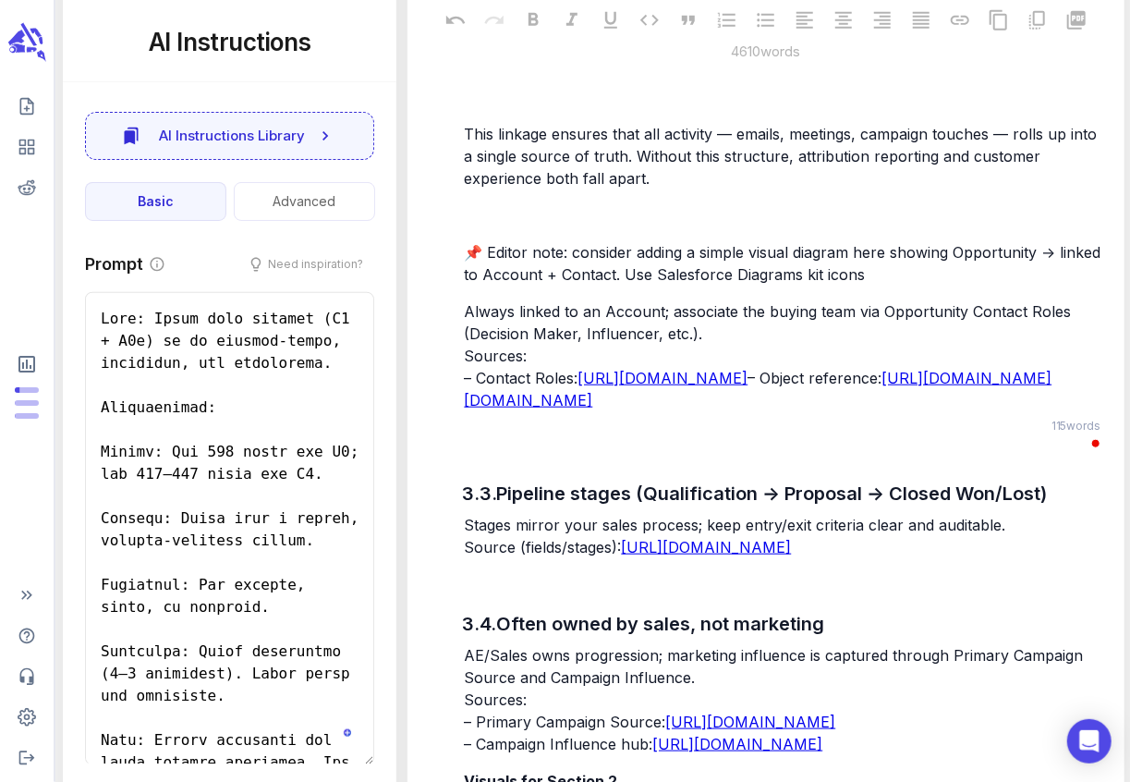
click at [465, 69] on span "Contact: The individual (or individuals) at that company who are part of the de…" at bounding box center [746, 60] width 564 height 18
type textarea "x"
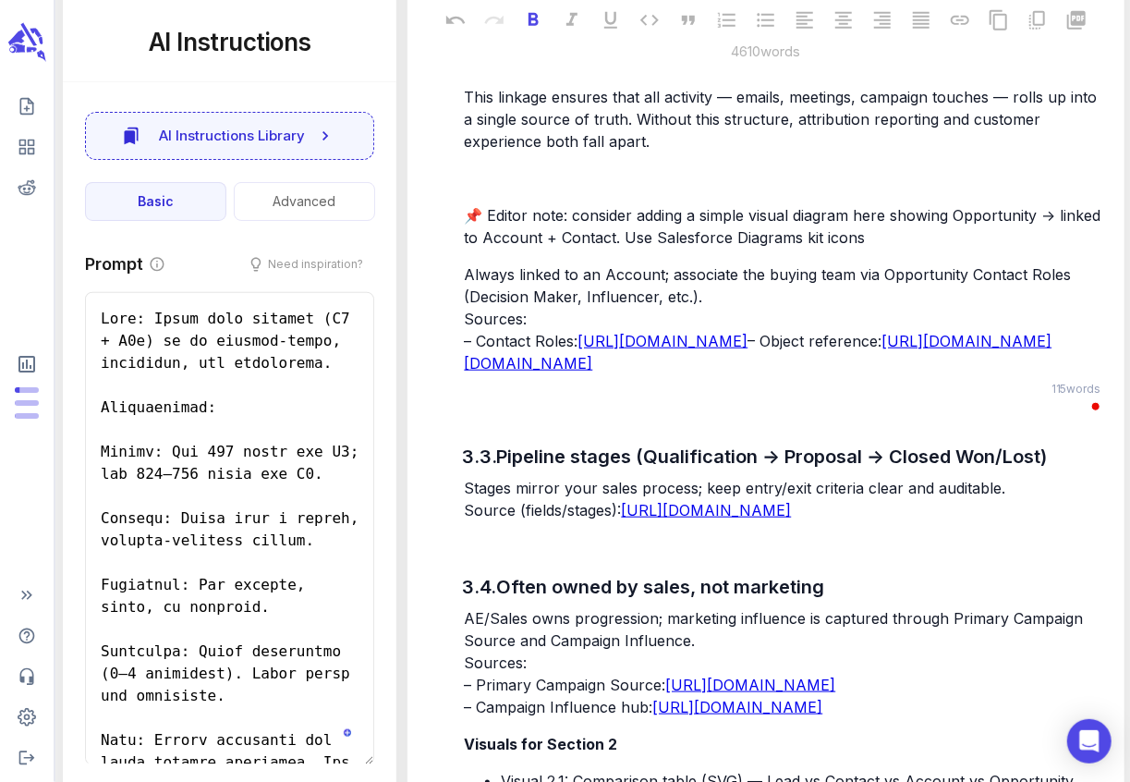
scroll to position [7422, 0]
drag, startPoint x: 527, startPoint y: 271, endPoint x: 467, endPoint y: 268, distance: 59.2
click at [467, 32] on span "Contact: The individual (or individuals) at that company who are part of the de…" at bounding box center [746, 23] width 564 height 18
drag, startPoint x: 526, startPoint y: 271, endPoint x: 457, endPoint y: 271, distance: 68.4
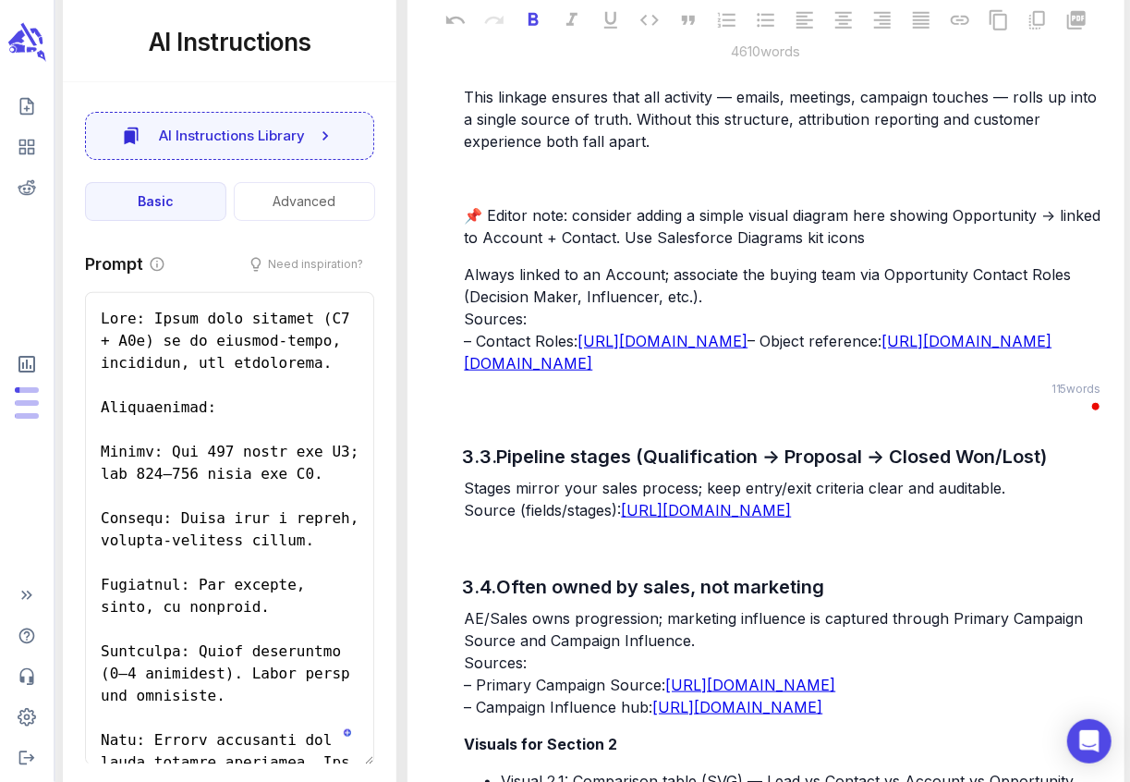
click at [491, 71] on p "﻿" at bounding box center [784, 60] width 640 height 22
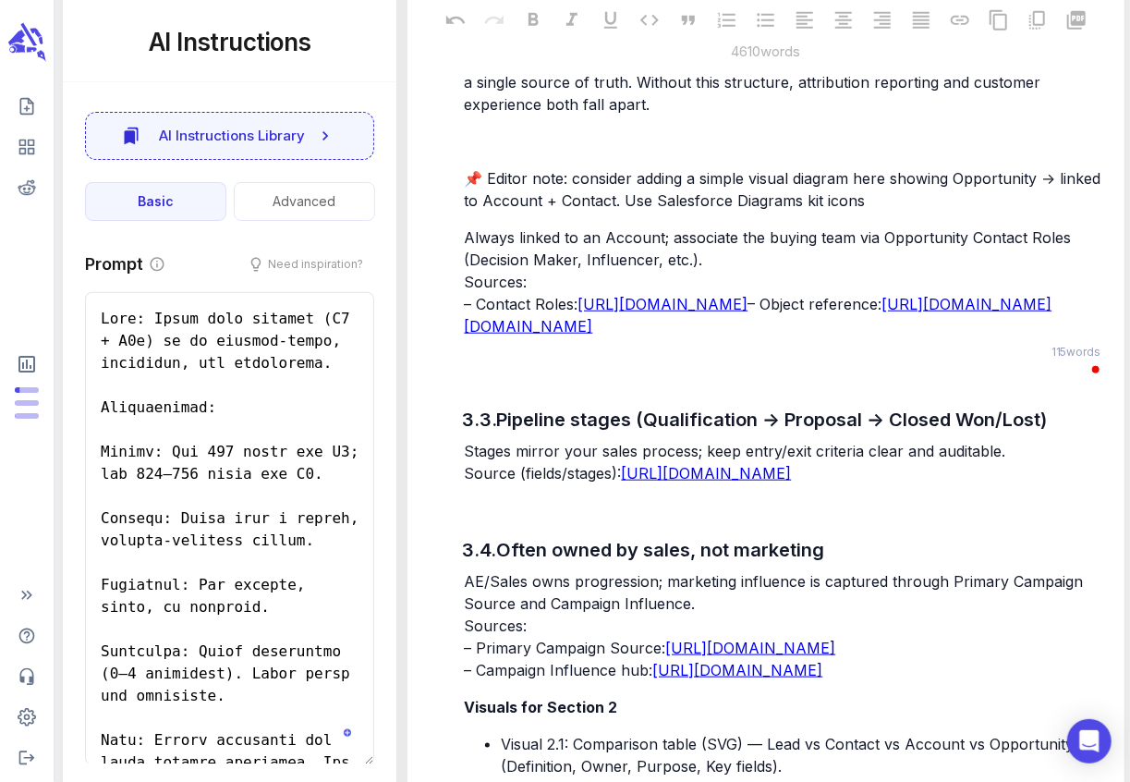
click at [511, 152] on p "﻿" at bounding box center [784, 141] width 640 height 22
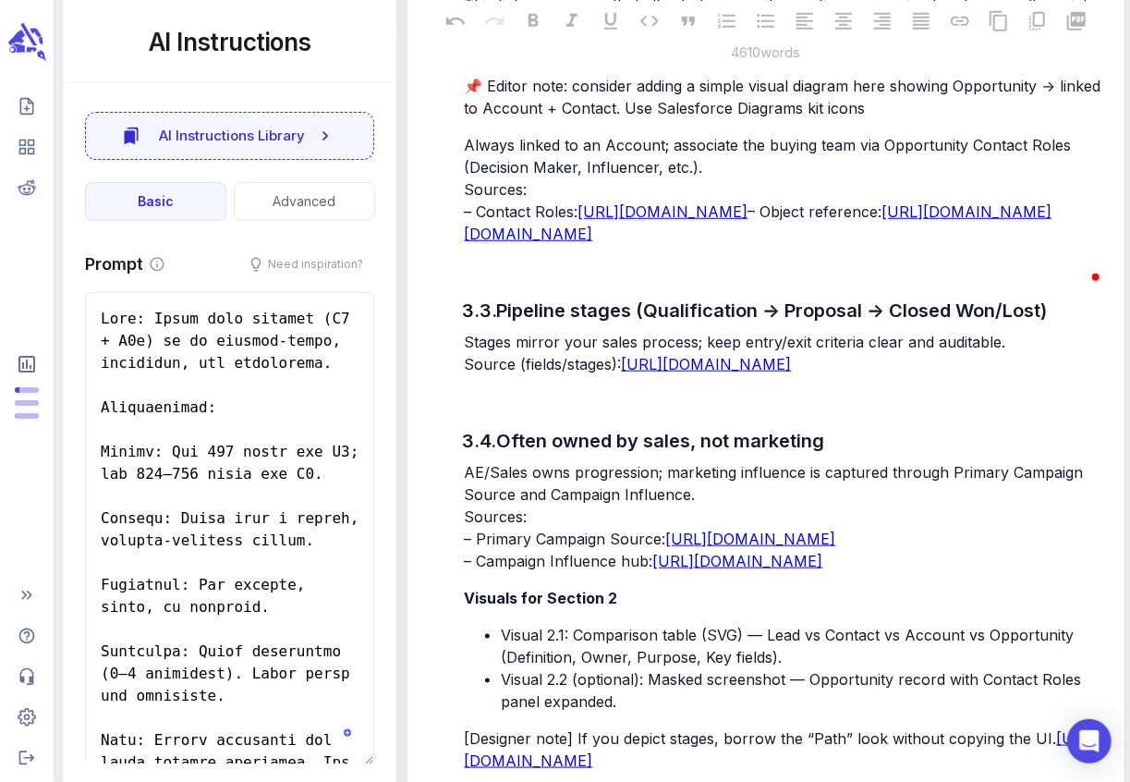
scroll to position [7481, 0]
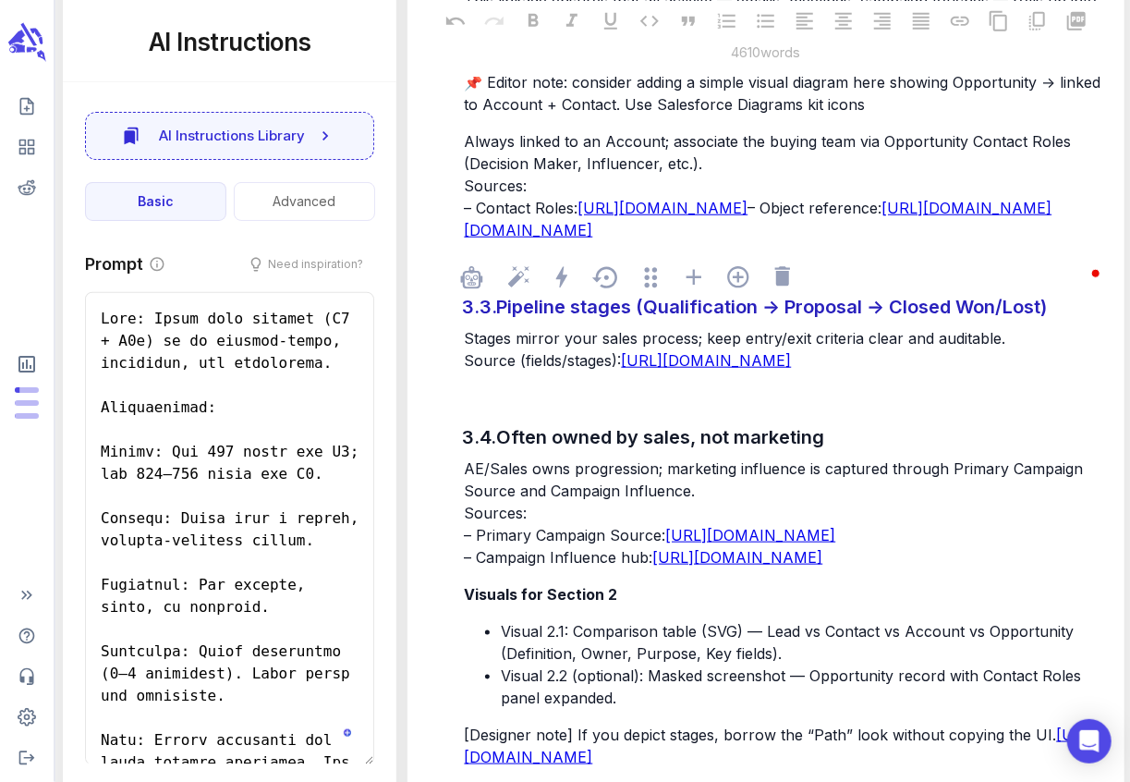
click at [506, 325] on div "Pipeline stages (Qualification → Proposal → Closed Won/Lost)" at bounding box center [774, 306] width 567 height 37
click at [499, 325] on div "Pipeline stages (Qualification → Proposal → Closed Won/Lost)" at bounding box center [771, 306] width 560 height 37
paste div "To enrich screen reader interactions, please activate Accessibility in Grammarl…"
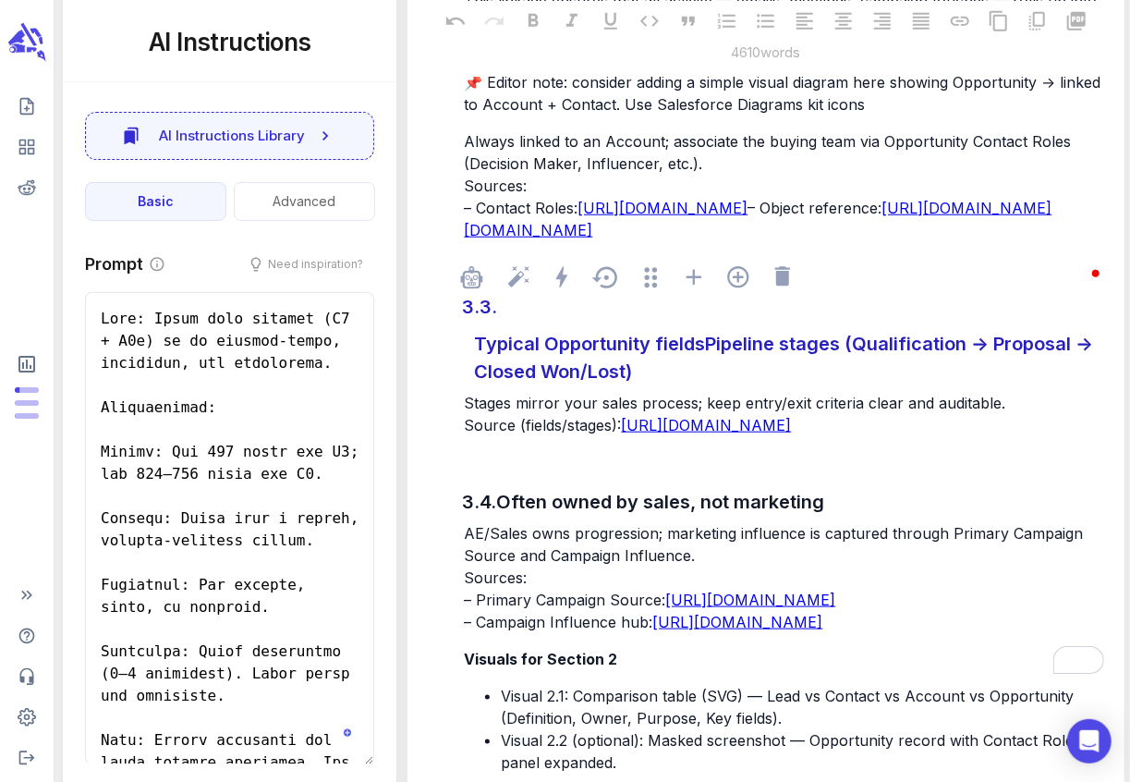
click at [476, 390] on div "Typical Opportunity fieldsPipeline stages (Qualification → Proposal → Closed Wo…" at bounding box center [788, 357] width 638 height 65
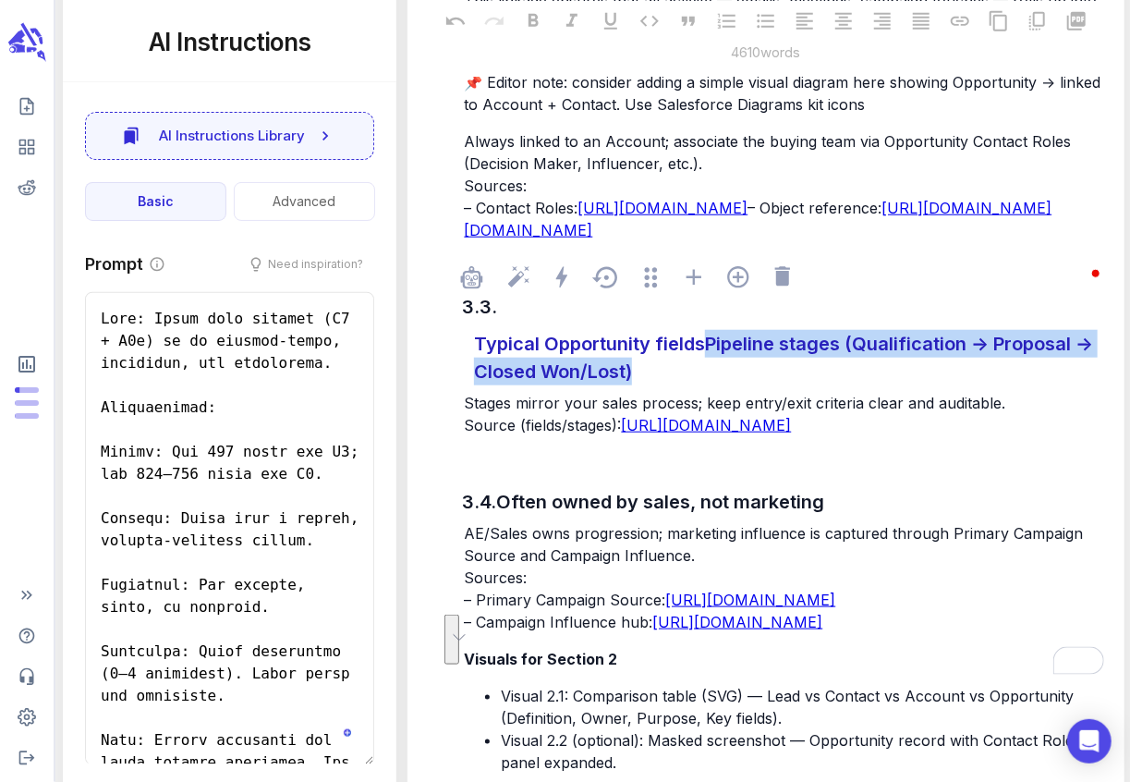
drag, startPoint x: 709, startPoint y: 630, endPoint x: 733, endPoint y: 685, distance: 59.2
click at [733, 438] on div "3.3. Typical Opportunity fieldsPipeline stages (Qualification → Proposal → Clos…" at bounding box center [783, 345] width 649 height 186
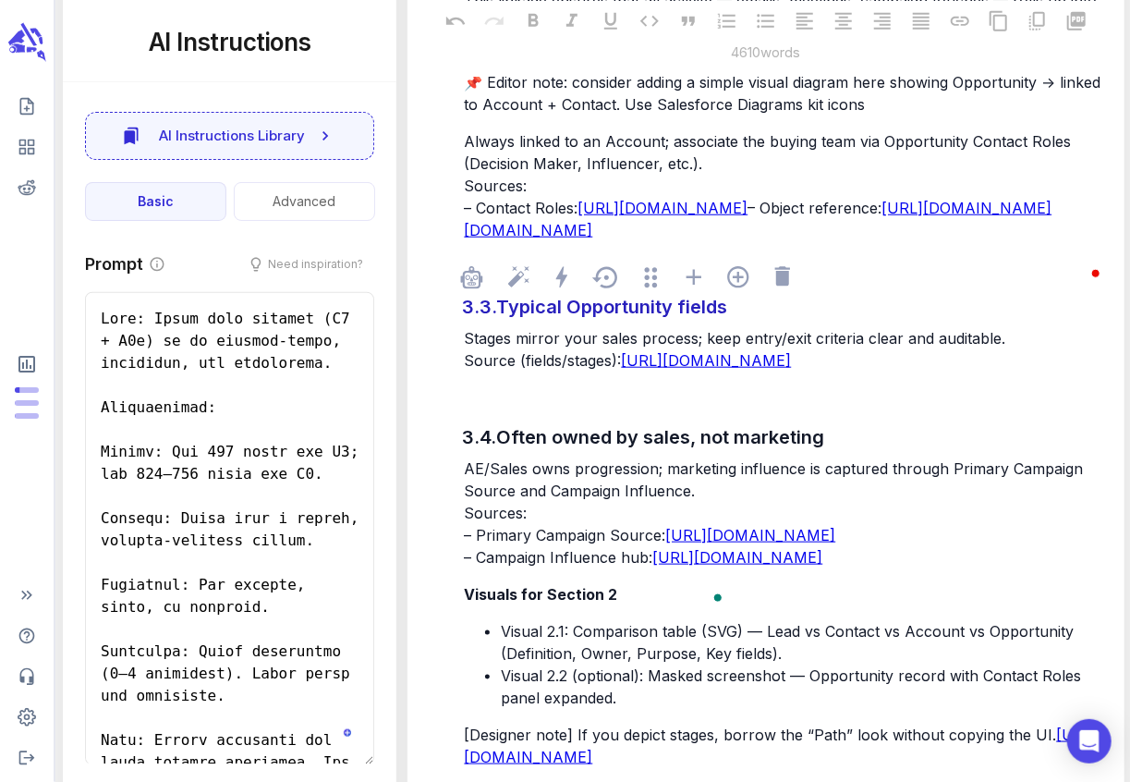
click at [808, 325] on div "3.3. Typical Opportunity fields" at bounding box center [784, 306] width 648 height 37
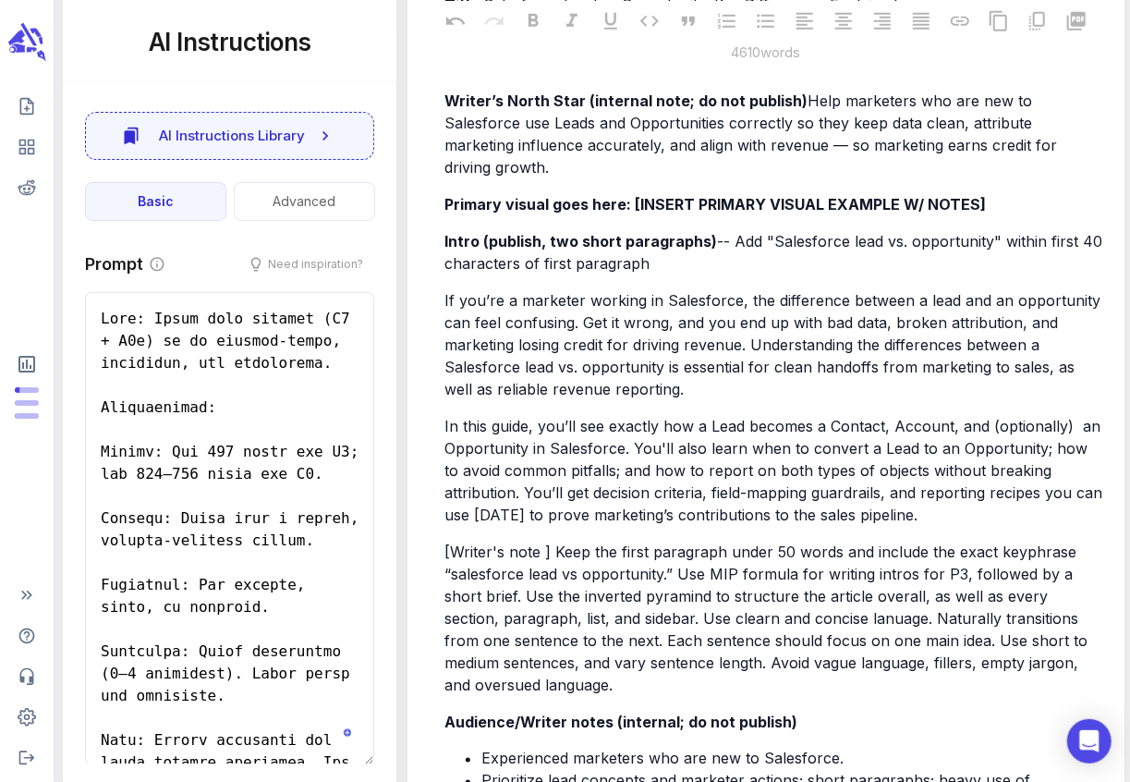
scroll to position [0, 0]
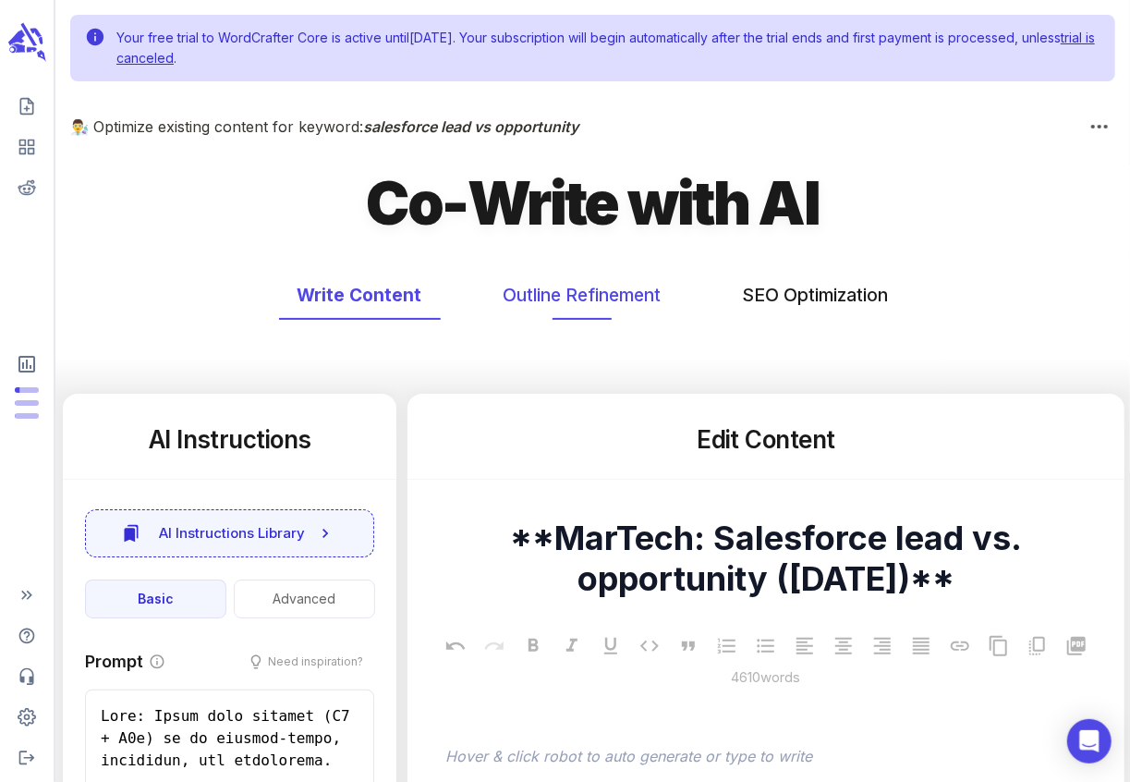
click at [606, 291] on button "Outline Refinement" at bounding box center [582, 295] width 195 height 49
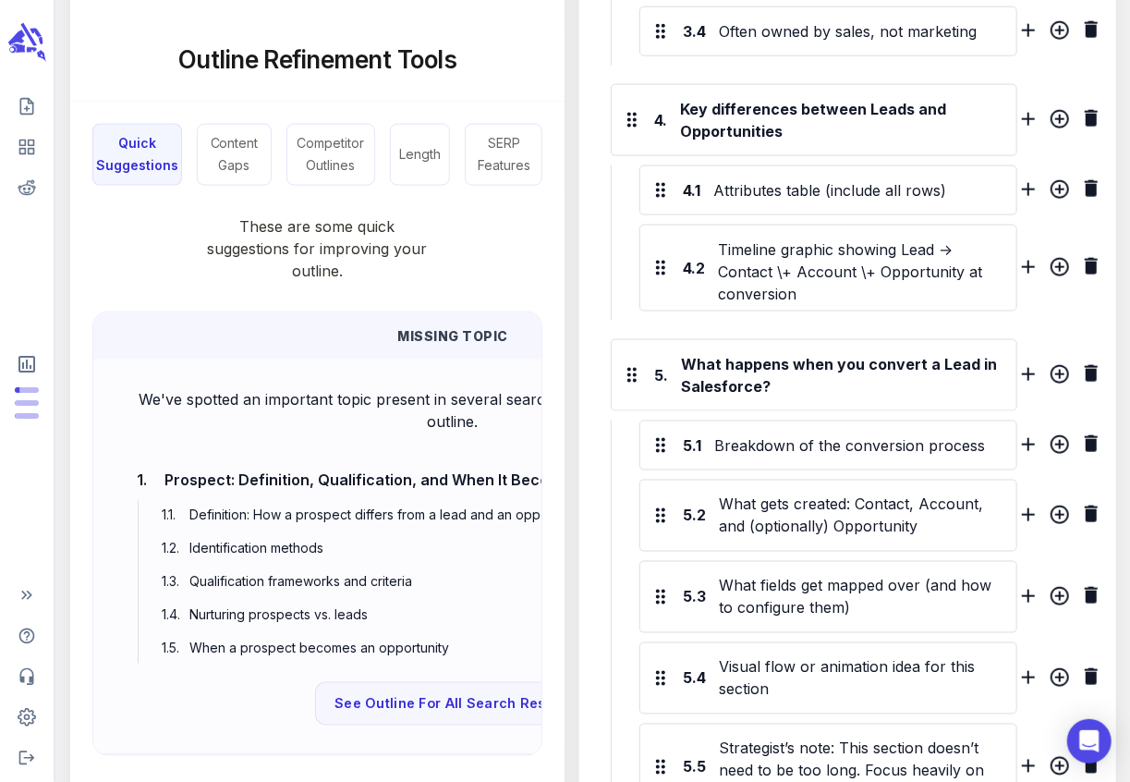
scroll to position [962, 0]
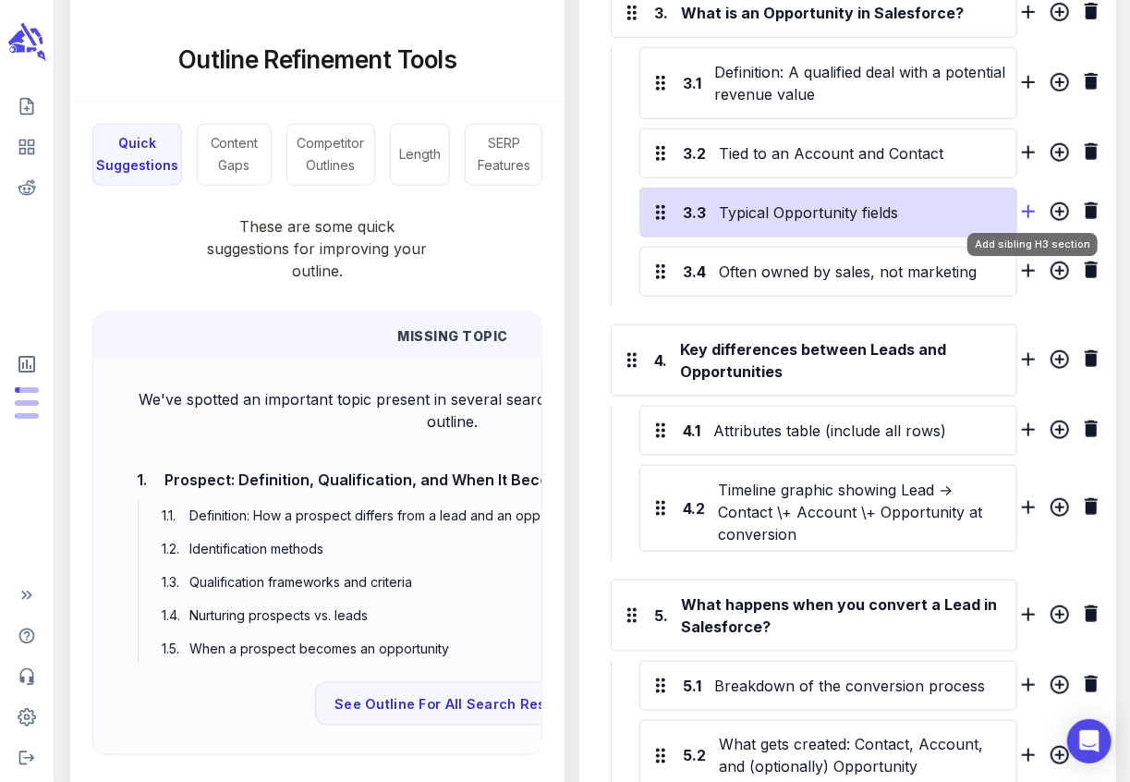
click at [1029, 205] on icon "Add sibling H3 section" at bounding box center [1028, 211] width 13 height 13
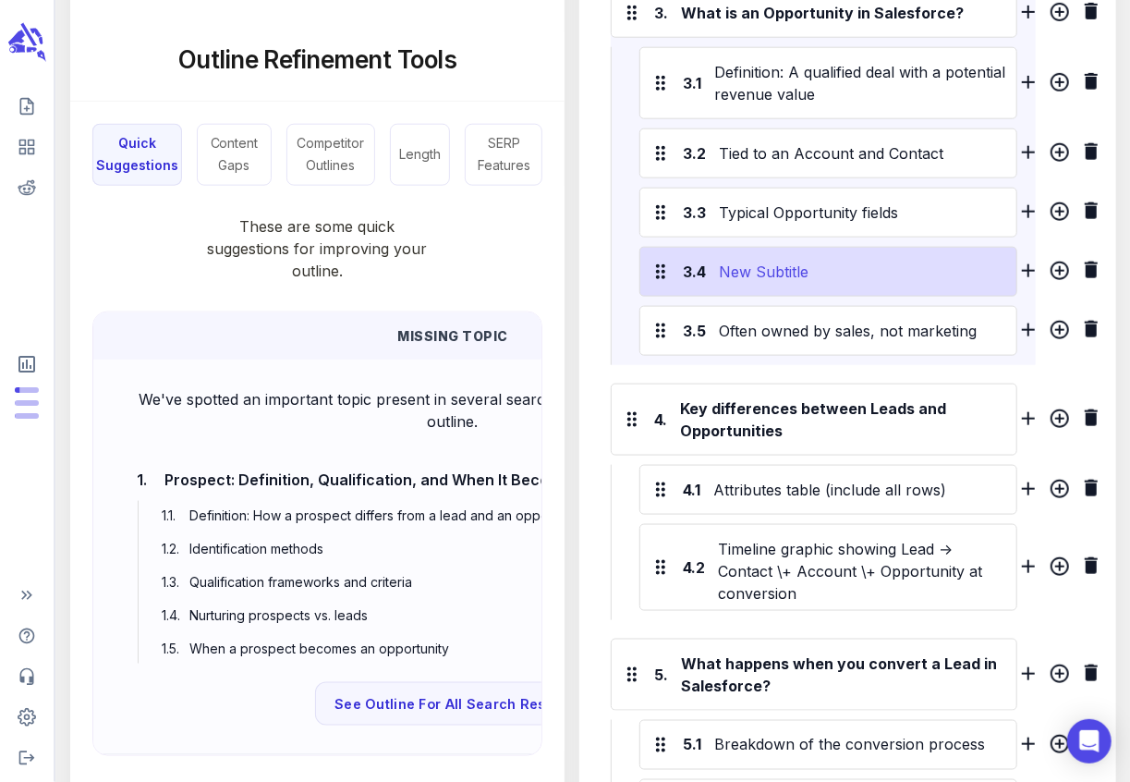
click at [795, 259] on div "New Subtitle" at bounding box center [863, 272] width 296 height 30
paste div
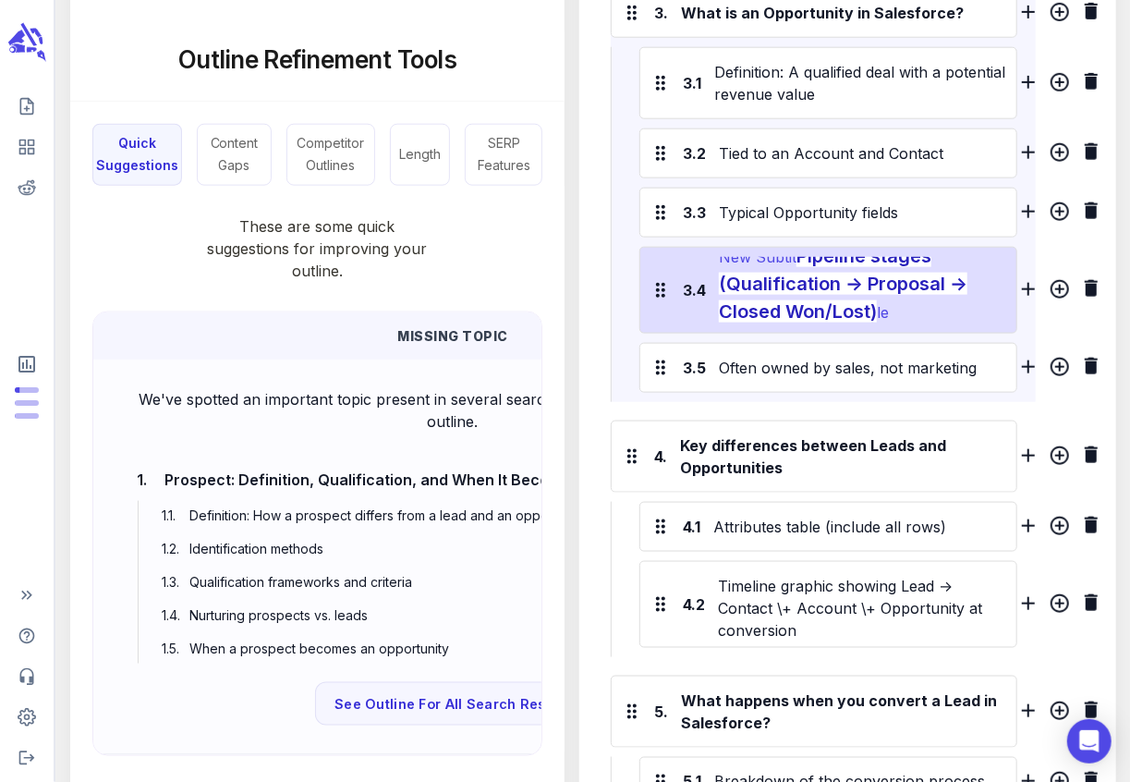
scroll to position [0, 0]
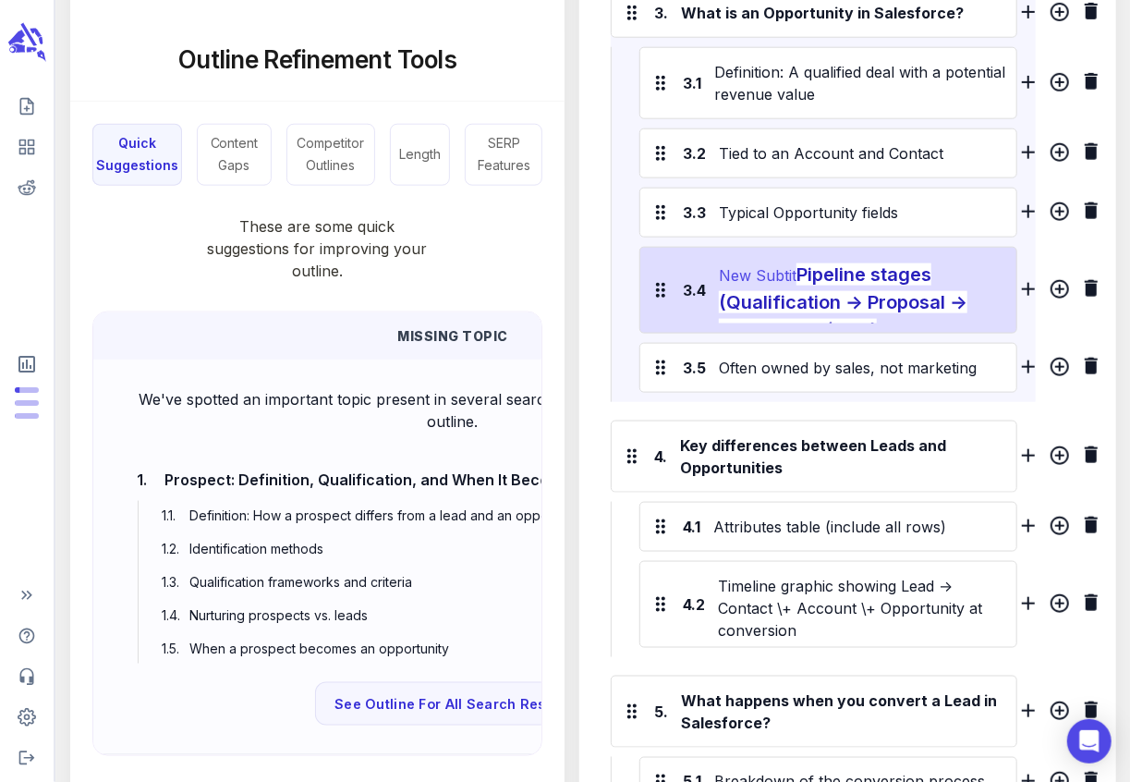
click at [801, 265] on span "Pipeline stages (Qualification → Proposal → Closed Won/Lost)" at bounding box center [843, 302] width 248 height 78
drag, startPoint x: 801, startPoint y: 265, endPoint x: 720, endPoint y: 260, distance: 81.5
click at [720, 260] on div "New Subtit Pipeline stages (Qualification → Proposal → Closed Won/Lost) le" at bounding box center [863, 290] width 296 height 67
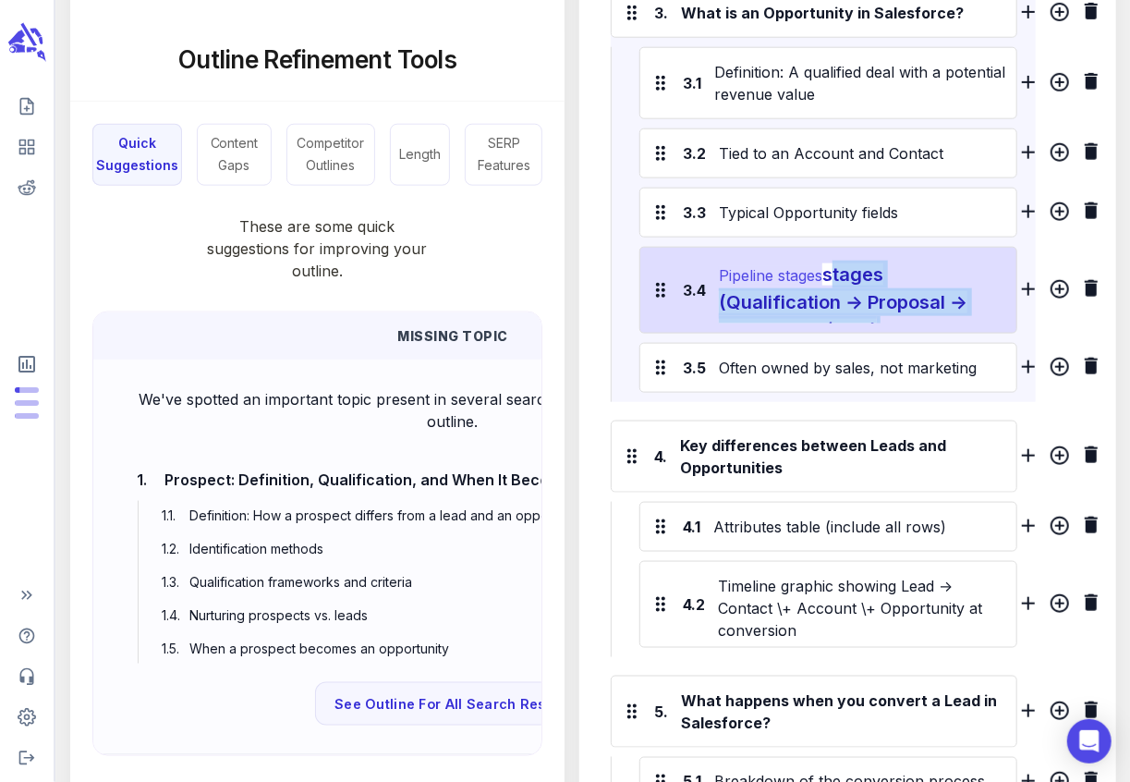
scroll to position [23, 0]
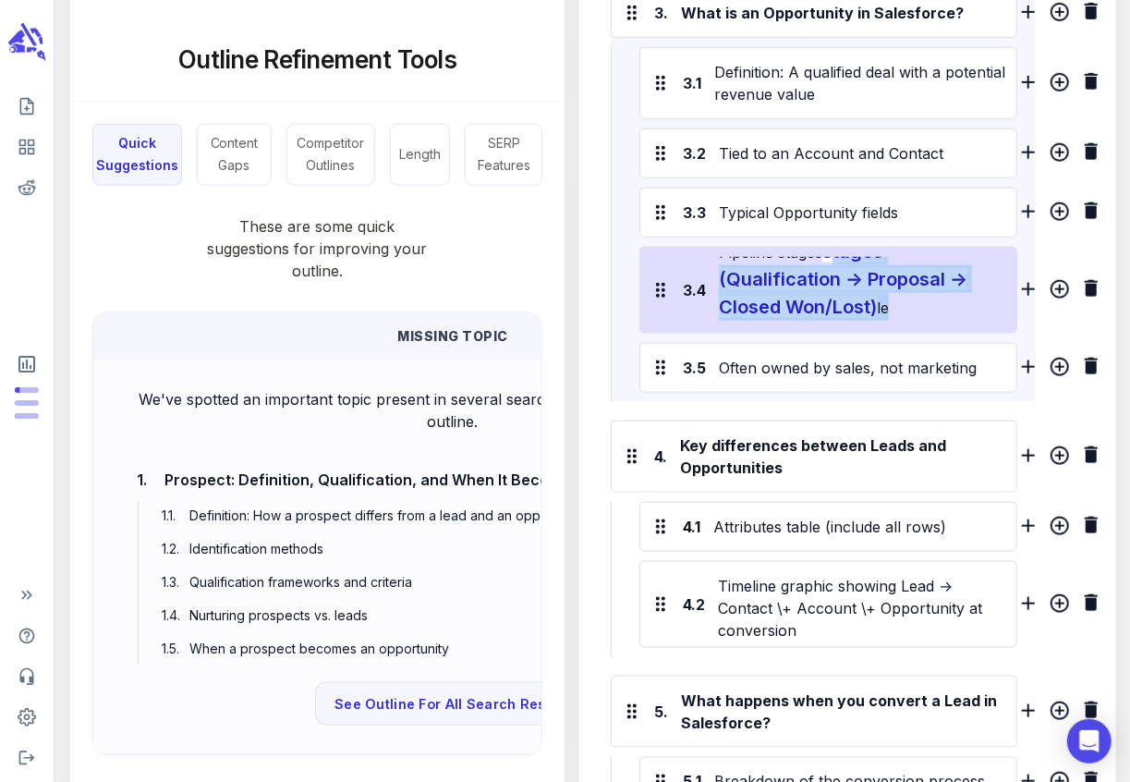
drag, startPoint x: 828, startPoint y: 268, endPoint x: 903, endPoint y: 317, distance: 90.2
click at [903, 317] on div "3.4 Pipeline stages stages (Qualification → Proposal → Closed Won/Lost) le" at bounding box center [828, 290] width 378 height 87
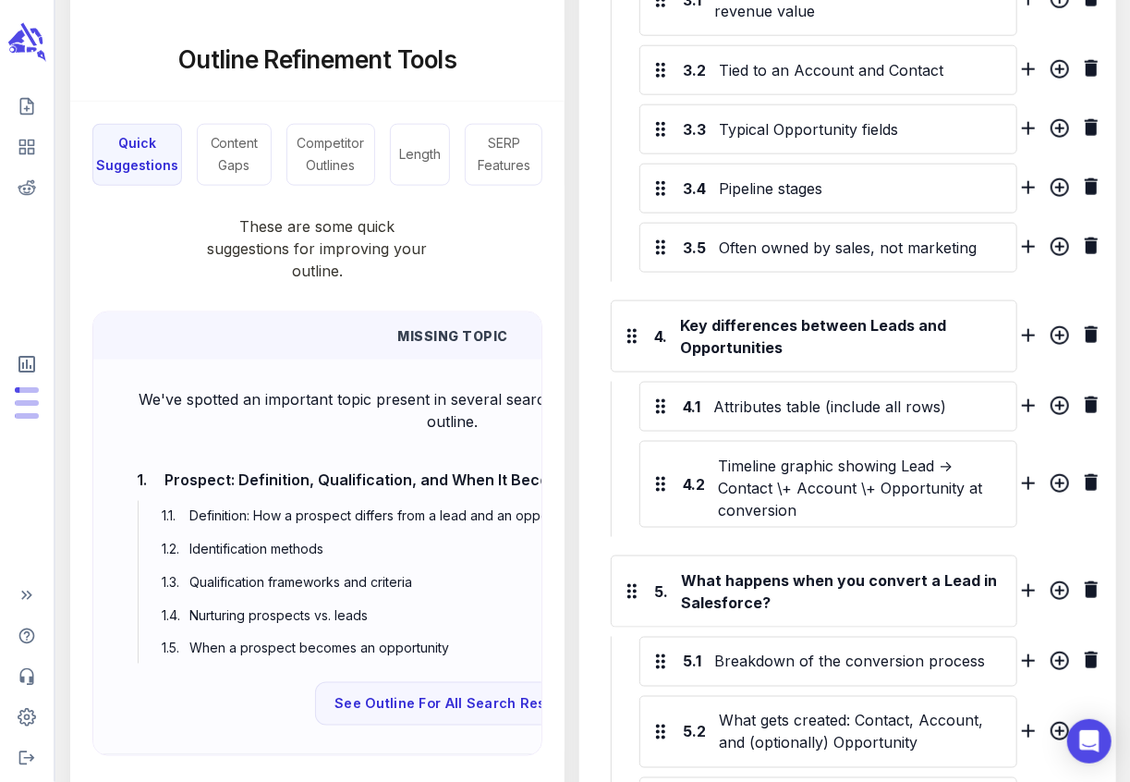
scroll to position [1054, 0]
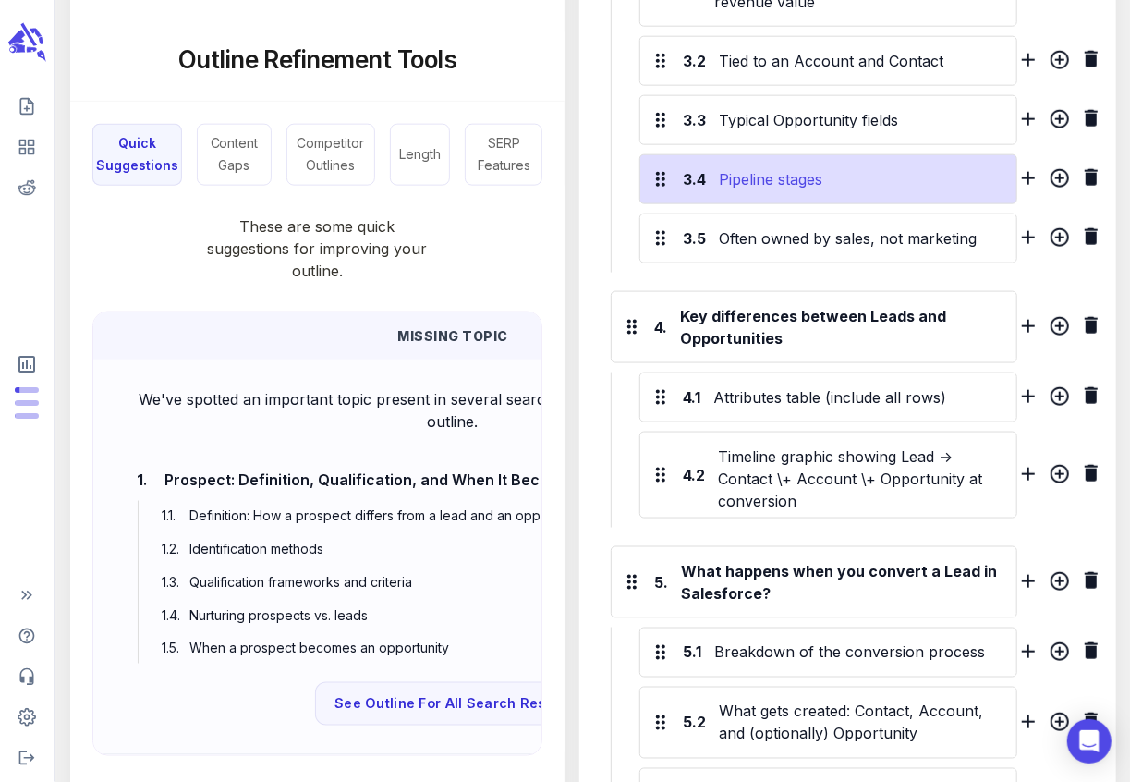
click at [842, 174] on div "Pipeline stages" at bounding box center [863, 179] width 296 height 30
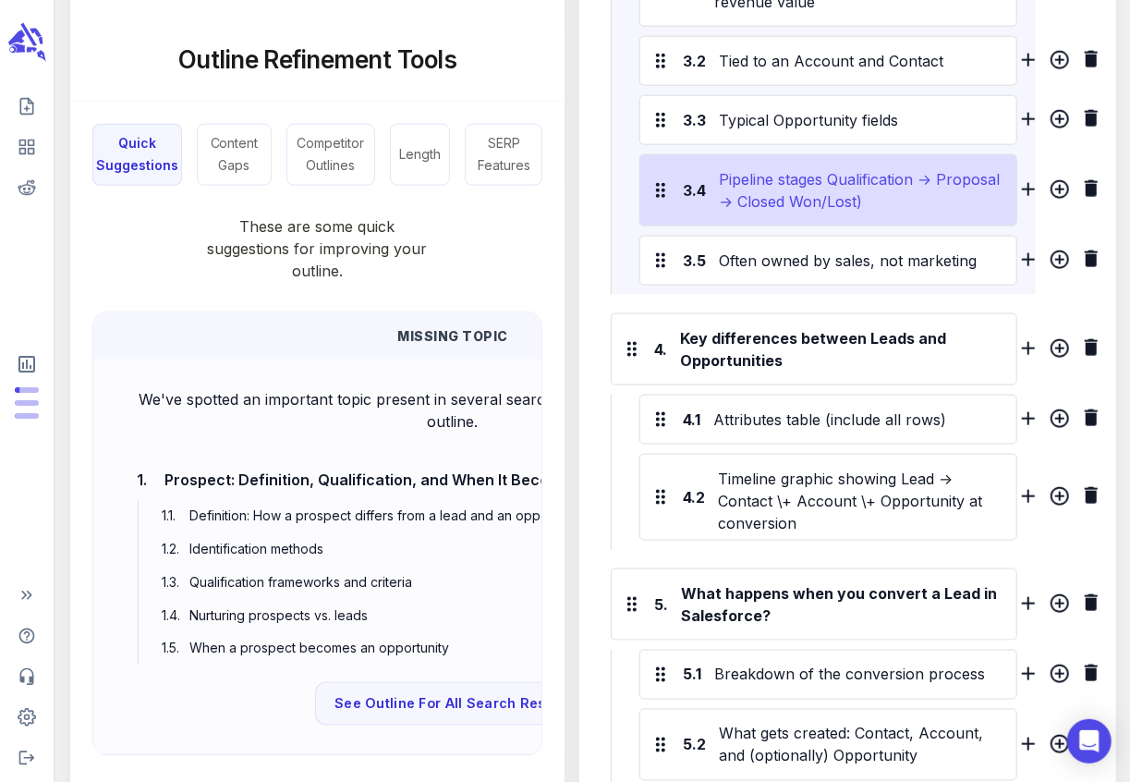
click at [829, 172] on div "Pipeline stages Qualification → Proposal → Closed Won/Lost)" at bounding box center [863, 190] width 296 height 52
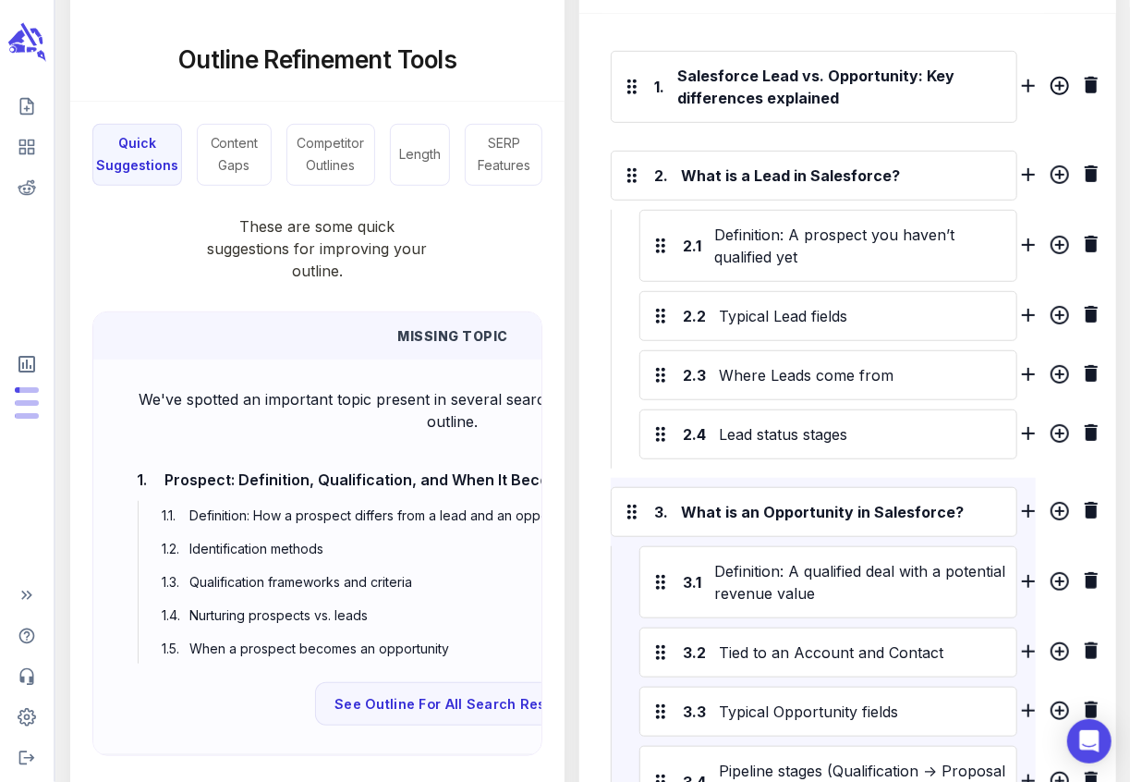
scroll to position [0, 0]
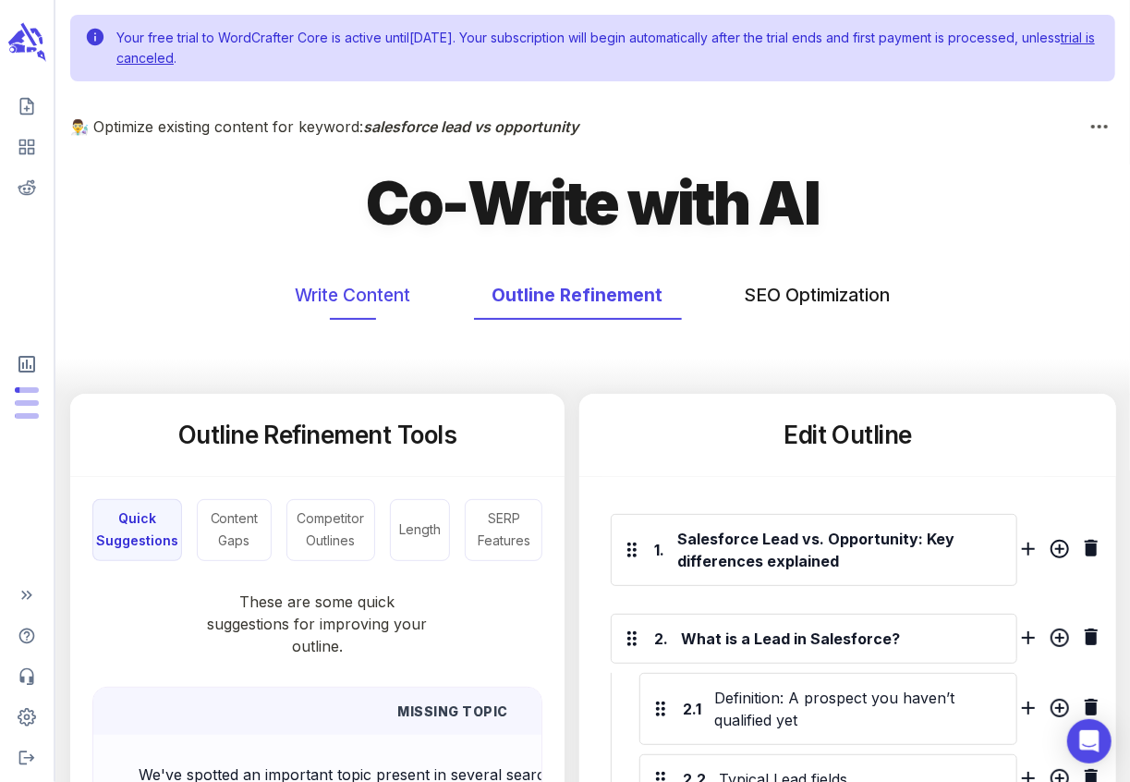
click at [359, 285] on button "Write Content" at bounding box center [353, 295] width 152 height 49
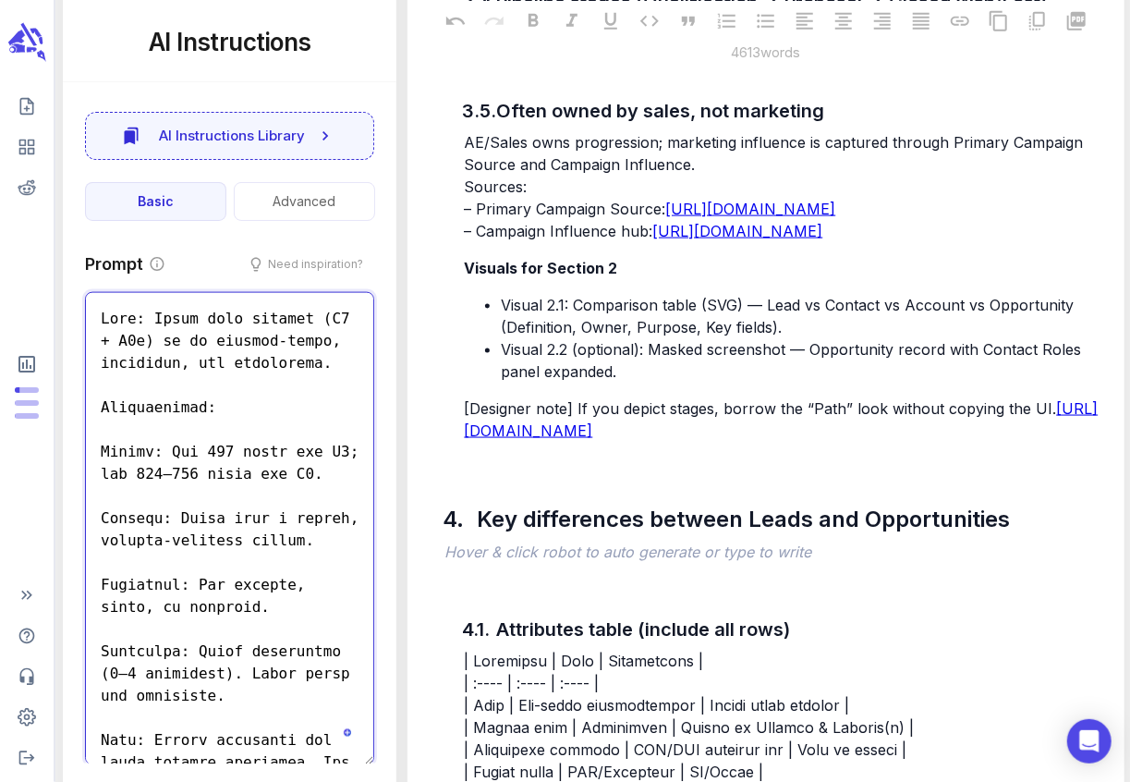
scroll to position [7876, 0]
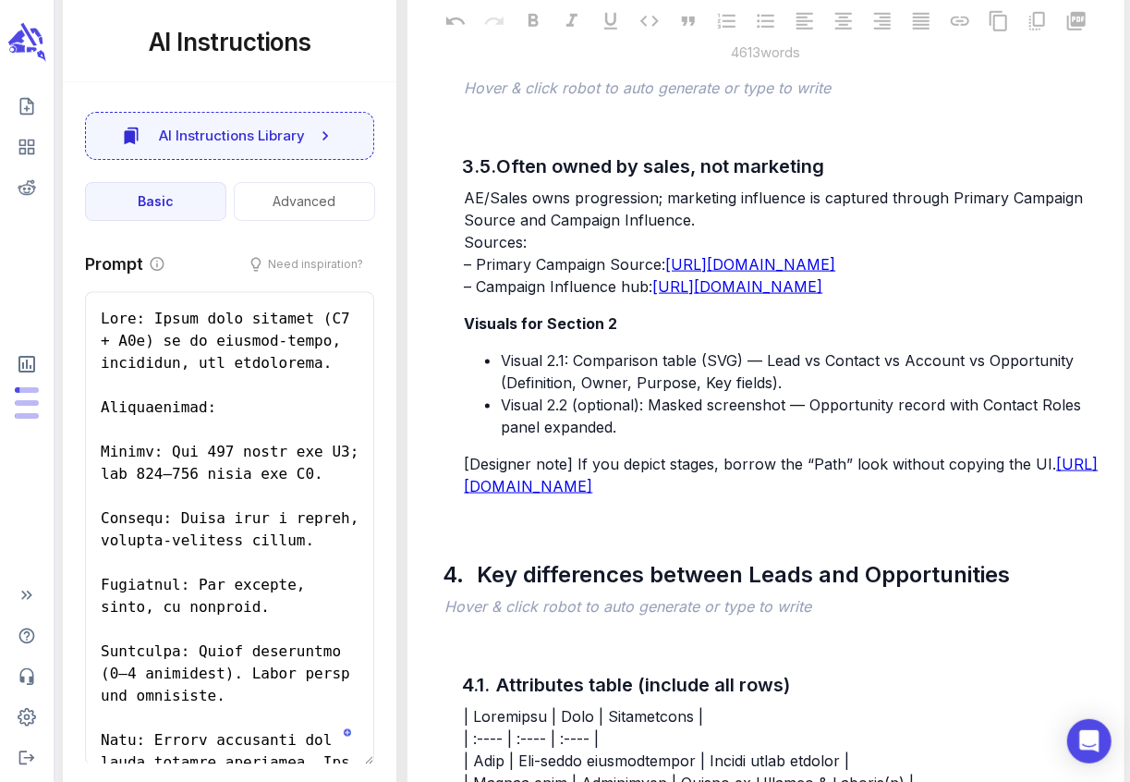
type textarea "x"
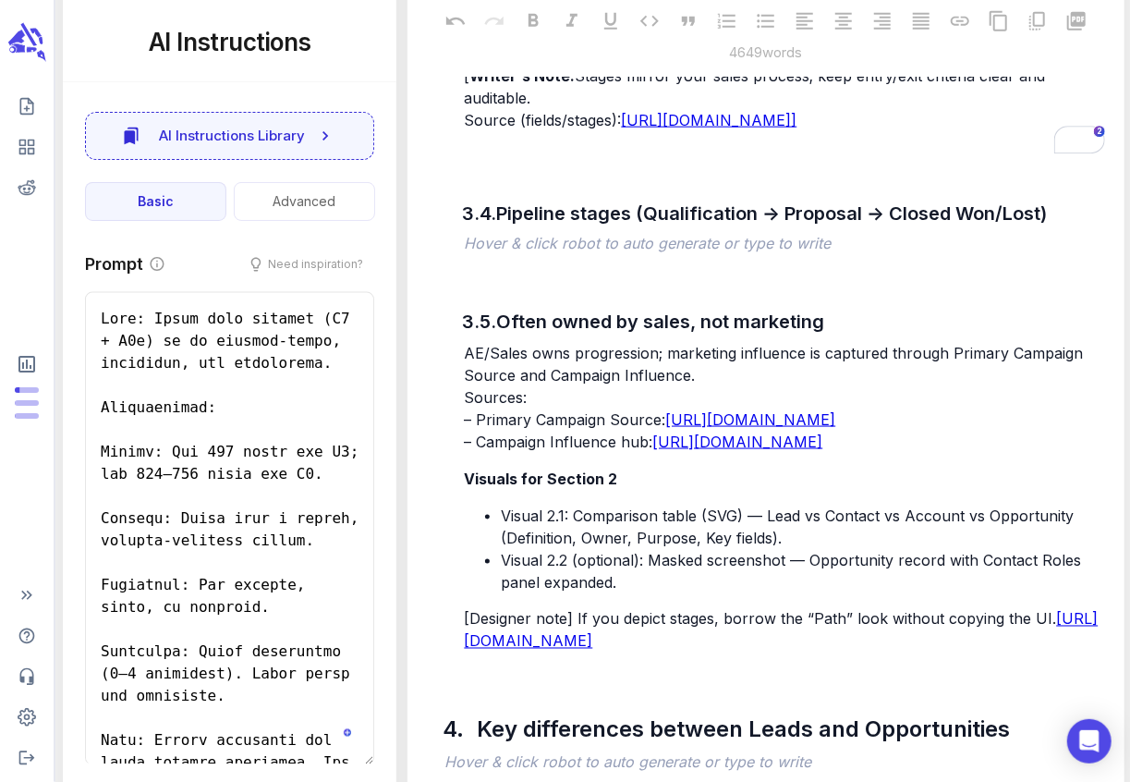
click at [467, 48] on span "Table 3.1: Common Opportunity fields and why marketers care" at bounding box center [683, 39] width 439 height 18
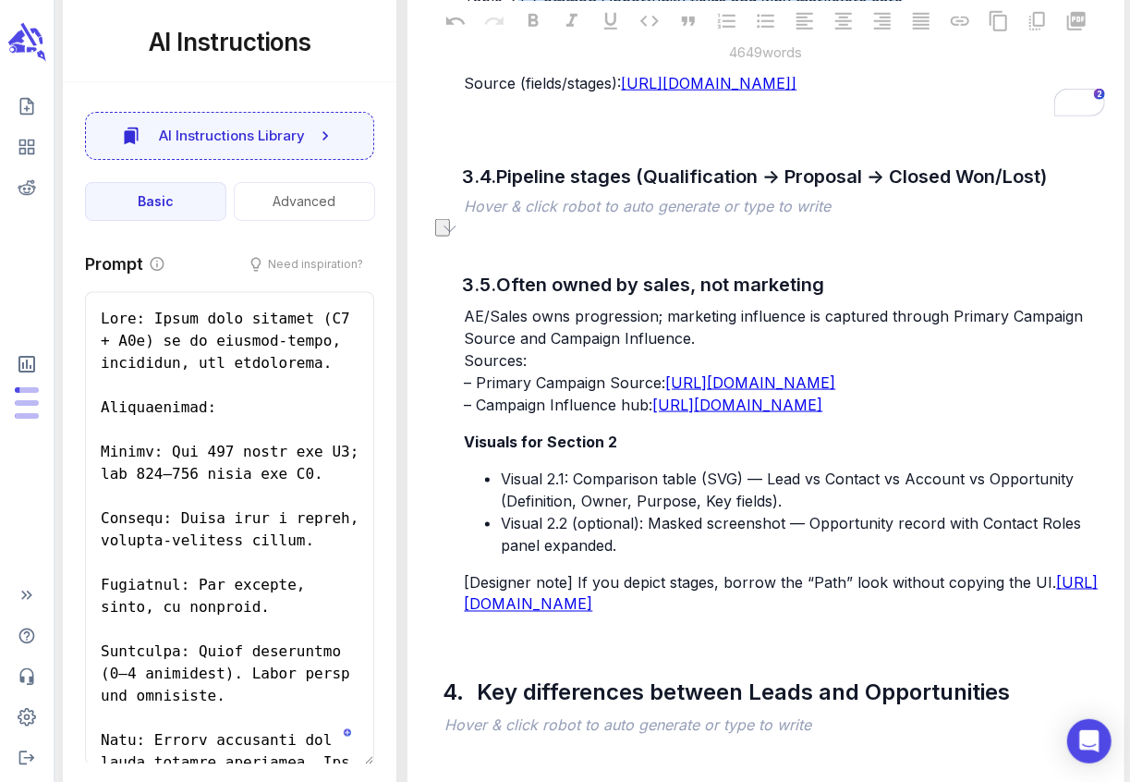
type textarea "x"
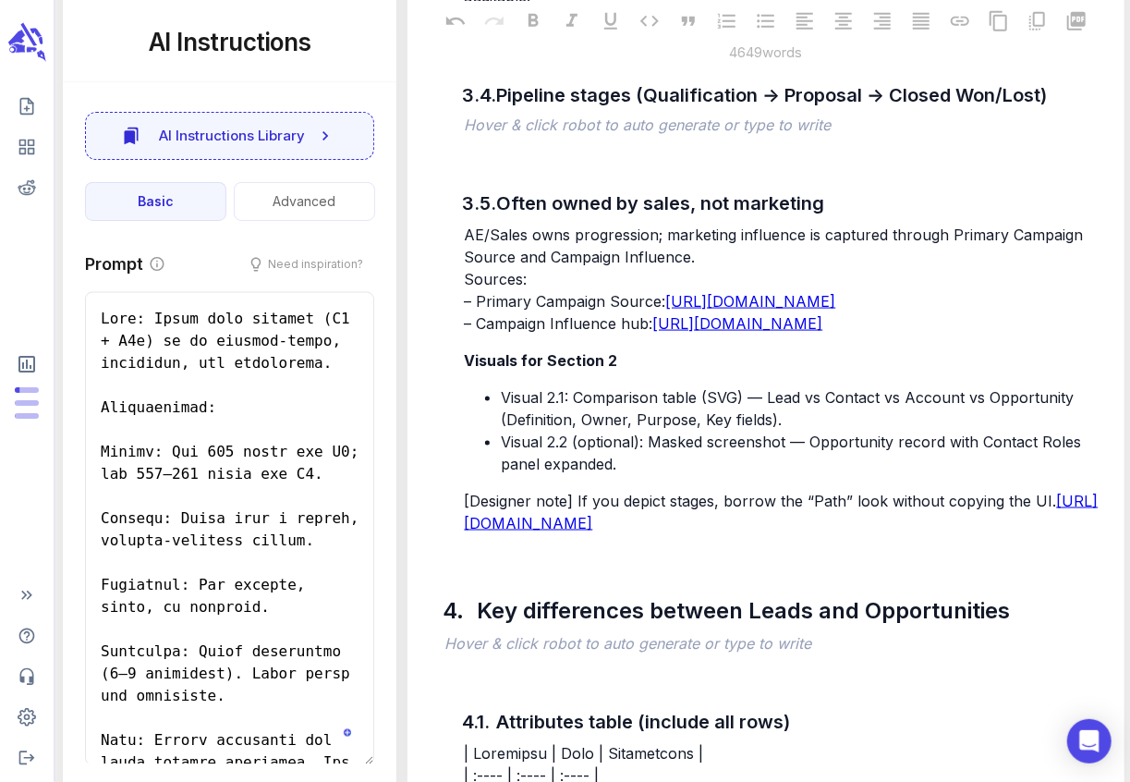
scroll to position [7931, 0]
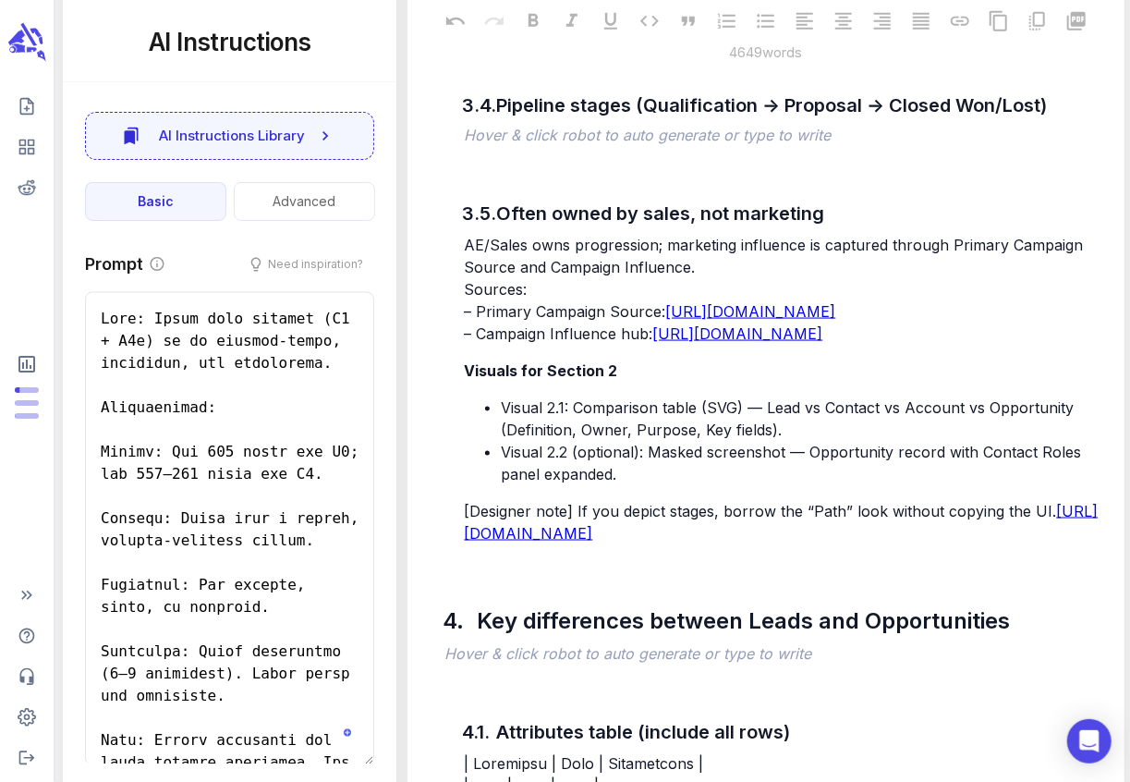
click at [867, 40] on p "[ Writer's Note: Stages mirror your sales process; keep entry/exit criteria cle…" at bounding box center [784, 6] width 640 height 67
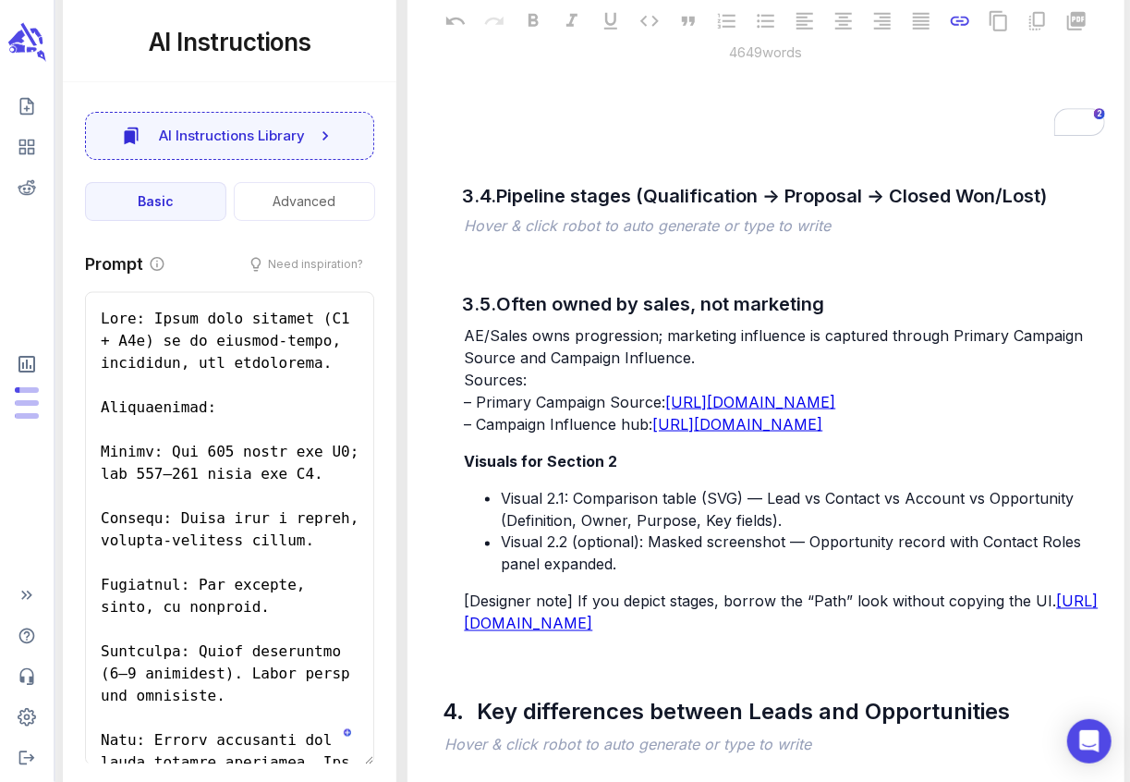
click at [470, 77] on p "﻿" at bounding box center [784, 66] width 640 height 22
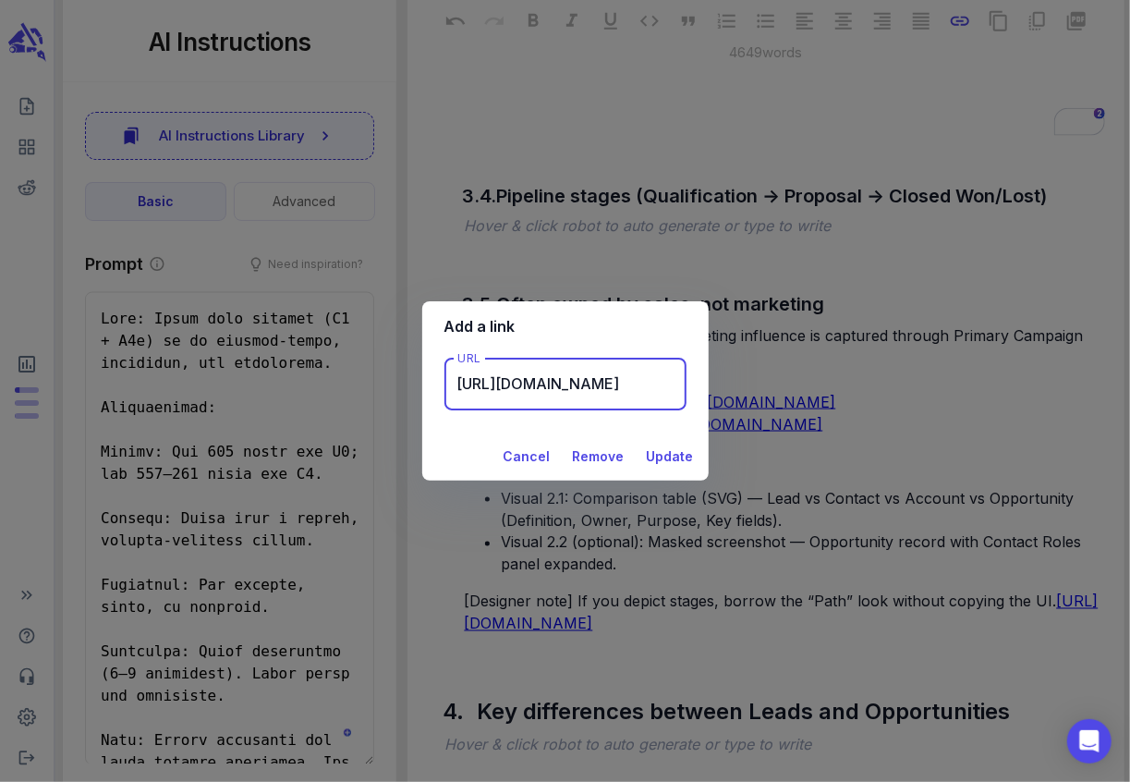
click at [571, 457] on button "Remove" at bounding box center [598, 457] width 67 height 34
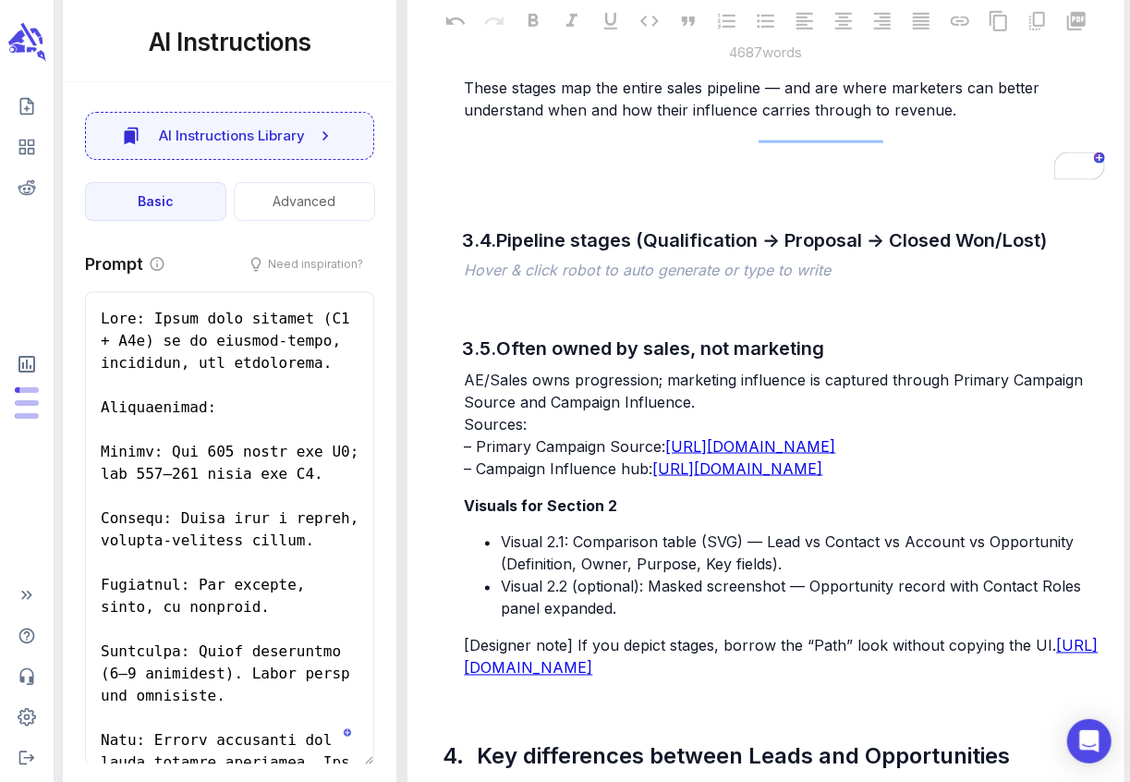
click at [464, 119] on span "👉 Narrative lead-in for next section: The most visible field on an Opportunity …" at bounding box center [780, 87] width 632 height 63
drag, startPoint x: 724, startPoint y: 376, endPoint x: 548, endPoint y: 374, distance: 176.5
click at [547, 119] on span "[👉 Narrative lead-in for next section: The most visible field on an Opportunity…" at bounding box center [782, 87] width 637 height 63
click at [724, 119] on span "[👉 Narrative lead-in for next section: The most visible field on an Opportunity…" at bounding box center [782, 87] width 637 height 63
click at [490, 119] on span "[👉 Narrative lead-in for next section:] The most visible field on an Opportunit…" at bounding box center [785, 87] width 643 height 63
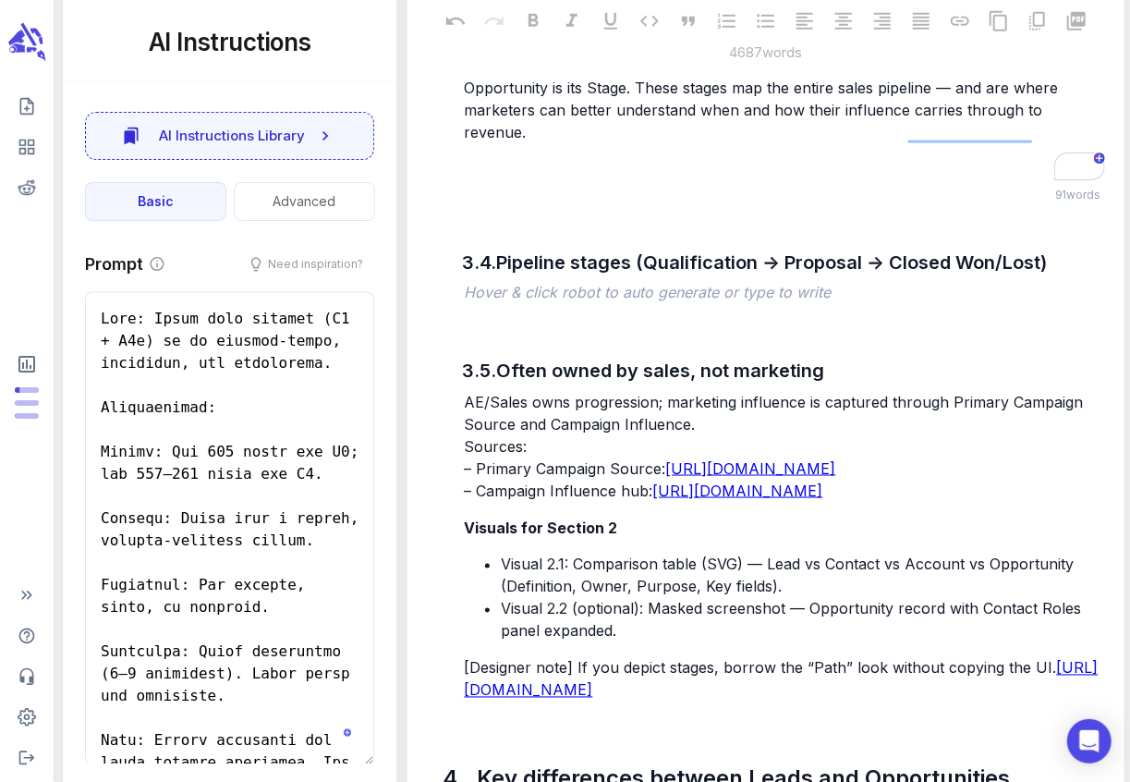
drag, startPoint x: 510, startPoint y: 373, endPoint x: 585, endPoint y: 371, distance: 74.8
click at [585, 141] on span "[👉 Writer's Note: Narrative lead-in for next section:] The most visible field o…" at bounding box center [763, 98] width 599 height 85
drag, startPoint x: 585, startPoint y: 374, endPoint x: 559, endPoint y: 378, distance: 26.1
click at [559, 143] on p "[👉 Writer's Not e: Narrative lead-in for next section:] The most visible field …" at bounding box center [784, 99] width 640 height 89
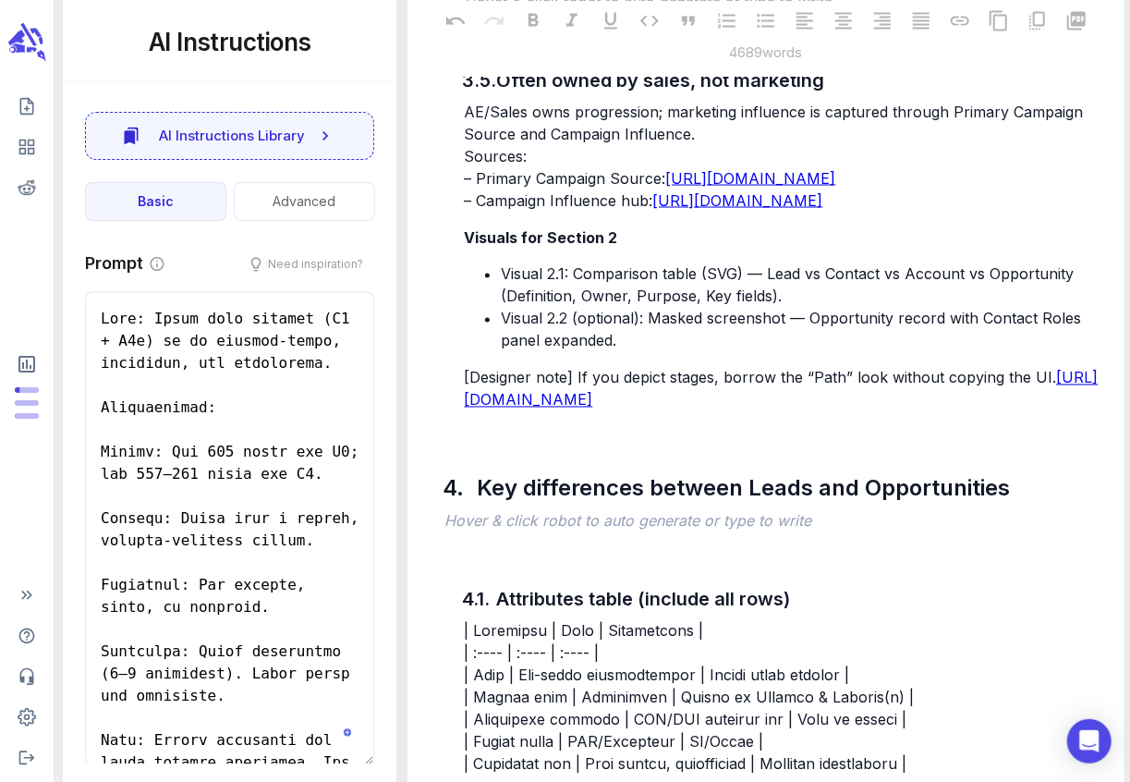
scroll to position [8174, 0]
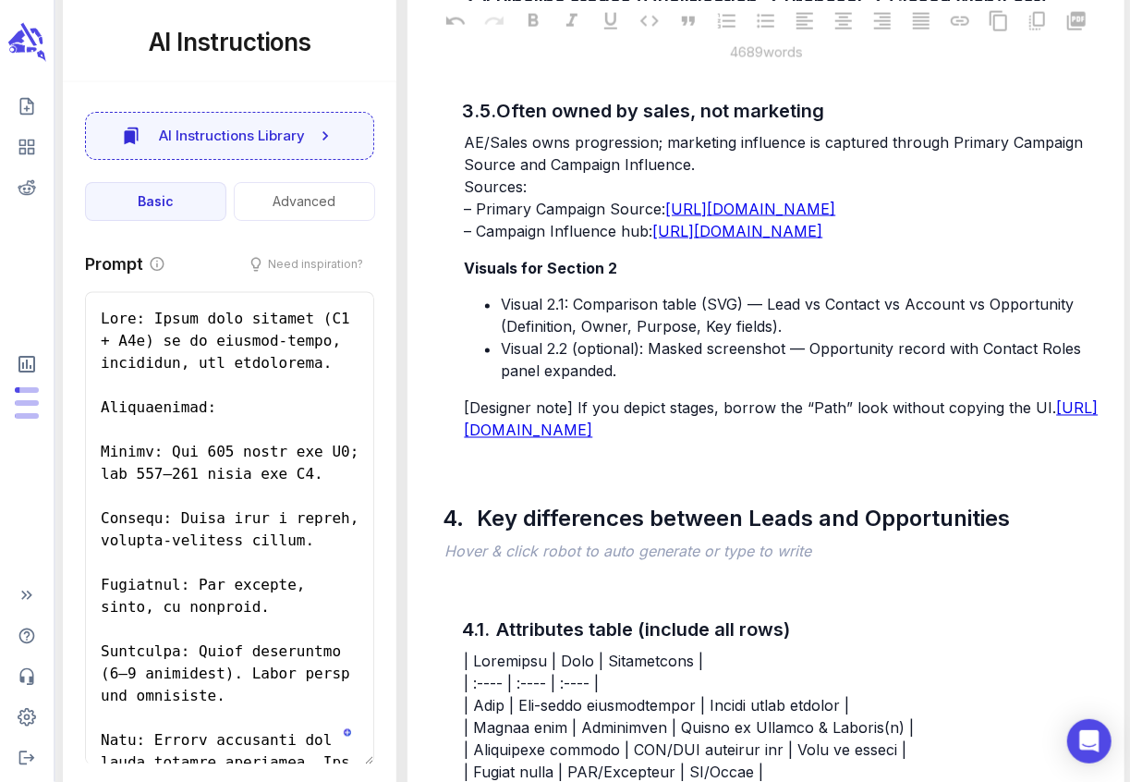
click at [514, 45] on p "﻿" at bounding box center [784, 34] width 640 height 22
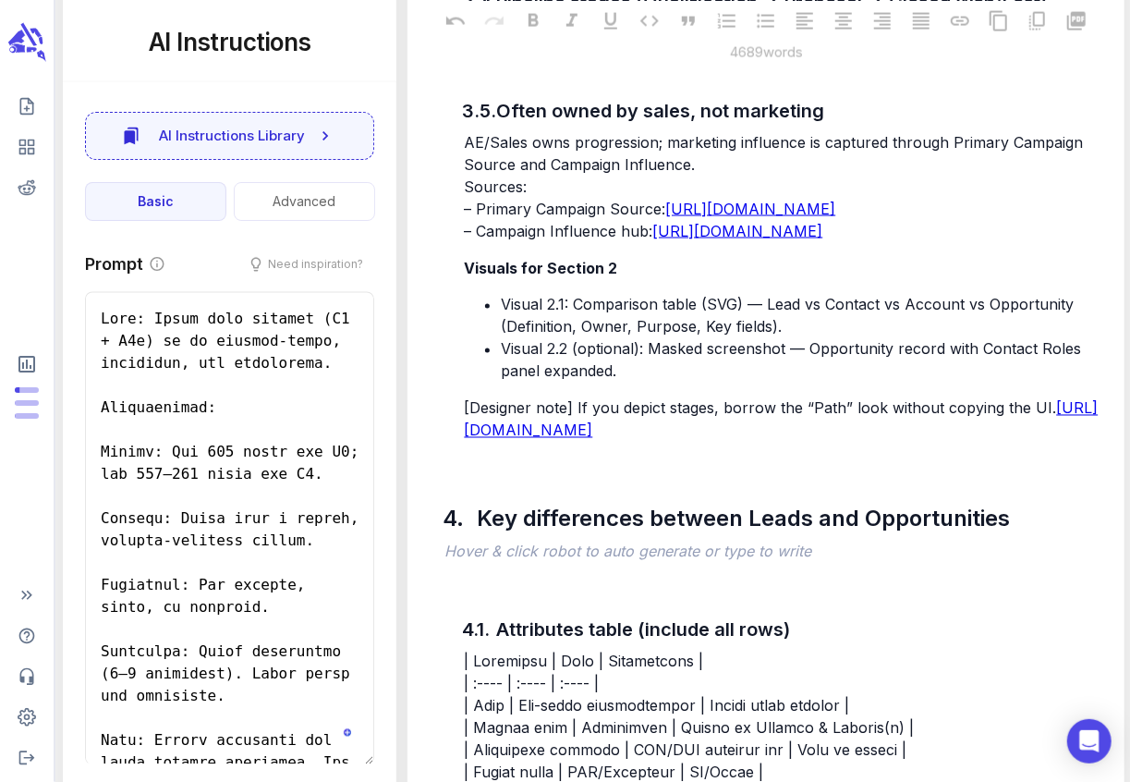
click at [503, 45] on p "﻿" at bounding box center [784, 34] width 640 height 22
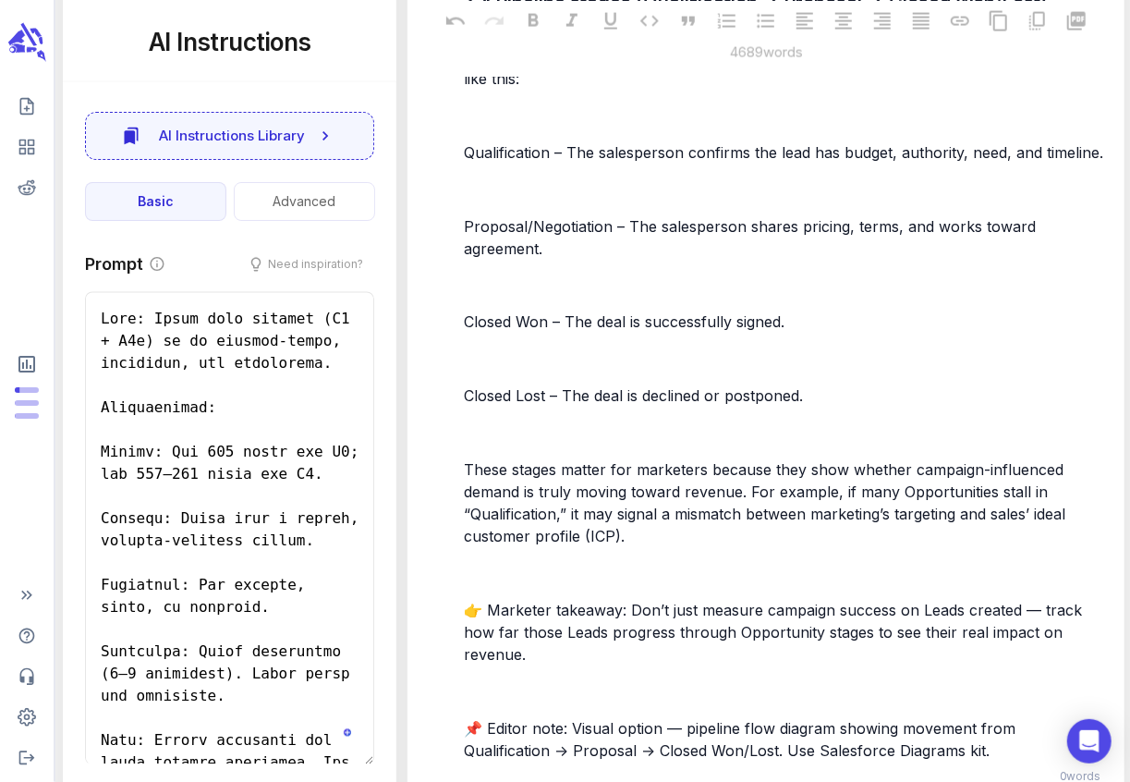
scroll to position [8822, 0]
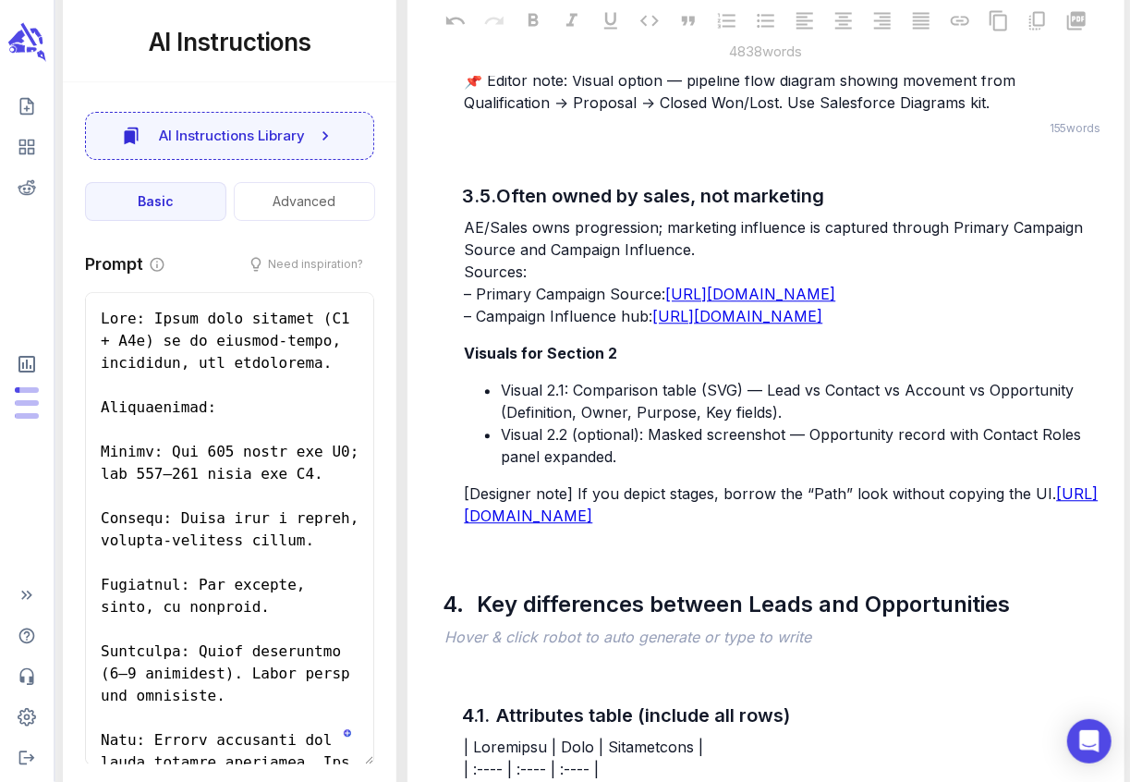
click at [494, 55] on p "﻿" at bounding box center [784, 43] width 640 height 22
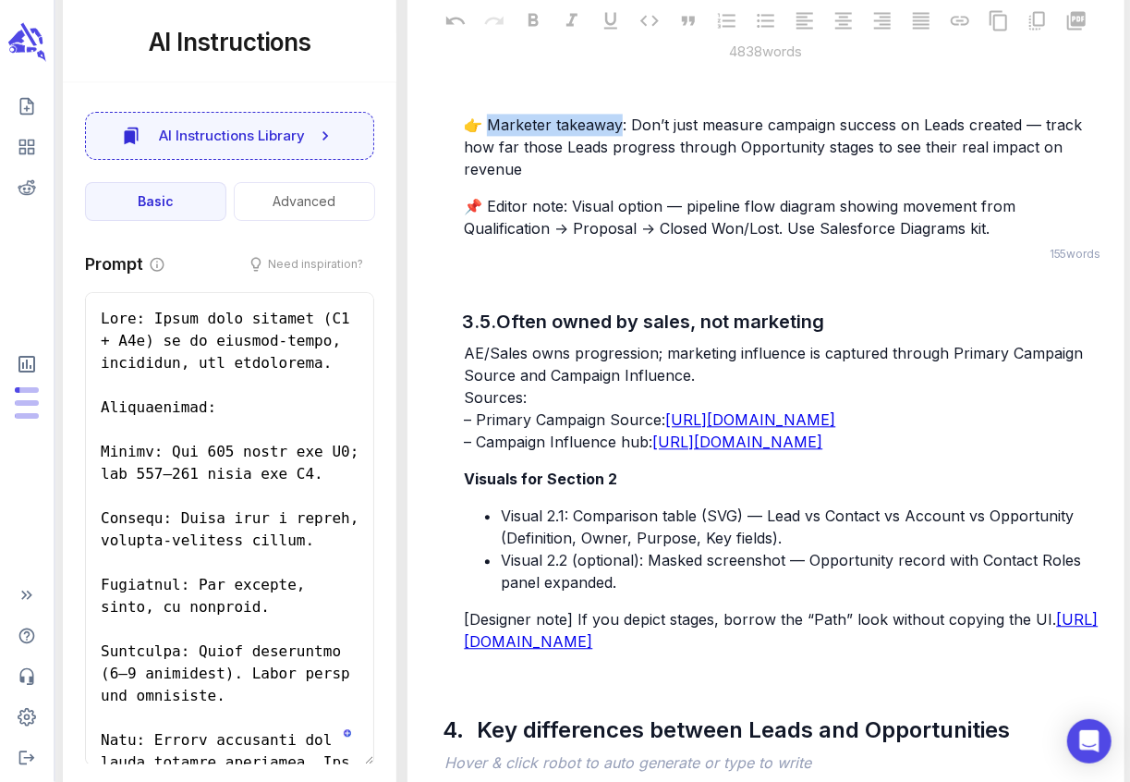
drag, startPoint x: 616, startPoint y: 415, endPoint x: 488, endPoint y: 409, distance: 128.5
click at [488, 178] on span "👉 Marketer takeaway: Don’t just measure campaign success on Leads created — tra…" at bounding box center [775, 146] width 623 height 63
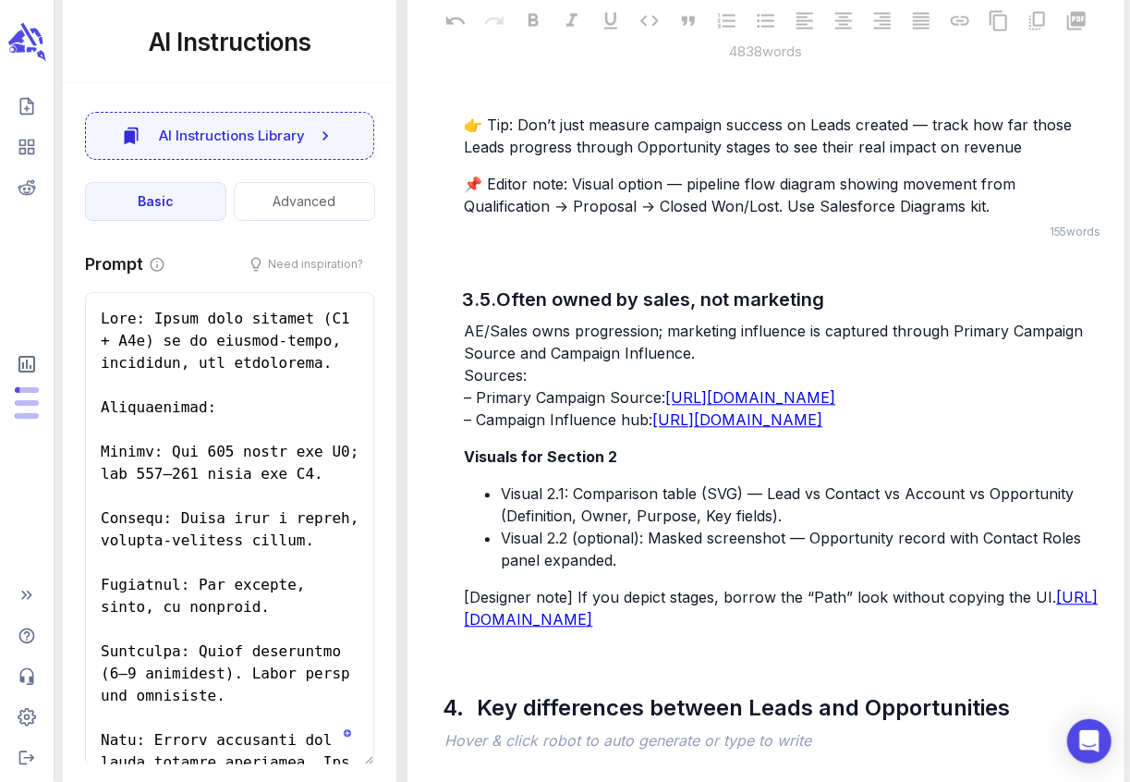
click at [481, 99] on p "﻿" at bounding box center [784, 88] width 640 height 22
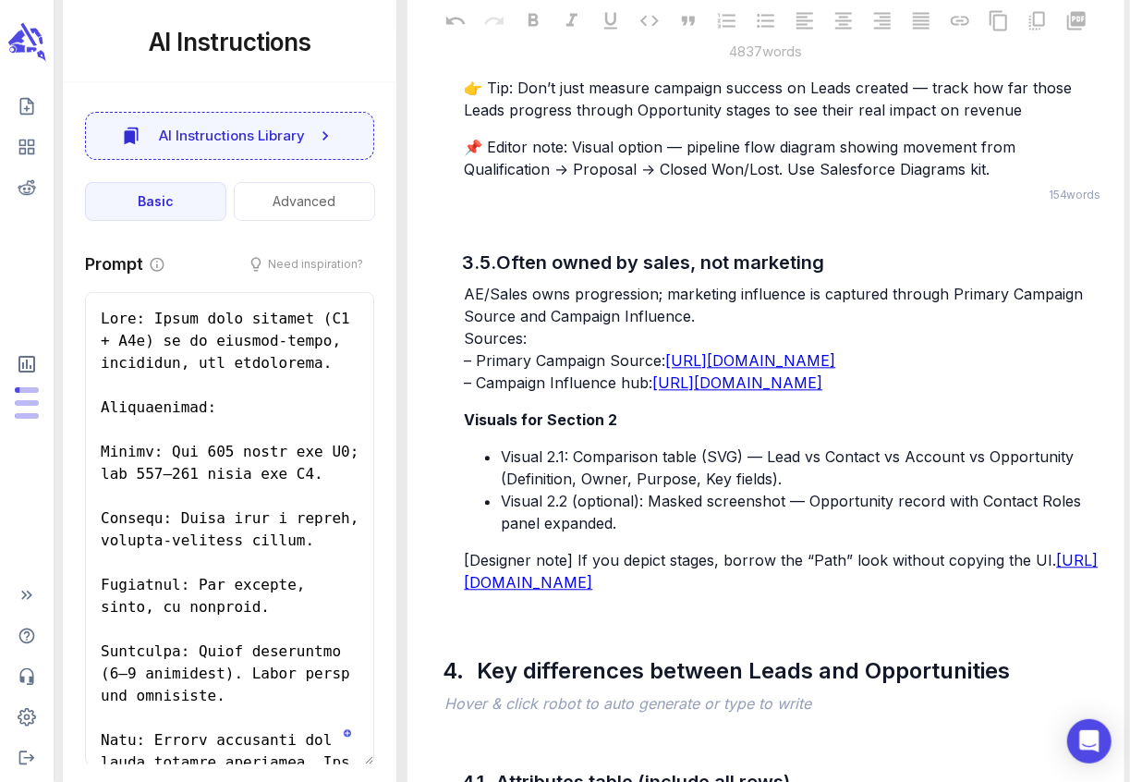
scroll to position [8542, 0]
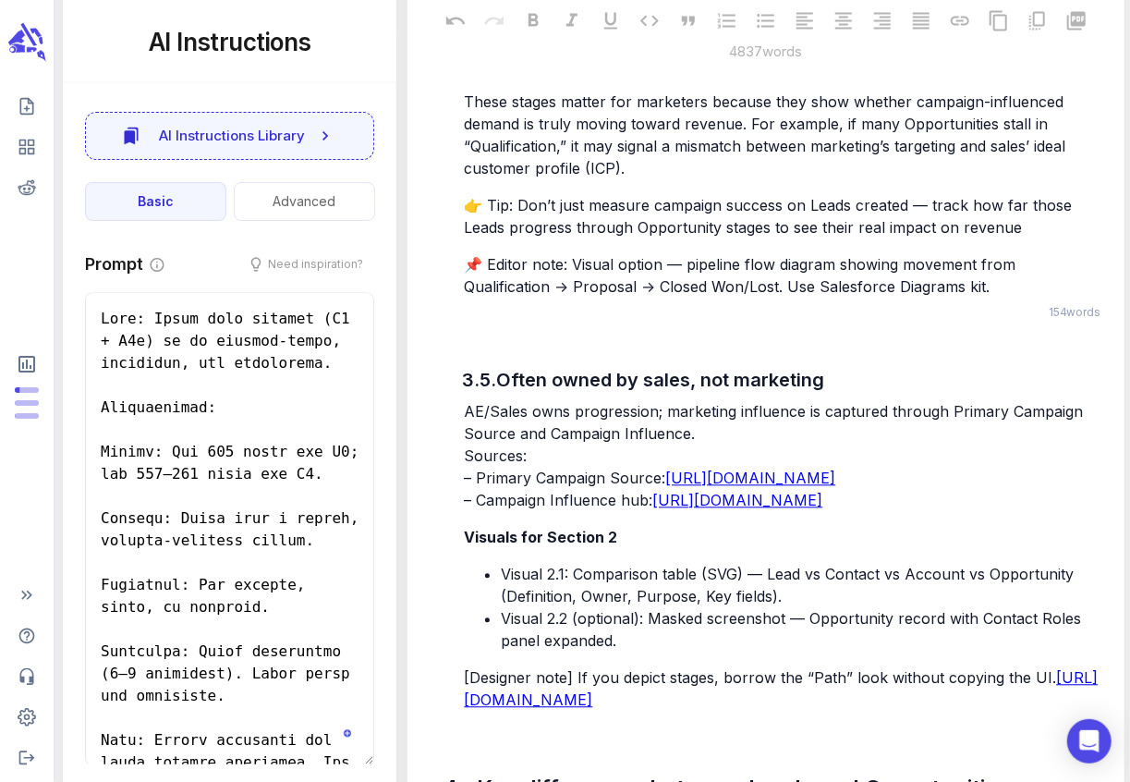
click at [492, 76] on p "﻿" at bounding box center [784, 65] width 640 height 22
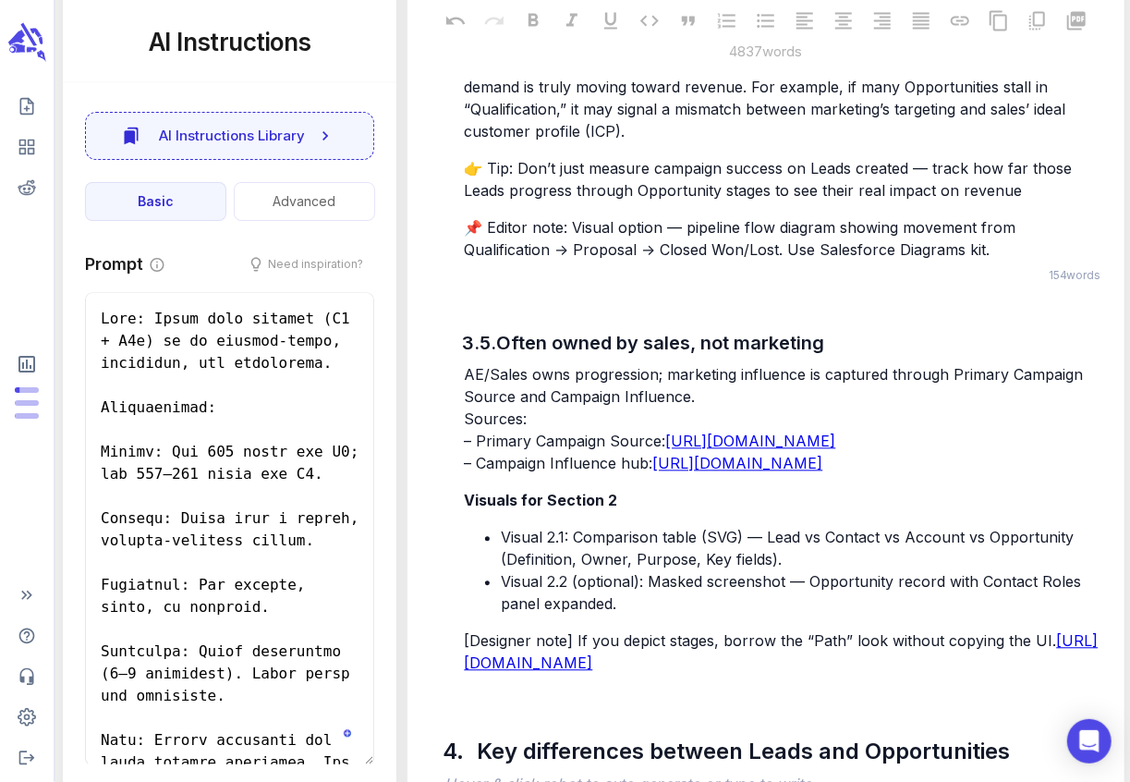
scroll to position [8511, 0]
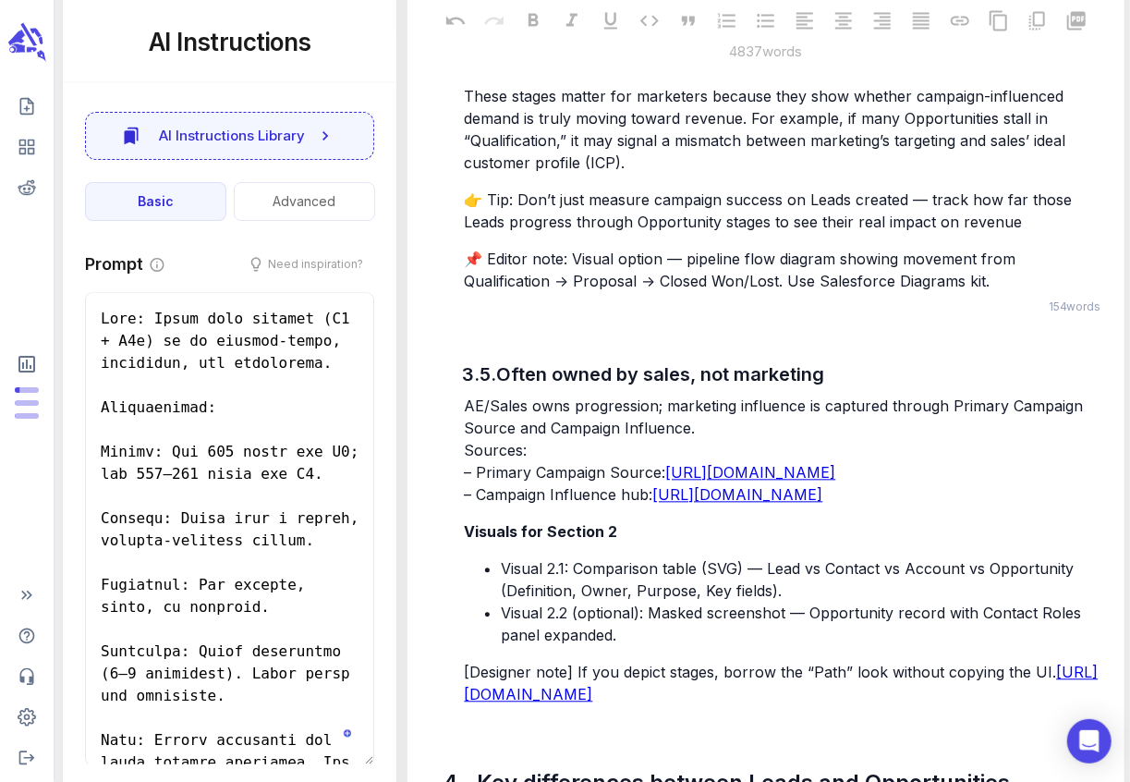
drag, startPoint x: 506, startPoint y: 349, endPoint x: 464, endPoint y: 344, distance: 42.9
drag, startPoint x: 547, startPoint y: 350, endPoint x: 464, endPoint y: 344, distance: 83.4
click at [464, 68] on span "Closed Lost – The deal is declined or postponed." at bounding box center [633, 59] width 339 height 18
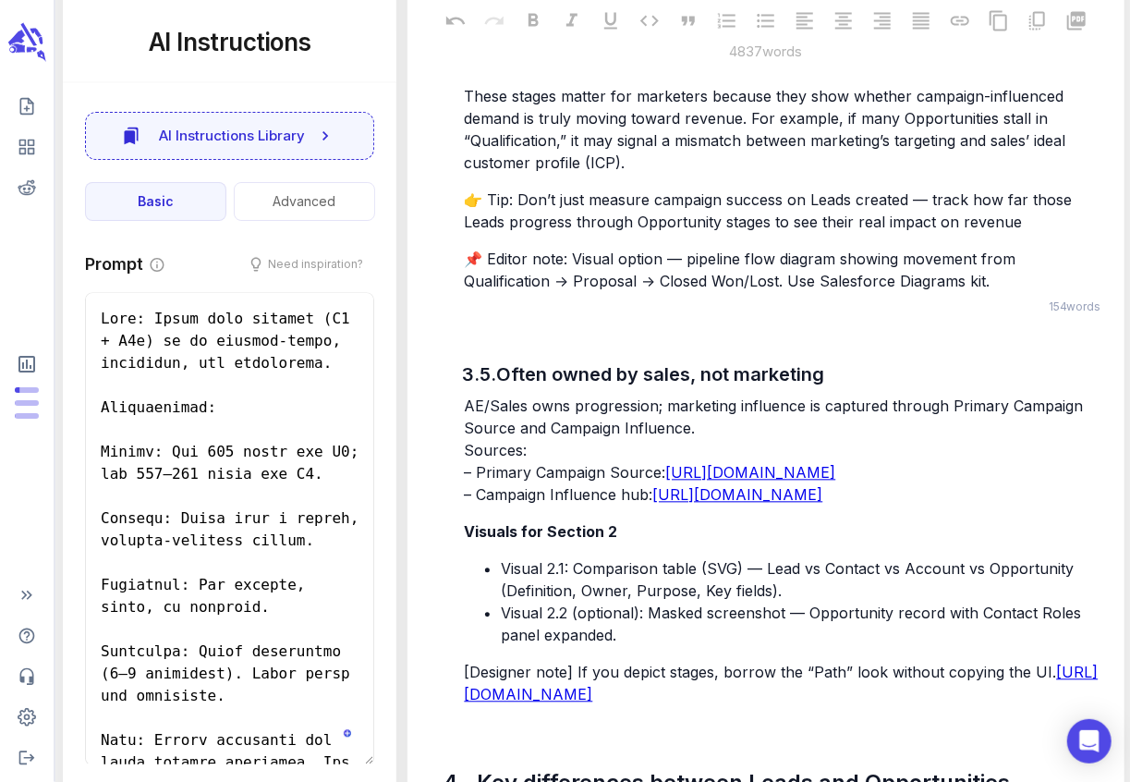
drag, startPoint x: 552, startPoint y: 274, endPoint x: 467, endPoint y: 271, distance: 85.1
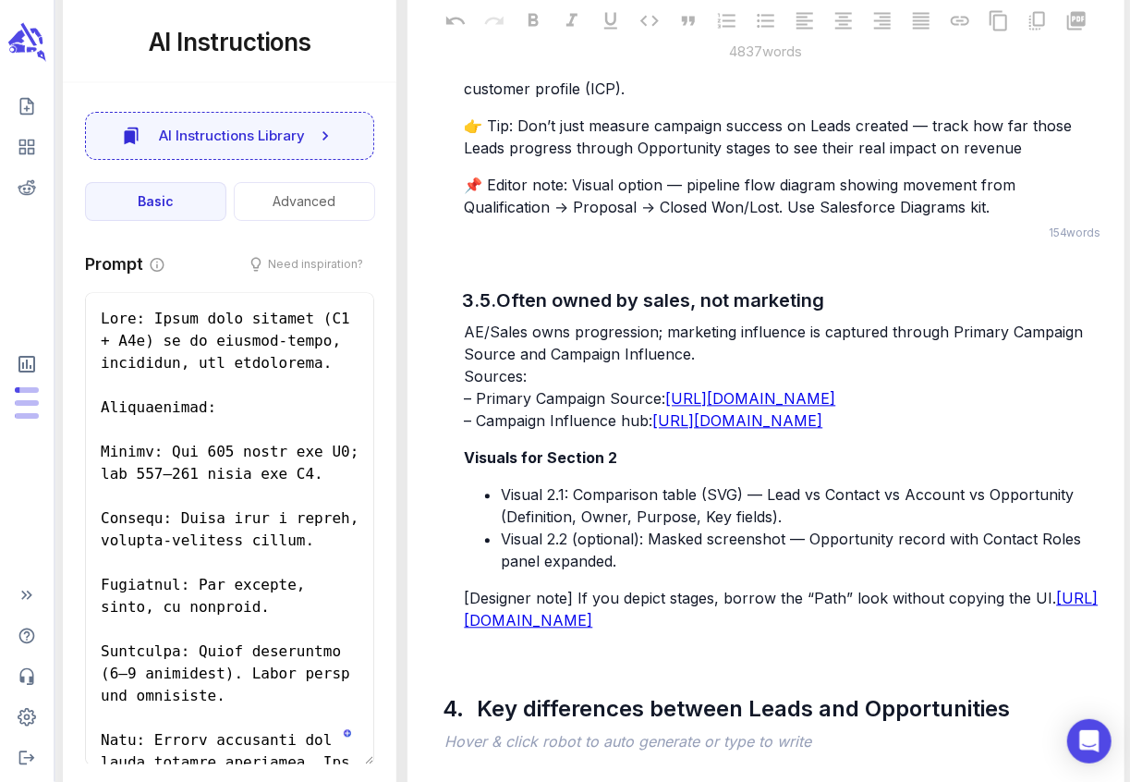
scroll to position [8356, 0]
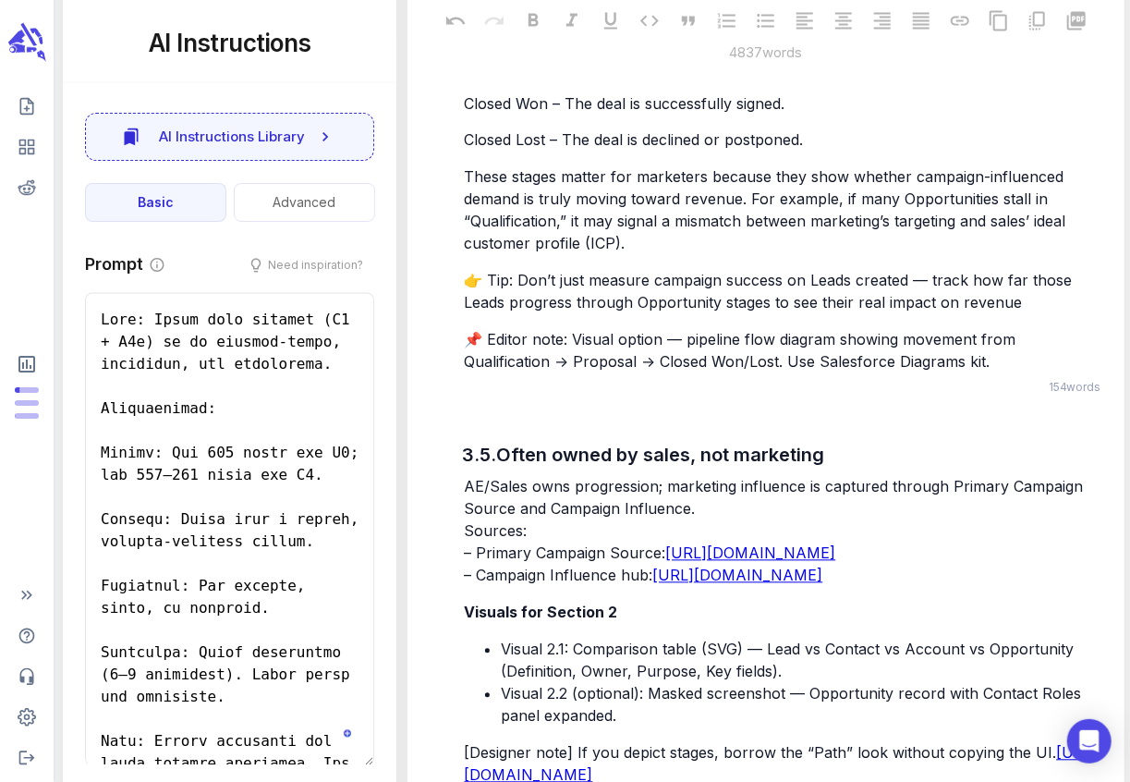
click at [485, 18] on p "﻿" at bounding box center [784, 7] width 640 height 22
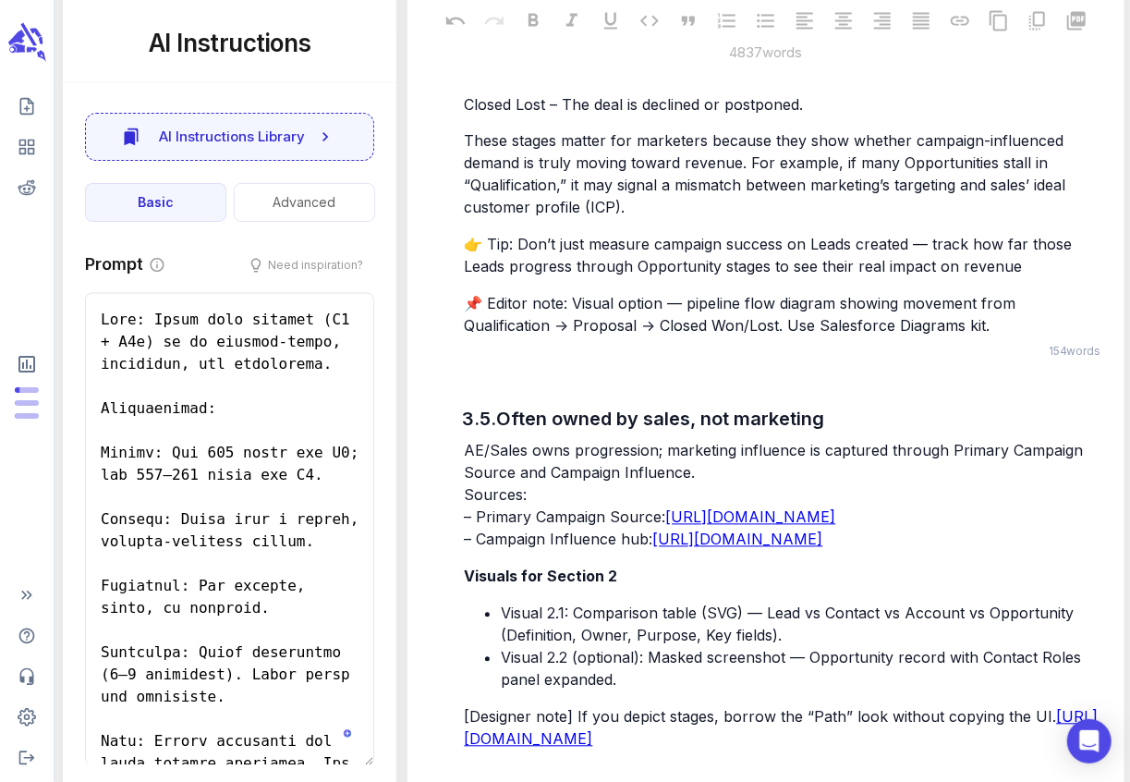
scroll to position [8233, 0]
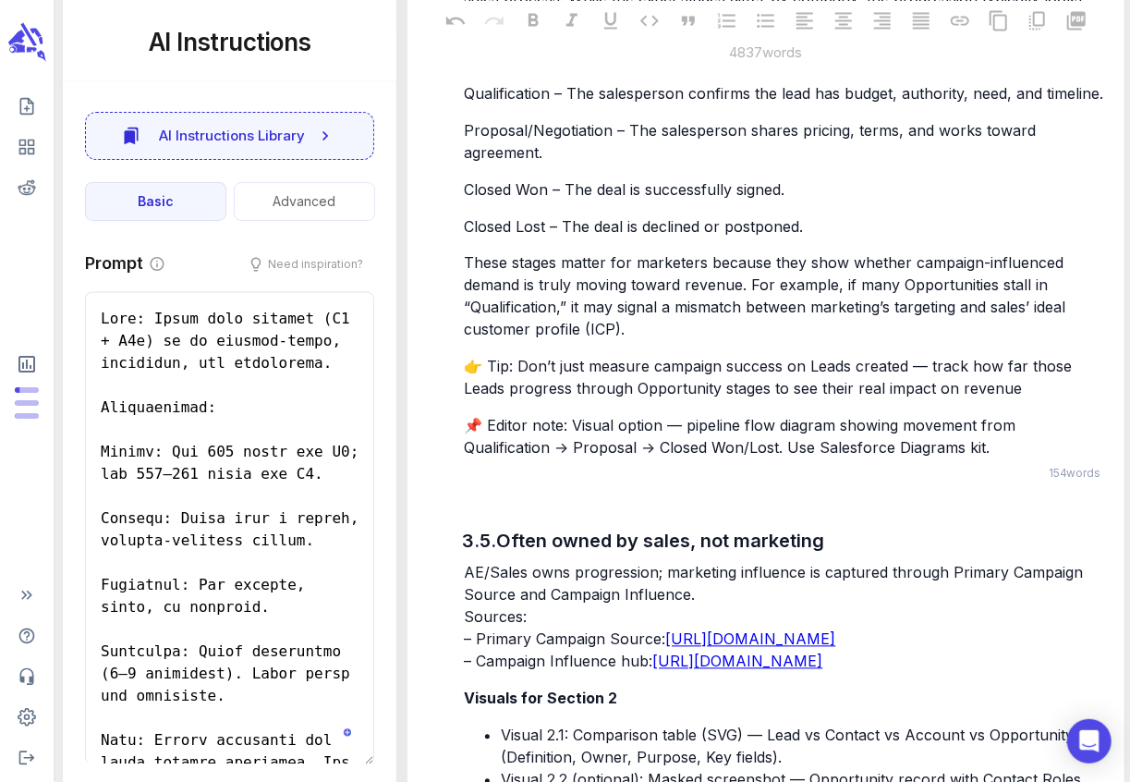
click at [479, 67] on p "﻿" at bounding box center [784, 56] width 640 height 22
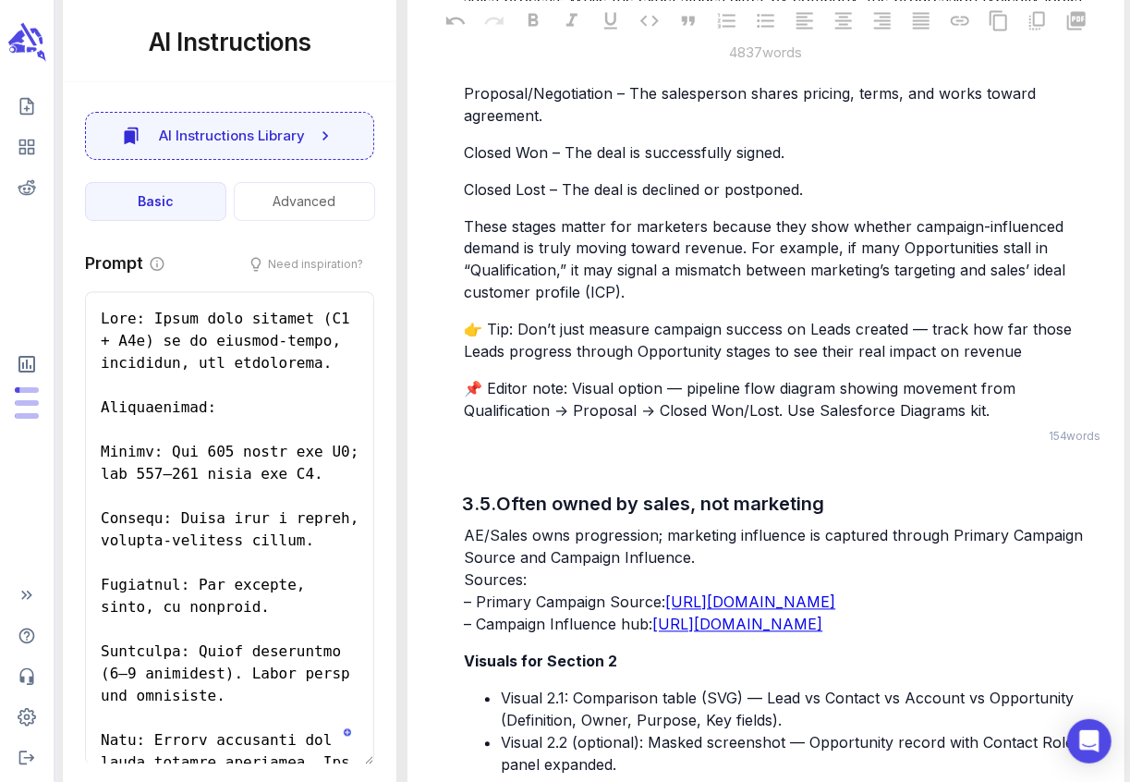
click at [464, 66] on span "Qualification – The salesperson confirms the lead has budget, authority, need, …" at bounding box center [783, 56] width 639 height 18
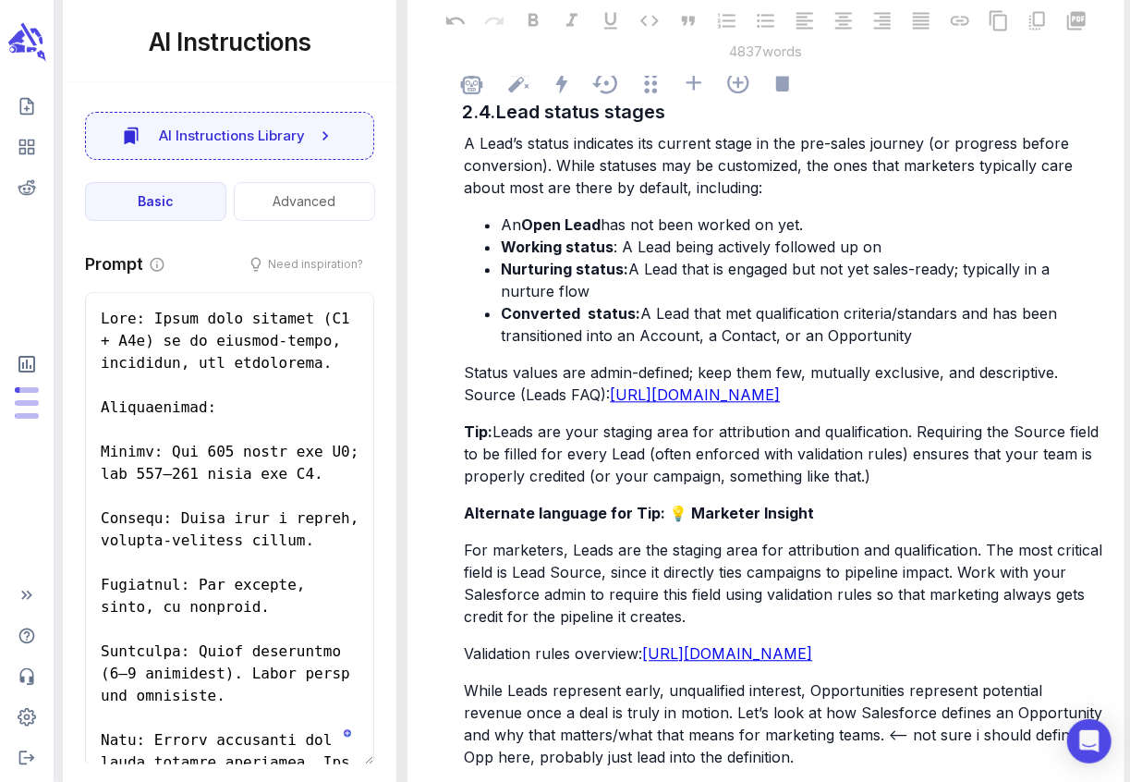
scroll to position [5342, 0]
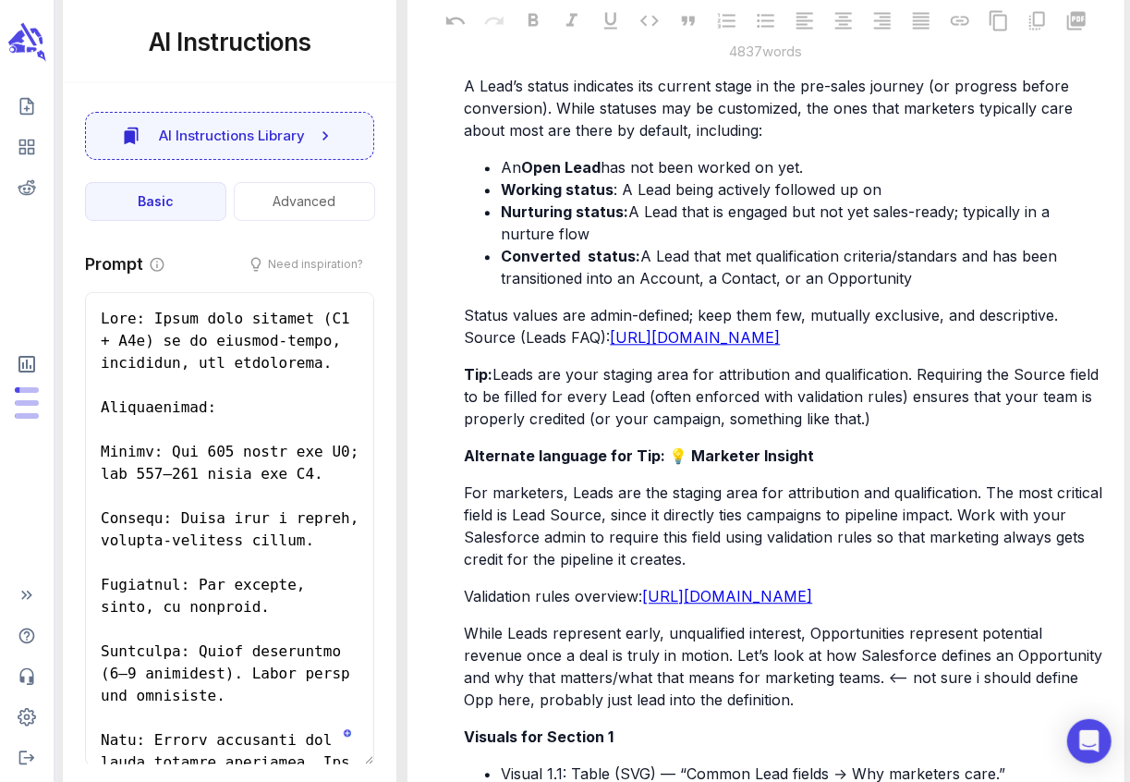
drag, startPoint x: 467, startPoint y: 196, endPoint x: 596, endPoint y: 301, distance: 166.1
click at [596, 301] on div "A Lead’s status indicates its current stage in the pre-sales journey (or progre…" at bounding box center [784, 470] width 648 height 794
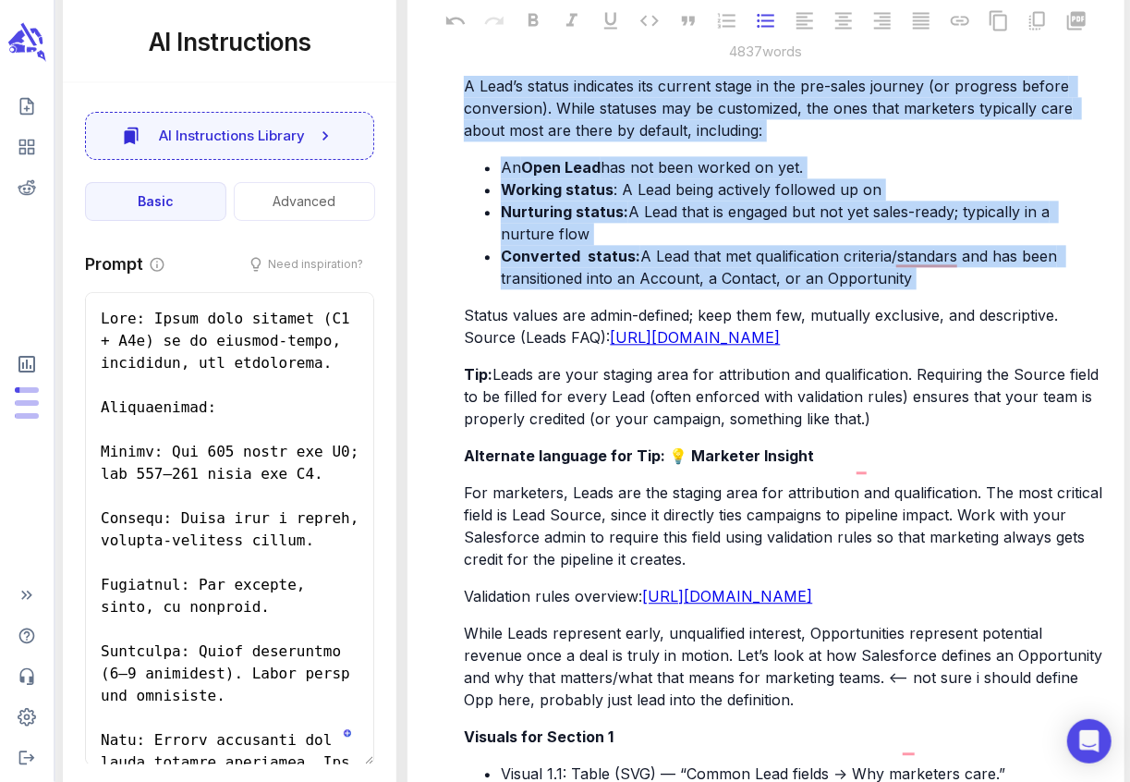
drag, startPoint x: 466, startPoint y: 197, endPoint x: 931, endPoint y: 402, distance: 508.8
click at [931, 402] on div "A Lead’s status indicates its current stage in the pre-sales journey (or progre…" at bounding box center [784, 470] width 648 height 794
copy div "A Lead’s status indicates its current stage in the pre-sales journey (or progre…"
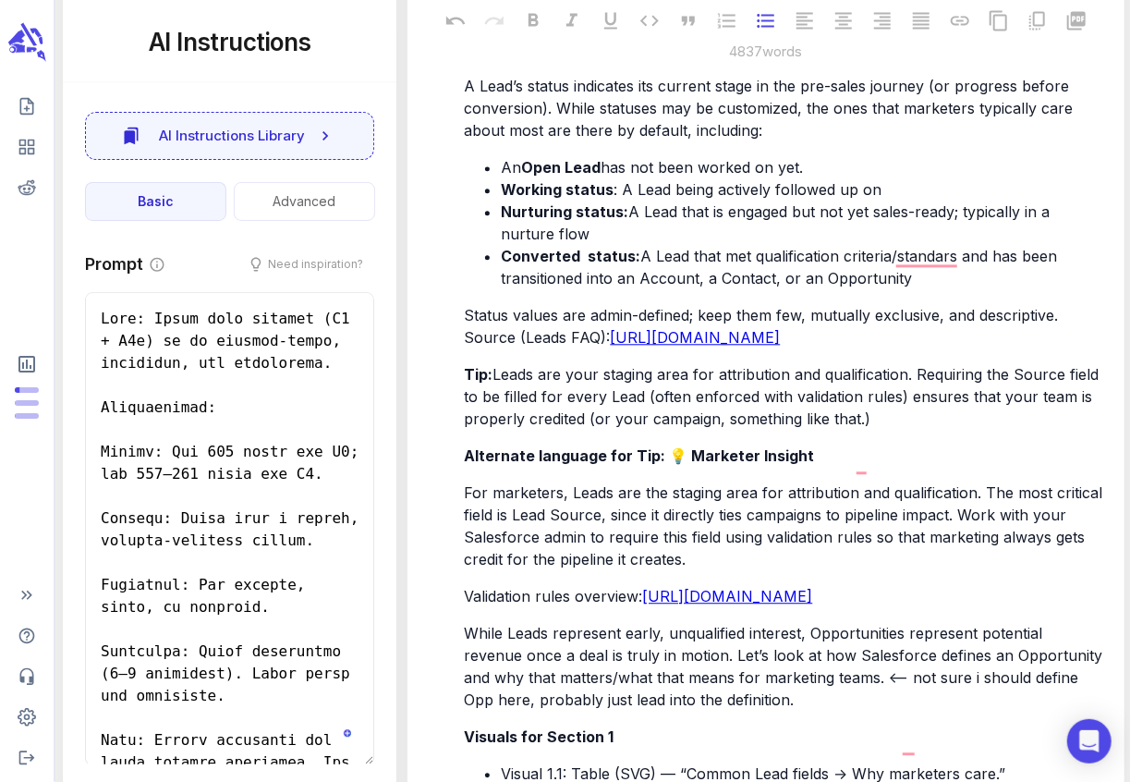
click at [1074, 348] on p "Status values are admin-defined; keep them few, mutually exclusive, and descrip…" at bounding box center [784, 326] width 640 height 44
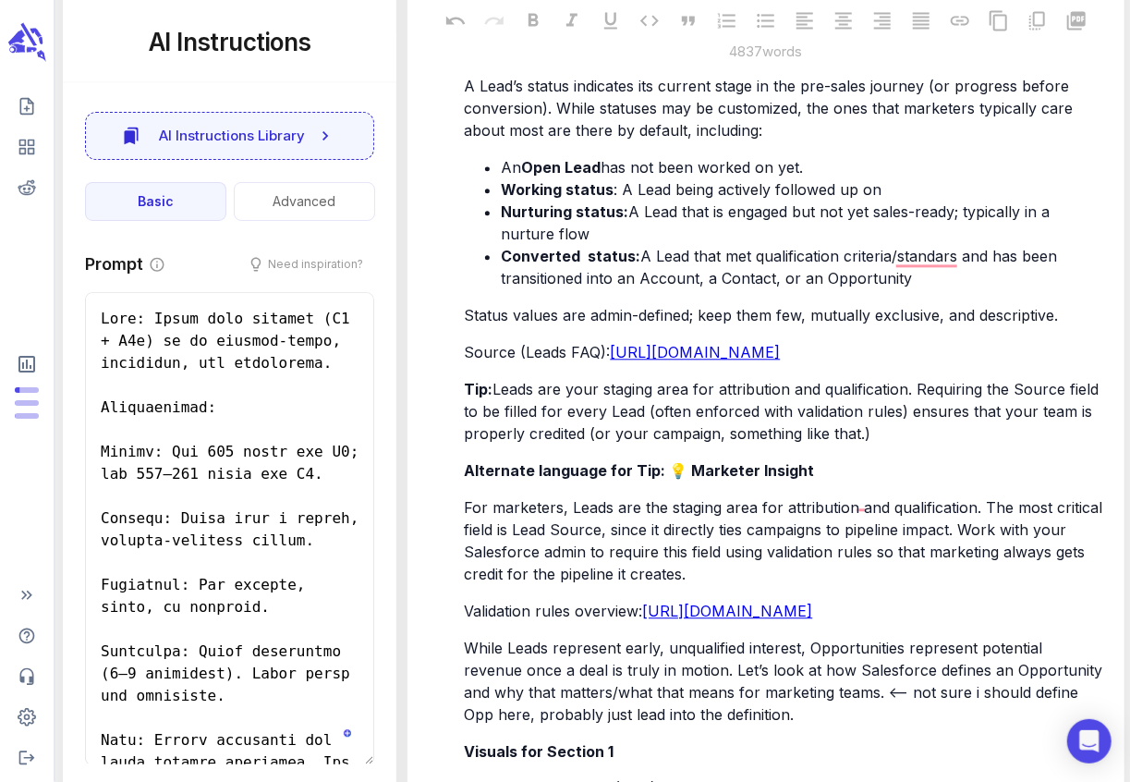
click at [467, 361] on span "Source (Leads FAQ):" at bounding box center [537, 352] width 146 height 18
click at [465, 324] on span "Status values are admin-defined; keep them few, mutually exclusive, and descrip…" at bounding box center [761, 315] width 594 height 18
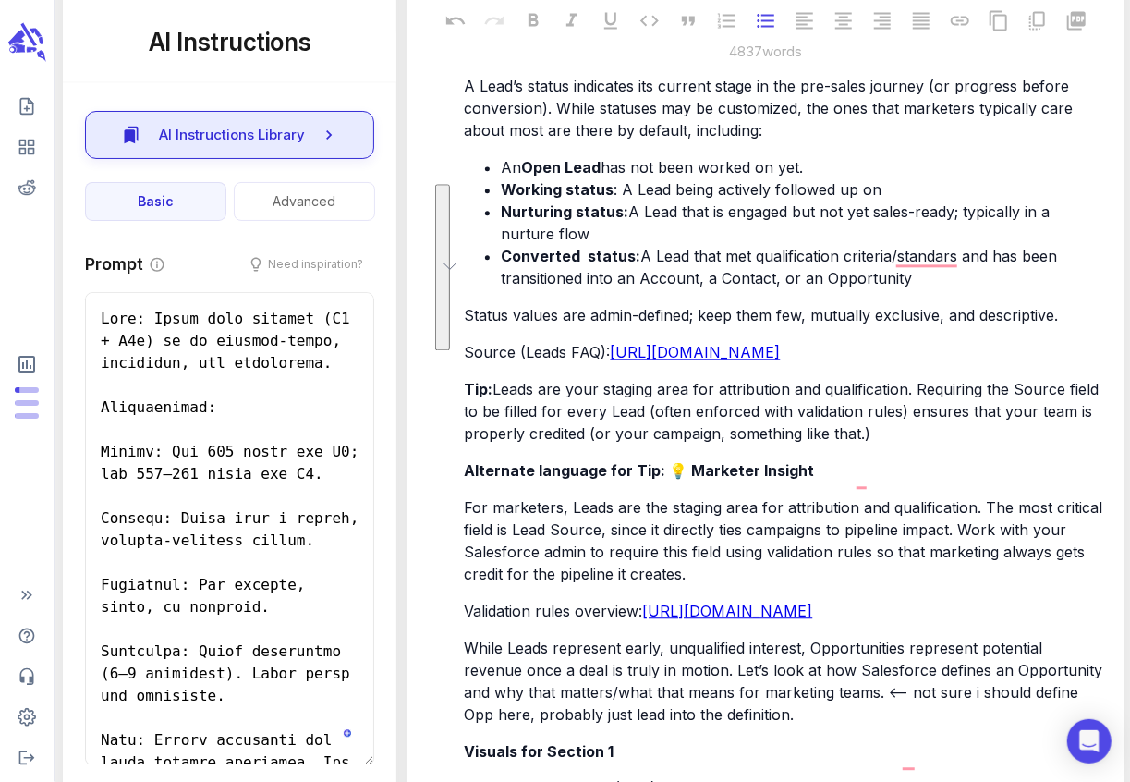
drag, startPoint x: 945, startPoint y: 390, endPoint x: 371, endPoint y: 152, distance: 621.2
copy div "ult, including: An Open Lead has not been worked on yet. Working status : A Lea…"
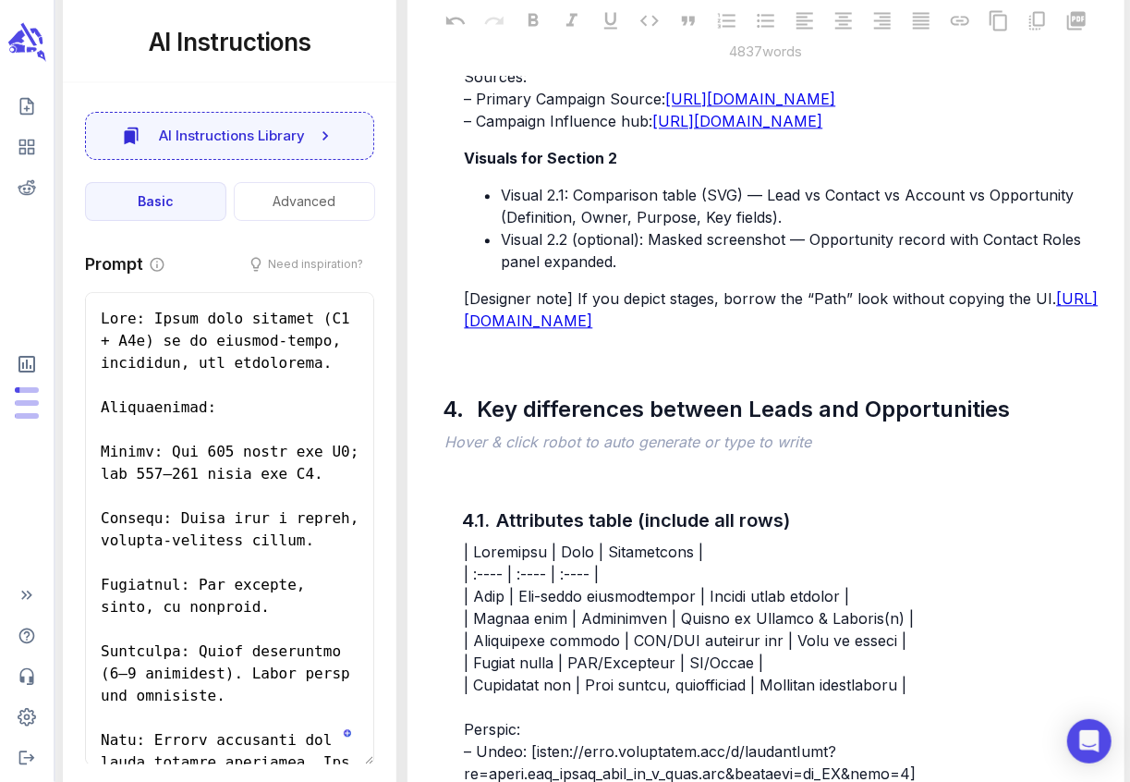
scroll to position [8709, 0]
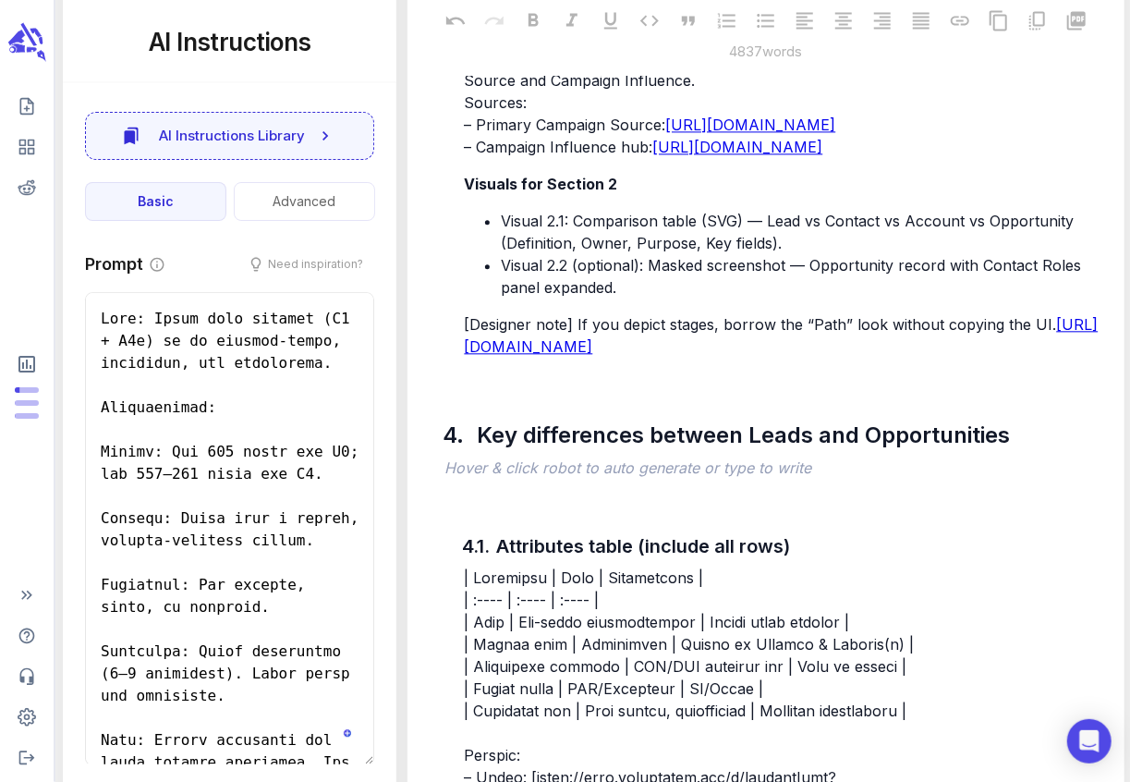
click at [466, 90] on span "AE/Sales owns progression; marketing influence is captured through Primary Camp…" at bounding box center [776, 69] width 624 height 41
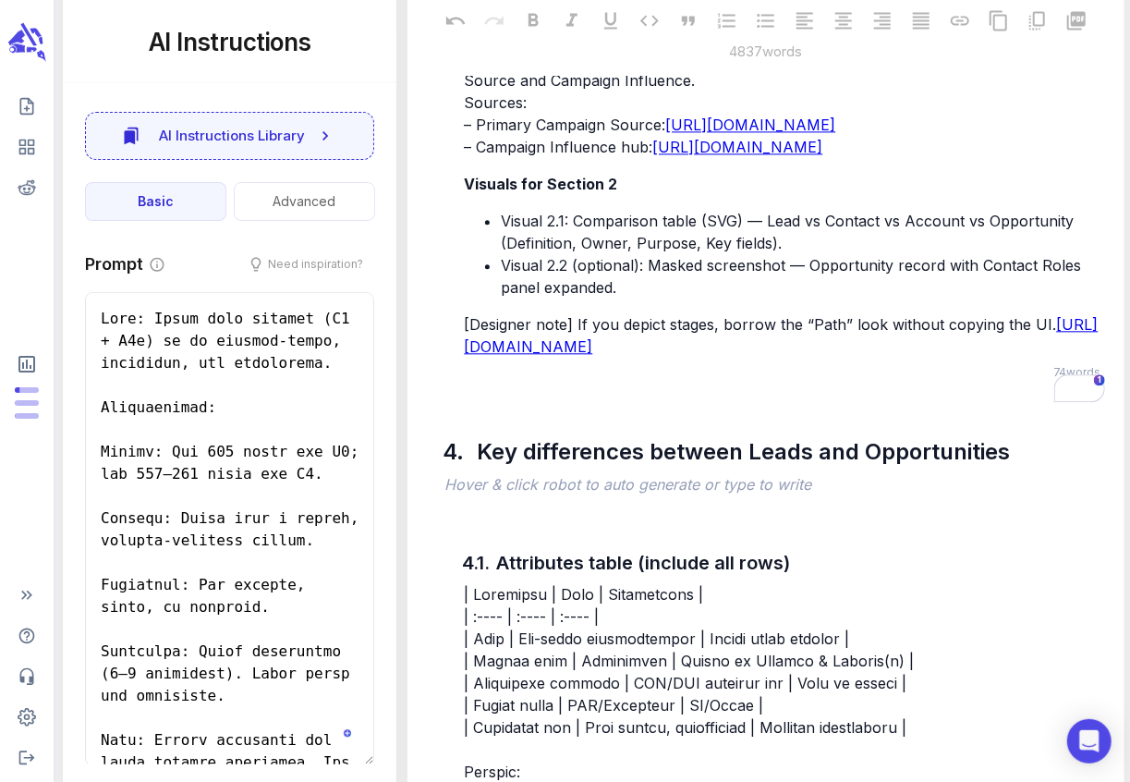
click at [467, 90] on span "AE/Sales owns progression; marketing influence is captured through Primary Camp…" at bounding box center [776, 69] width 624 height 41
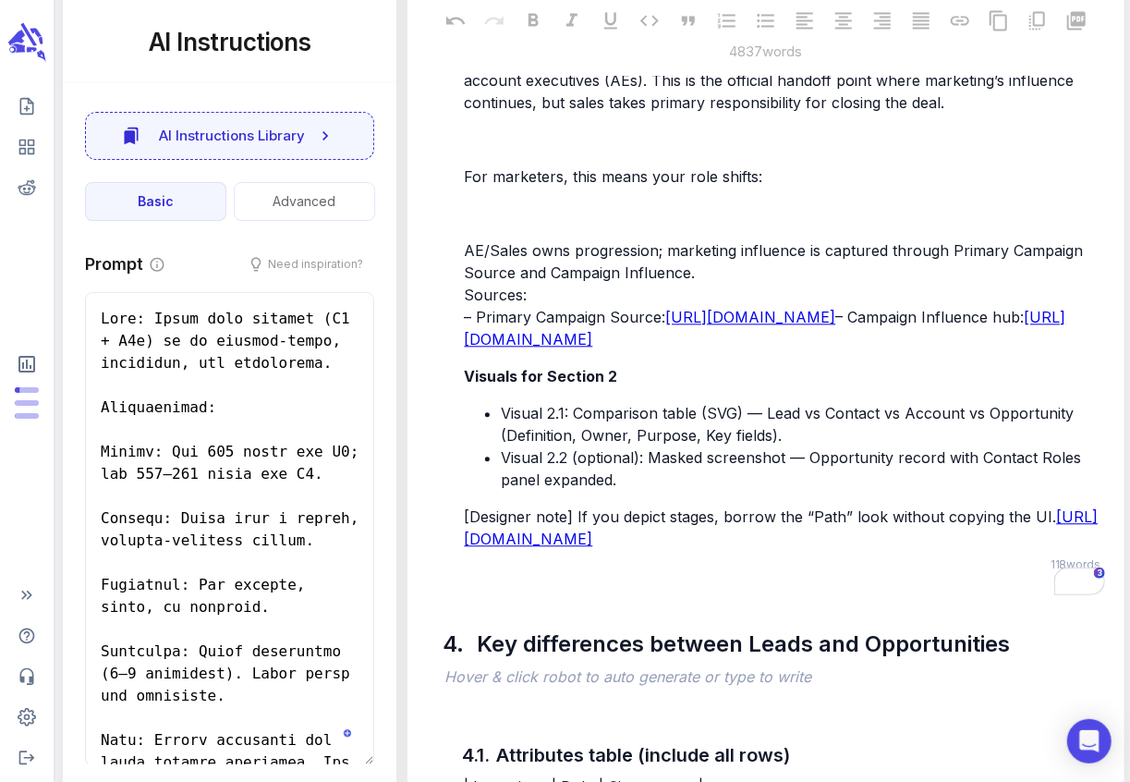
click at [517, 151] on p "﻿" at bounding box center [784, 139] width 640 height 22
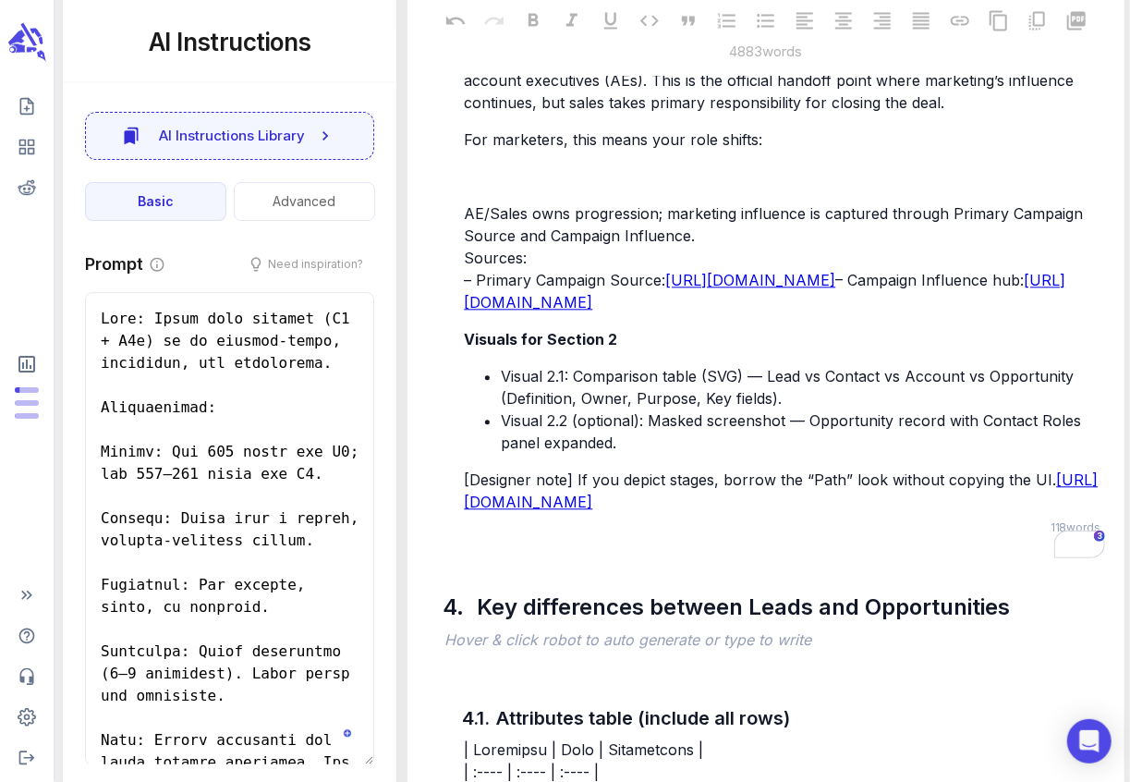
click at [474, 478] on div "Finally, it’s important to note that Opportunities are almost always owned by s…" at bounding box center [784, 279] width 648 height 469
click at [473, 481] on div "Finally, it’s important to note that Opportunities are almost always owned by s…" at bounding box center [784, 279] width 648 height 469
click at [467, 188] on p "﻿" at bounding box center [784, 176] width 640 height 22
drag, startPoint x: 778, startPoint y: 432, endPoint x: 487, endPoint y: 412, distance: 291.7
click at [487, 412] on div "Finally, it’s important to note that Opportunities are almost always owned by s…" at bounding box center [784, 279] width 648 height 469
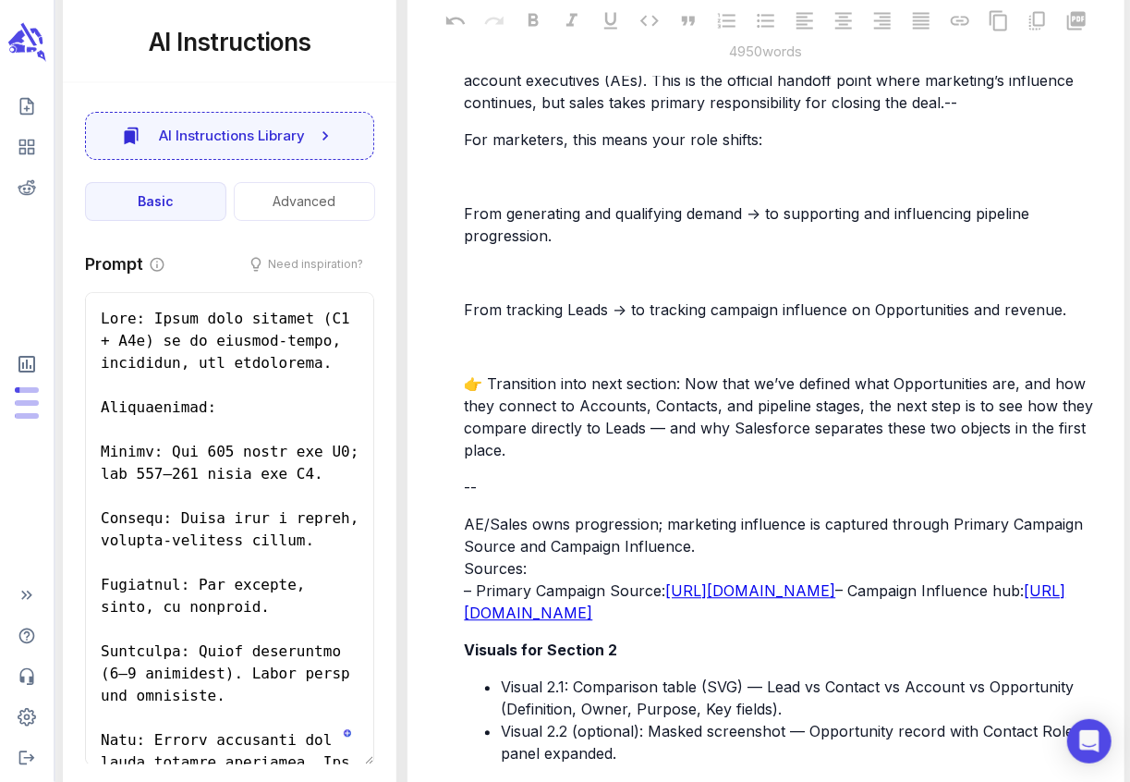
click at [485, 188] on p "﻿" at bounding box center [784, 176] width 640 height 22
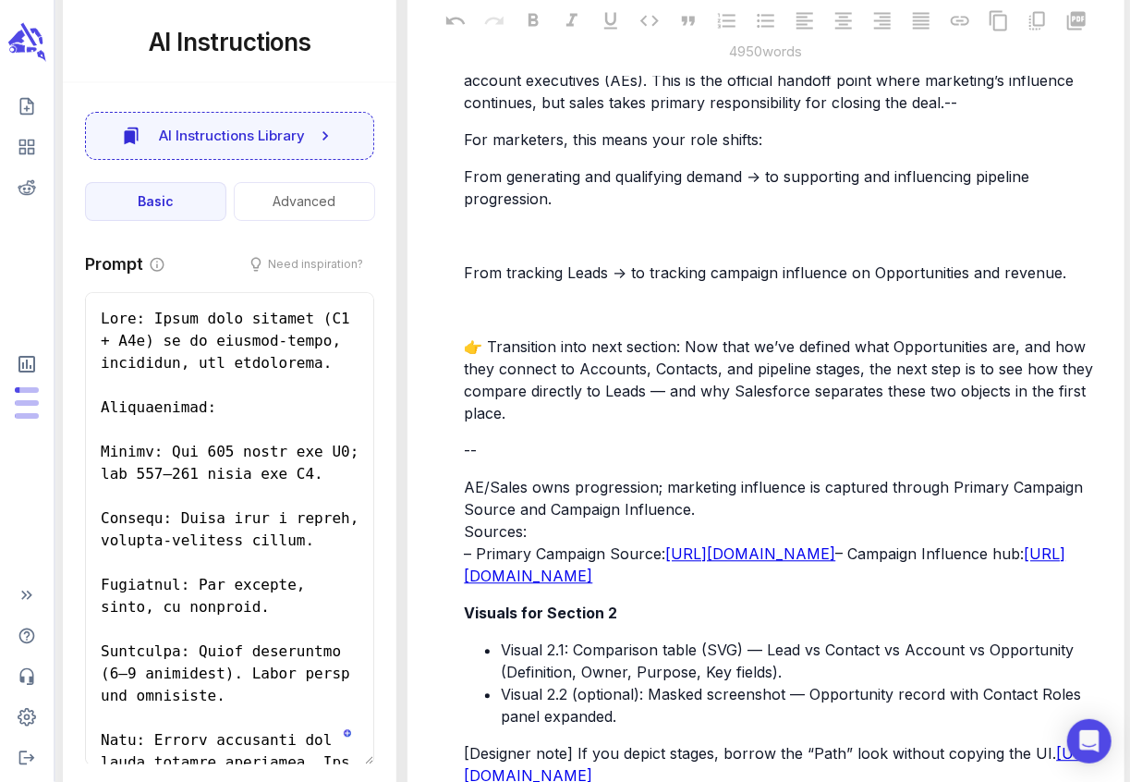
click at [491, 247] on p "﻿" at bounding box center [784, 235] width 640 height 22
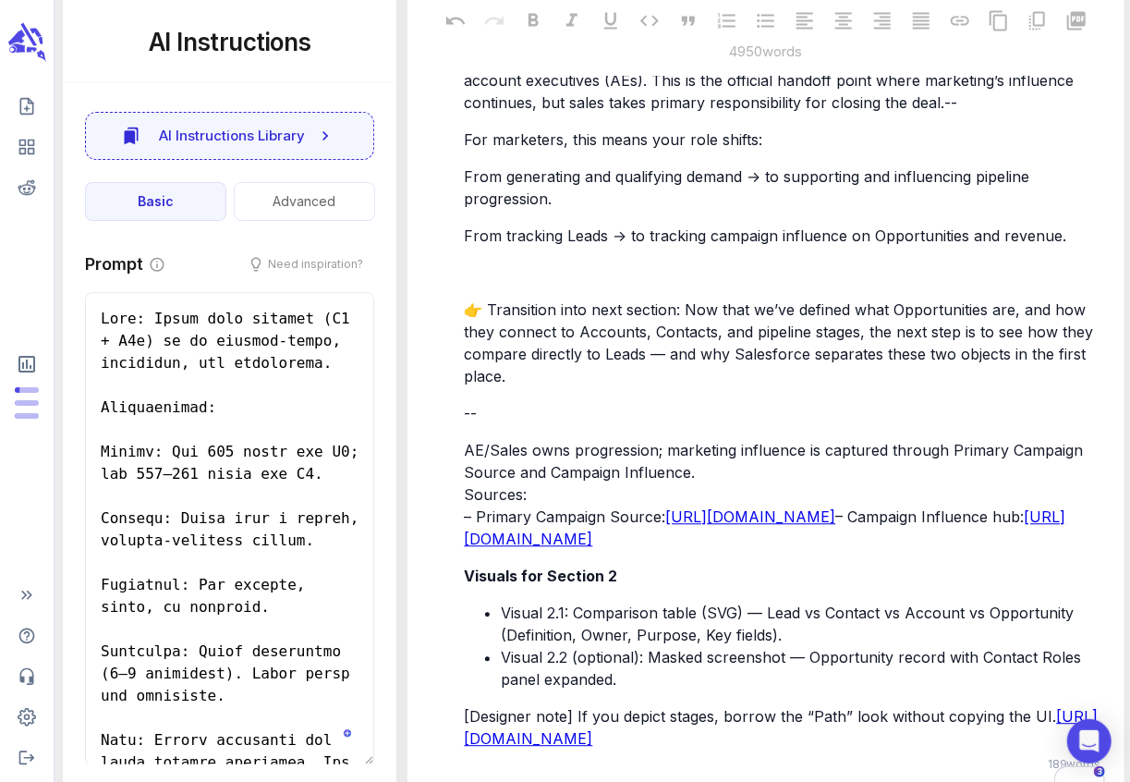
click at [466, 208] on span "From generating and qualifying demand → to supporting and influencing pipeline …" at bounding box center [749, 187] width 570 height 41
click at [466, 245] on span "From tracking Leads → to tracking campaign influence on Opportunities and reven…" at bounding box center [765, 235] width 602 height 18
click at [467, 245] on span "From tracking Leads → to tracking campaign influence on Opportunities and reven…" at bounding box center [765, 235] width 602 height 18
click at [479, 572] on div "Finally, it’s important to note that Opportunities are almost always owned by s…" at bounding box center [784, 398] width 648 height 706
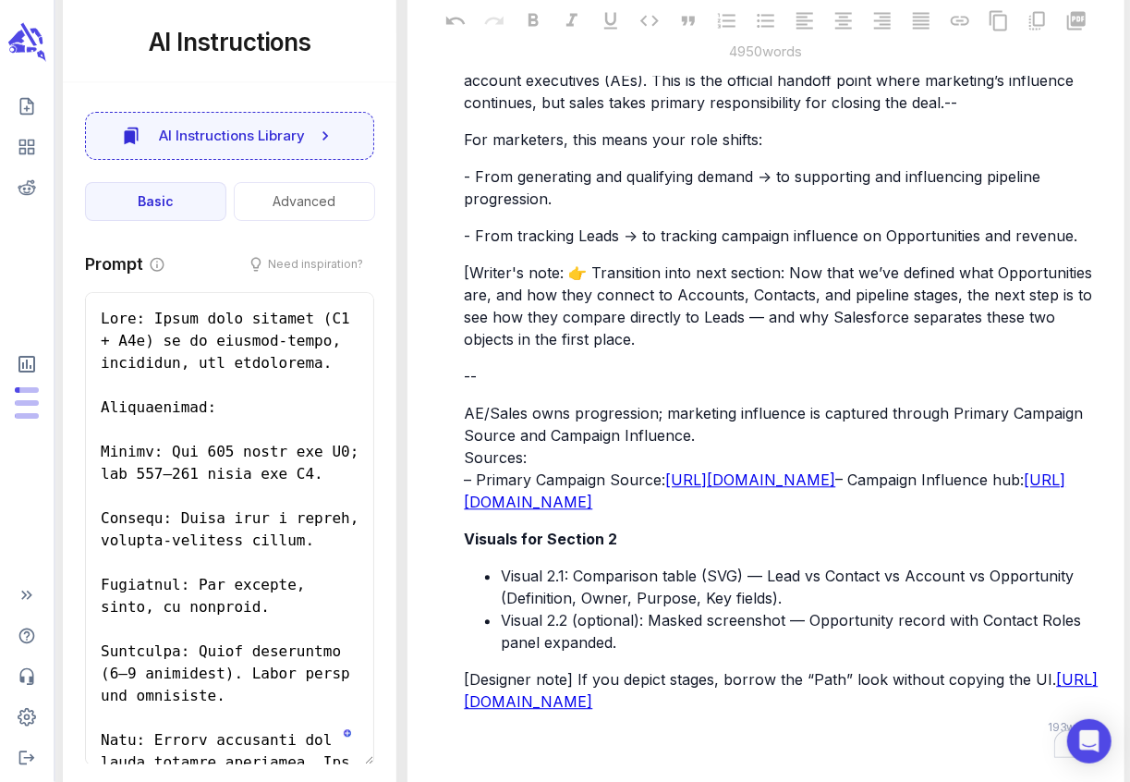
drag, startPoint x: 543, startPoint y: 562, endPoint x: 476, endPoint y: 556, distance: 67.7
click at [476, 348] on span "[Writer's note: 👉 Transition into next section: Now that we’ve defined what Opp…" at bounding box center [780, 305] width 633 height 85
click at [785, 348] on span "👉 Transition into next section: Now that we’ve defined what Opportunities are, …" at bounding box center [782, 305] width 637 height 85
click at [778, 348] on span "[Writer's note: 👉 Transition into next section: Now that we’ve defined what Opp…" at bounding box center [780, 305] width 633 height 85
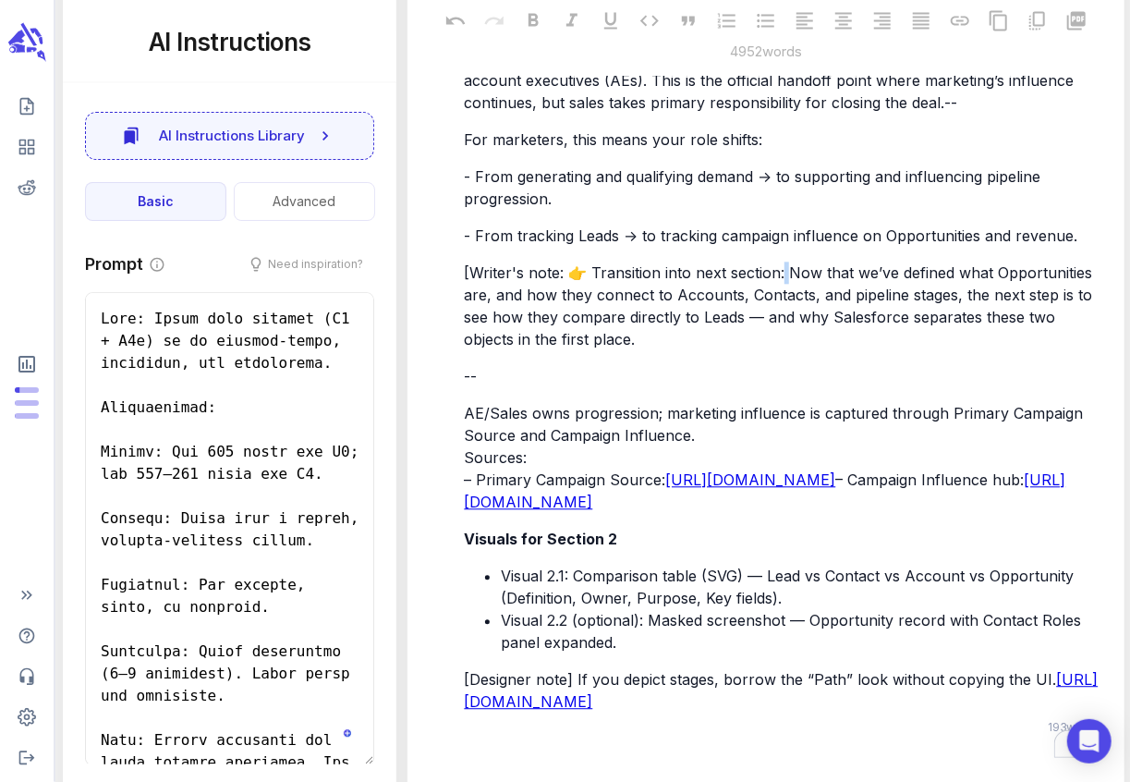
click at [788, 348] on span "[Writer's note: 👉 Transition into next section: Now that we’ve defined what Opp…" at bounding box center [780, 305] width 633 height 85
click at [779, 348] on span "[Writer's note: 👉 Transition into next section: Now that we’ve defined what Opp…" at bounding box center [780, 305] width 633 height 85
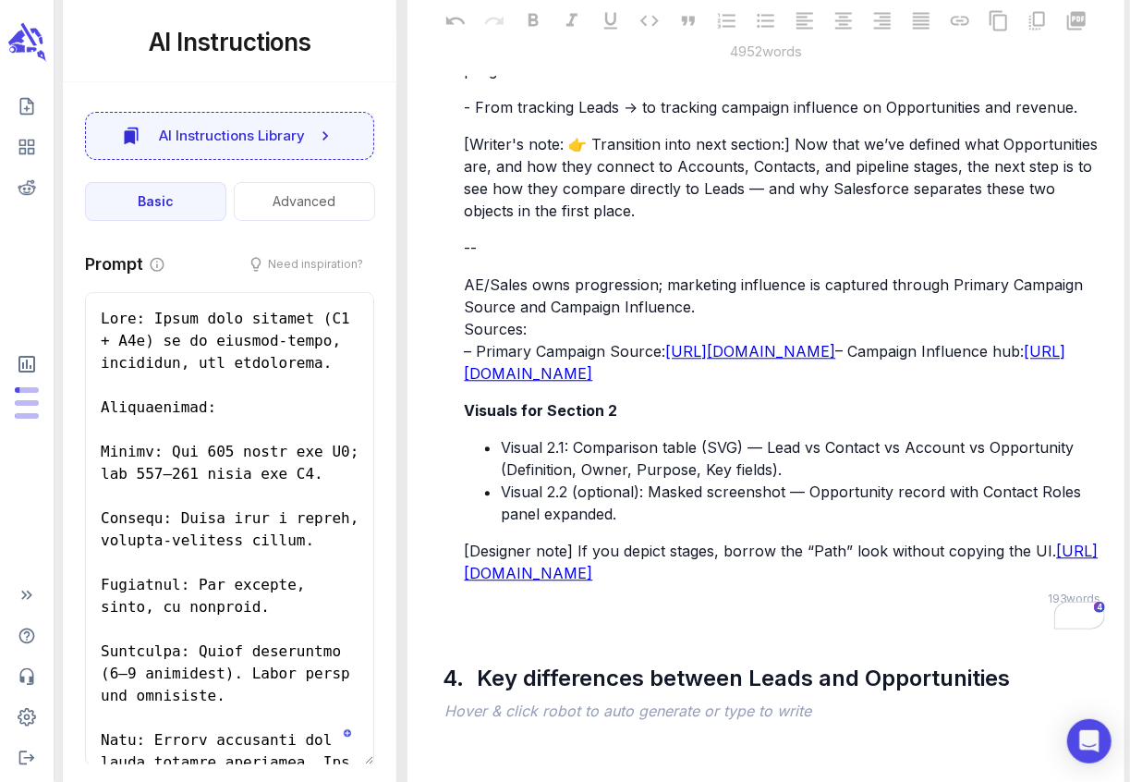
scroll to position [8873, 0]
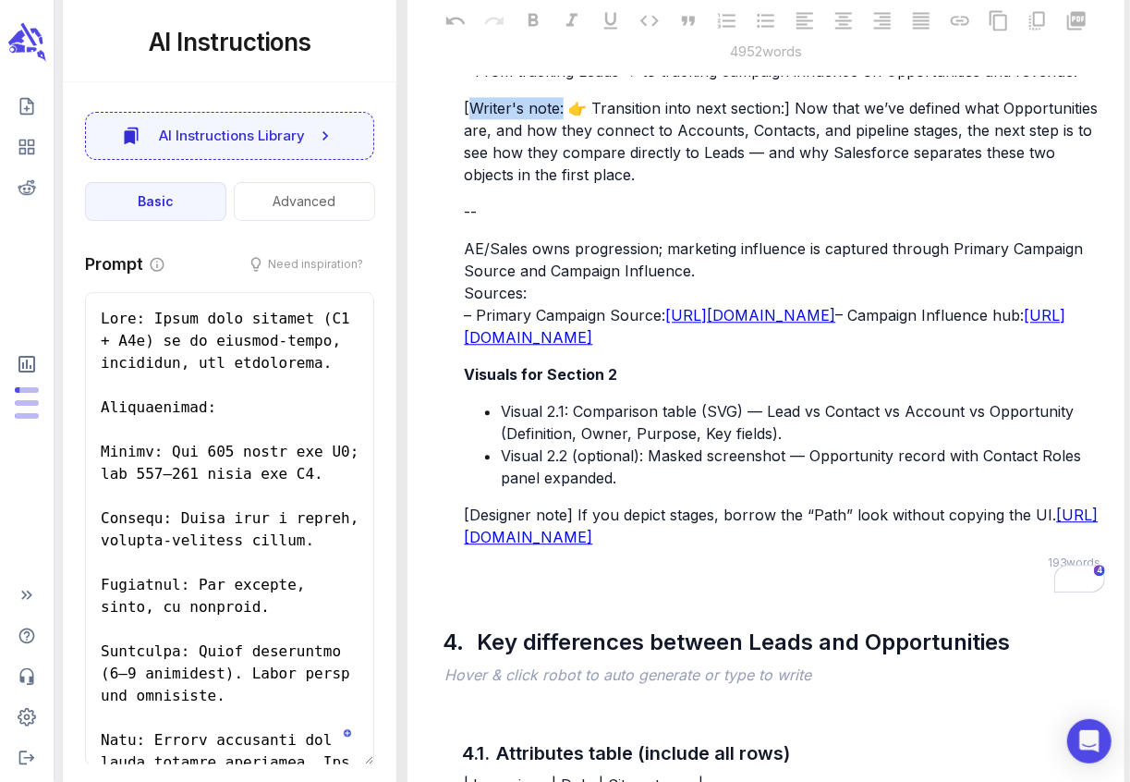
drag, startPoint x: 563, startPoint y: 395, endPoint x: 466, endPoint y: 394, distance: 97.0
click at [466, 184] on span "[Writer's note: 👉 Transition into next section:] Now that we’ve defined what Op…" at bounding box center [783, 141] width 638 height 85
click at [469, 184] on span "[Writer's note: 👉 Transition into next section:] Now that we’ve defined what Op…" at bounding box center [783, 141] width 638 height 85
drag, startPoint x: 473, startPoint y: 395, endPoint x: 566, endPoint y: 401, distance: 93.5
click at [566, 184] on span "[Writer's note: 👉 Transition into next section:] Now that we’ve defined what Op…" at bounding box center [783, 141] width 638 height 85
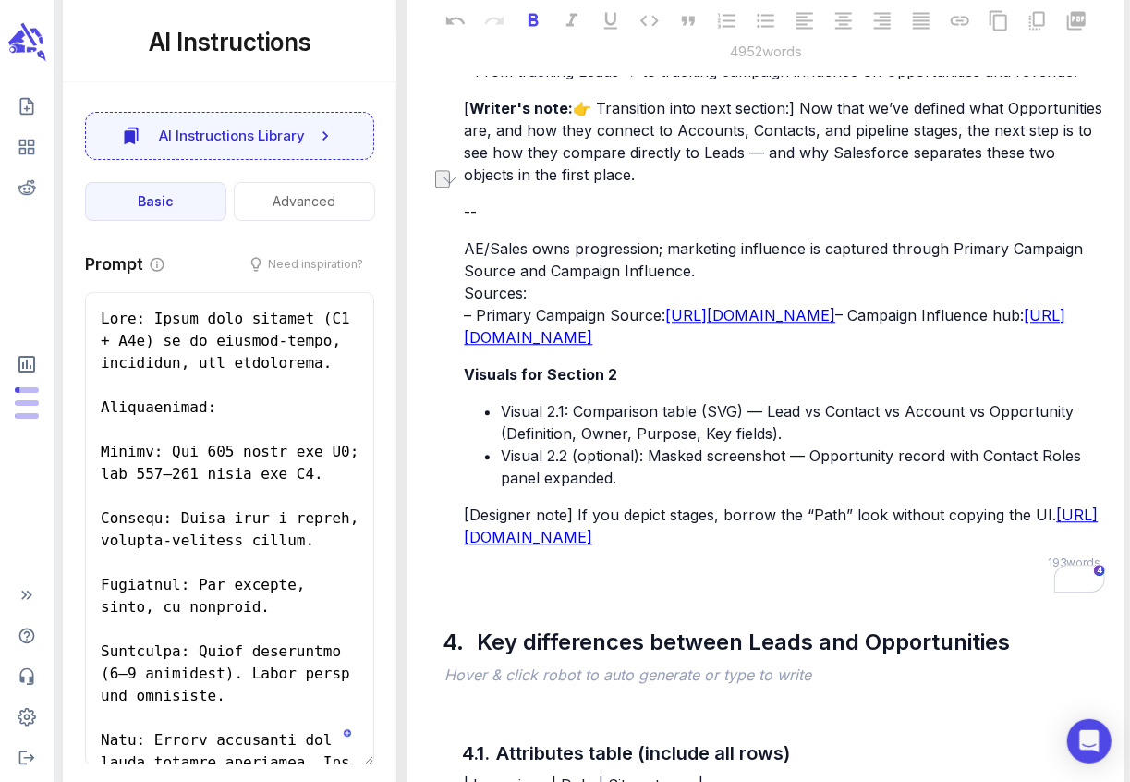
click at [553, 117] on span "Writer's note:" at bounding box center [520, 108] width 103 height 18
click at [572, 184] on span "👉 Transition into next section:] Now that we’ve defined what Opportunities are,…" at bounding box center [785, 141] width 643 height 85
drag, startPoint x: 572, startPoint y: 395, endPoint x: 491, endPoint y: 394, distance: 81.3
click at [491, 186] on p "[ Writer's note: 👉 Transition into next section:] Now that we’ve defined what O…" at bounding box center [784, 141] width 640 height 89
drag, startPoint x: 465, startPoint y: 396, endPoint x: 559, endPoint y: 405, distance: 94.6
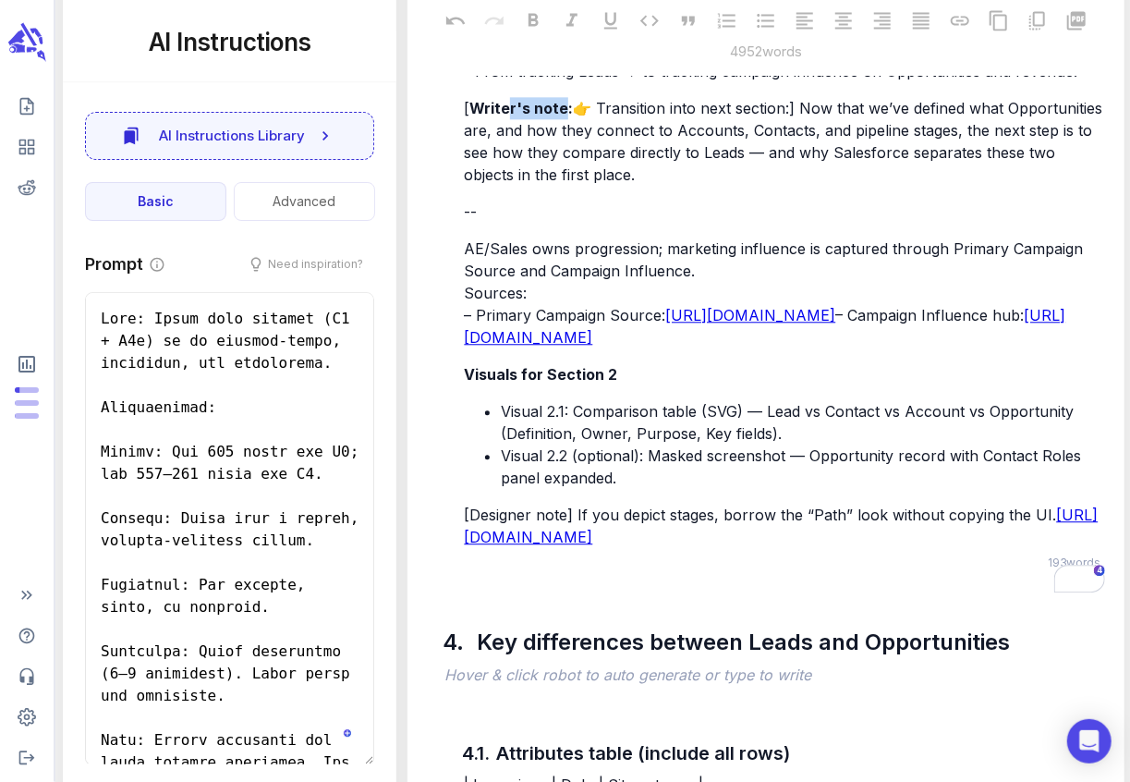
click at [559, 186] on p "[ Writer's note: 👉 Transition into next section:] Now that we’ve defined what O…" at bounding box center [784, 141] width 640 height 89
click at [559, 117] on span "Writer's note:" at bounding box center [520, 108] width 103 height 18
drag, startPoint x: 571, startPoint y: 395, endPoint x: 440, endPoint y: 390, distance: 131.3
copy p "[ Writer's note:"
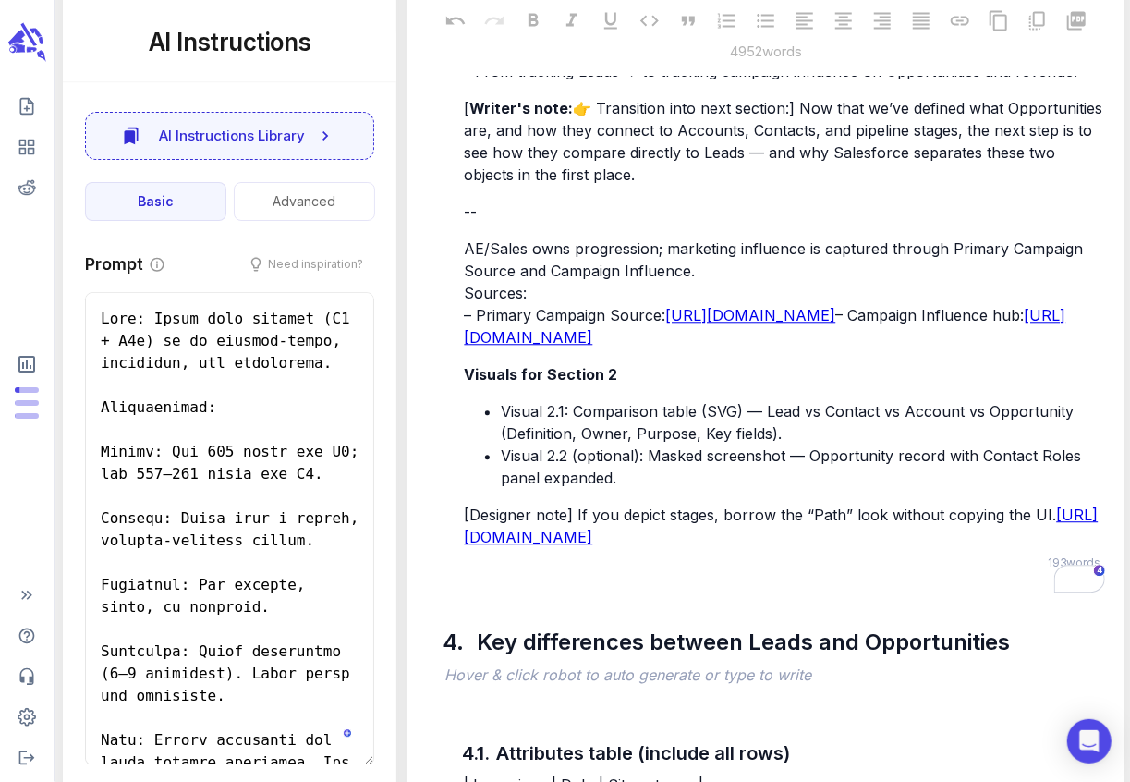
click at [486, 324] on span "AE/Sales owns progression; marketing influence is captured through Primary Camp…" at bounding box center [776, 281] width 624 height 85
click at [467, 324] on span "AE/Sales owns progression; marketing influence is captured through Primary Camp…" at bounding box center [776, 281] width 624 height 85
click at [950, 348] on p "[ Writer's notes: AE/Sales owns progression; marketing influence is captured th…" at bounding box center [784, 292] width 640 height 111
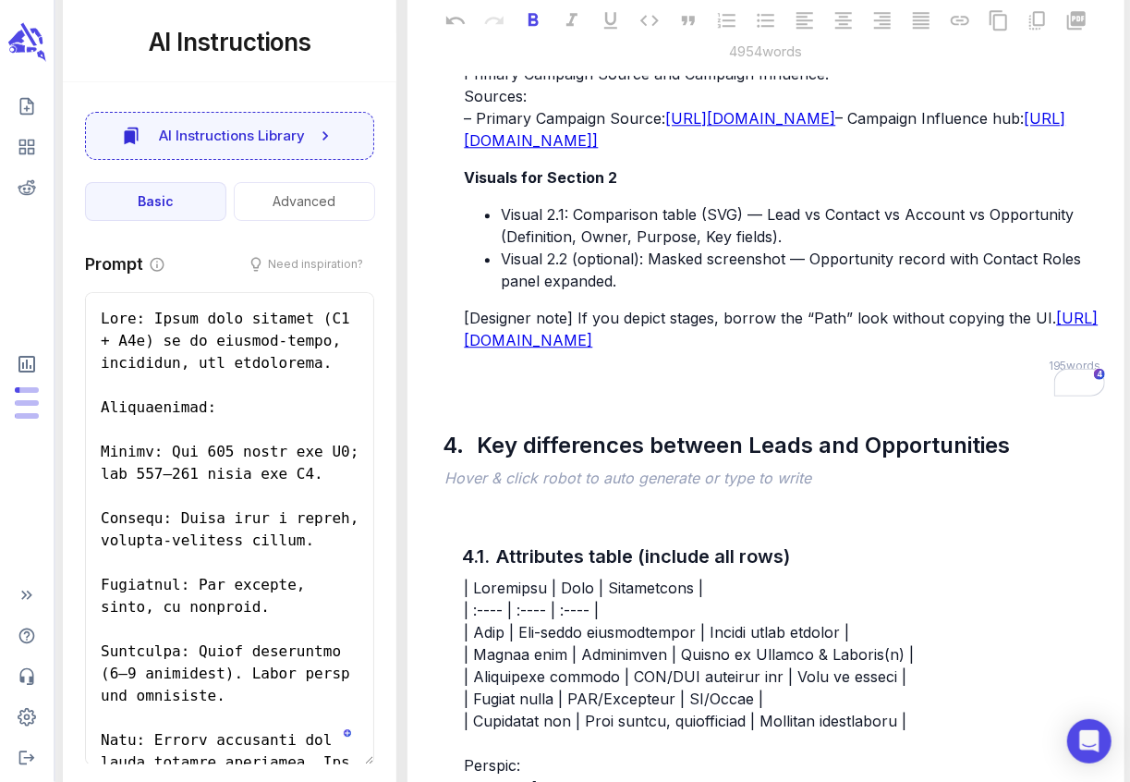
click at [466, 187] on span "Visuals for Section 2" at bounding box center [540, 177] width 153 height 18
drag, startPoint x: 568, startPoint y: 649, endPoint x: 471, endPoint y: 648, distance: 97.0
click at [471, 327] on span "[Designer note] If you depict stages, borrow the “Path” look without copying th…" at bounding box center [760, 318] width 592 height 18
click at [611, 187] on span "[Visuals for Section 2" at bounding box center [543, 177] width 159 height 18
click at [620, 292] on li "Visual 2.2 (optional): Masked screenshot — Opportunity record with Contact Role…" at bounding box center [802, 270] width 603 height 44
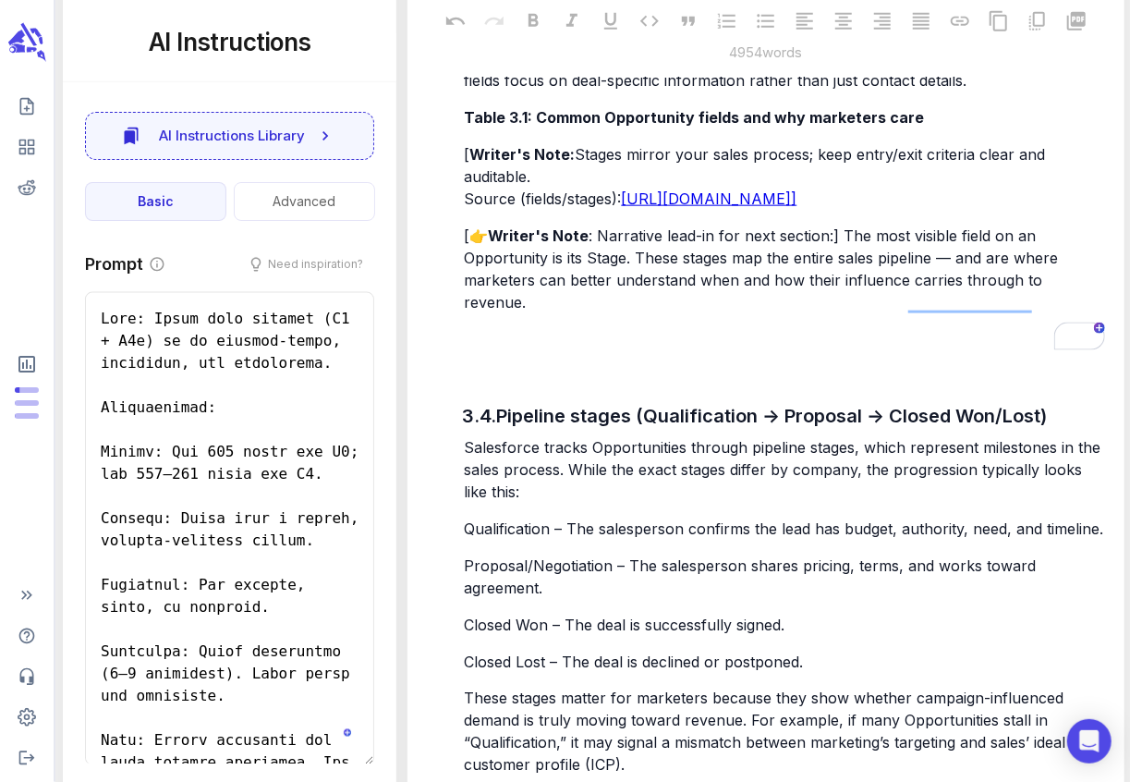
scroll to position [7773, 0]
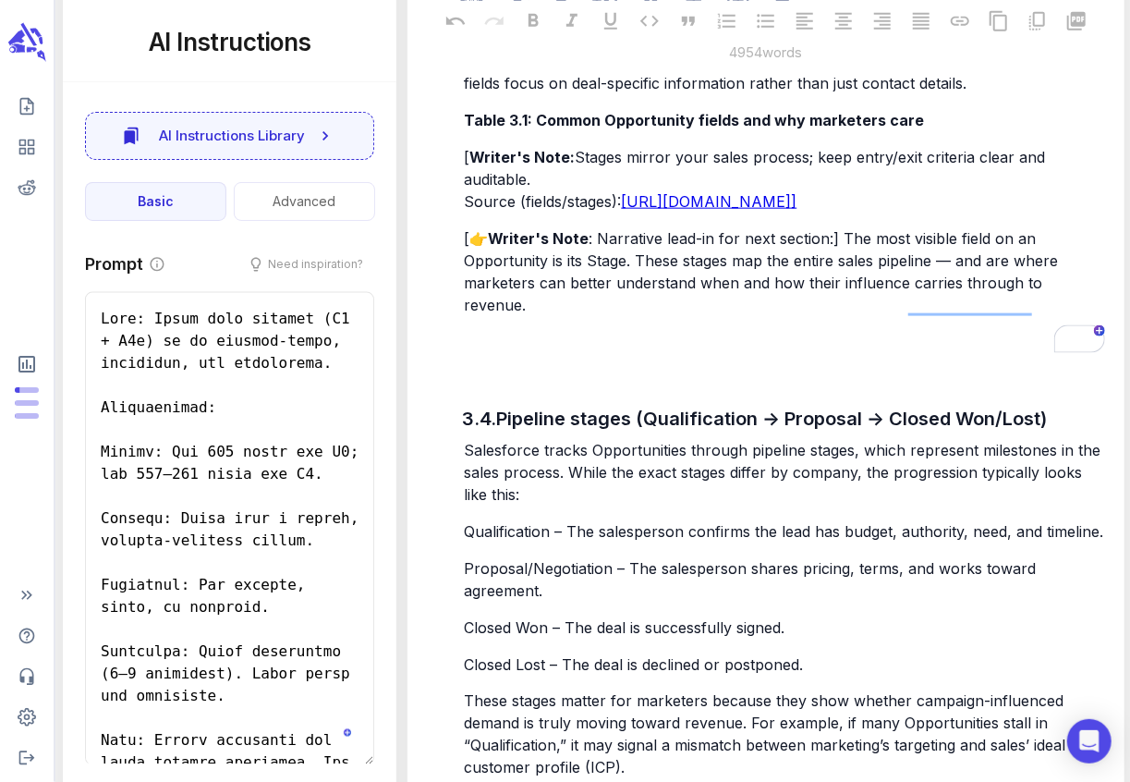
click at [966, 131] on p "Table 3.1: Common Opportunity fields and why marketers care" at bounding box center [784, 120] width 640 height 22
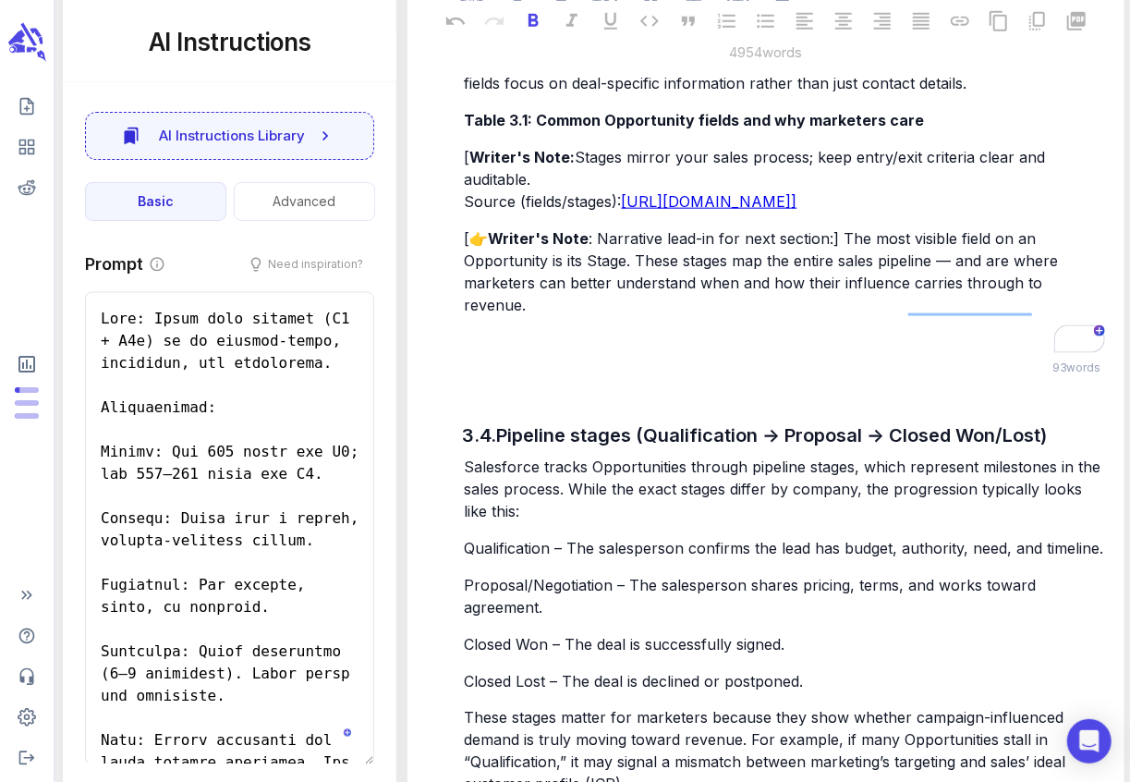
click at [965, 131] on p "Table 3.1: Common Opportunity fields and why marketers care" at bounding box center [784, 120] width 640 height 22
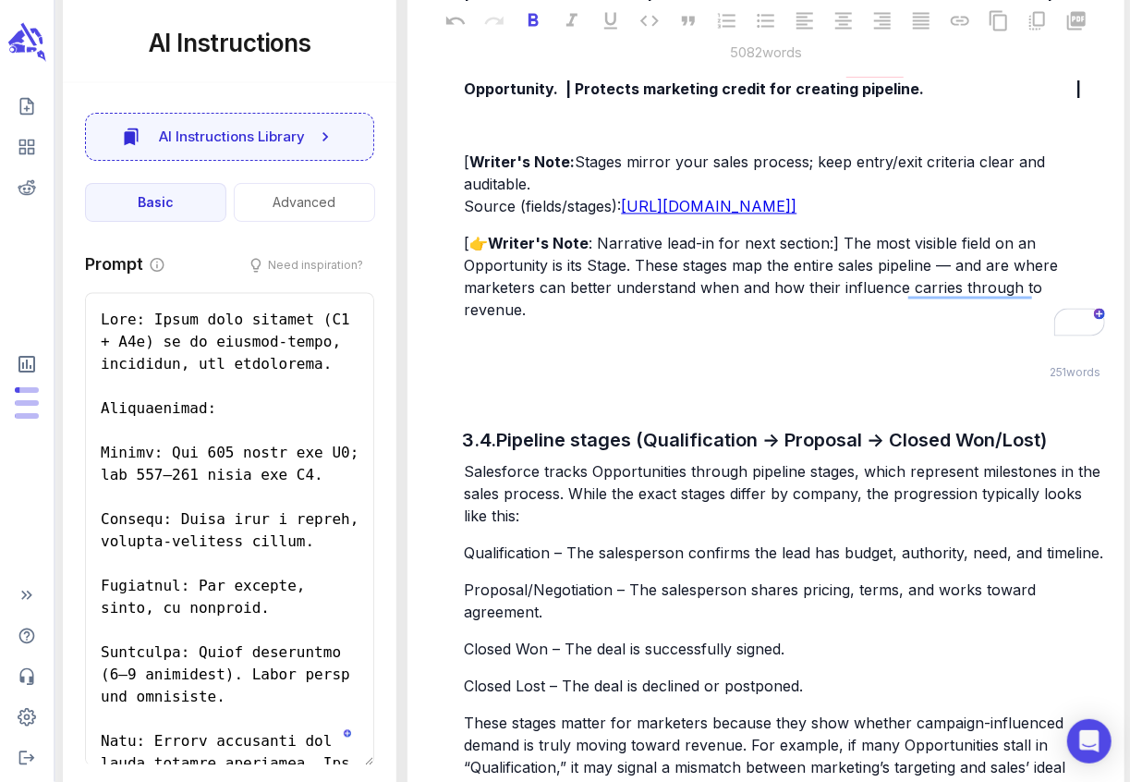
scroll to position [8044, 0]
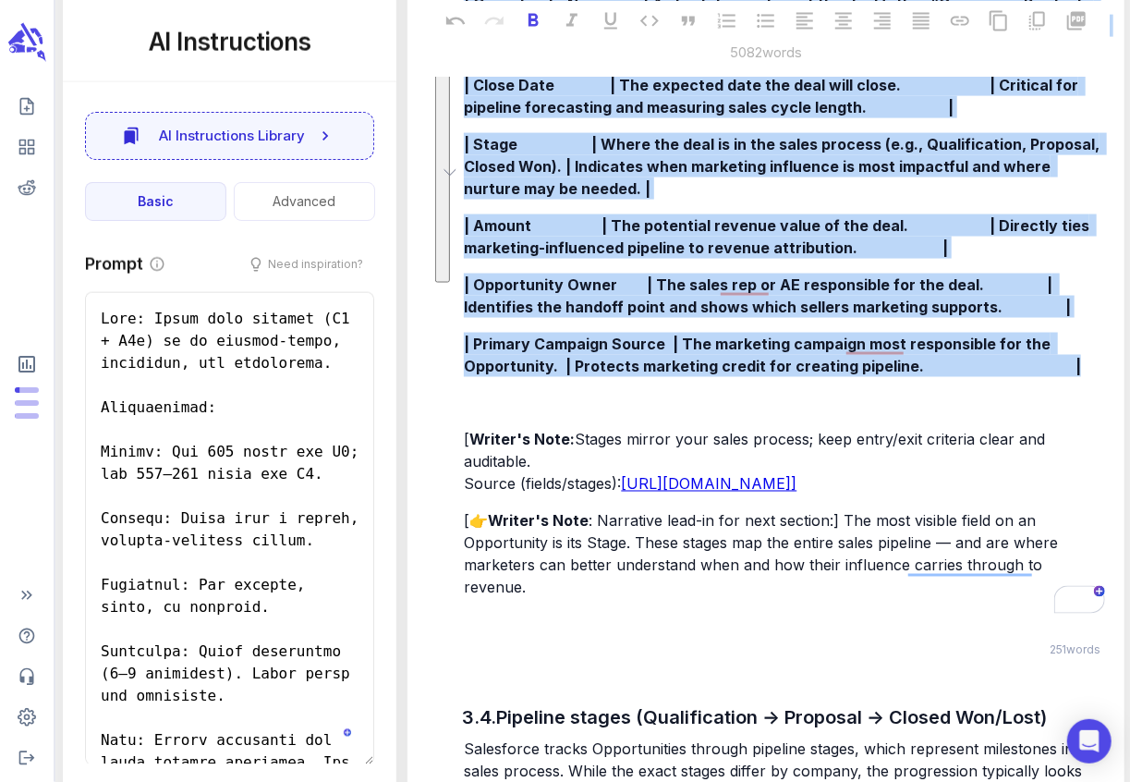
drag, startPoint x: 1073, startPoint y: 631, endPoint x: 459, endPoint y: 159, distance: 774.7
click at [459, 159] on div "3.3. Typical Opportunity fields Just like Leads, Opportunities are made up of f…" at bounding box center [783, 178] width 649 height 951
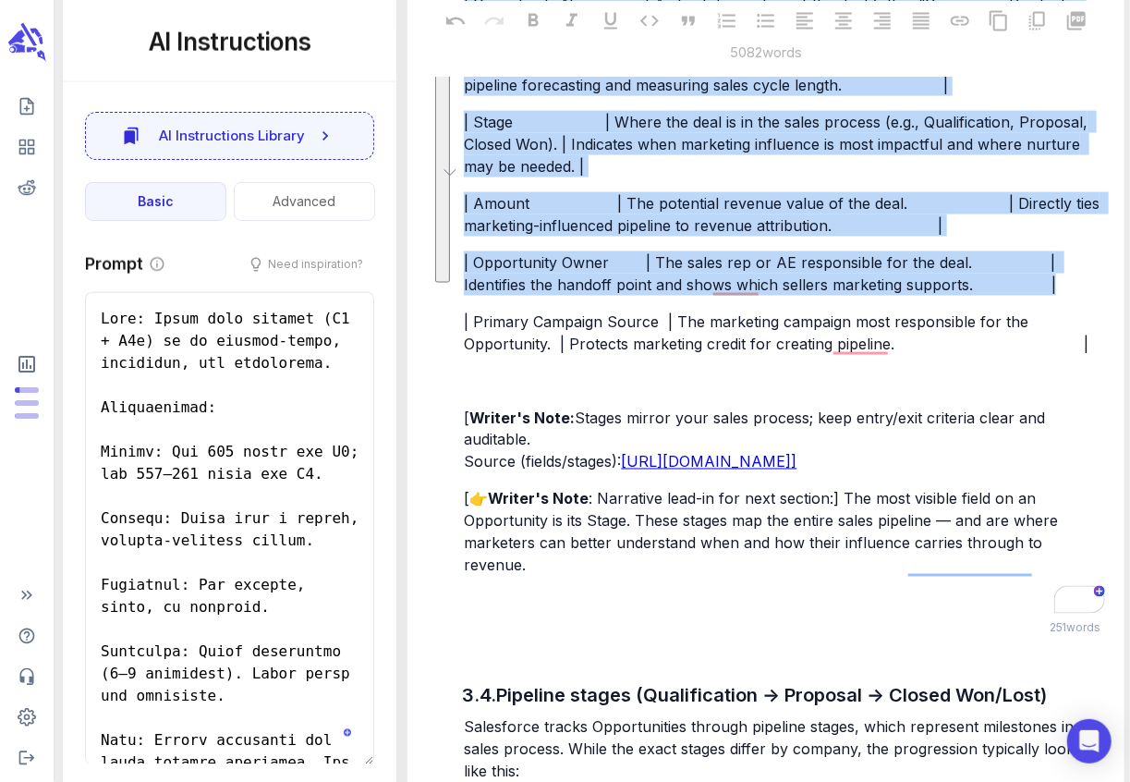
click at [536, 212] on div "Just like Leads, Opportunities are made up of fields that capture key details. …" at bounding box center [784, 195] width 648 height 839
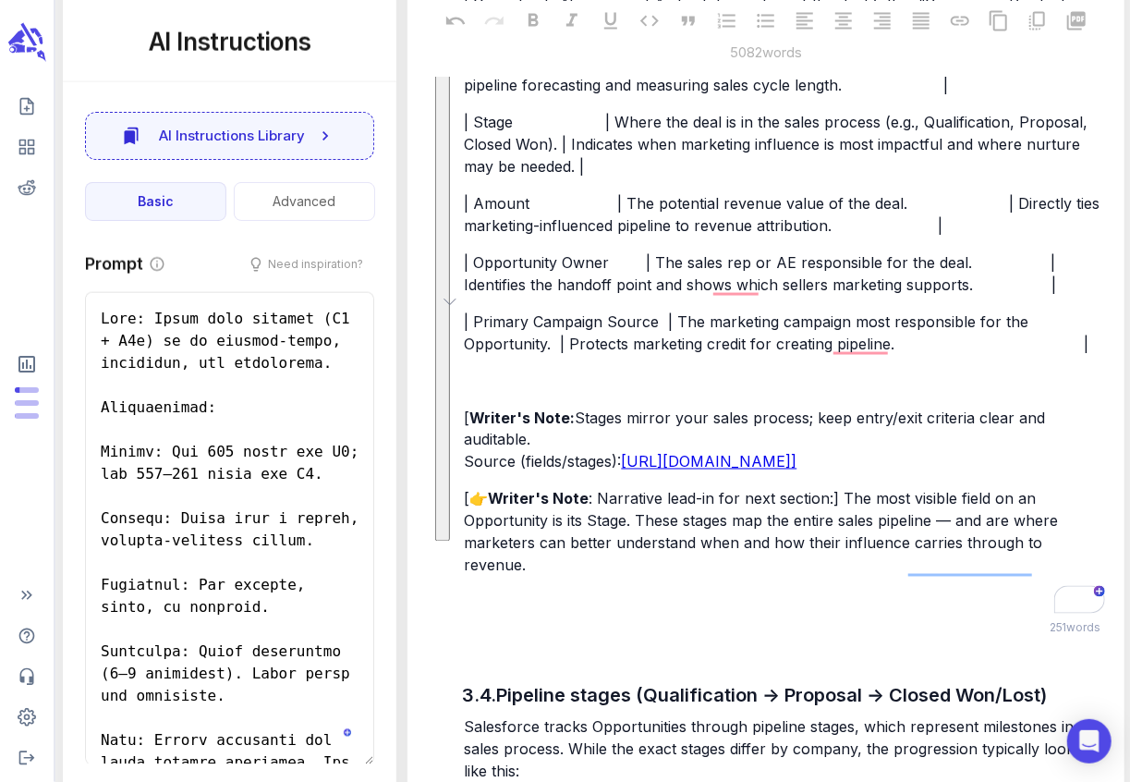
click at [482, 392] on p "﻿" at bounding box center [784, 381] width 640 height 22
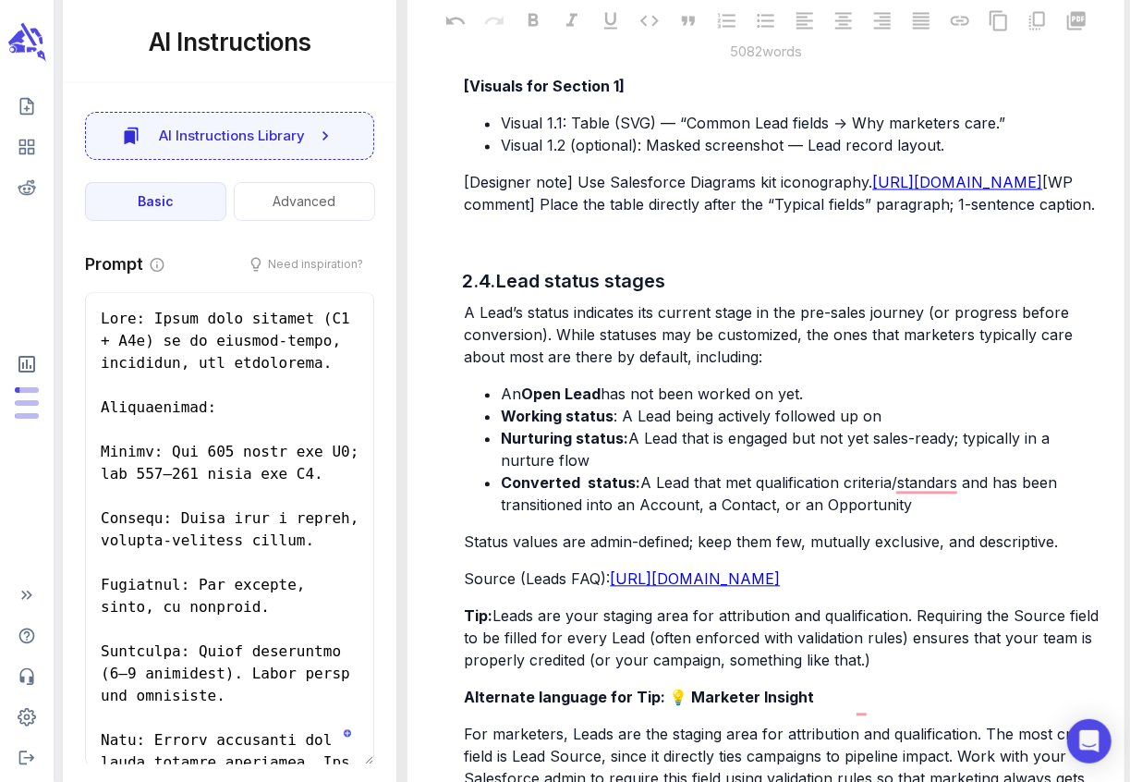
scroll to position [5115, 0]
click at [503, 404] on span "An" at bounding box center [511, 394] width 20 height 18
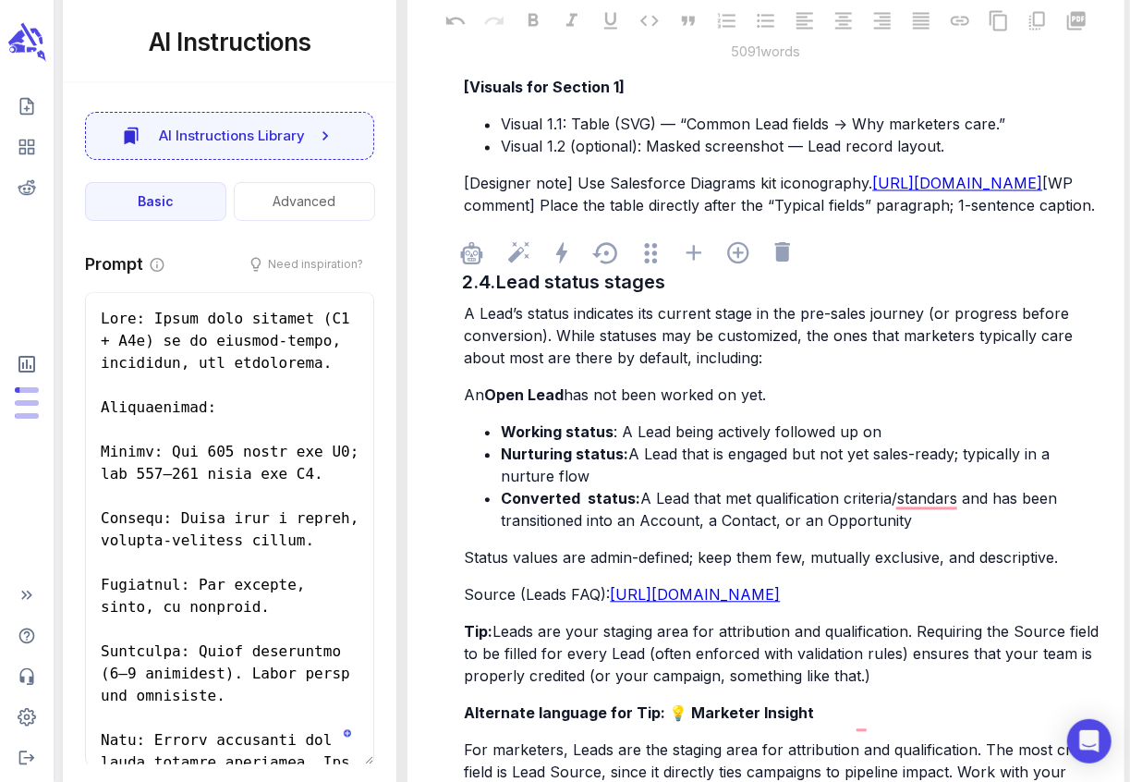
click at [504, 441] on span "Working status" at bounding box center [557, 431] width 113 height 18
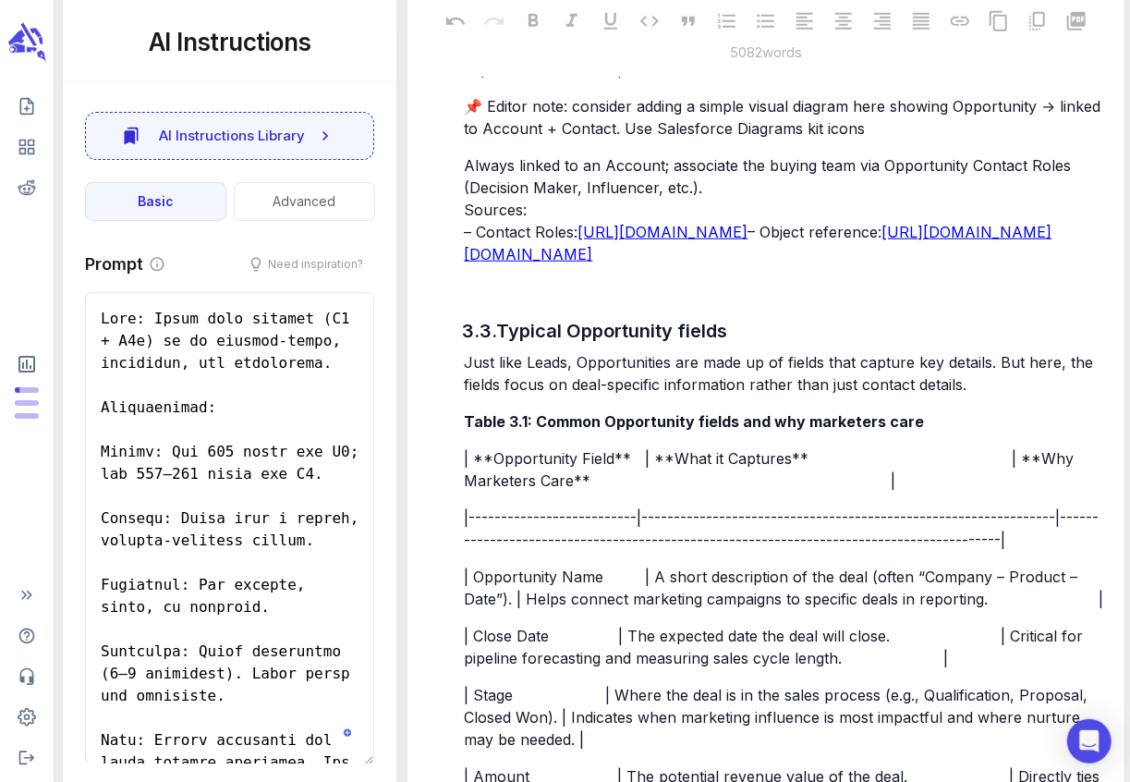
scroll to position [7504, 0]
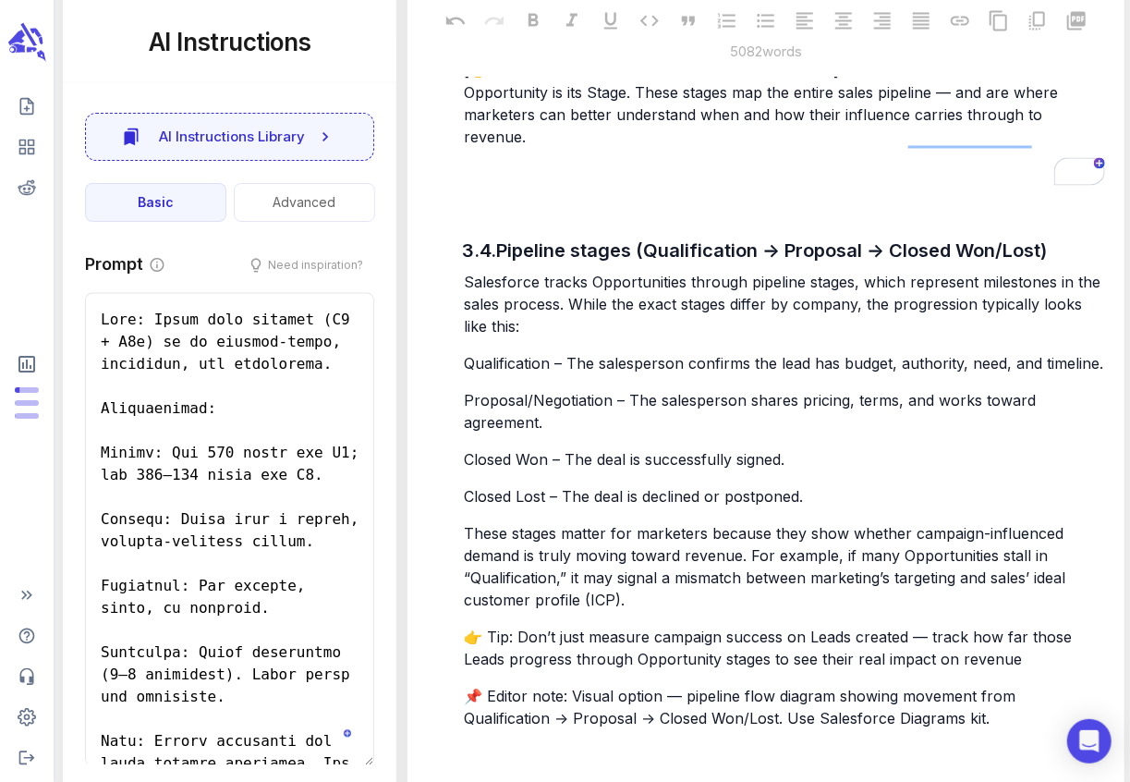
scroll to position [8436, 0]
click at [617, 185] on p "﻿" at bounding box center [784, 174] width 640 height 22
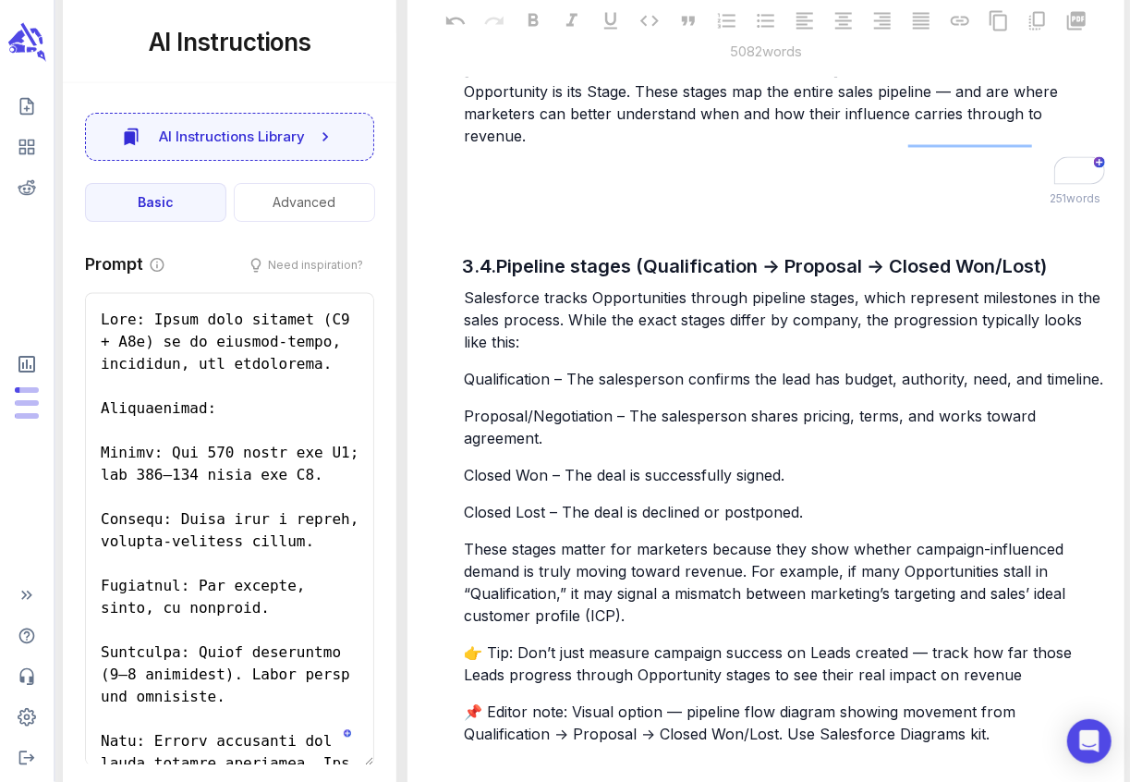
click at [523, 185] on p "﻿" at bounding box center [784, 174] width 640 height 22
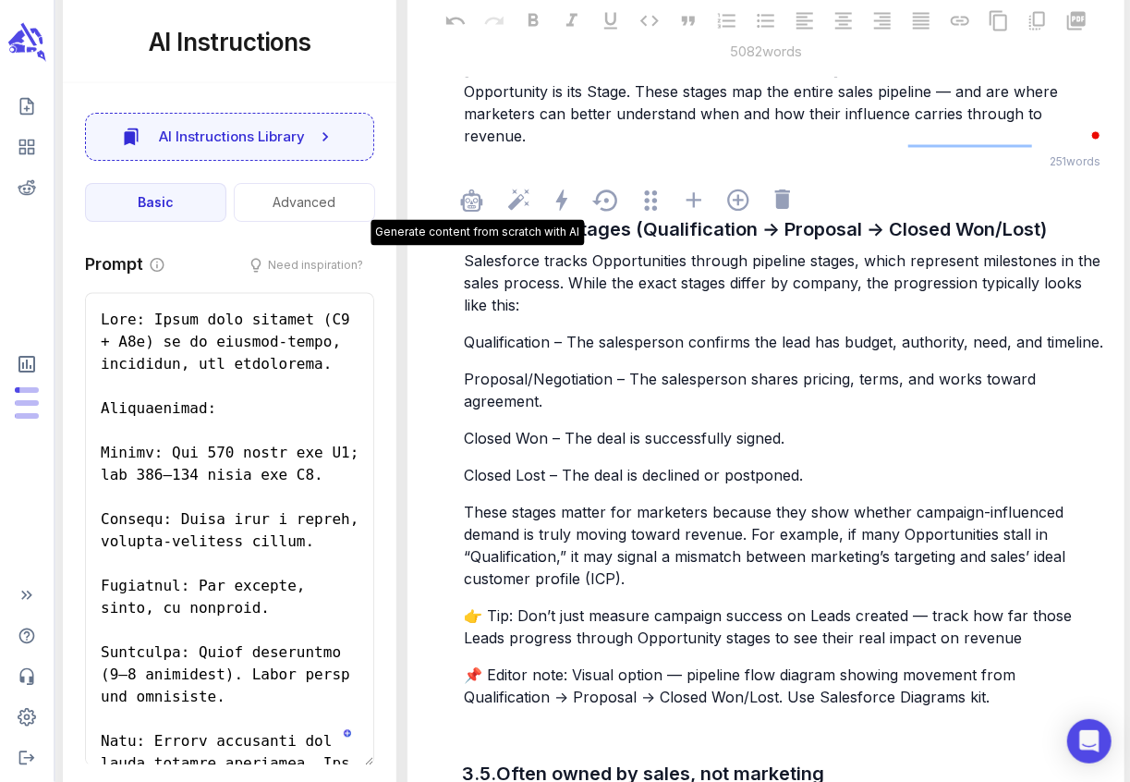
click at [488, 217] on div "Generate content from scratch with AI" at bounding box center [477, 202] width 23 height 29
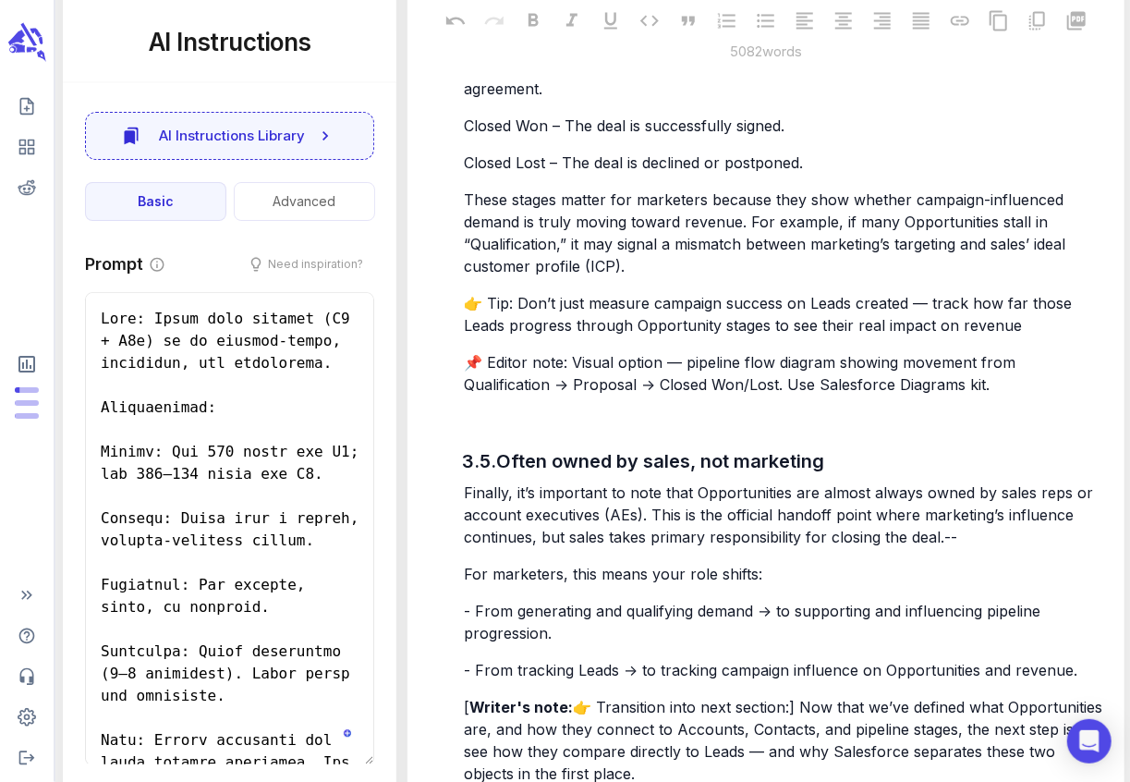
scroll to position [8748, 0]
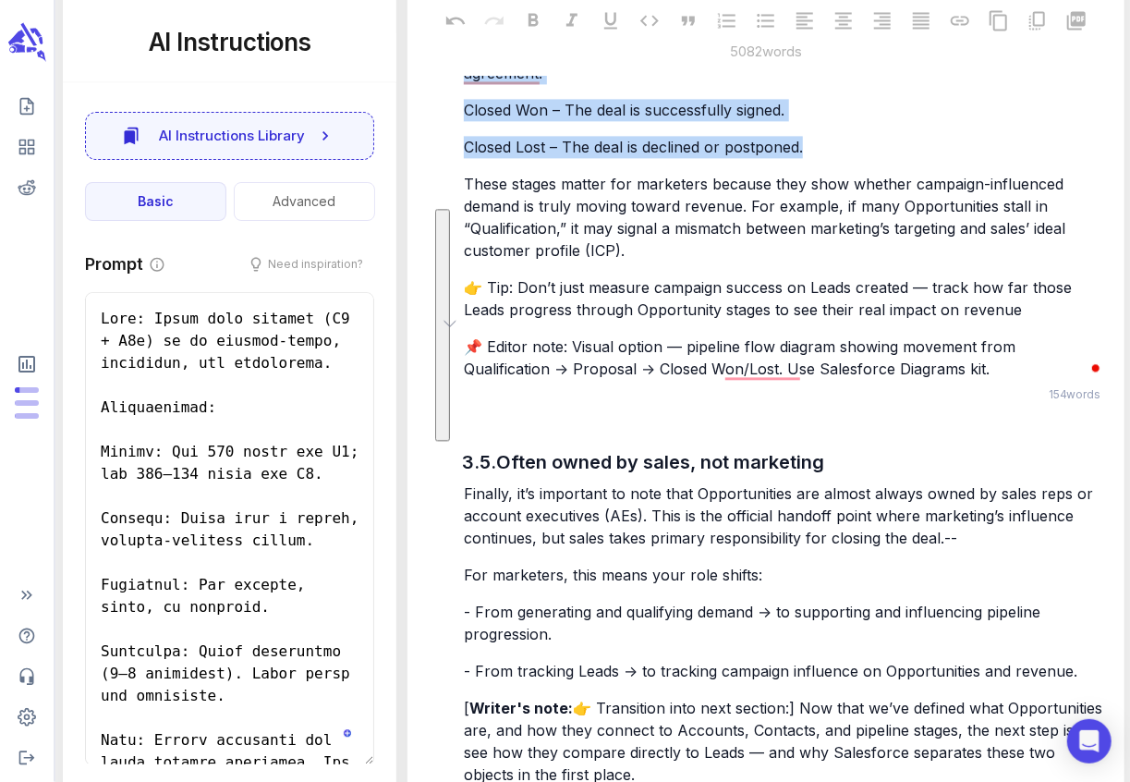
drag, startPoint x: 467, startPoint y: 217, endPoint x: 815, endPoint y: 439, distance: 412.1
click at [815, 382] on div "Salesforce tracks Opportunities through pipeline stages, which represent milest…" at bounding box center [784, 151] width 648 height 462
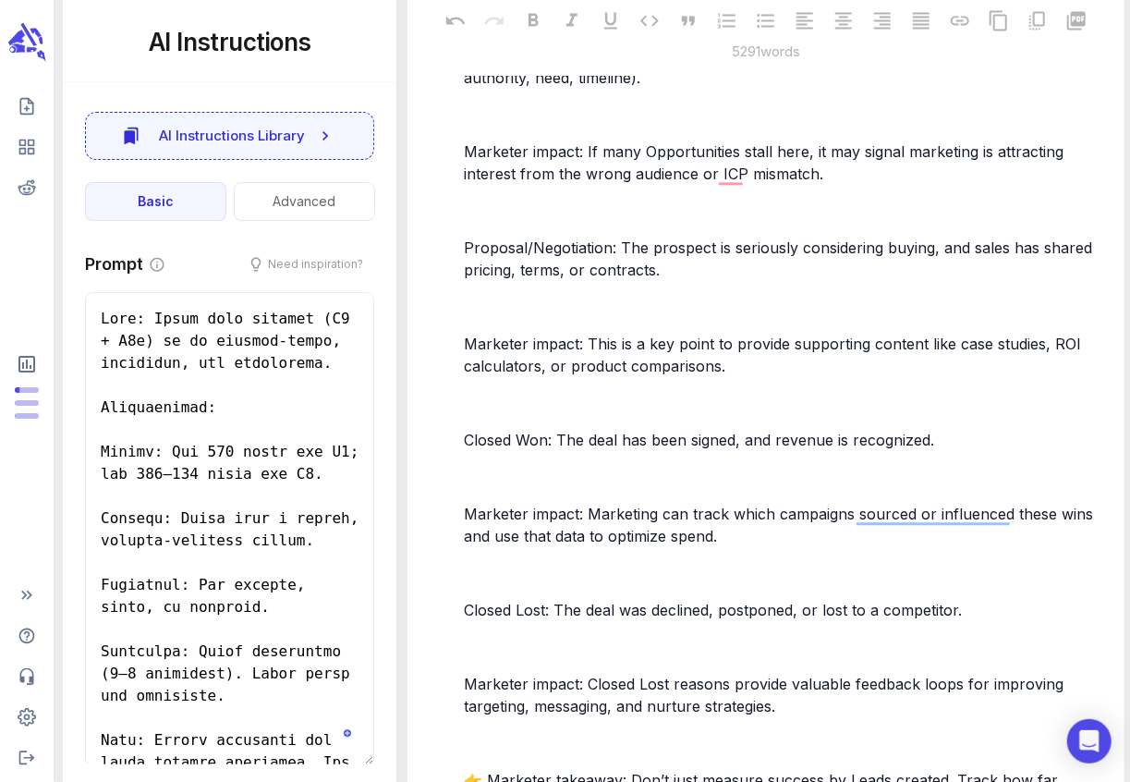
scroll to position [8794, 0]
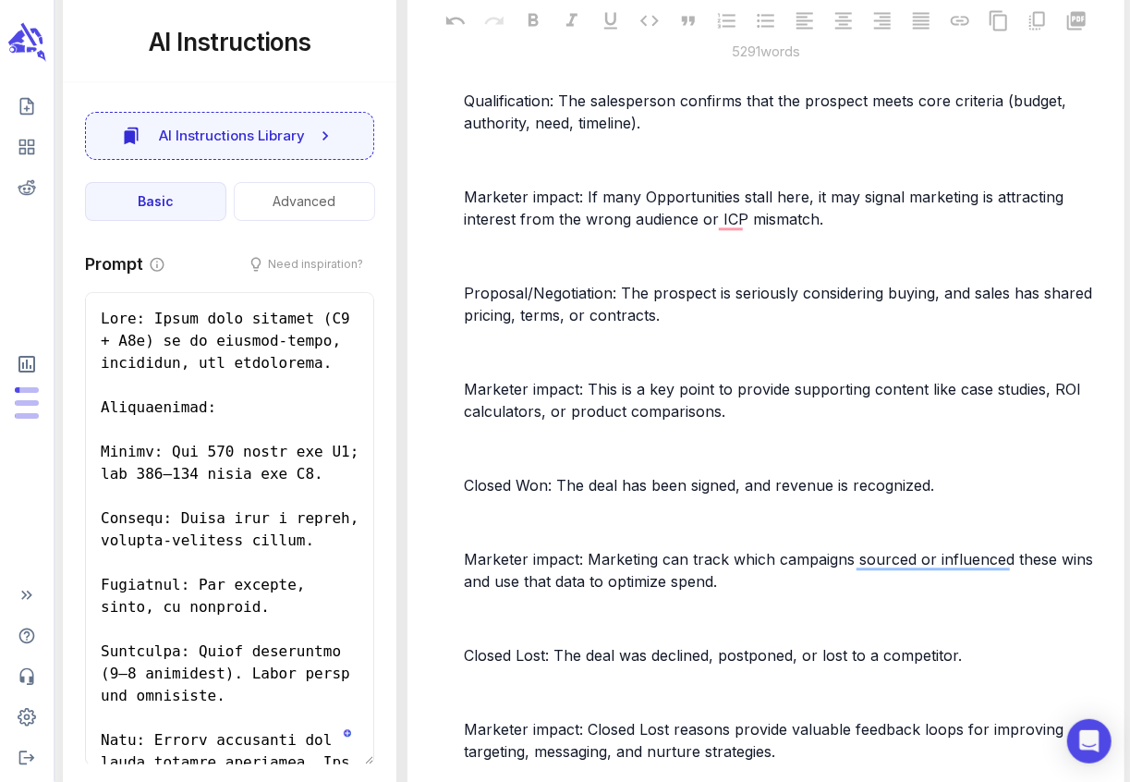
click at [468, 132] on span "Qualification: The salesperson confirms that the prospect meets core criteria (…" at bounding box center [767, 111] width 607 height 41
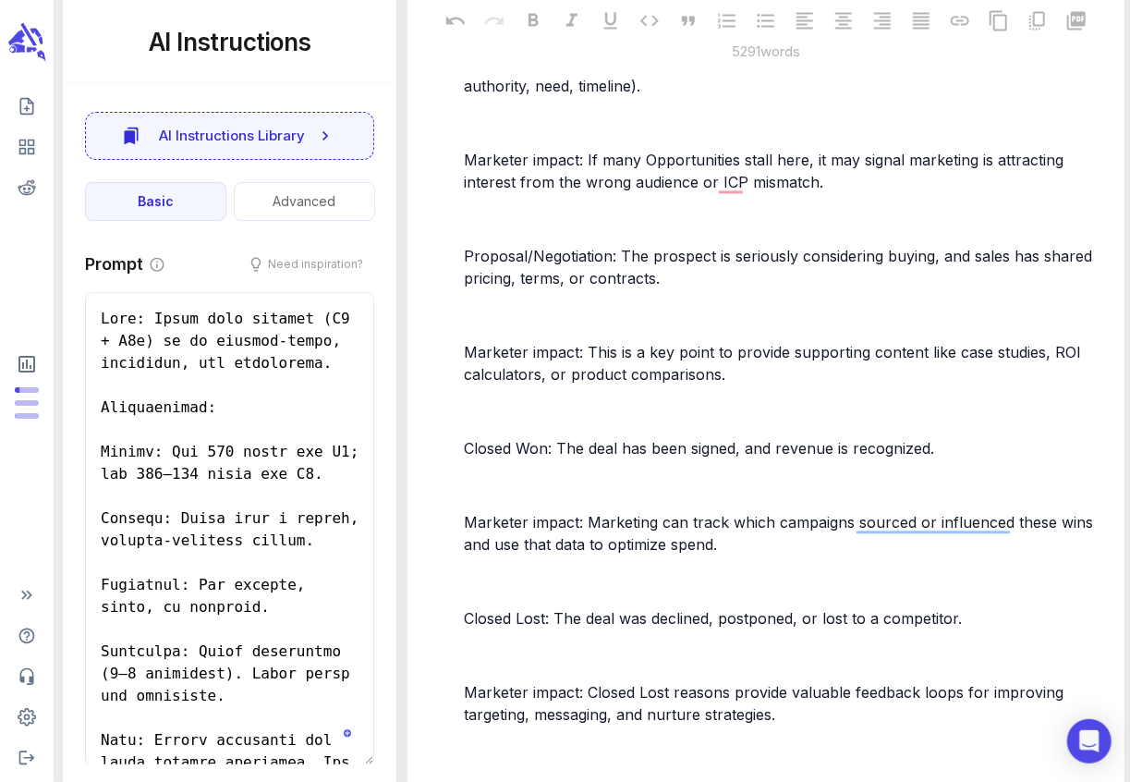
click at [466, 191] on span "Marketer impact: If many Opportunities stall here, it may signal marketing is a…" at bounding box center [766, 171] width 604 height 41
click at [479, 134] on p "﻿" at bounding box center [784, 123] width 640 height 22
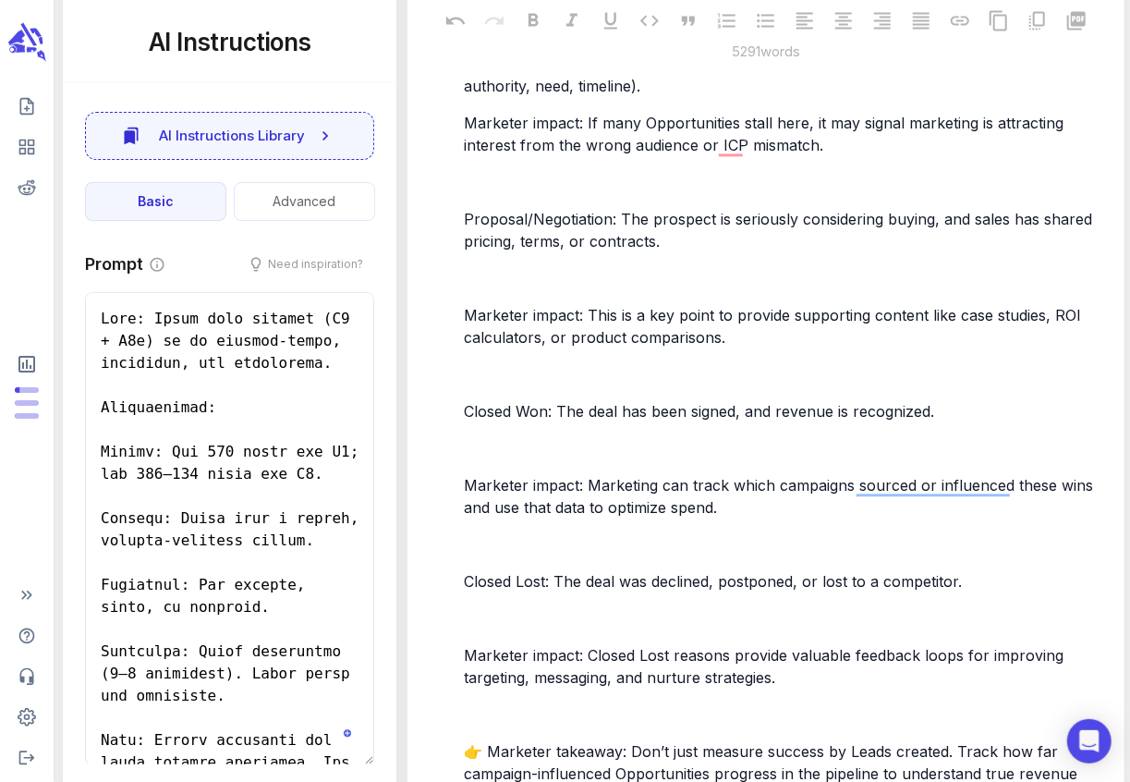
drag, startPoint x: 467, startPoint y: 349, endPoint x: 561, endPoint y: 353, distance: 94.3
click at [561, 95] on span "Qualification: The salesperson confirms that the prospect meets core criteria (…" at bounding box center [767, 75] width 607 height 41
click at [502, 193] on p "﻿" at bounding box center [784, 182] width 640 height 22
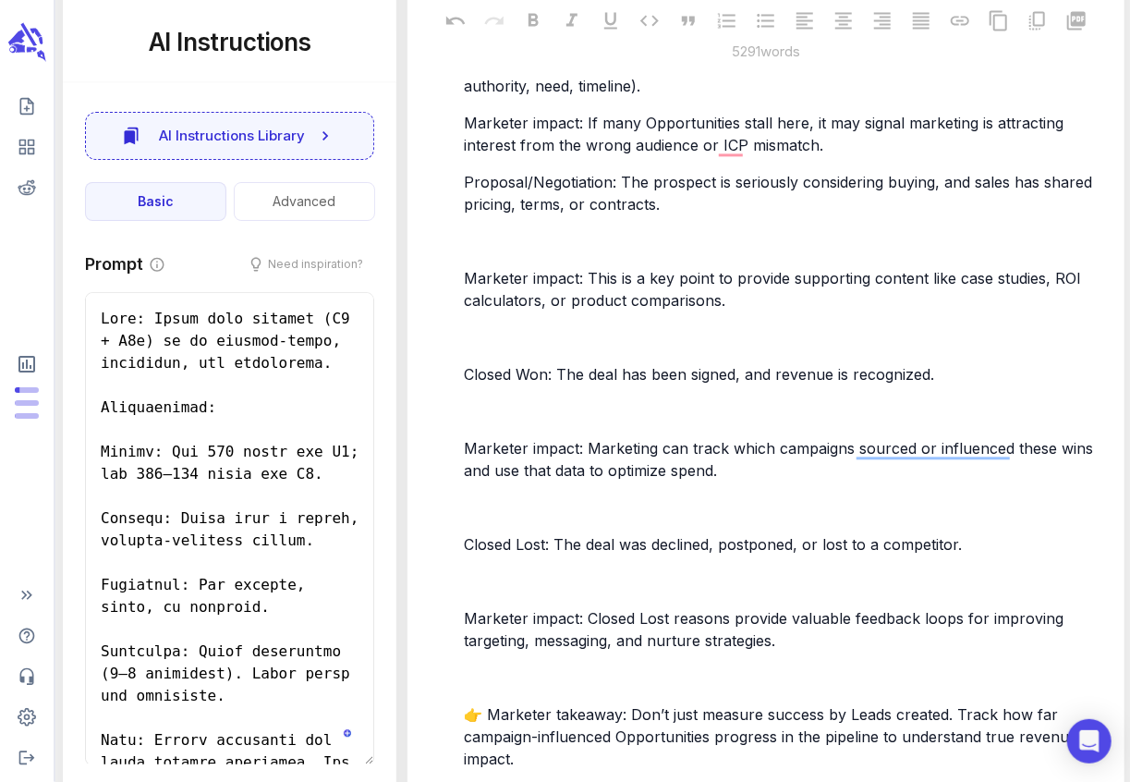
click at [495, 516] on div "An Opportunity’s stage indicates where it sits in the sales pipeline — in other…" at bounding box center [784, 540] width 648 height 1334
click at [493, 252] on p "﻿" at bounding box center [784, 241] width 640 height 22
click at [531, 252] on p "﻿" at bounding box center [784, 241] width 640 height 22
click at [500, 348] on p "﻿" at bounding box center [784, 337] width 640 height 22
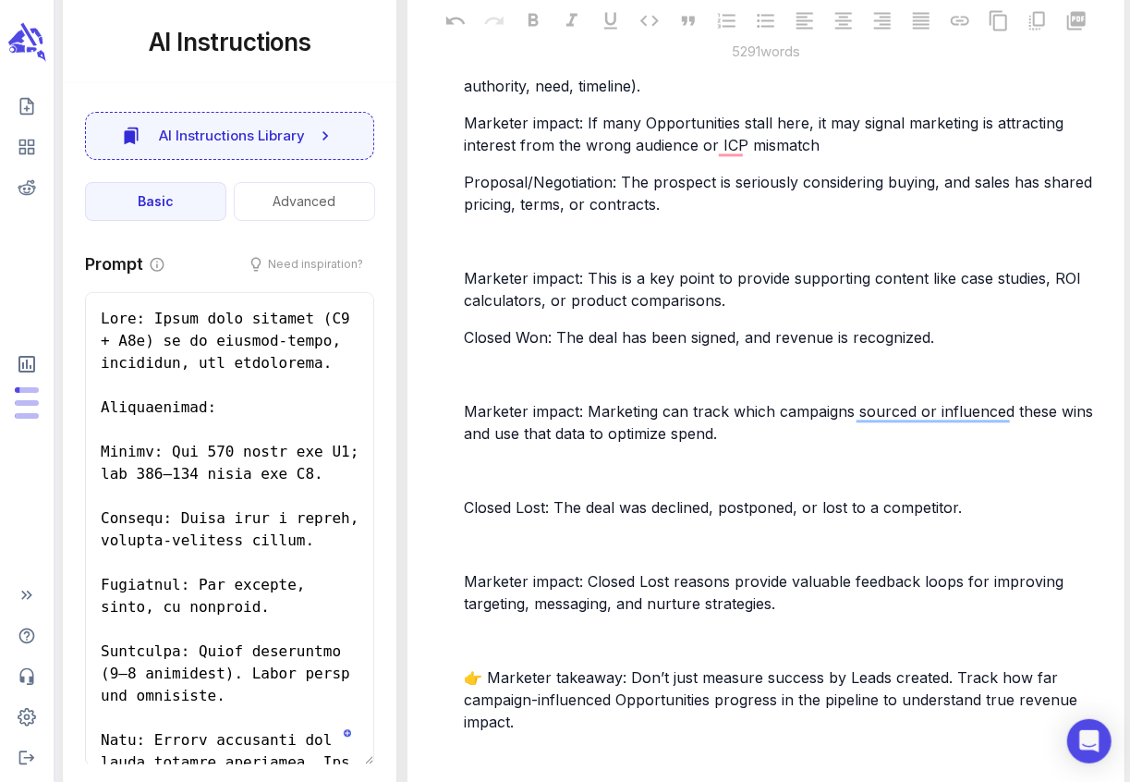
click at [491, 385] on p "﻿" at bounding box center [784, 374] width 640 height 22
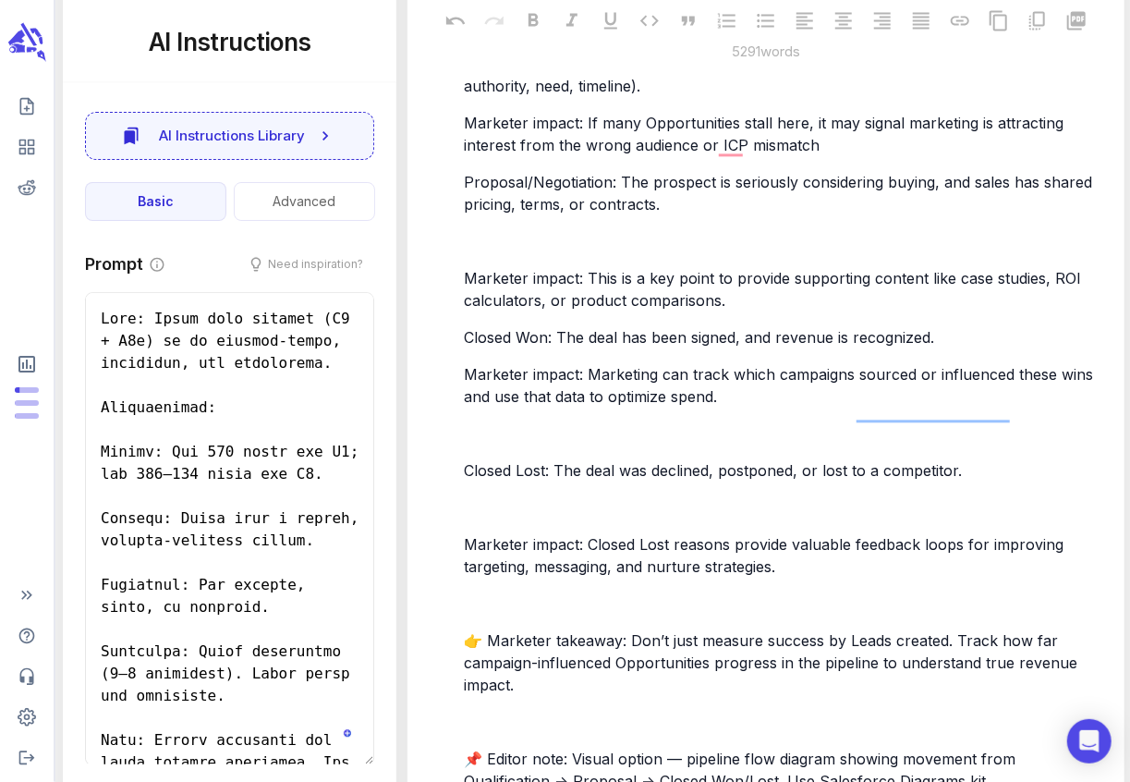
scroll to position [8866, 0]
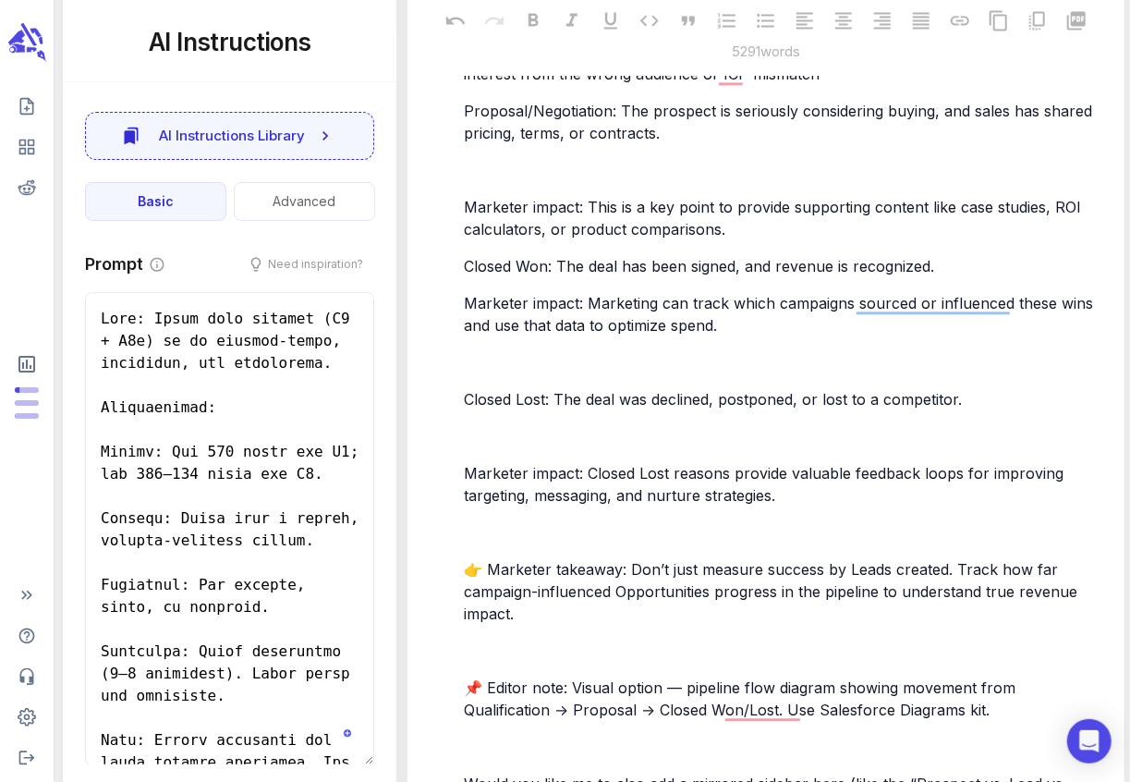
click at [481, 373] on p "﻿" at bounding box center [784, 362] width 640 height 22
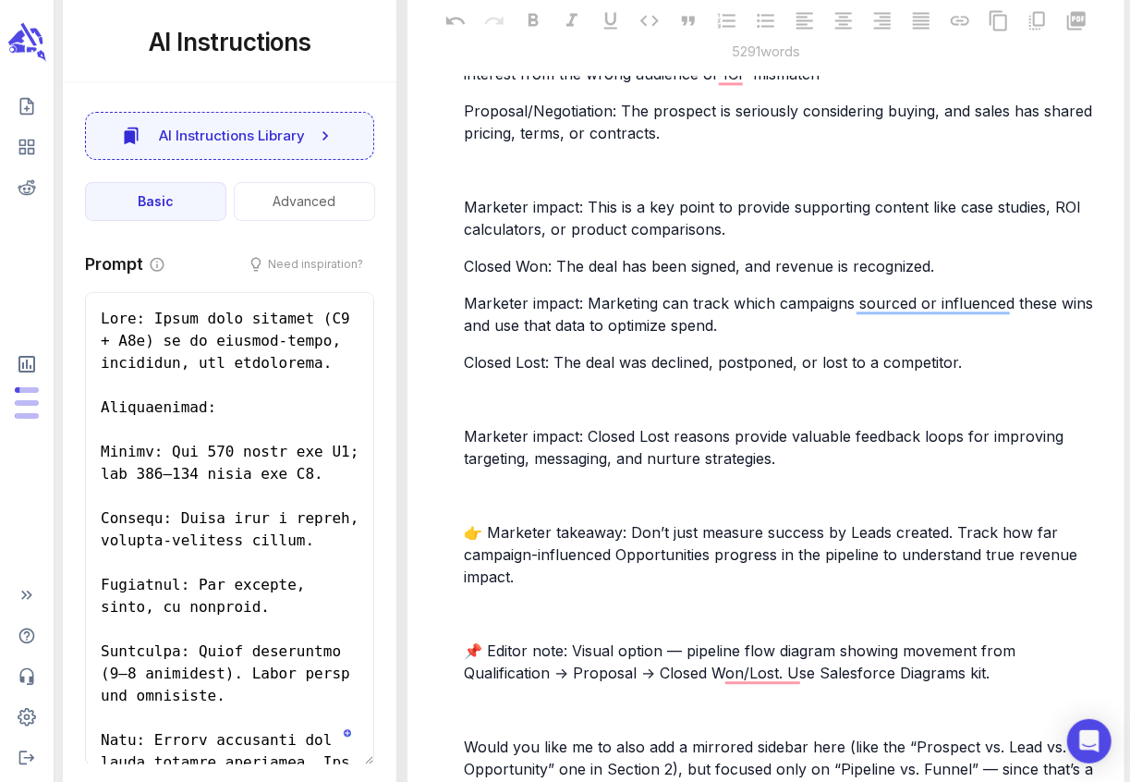
click at [488, 410] on p "﻿" at bounding box center [784, 399] width 640 height 22
click at [484, 410] on p "﻿" at bounding box center [784, 399] width 640 height 22
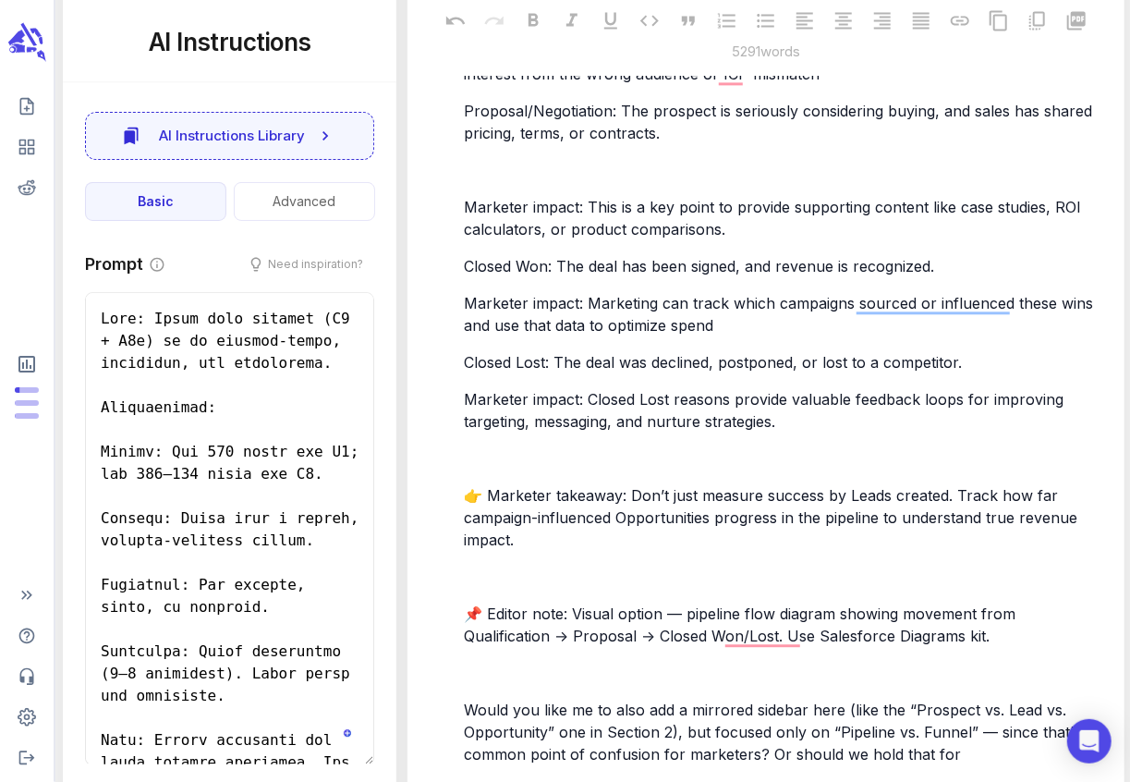
click at [493, 469] on p "﻿" at bounding box center [784, 458] width 640 height 22
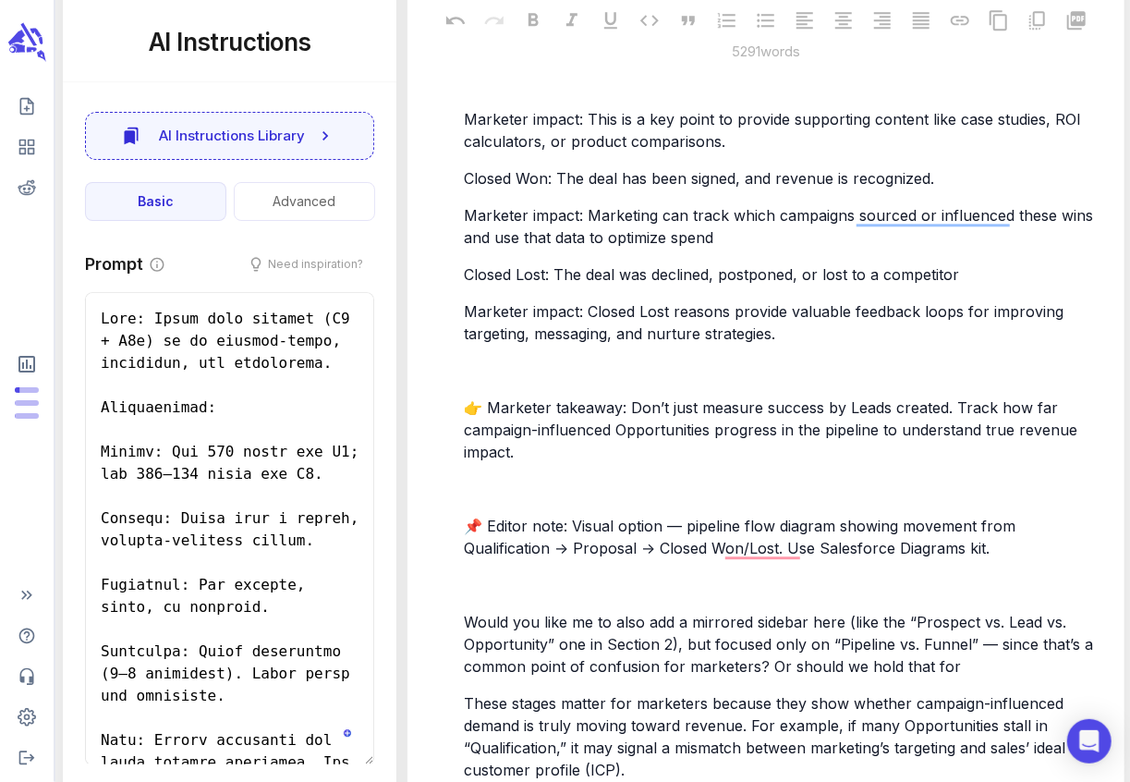
click at [515, 382] on p "﻿" at bounding box center [784, 370] width 640 height 22
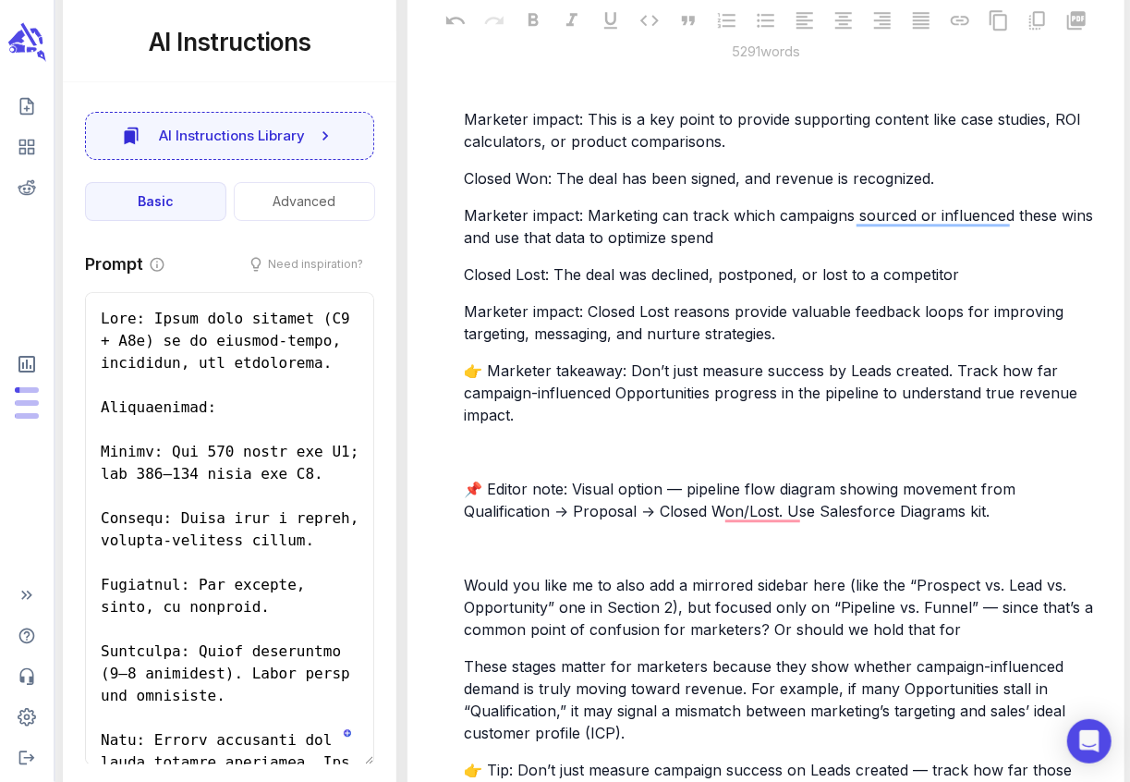
scroll to position [9074, 0]
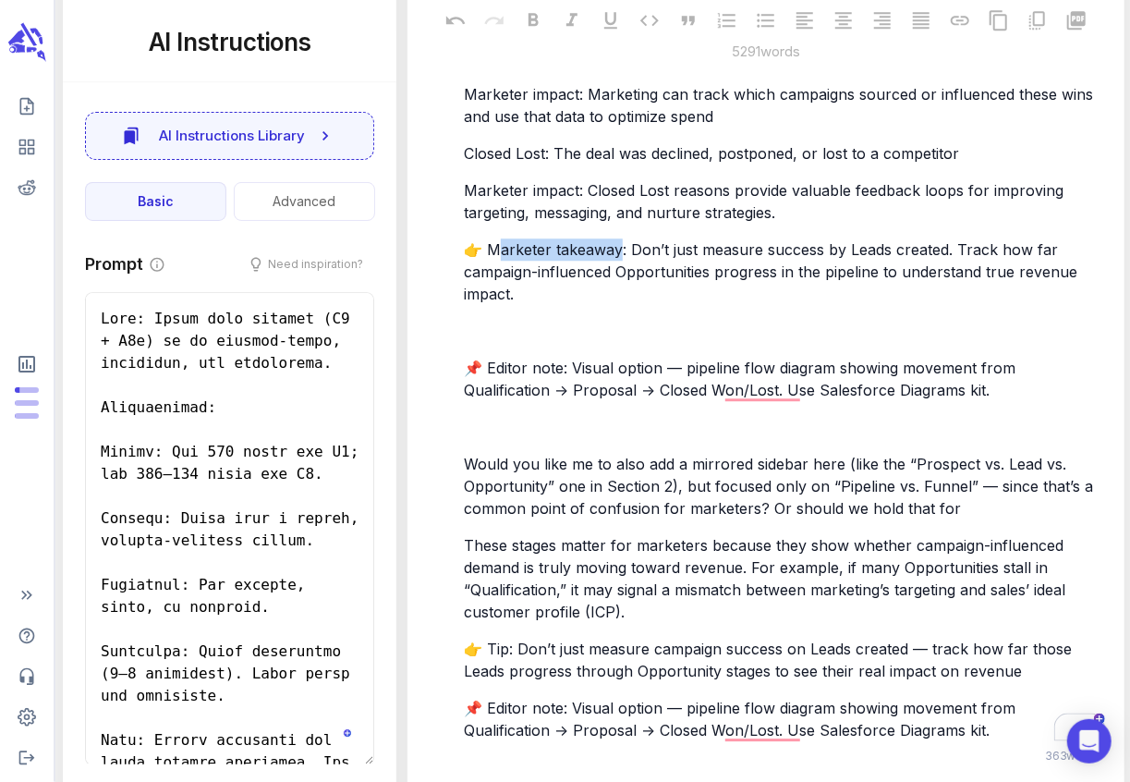
drag, startPoint x: 545, startPoint y: 536, endPoint x: 485, endPoint y: 537, distance: 60.1
click at [485, 303] on span "👉 Marketer takeaway: Don’t just measure success by Leads created. Track how far…" at bounding box center [773, 271] width 618 height 63
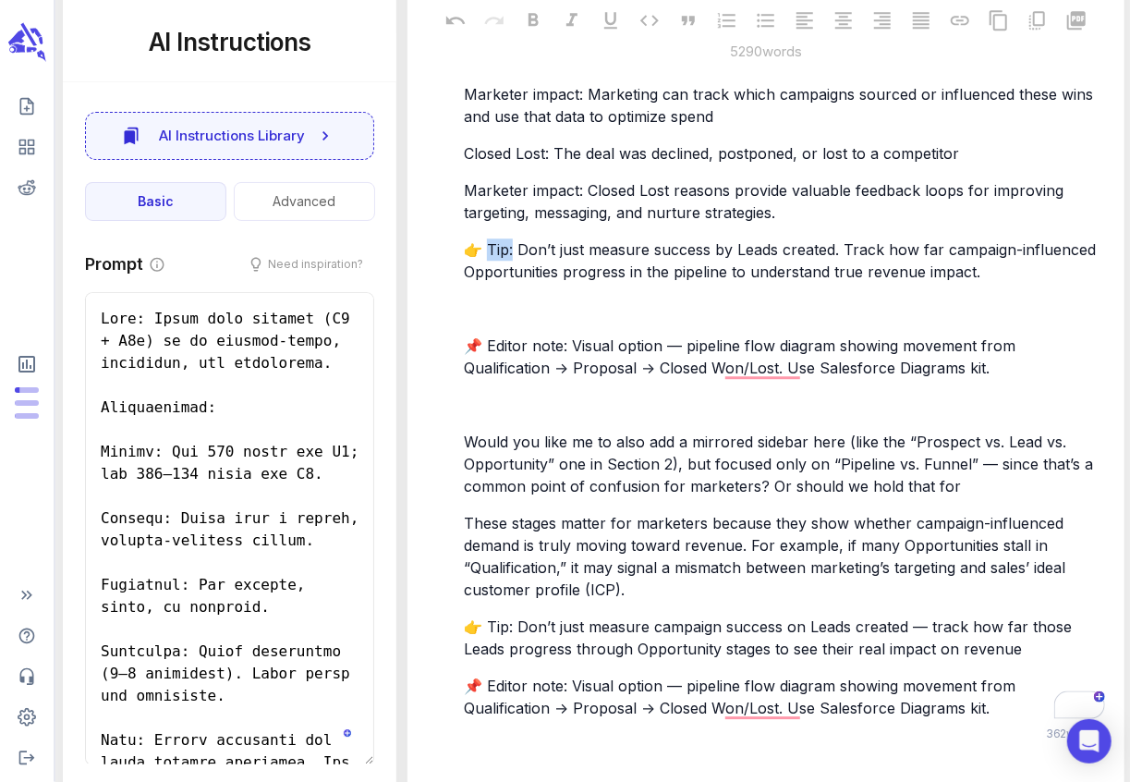
drag, startPoint x: 511, startPoint y: 539, endPoint x: 488, endPoint y: 536, distance: 23.4
click at [488, 281] on span "👉 Tip: Don’t just measure success by Leads created. Track how far campaign-infl…" at bounding box center [782, 260] width 636 height 41
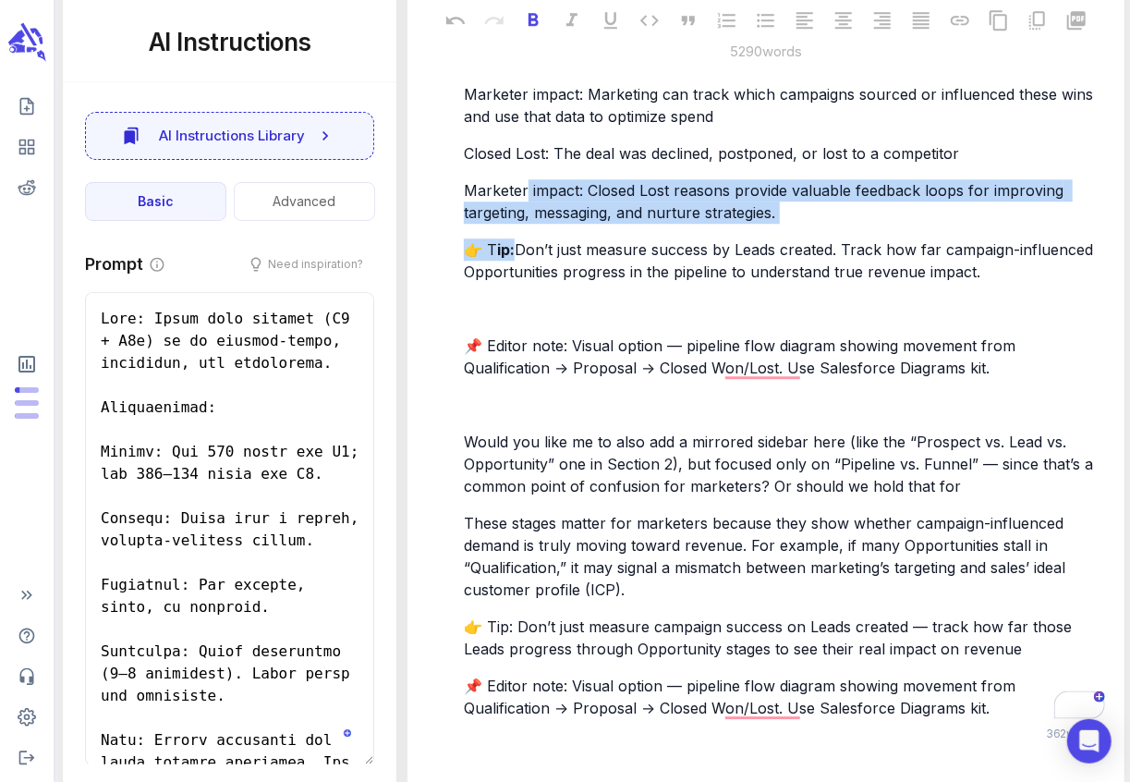
drag, startPoint x: 574, startPoint y: 479, endPoint x: 503, endPoint y: 475, distance: 70.3
click at [503, 222] on span "Marketer impact: Closed Lost reasons provide valuable feedback loops for improv…" at bounding box center [766, 201] width 604 height 41
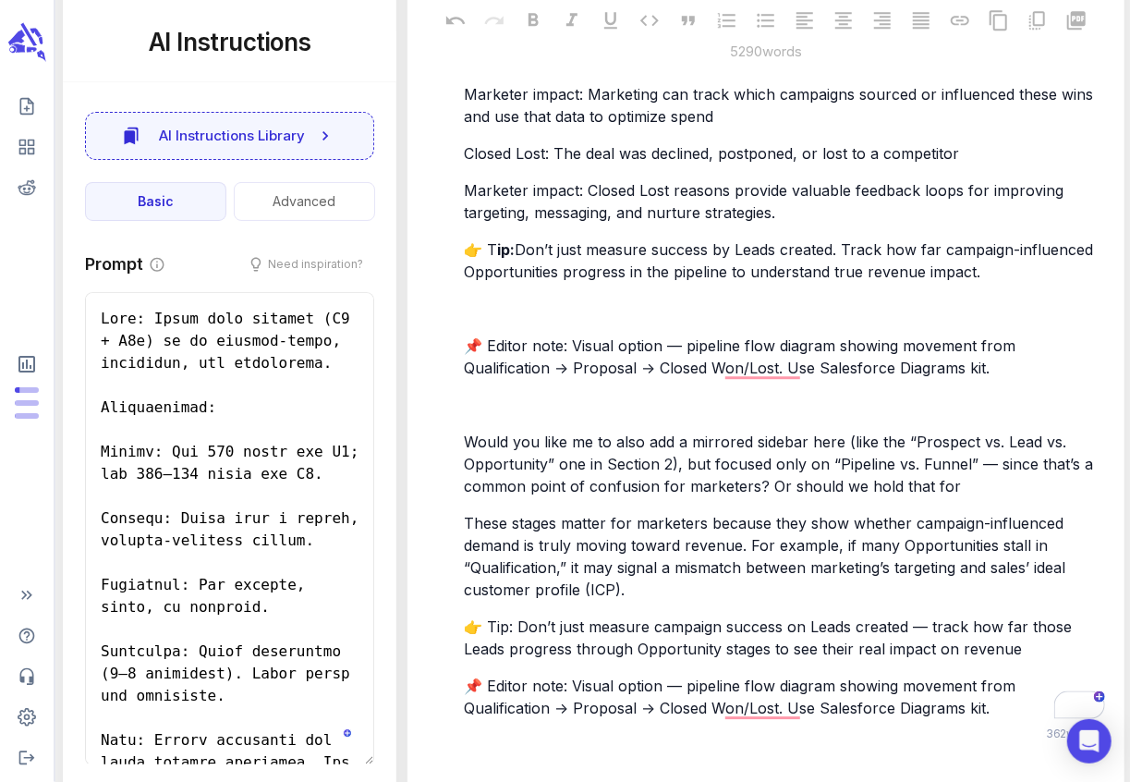
click at [465, 222] on span "Marketer impact: Closed Lost reasons provide valuable feedback loops for improv…" at bounding box center [766, 201] width 604 height 41
drag, startPoint x: 551, startPoint y: 445, endPoint x: 471, endPoint y: 440, distance: 79.6
click at [471, 163] on span "Closed Lost: The deal was declined, postponed, or lost to a competitor" at bounding box center [711, 153] width 495 height 18
drag, startPoint x: 554, startPoint y: 442, endPoint x: 467, endPoint y: 438, distance: 86.9
click at [467, 163] on span "Closed Lost: The deal was declined, postponed, or lost to a competitor" at bounding box center [711, 153] width 495 height 18
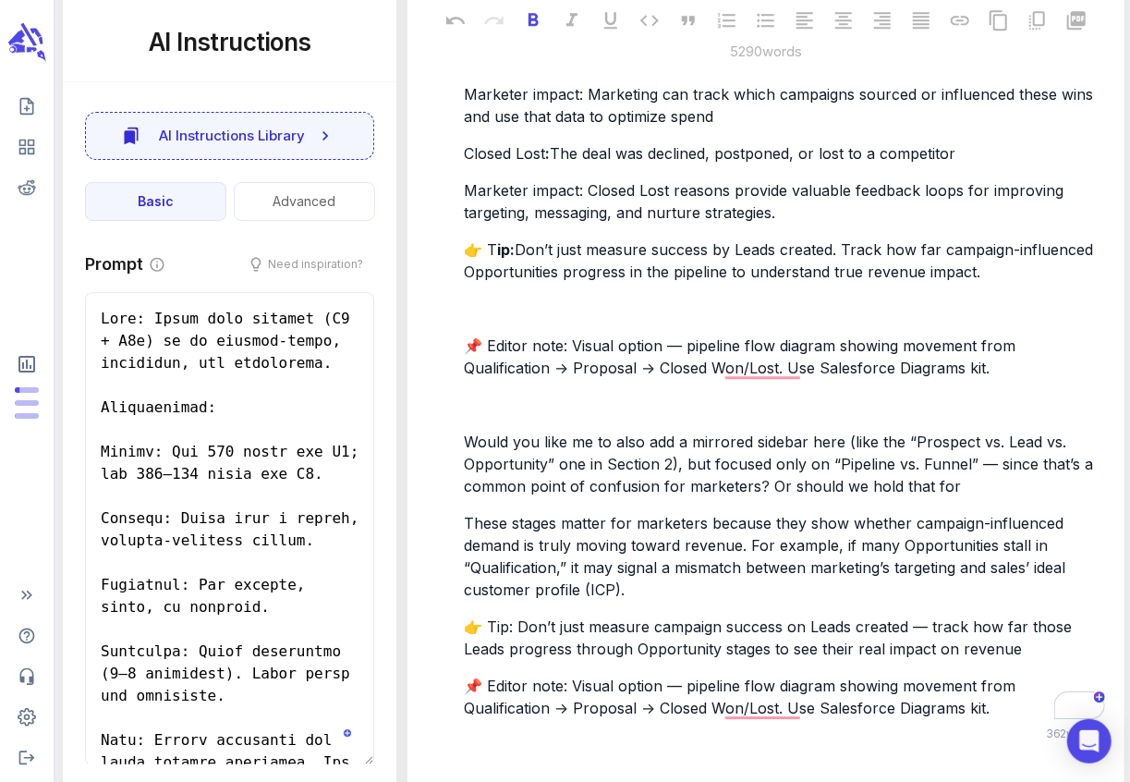
drag, startPoint x: 467, startPoint y: 441, endPoint x: 529, endPoint y: 445, distance: 63.0
click at [529, 163] on span "Closed Lost" at bounding box center [504, 153] width 81 height 18
drag, startPoint x: 466, startPoint y: 382, endPoint x: 552, endPoint y: 385, distance: 86.0
click at [552, 126] on span "Marketer impact: Marketing can track which campaigns sourced or influenced thes…" at bounding box center [781, 105] width 634 height 41
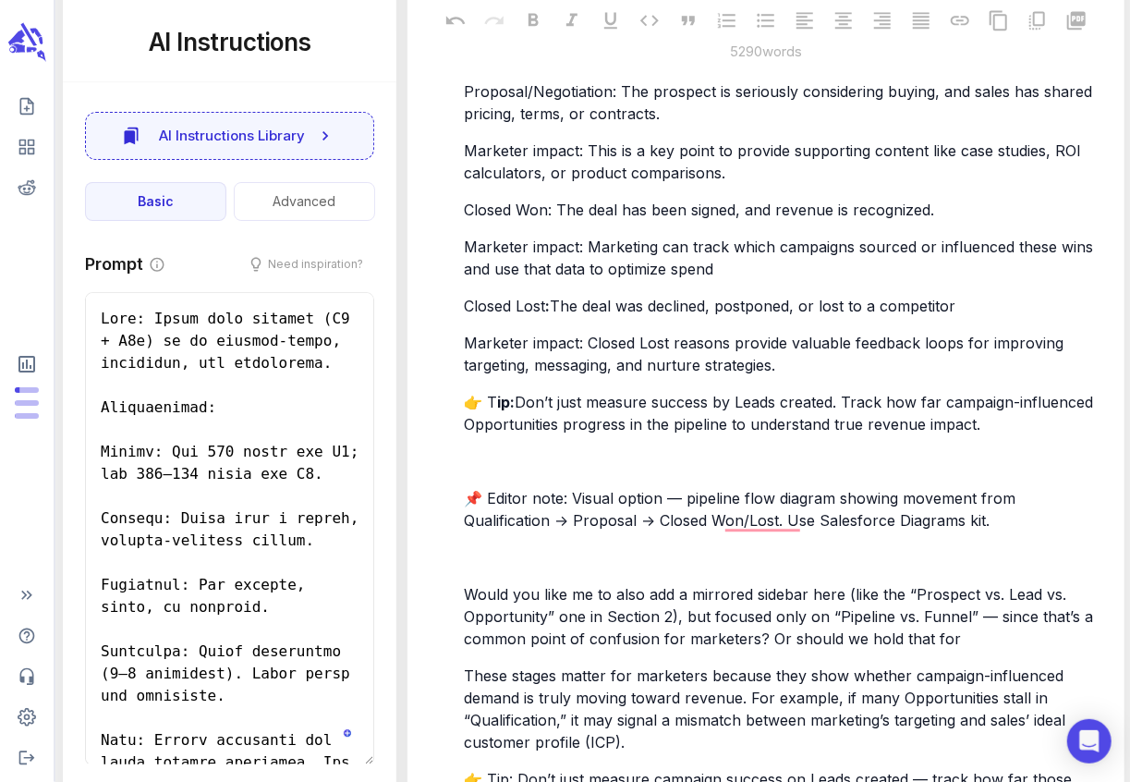
scroll to position [8873, 0]
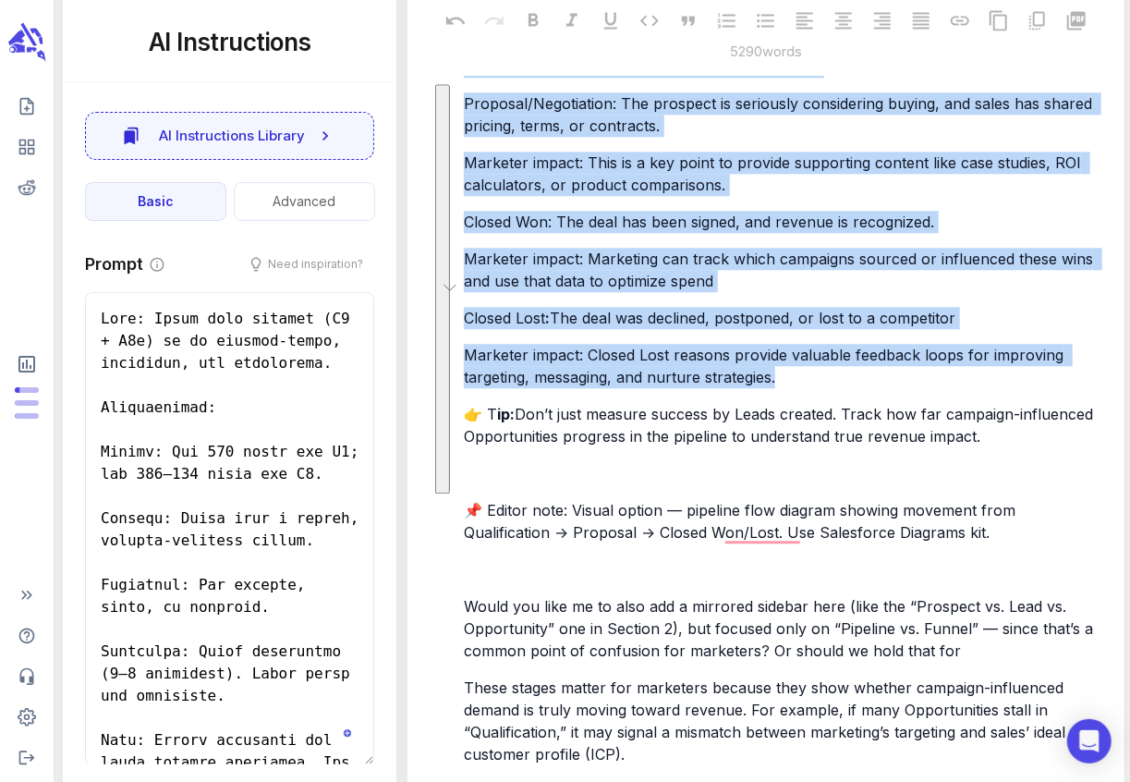
drag, startPoint x: 467, startPoint y: 273, endPoint x: 838, endPoint y: 663, distance: 538.4
click at [838, 663] on div "An Opportunity’s stage indicates where it sits in the sales pipeline — in other…" at bounding box center [784, 340] width 648 height 1090
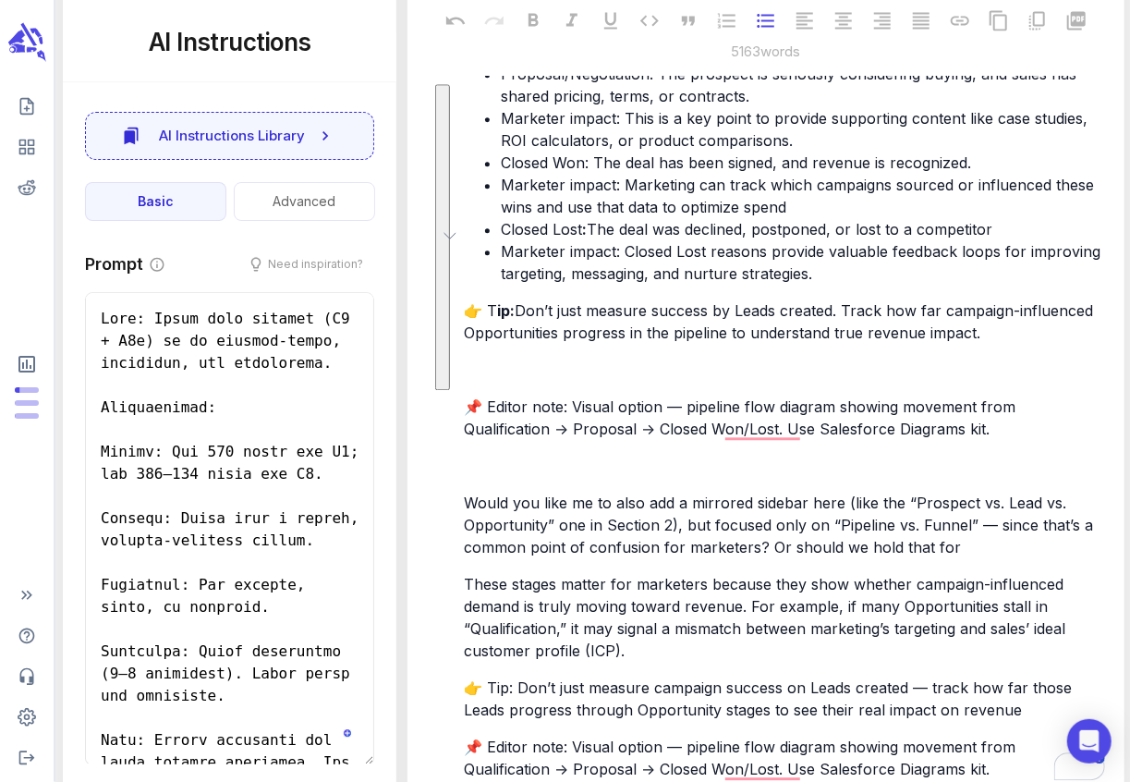
drag, startPoint x: 573, startPoint y: 272, endPoint x: 504, endPoint y: 273, distance: 68.4
click at [501, 61] on span "Marketer impact: If many Opportunities stall here, it may signal marketing is a…" at bounding box center [803, 40] width 604 height 41
drag, startPoint x: 503, startPoint y: 363, endPoint x: 648, endPoint y: 366, distance: 145.1
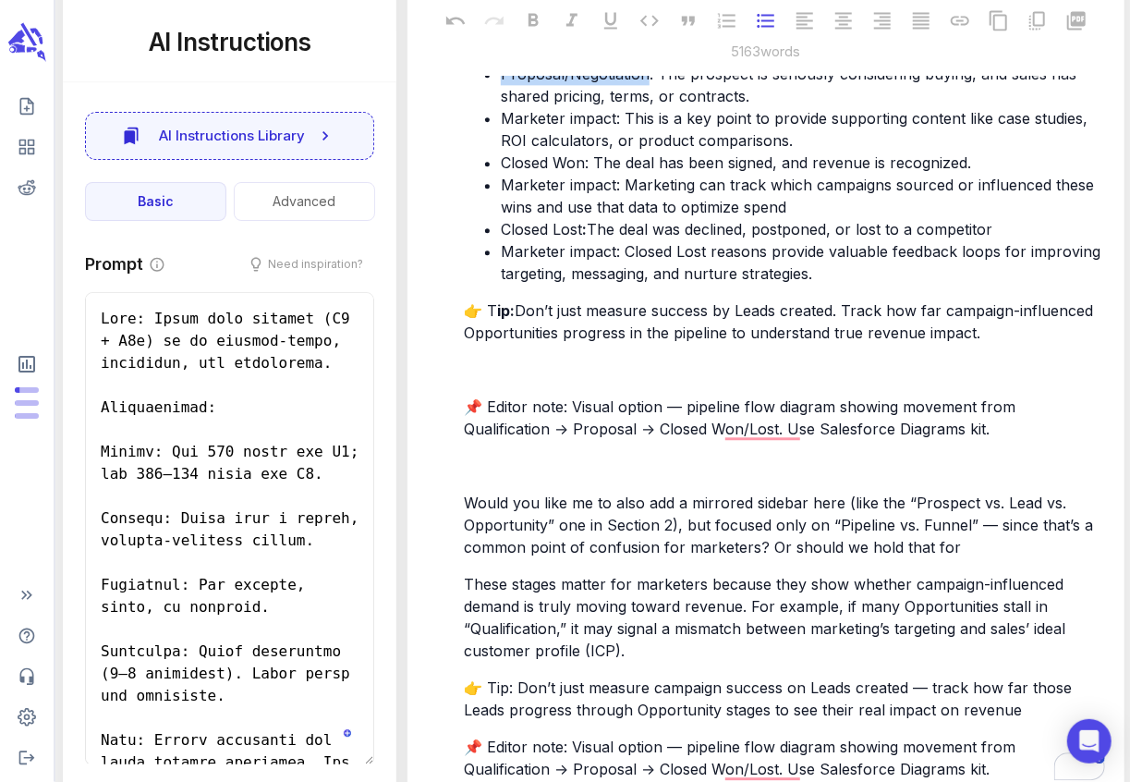
click at [648, 105] on span "Proposal/Negotiation: The prospect is seriously considering buying, and sales h…" at bounding box center [791, 85] width 580 height 41
click at [660, 105] on span ": The prospect is seriously considering buying, and sales has shared pricing, t…" at bounding box center [795, 85] width 588 height 41
click at [503, 150] on span "Marketer impact: This is a key point to provide supporting content like case st…" at bounding box center [796, 129] width 591 height 41
click at [500, 285] on ul "Qualification: The salesperson confirms that the prospect meets core criteria (…" at bounding box center [784, 129] width 640 height 310
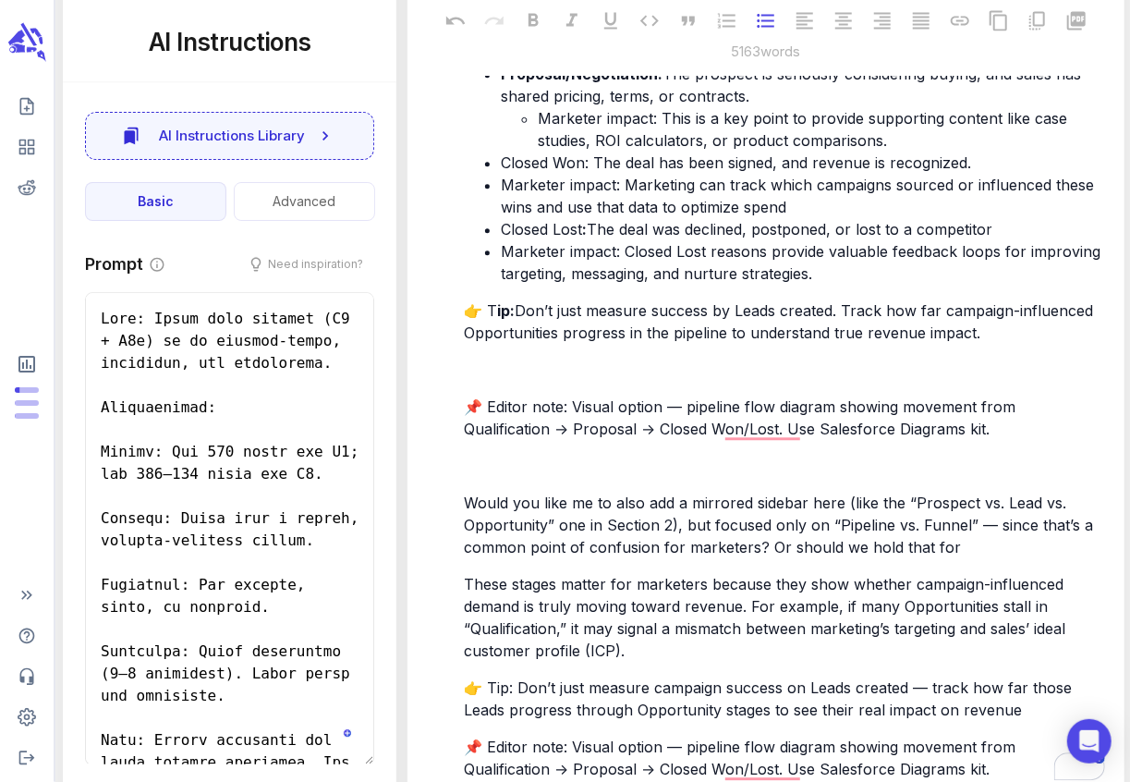
drag, startPoint x: 503, startPoint y: 452, endPoint x: 594, endPoint y: 455, distance: 91.5
click at [594, 172] on span "Closed Won: The deal has been signed, and revenue is recognized." at bounding box center [736, 162] width 470 height 18
drag, startPoint x: 505, startPoint y: 448, endPoint x: 576, endPoint y: 456, distance: 70.7
click at [576, 172] on span "Closed Won: The deal has been signed, and revenue is recognized." at bounding box center [736, 162] width 470 height 18
click at [586, 172] on span "Closed Won: The deal has been signed, and revenue is recognized." at bounding box center [736, 162] width 470 height 18
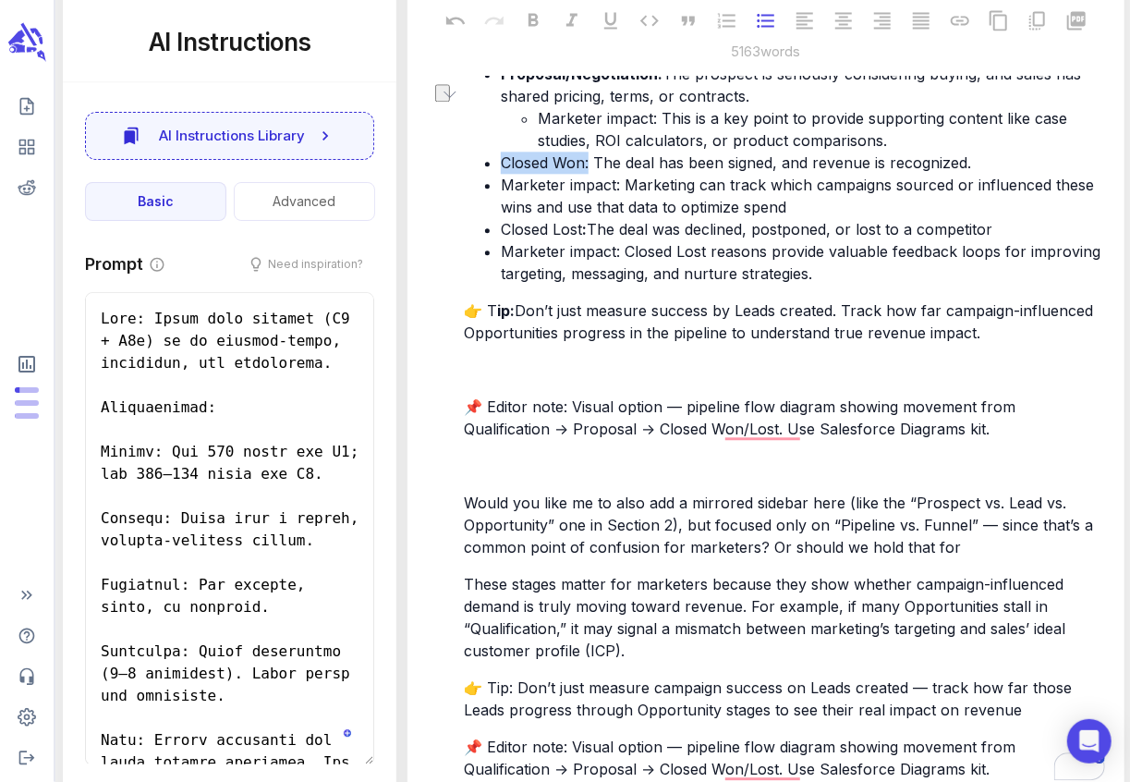
drag, startPoint x: 590, startPoint y: 455, endPoint x: 503, endPoint y: 452, distance: 87.8
click at [503, 172] on span "Closed Won: The deal has been signed, and revenue is recognized." at bounding box center [736, 162] width 470 height 18
click at [504, 216] on span "Marketer impact: Marketing can track which campaigns sourced or influenced thes…" at bounding box center [800, 196] width 598 height 41
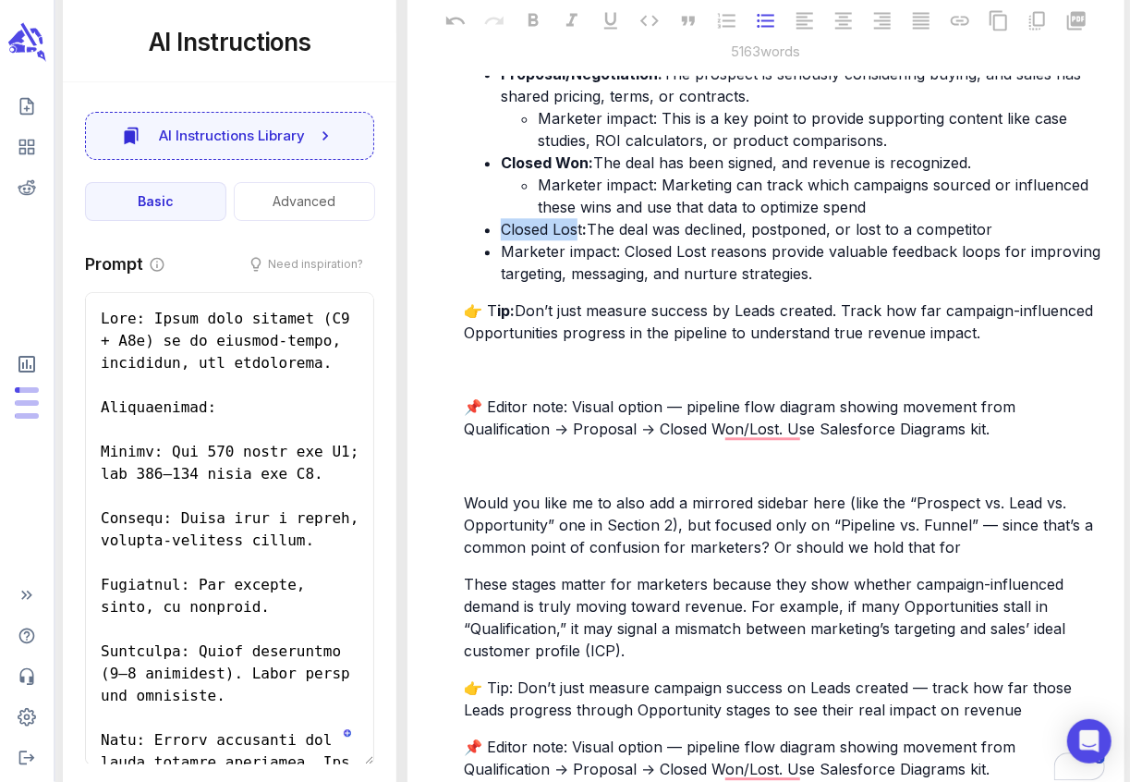
drag, startPoint x: 522, startPoint y: 516, endPoint x: 588, endPoint y: 519, distance: 66.6
click at [588, 240] on li "Closed Lost : The deal was declined, postponed, or lost to a competitor" at bounding box center [802, 229] width 603 height 22
click at [503, 283] on span "Marketer impact: Closed Lost reasons provide valuable feedback loops for improv…" at bounding box center [803, 262] width 604 height 41
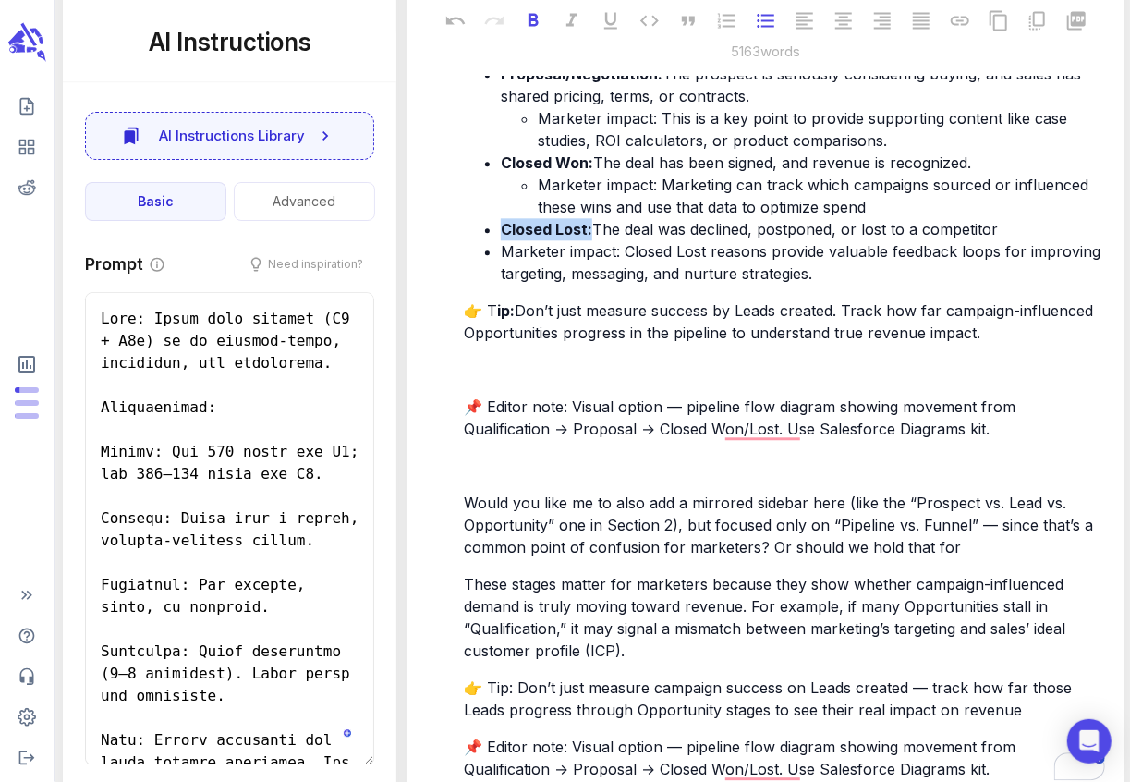
click at [503, 283] on span "Marketer impact: Closed Lost reasons provide valuable feedback loops for improv…" at bounding box center [803, 262] width 604 height 41
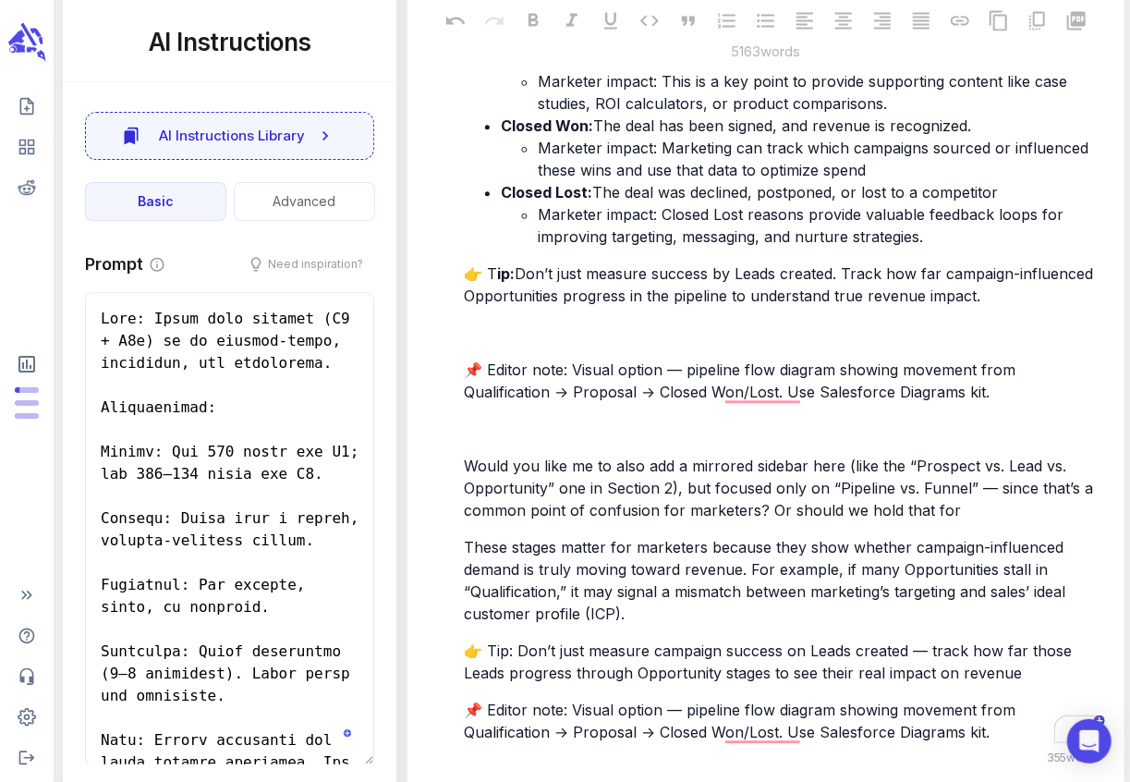
scroll to position [9164, 0]
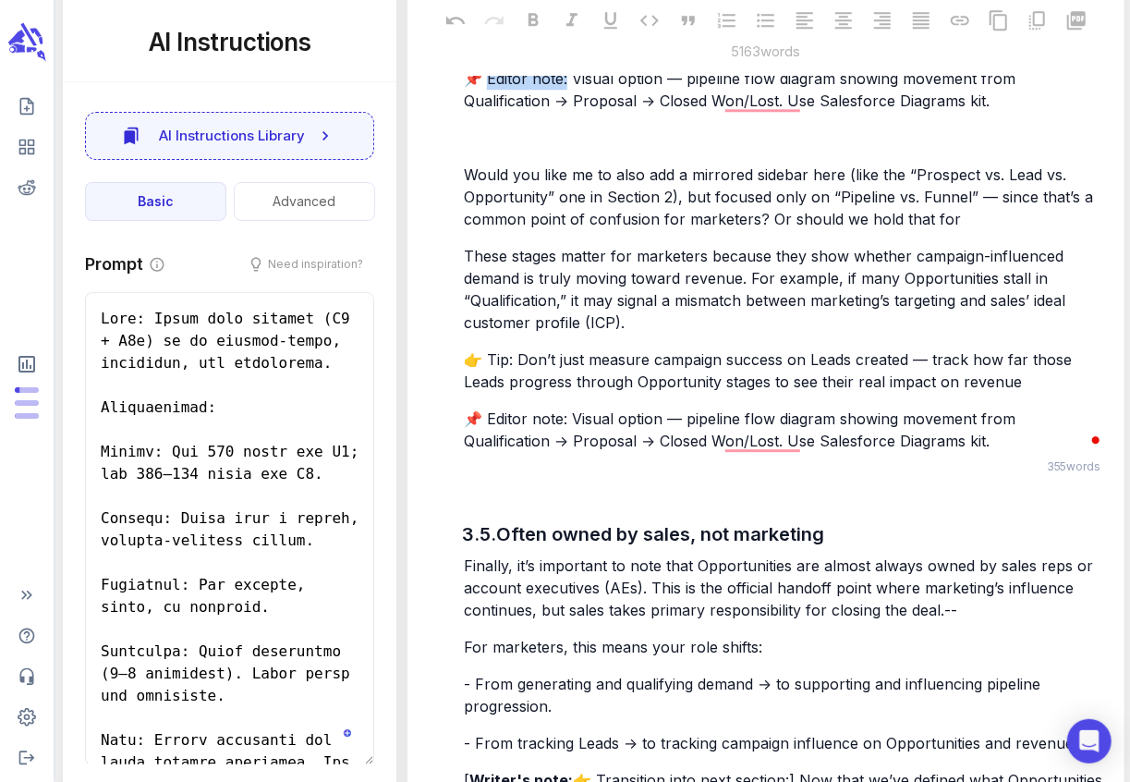
drag, startPoint x: 564, startPoint y: 366, endPoint x: 483, endPoint y: 364, distance: 81.3
click at [483, 110] on span "📌 Editor note: Visual option — pipeline flow diagram showing movement from Qual…" at bounding box center [742, 89] width 556 height 41
drag, startPoint x: 483, startPoint y: 271, endPoint x: 501, endPoint y: 270, distance: 17.6
click at [491, 53] on p "﻿" at bounding box center [784, 41] width 640 height 22
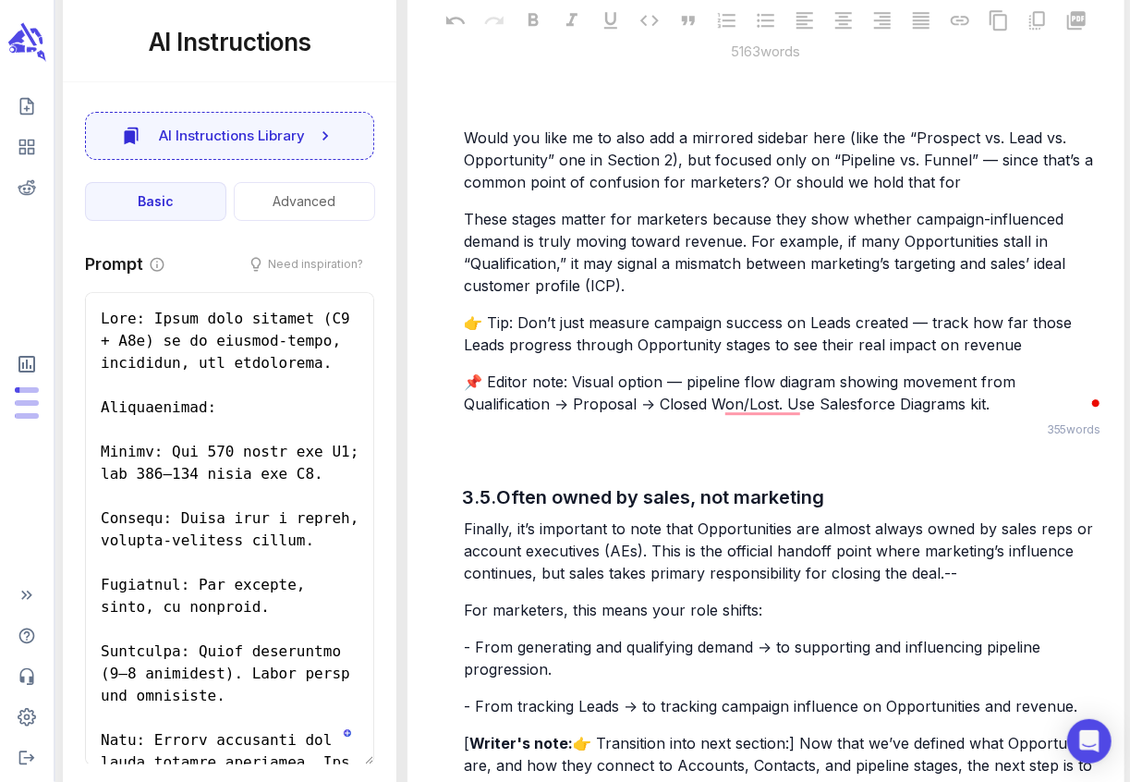
click at [490, 112] on p "﻿" at bounding box center [784, 101] width 640 height 22
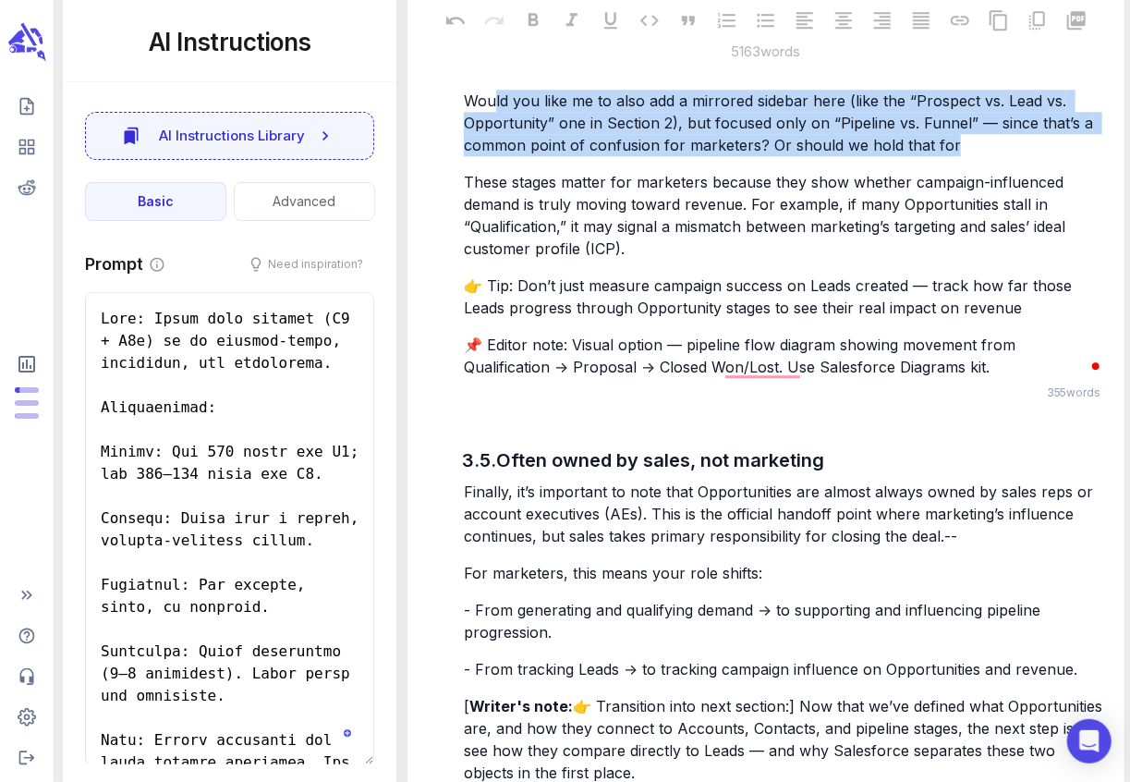
drag, startPoint x: 752, startPoint y: 408, endPoint x: 452, endPoint y: 391, distance: 300.7
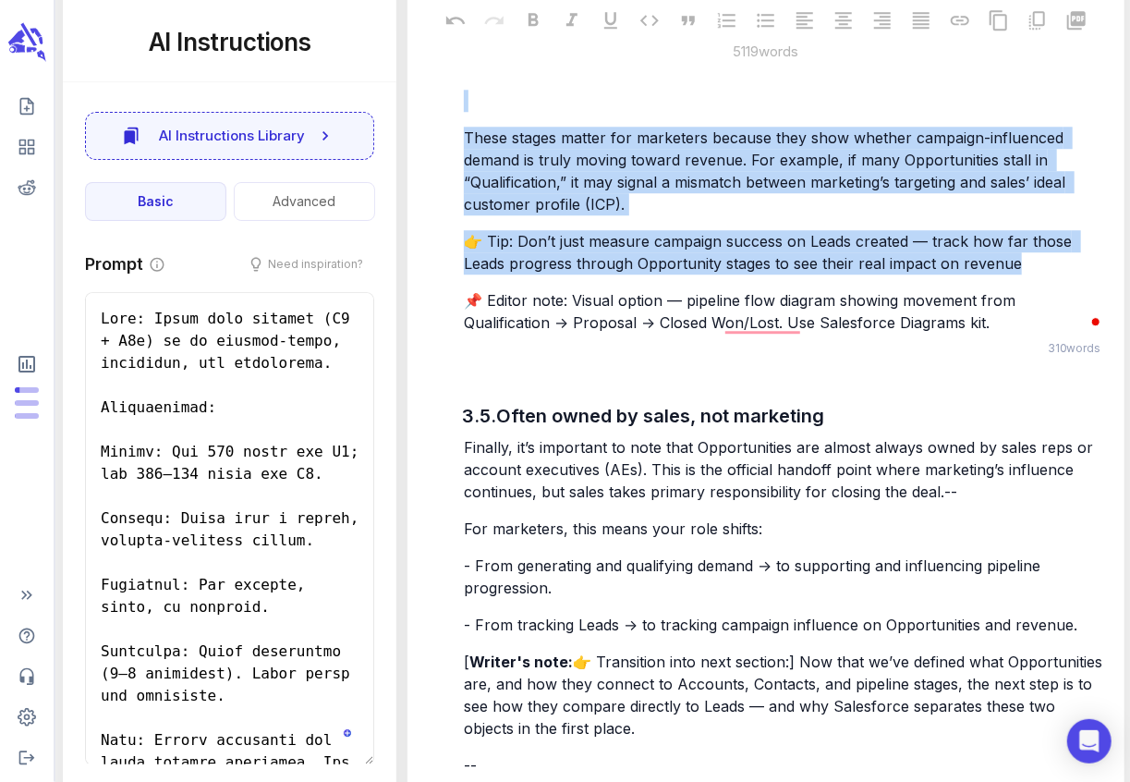
drag, startPoint x: 1030, startPoint y: 552, endPoint x: 455, endPoint y: 390, distance: 597.2
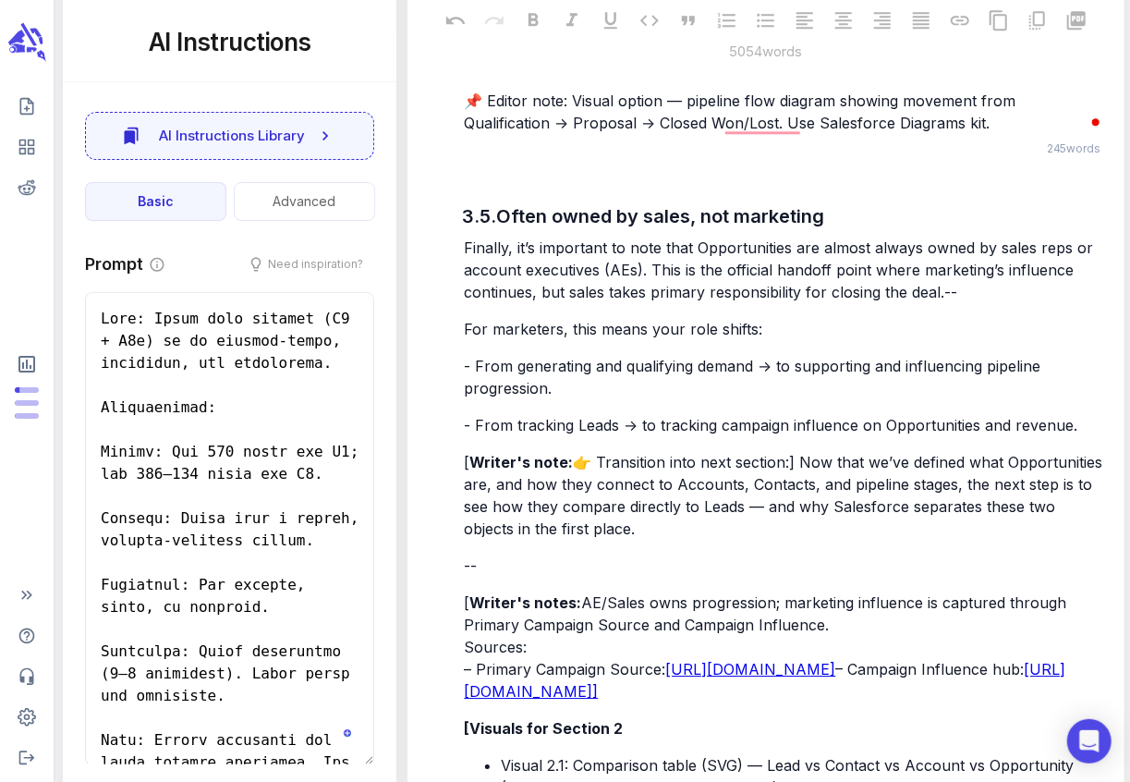
drag, startPoint x: 565, startPoint y: 333, endPoint x: 481, endPoint y: 326, distance: 84.3
click at [481, 73] on span "📌 Editor note: Visual option — pipeline flow diagram showing movement from Qual…" at bounding box center [742, 52] width 556 height 41
drag, startPoint x: 538, startPoint y: 389, endPoint x: 482, endPoint y: 385, distance: 55.6
click at [482, 132] on span "📌 Editor note: Visual option — pipeline flow diagram showing movement from Qual…" at bounding box center [742, 111] width 556 height 41
click at [528, 132] on span "📌 Editor note: Visual option — pipeline flow diagram showing movement from Qual…" at bounding box center [742, 111] width 556 height 41
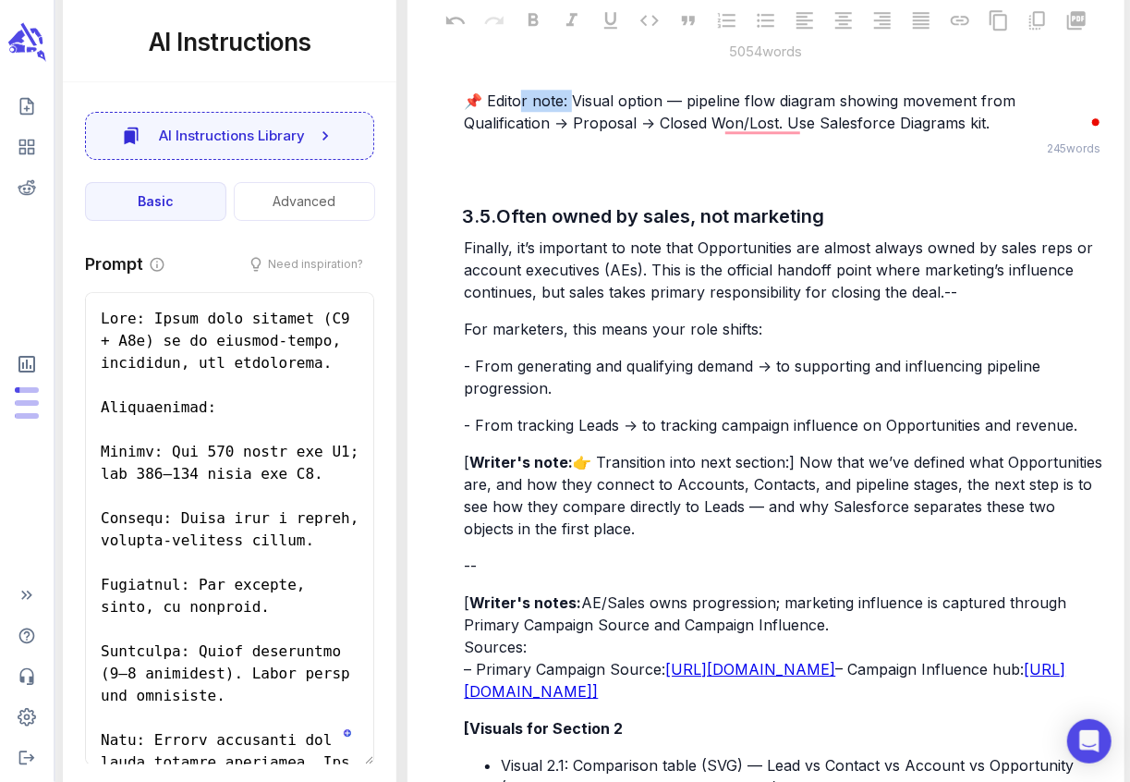
drag, startPoint x: 566, startPoint y: 391, endPoint x: 492, endPoint y: 391, distance: 73.9
click at [492, 132] on span "📌 Editor note: Visual option — pipeline flow diagram showing movement from Qual…" at bounding box center [742, 111] width 556 height 41
drag, startPoint x: 565, startPoint y: 390, endPoint x: 491, endPoint y: 387, distance: 74.0
click at [491, 132] on span "📌 Editor note: Visual option — pipeline flow diagram showing movement from Qual…" at bounding box center [742, 111] width 556 height 41
click at [485, 132] on span "📌 Editor note: Visual option — pipeline flow diagram showing movement from Qual…" at bounding box center [742, 111] width 556 height 41
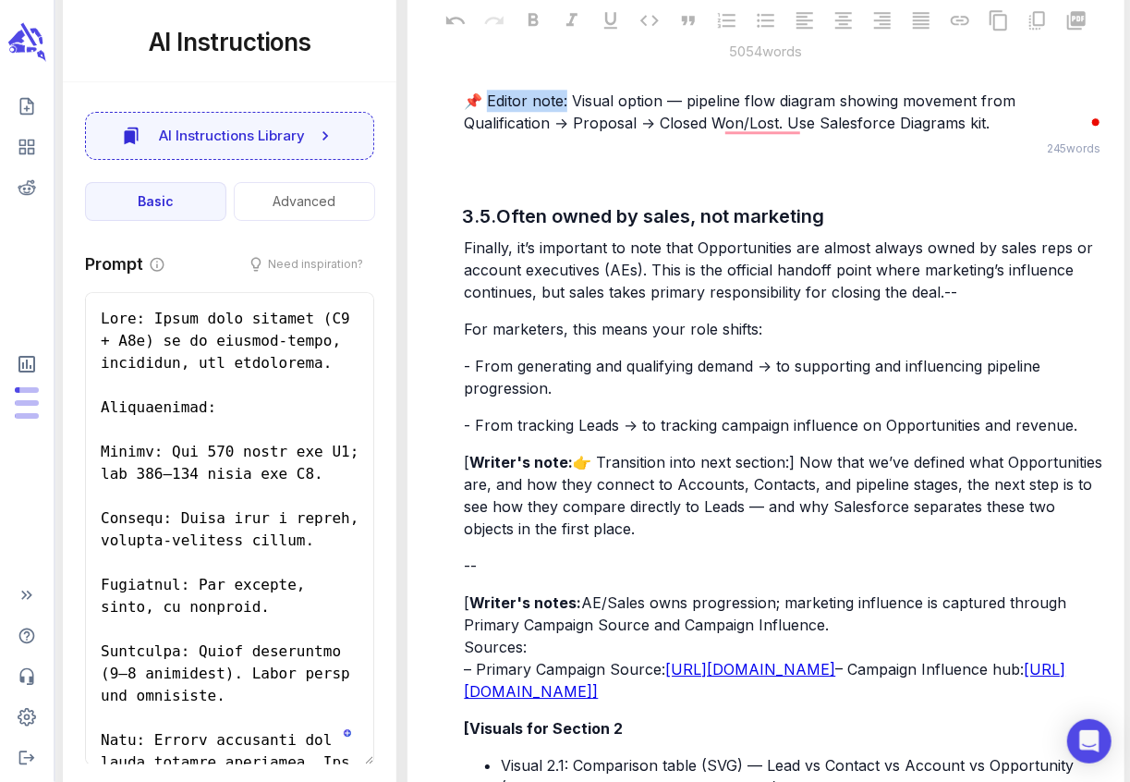
drag, startPoint x: 485, startPoint y: 387, endPoint x: 563, endPoint y: 387, distance: 77.6
click at [563, 132] on span "📌 Editor note: Visual option — pipeline flow diagram showing movement from Qual…" at bounding box center [742, 111] width 556 height 41
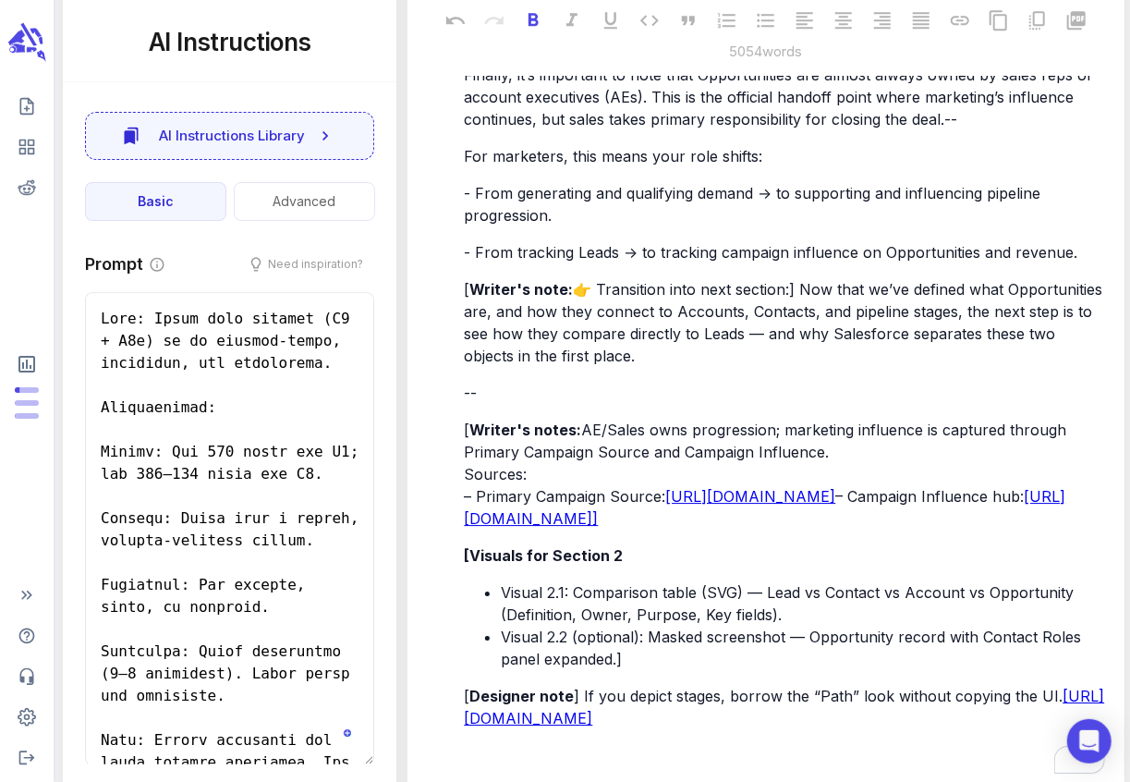
click at [546, 128] on span "Finally, it’s important to note that Opportunities are almost always owned by s…" at bounding box center [781, 97] width 634 height 63
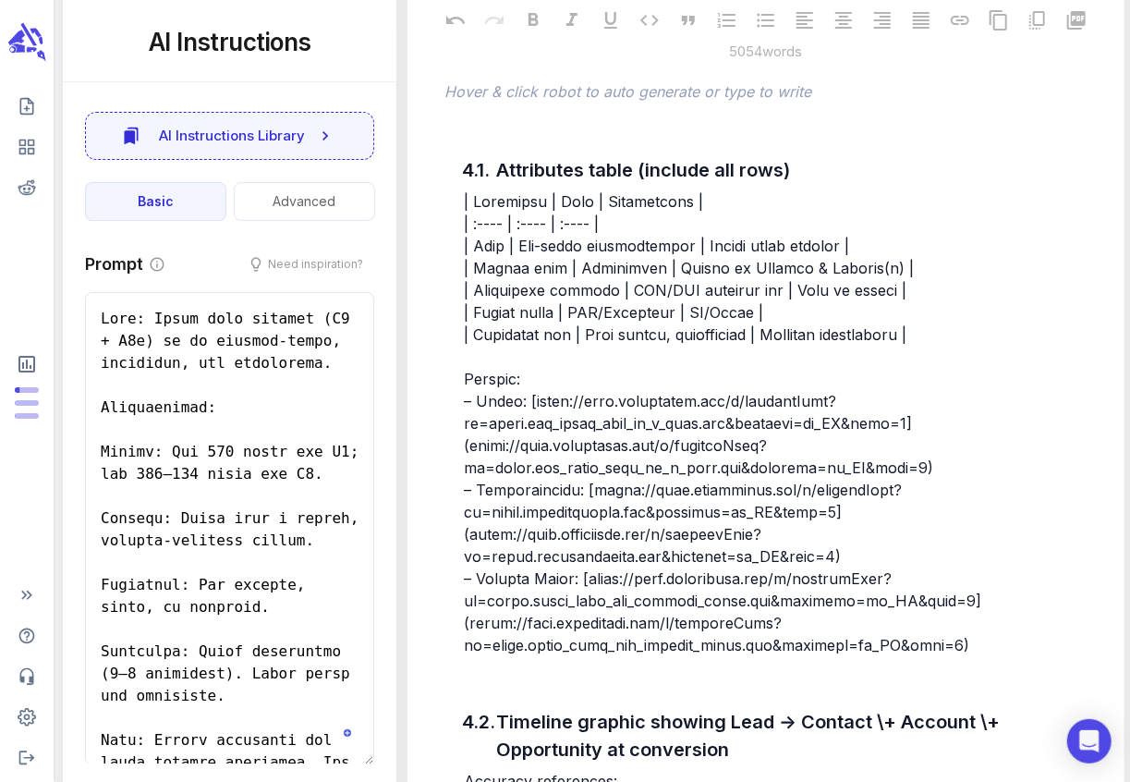
scroll to position [10185, 0]
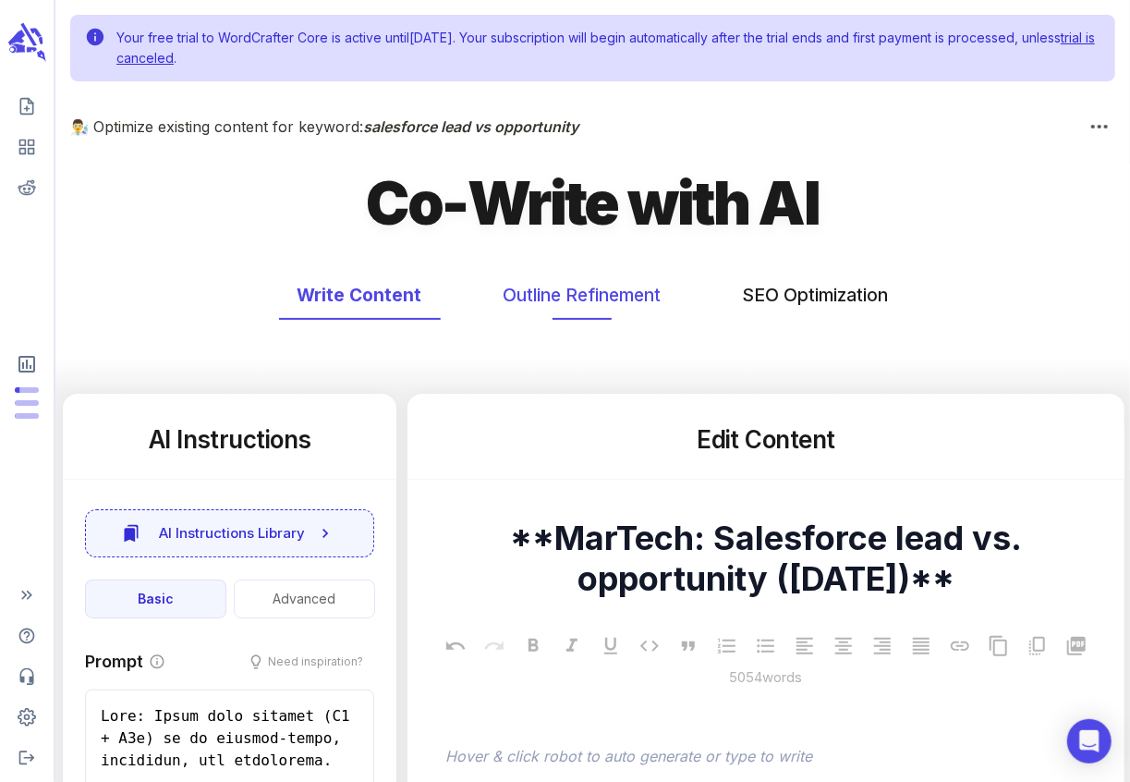
click at [619, 287] on button "Outline Refinement" at bounding box center [582, 295] width 195 height 49
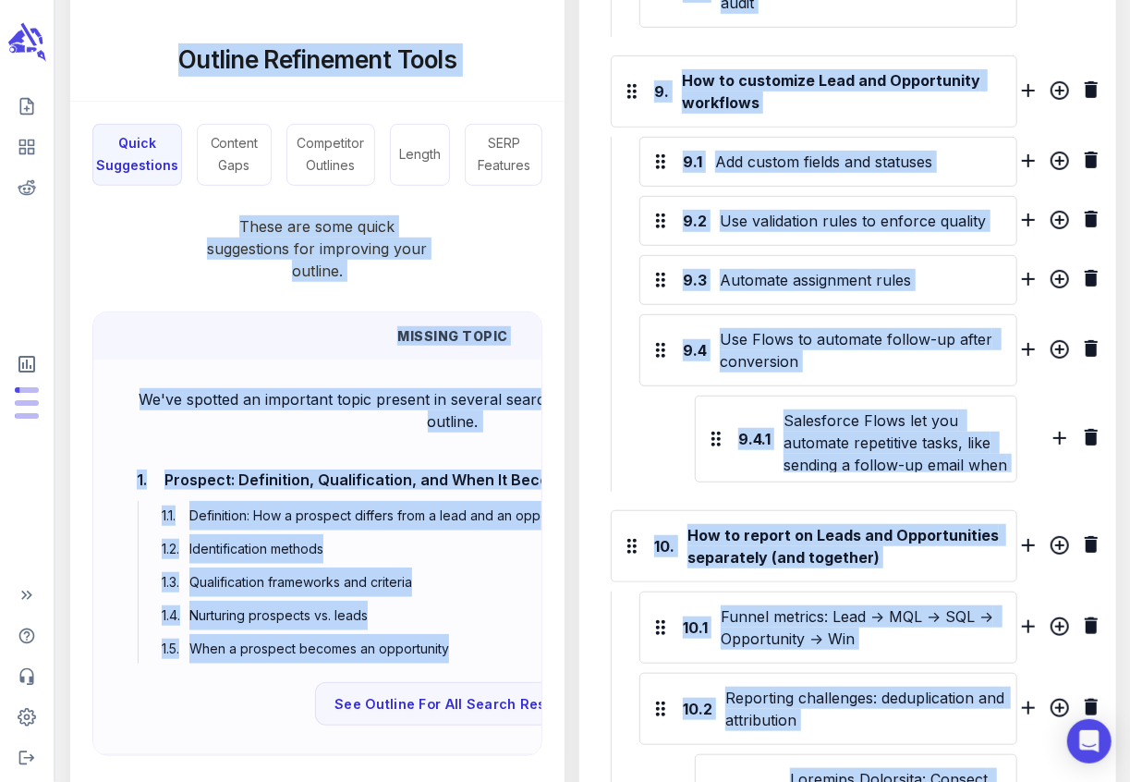
scroll to position [4237, 0]
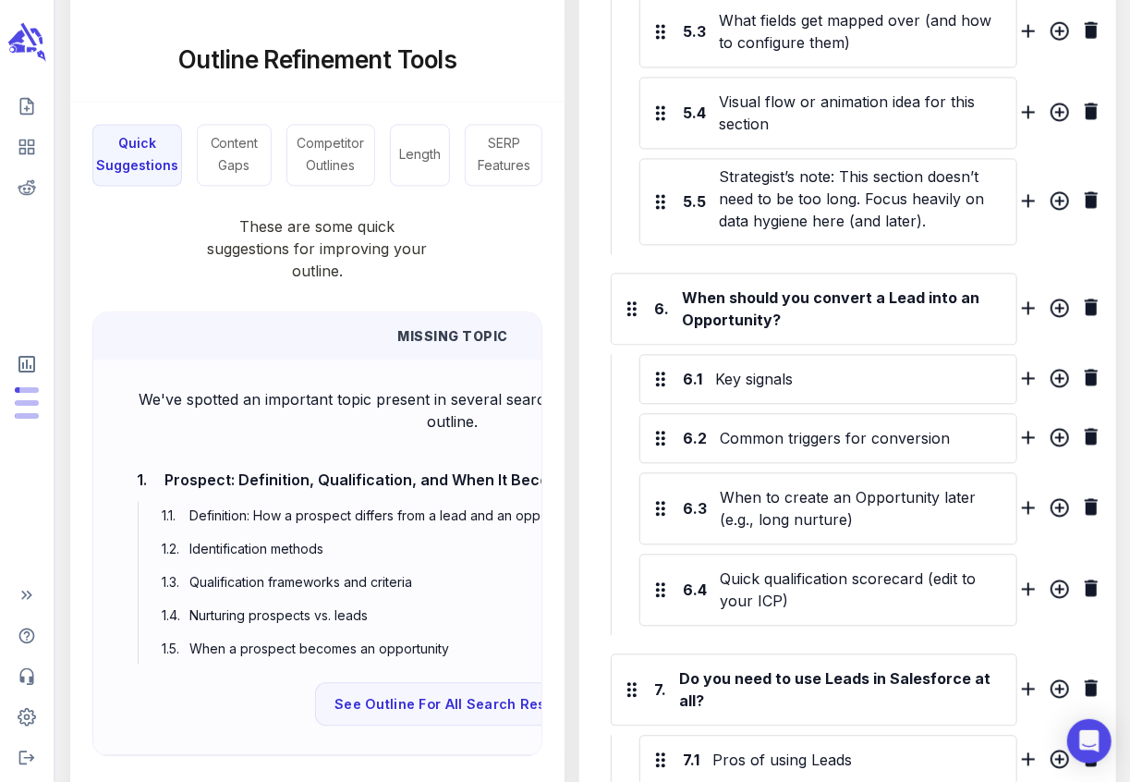
scroll to position [0, 0]
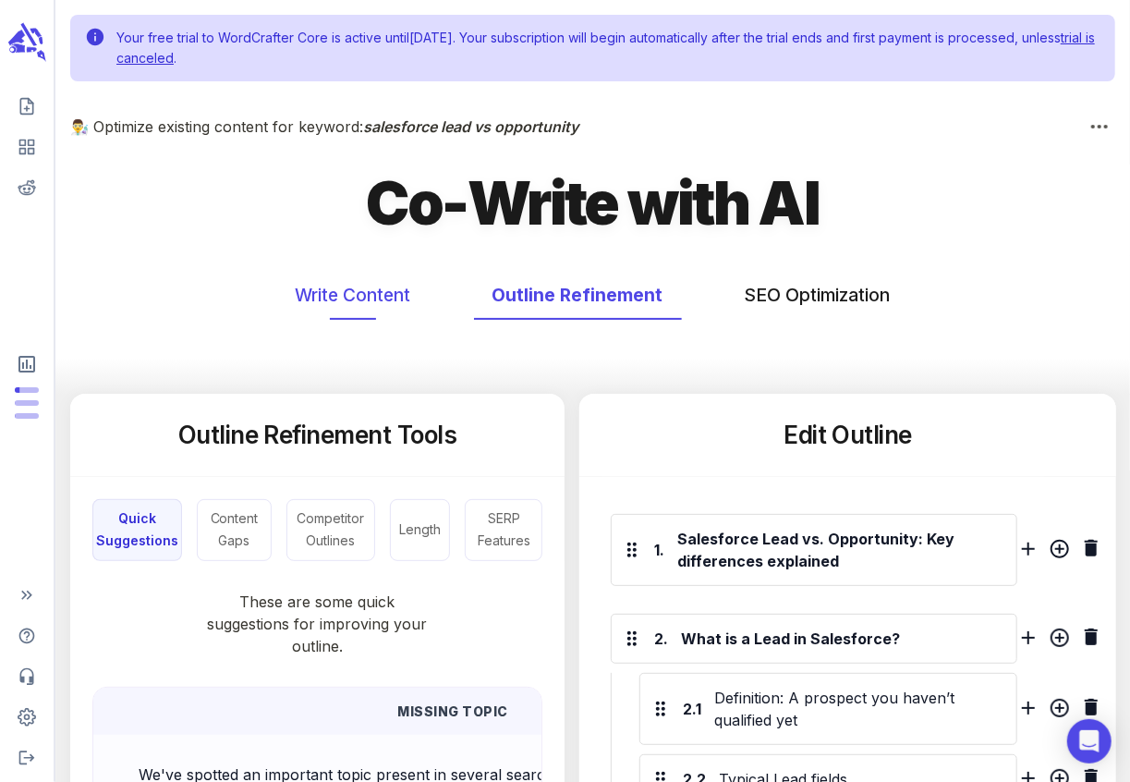
click at [364, 288] on button "Write Content" at bounding box center [353, 295] width 152 height 49
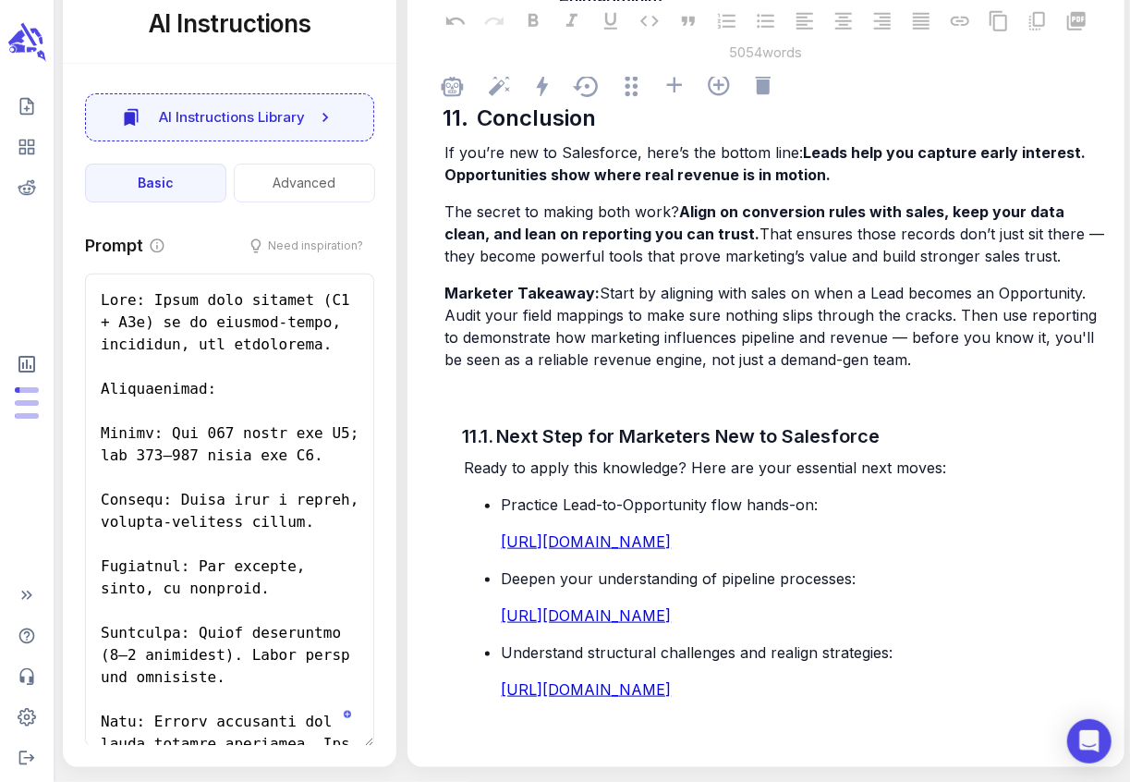
scroll to position [21989, 0]
click at [616, 342] on span "Start by aligning with sales on when a Lead becomes an Opportunity. Audit your …" at bounding box center [772, 326] width 657 height 85
type textarea "x"
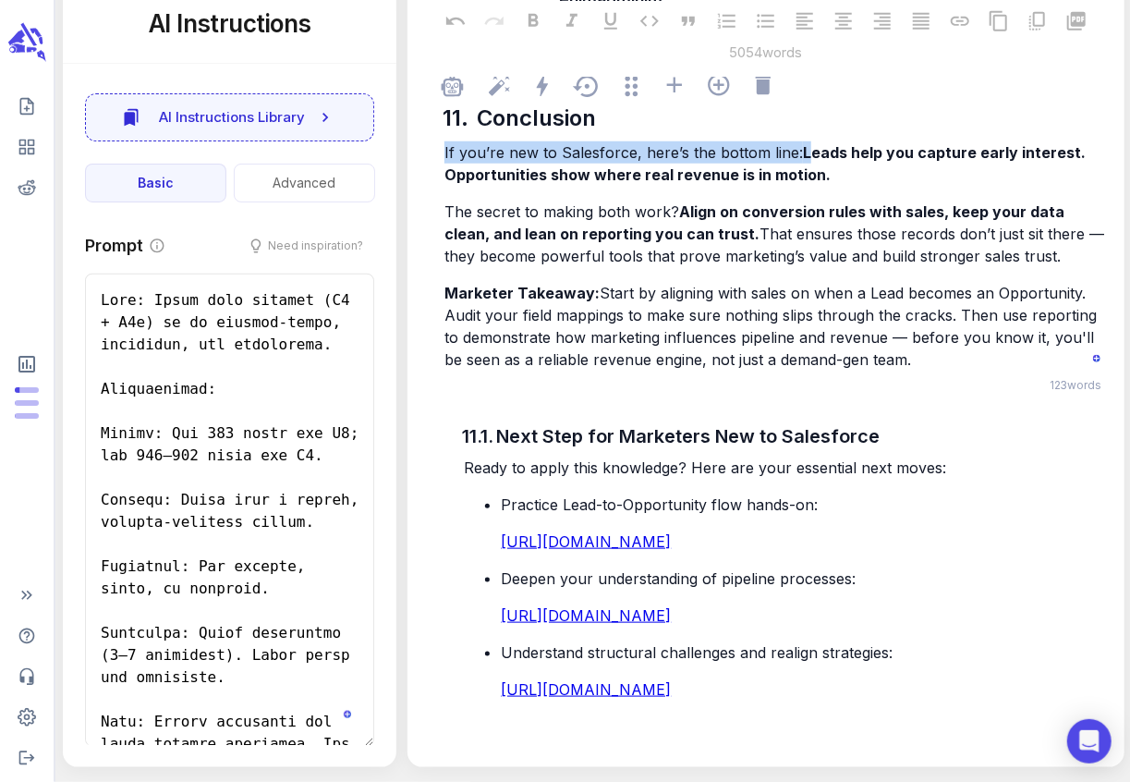
drag, startPoint x: 806, startPoint y: 139, endPoint x: 446, endPoint y: 145, distance: 359.4
click at [445, 145] on p "If you’re new to Salesforce, here’s the bottom line: Leads help you capture ear…" at bounding box center [774, 163] width 661 height 44
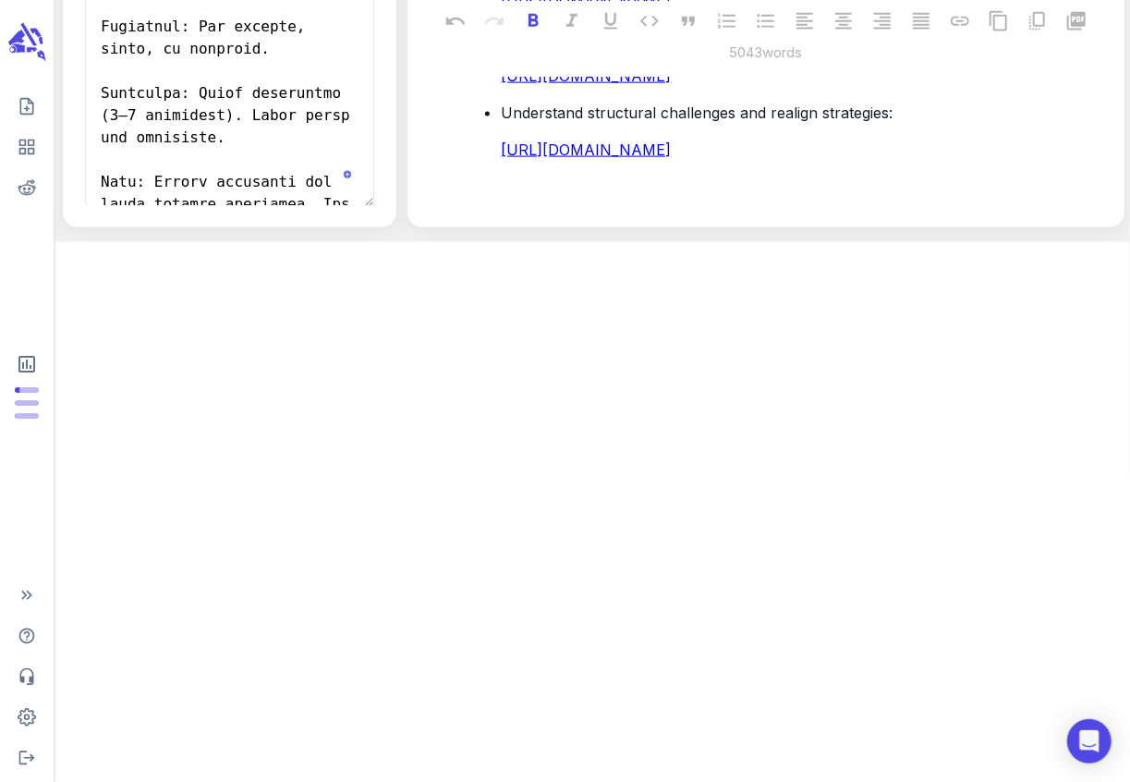
drag, startPoint x: 460, startPoint y: 139, endPoint x: 440, endPoint y: 135, distance: 20.7
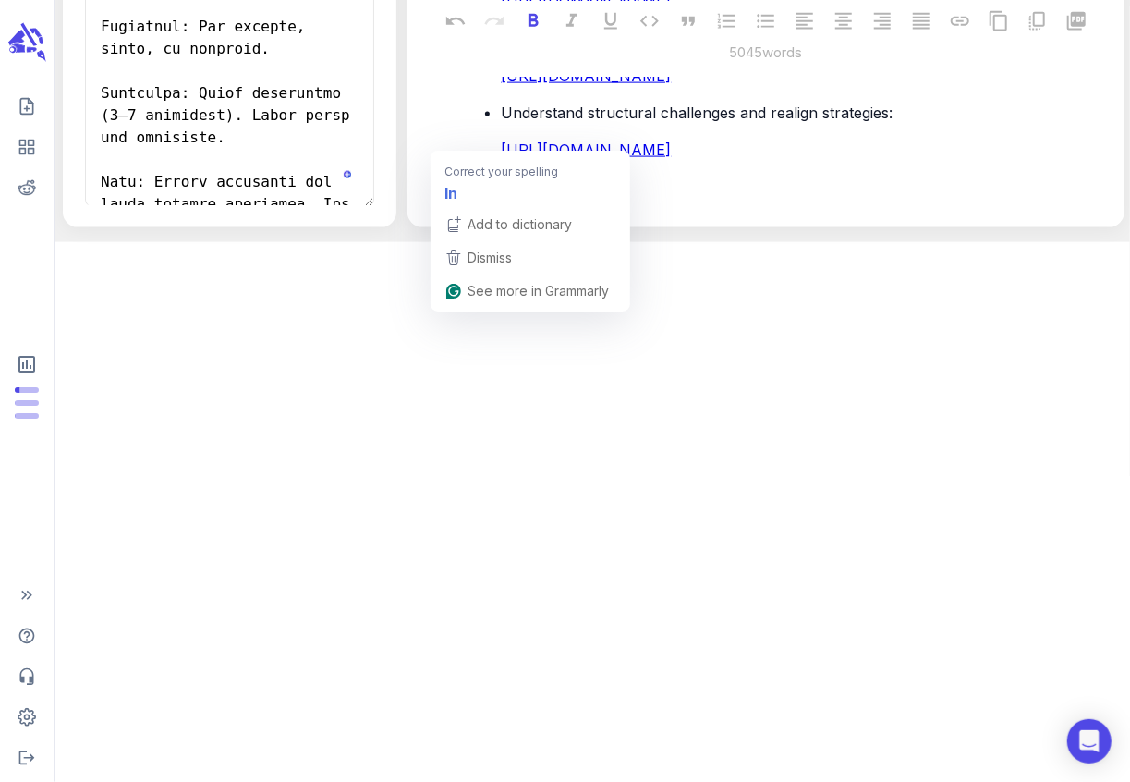
drag, startPoint x: 457, startPoint y: 137, endPoint x: 441, endPoint y: 138, distance: 16.7
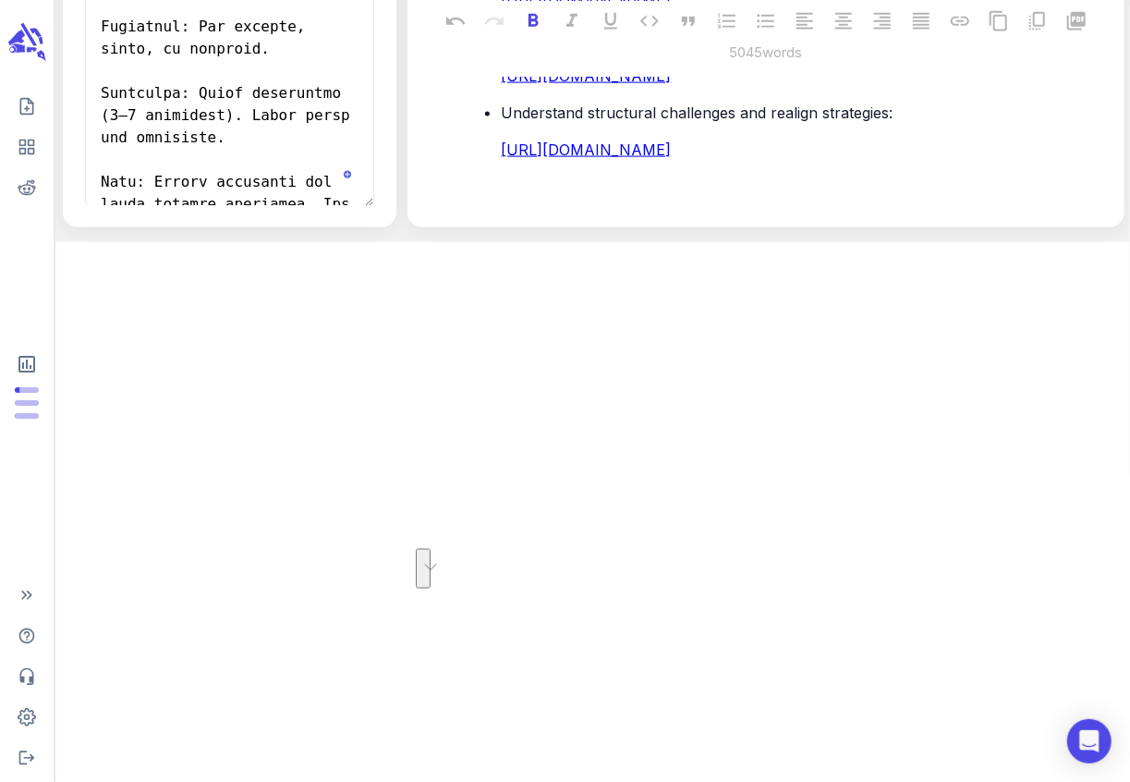
drag, startPoint x: 590, startPoint y: 154, endPoint x: 430, endPoint y: 145, distance: 161.0
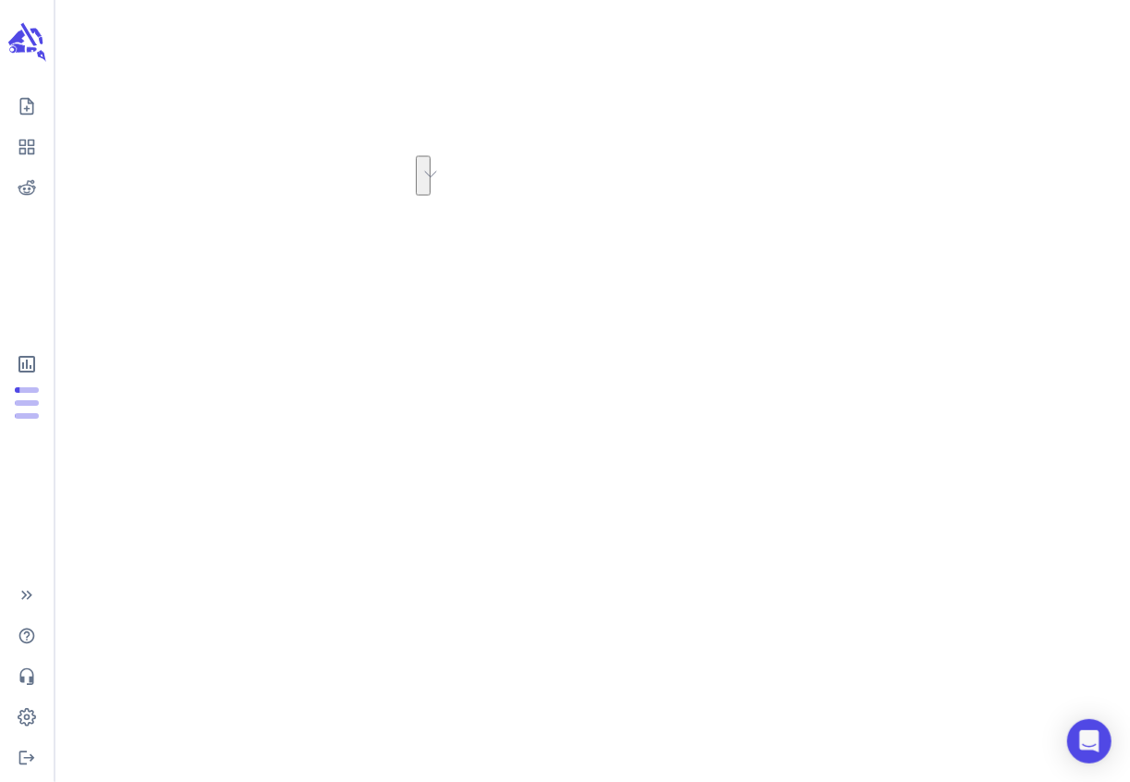
copy span "In Salesforce, Leads help you capture early interest. Opportunities show where …"
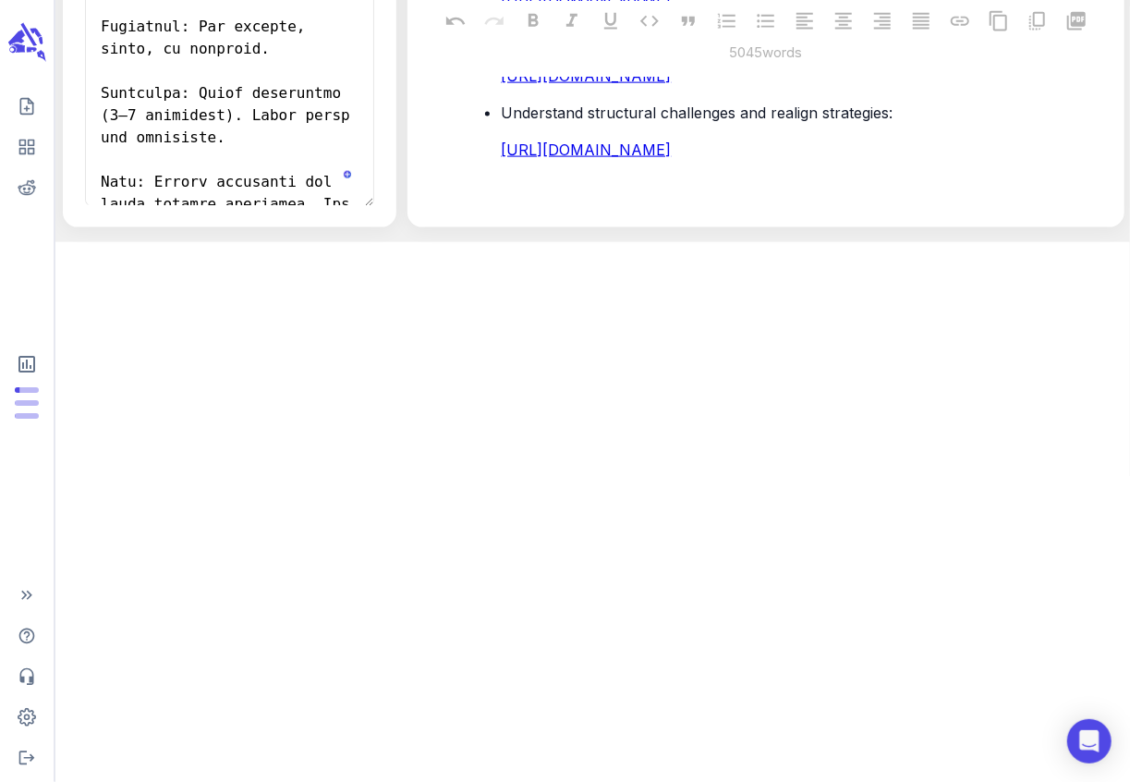
drag, startPoint x: 738, startPoint y: 160, endPoint x: 442, endPoint y: 132, distance: 297.8
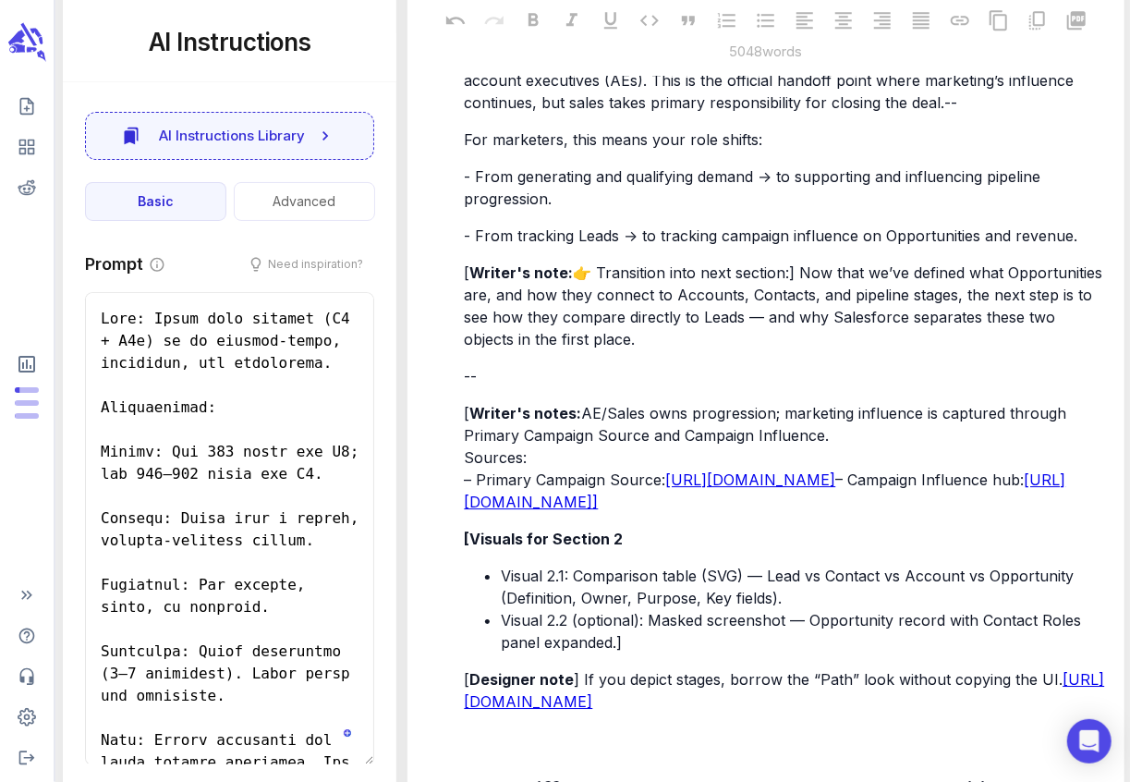
scroll to position [9307, 0]
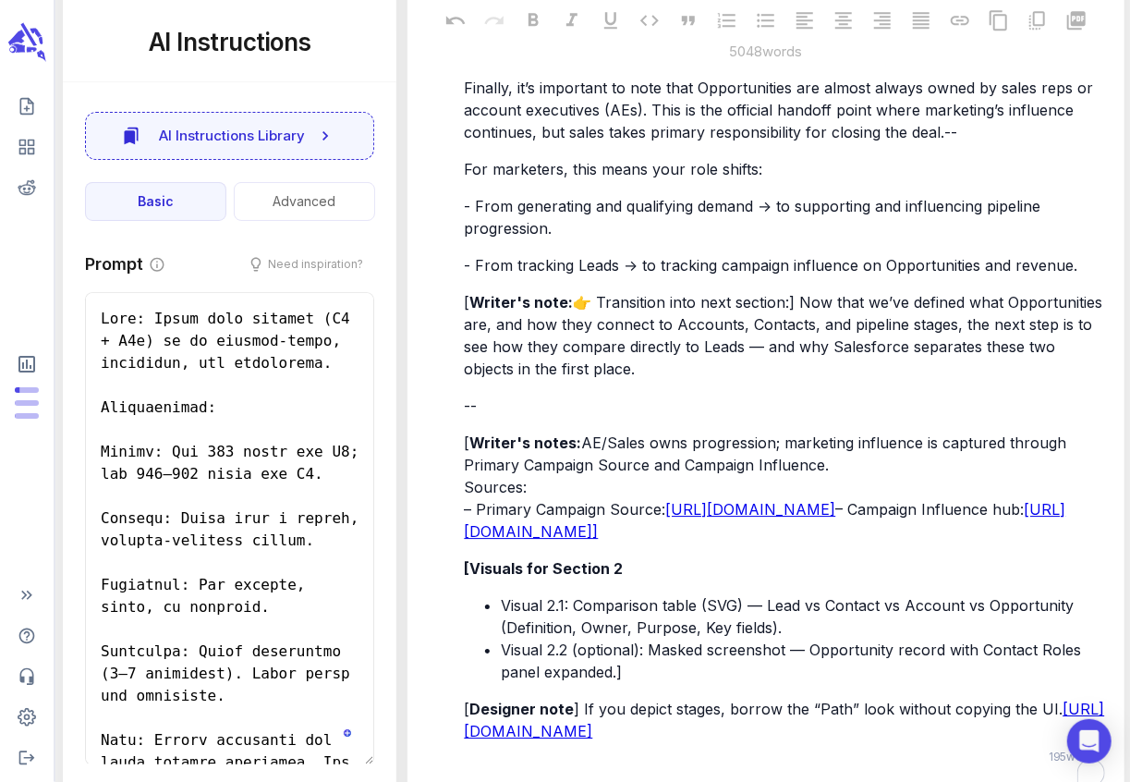
drag, startPoint x: 601, startPoint y: 667, endPoint x: 472, endPoint y: 305, distance: 384.5
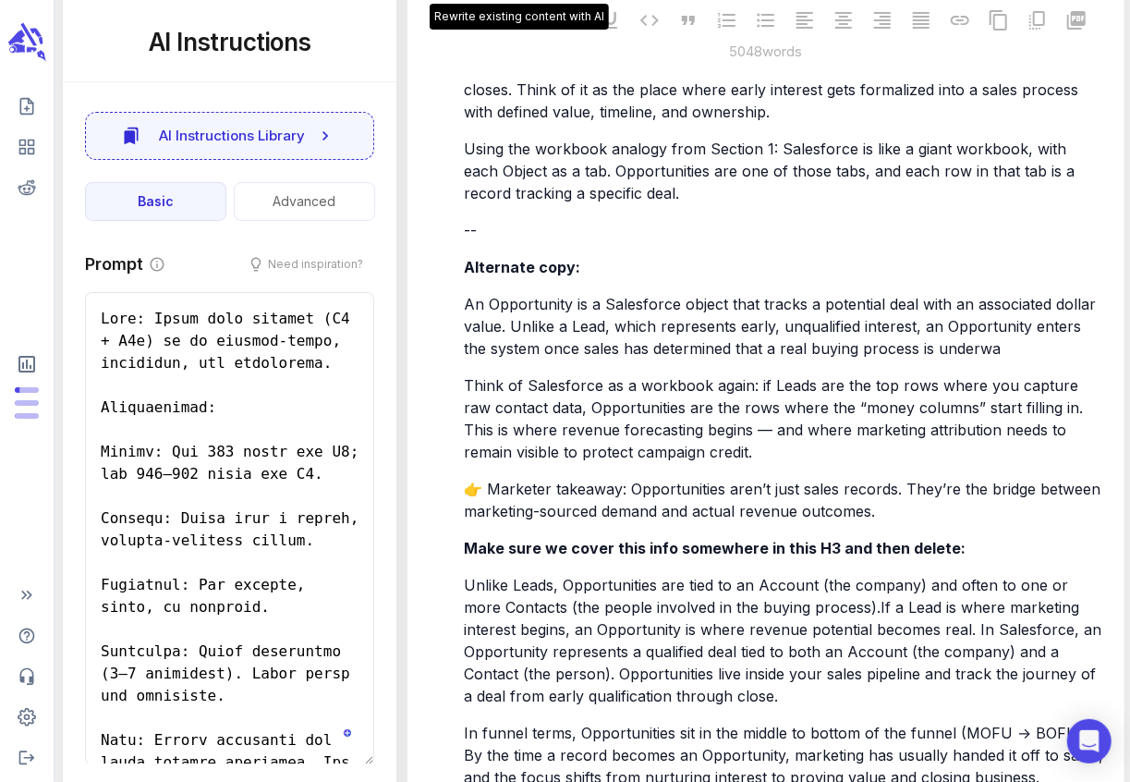
scroll to position [6420, 0]
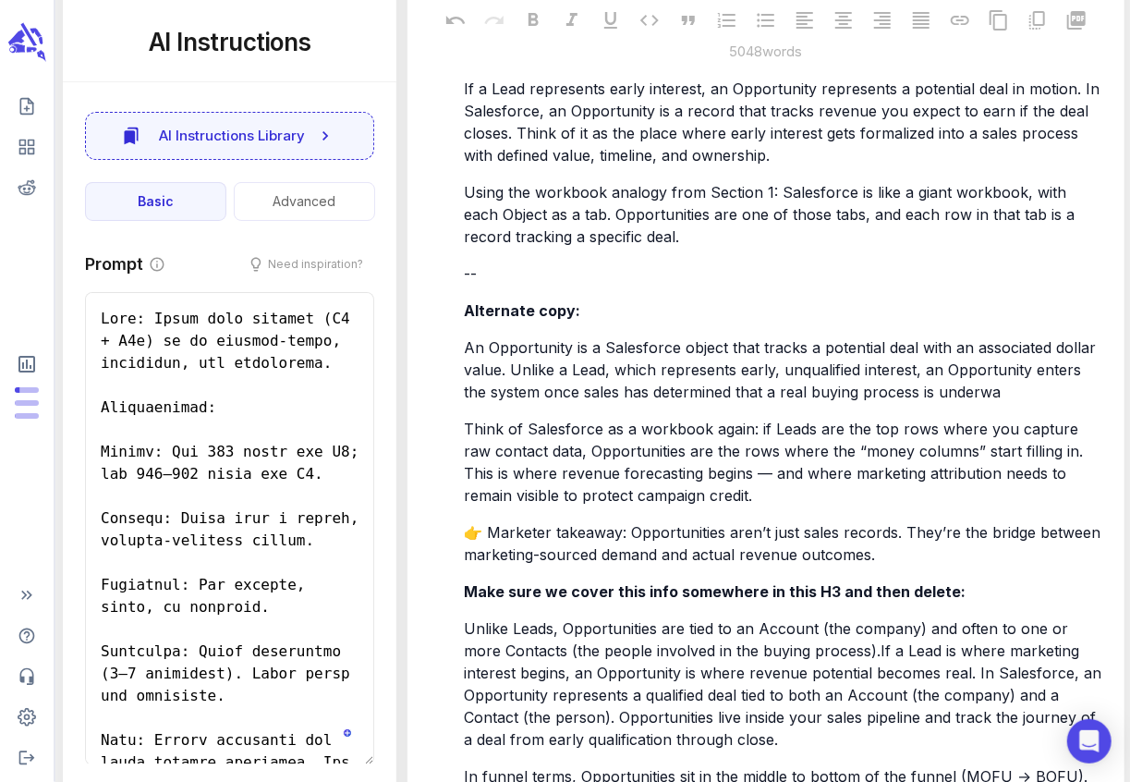
click at [665, 76] on div "Definition: A qualified deal with a potential revenue value" at bounding box center [774, 57] width 567 height 37
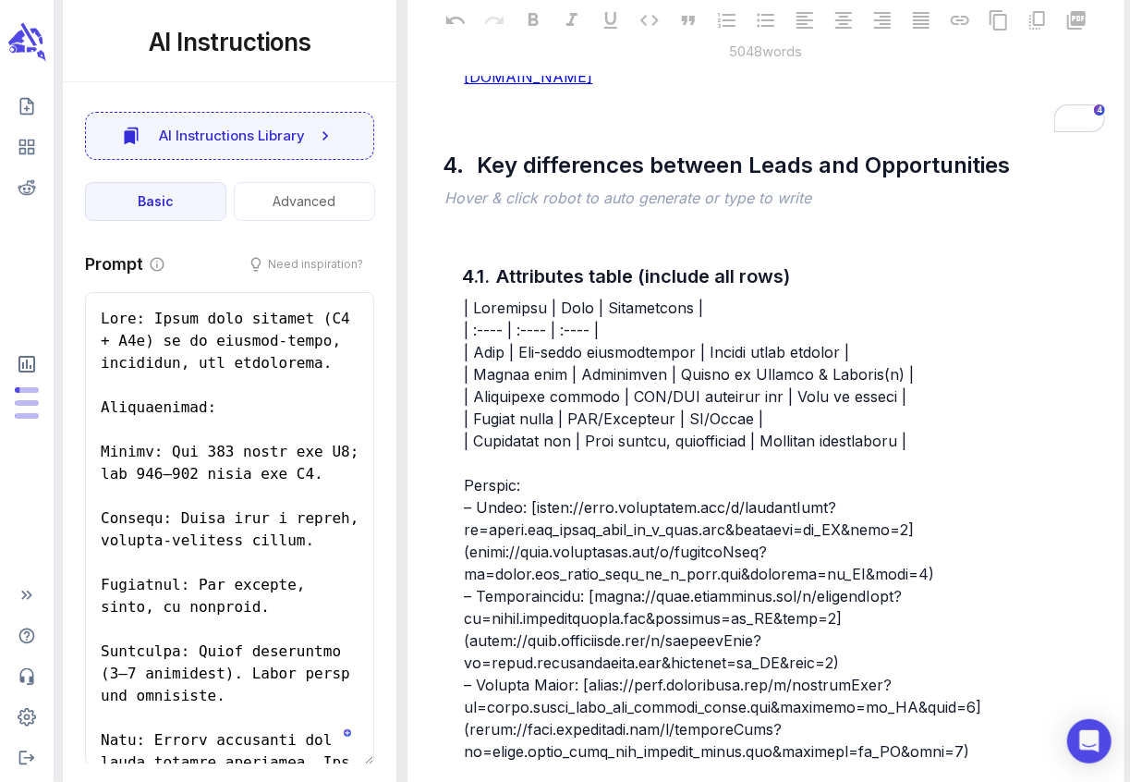
scroll to position [9964, 0]
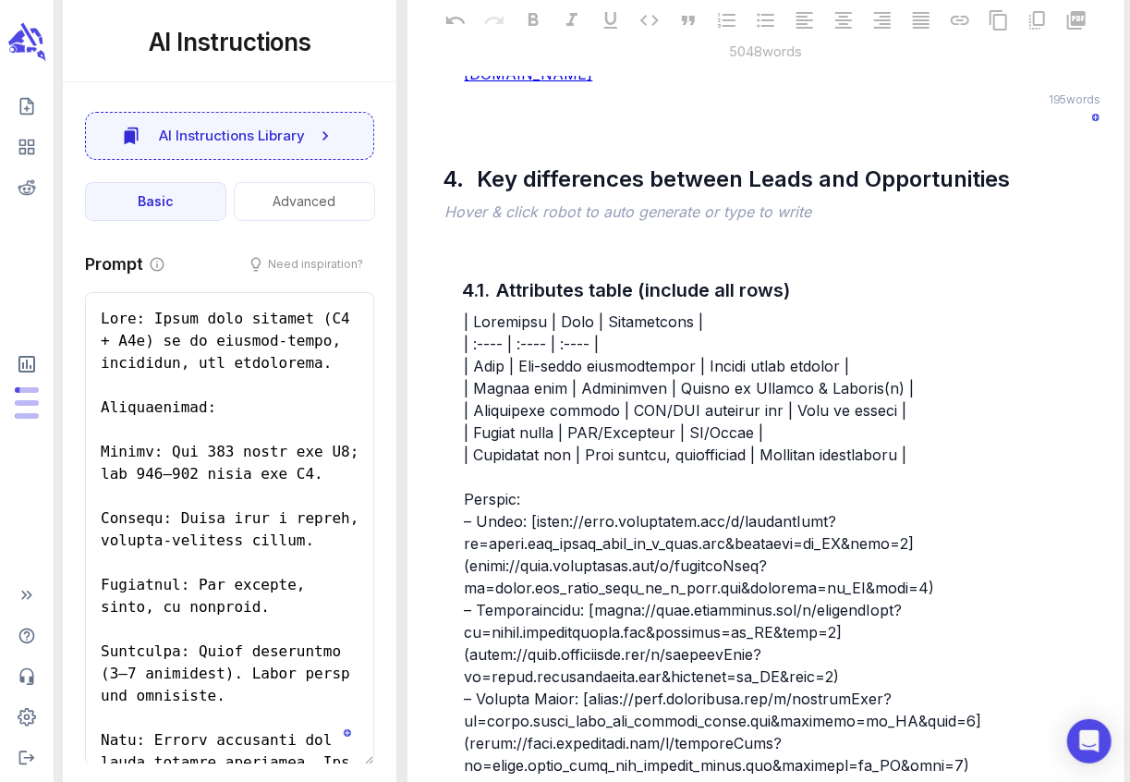
drag, startPoint x: 639, startPoint y: 345, endPoint x: 480, endPoint y: 287, distance: 168.9
drag, startPoint x: 469, startPoint y: 241, endPoint x: 641, endPoint y: 356, distance: 206.5
copy div "Visuals for Section 2 Visual 2.1: Comparison table (SVG) — Lead vs Contact vs A…"
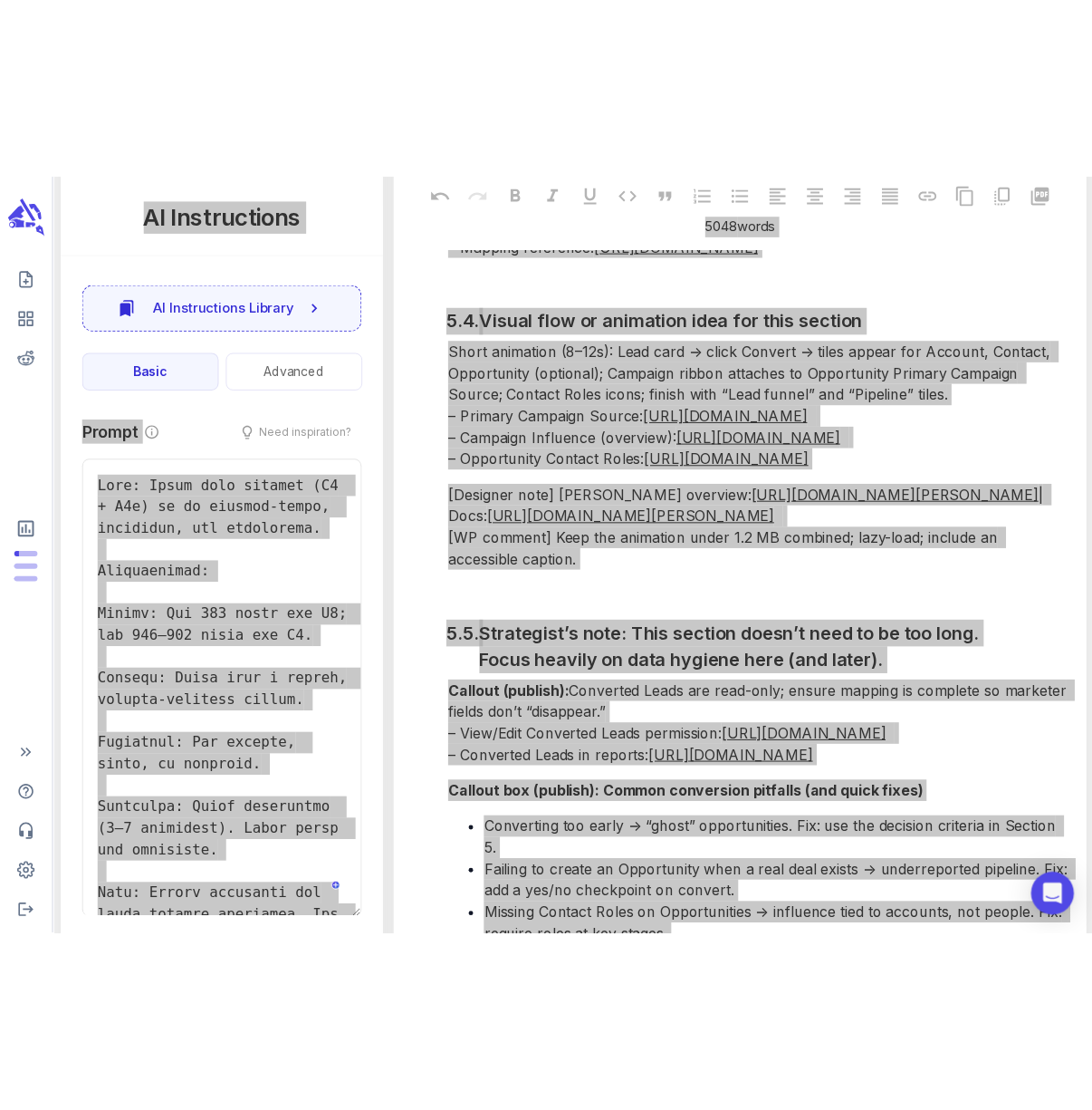
scroll to position [11654, 0]
